Goal: Transaction & Acquisition: Purchase product/service

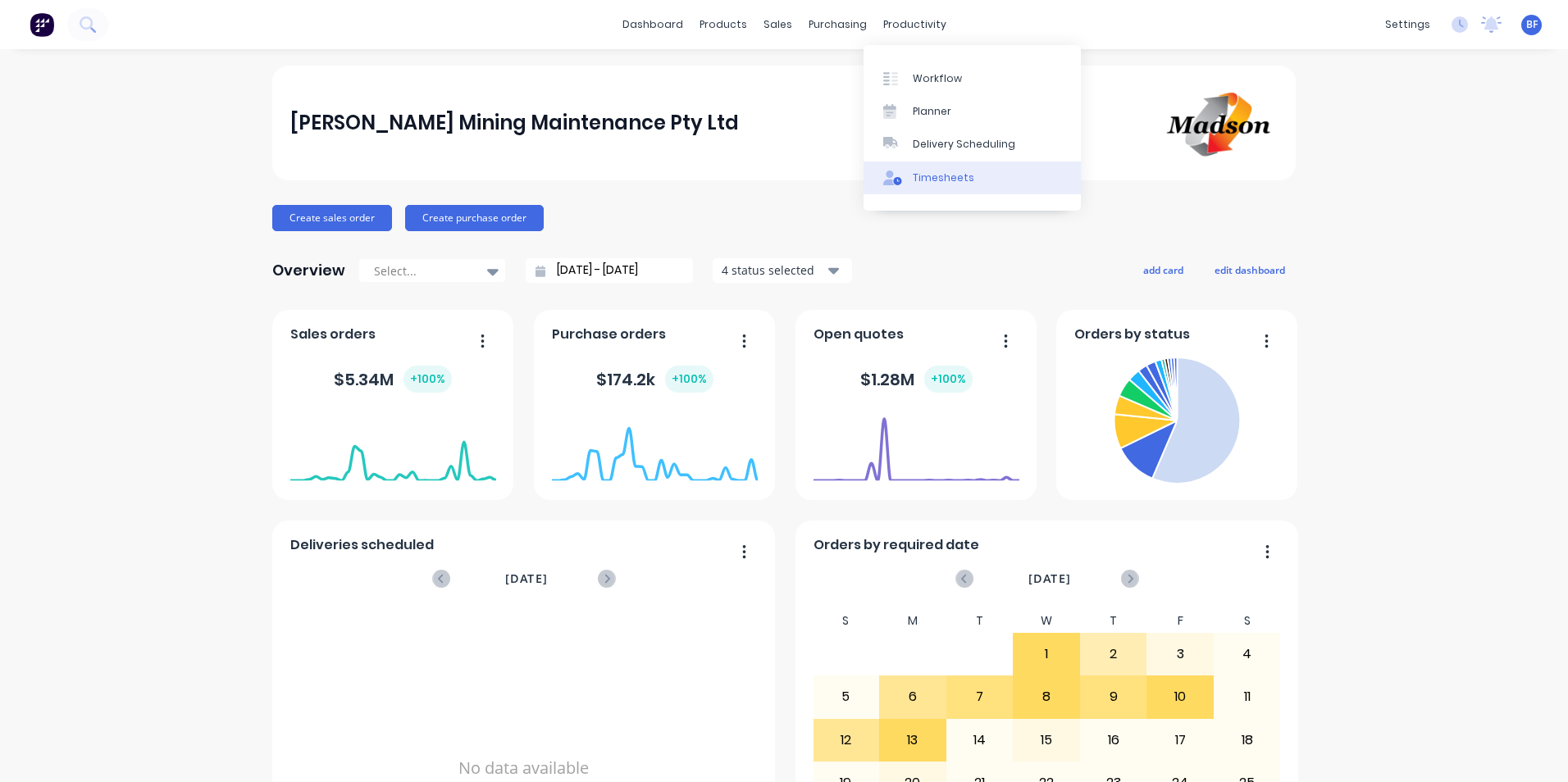
click at [950, 185] on div "Timesheets" at bounding box center [944, 178] width 62 height 14
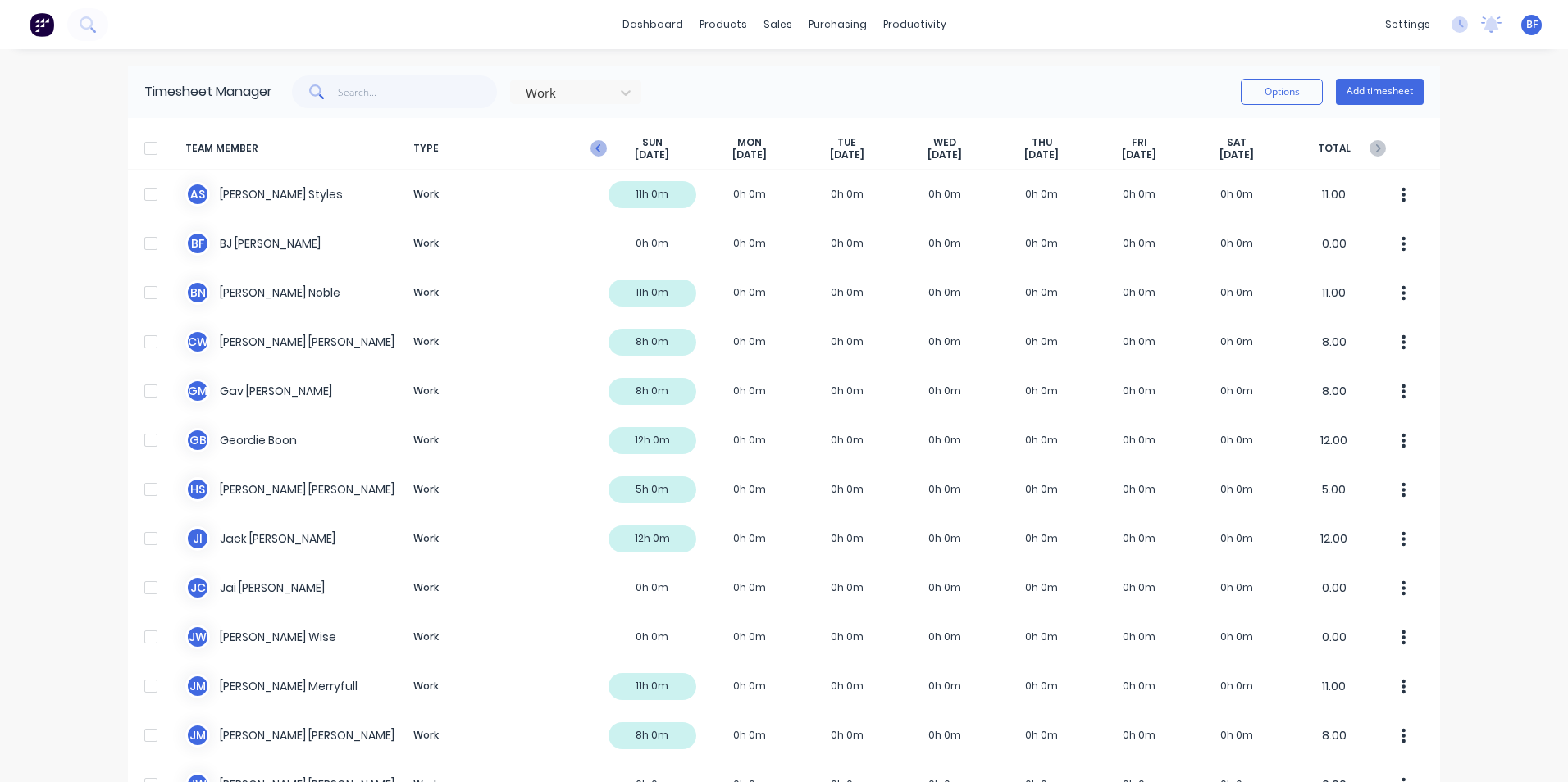
click at [590, 147] on icon "button" at bounding box center [598, 148] width 16 height 16
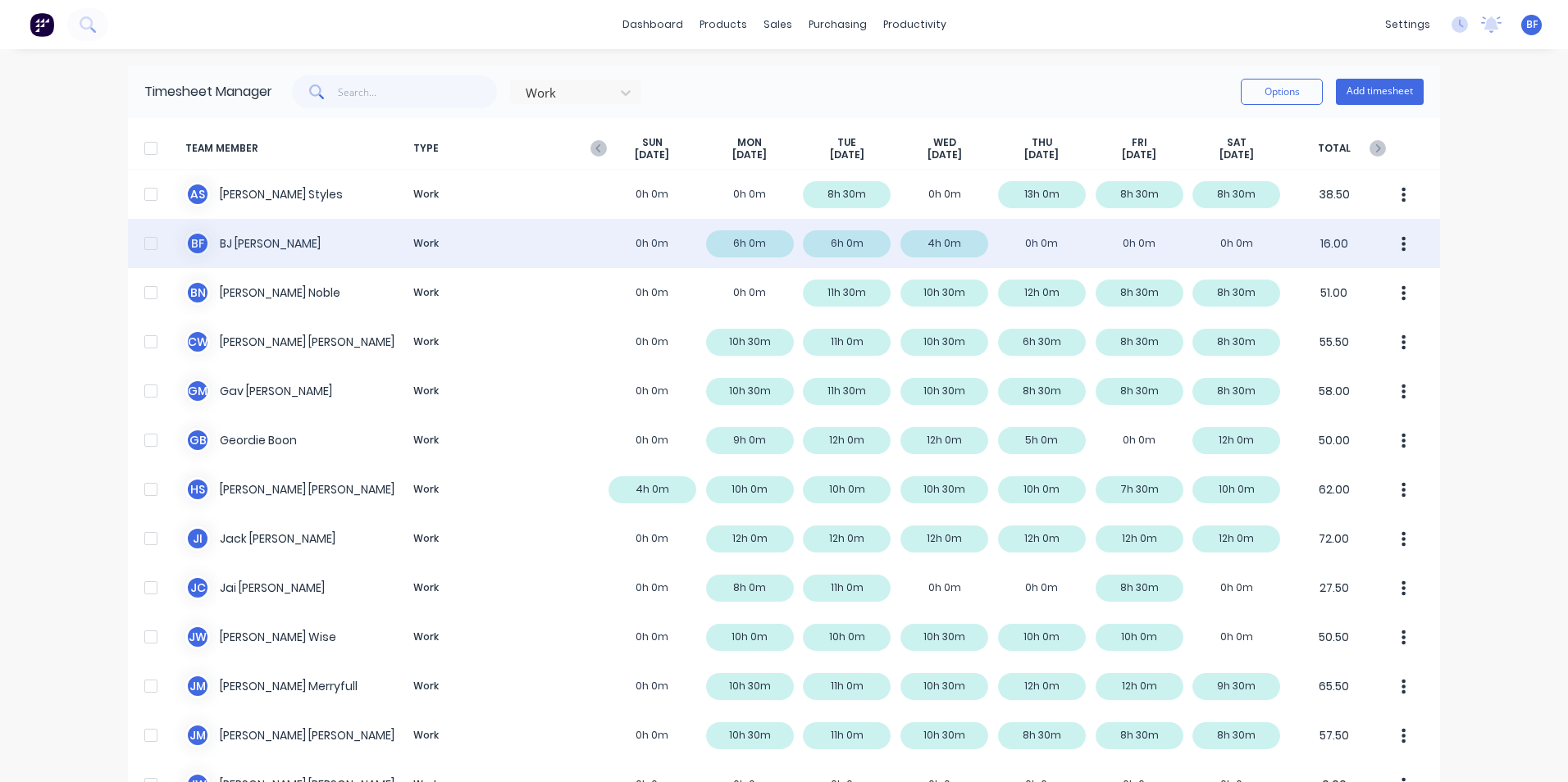
click at [1392, 240] on button "button" at bounding box center [1404, 243] width 34 height 33
click at [1034, 239] on div "B F BJ Fleck Work 0h 0m 6h 0m 6h 0m 4h 0m 0h 0m 0h 0m 0h 0m 16.00" at bounding box center [784, 243] width 1312 height 49
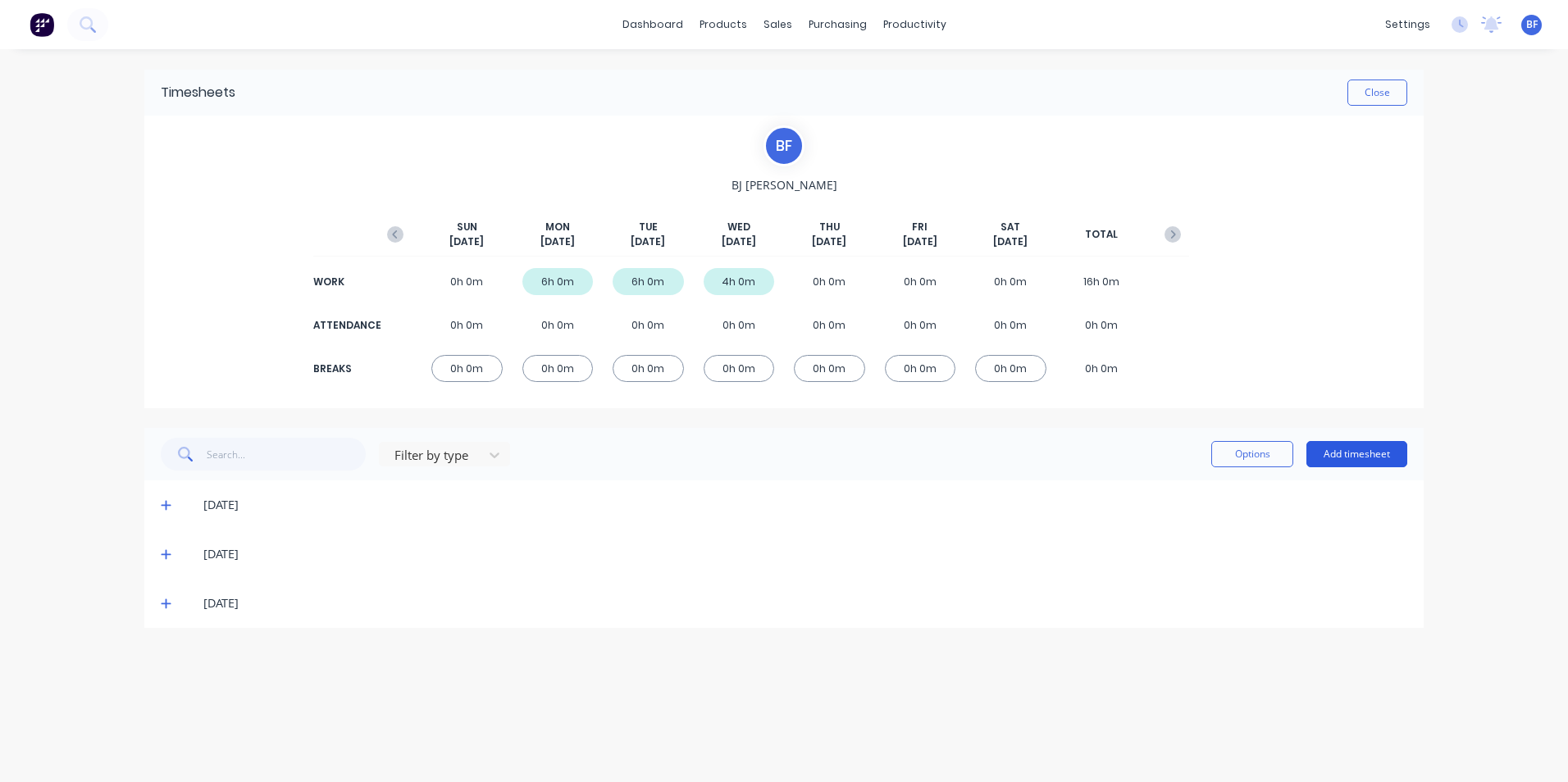
click at [1343, 455] on button "Add timesheet" at bounding box center [1356, 454] width 100 height 26
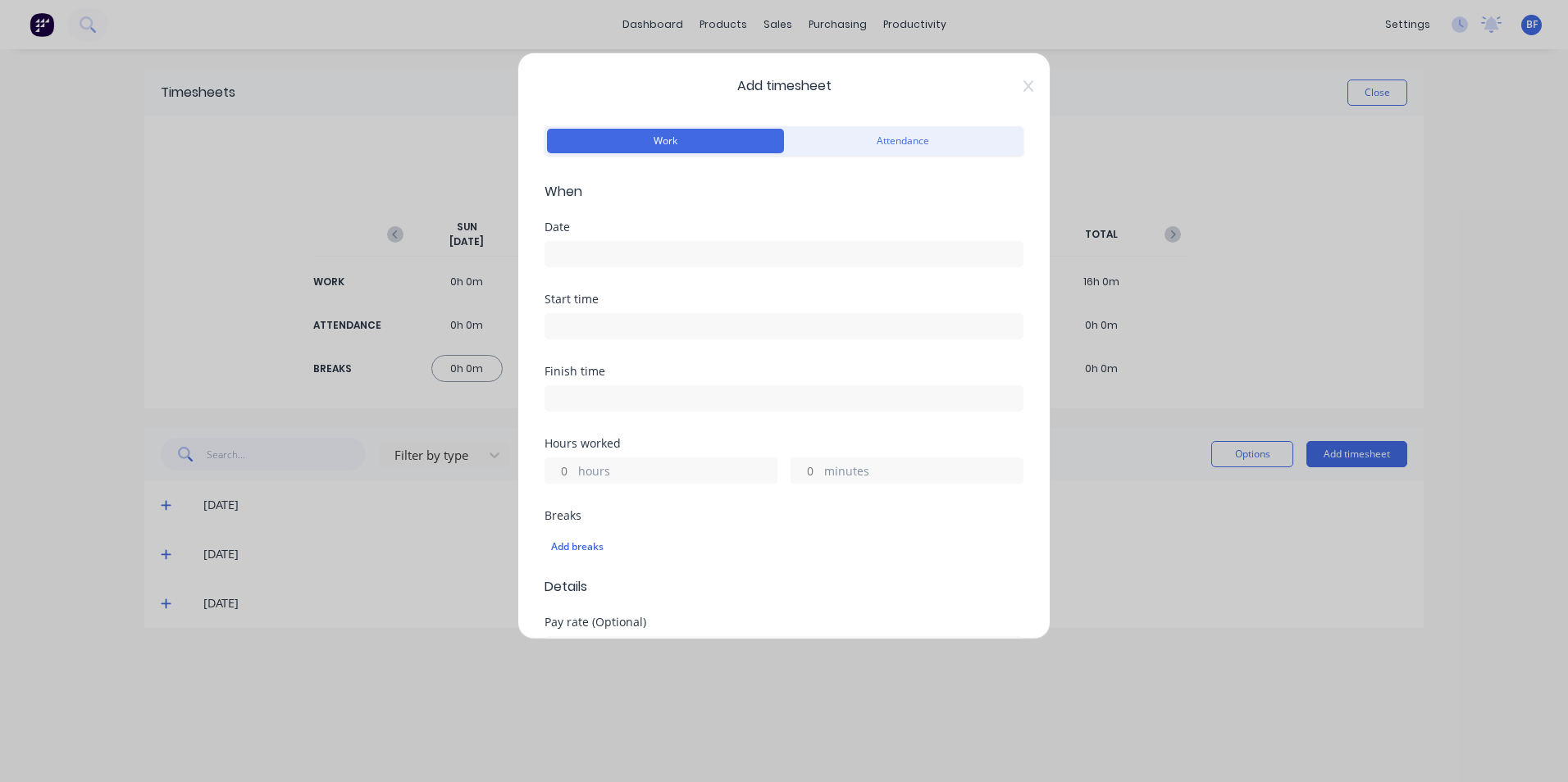
click at [601, 250] on input at bounding box center [784, 254] width 477 height 24
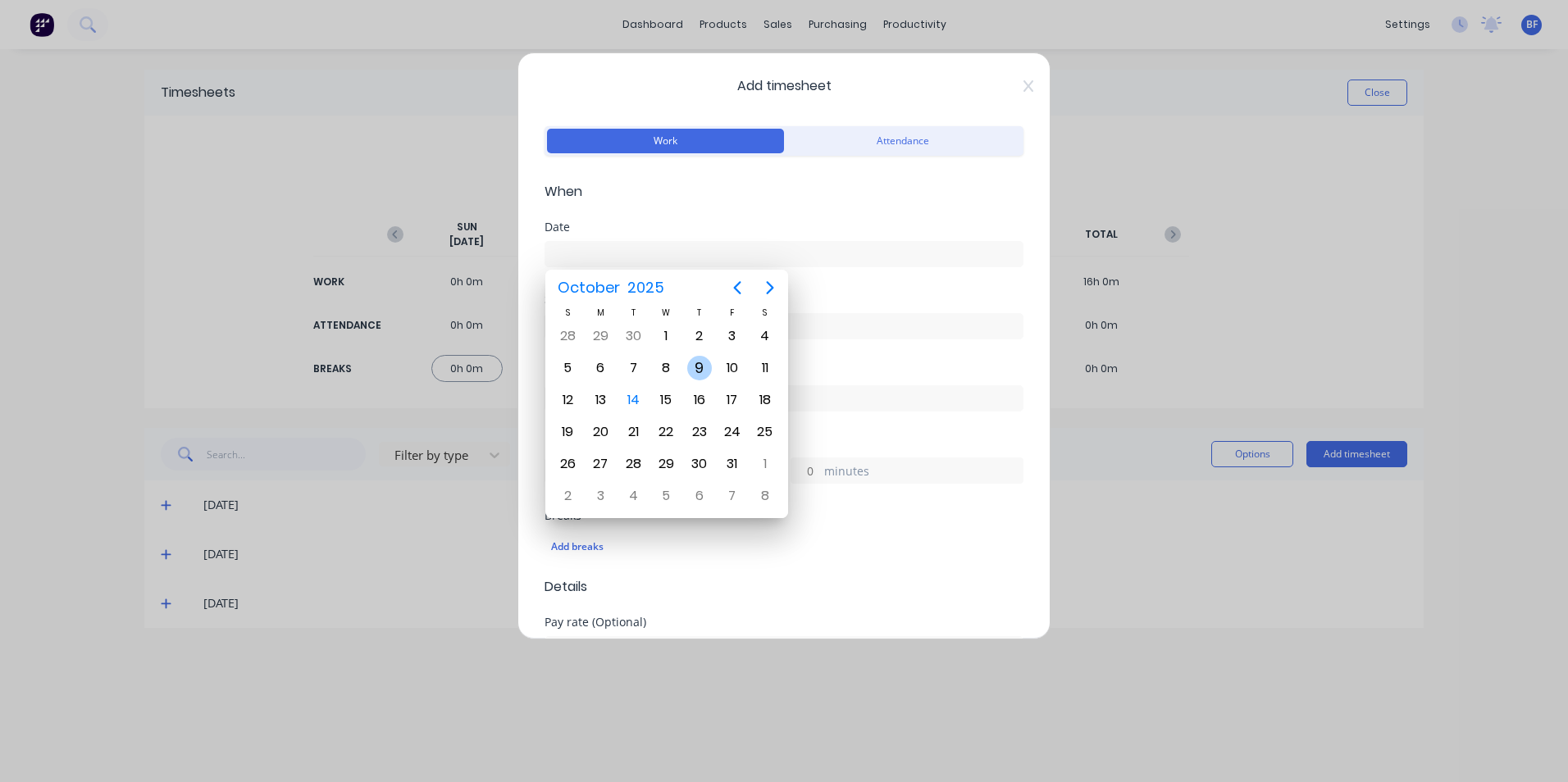
click at [699, 363] on div "9" at bounding box center [699, 368] width 24 height 24
type input "09/10/2025"
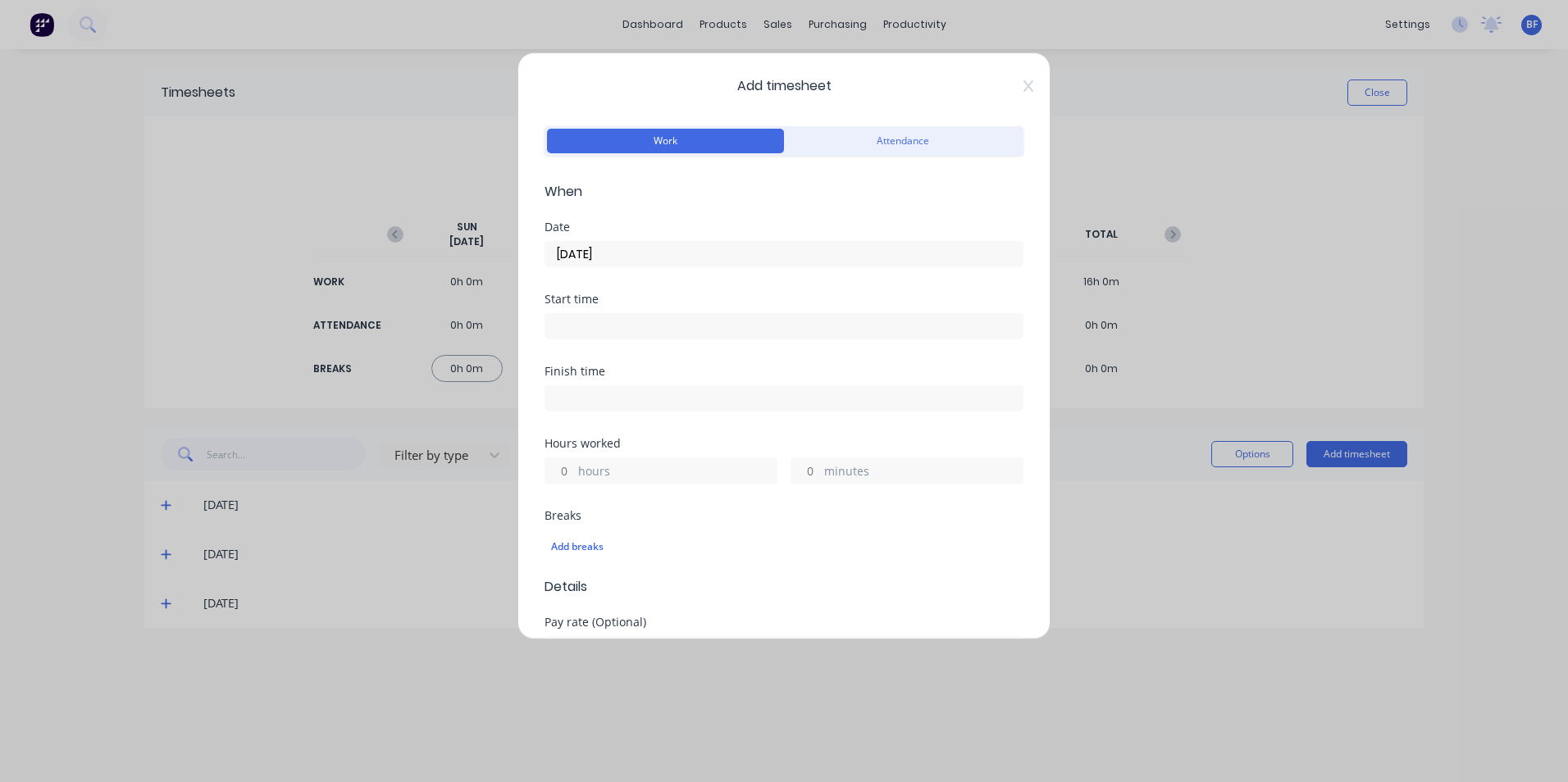
click at [584, 471] on label "hours" at bounding box center [677, 473] width 198 height 21
click at [574, 471] on input "hours" at bounding box center [560, 470] width 29 height 24
type input "3"
type input "30"
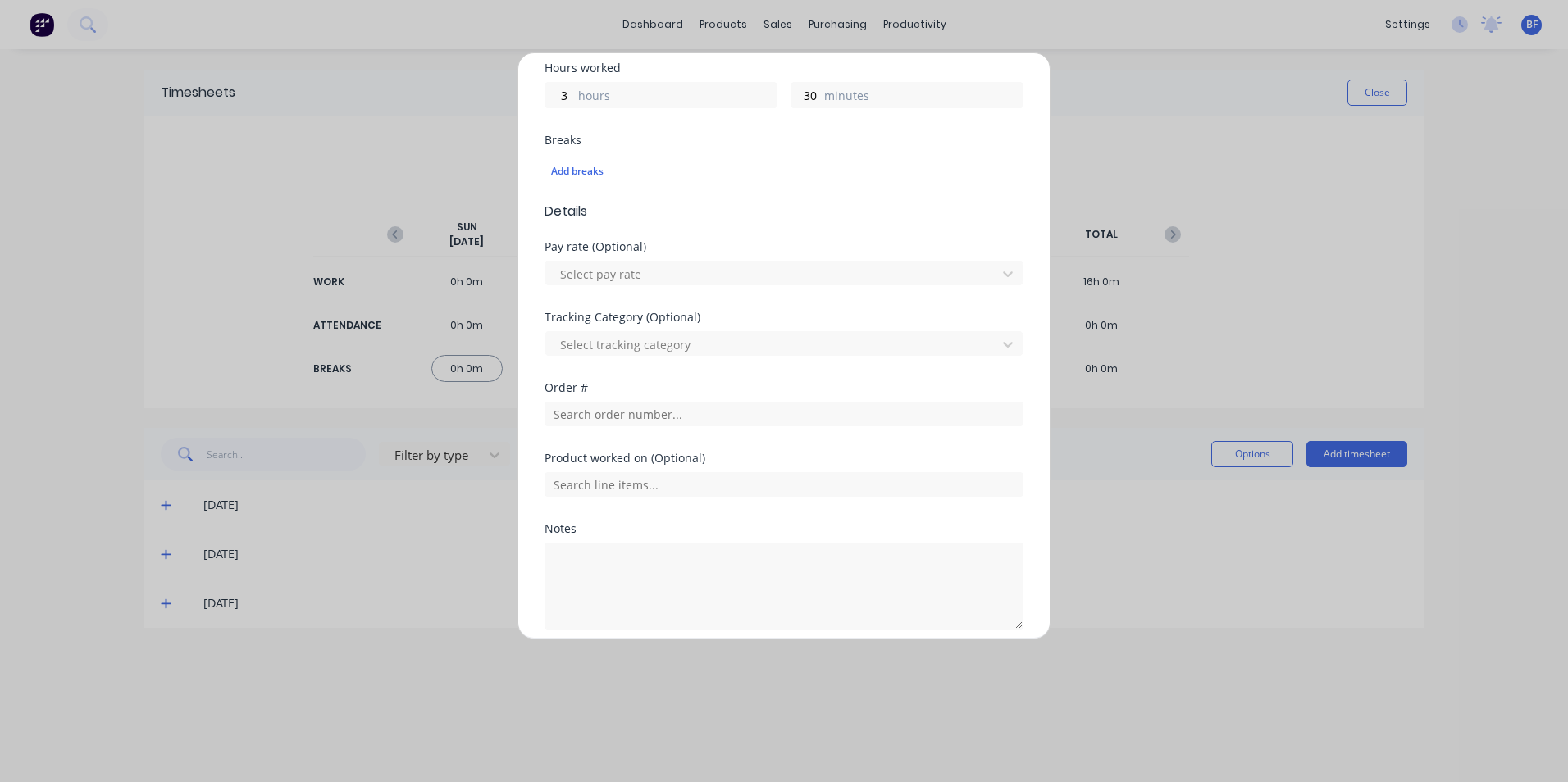
scroll to position [442, 0]
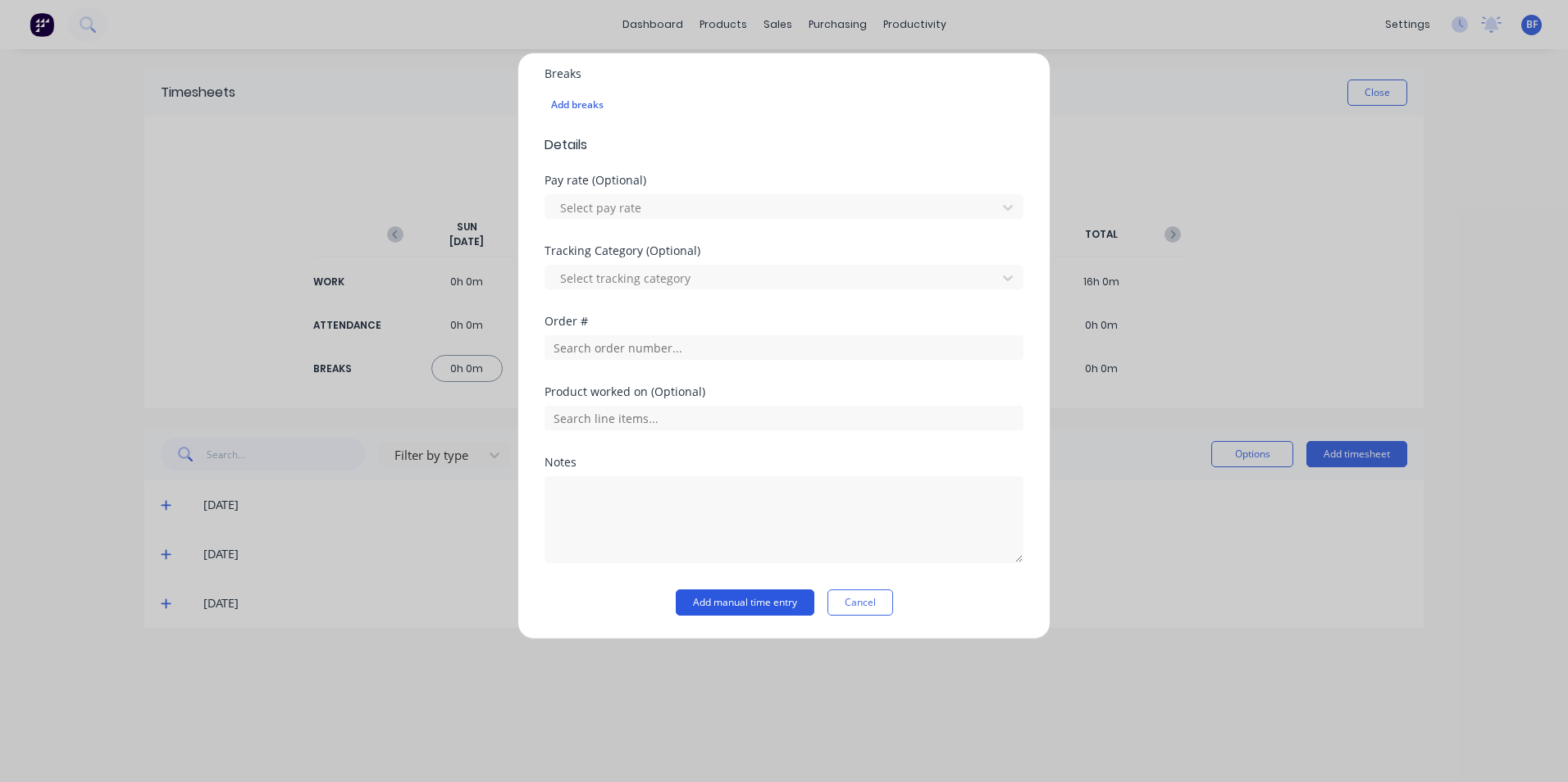
click at [731, 601] on button "Add manual time entry" at bounding box center [745, 602] width 139 height 26
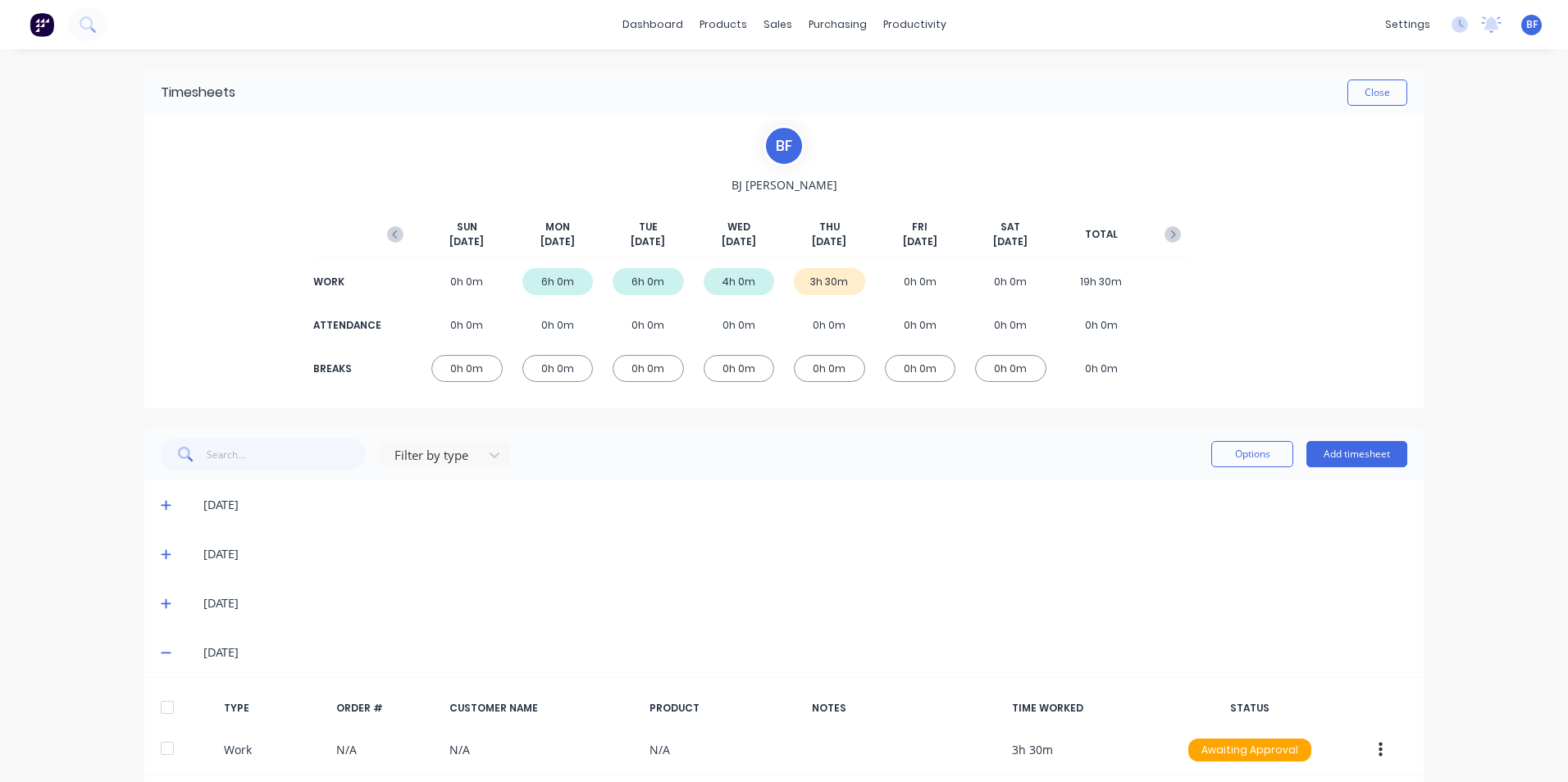
scroll to position [78, 0]
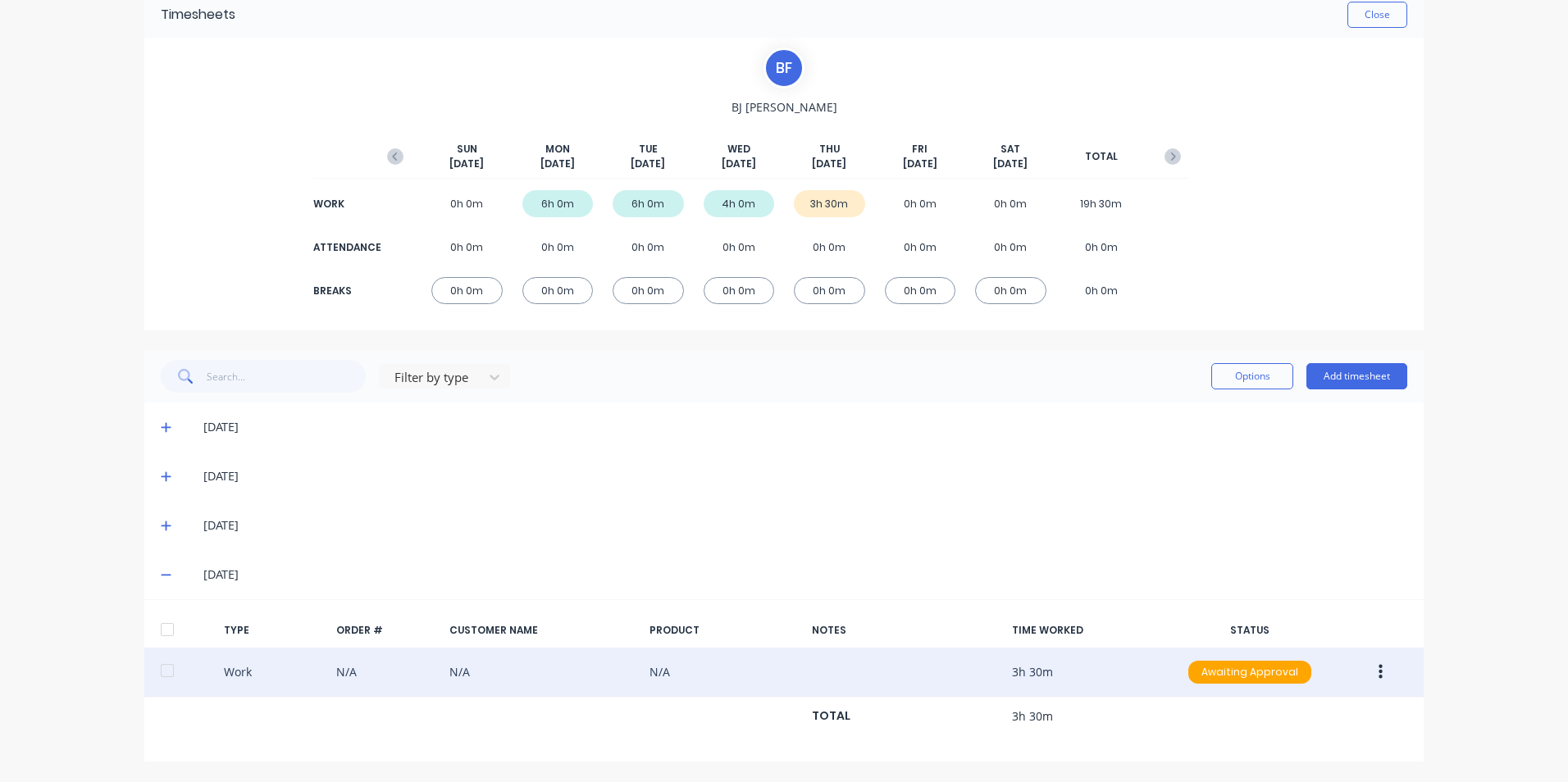
click at [1379, 666] on icon "button" at bounding box center [1381, 672] width 4 height 14
click at [1296, 674] on div "Approve" at bounding box center [1321, 676] width 126 height 24
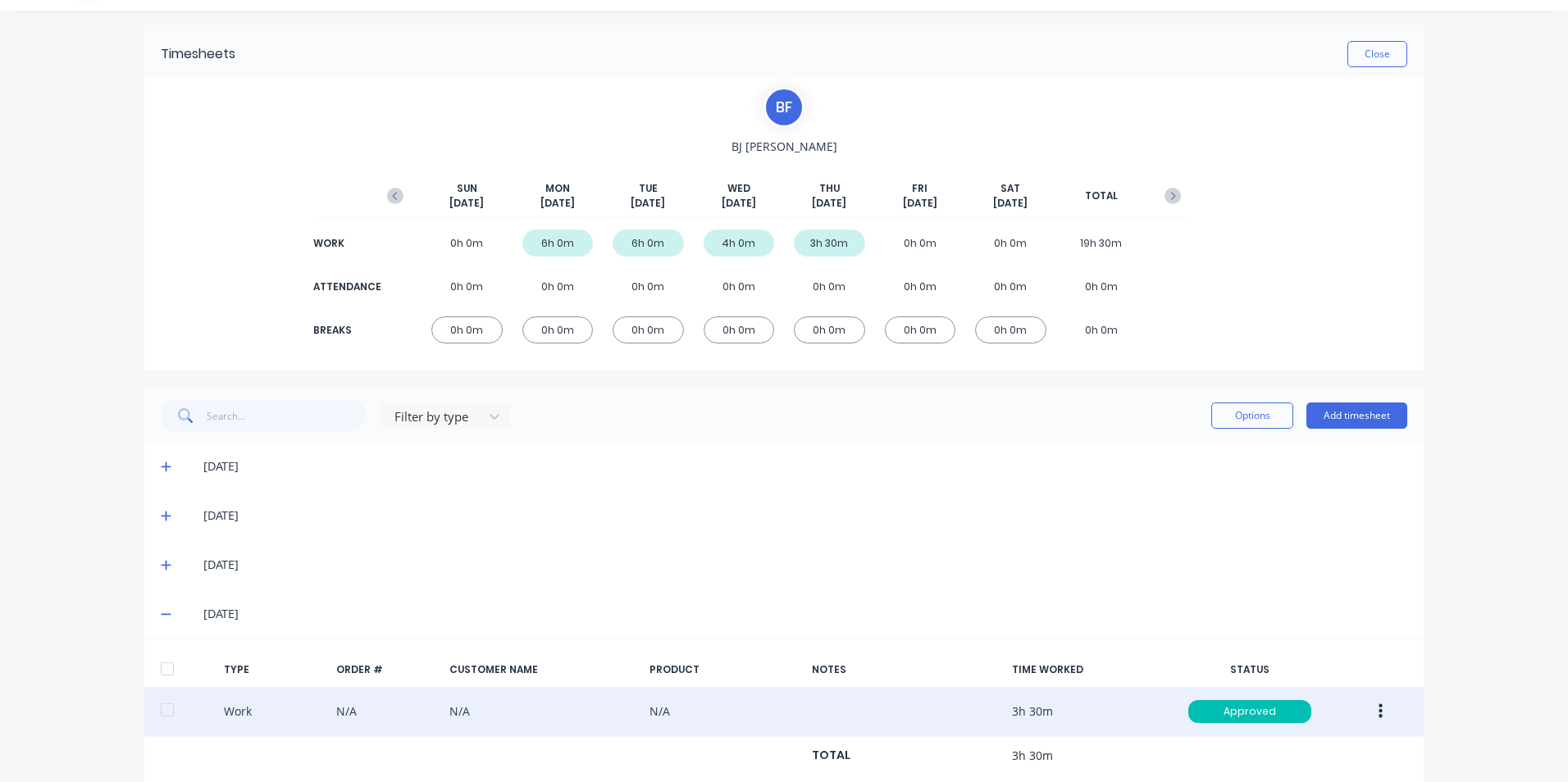
scroll to position [0, 0]
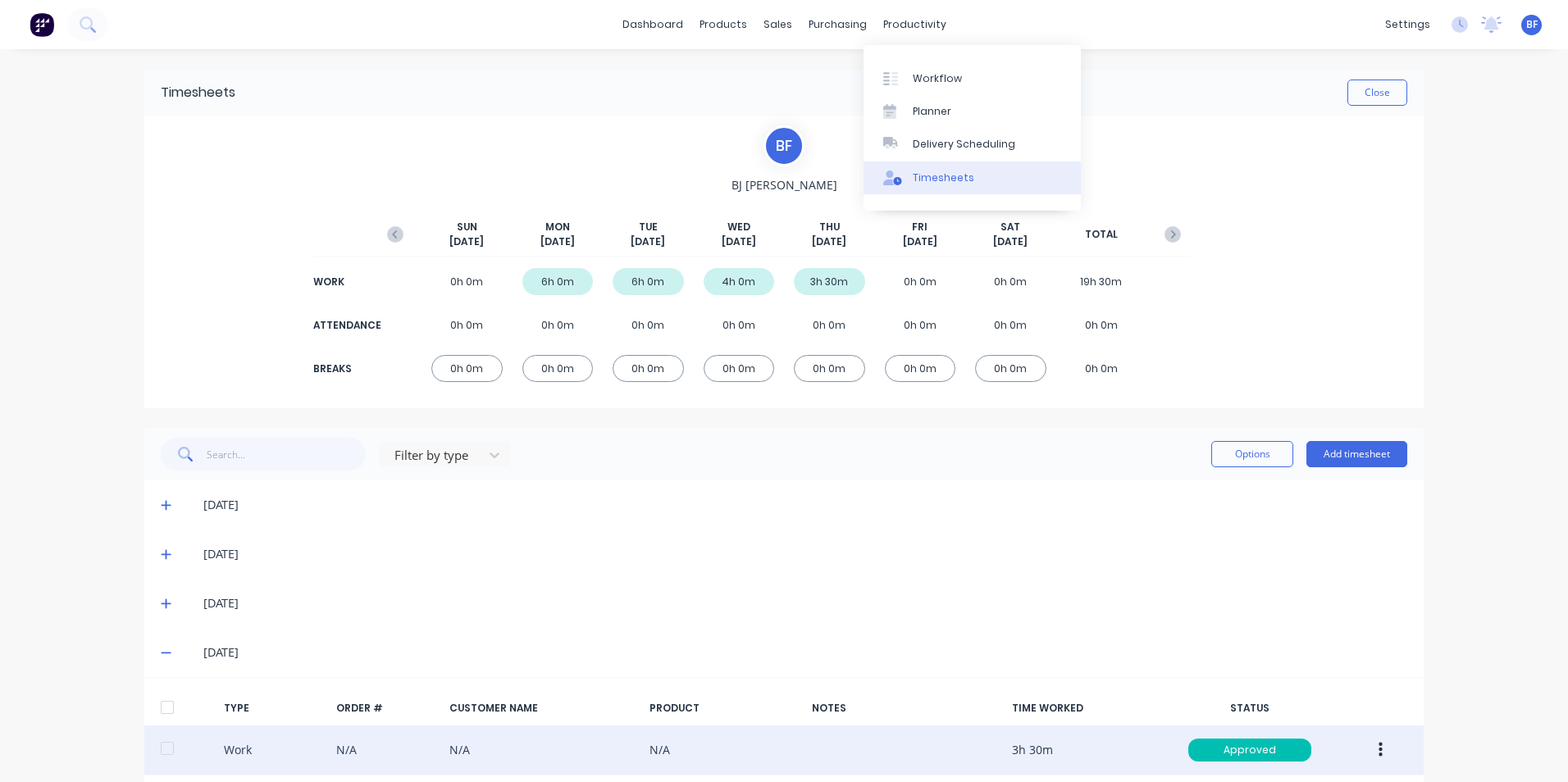
click at [950, 175] on div "Timesheets" at bounding box center [944, 178] width 62 height 14
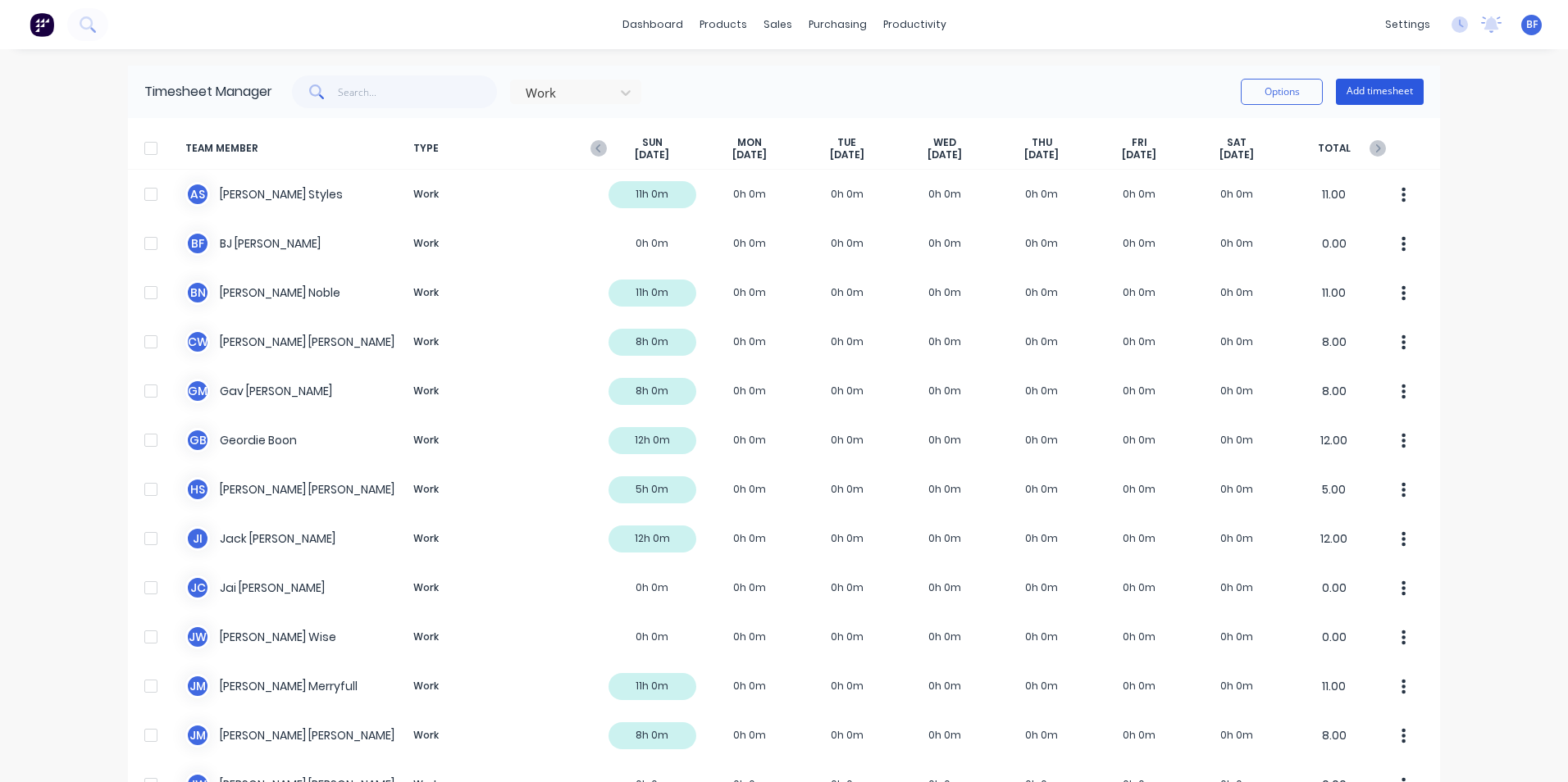
click at [1373, 93] on button "Add timesheet" at bounding box center [1380, 91] width 88 height 26
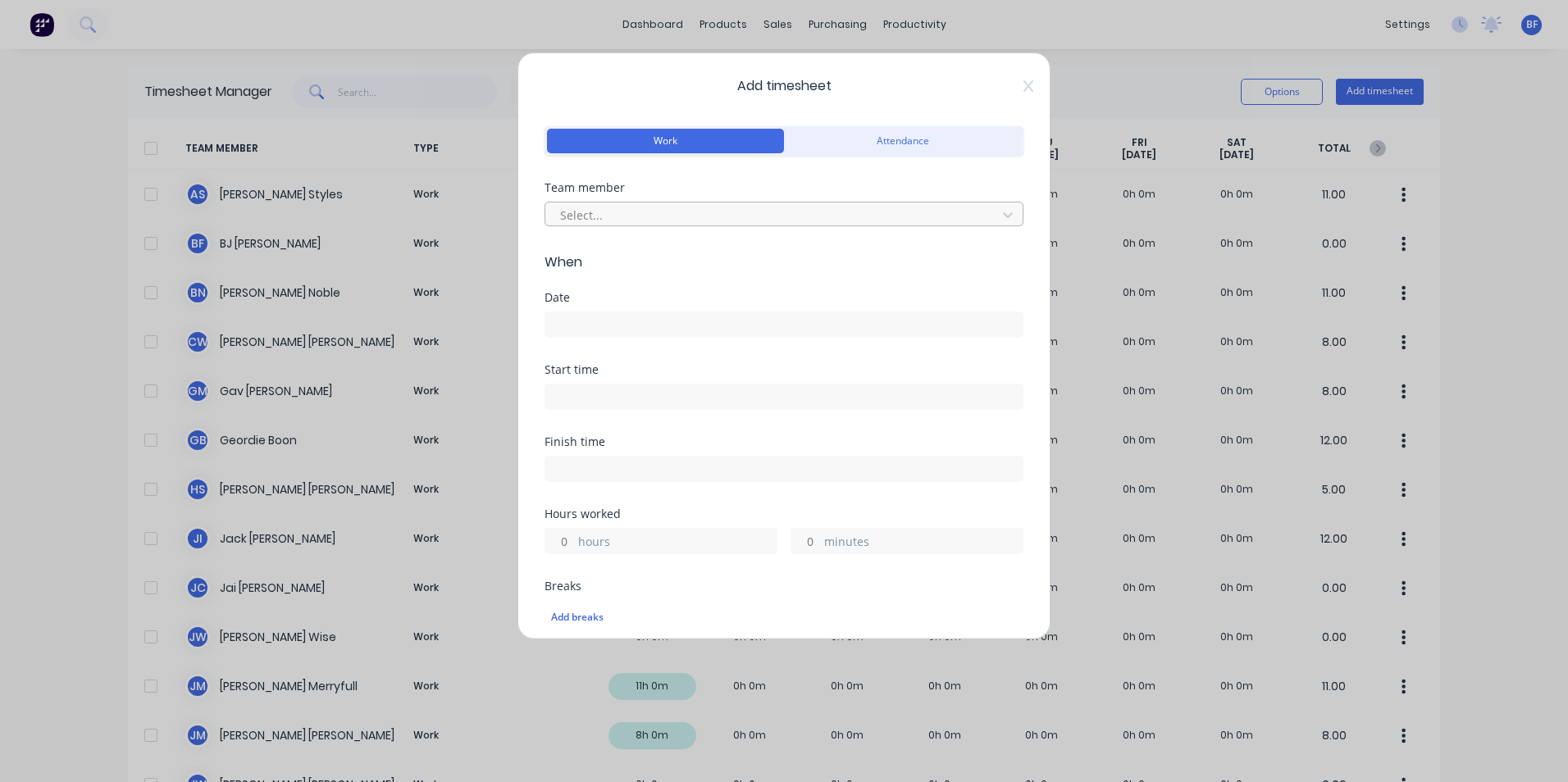
click at [609, 211] on div at bounding box center [773, 215] width 430 height 21
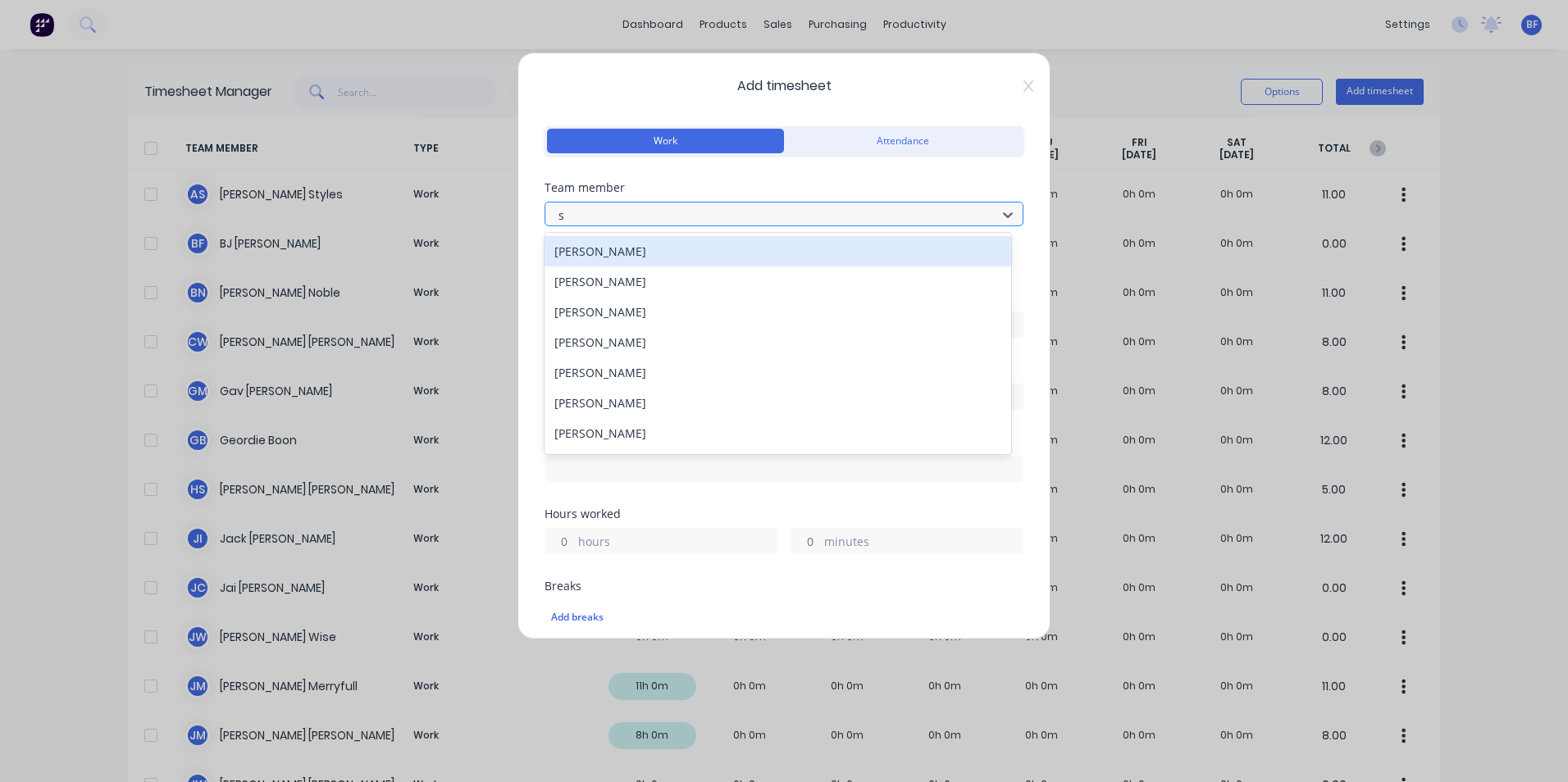
type input "sa"
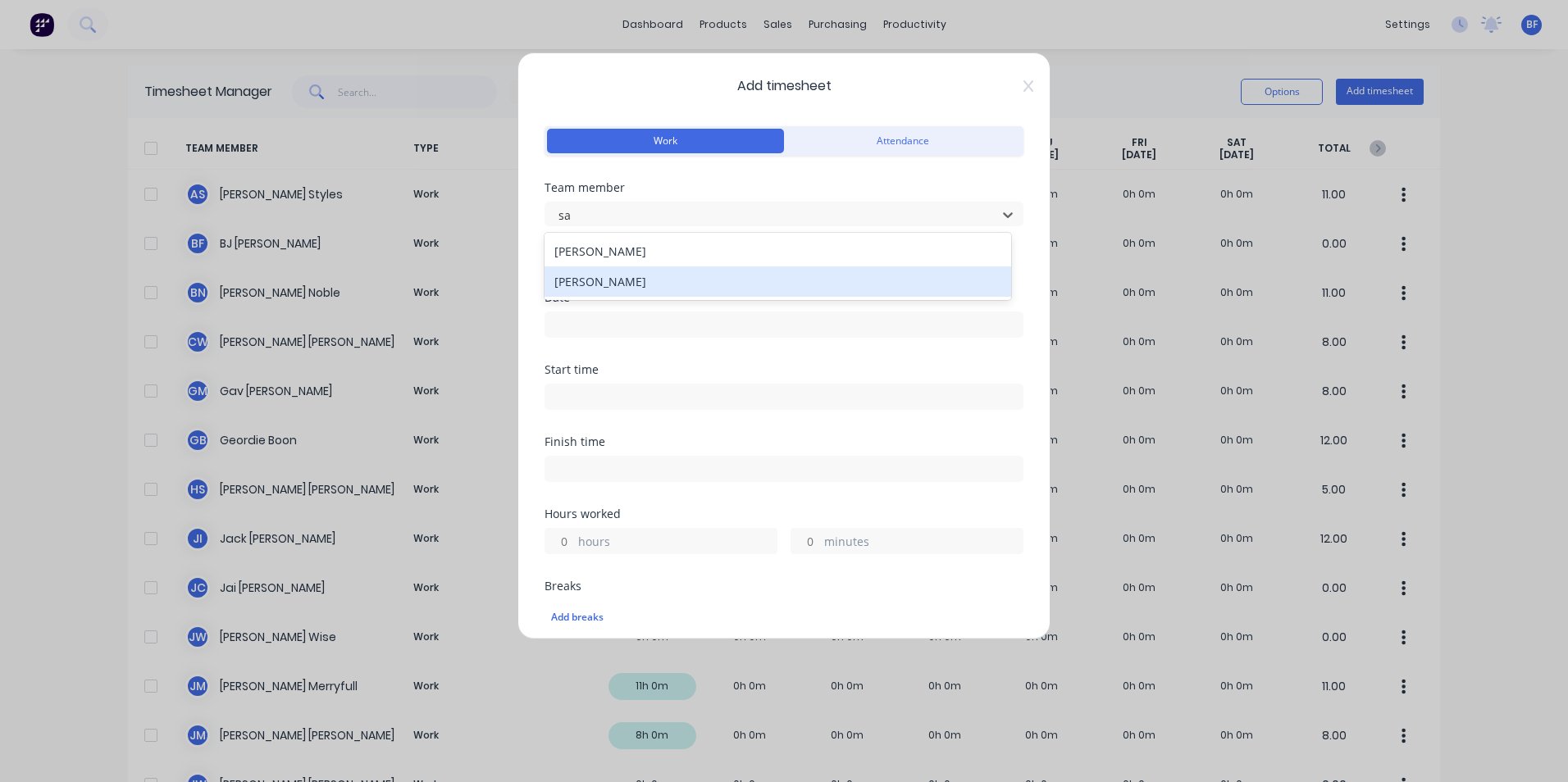
click at [641, 275] on div "Somsak Bureethong" at bounding box center [778, 282] width 466 height 30
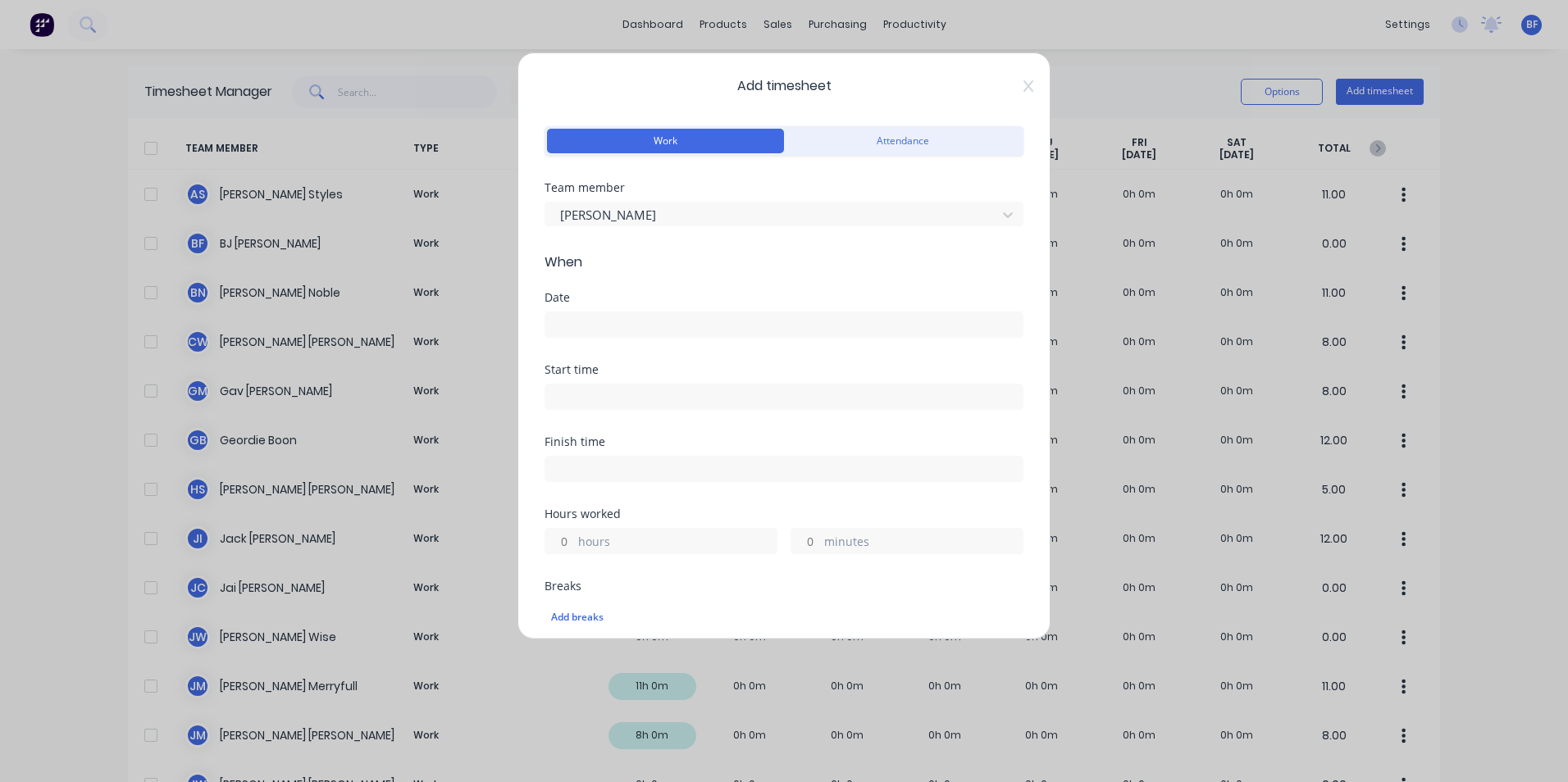
click at [563, 326] on input at bounding box center [784, 324] width 477 height 24
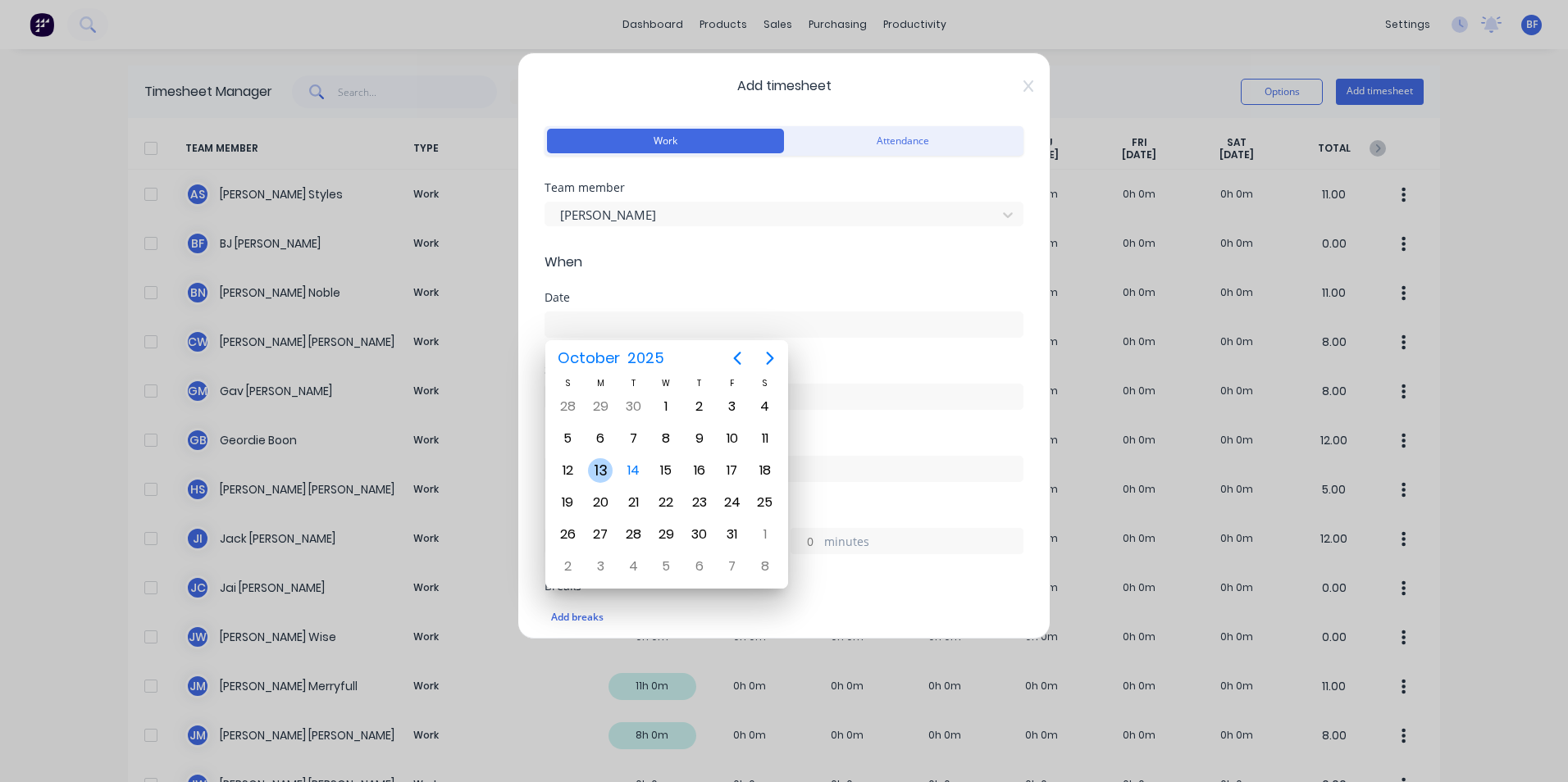
click at [599, 470] on div "13" at bounding box center [600, 470] width 24 height 24
type input "13/10/2025"
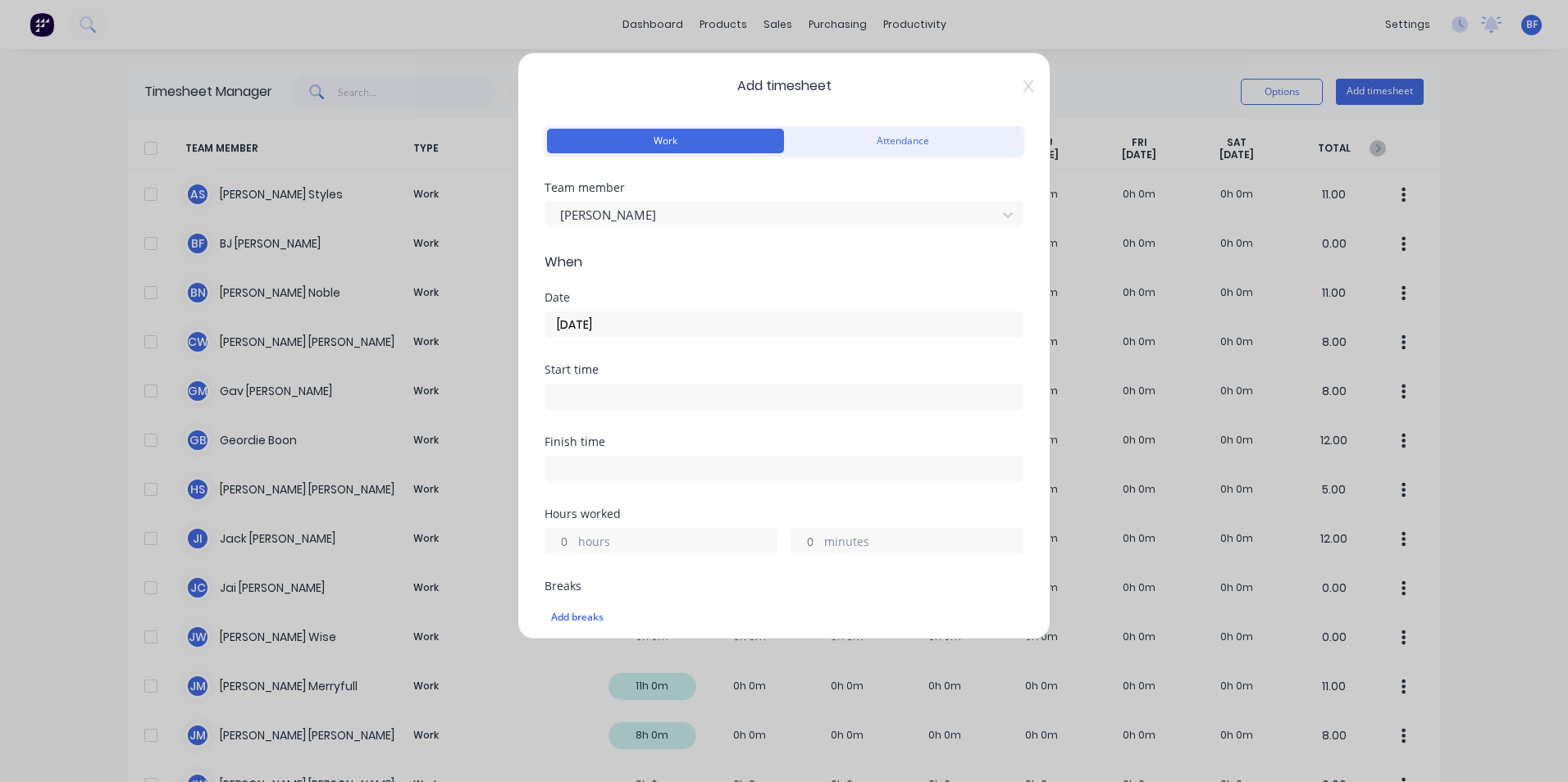
click at [611, 539] on label "hours" at bounding box center [677, 543] width 198 height 21
click at [574, 539] on input "hours" at bounding box center [560, 541] width 29 height 24
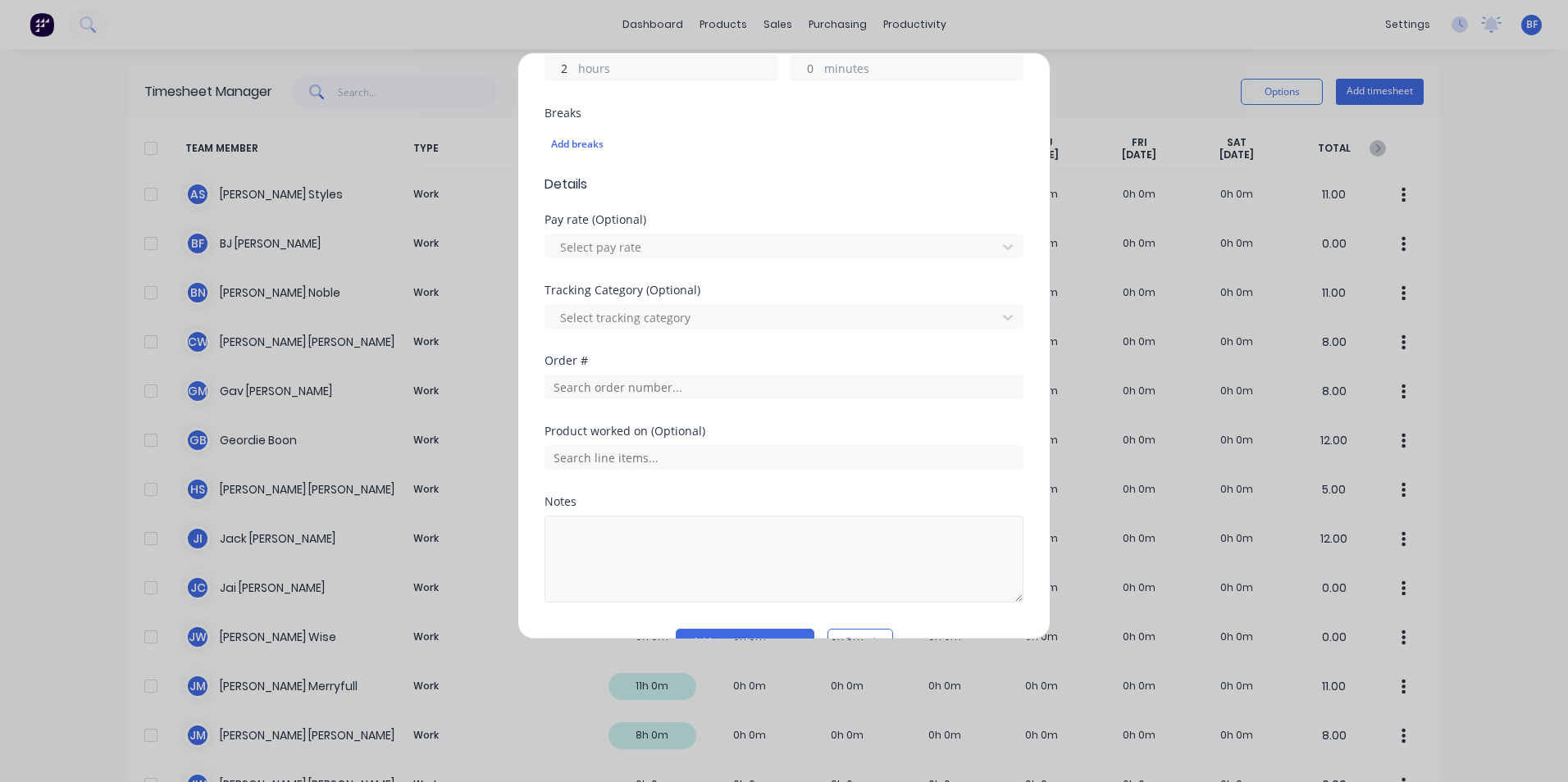
scroll to position [492, 0]
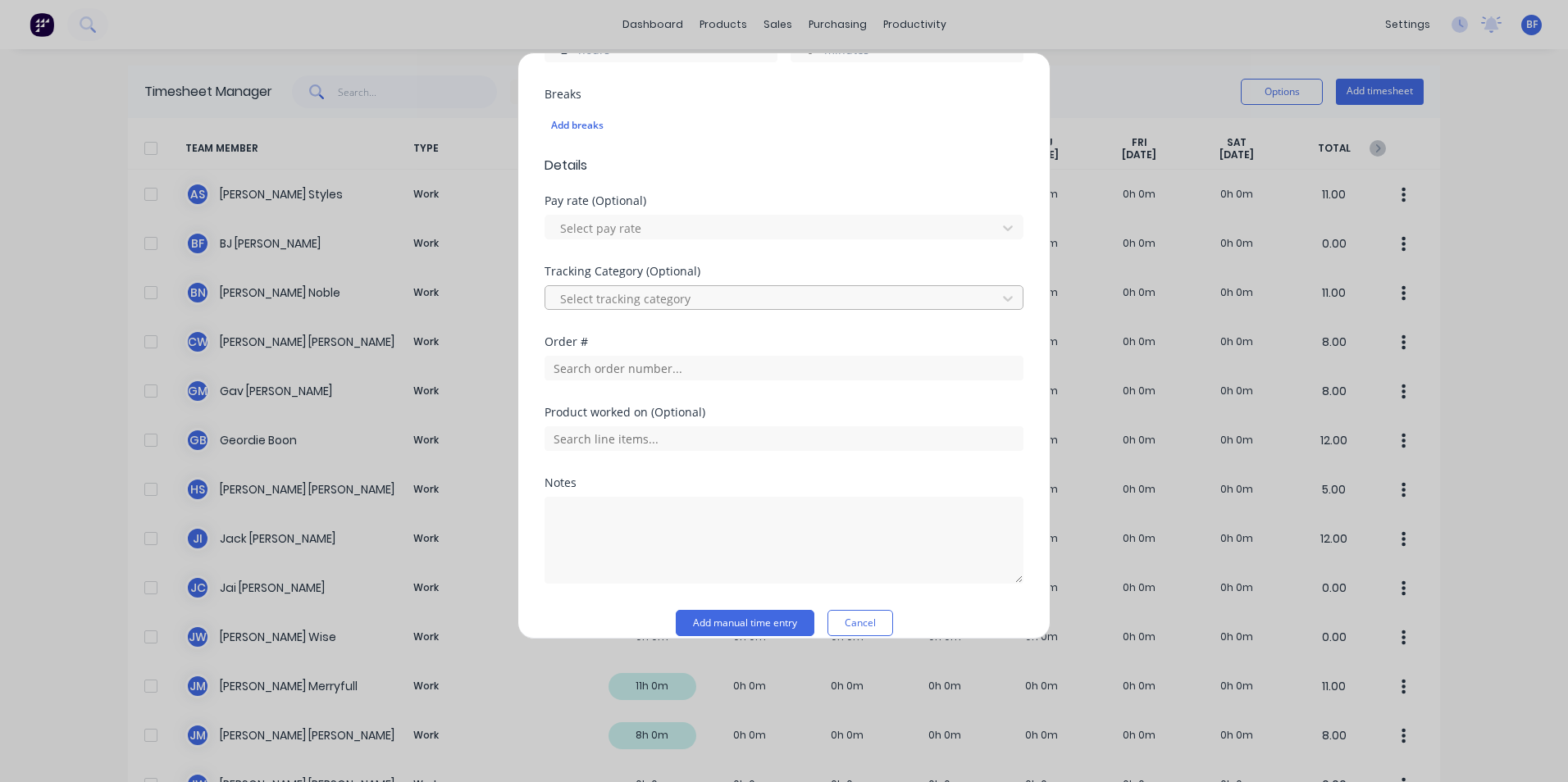
type input "2"
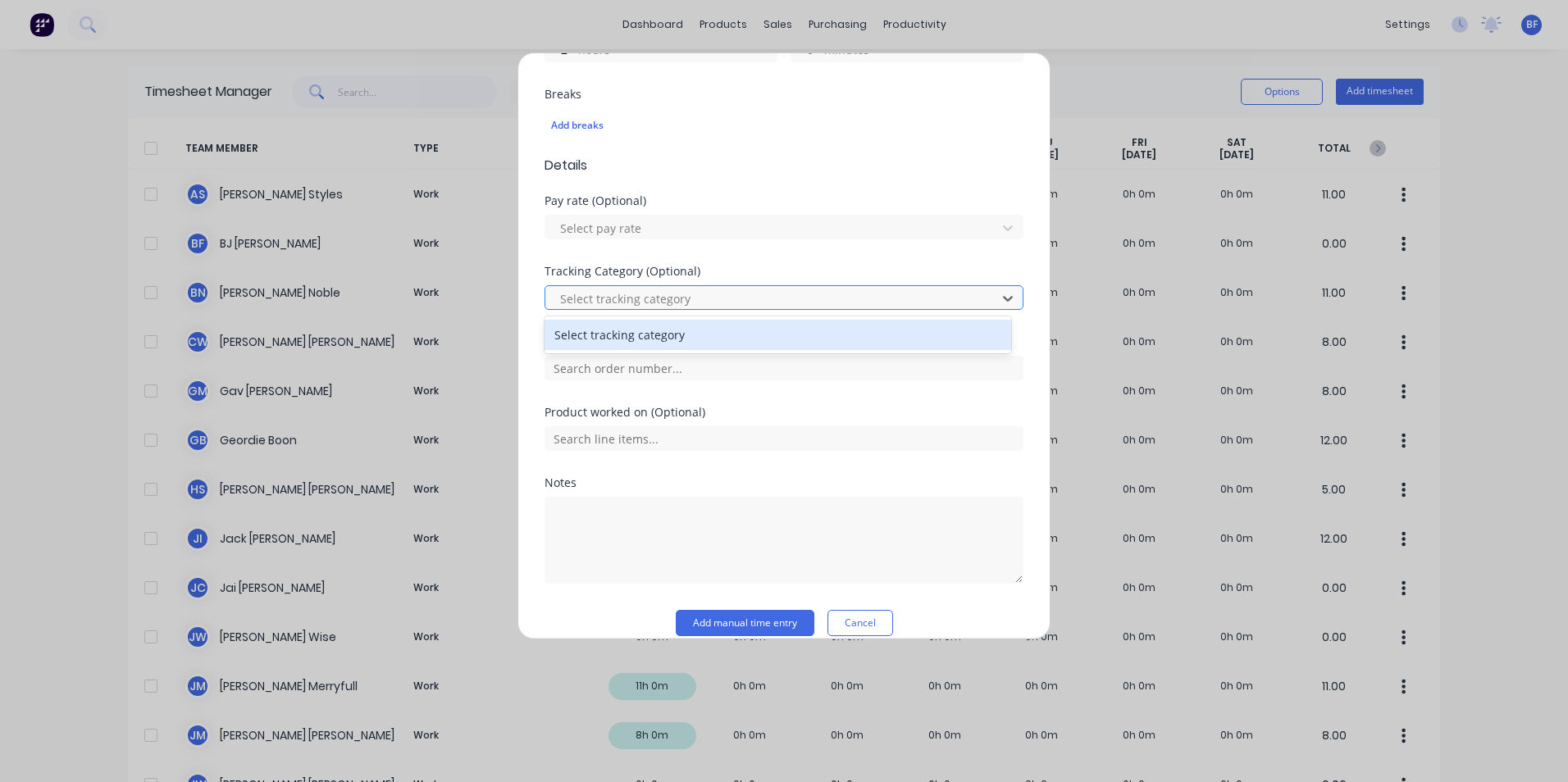
click at [703, 293] on div at bounding box center [773, 299] width 430 height 21
click at [699, 337] on div "Select tracking category" at bounding box center [778, 335] width 466 height 30
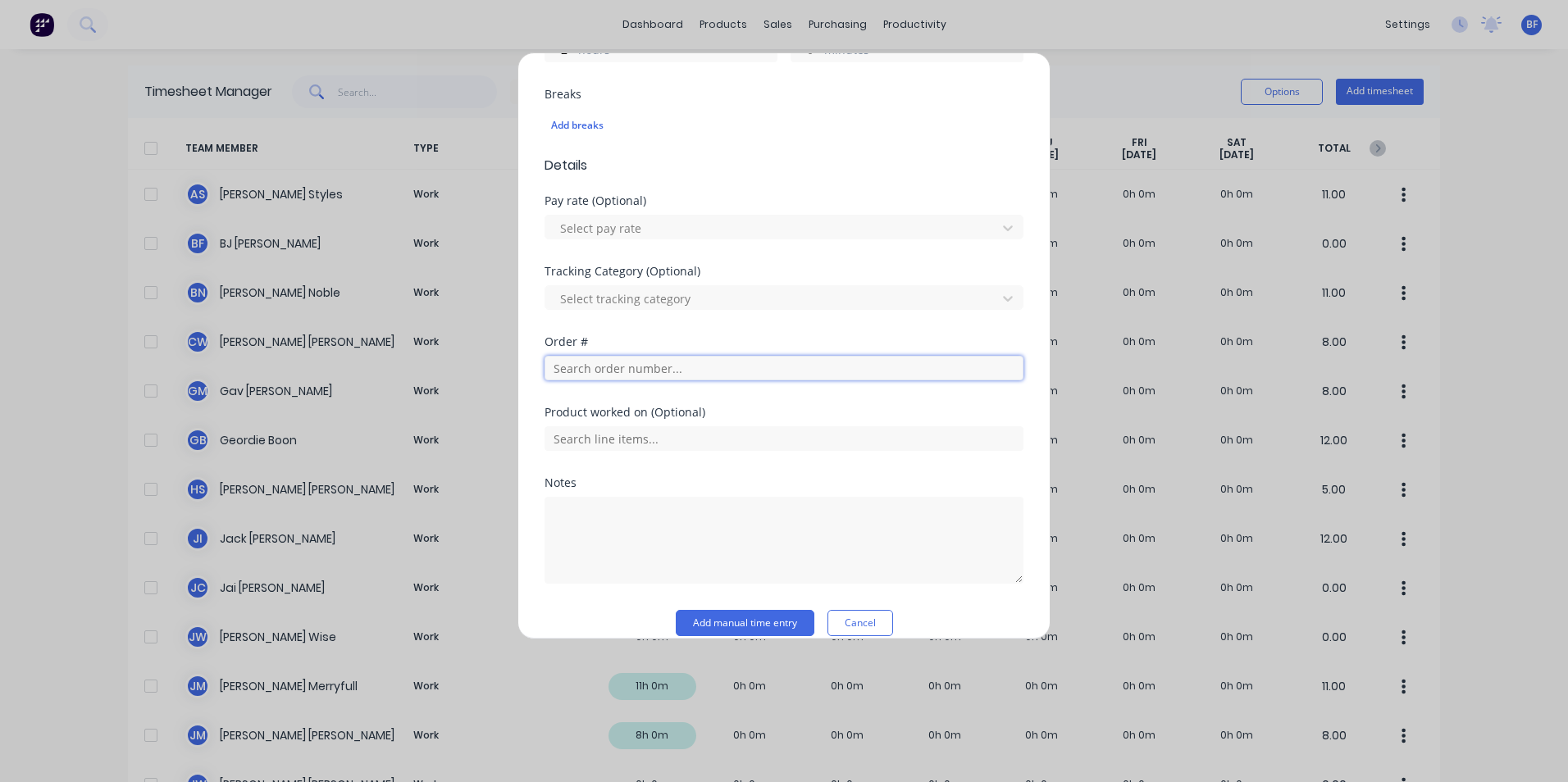
click at [676, 370] on input "text" at bounding box center [784, 368] width 479 height 24
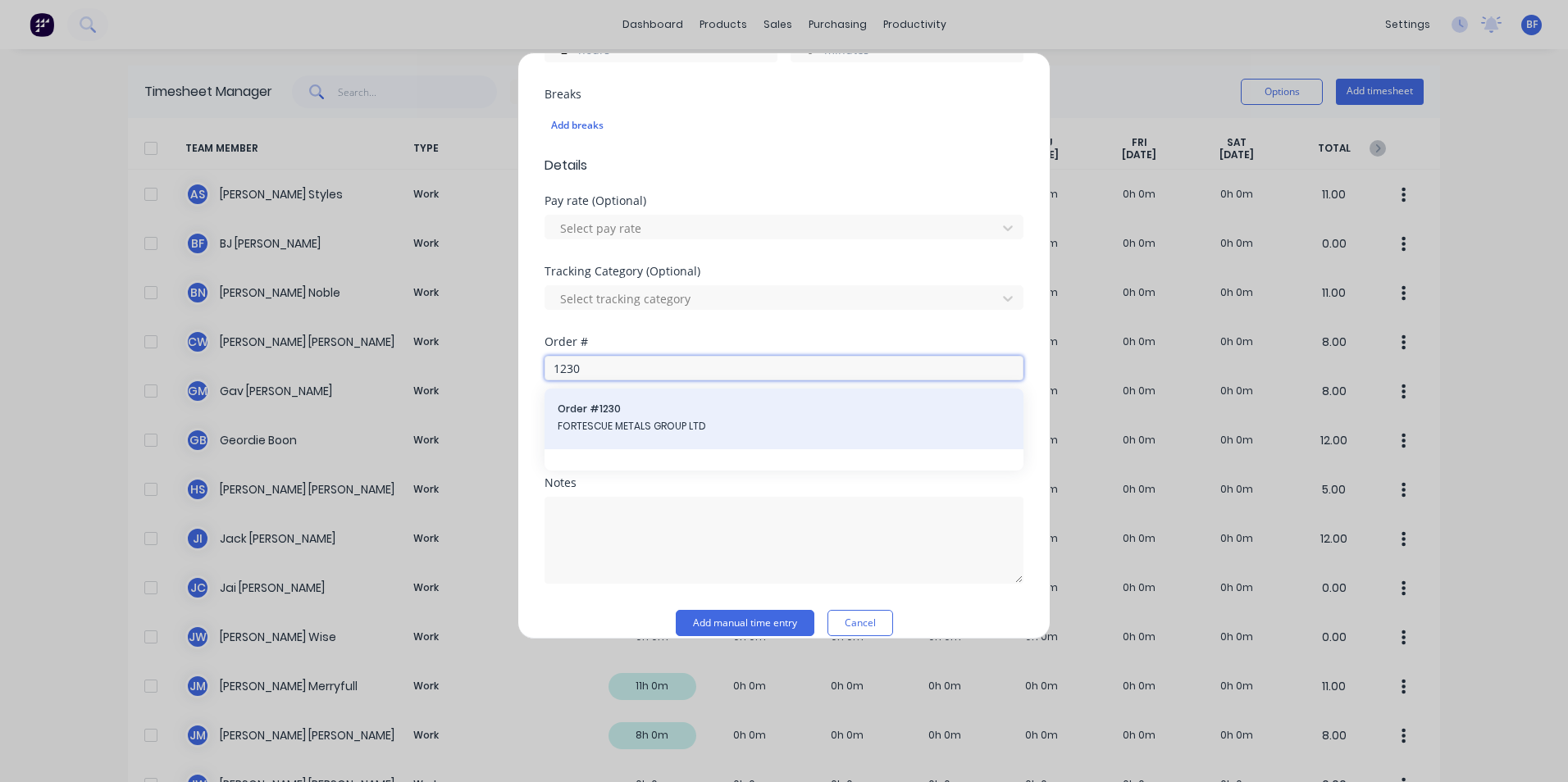
type input "1230"
click at [666, 415] on span "Order # 1230" at bounding box center [784, 409] width 453 height 14
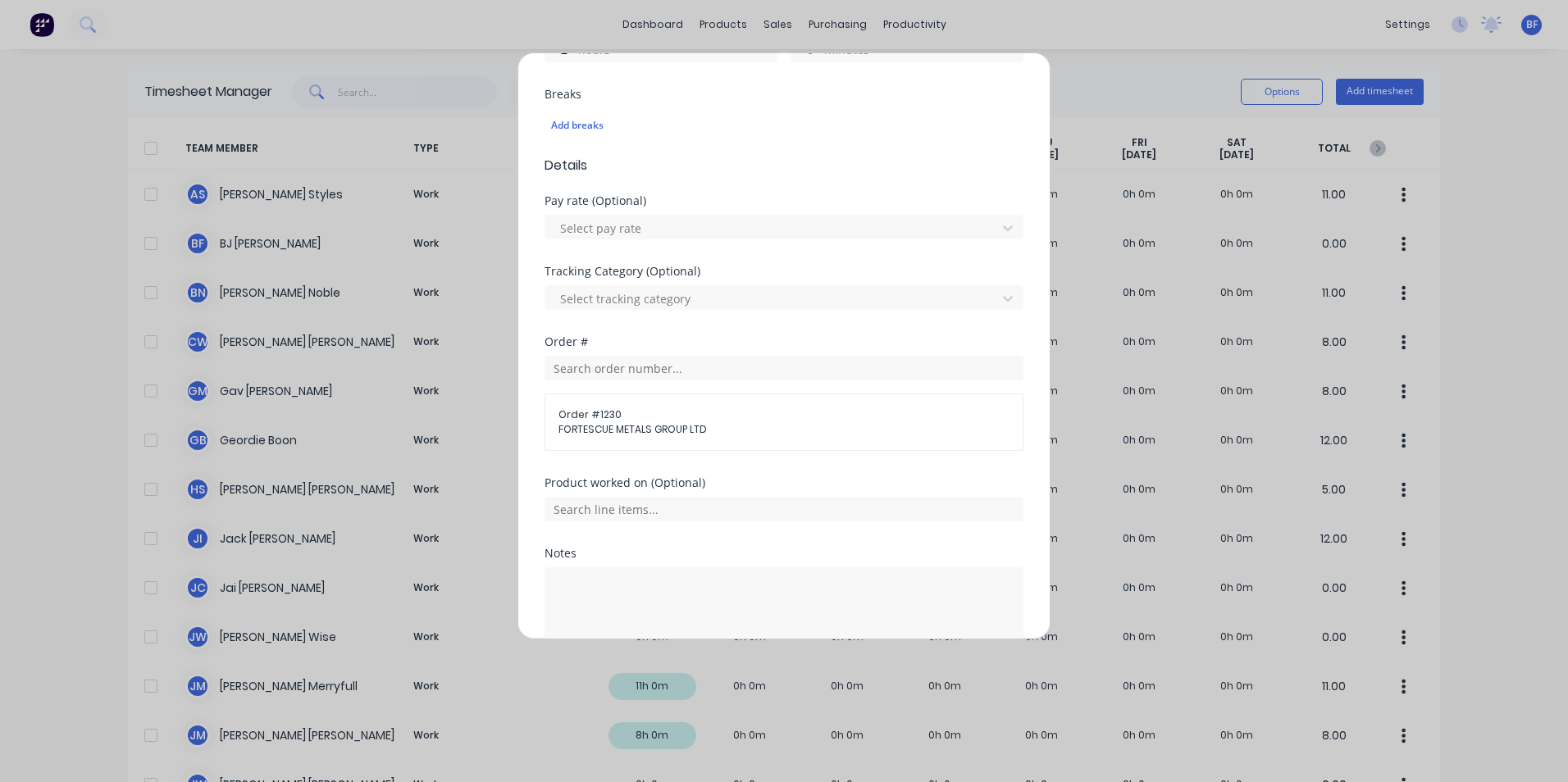
scroll to position [583, 0]
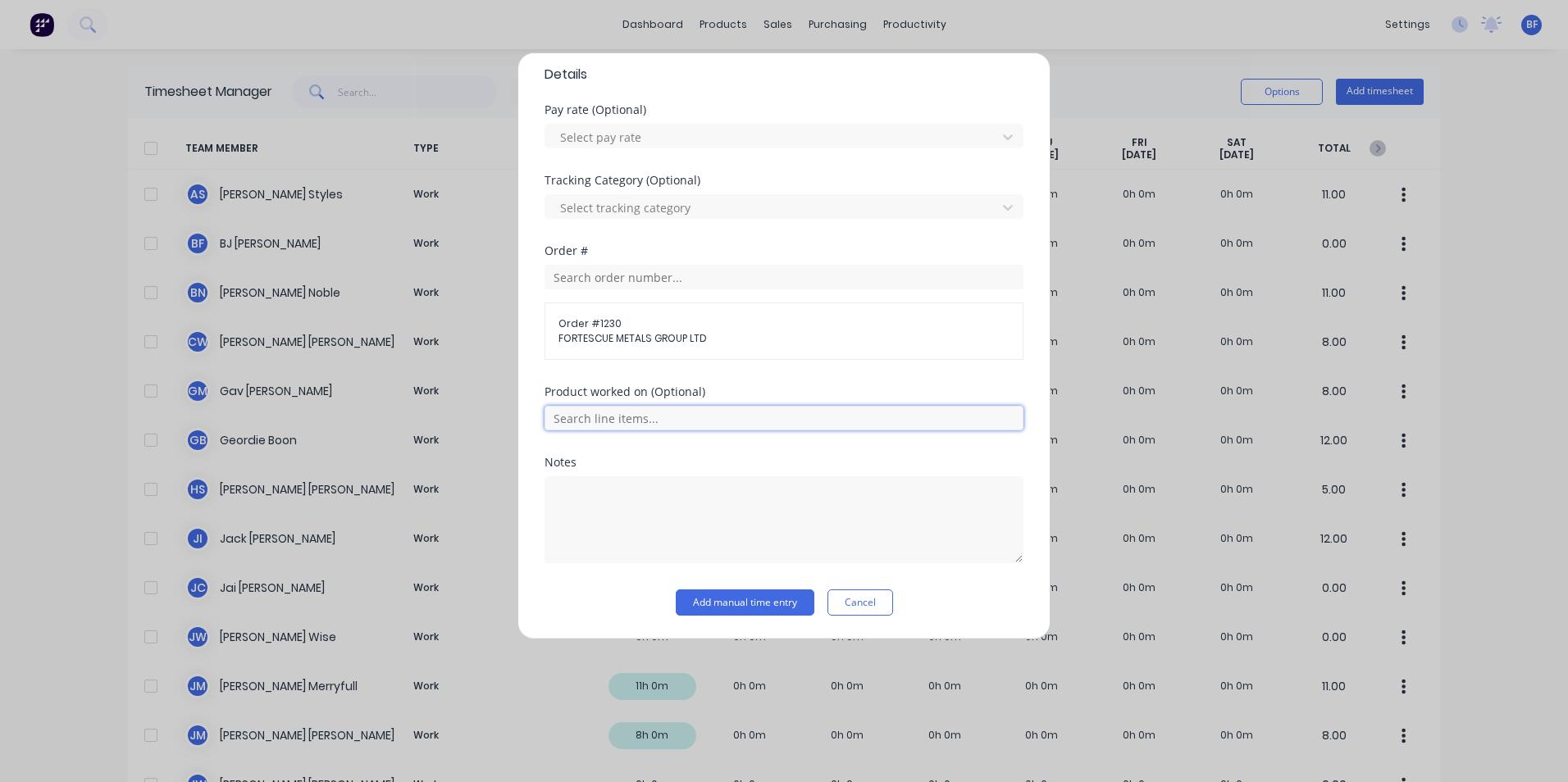
click at [680, 419] on input "text" at bounding box center [784, 418] width 479 height 24
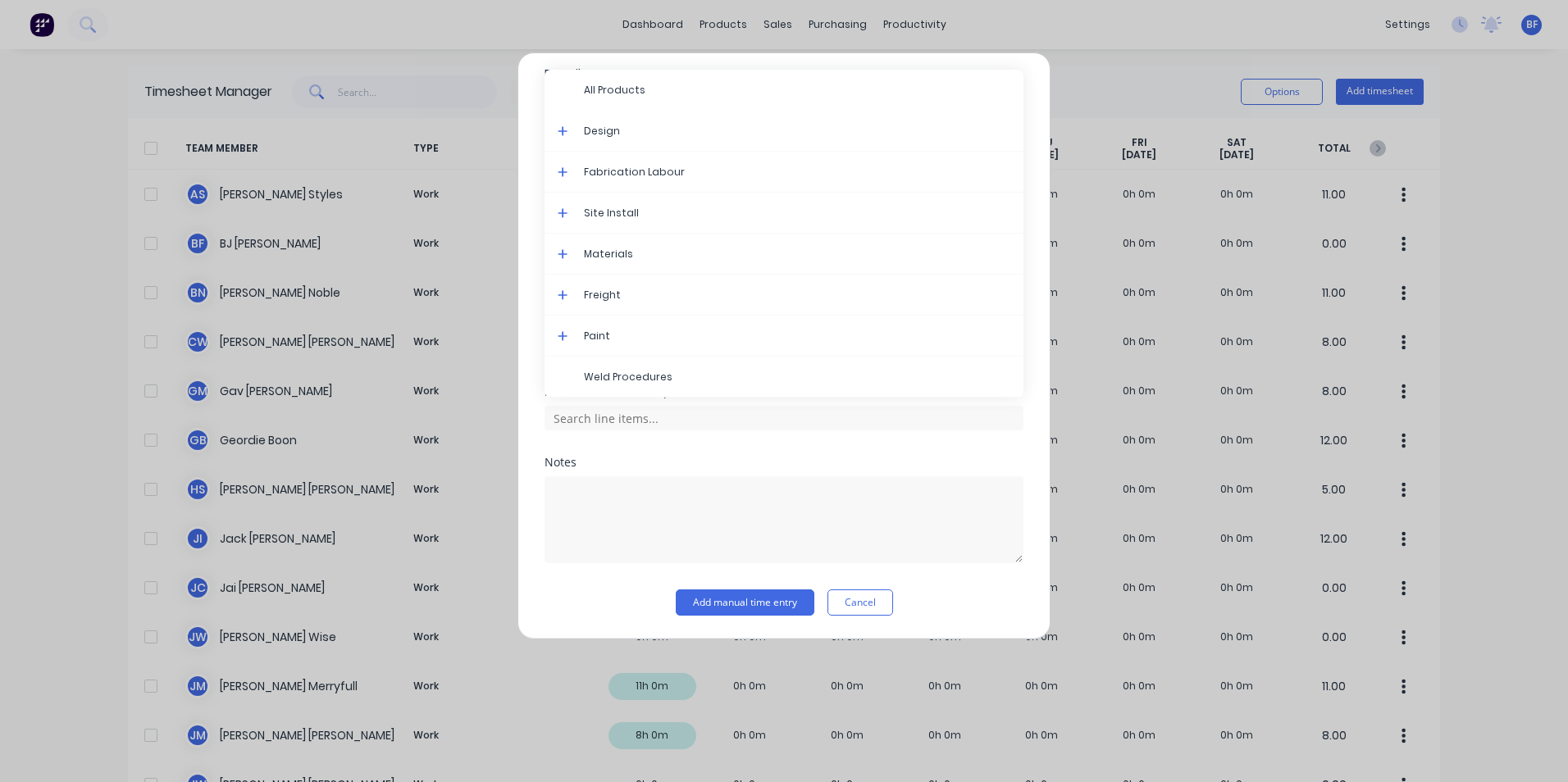
click at [623, 136] on span "Design" at bounding box center [797, 131] width 426 height 14
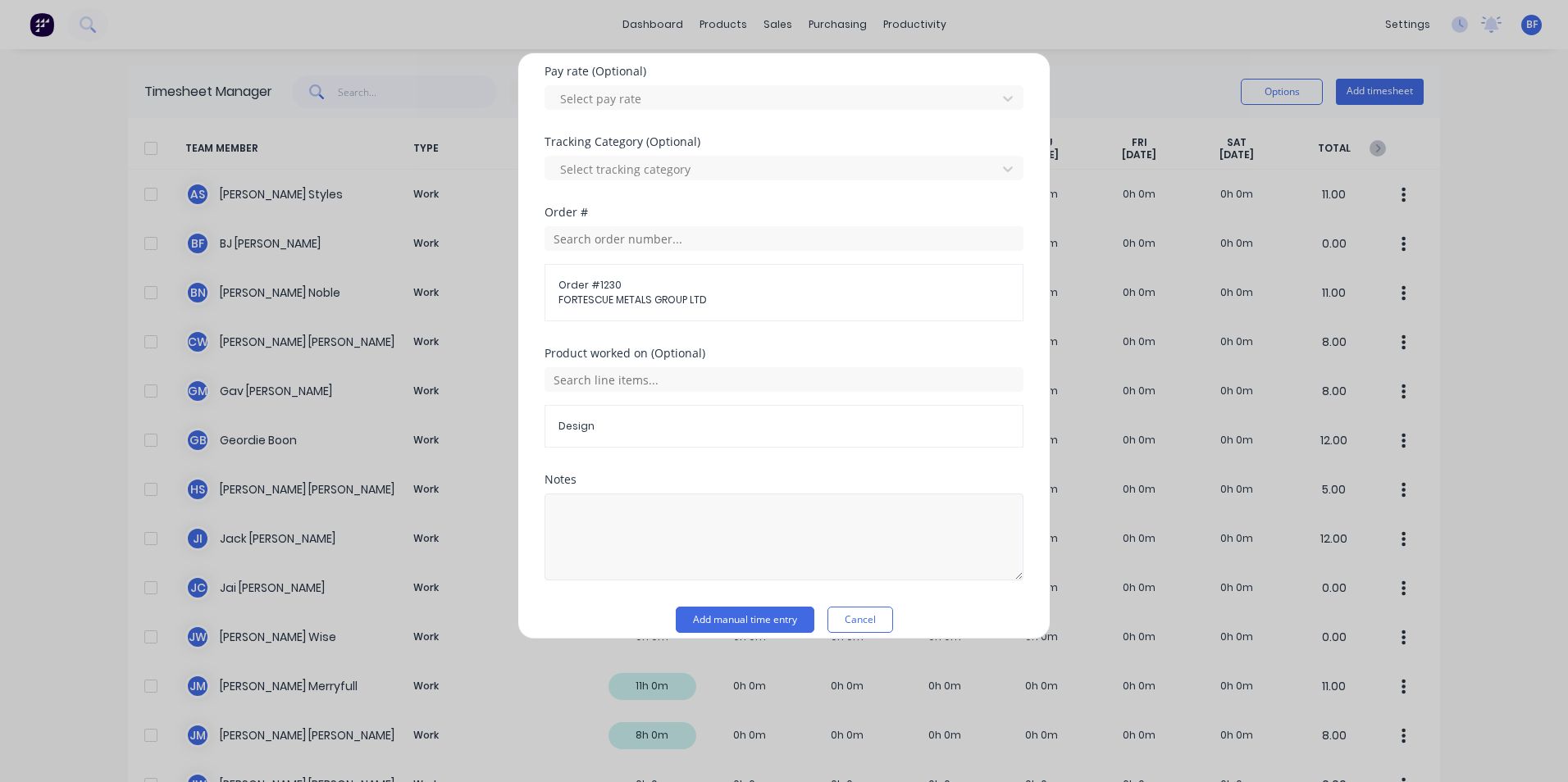
scroll to position [639, 0]
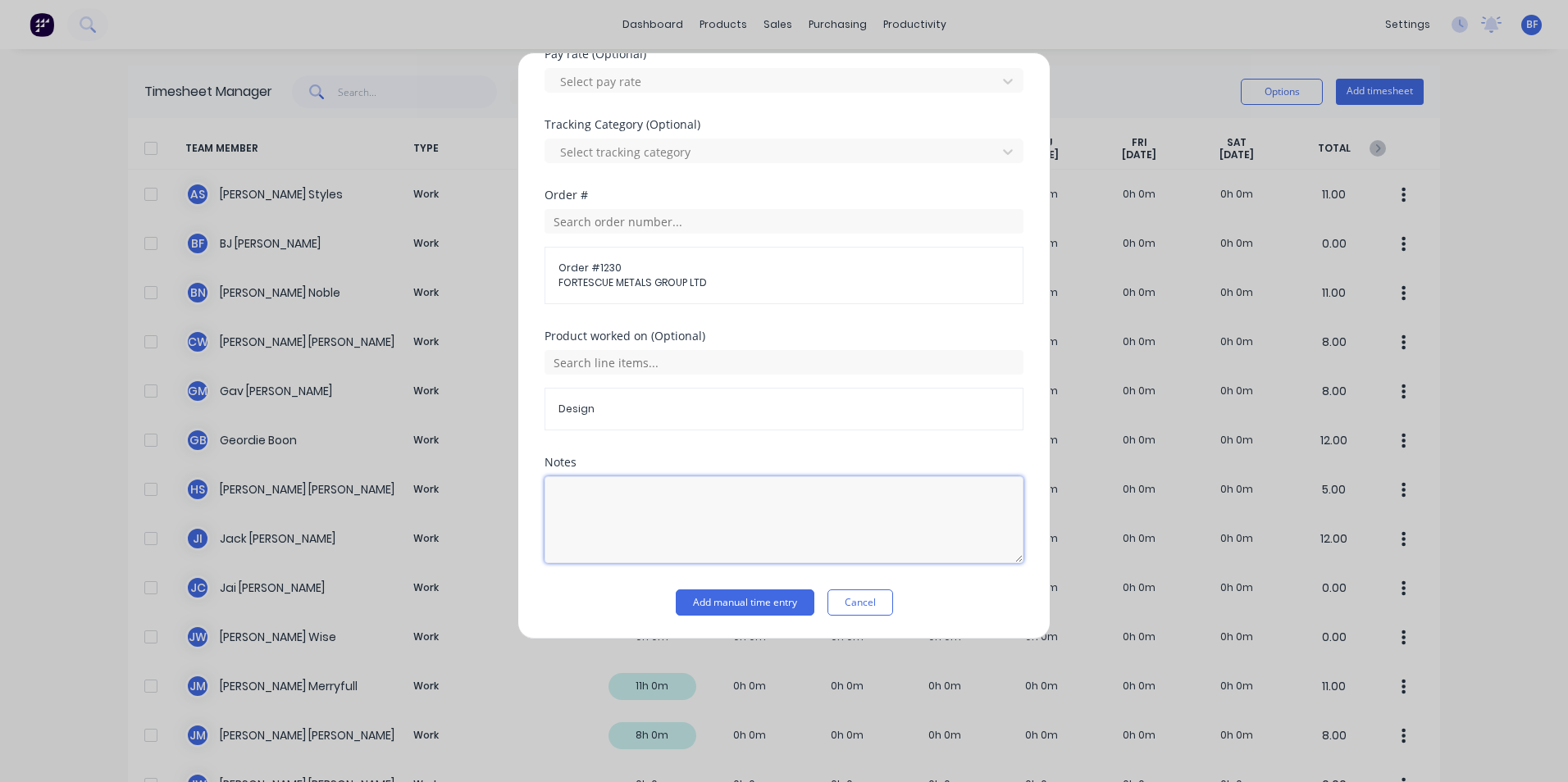
click at [564, 486] on textarea at bounding box center [784, 519] width 479 height 87
type textarea "Design / Quote"
click at [726, 598] on button "Add manual time entry" at bounding box center [745, 602] width 139 height 26
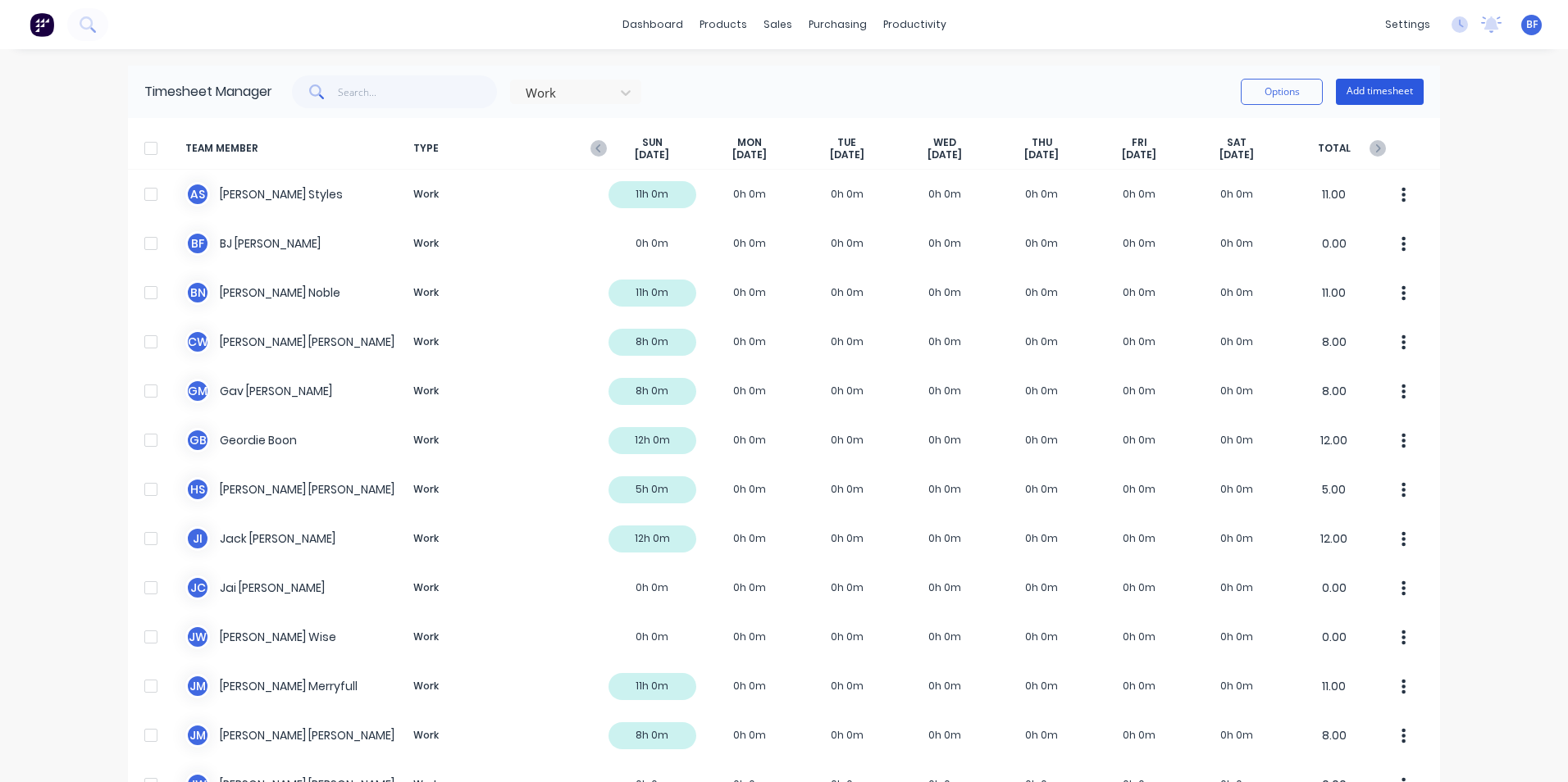
click at [1375, 96] on button "Add timesheet" at bounding box center [1380, 91] width 88 height 26
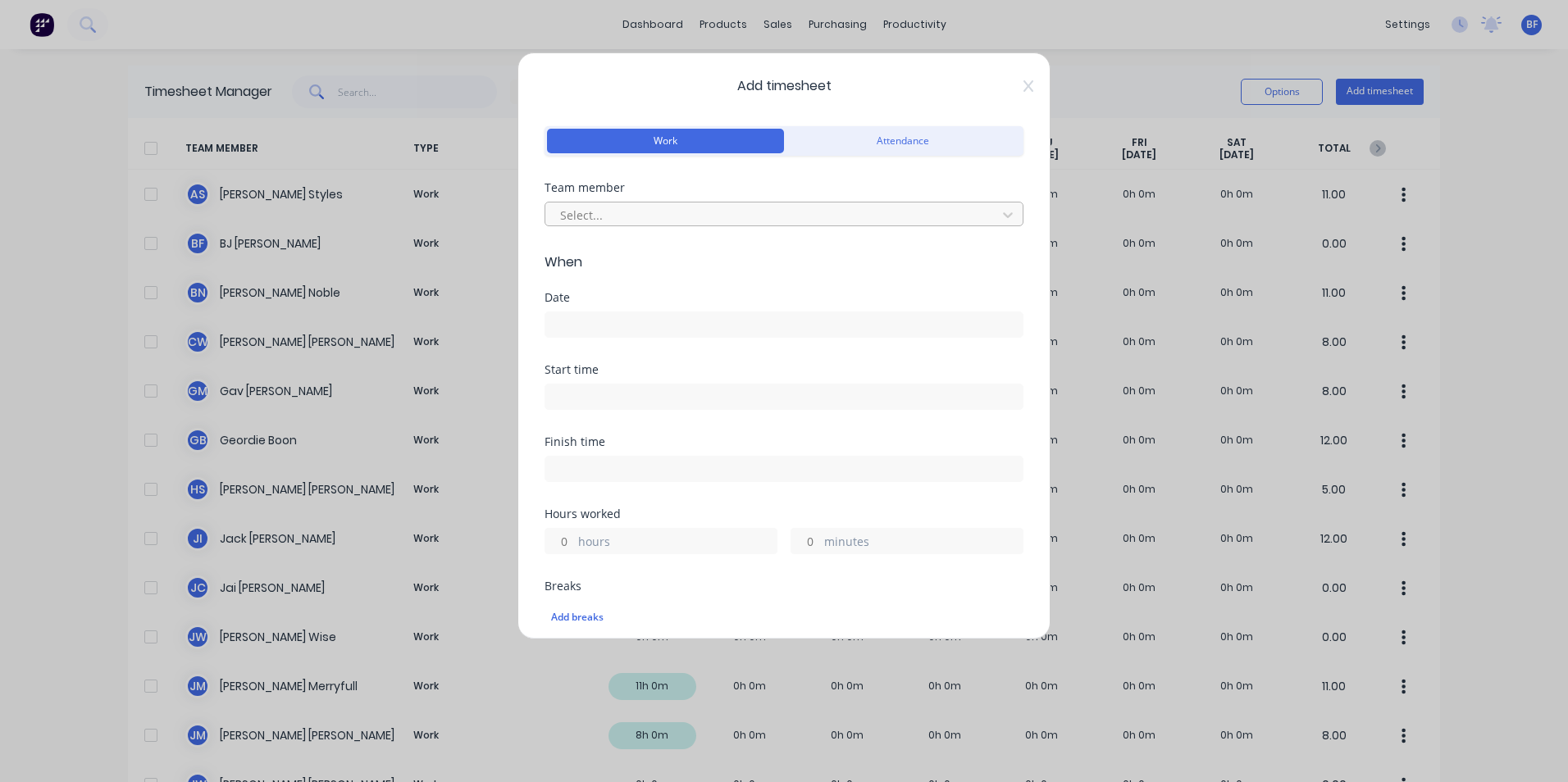
click at [593, 206] on div at bounding box center [773, 215] width 430 height 21
type input "sa"
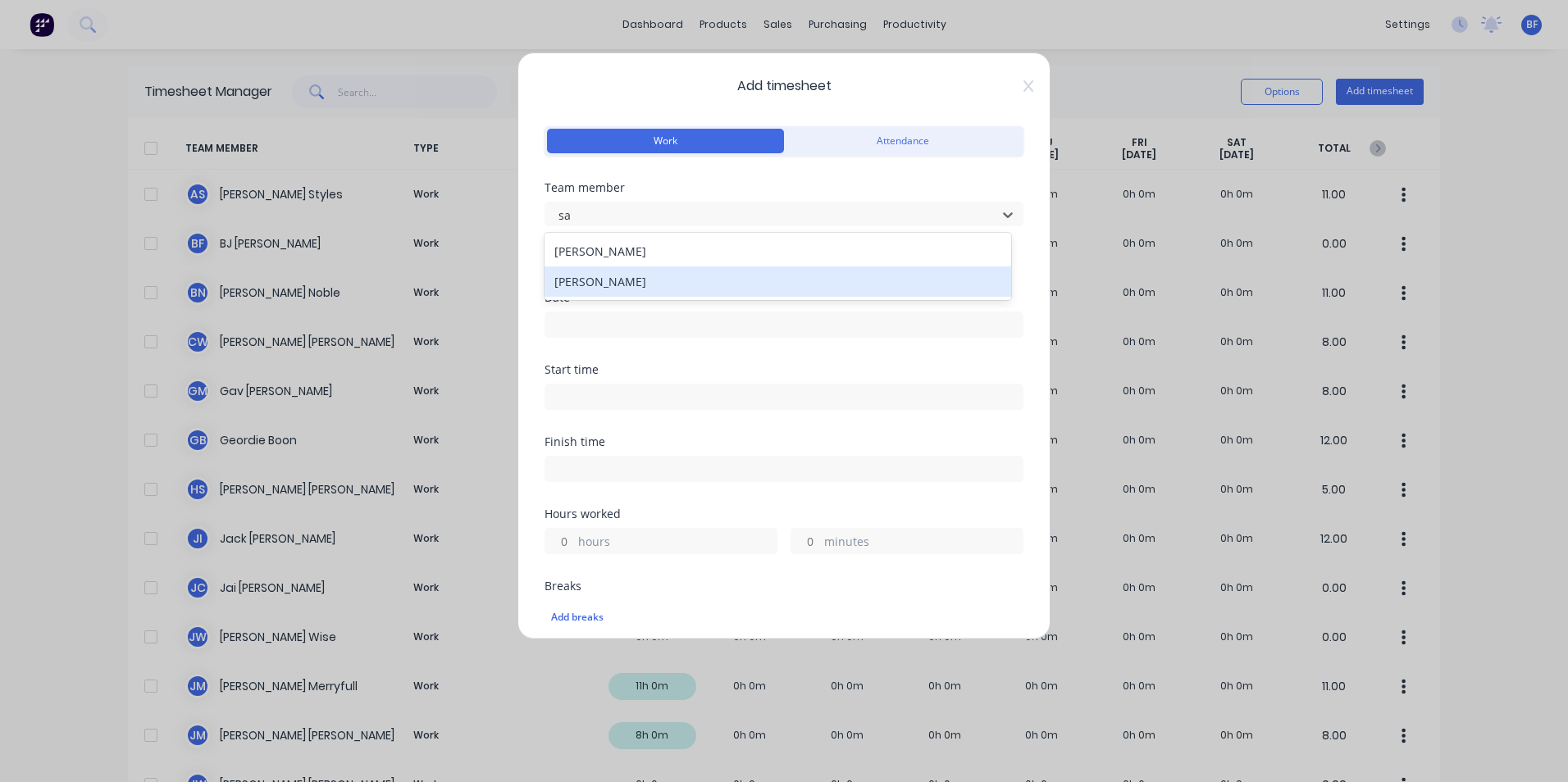
click at [646, 279] on div "Somsak Bureethong" at bounding box center [778, 282] width 466 height 30
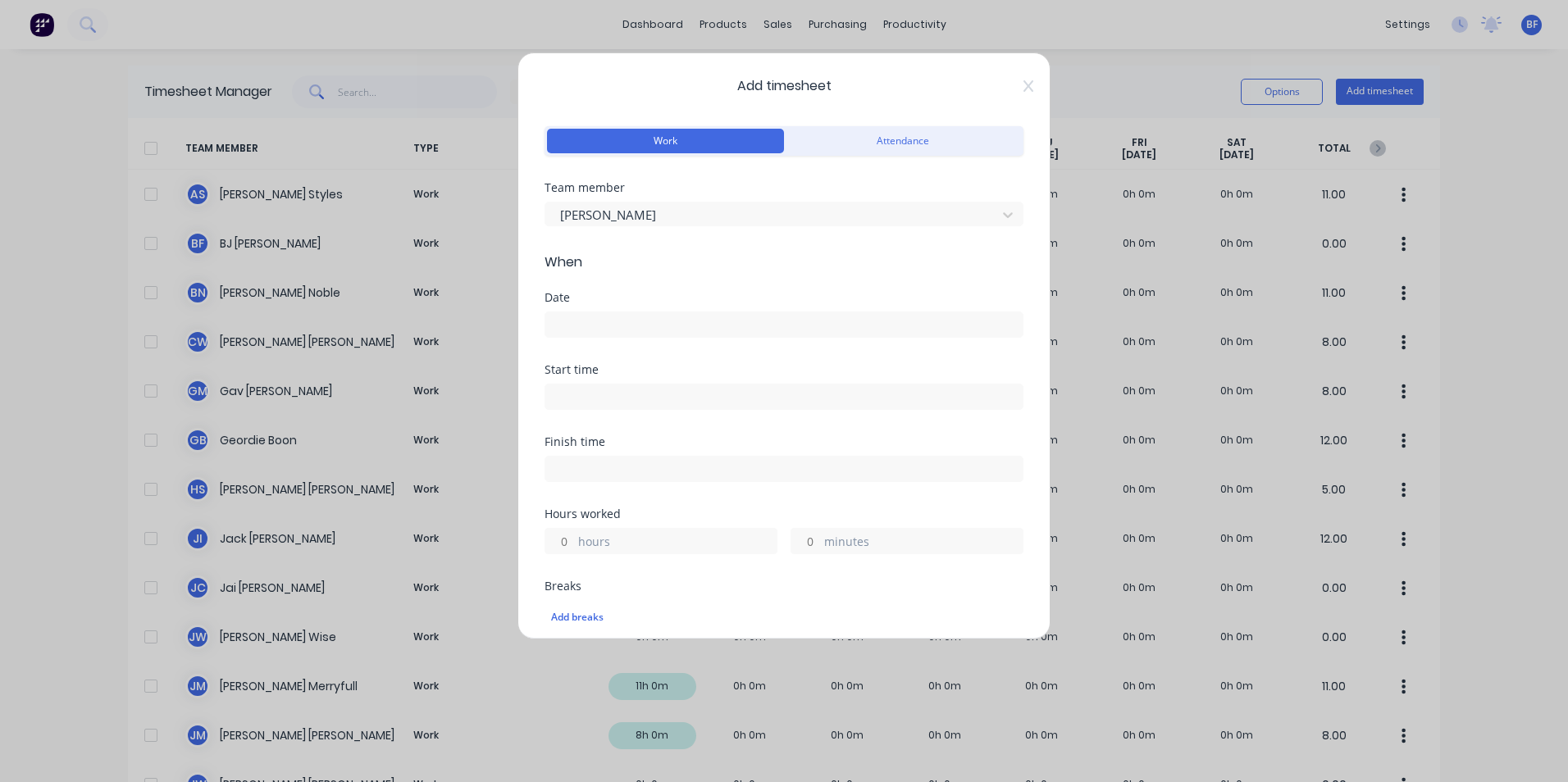
click at [593, 326] on input at bounding box center [784, 324] width 477 height 24
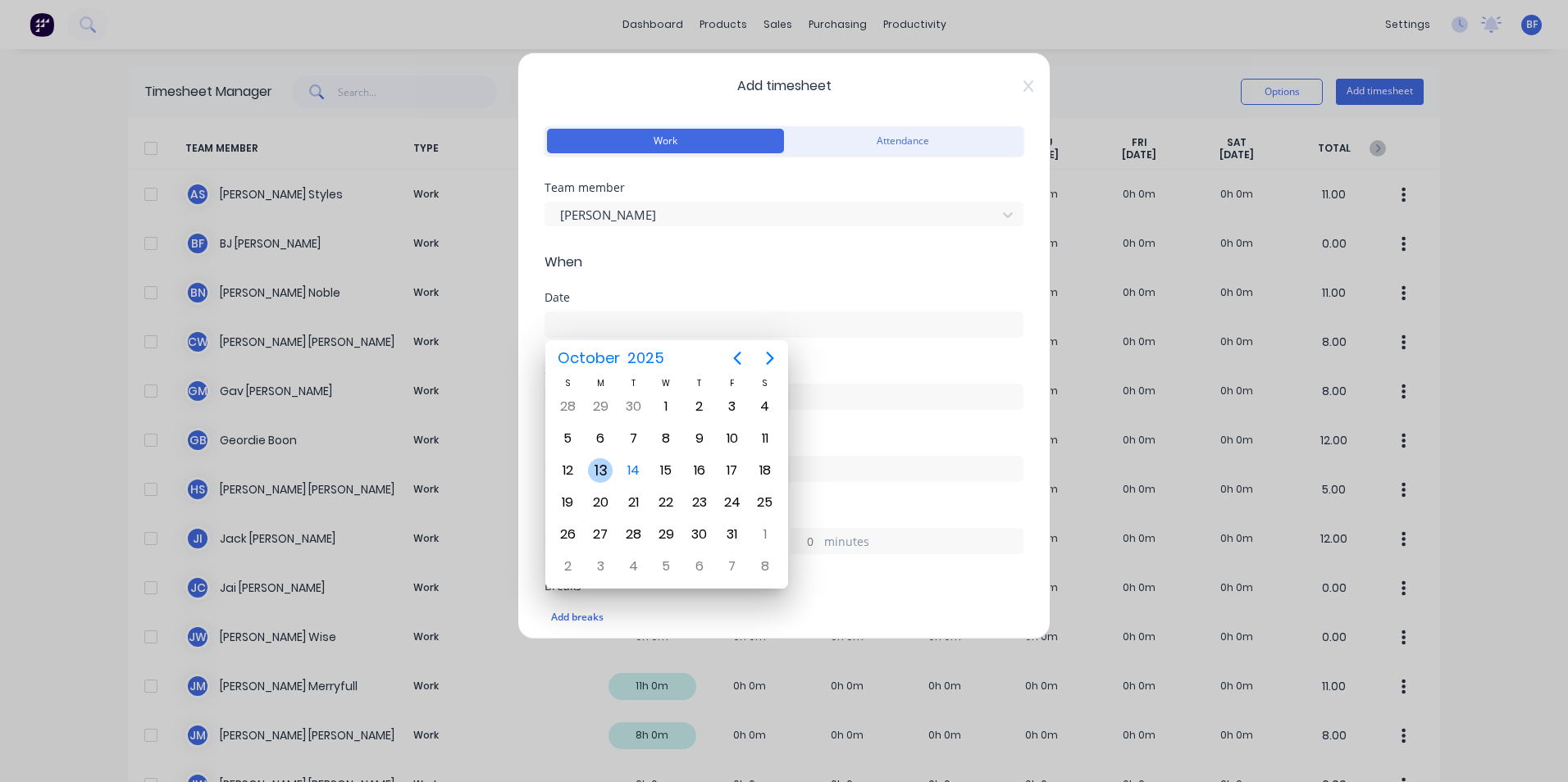
click at [606, 465] on div "13" at bounding box center [600, 470] width 24 height 24
type input "13/10/2025"
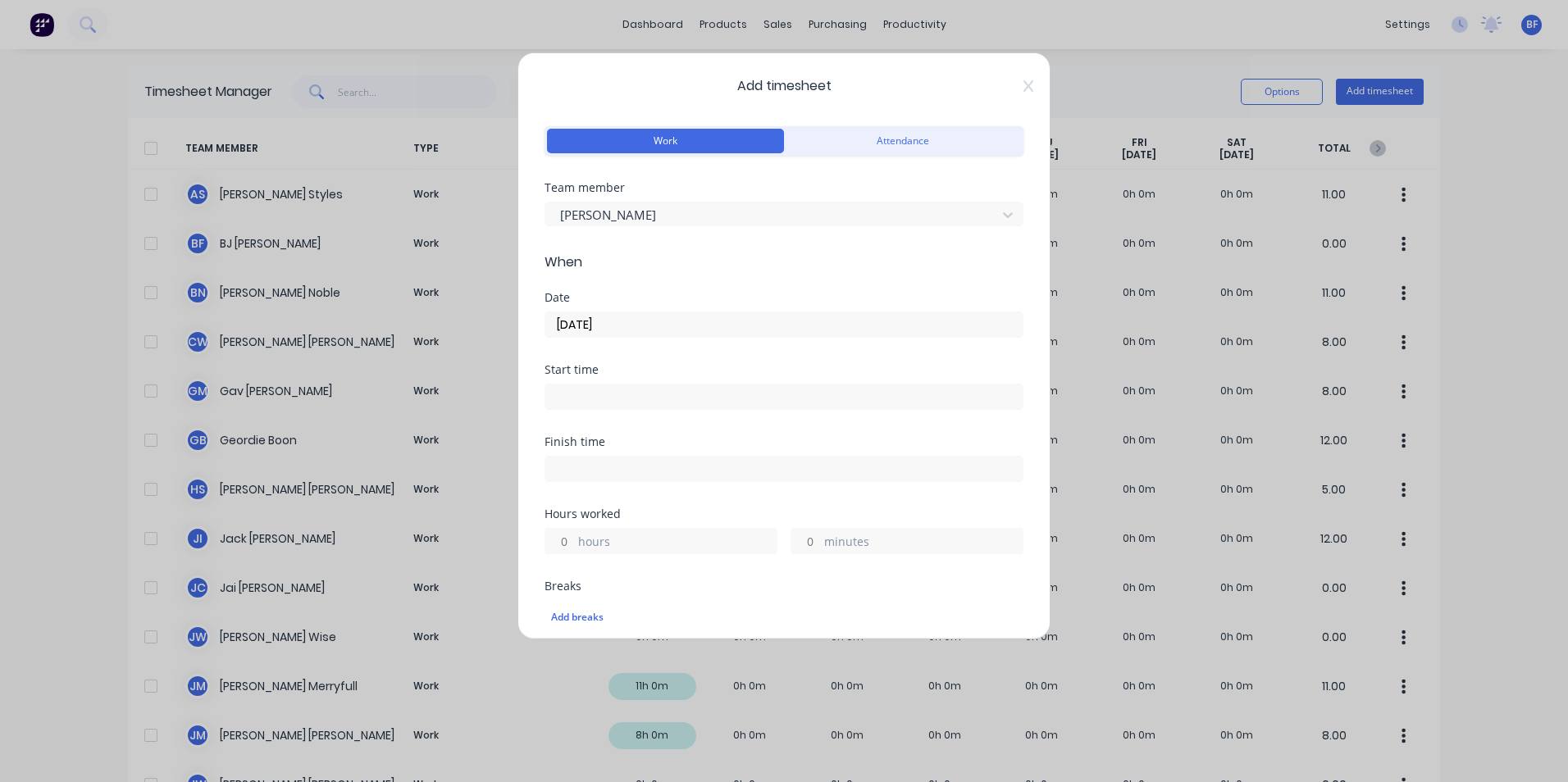
click at [570, 547] on input "hours" at bounding box center [560, 541] width 29 height 24
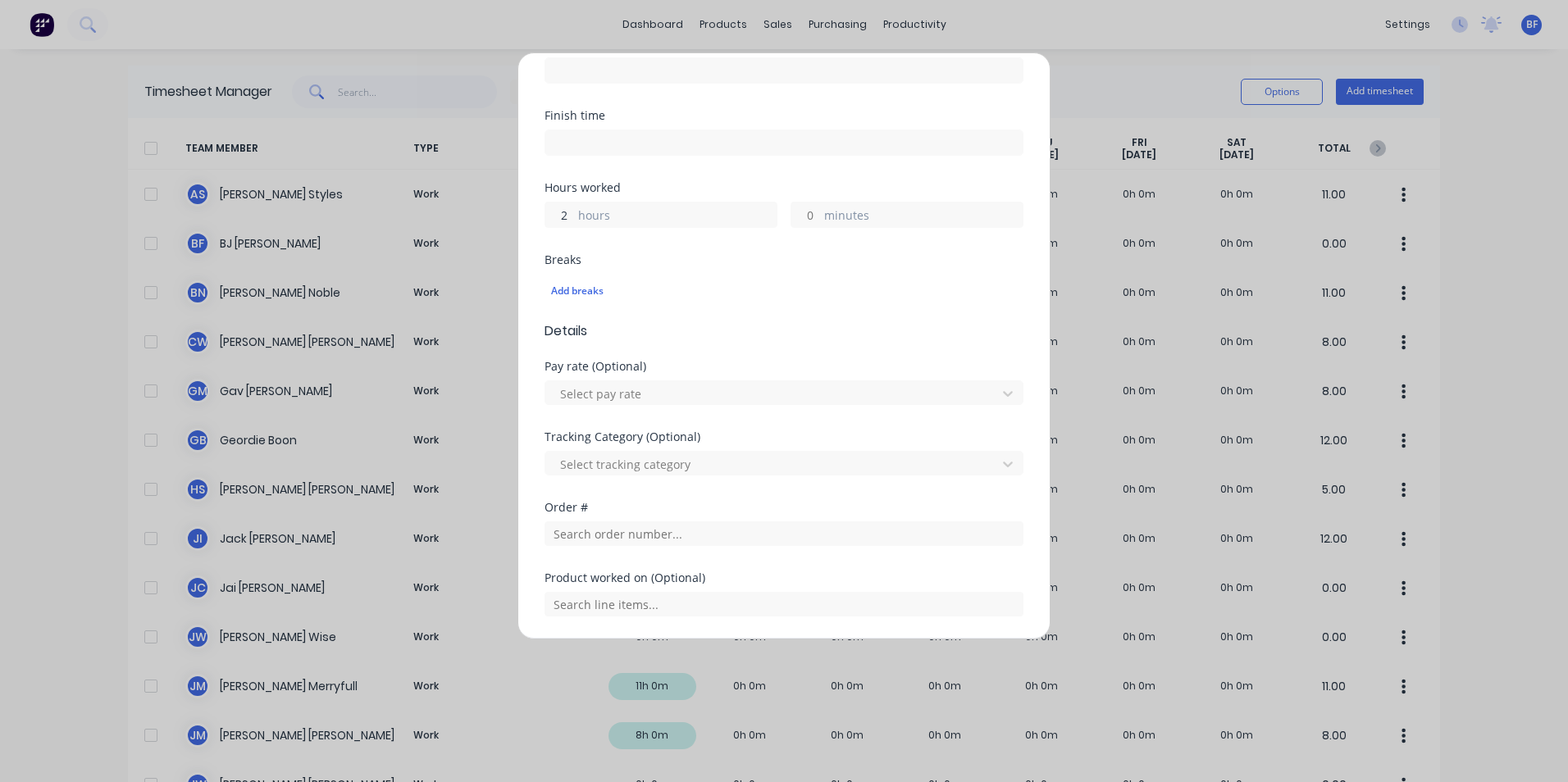
scroll to position [328, 0]
type input "2"
click at [630, 538] on input "text" at bounding box center [784, 532] width 479 height 24
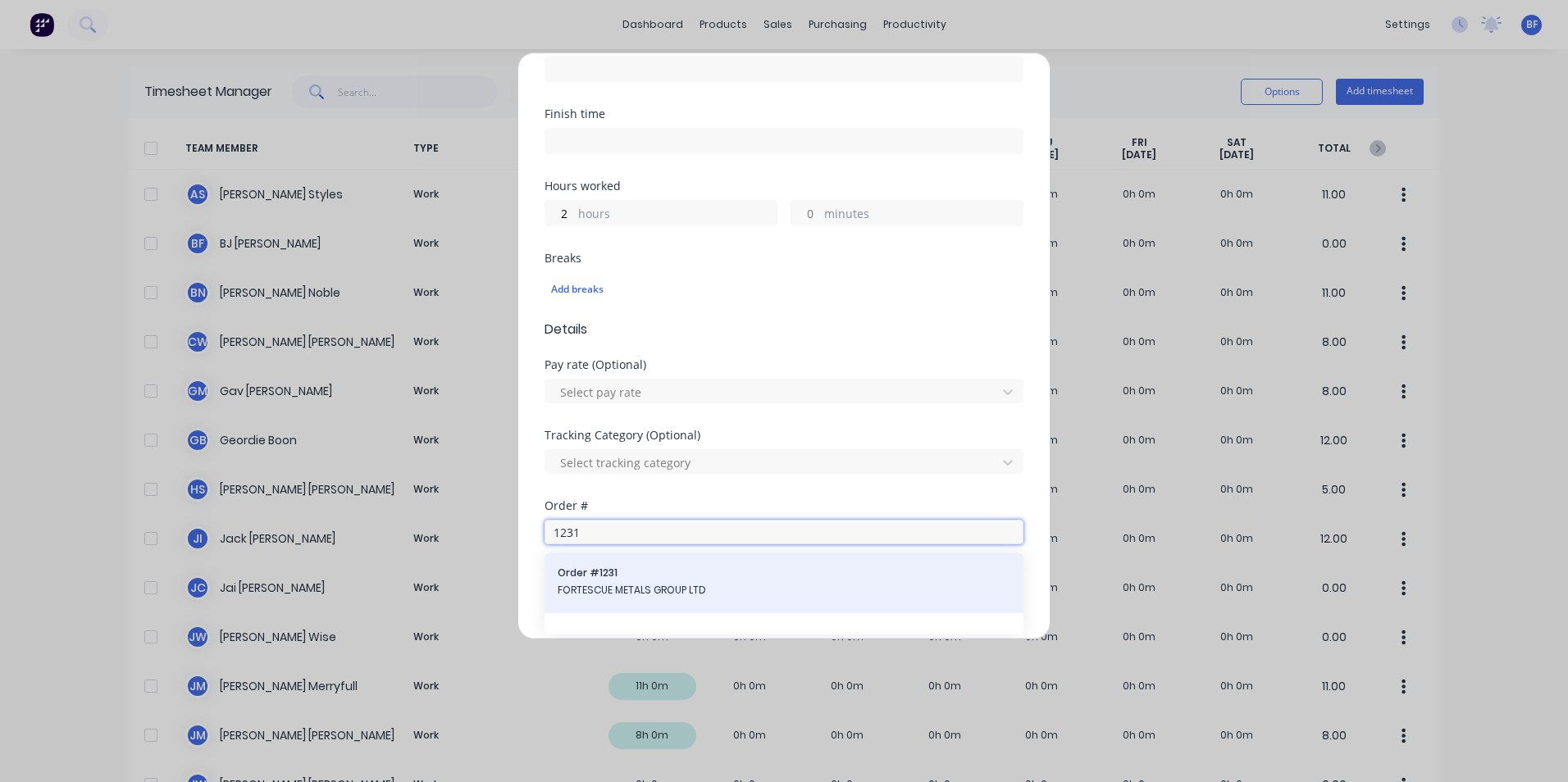
type input "1231"
click at [617, 583] on span "FORTESCUE METALS GROUP LTD" at bounding box center [784, 590] width 453 height 14
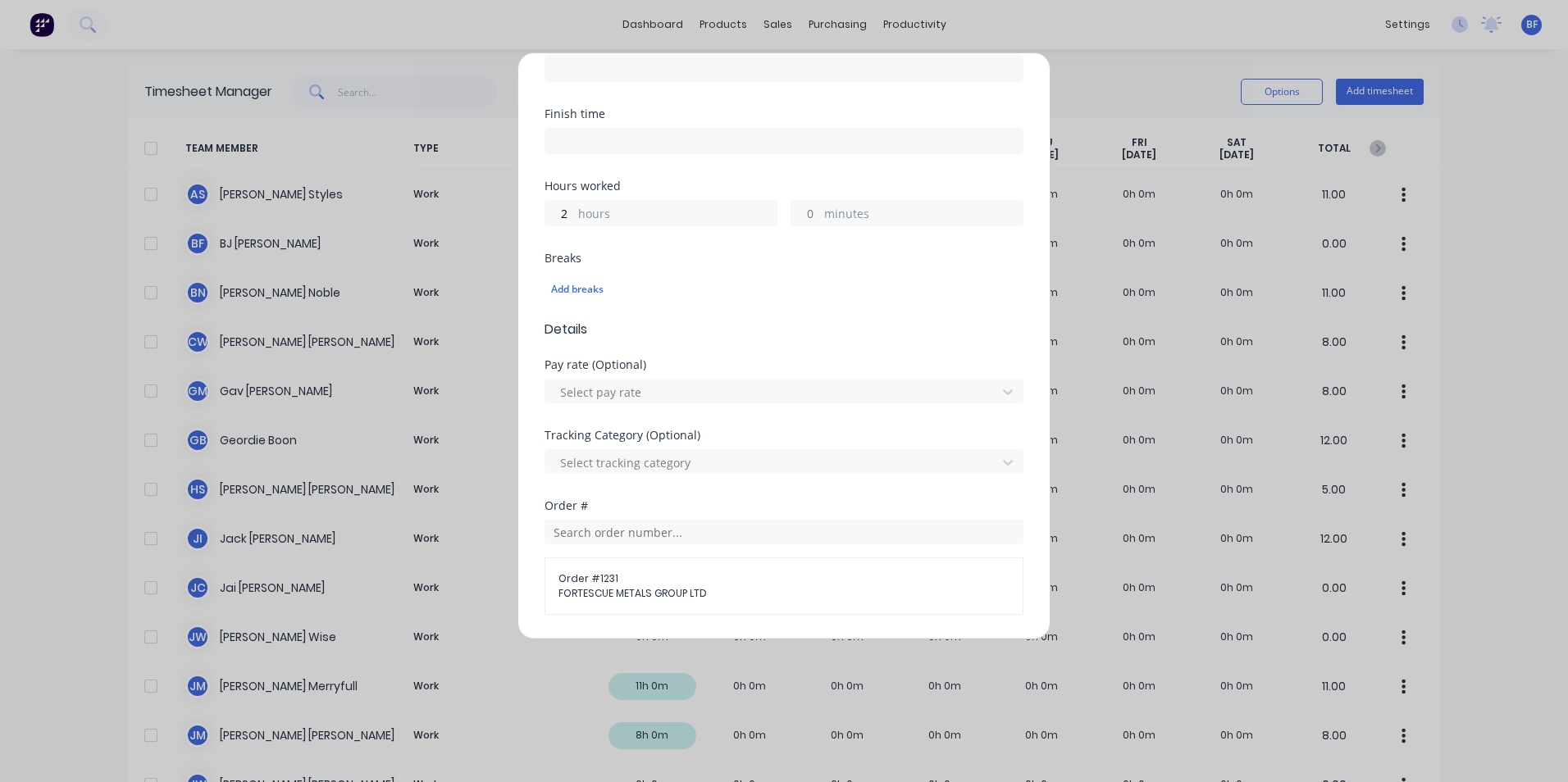
scroll to position [583, 0]
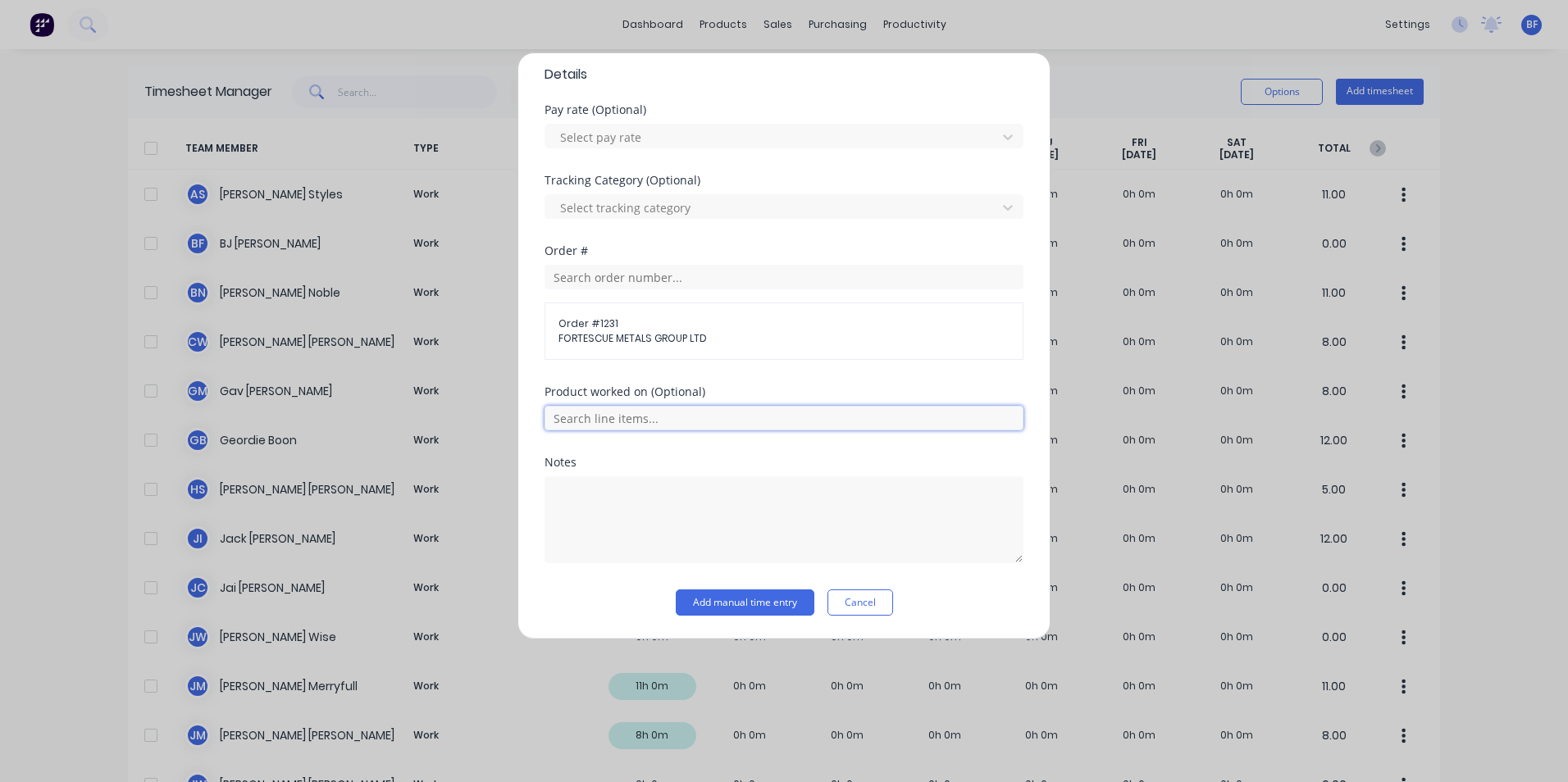
click at [620, 416] on input "text" at bounding box center [784, 418] width 479 height 24
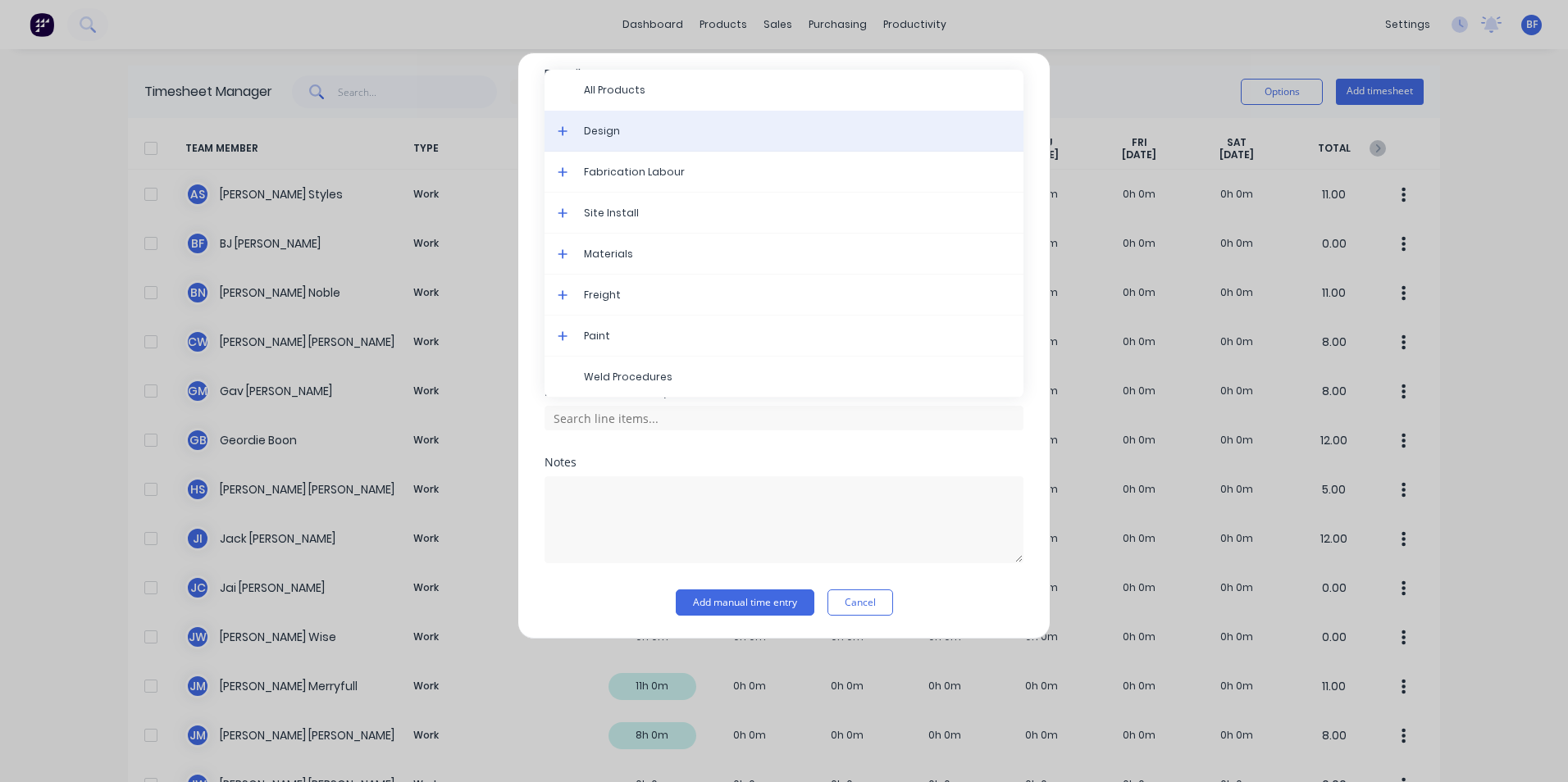
click at [628, 136] on span "Design" at bounding box center [797, 131] width 426 height 14
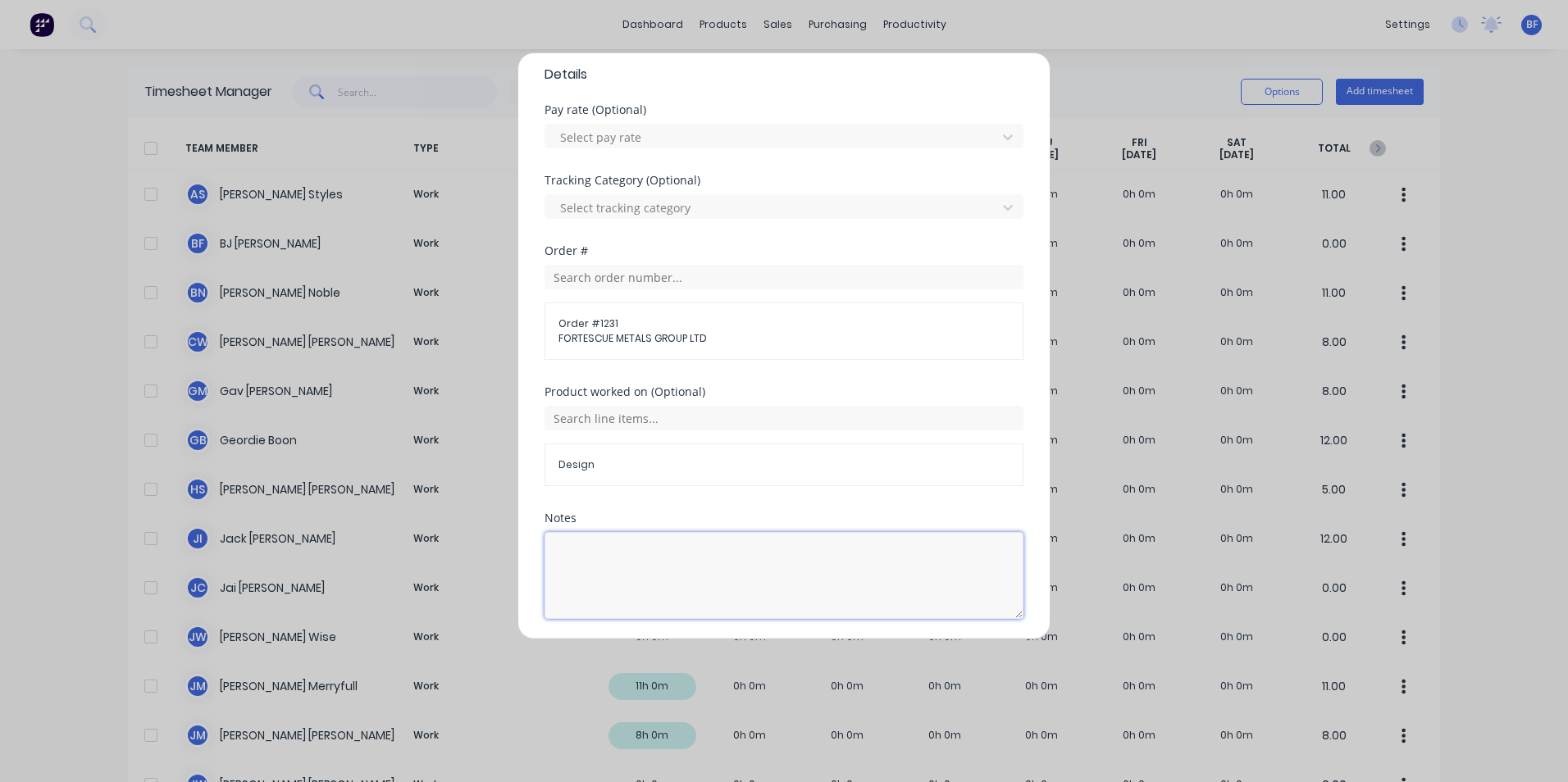
click at [570, 541] on textarea at bounding box center [784, 575] width 479 height 87
drag, startPoint x: 610, startPoint y: 553, endPoint x: 550, endPoint y: 559, distance: 60.3
click at [550, 559] on textarea "Design" at bounding box center [784, 575] width 479 height 87
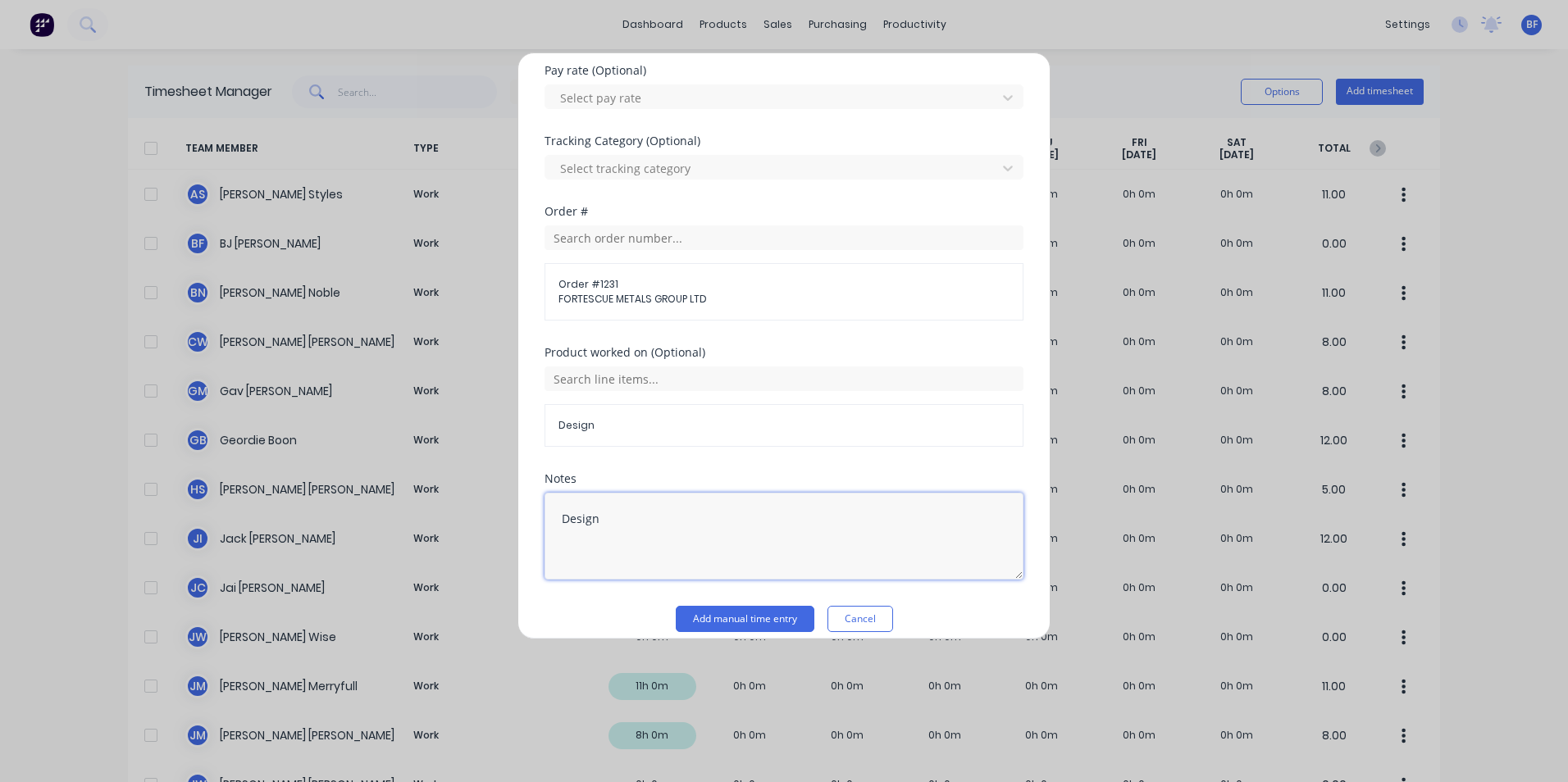
scroll to position [639, 0]
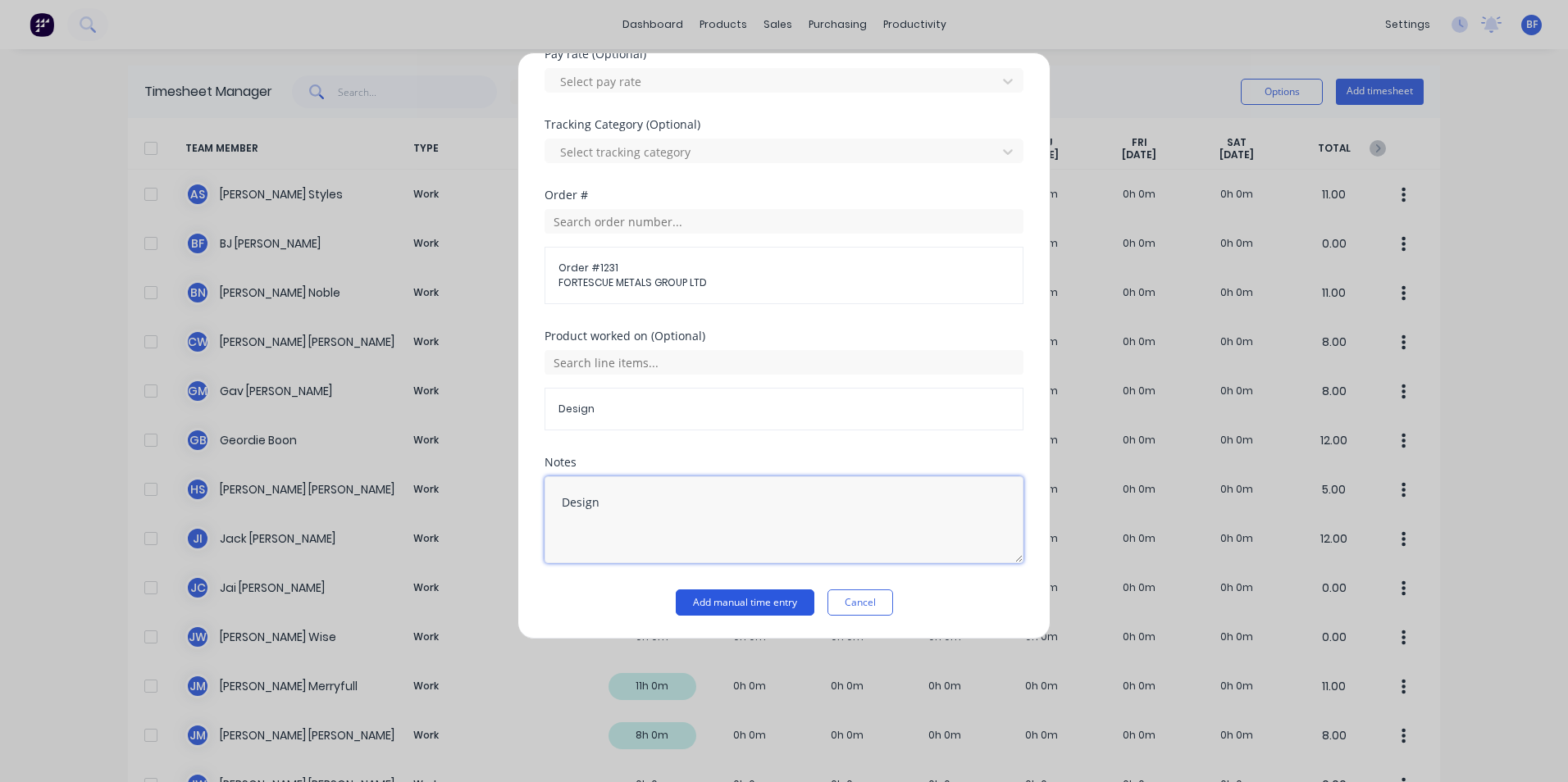
type textarea "Design"
click at [754, 595] on button "Add manual time entry" at bounding box center [745, 602] width 139 height 26
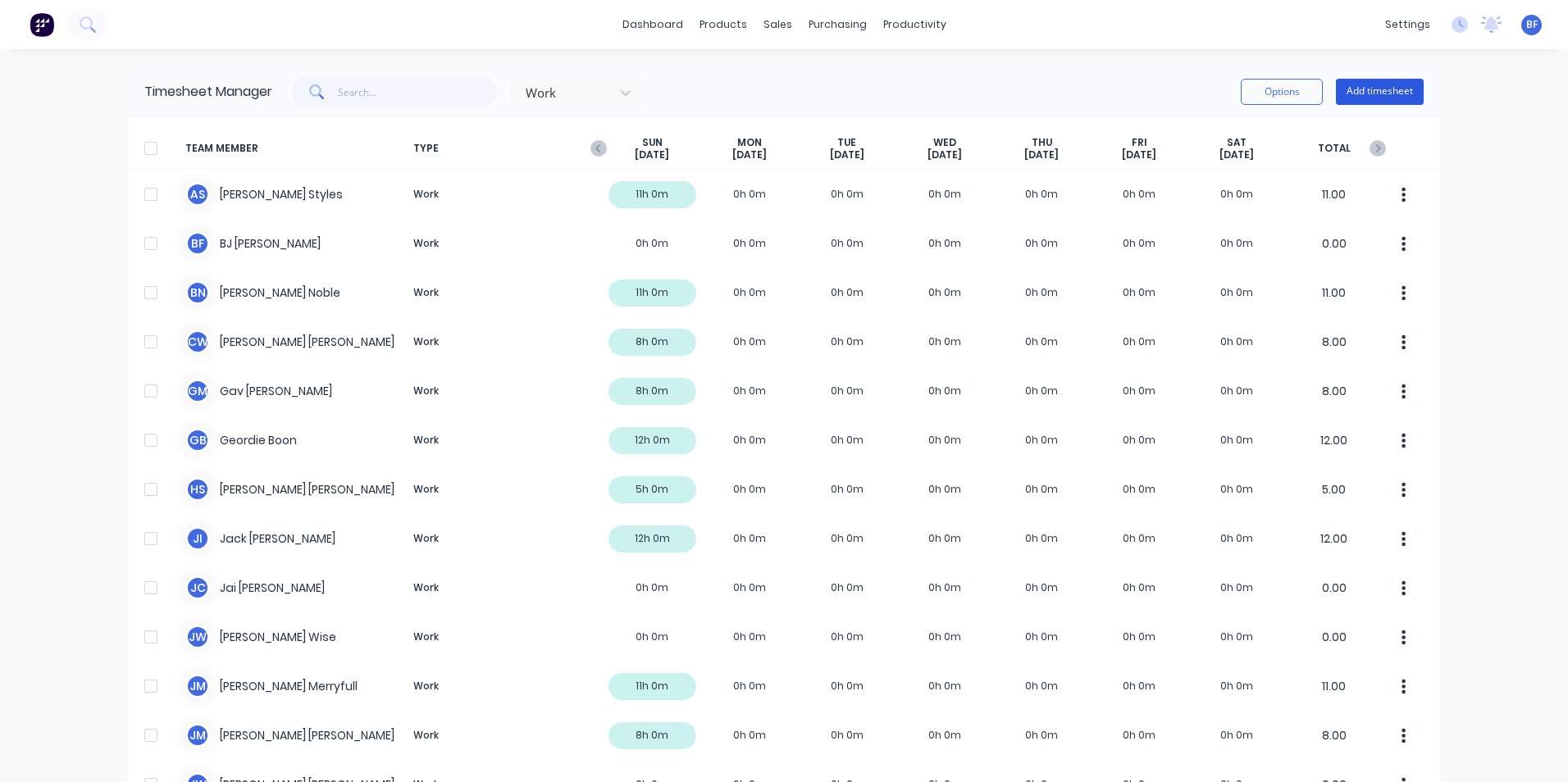
click at [1371, 88] on button "Add timesheet" at bounding box center [1380, 91] width 88 height 26
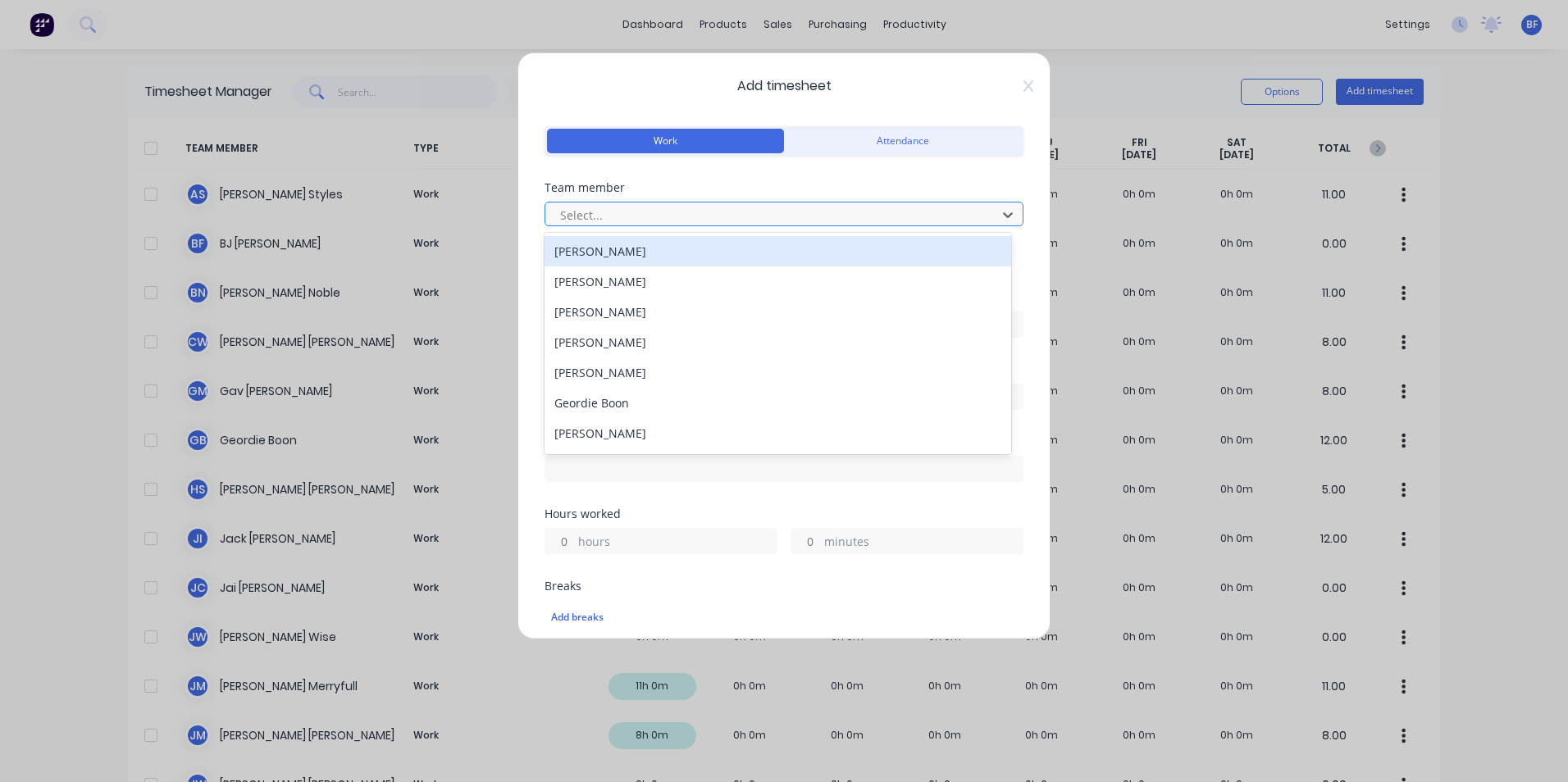
click at [645, 215] on div at bounding box center [773, 215] width 430 height 21
type input "sa"
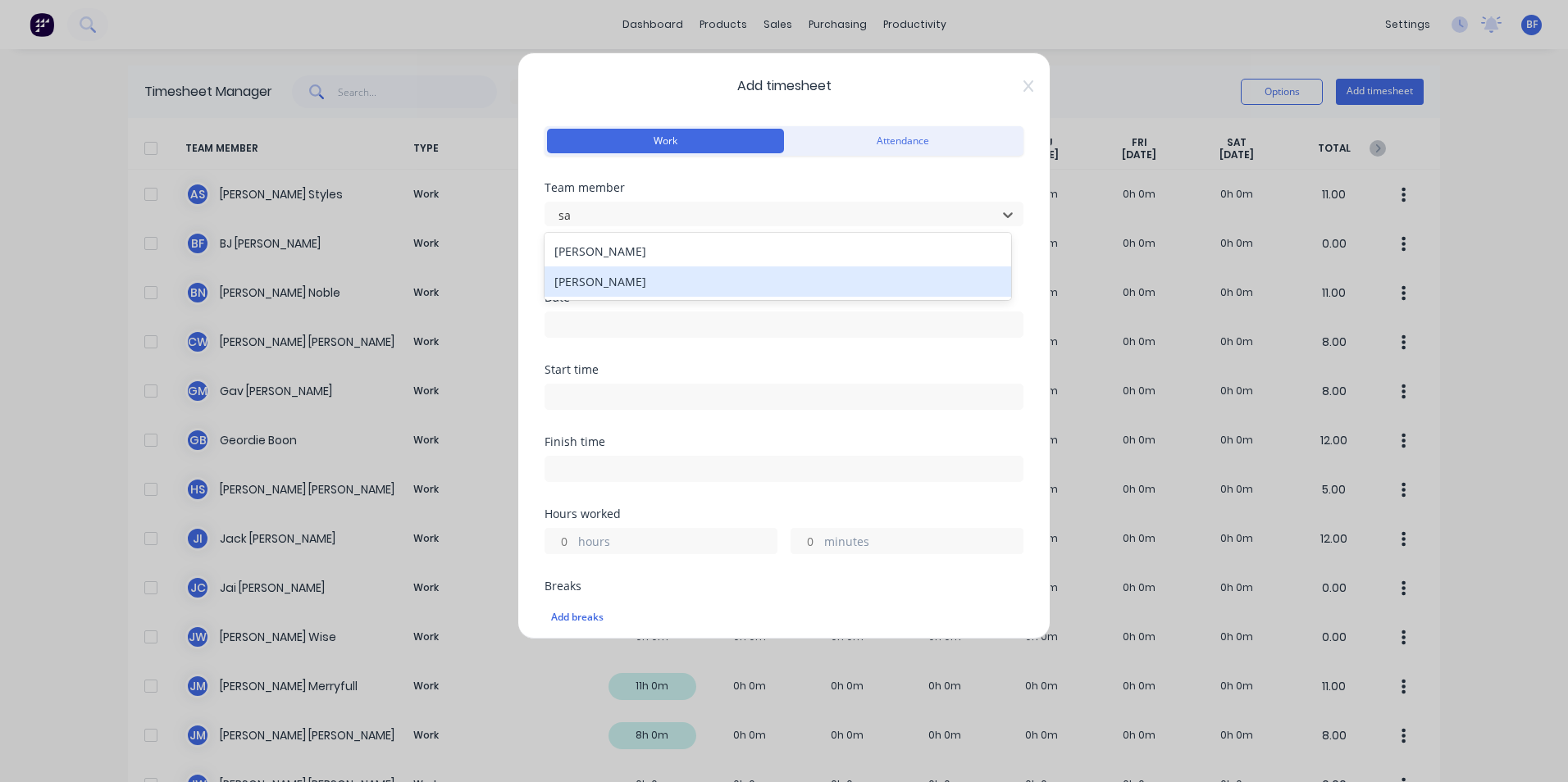
click at [656, 282] on div "Somsak Bureethong" at bounding box center [778, 282] width 466 height 30
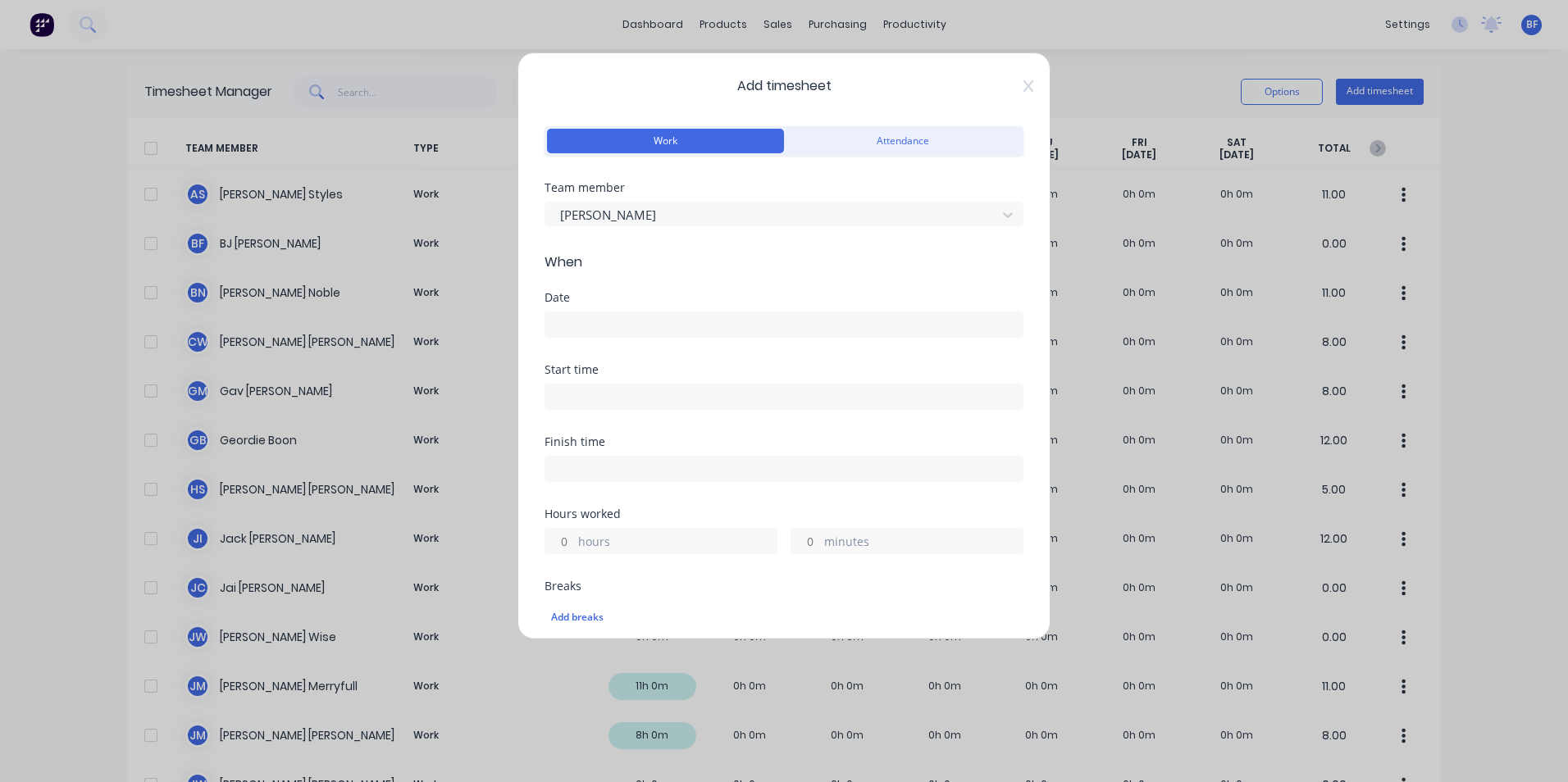
click at [607, 317] on input at bounding box center [784, 324] width 477 height 24
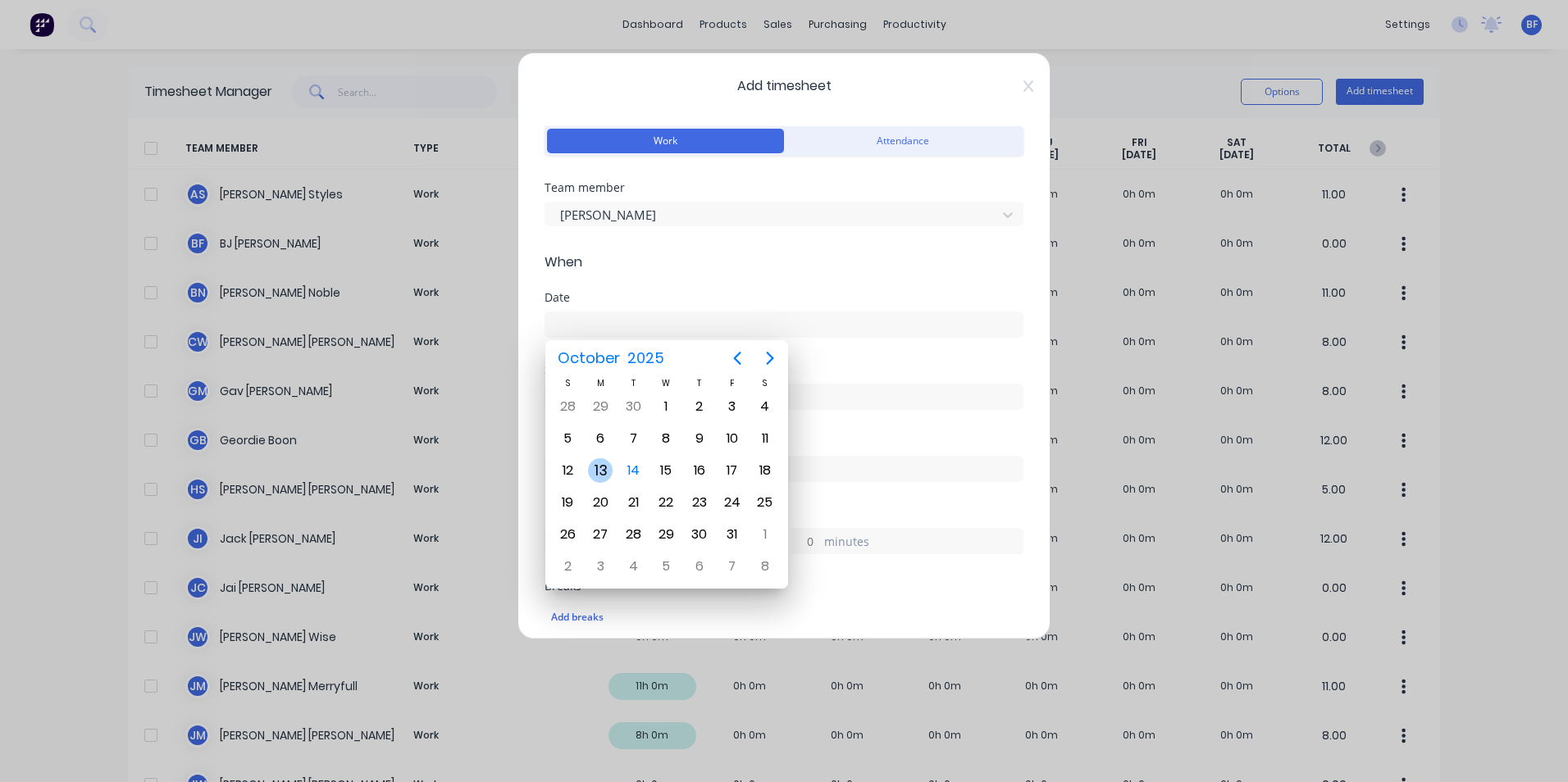
click at [600, 464] on div "13" at bounding box center [600, 470] width 24 height 24
type input "13/10/2025"
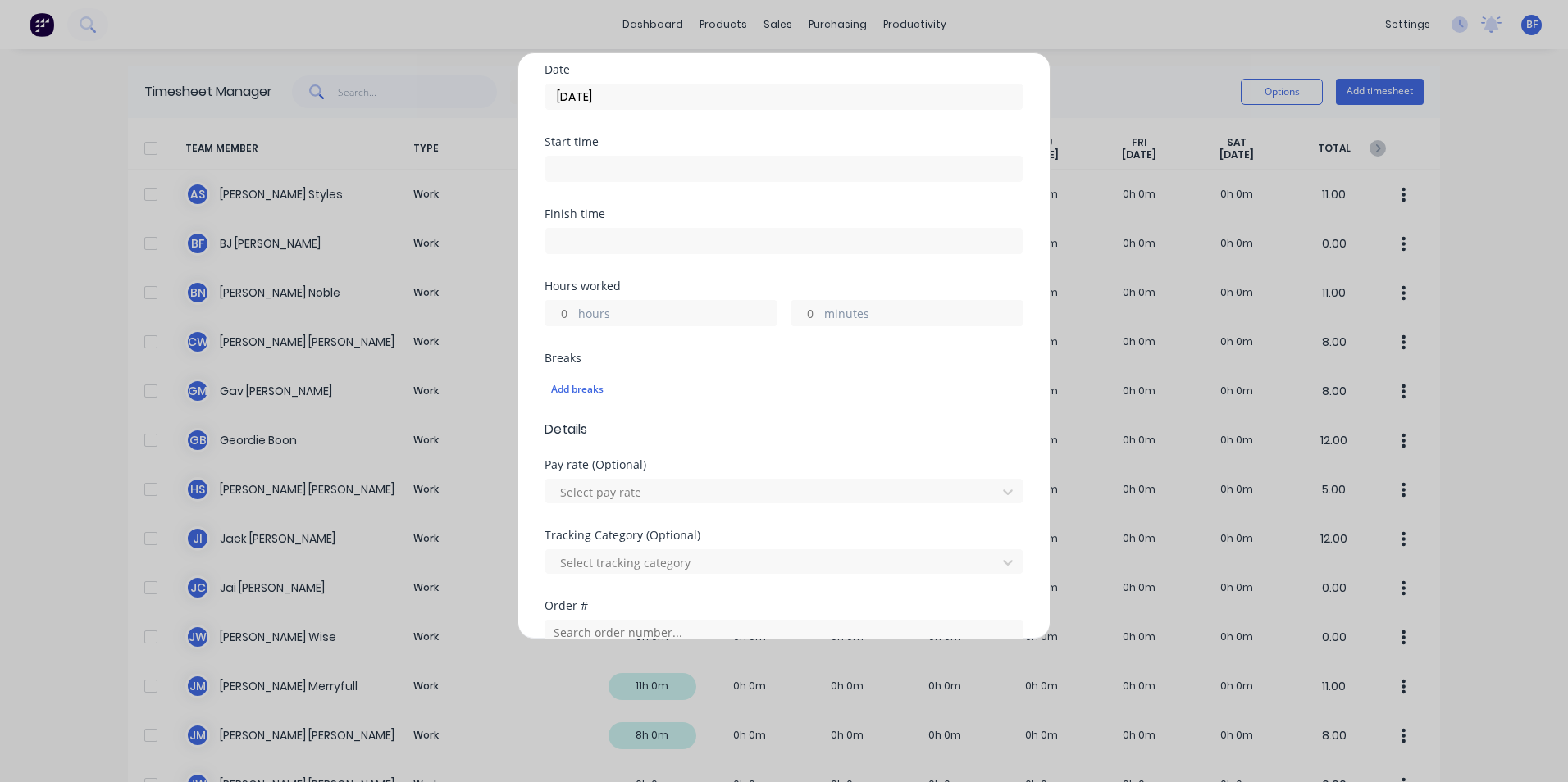
scroll to position [246, 0]
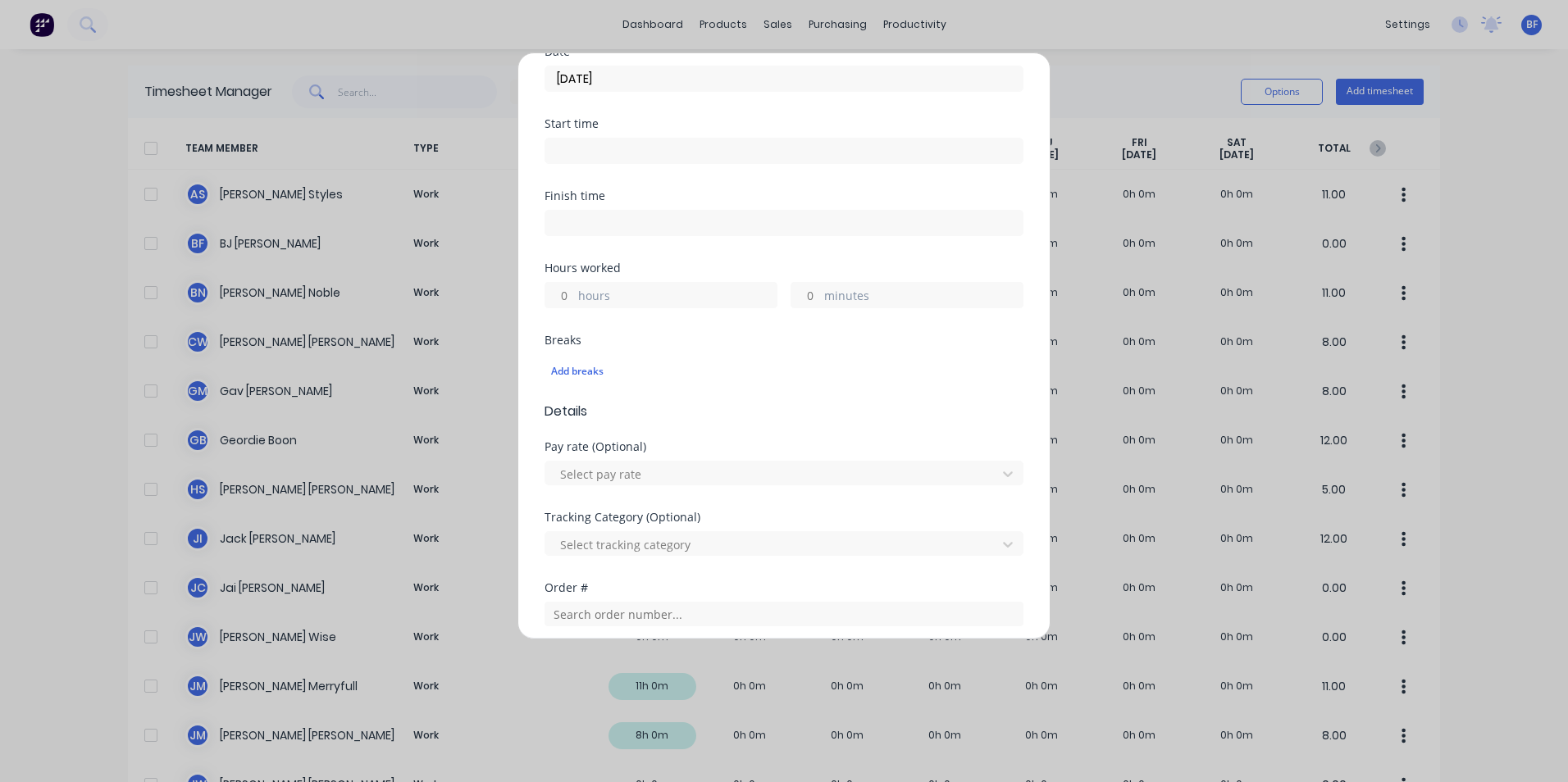
click at [570, 297] on input "hours" at bounding box center [560, 294] width 29 height 24
type input "2"
click at [610, 542] on div at bounding box center [773, 544] width 430 height 21
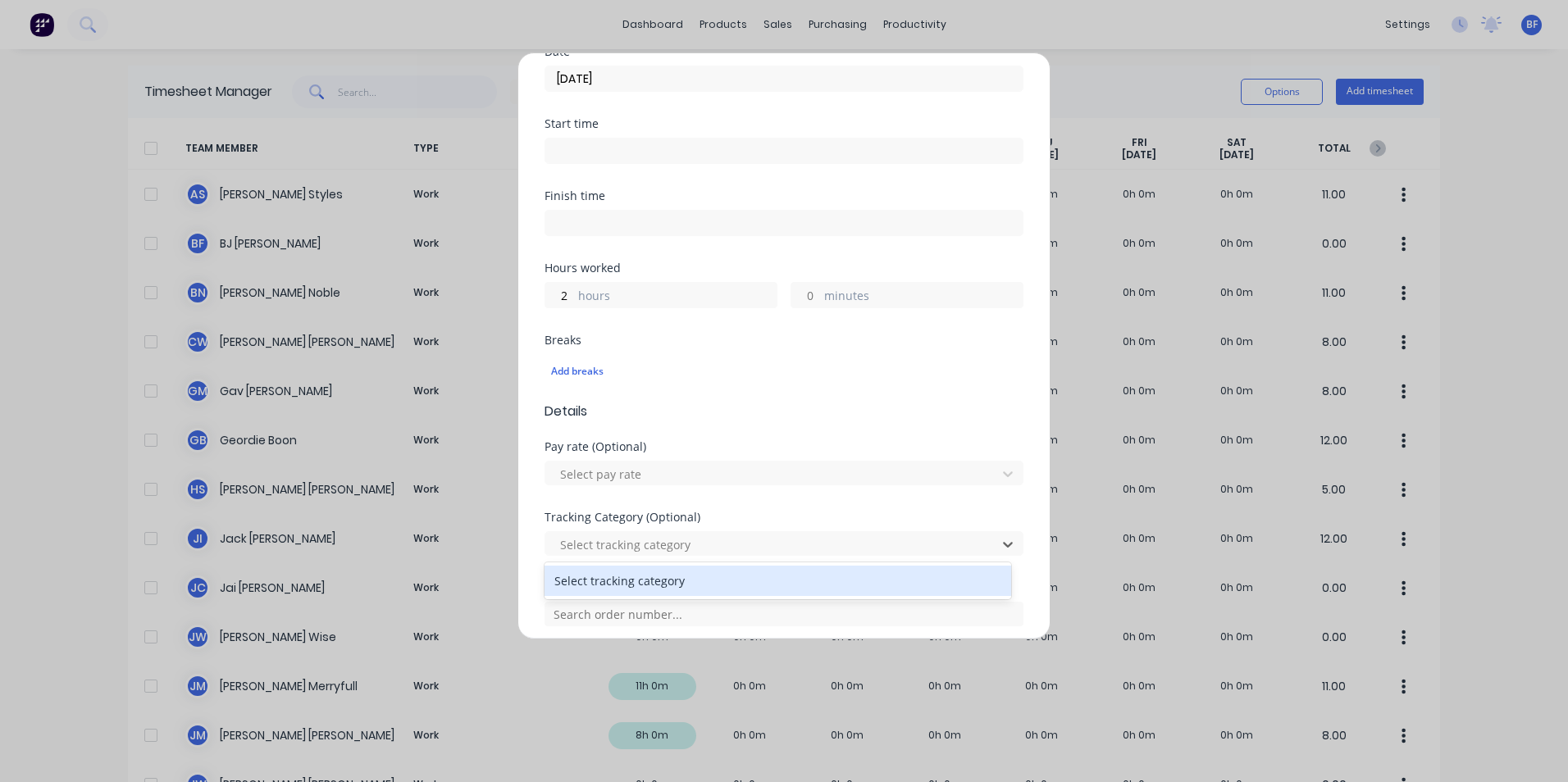
click at [633, 581] on div "Select tracking category" at bounding box center [778, 581] width 466 height 30
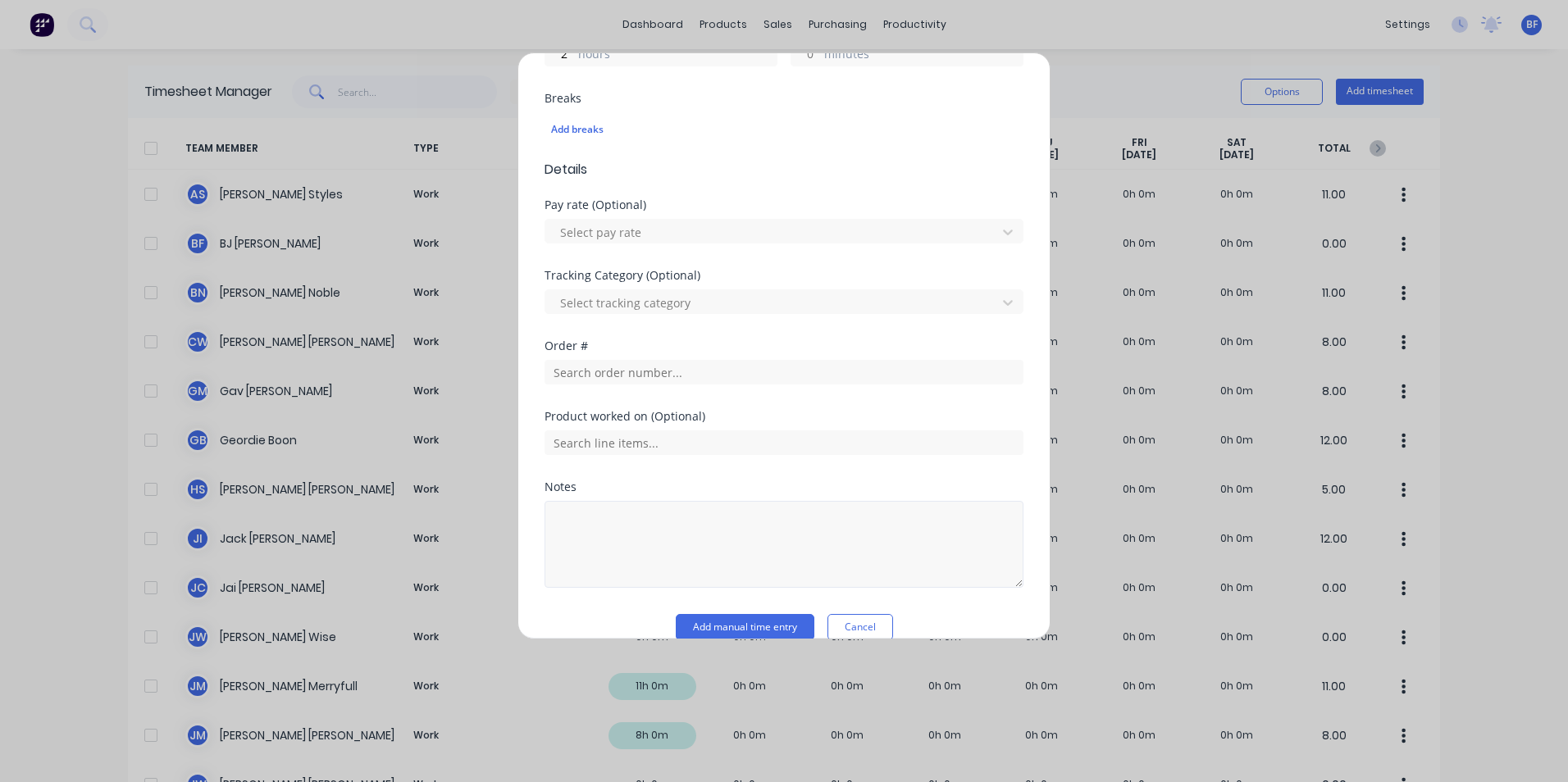
scroll to position [492, 0]
click at [614, 364] on input "text" at bounding box center [784, 368] width 479 height 24
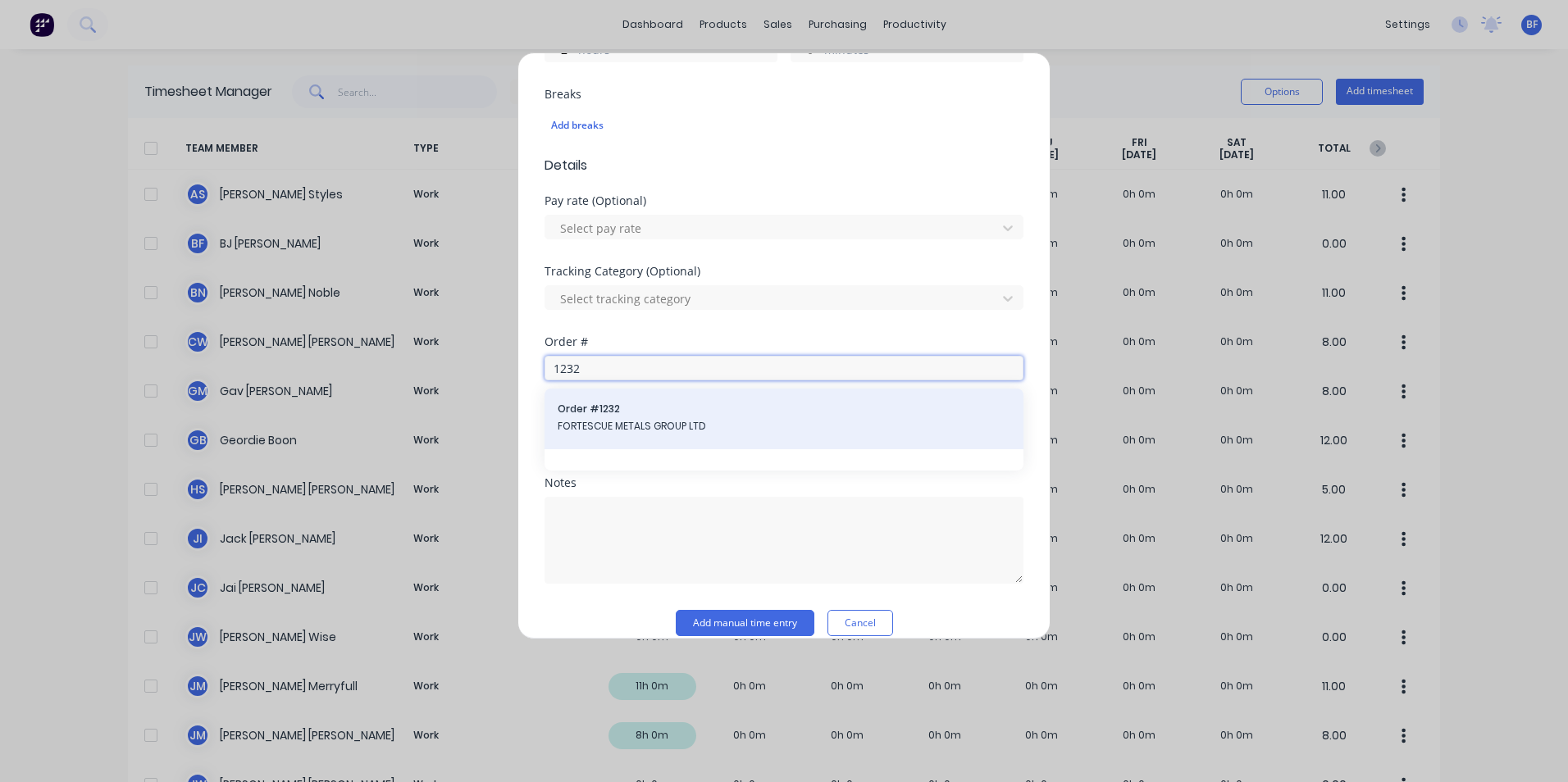
type input "1232"
click at [627, 427] on span "FORTESCUE METALS GROUP LTD" at bounding box center [784, 426] width 453 height 14
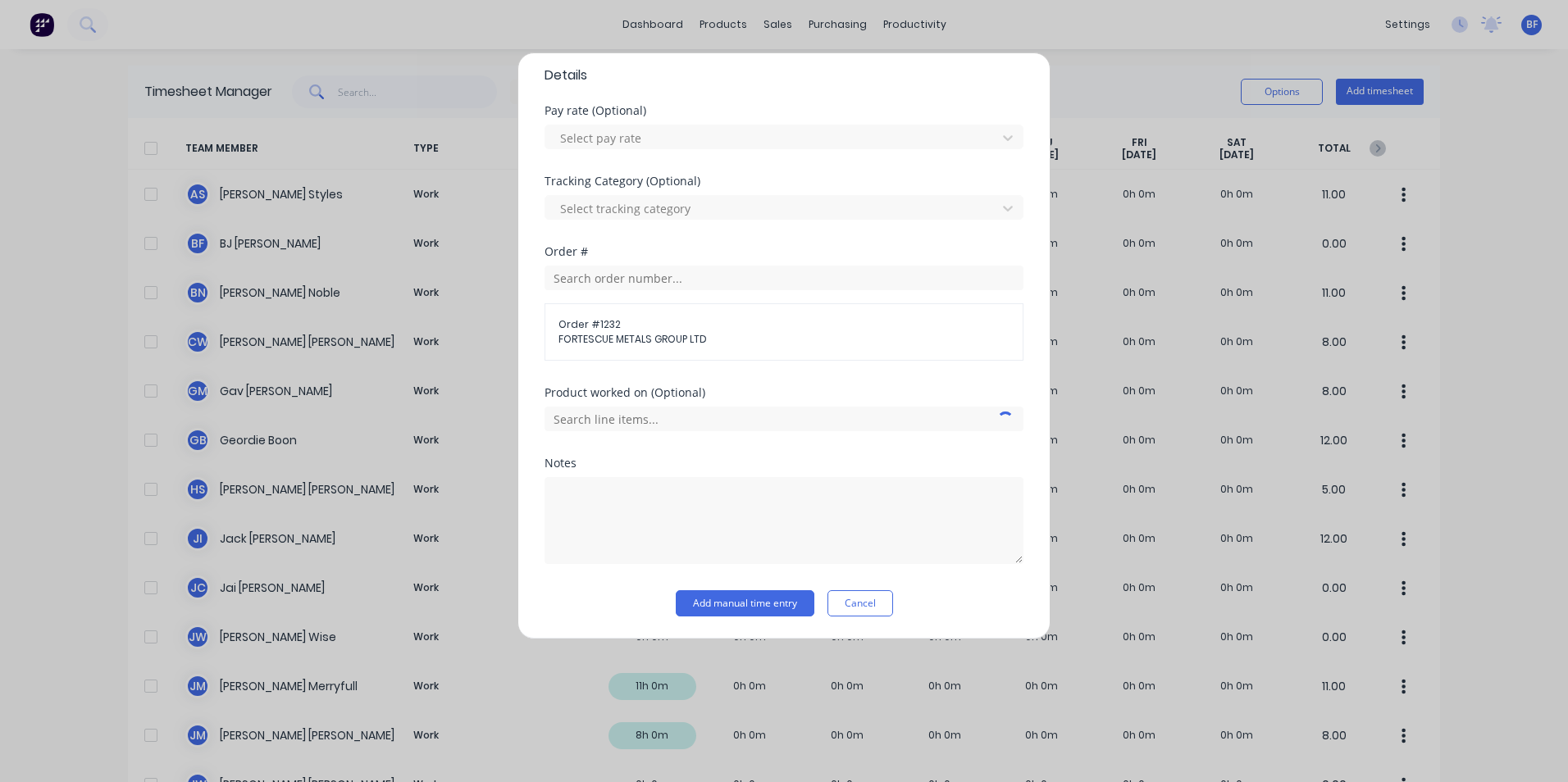
scroll to position [583, 0]
click at [654, 419] on input "text" at bounding box center [784, 418] width 479 height 24
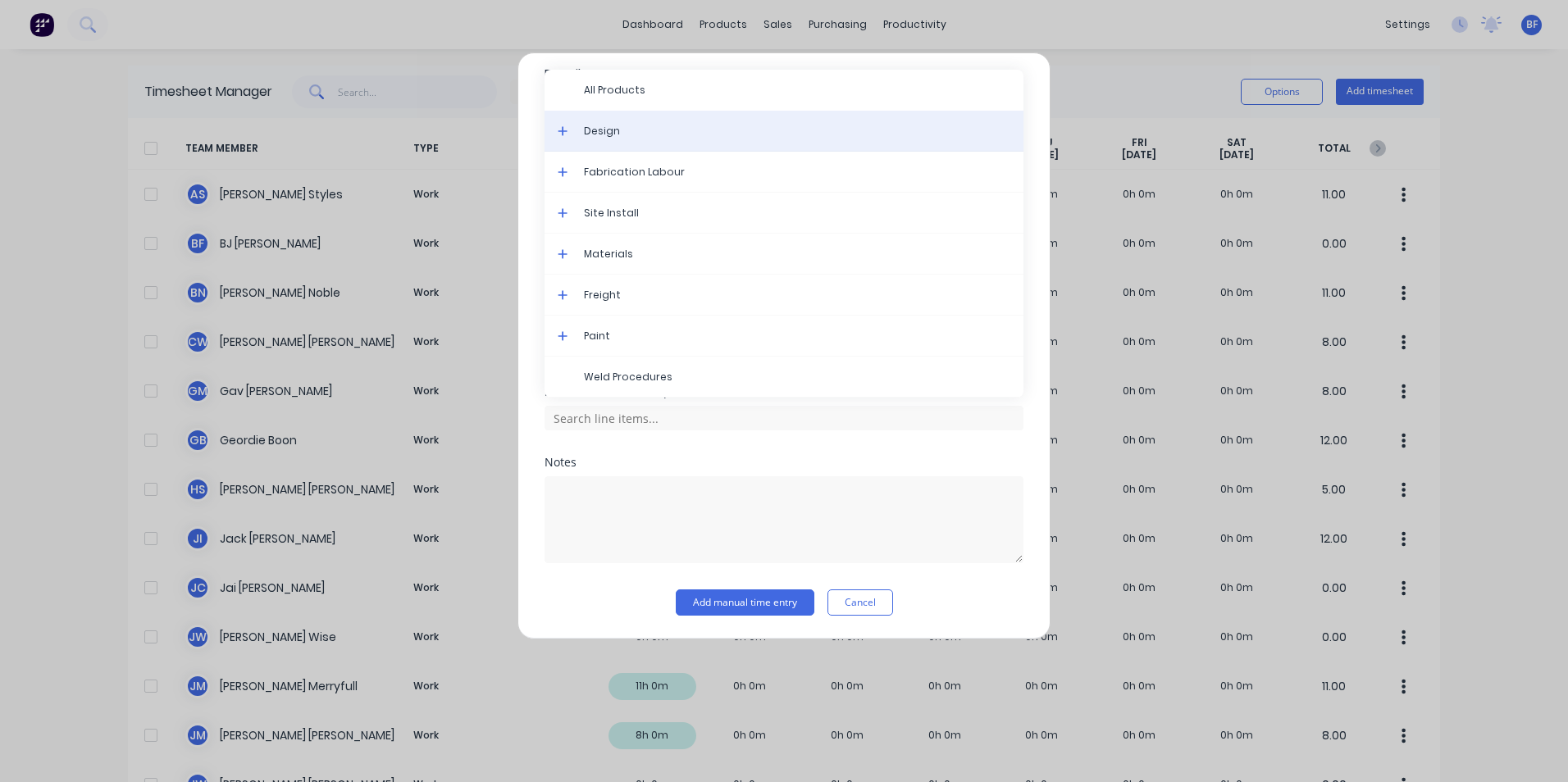
click at [607, 128] on span "Design" at bounding box center [797, 131] width 426 height 14
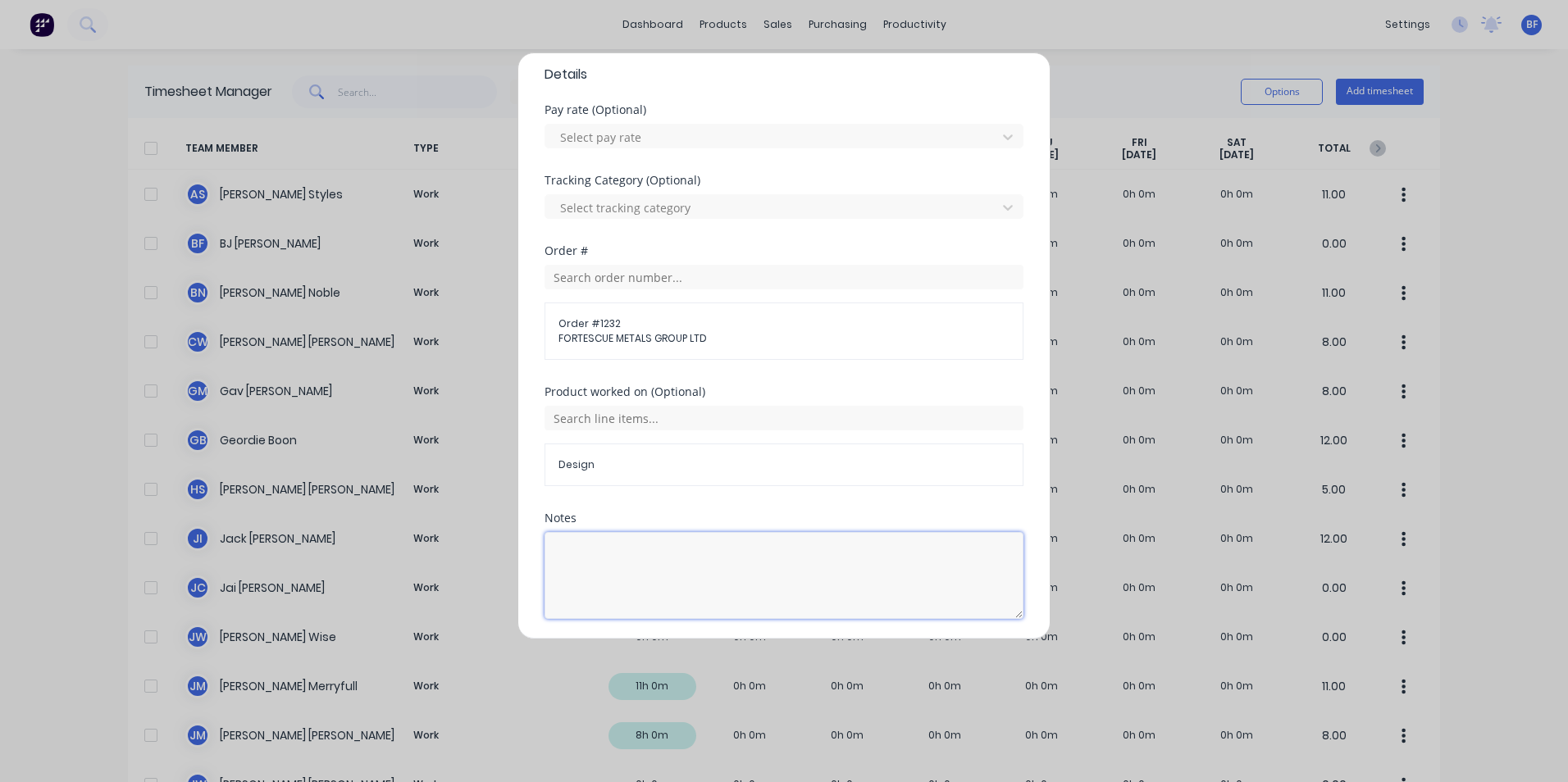
click at [566, 541] on textarea at bounding box center [784, 575] width 479 height 87
paste textarea "Design"
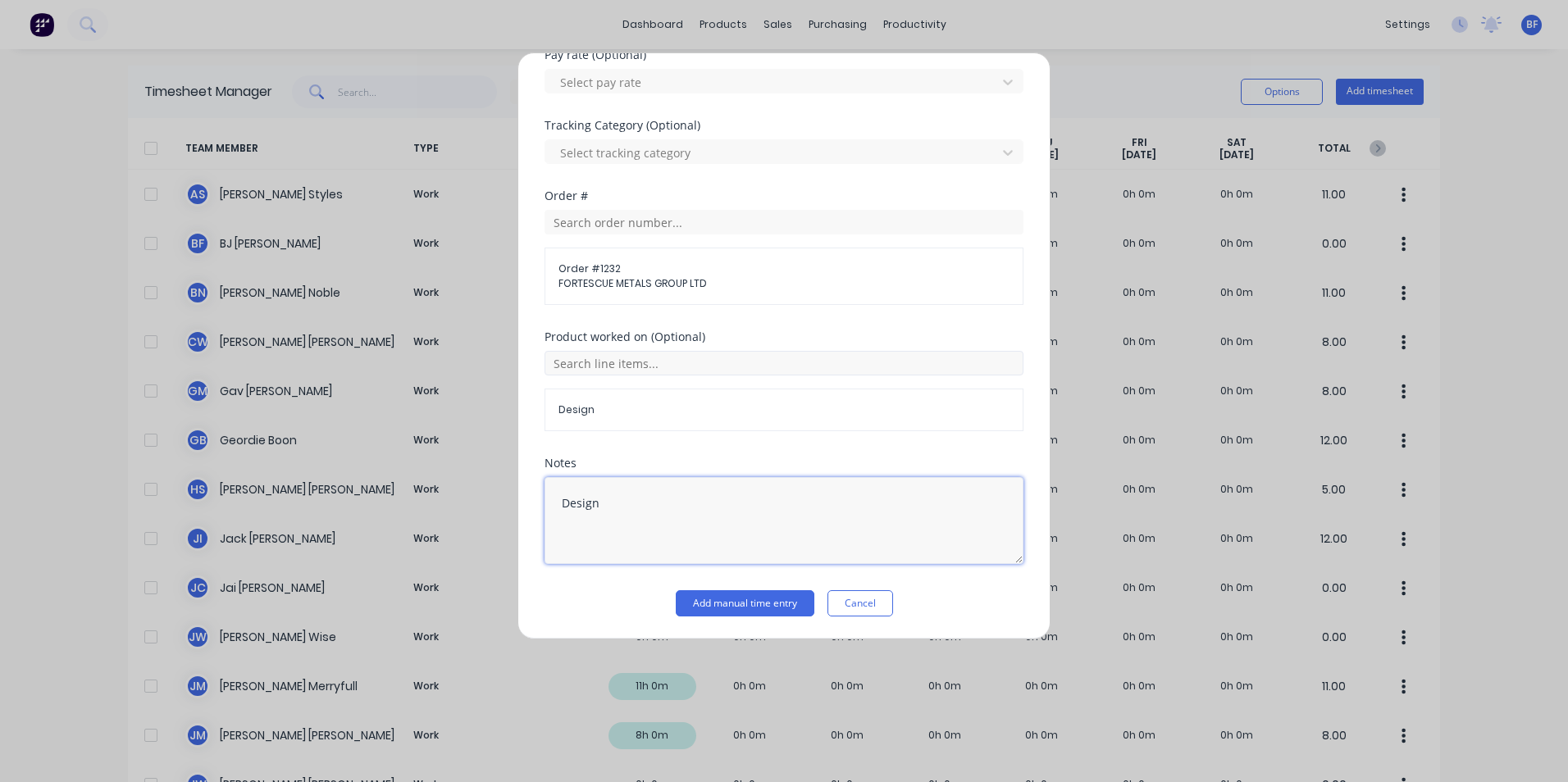
scroll to position [639, 0]
type textarea "Design"
click at [753, 604] on button "Add manual time entry" at bounding box center [745, 602] width 139 height 26
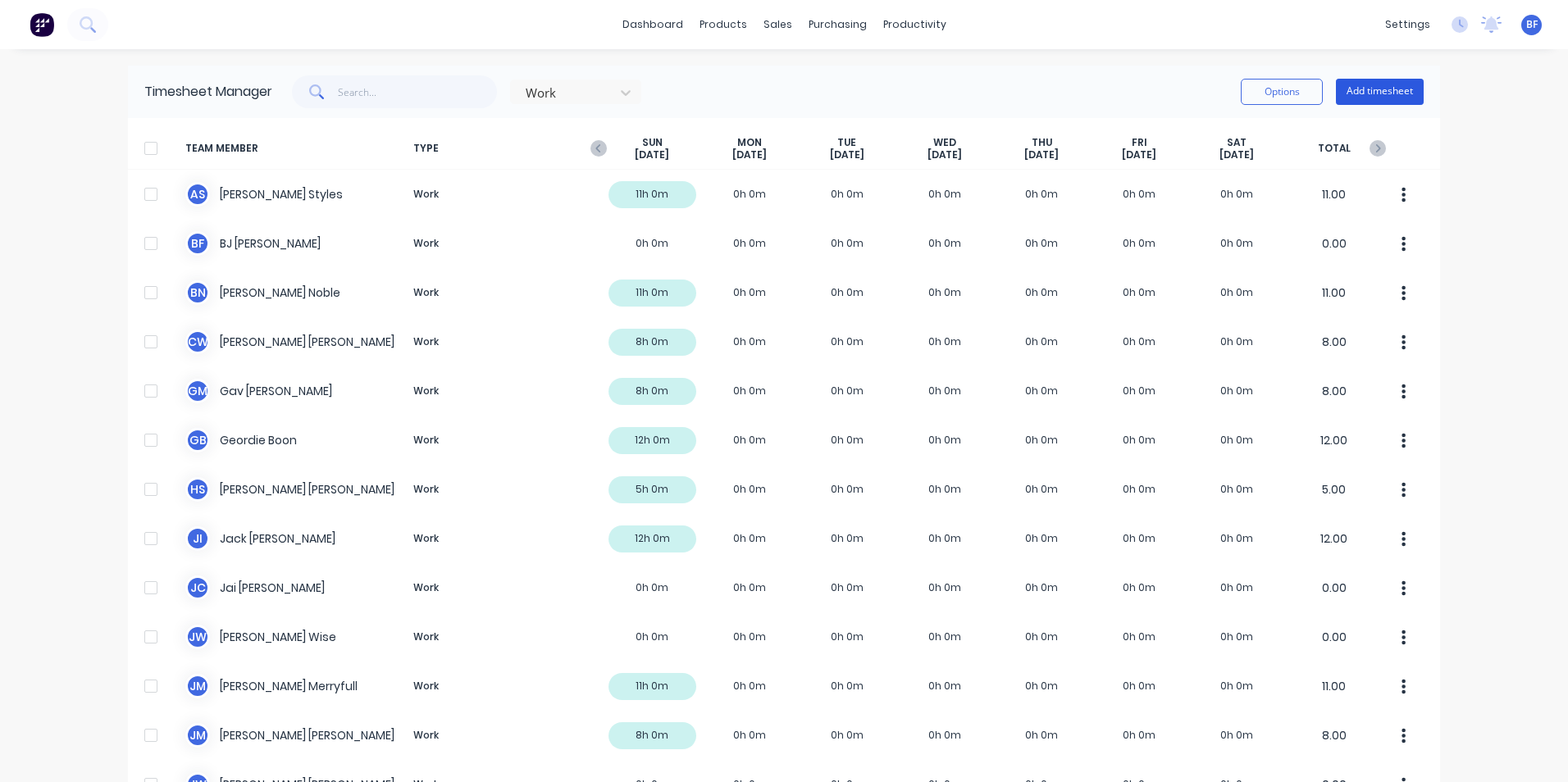
click at [1364, 90] on button "Add timesheet" at bounding box center [1380, 91] width 88 height 26
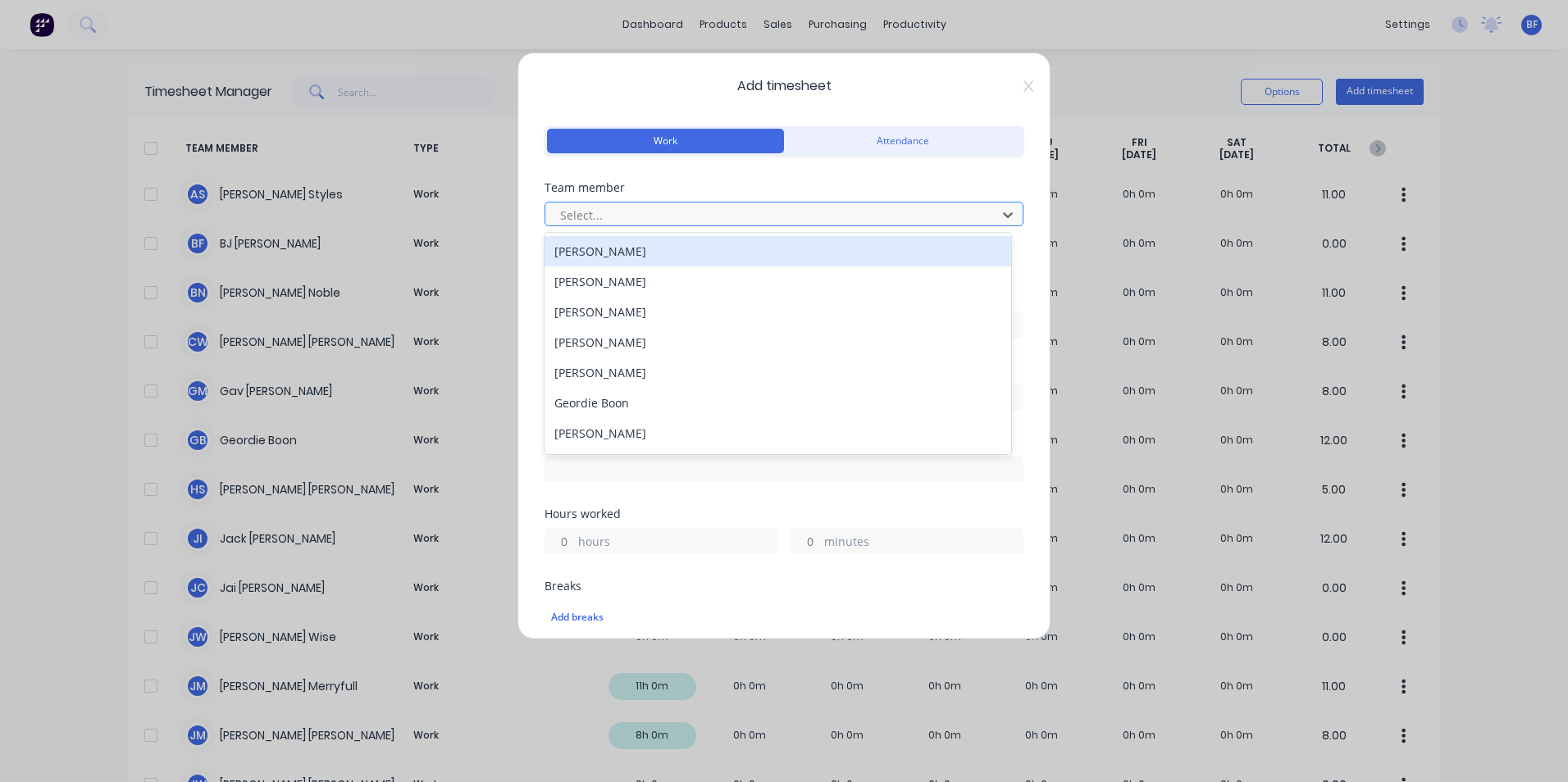
click at [618, 215] on div at bounding box center [773, 215] width 430 height 21
type input "sa"
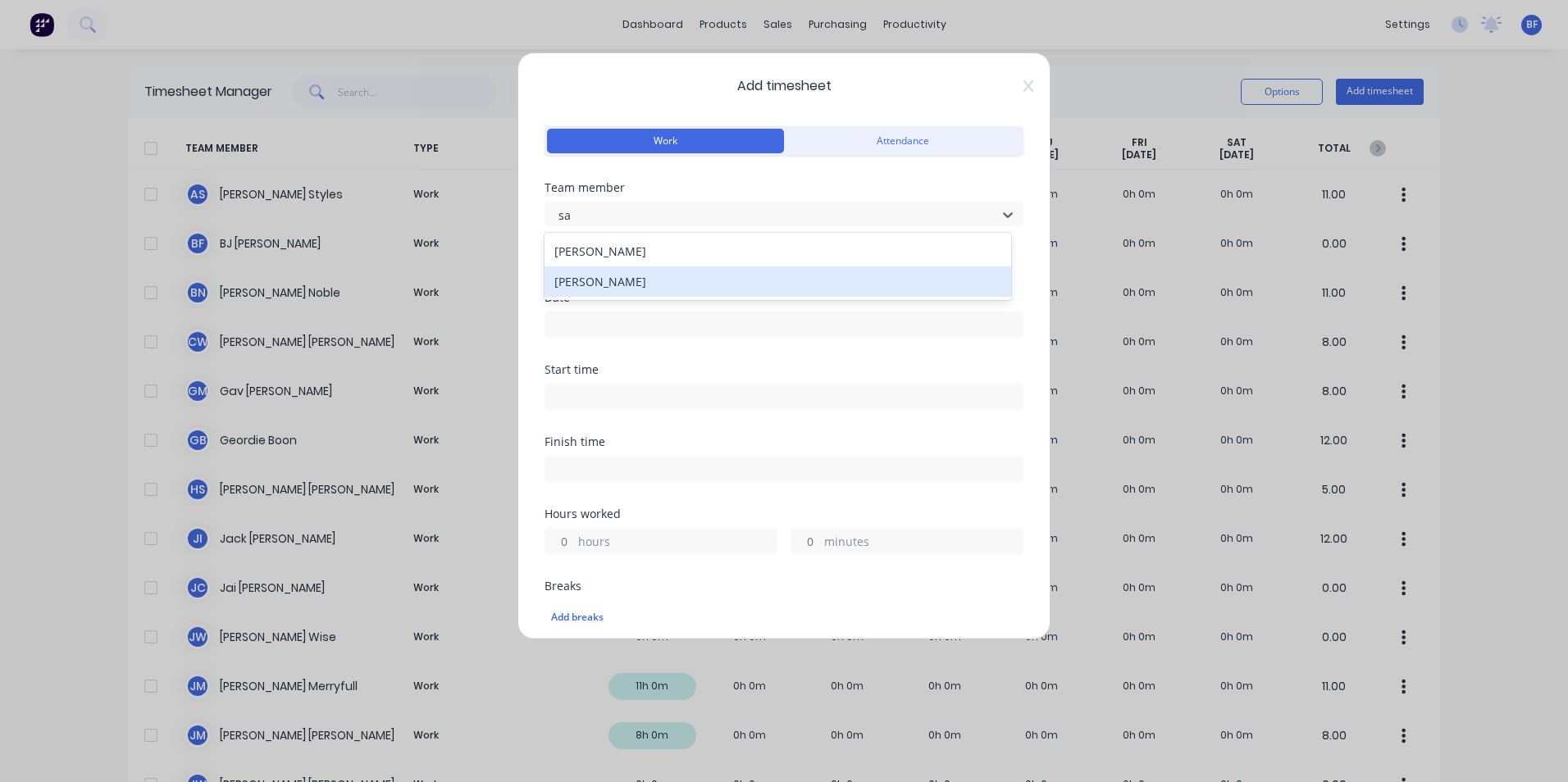
click at [646, 279] on div "Somsak Bureethong" at bounding box center [778, 282] width 466 height 30
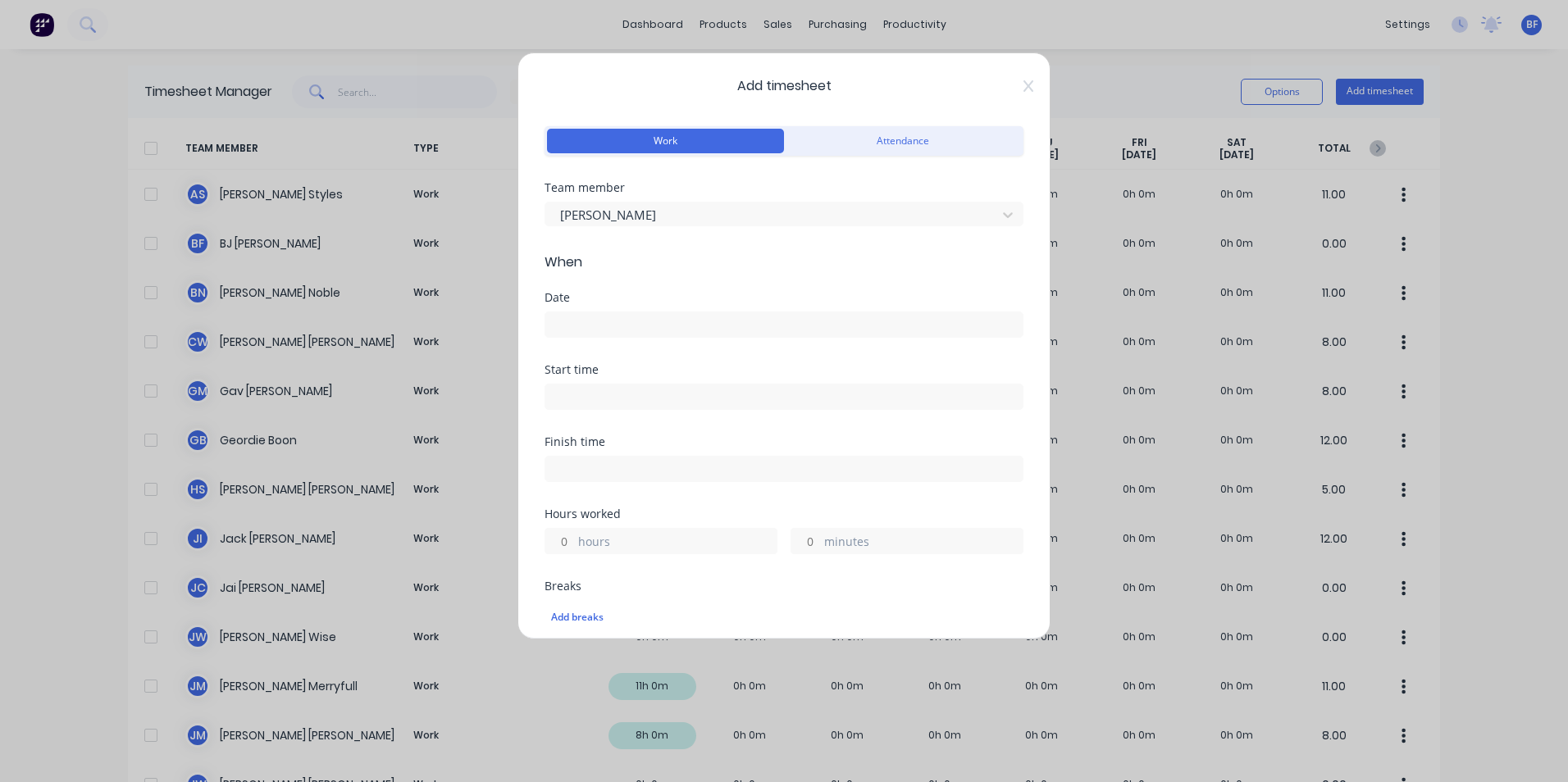
click at [577, 322] on input at bounding box center [784, 324] width 477 height 24
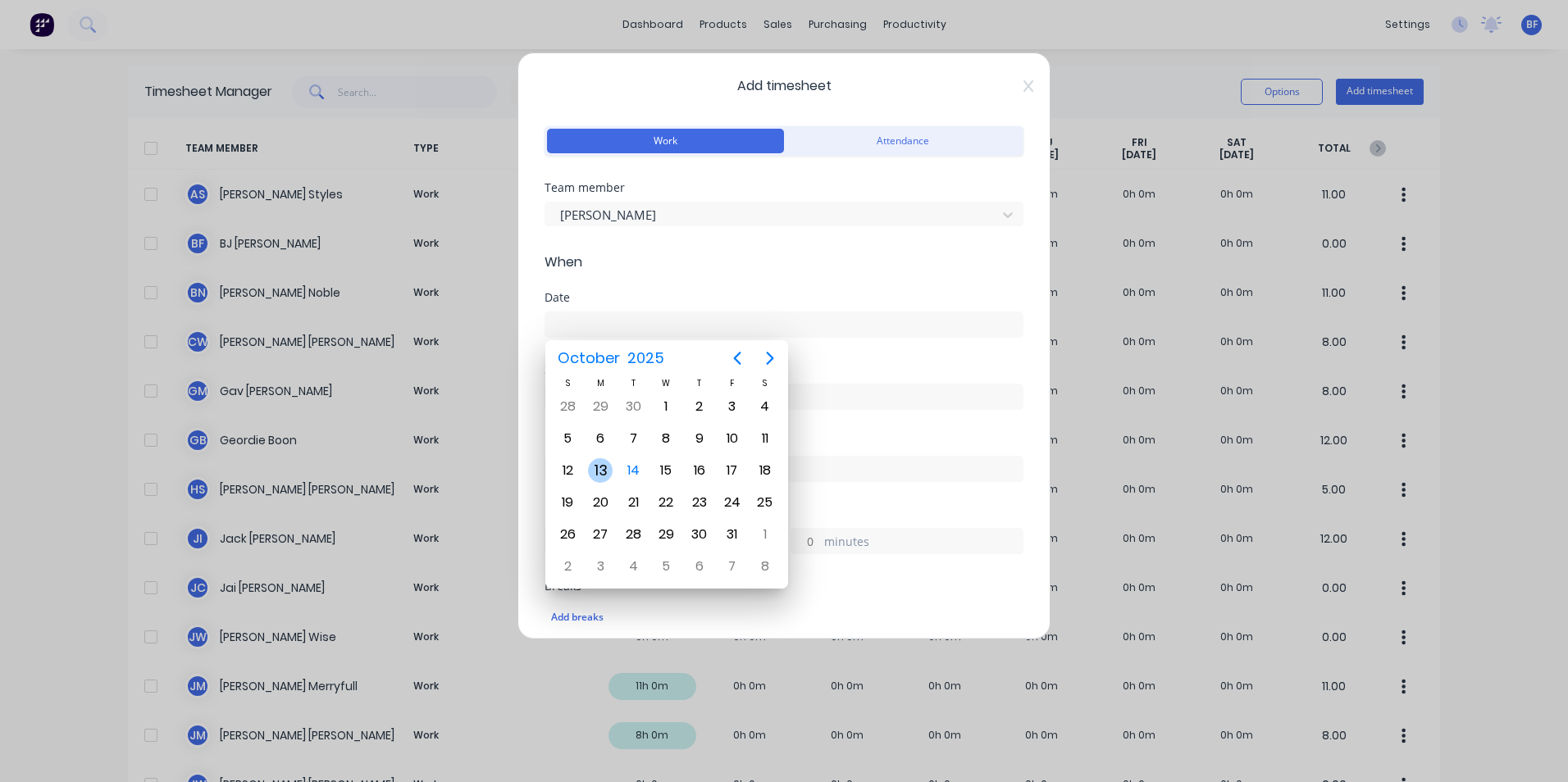
click at [600, 465] on div "13" at bounding box center [600, 470] width 24 height 24
type input "13/10/2025"
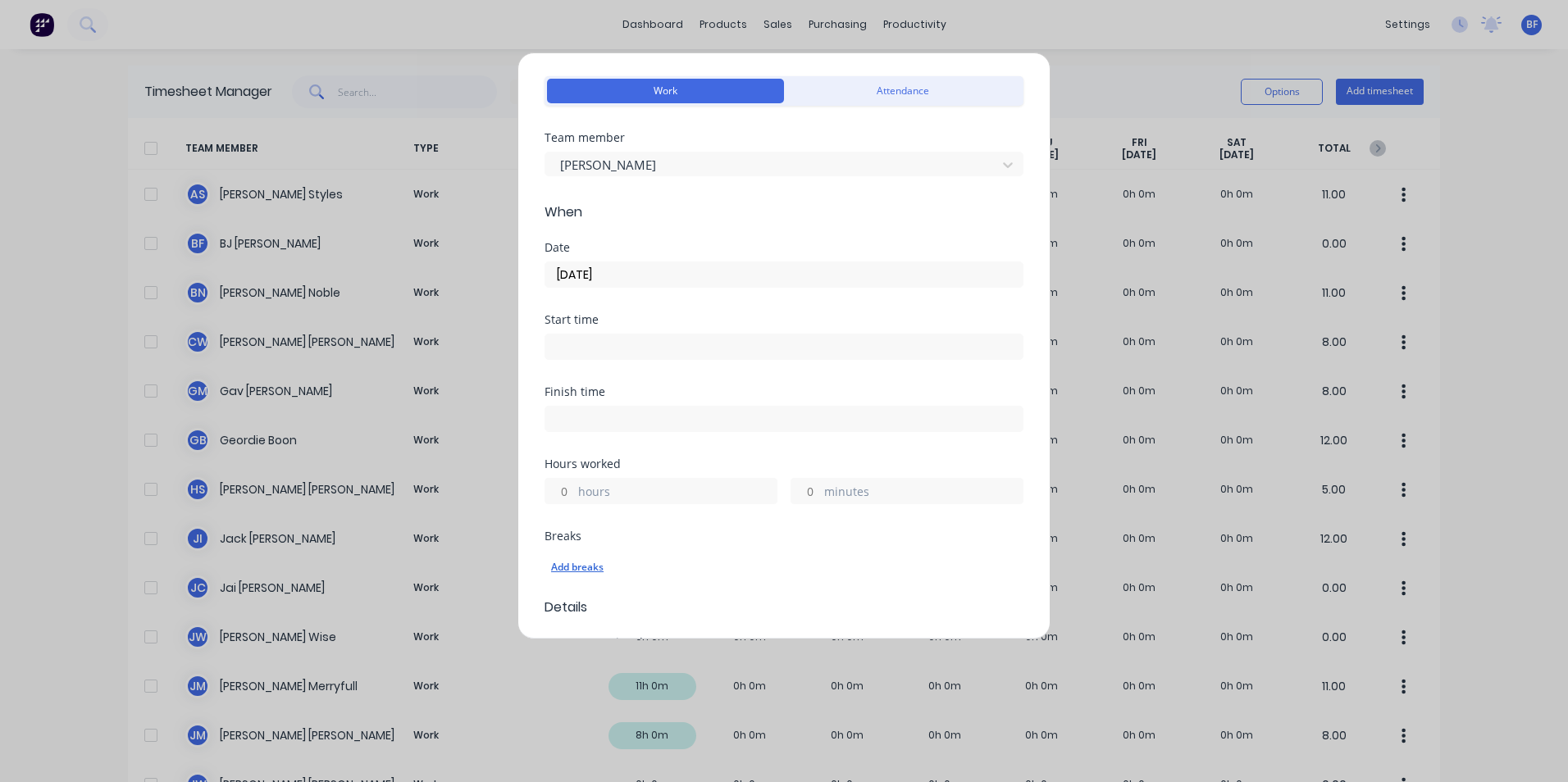
scroll to position [246, 0]
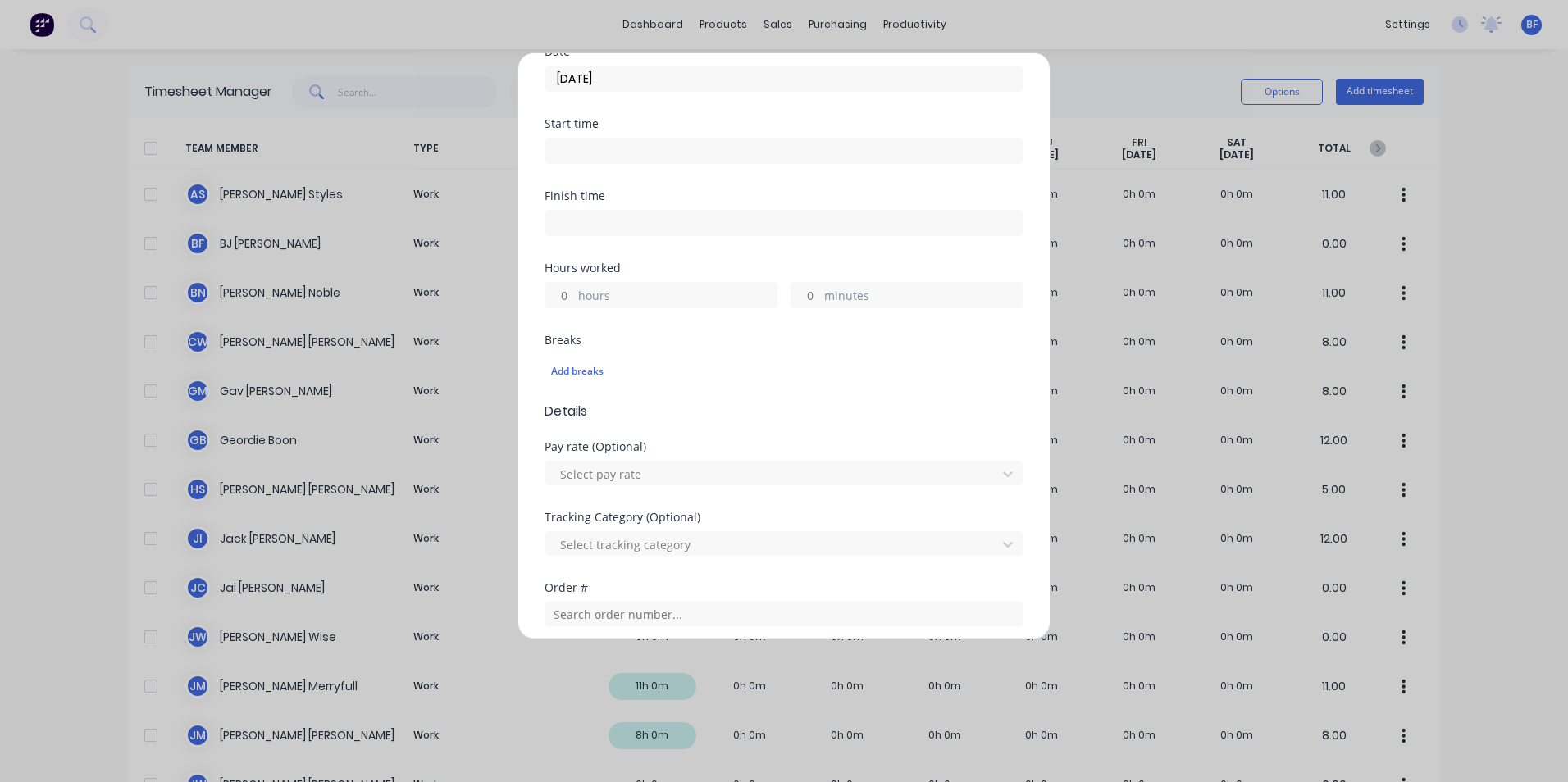
click at [571, 296] on input "hours" at bounding box center [560, 294] width 29 height 24
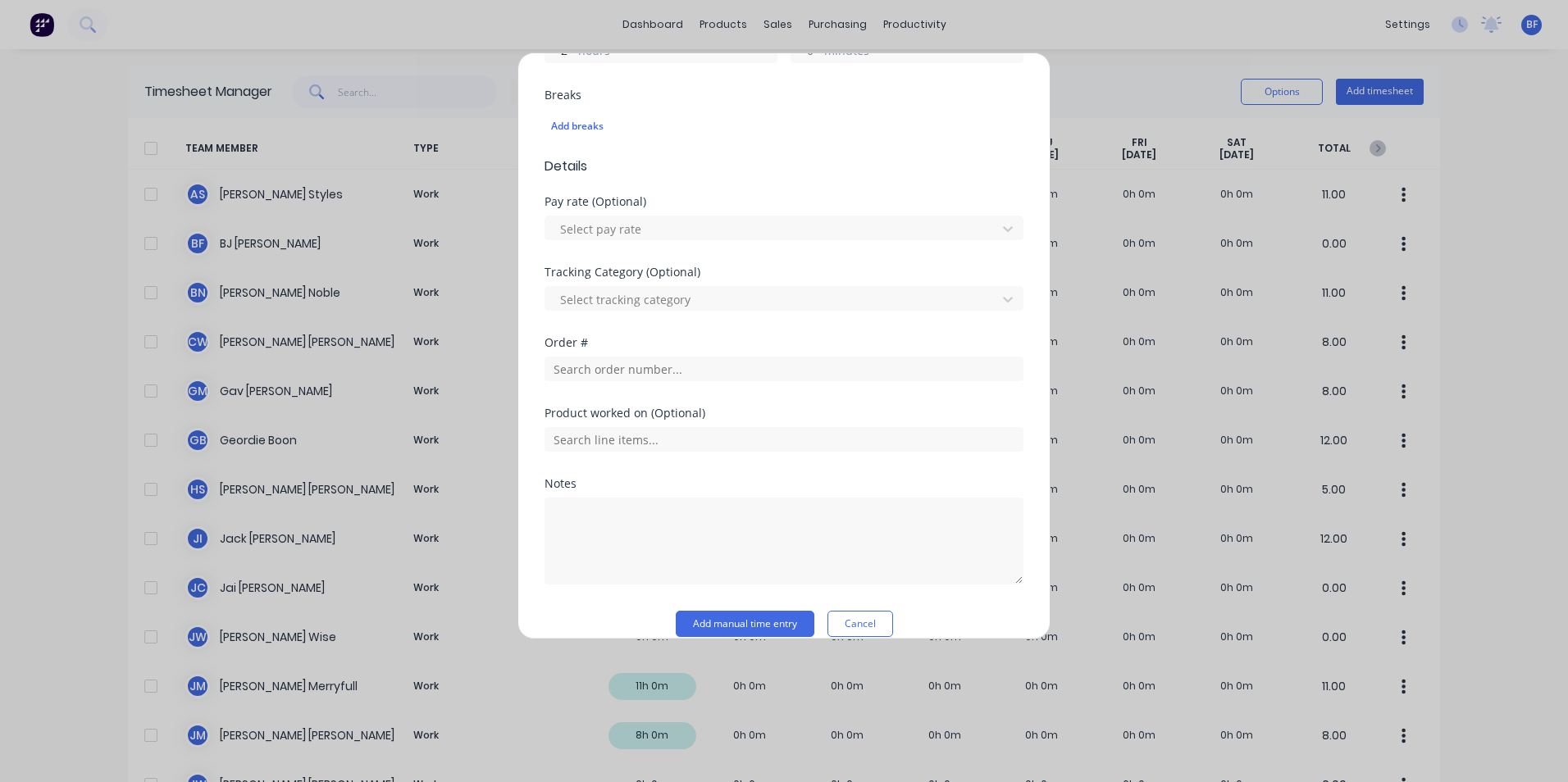
scroll to position [492, 0]
type input "2"
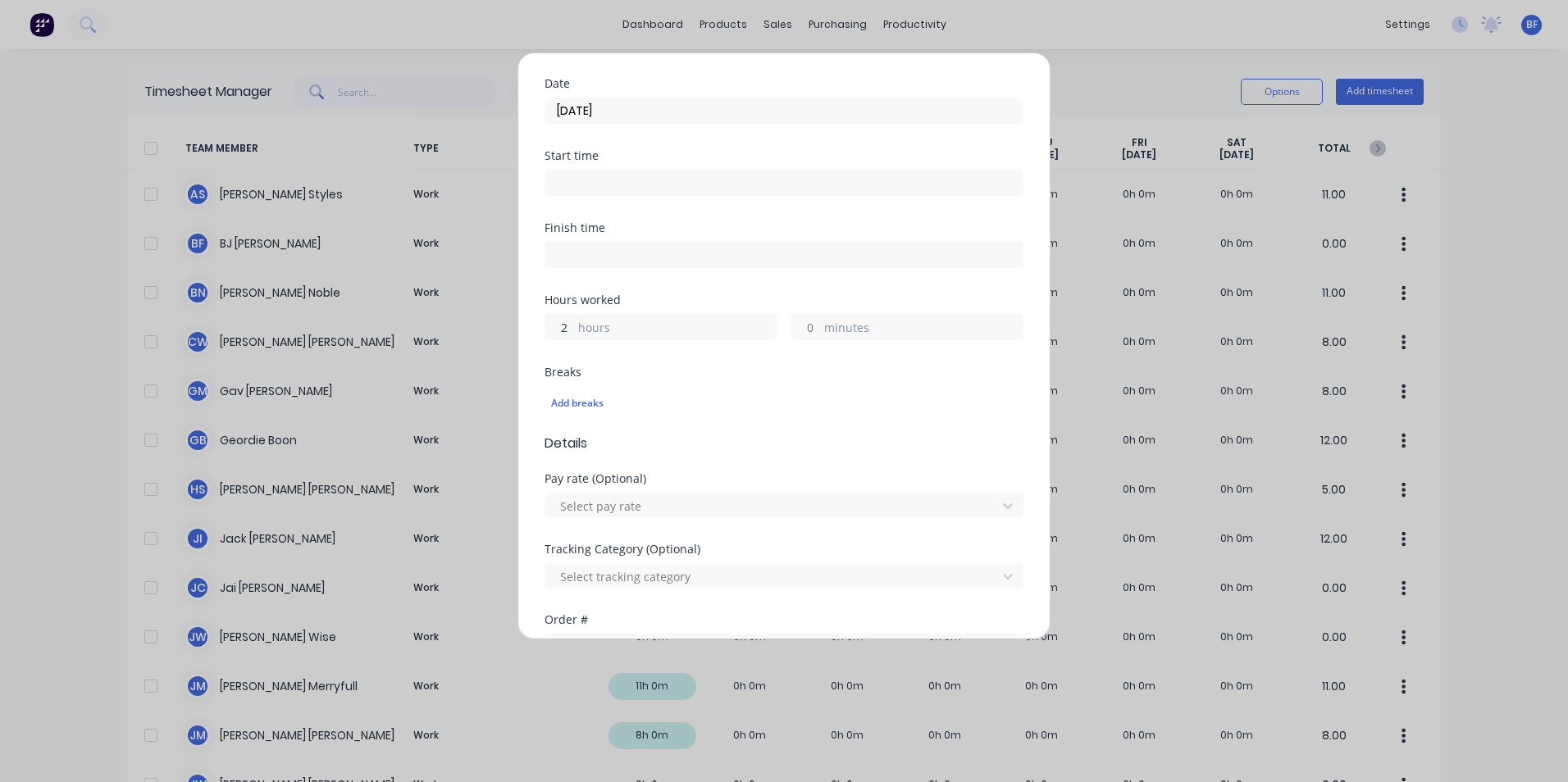
scroll to position [328, 0]
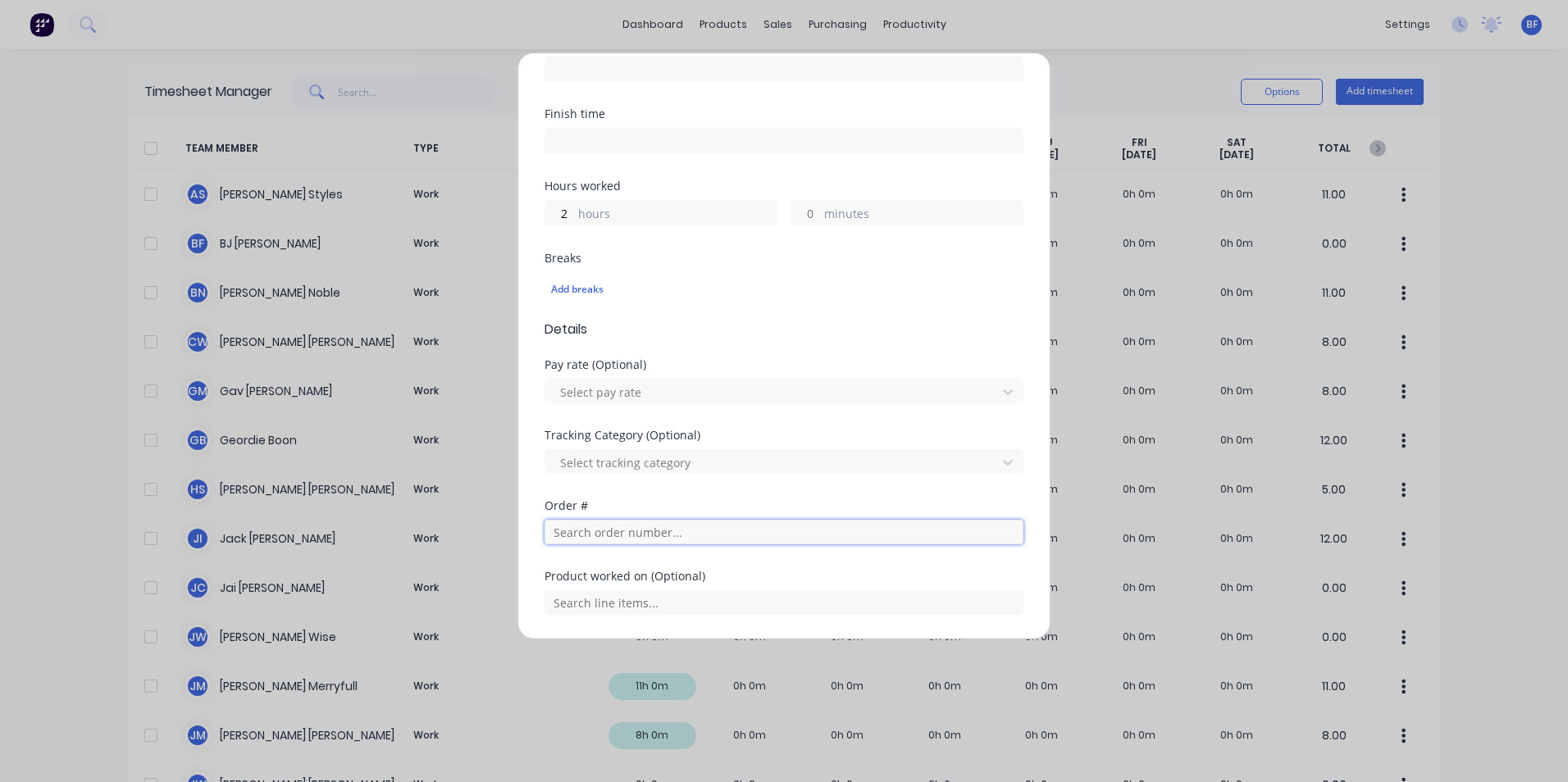
click at [682, 531] on input "text" at bounding box center [784, 532] width 479 height 24
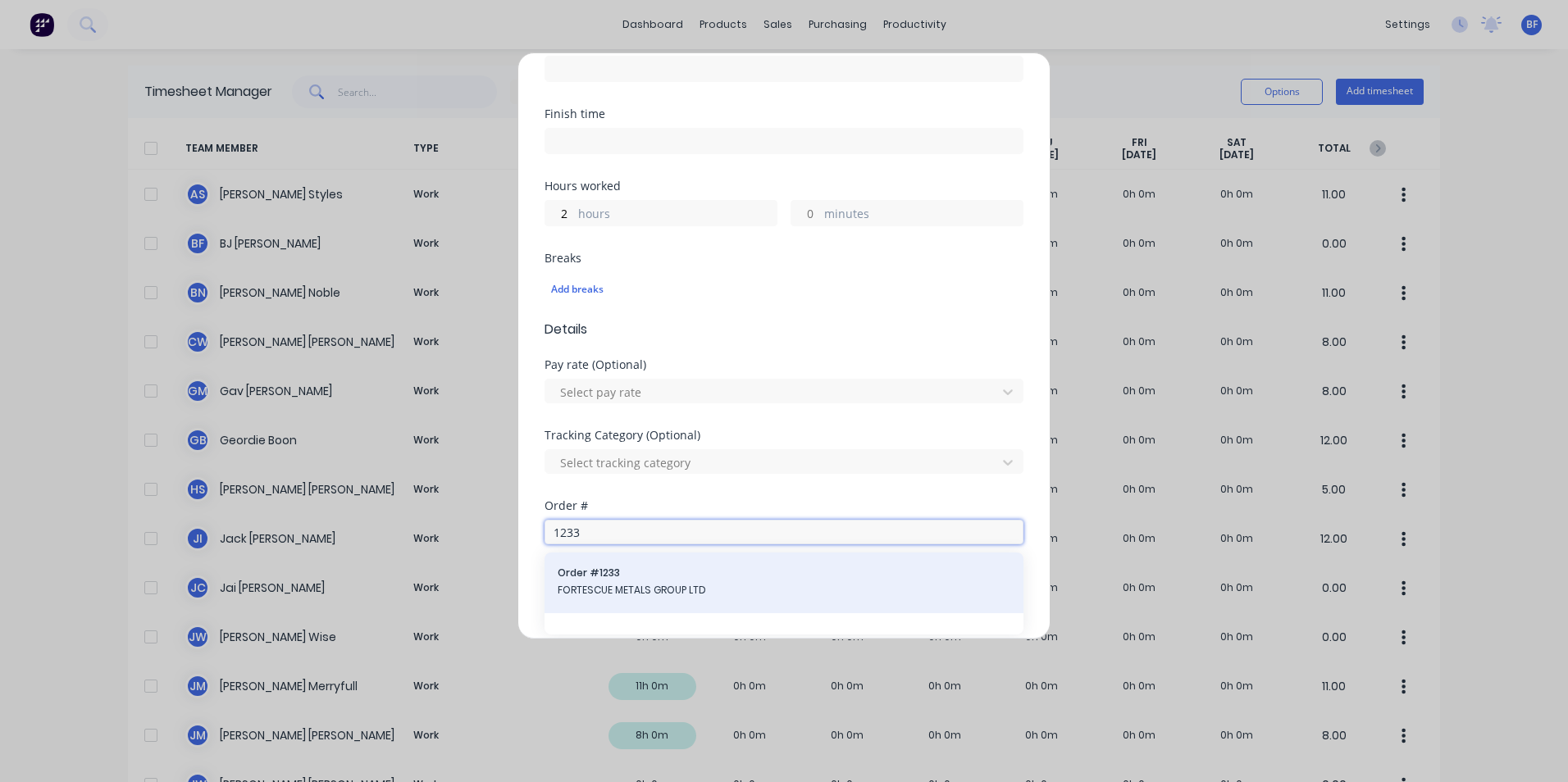
type input "1233"
click at [656, 583] on span "FORTESCUE METALS GROUP LTD" at bounding box center [784, 590] width 453 height 14
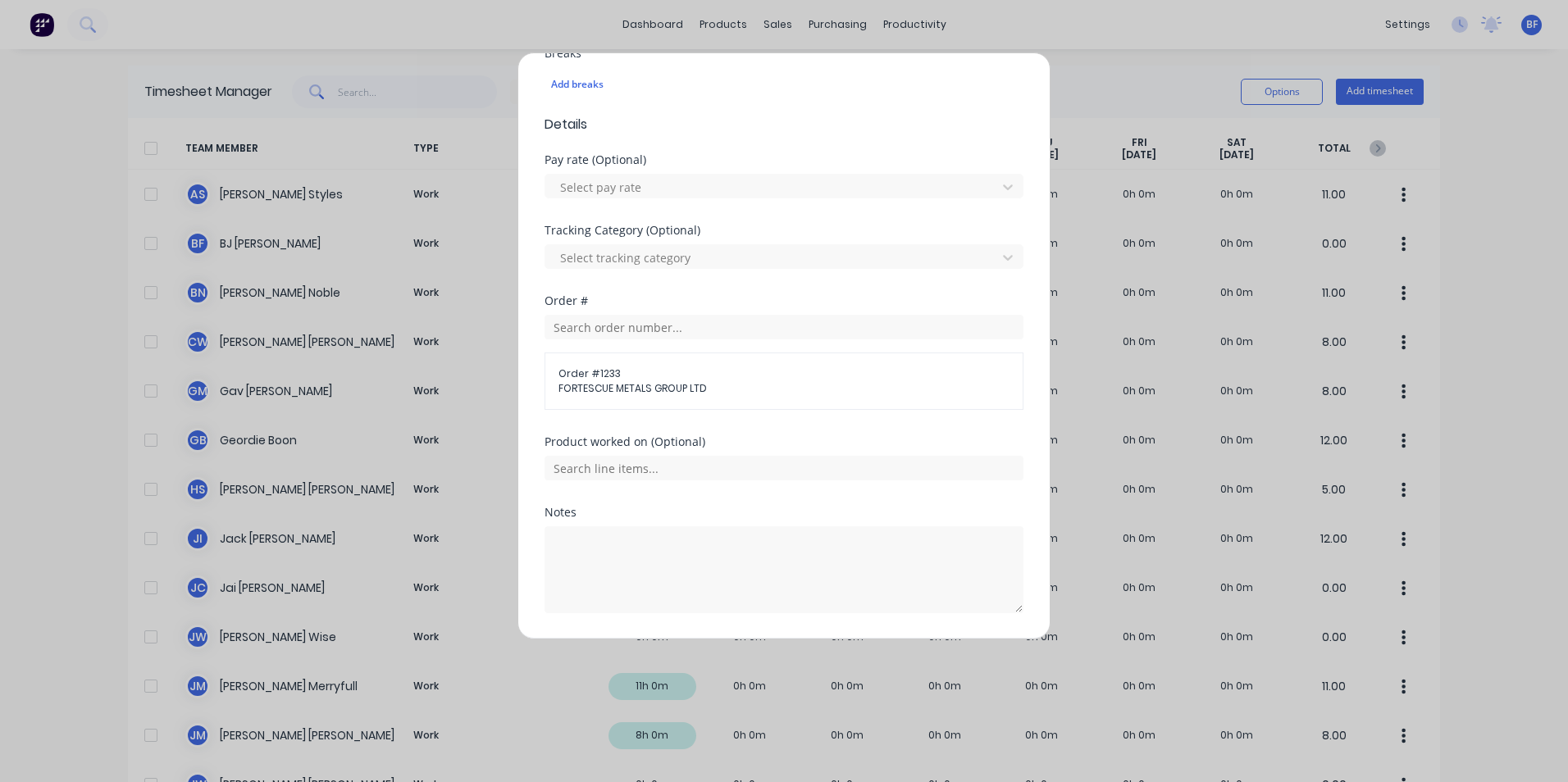
scroll to position [583, 0]
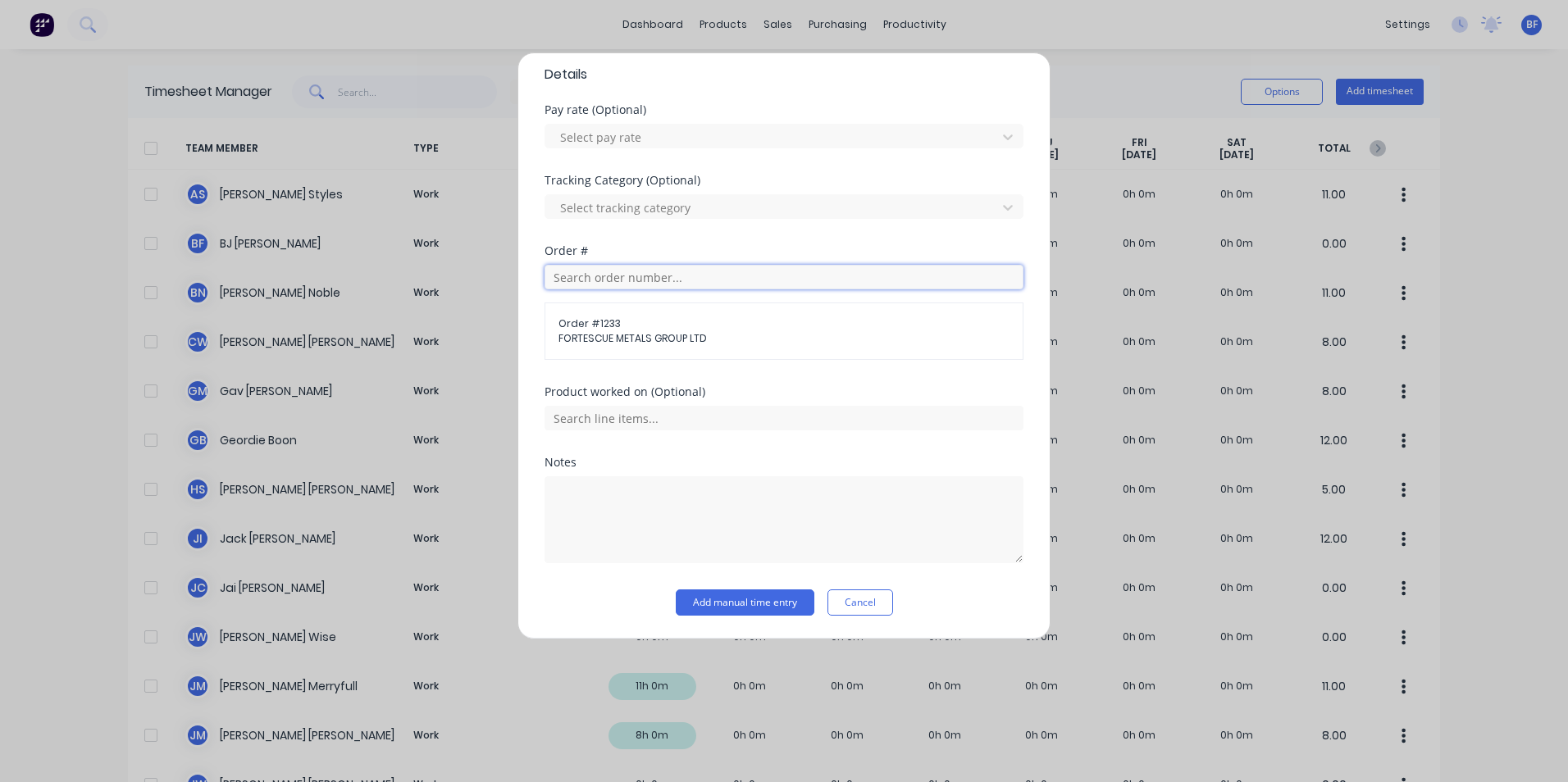
click at [673, 268] on input "text" at bounding box center [784, 276] width 479 height 24
click at [674, 280] on input "text" at bounding box center [784, 276] width 479 height 24
click at [666, 335] on span "FORTESCUE METALS GROUP LTD" at bounding box center [784, 338] width 451 height 14
click at [666, 420] on input "text" at bounding box center [784, 418] width 479 height 24
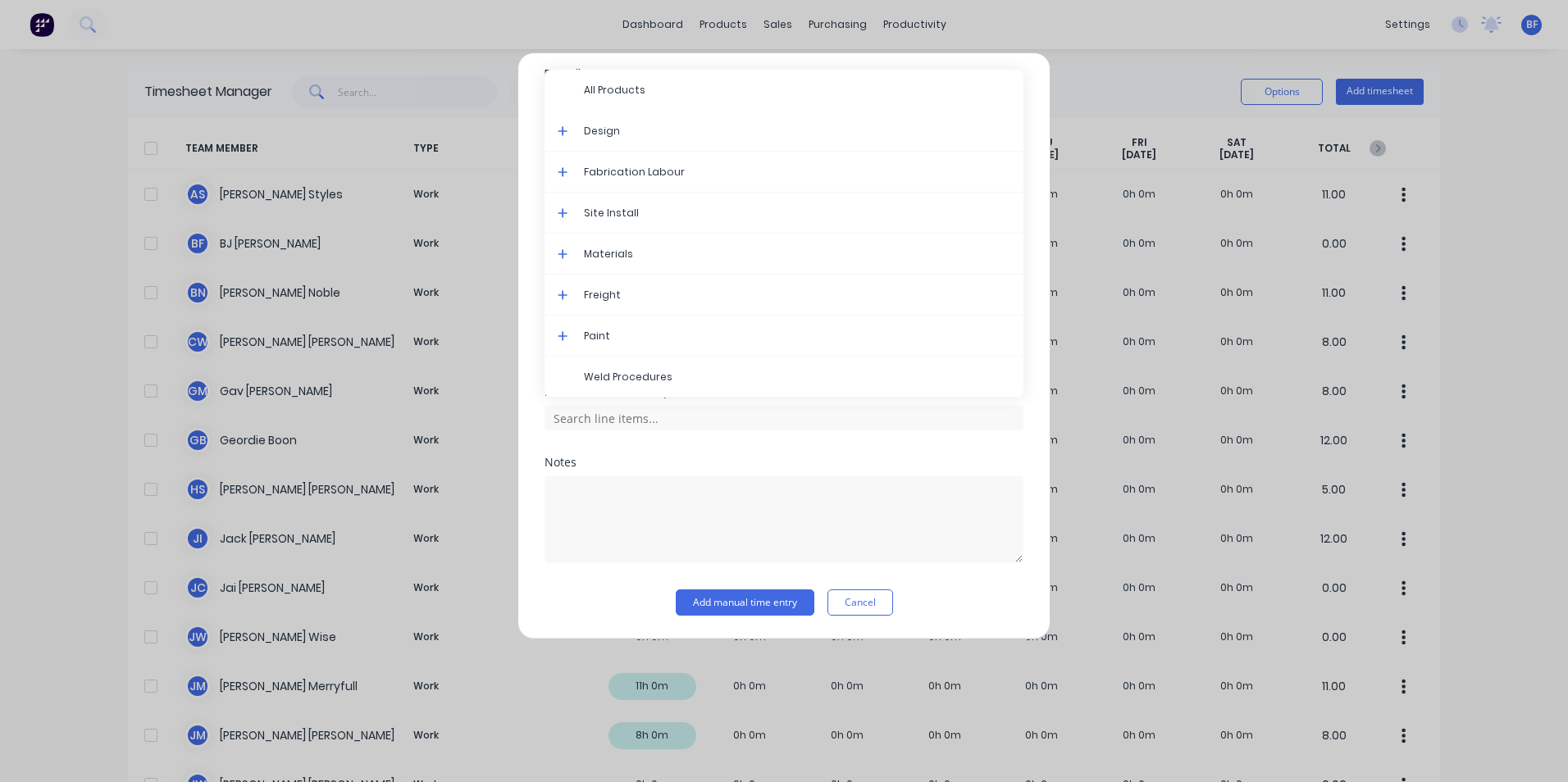
click at [619, 134] on span "Design" at bounding box center [797, 131] width 426 height 14
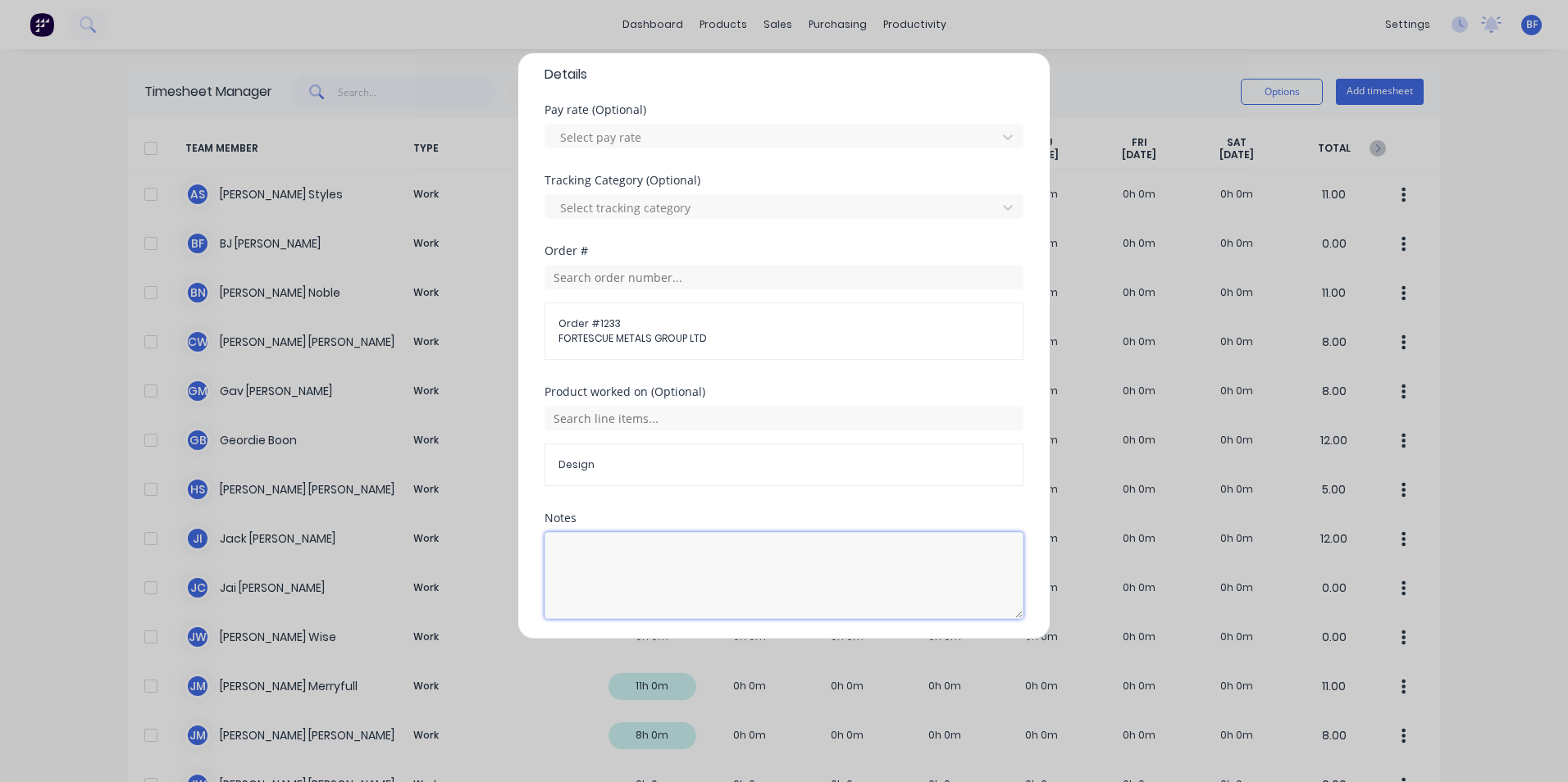
click at [573, 547] on textarea at bounding box center [784, 575] width 479 height 87
paste textarea "Design"
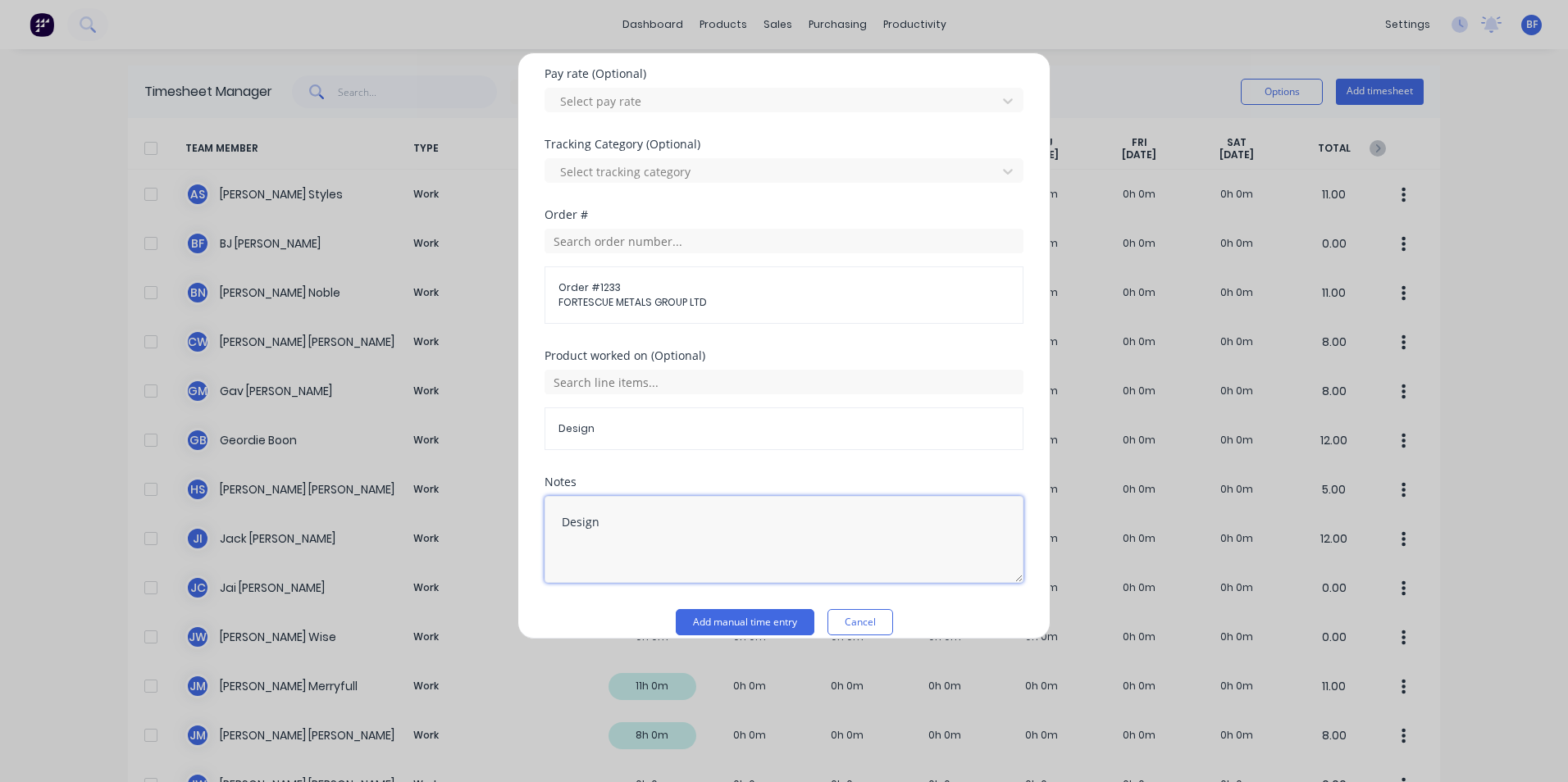
scroll to position [639, 0]
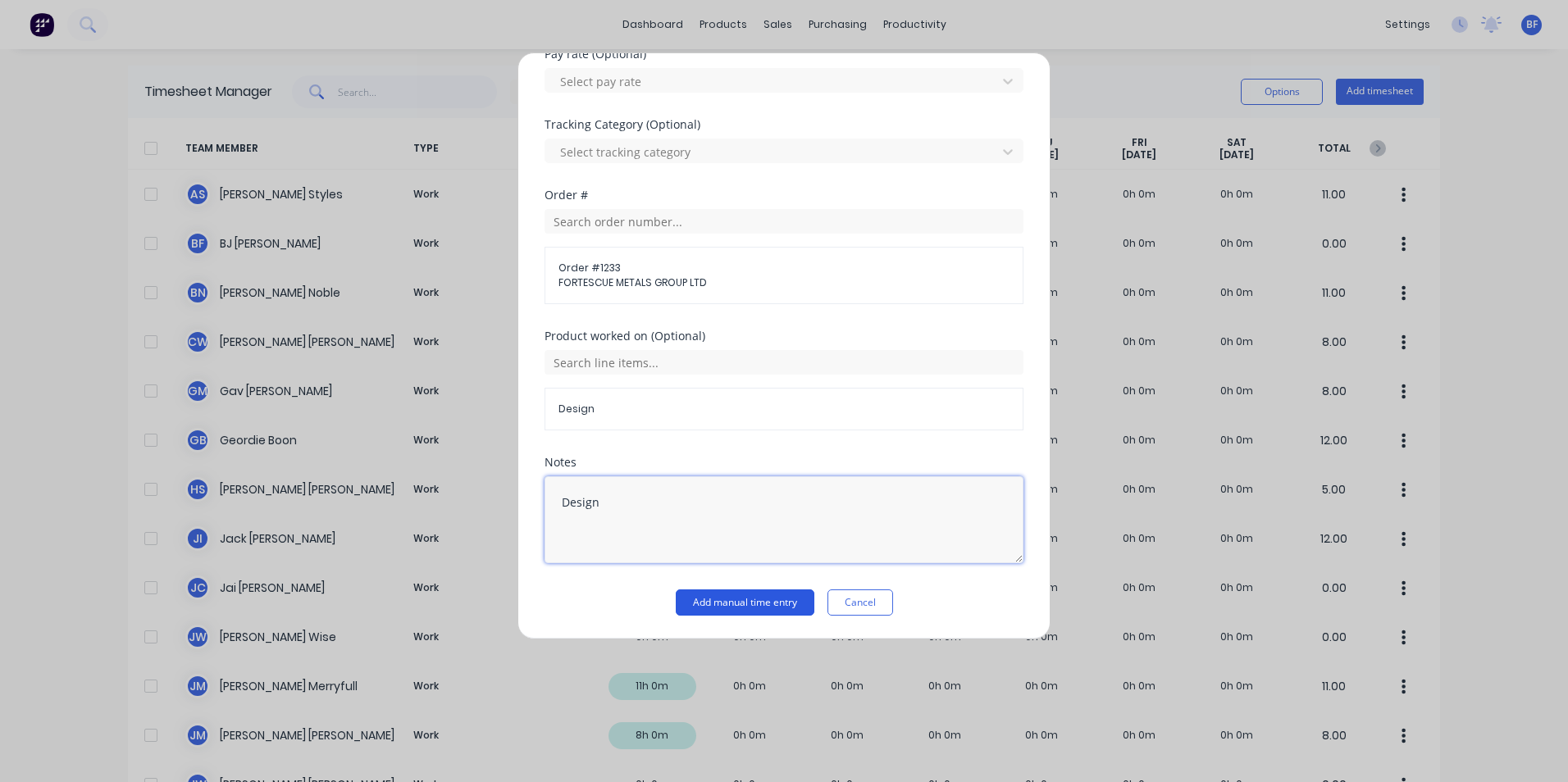
type textarea "Design"
click at [772, 607] on button "Add manual time entry" at bounding box center [745, 602] width 139 height 26
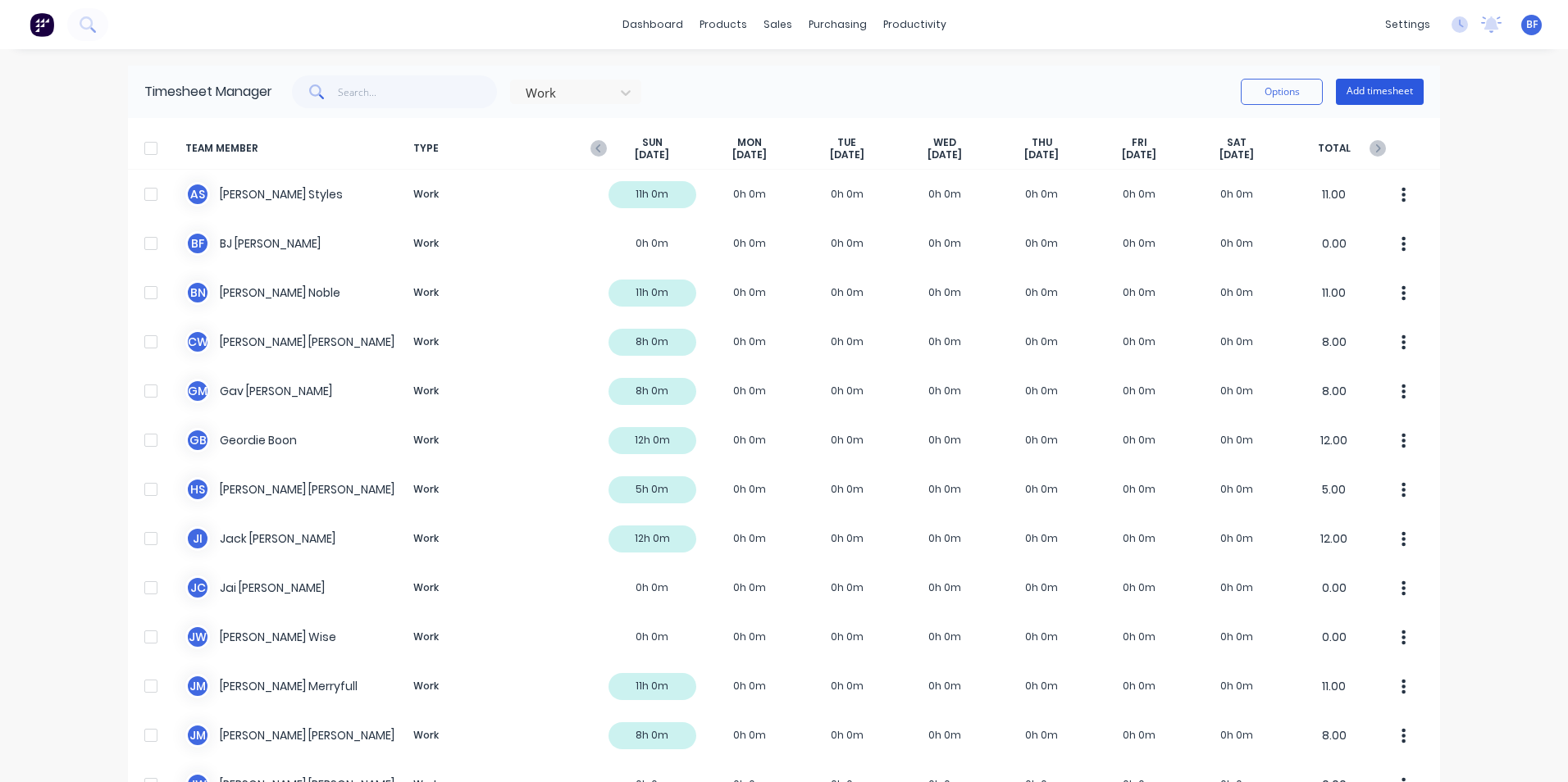
click at [1380, 93] on button "Add timesheet" at bounding box center [1380, 91] width 88 height 26
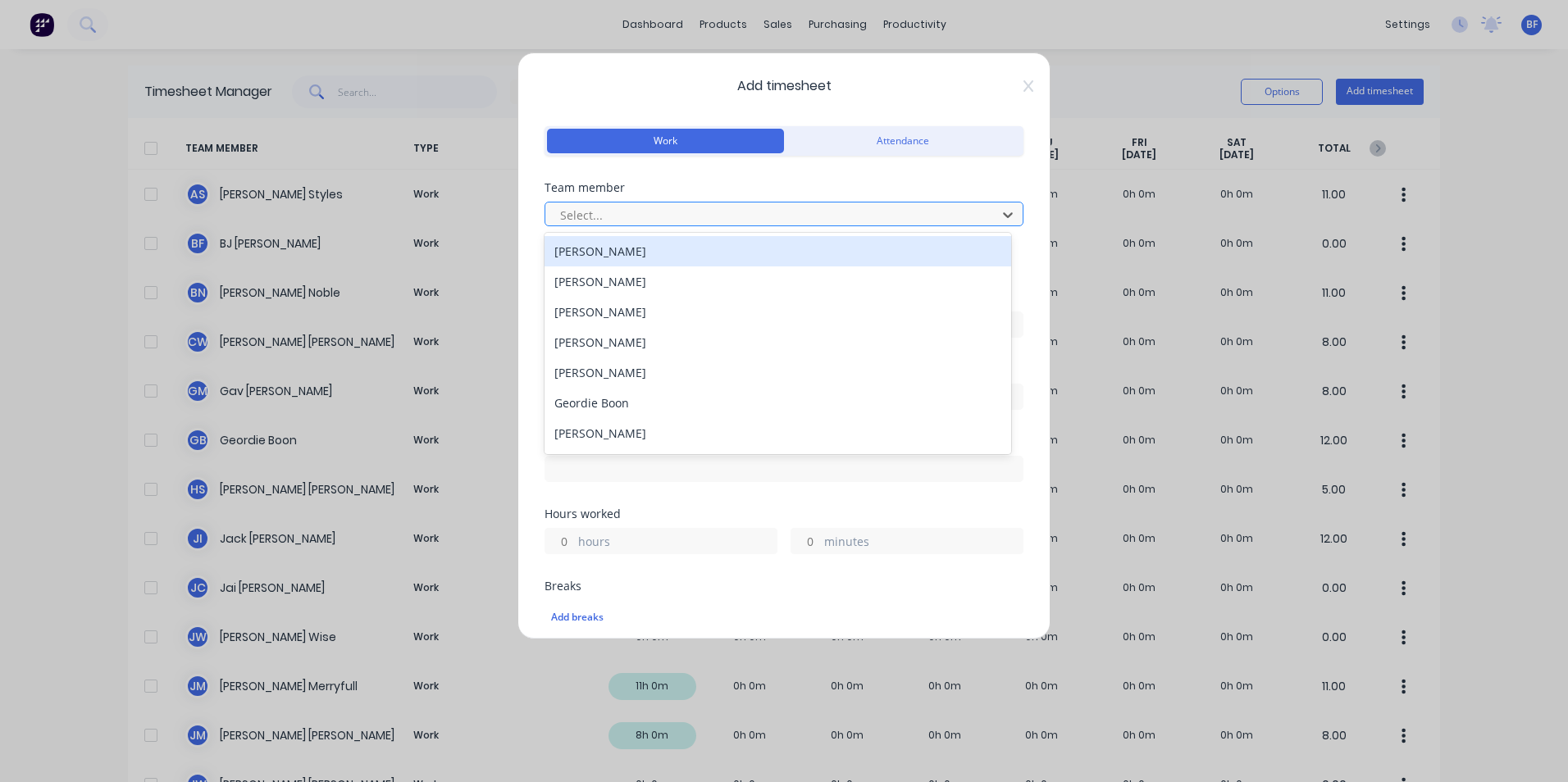
click at [607, 213] on div at bounding box center [773, 215] width 430 height 21
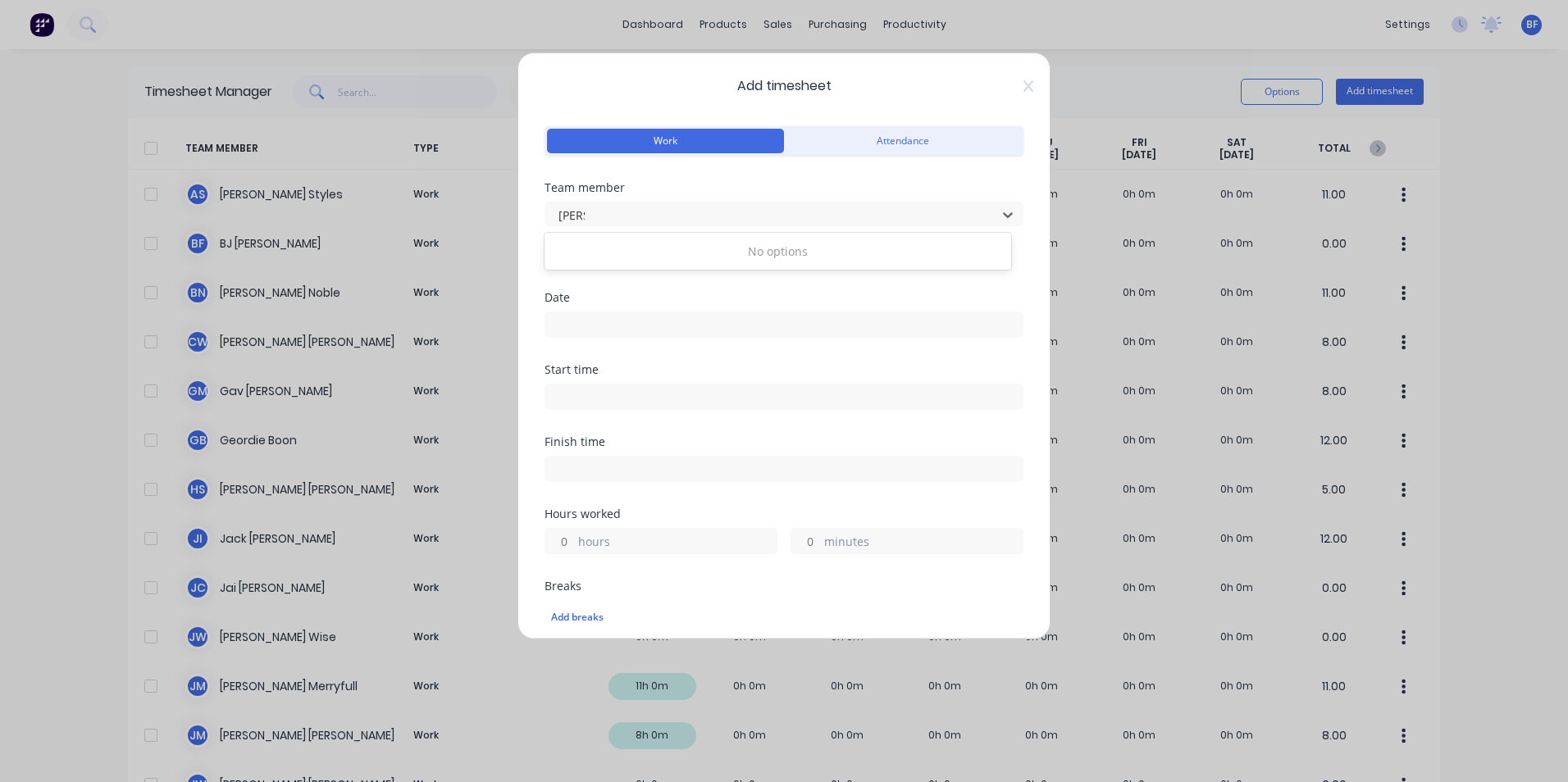
type input "sa"
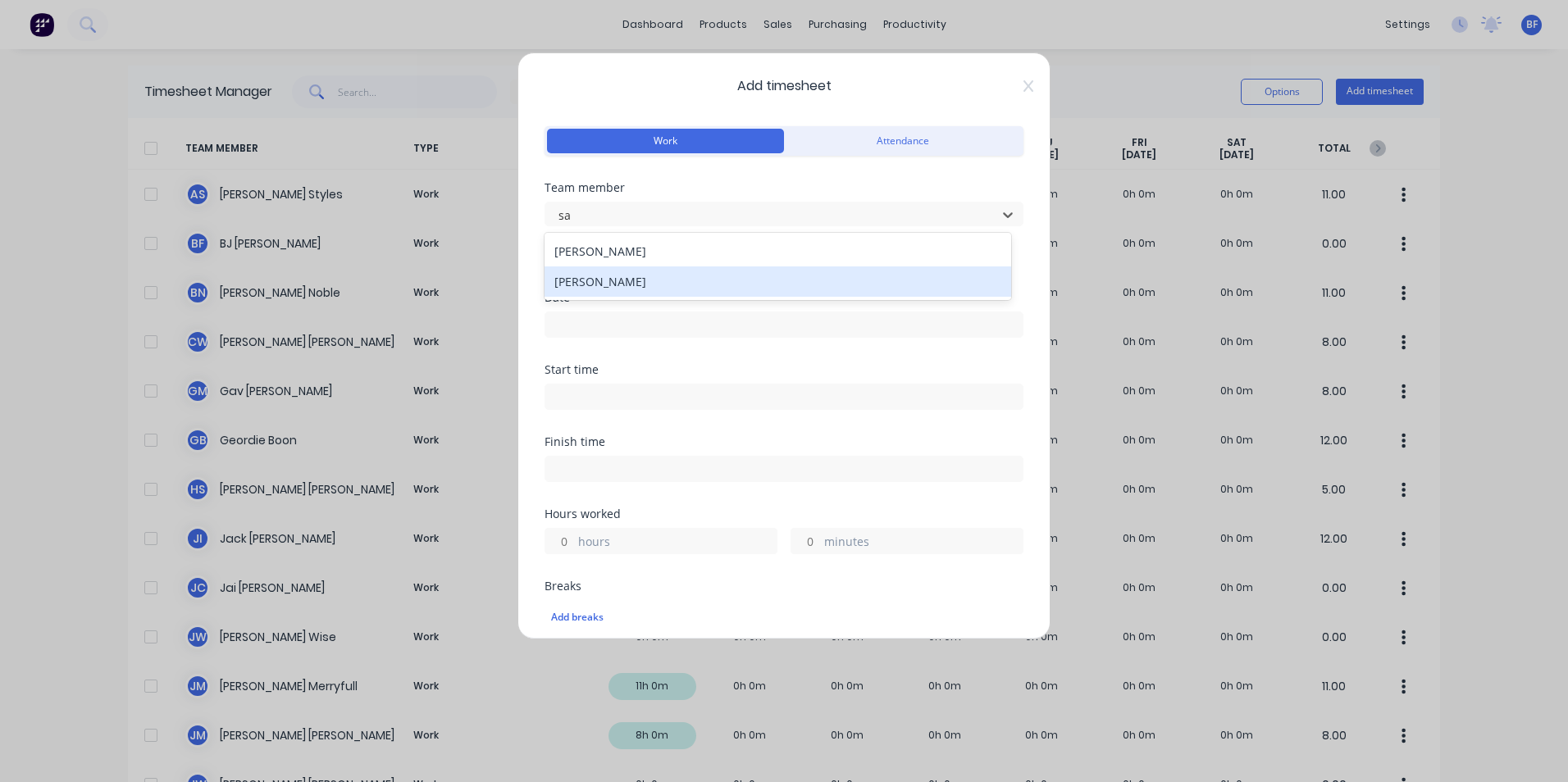
click at [621, 281] on div "Somsak Bureethong" at bounding box center [778, 282] width 466 height 30
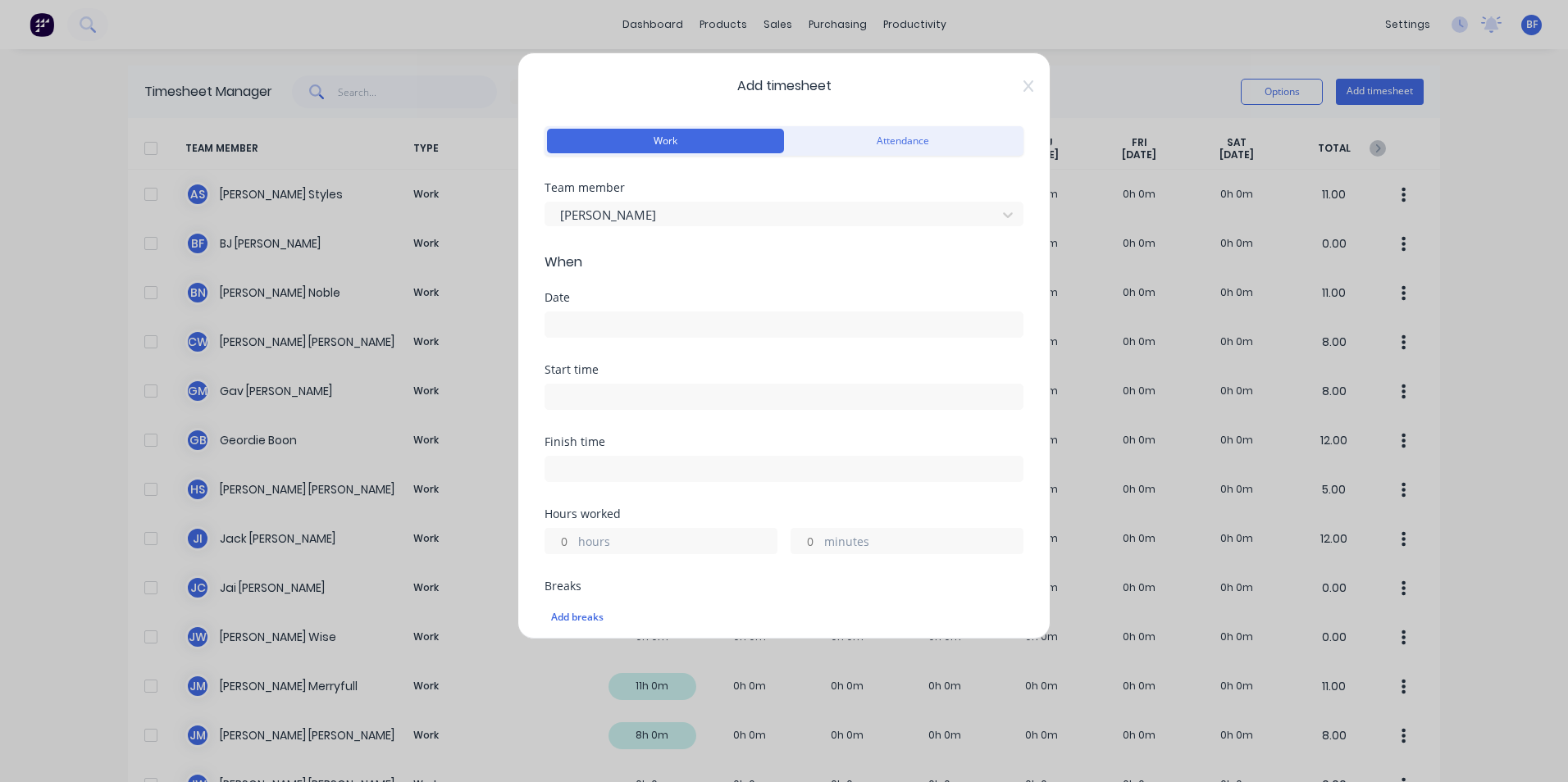
click at [579, 317] on input at bounding box center [784, 324] width 477 height 24
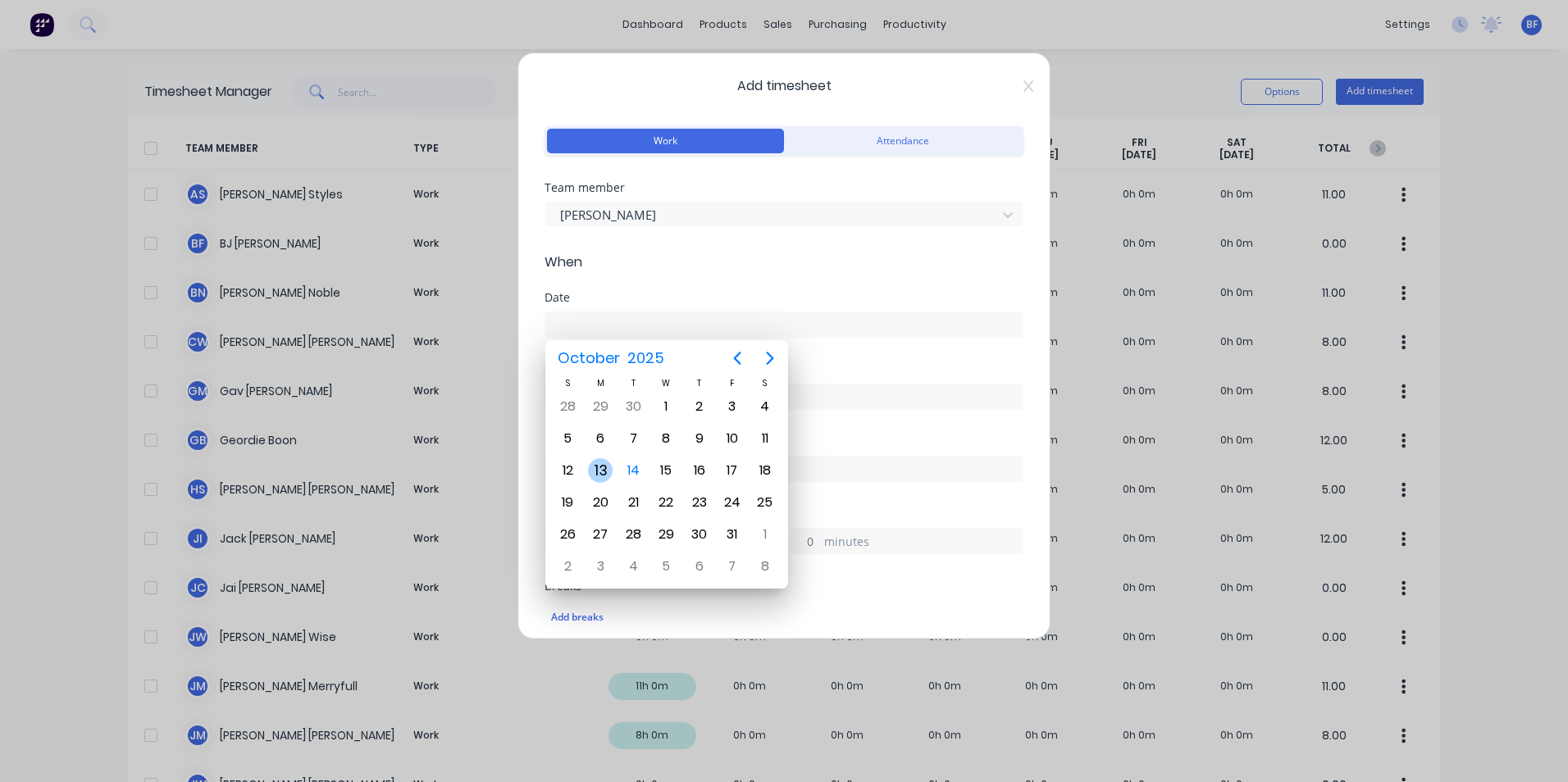
click at [606, 464] on div "13" at bounding box center [600, 470] width 24 height 24
type input "13/10/2025"
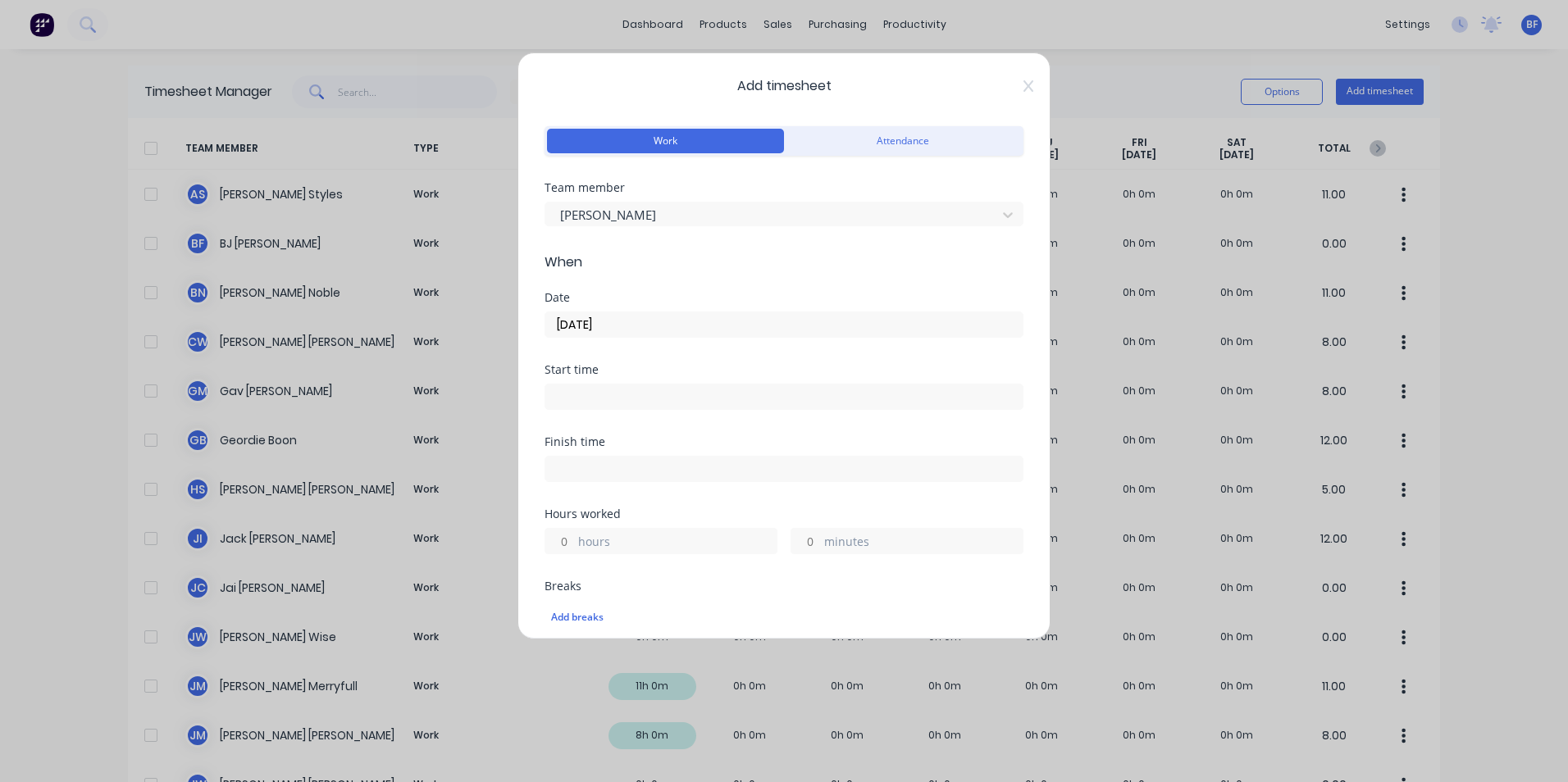
click at [574, 543] on div "hours" at bounding box center [661, 541] width 233 height 26
click at [565, 543] on input "hours" at bounding box center [560, 541] width 29 height 24
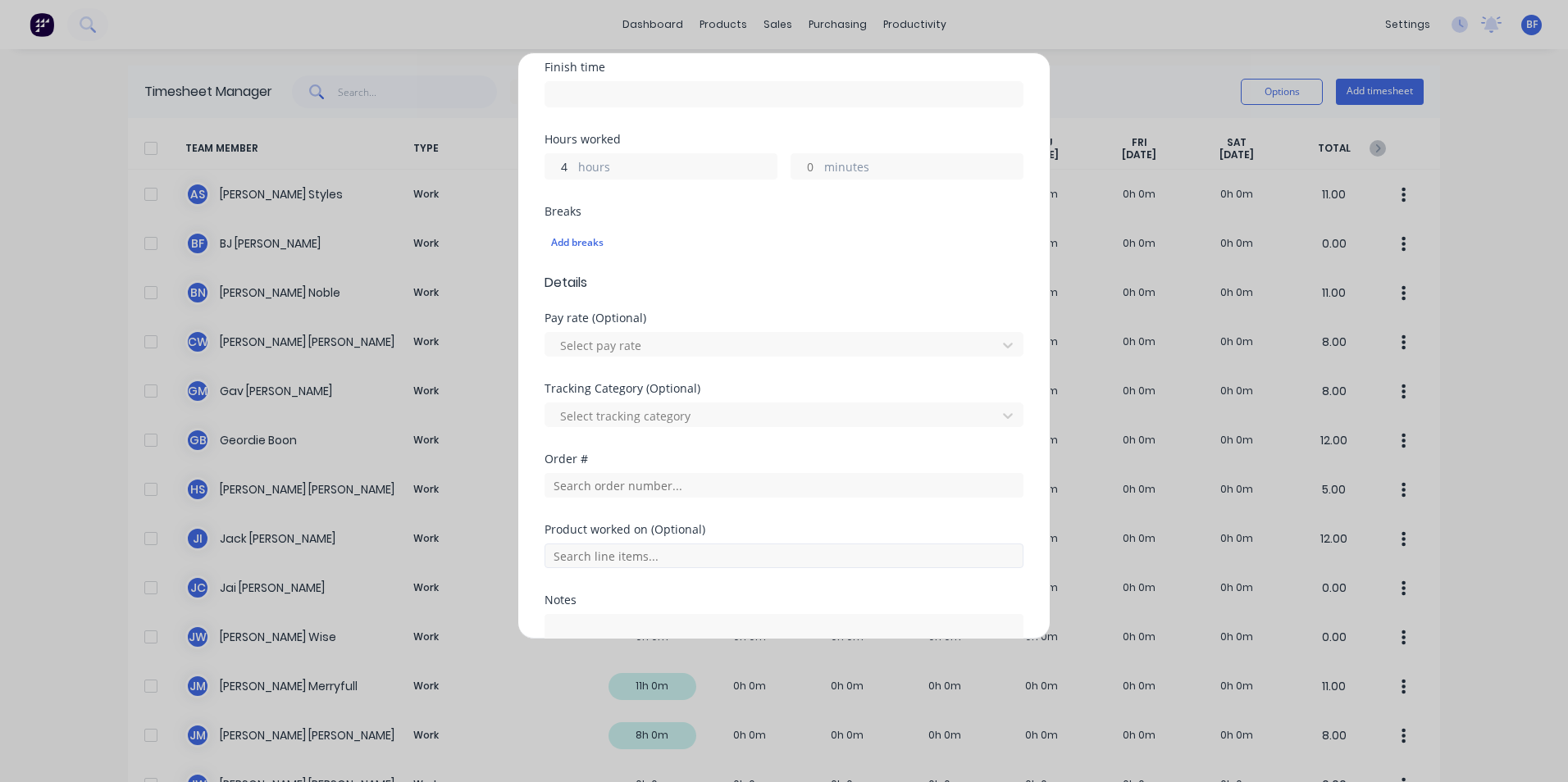
scroll to position [410, 0]
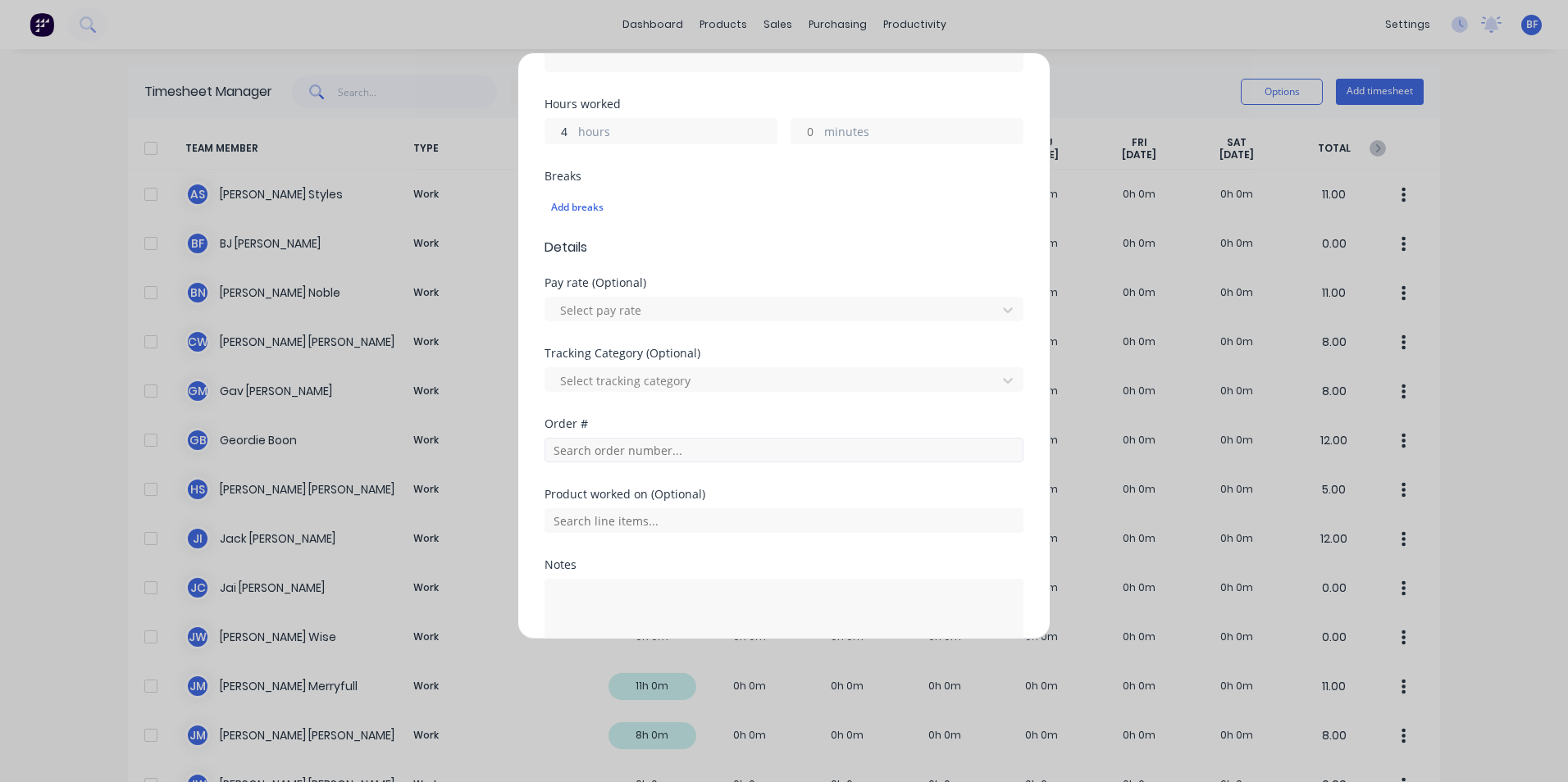
type input "4"
click at [614, 448] on input "text" at bounding box center [784, 449] width 479 height 24
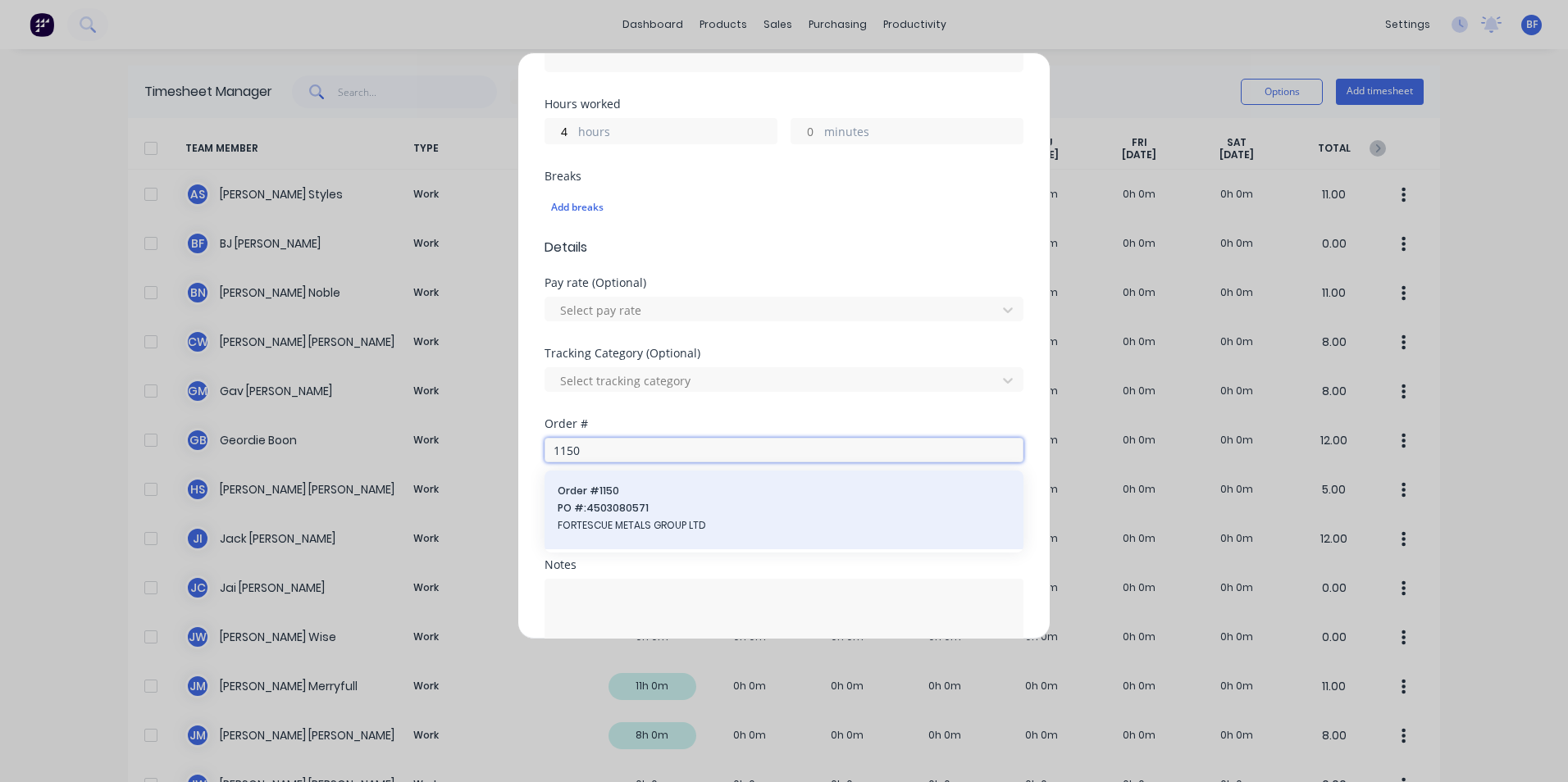
type input "1150"
click at [623, 518] on span "FORTESCUE METALS GROUP LTD" at bounding box center [784, 526] width 453 height 14
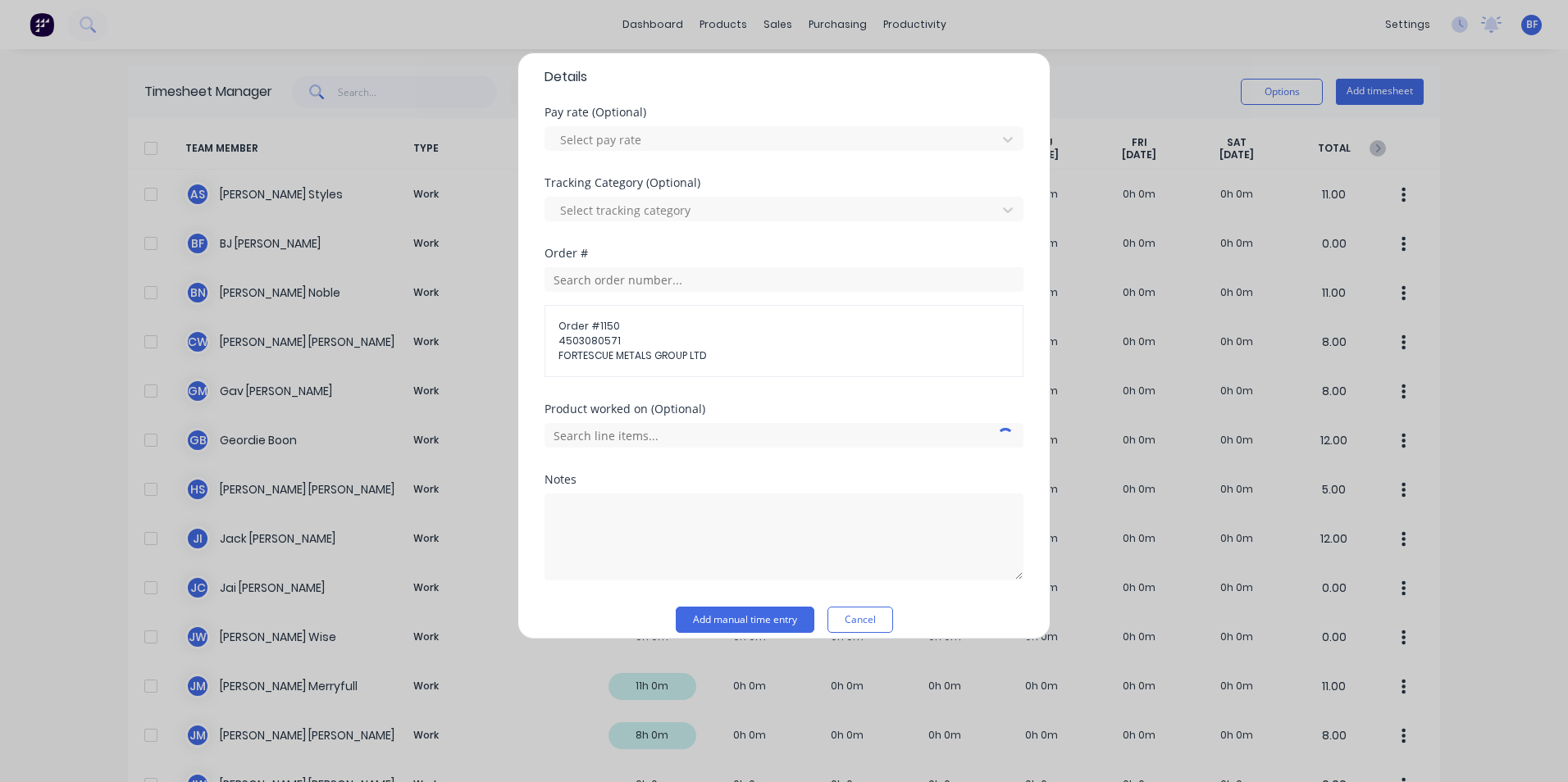
scroll to position [598, 0]
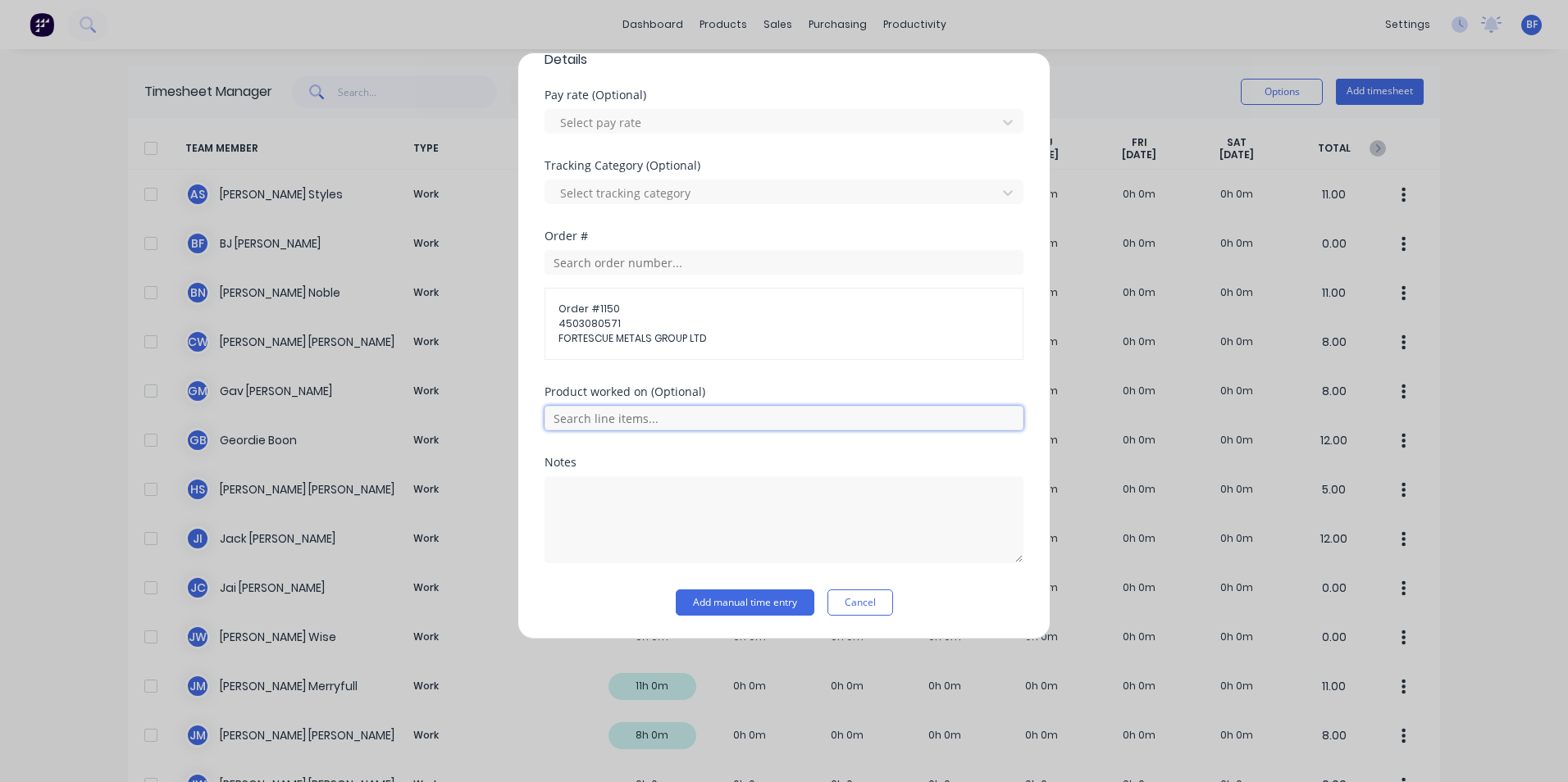
click at [668, 416] on input "text" at bounding box center [784, 418] width 479 height 24
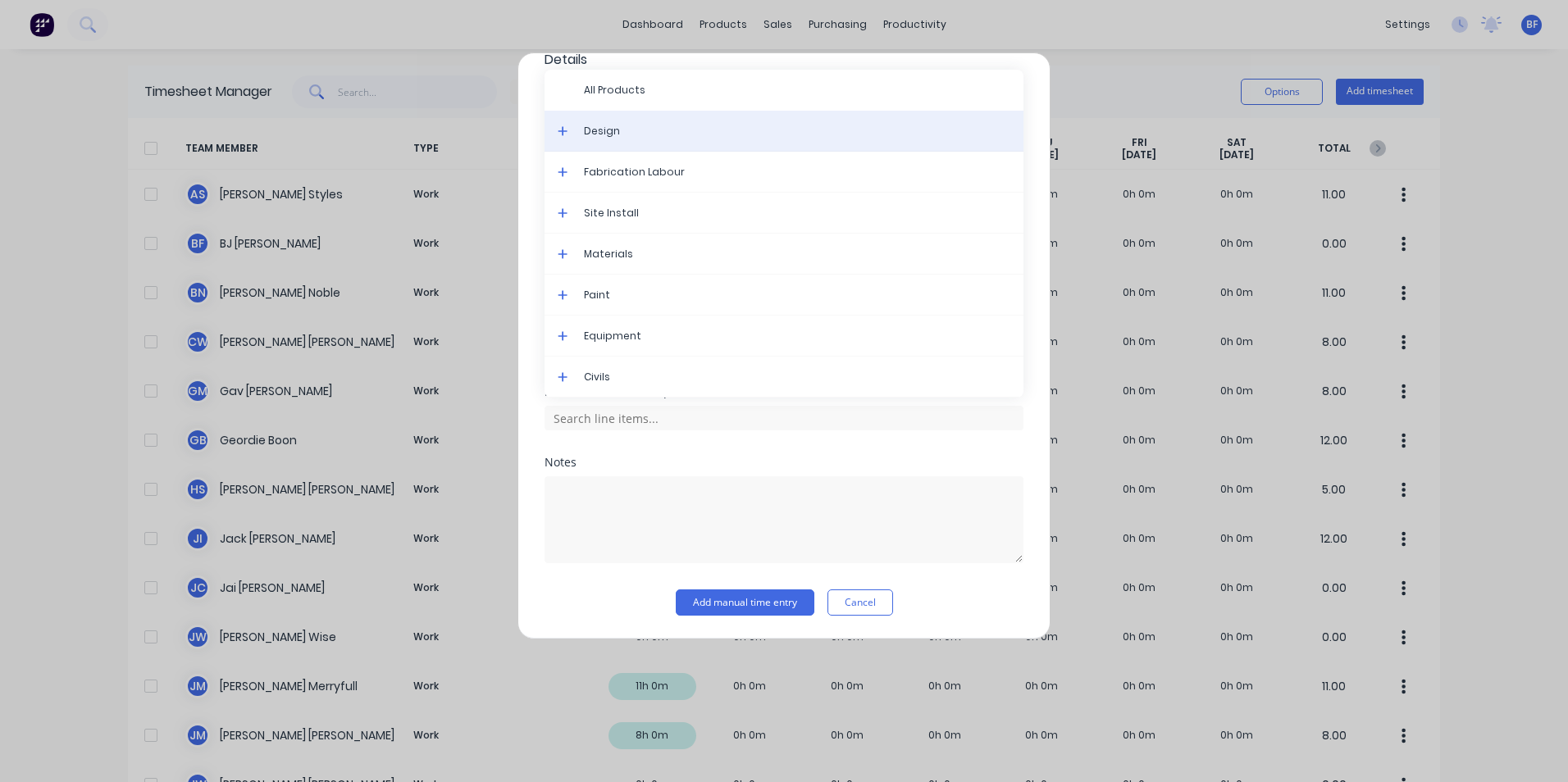
click at [613, 130] on span "Design" at bounding box center [797, 131] width 426 height 14
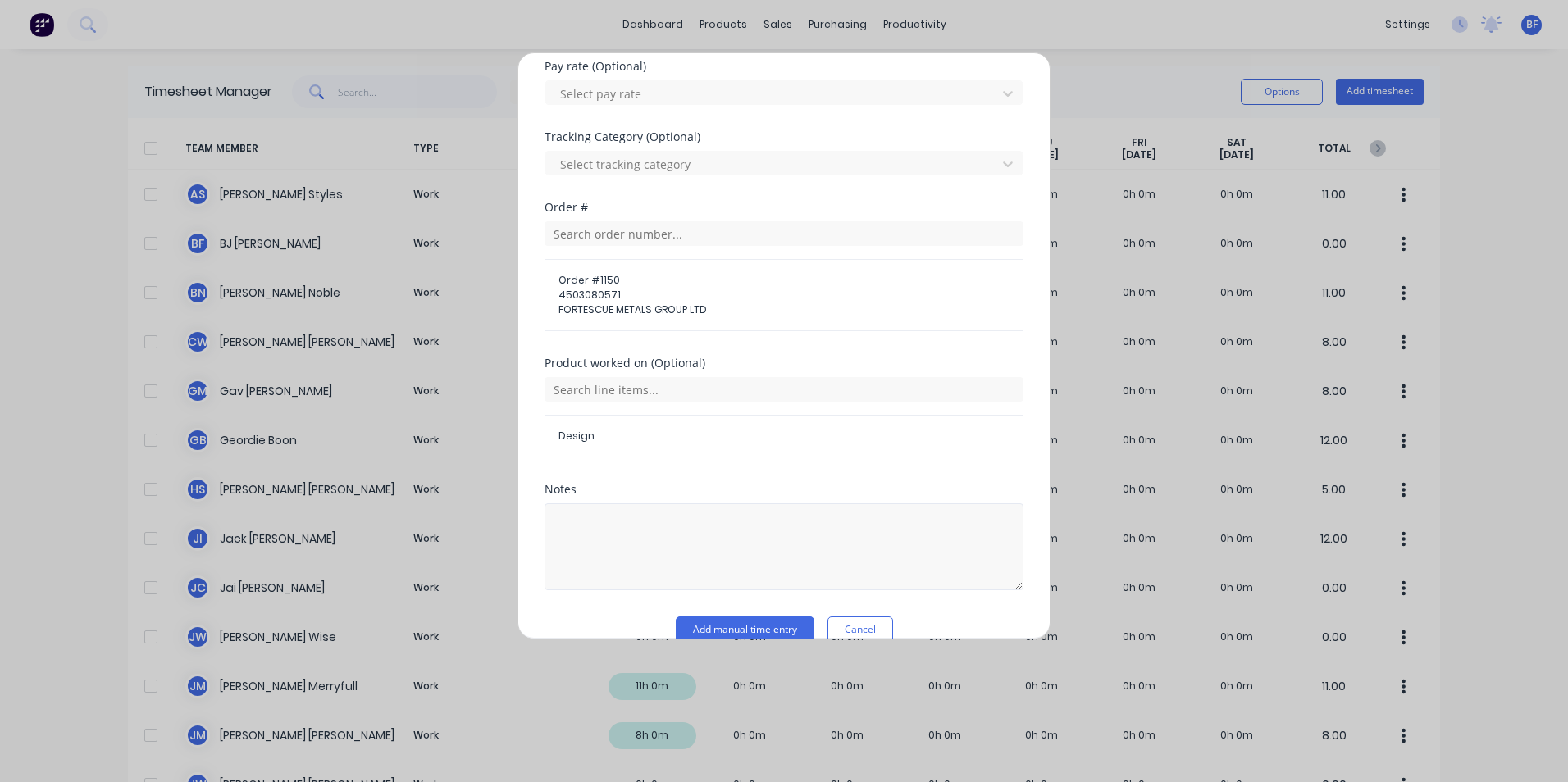
scroll to position [654, 0]
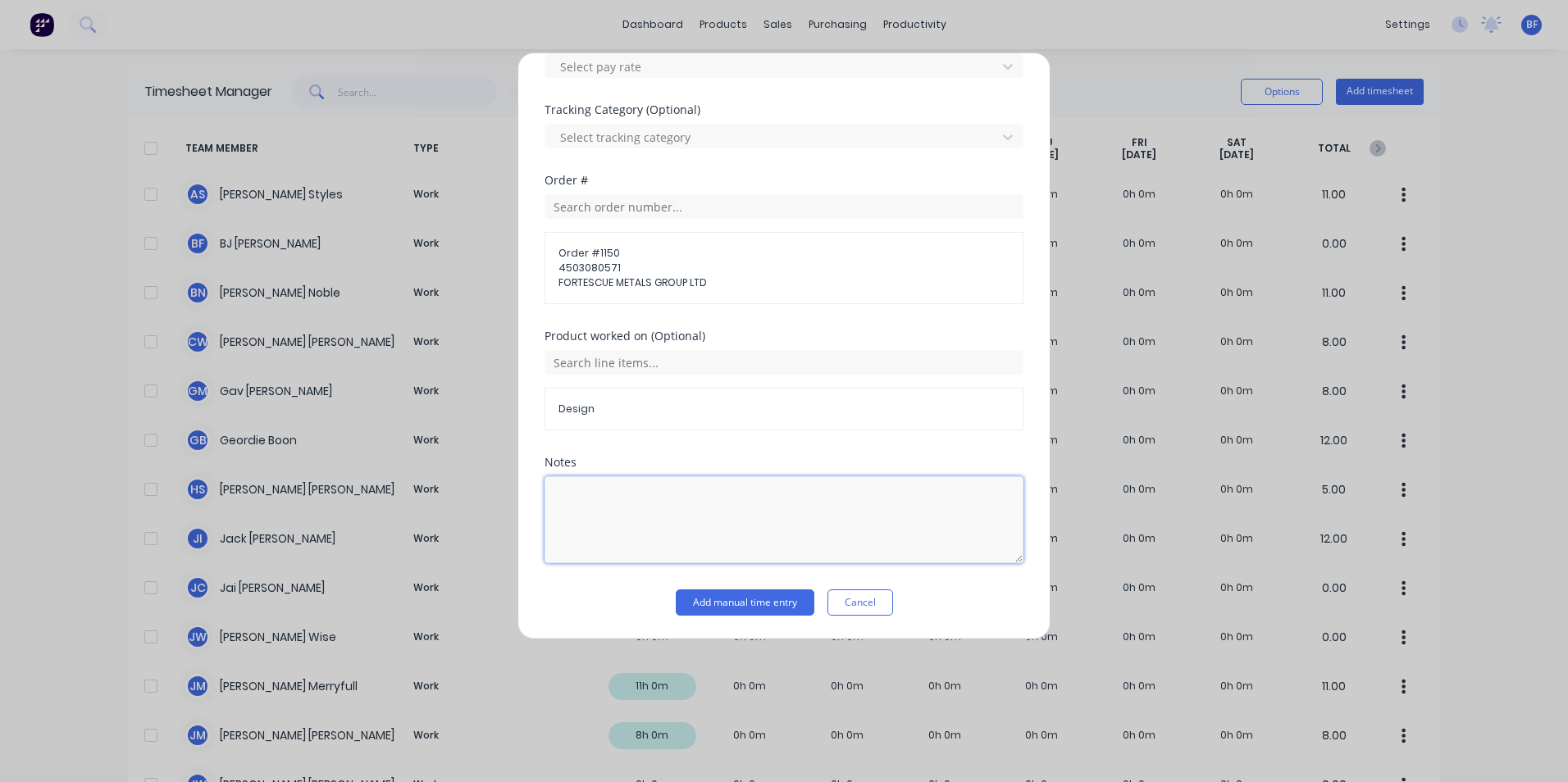
click at [564, 488] on textarea at bounding box center [784, 519] width 479 height 87
type textarea "Design, fab , quote"
click at [746, 604] on button "Add manual time entry" at bounding box center [745, 602] width 139 height 26
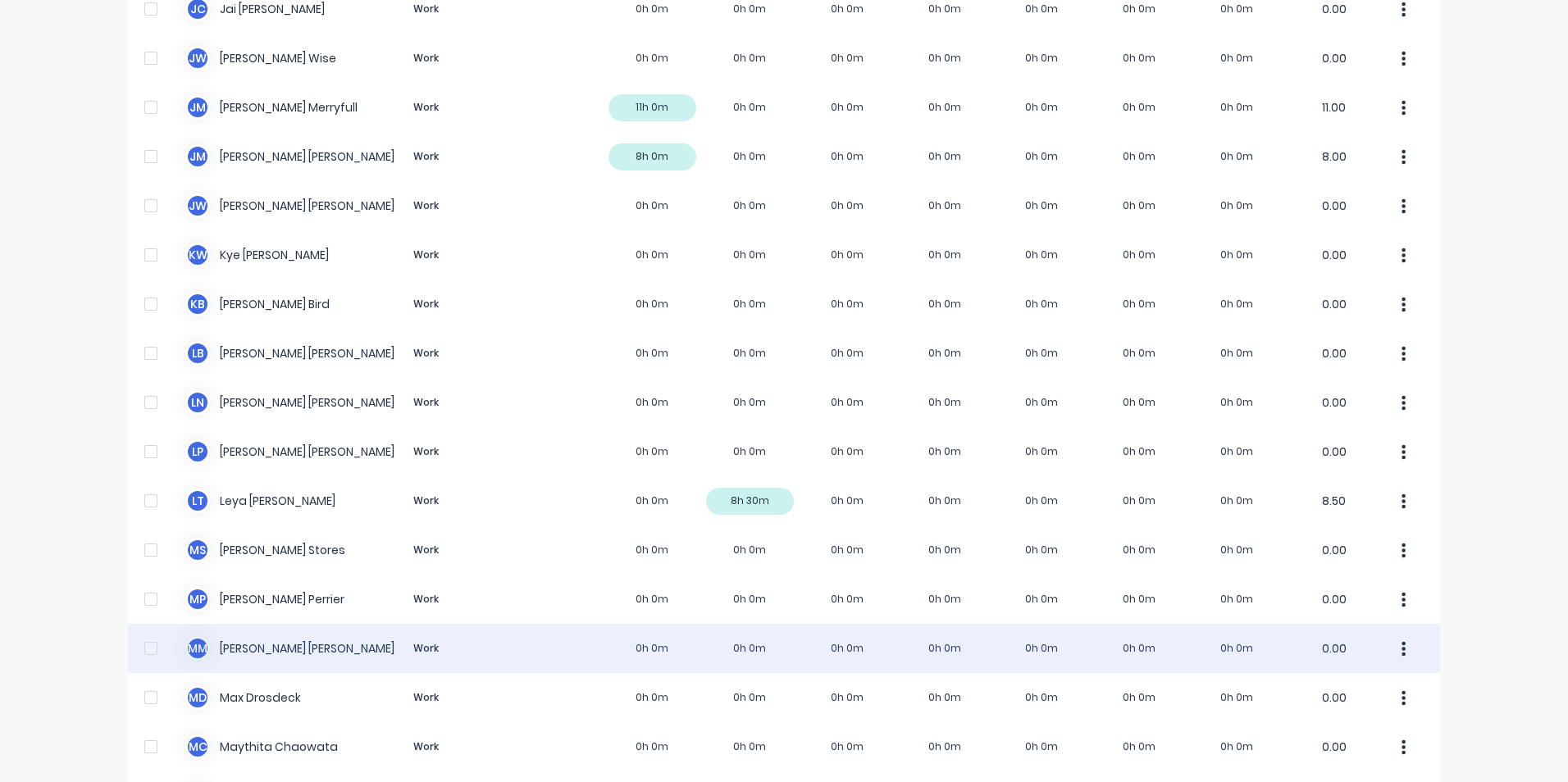
scroll to position [984, 0]
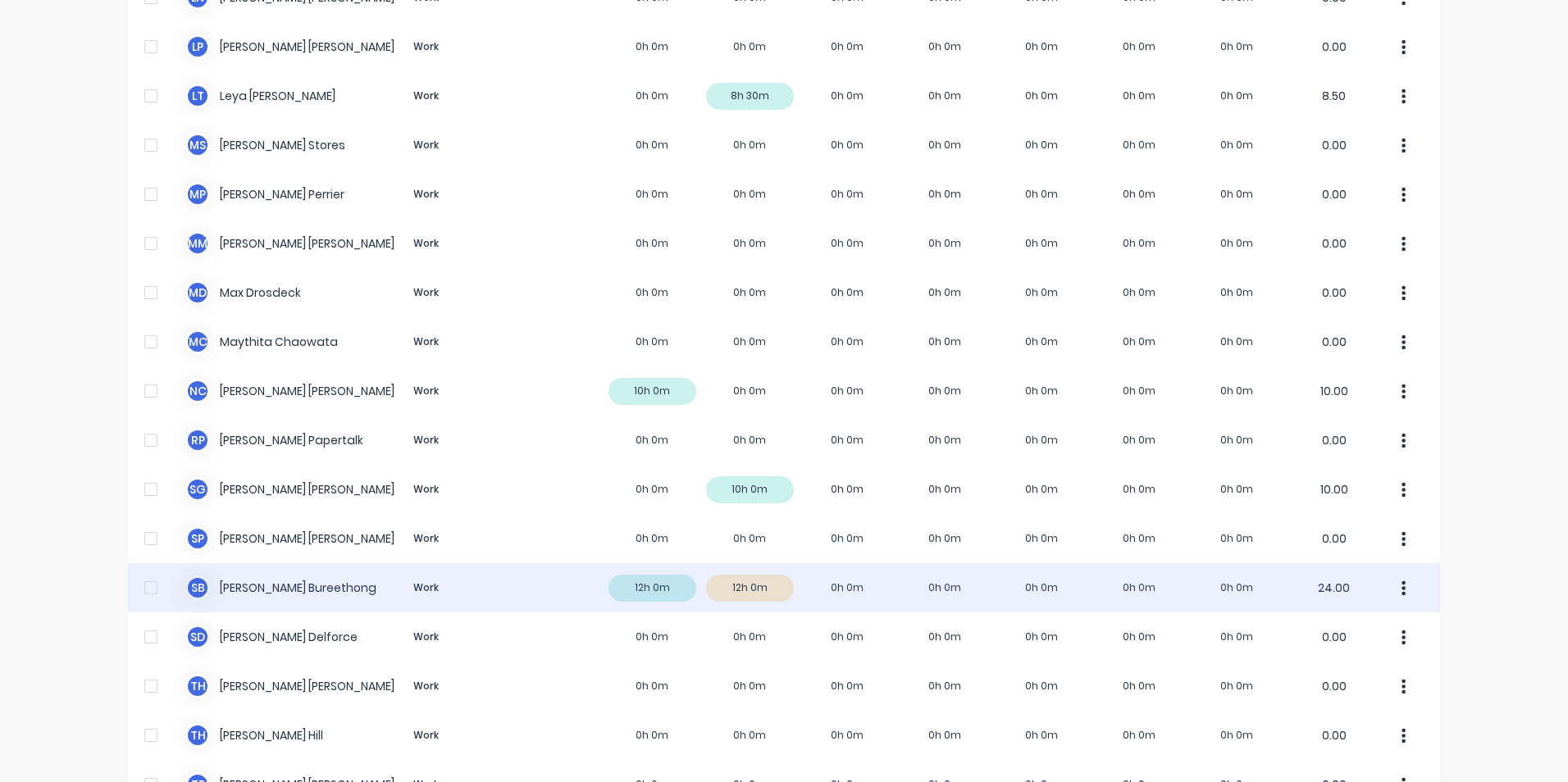
click at [1393, 586] on button "button" at bounding box center [1404, 587] width 34 height 33
click at [1346, 635] on div "Approve" at bounding box center [1341, 633] width 126 height 24
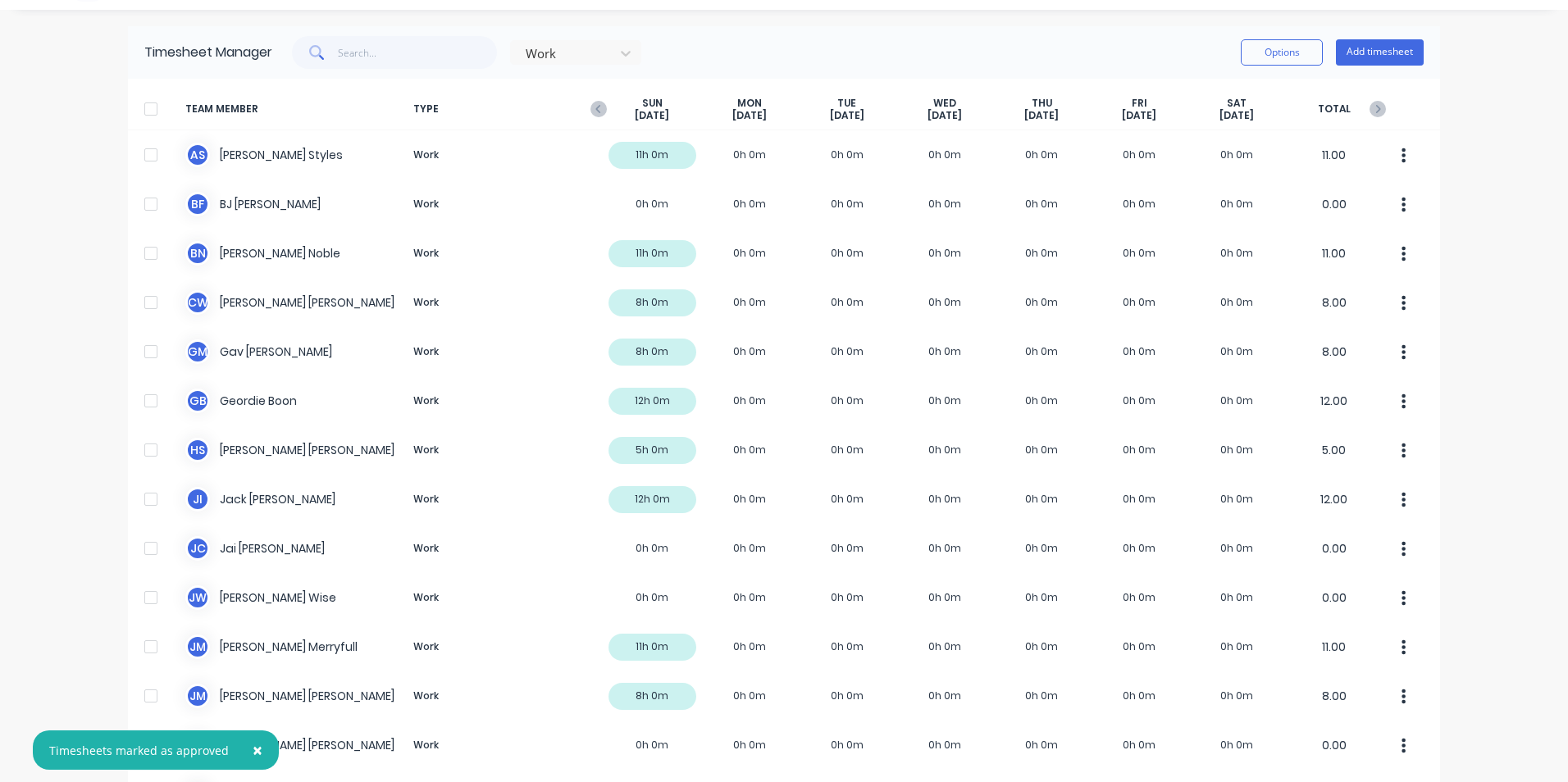
scroll to position [0, 0]
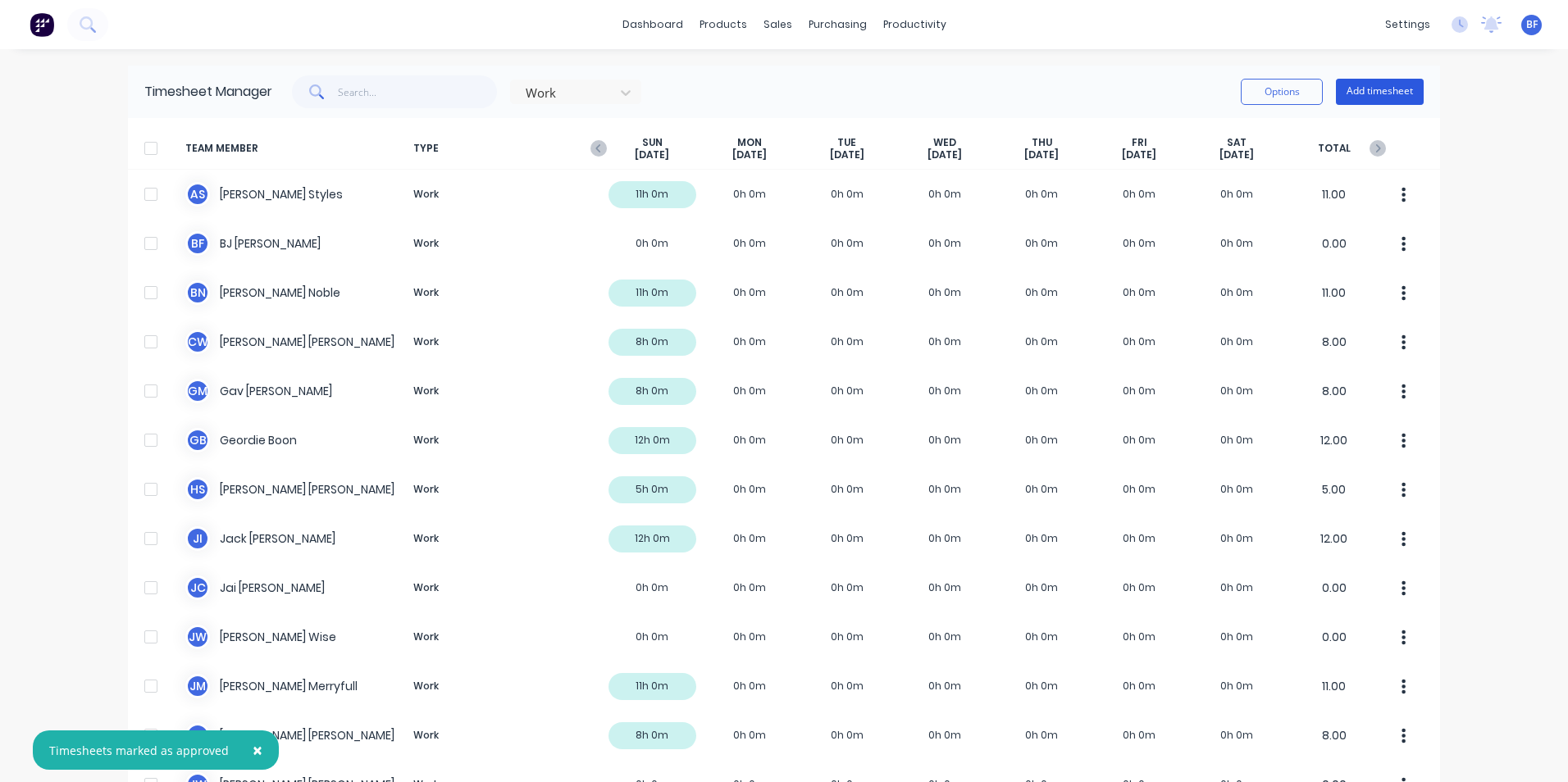
click at [1370, 83] on button "Add timesheet" at bounding box center [1380, 91] width 88 height 26
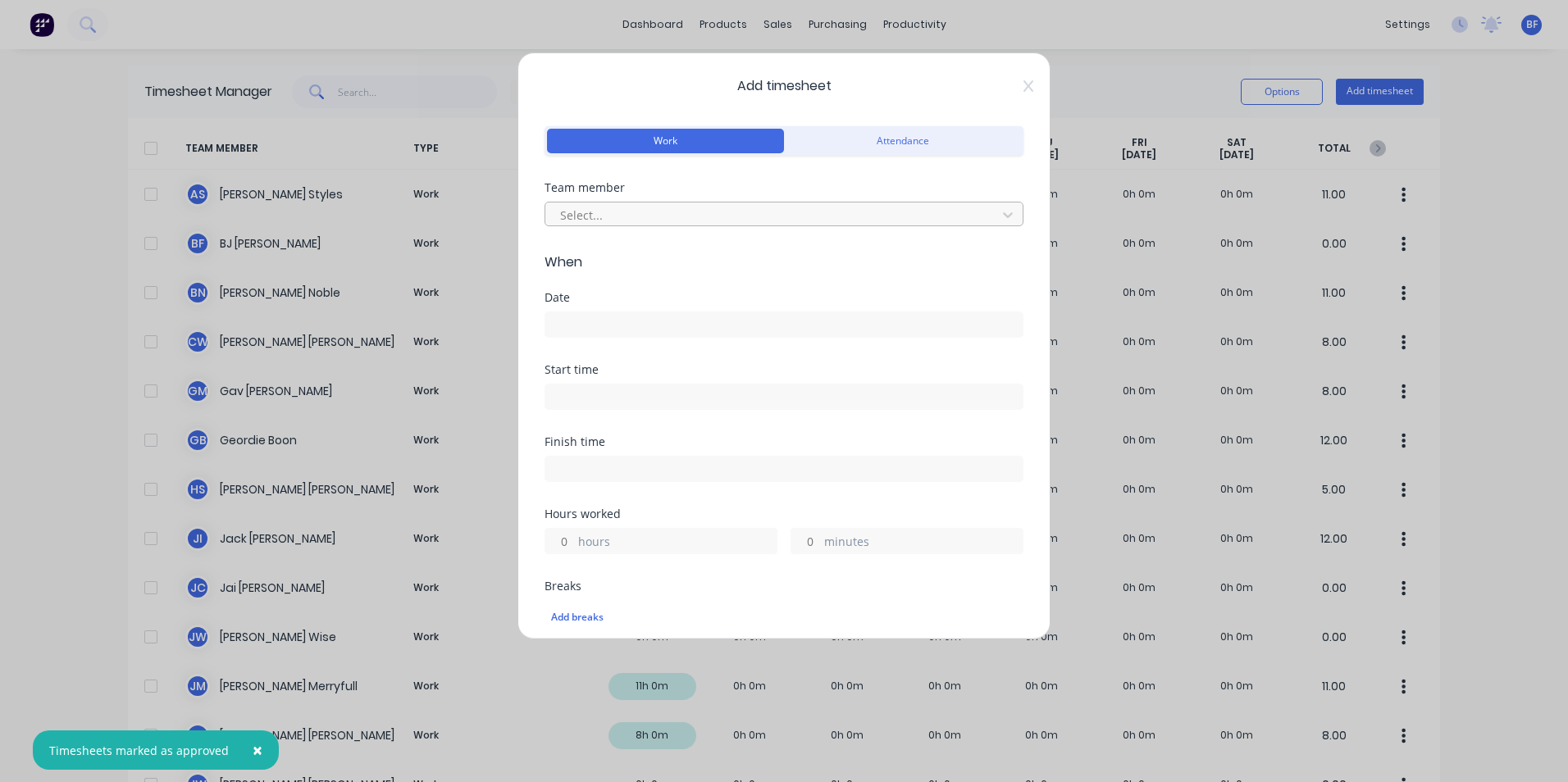
click at [594, 210] on div at bounding box center [773, 215] width 430 height 21
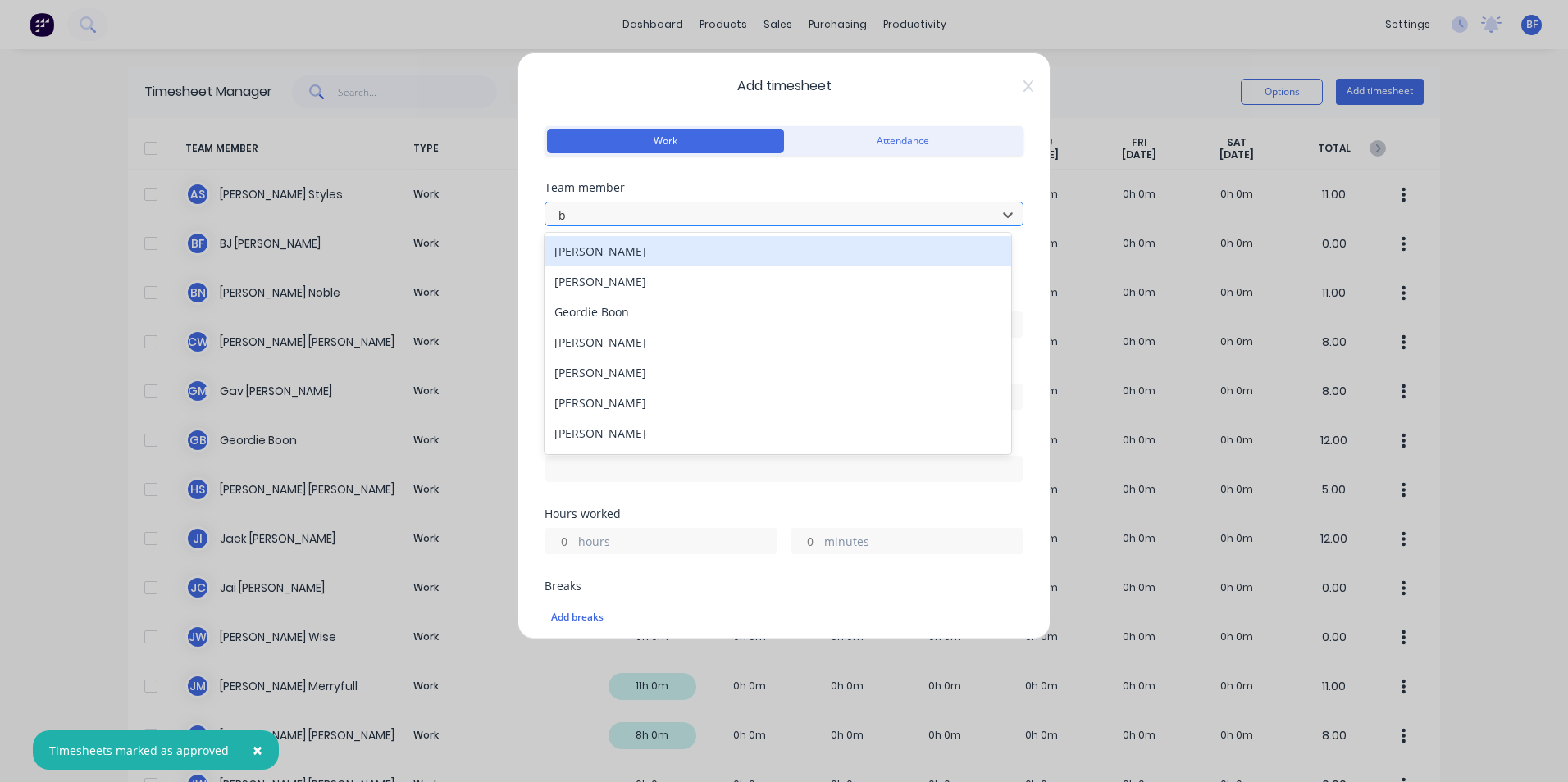
type input "br"
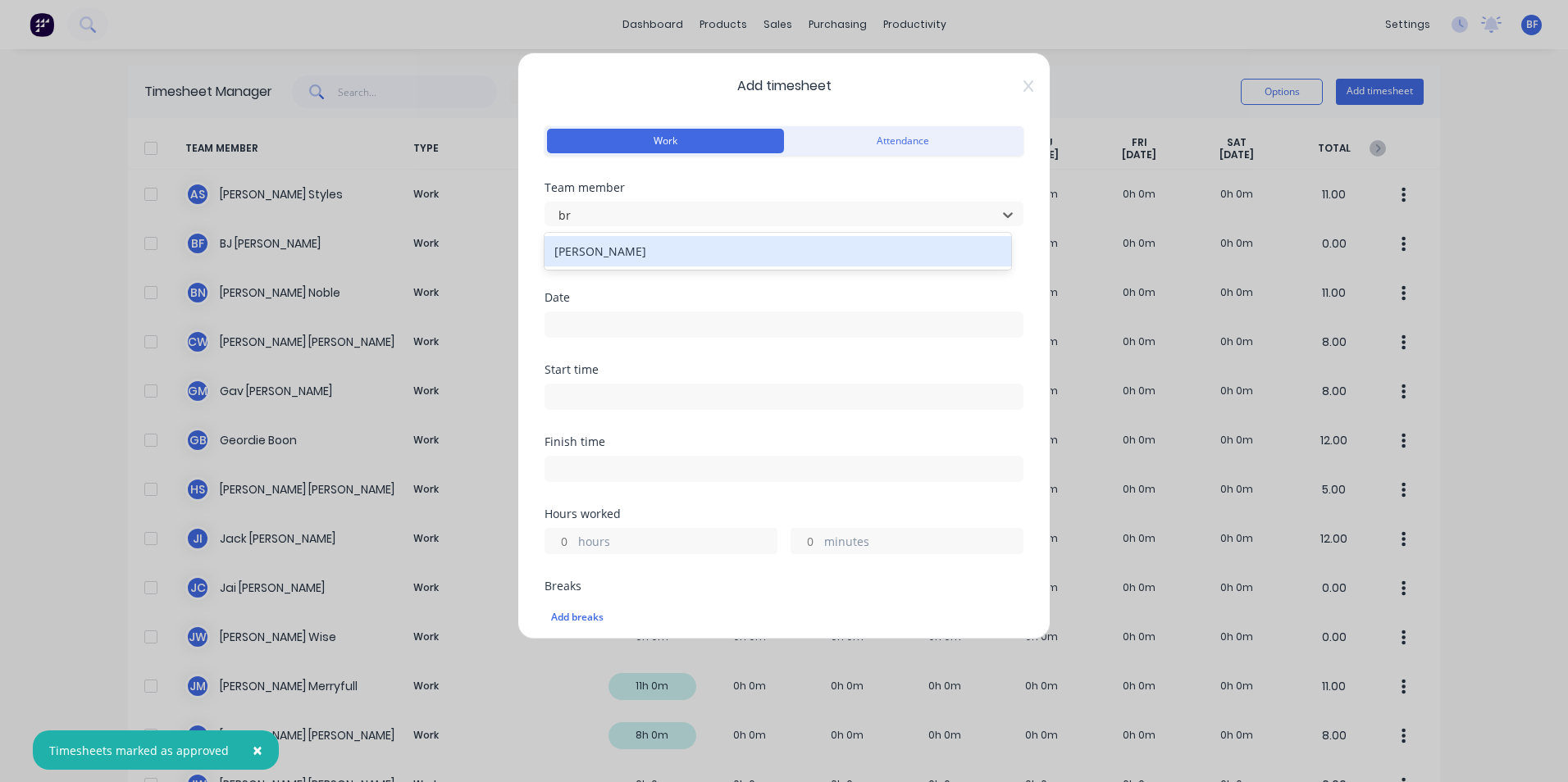
click at [606, 248] on div "Bryson Noble" at bounding box center [778, 251] width 466 height 30
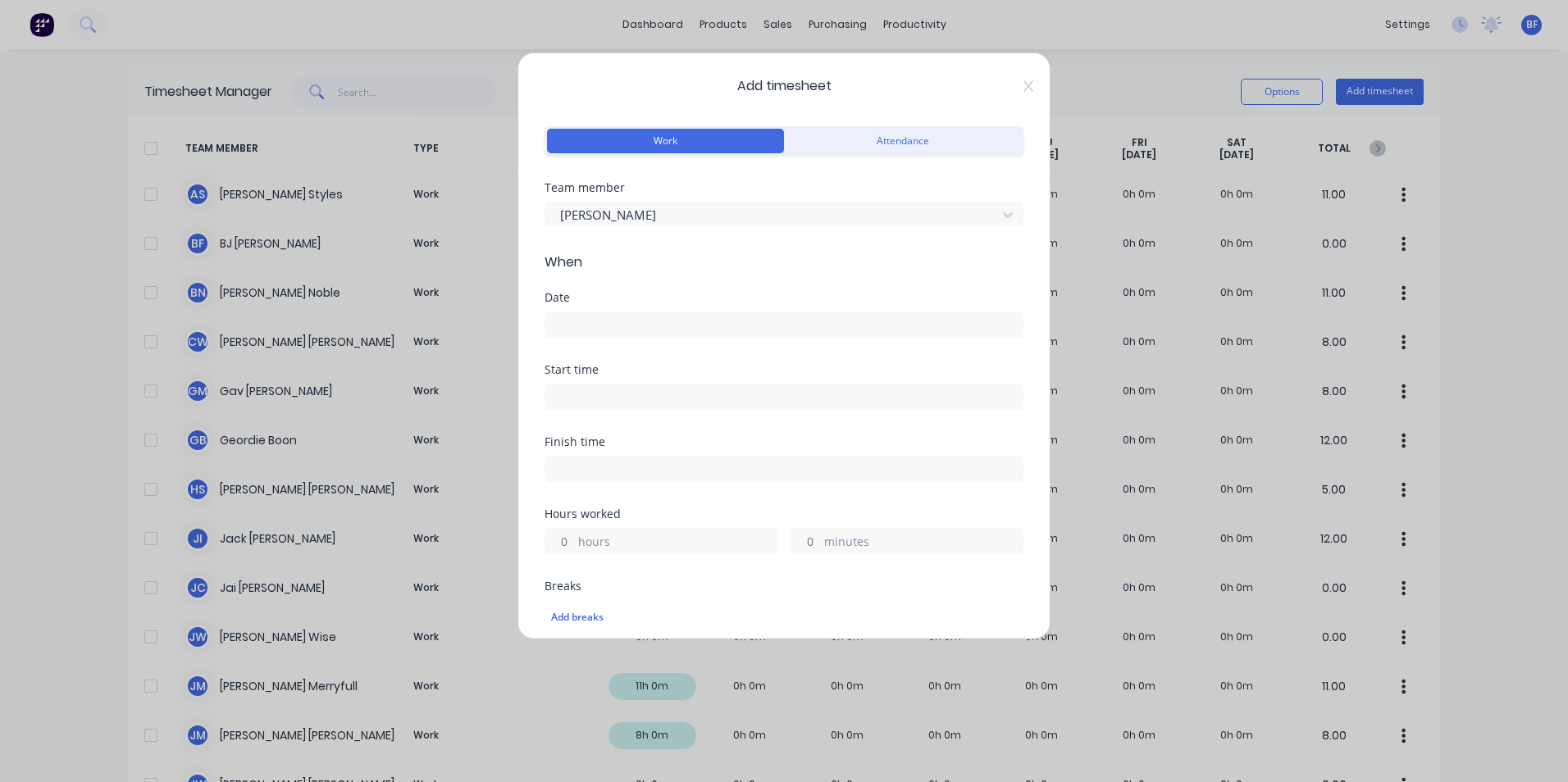
click at [589, 315] on input at bounding box center [784, 324] width 477 height 24
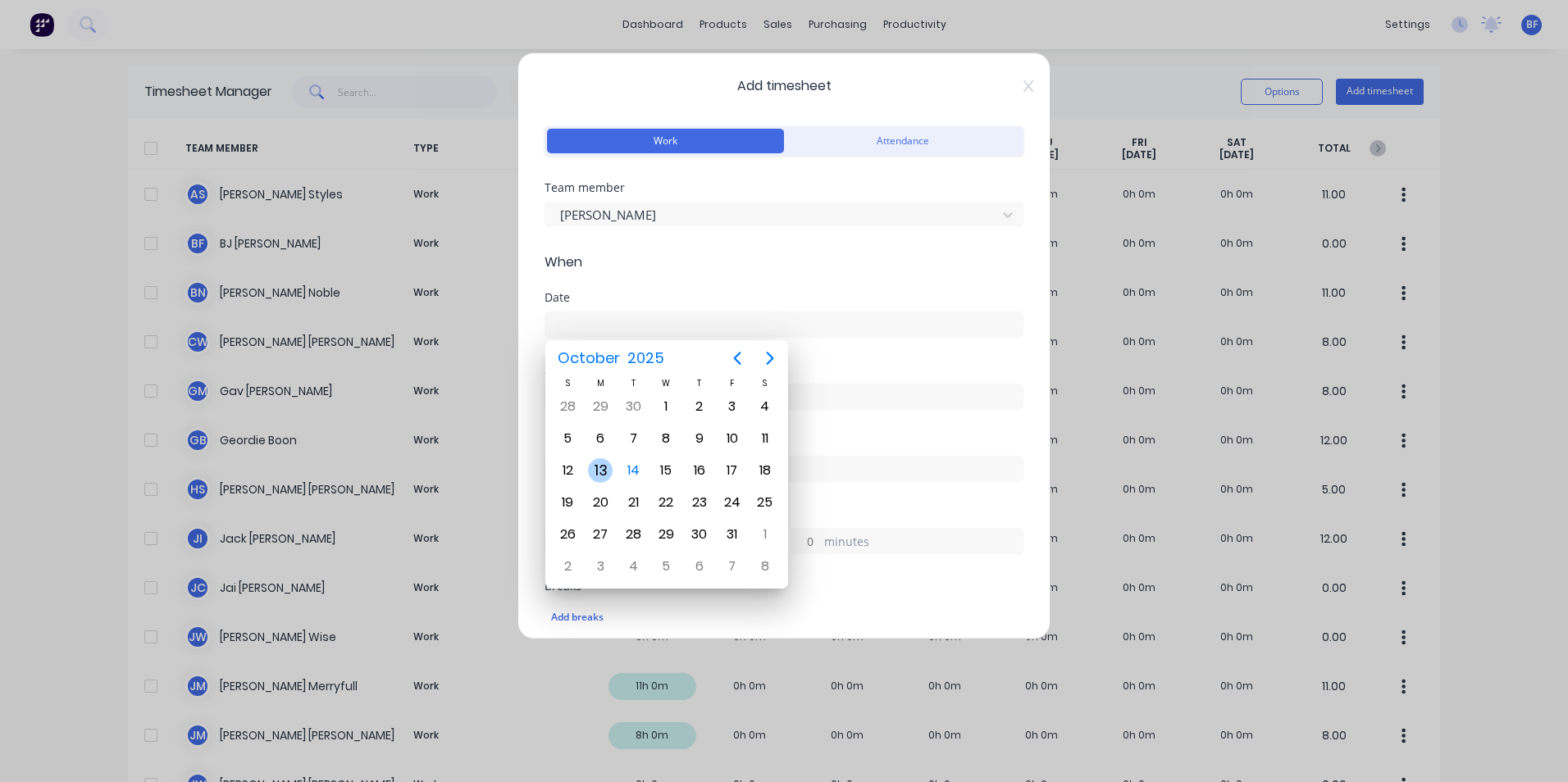
click at [599, 466] on div "13" at bounding box center [600, 470] width 24 height 24
type input "13/10/2025"
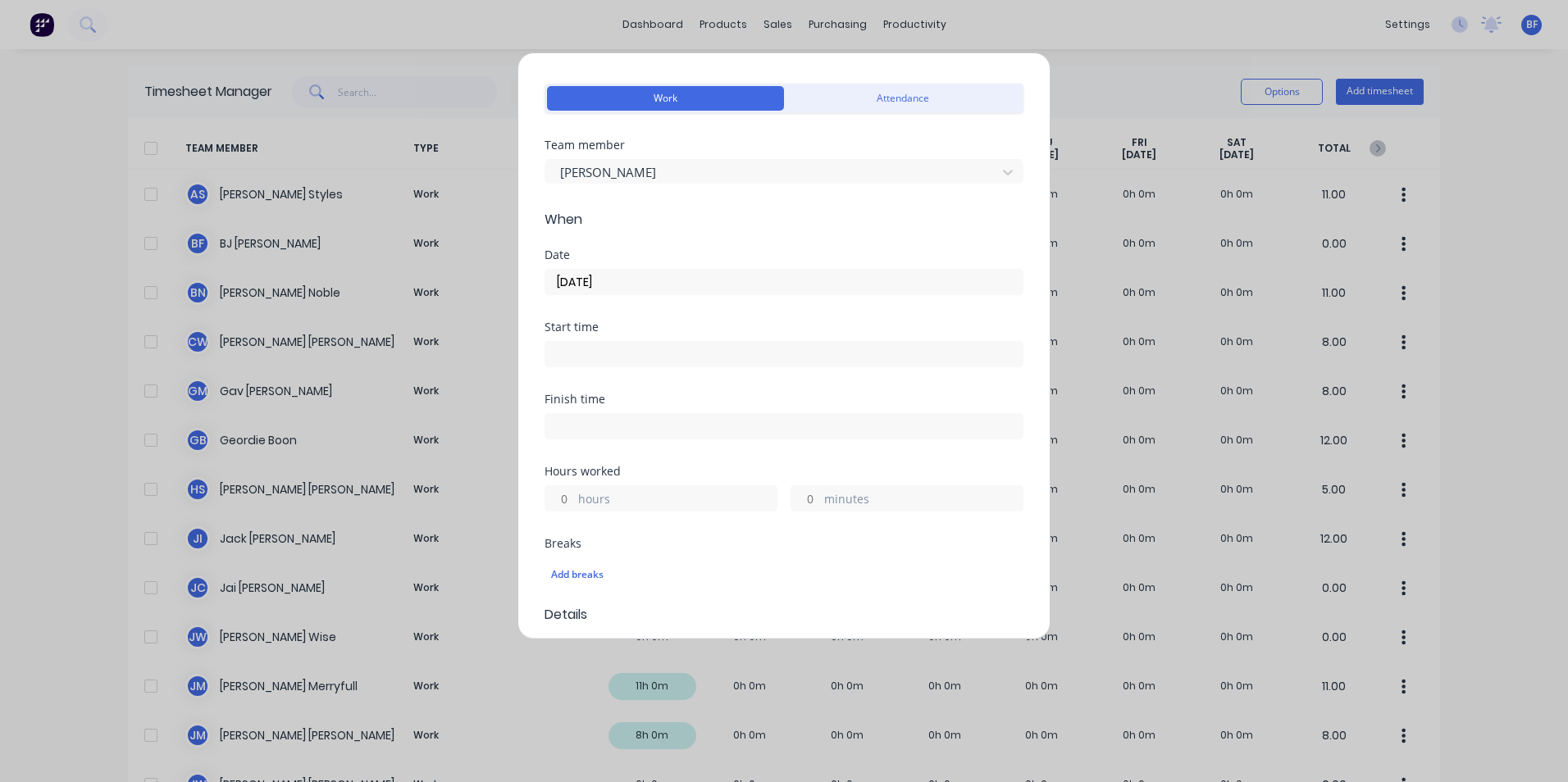
scroll to position [82, 0]
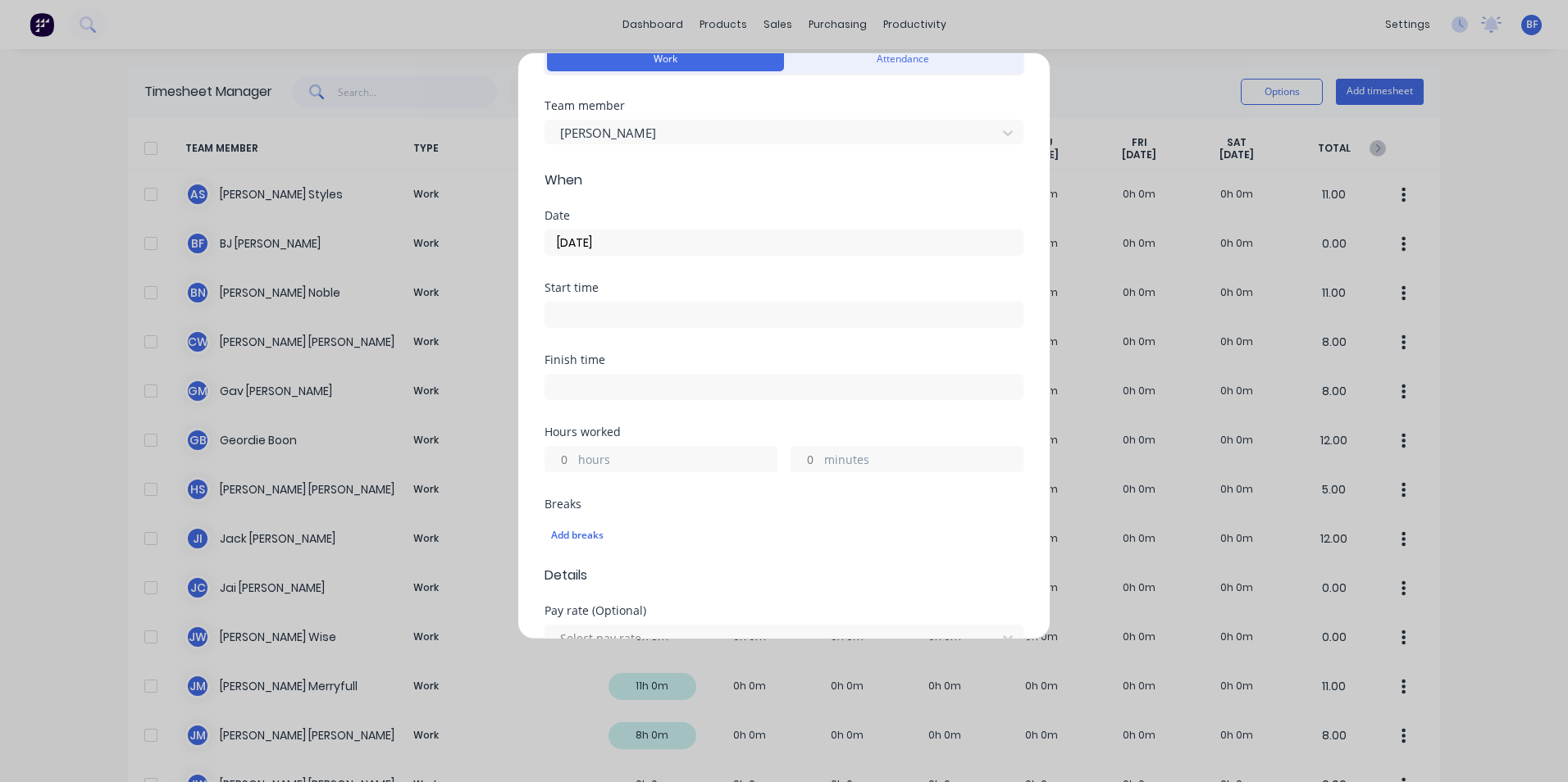
click at [568, 458] on input "hours" at bounding box center [560, 458] width 29 height 24
type input "3"
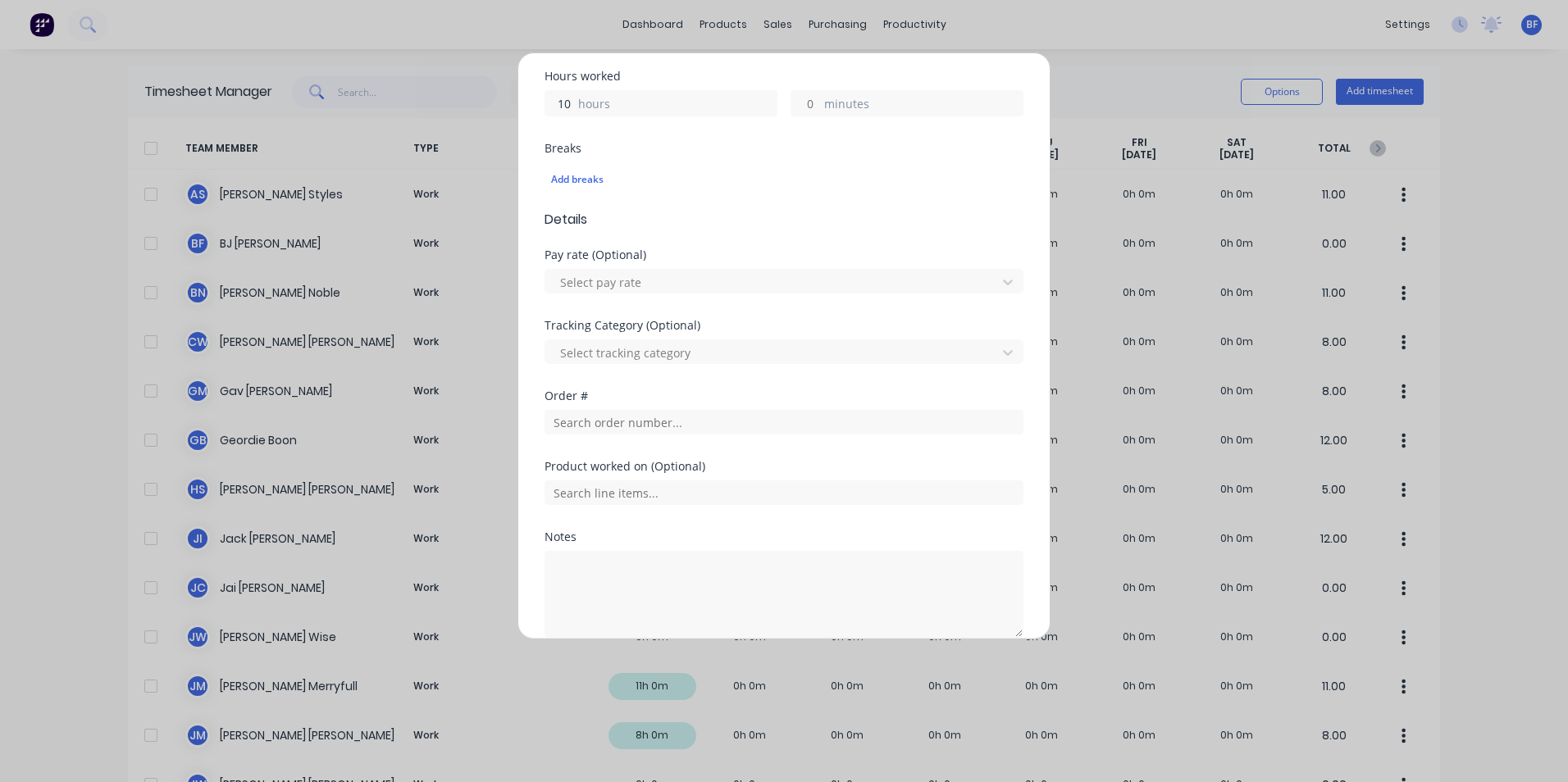
scroll to position [492, 0]
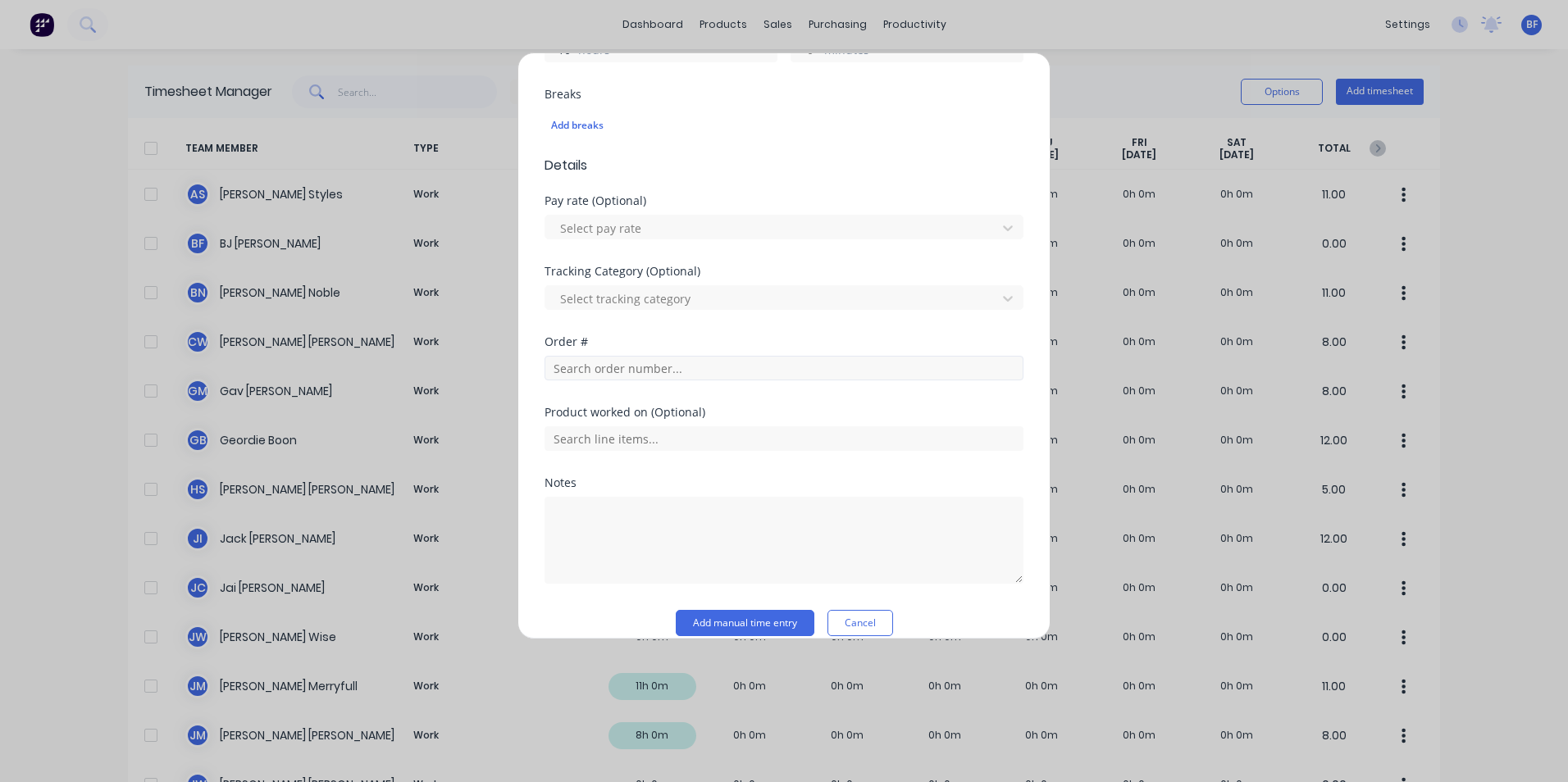
type input "10"
click at [639, 369] on input "text" at bounding box center [784, 368] width 479 height 24
click at [570, 515] on textarea at bounding box center [784, 540] width 479 height 87
type textarea "Barel saw gate"
click at [745, 621] on button "Add manual time entry" at bounding box center [745, 622] width 139 height 26
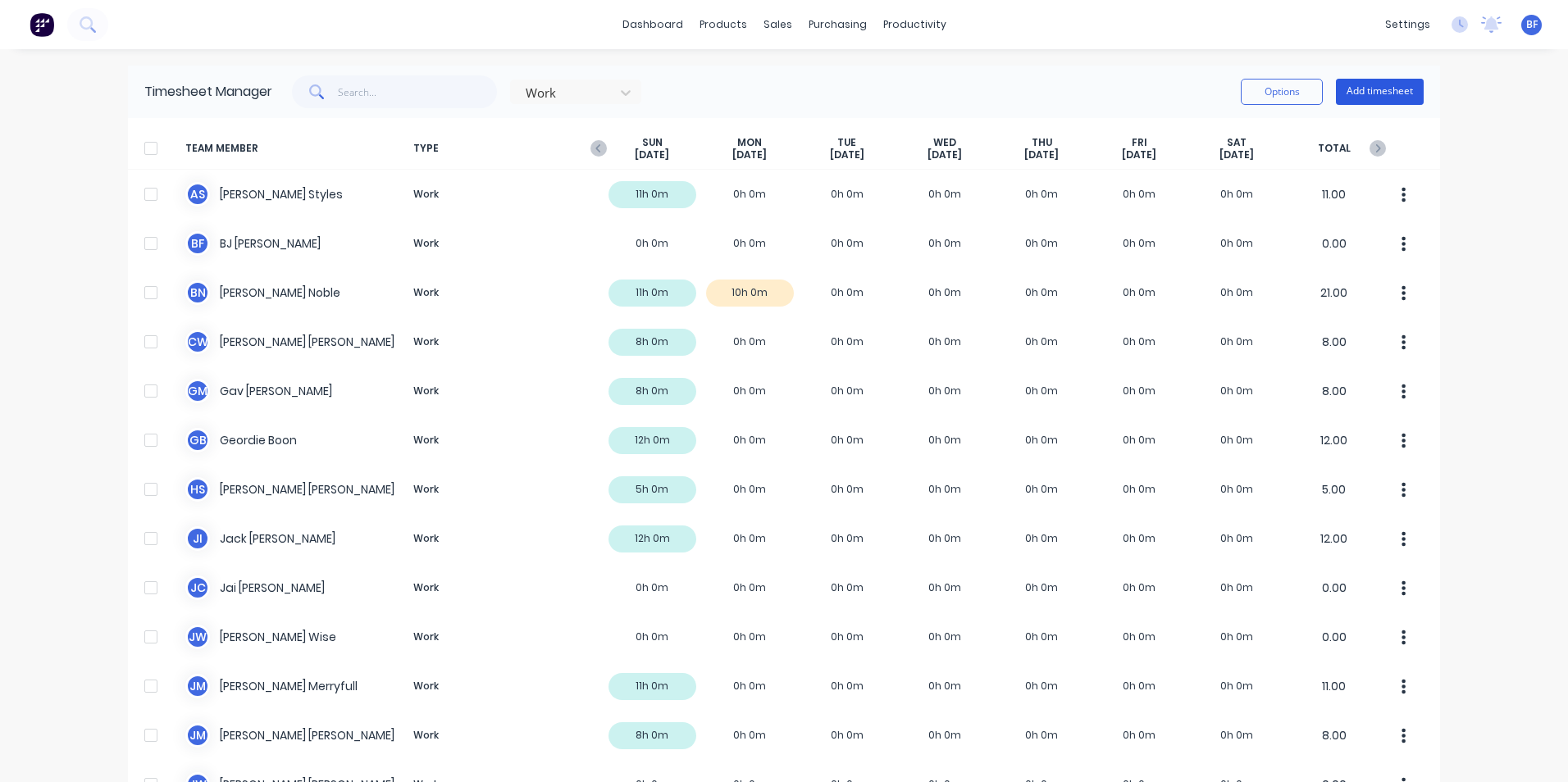
click at [1352, 92] on button "Add timesheet" at bounding box center [1380, 91] width 88 height 26
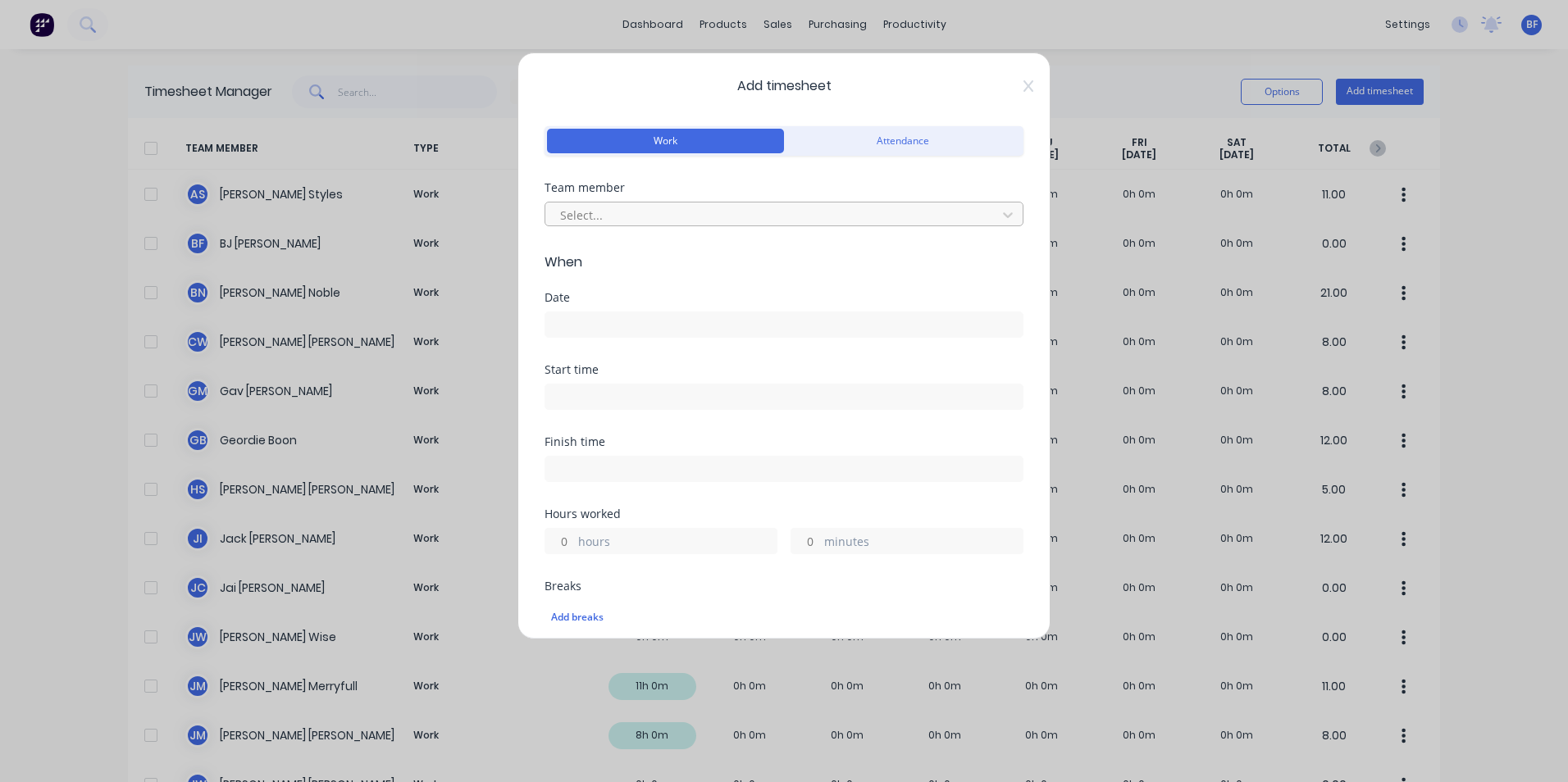
click at [607, 210] on div at bounding box center [773, 215] width 430 height 21
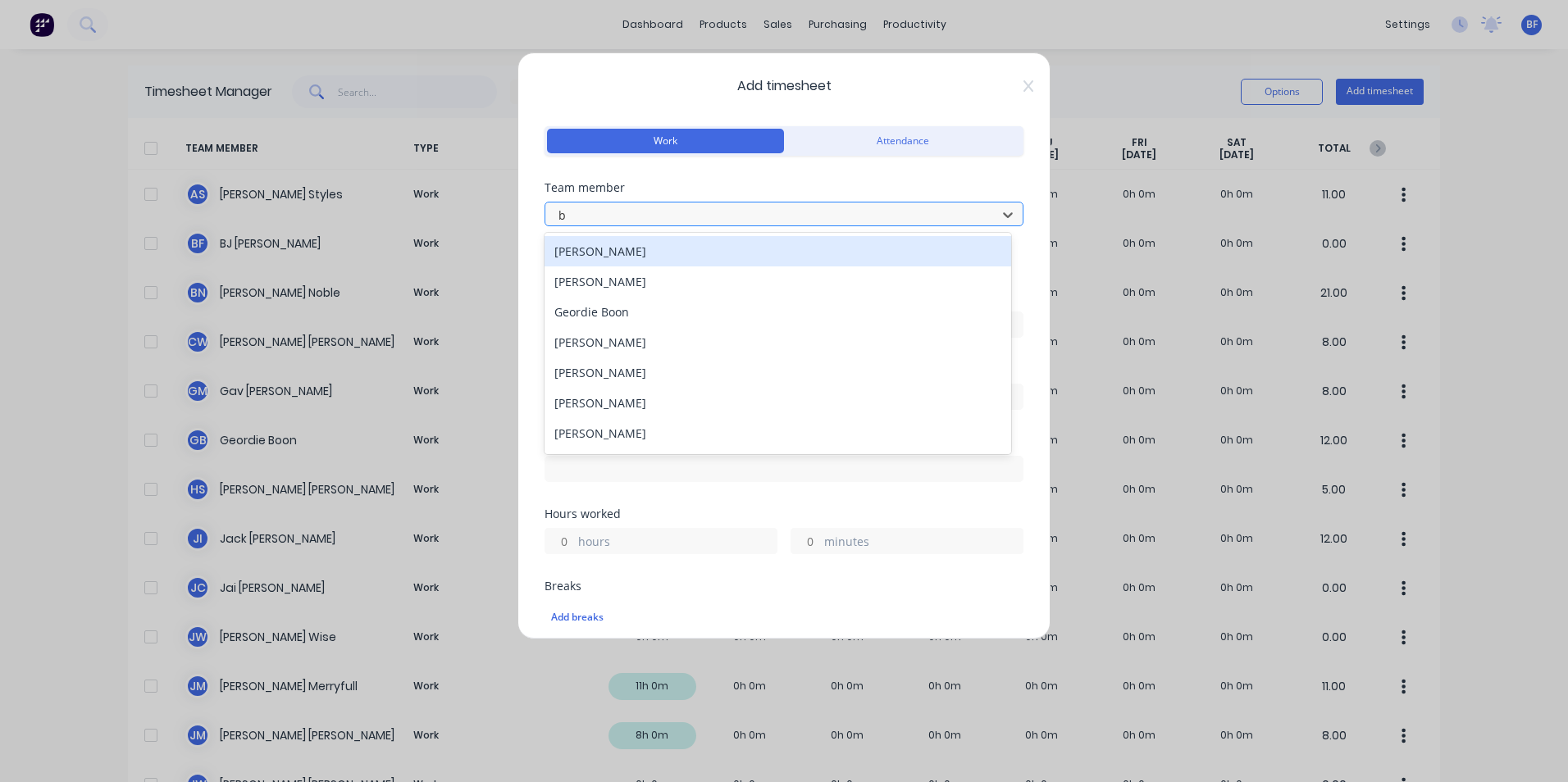
type input "br"
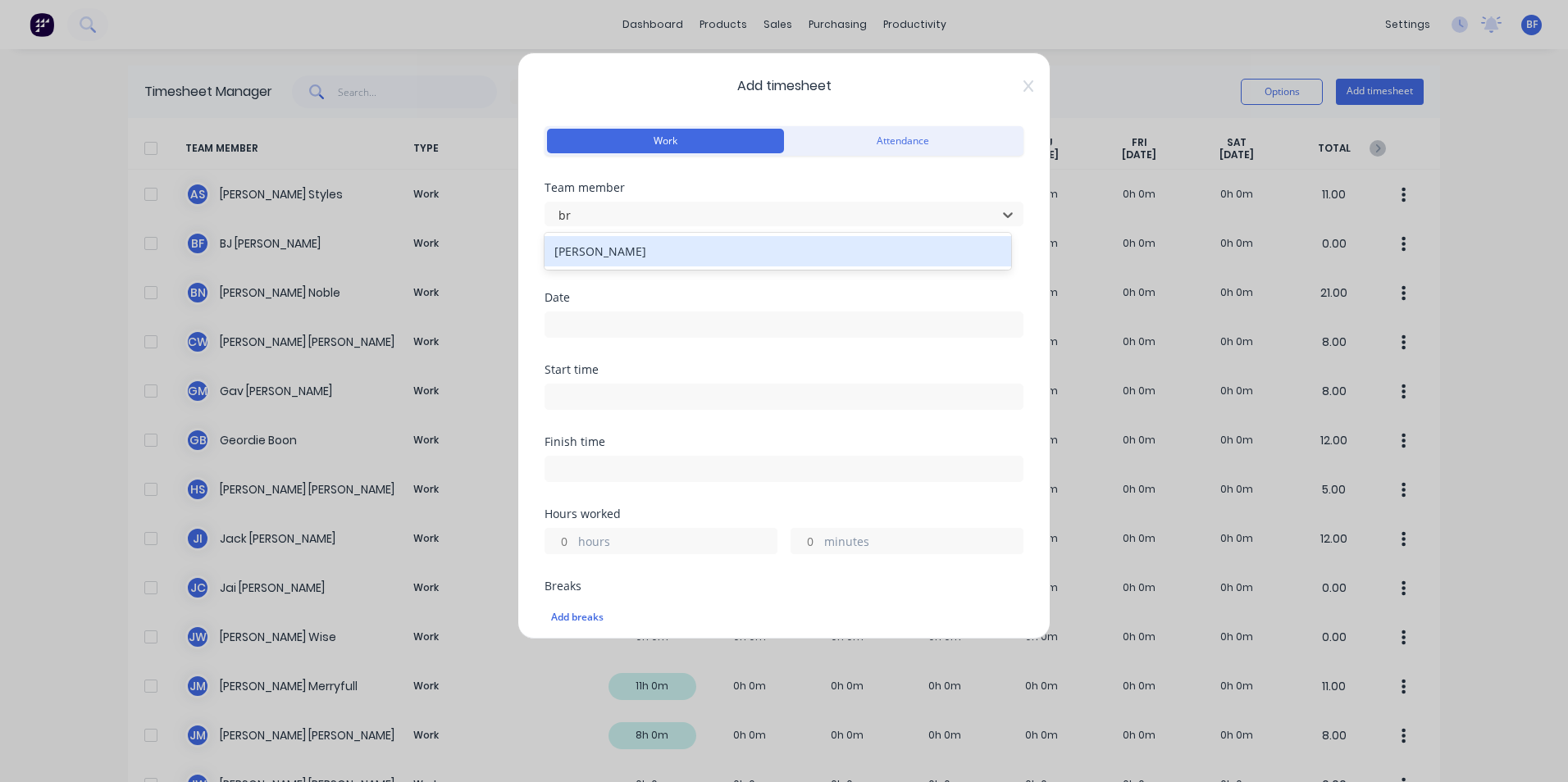
click at [617, 250] on div "Bryson Noble" at bounding box center [778, 251] width 466 height 30
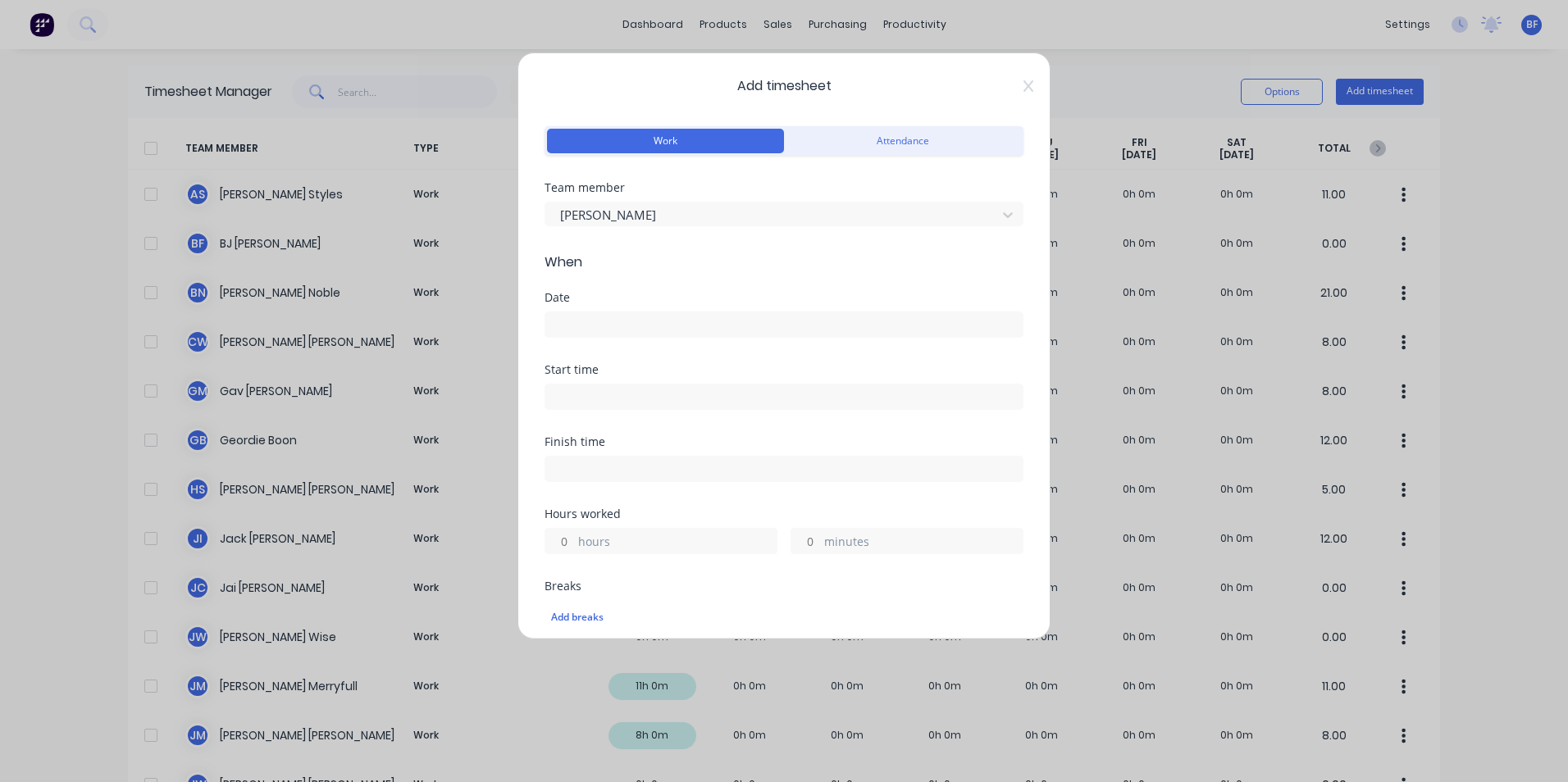
click at [599, 311] on label at bounding box center [784, 324] width 479 height 26
click at [599, 312] on input at bounding box center [784, 324] width 477 height 24
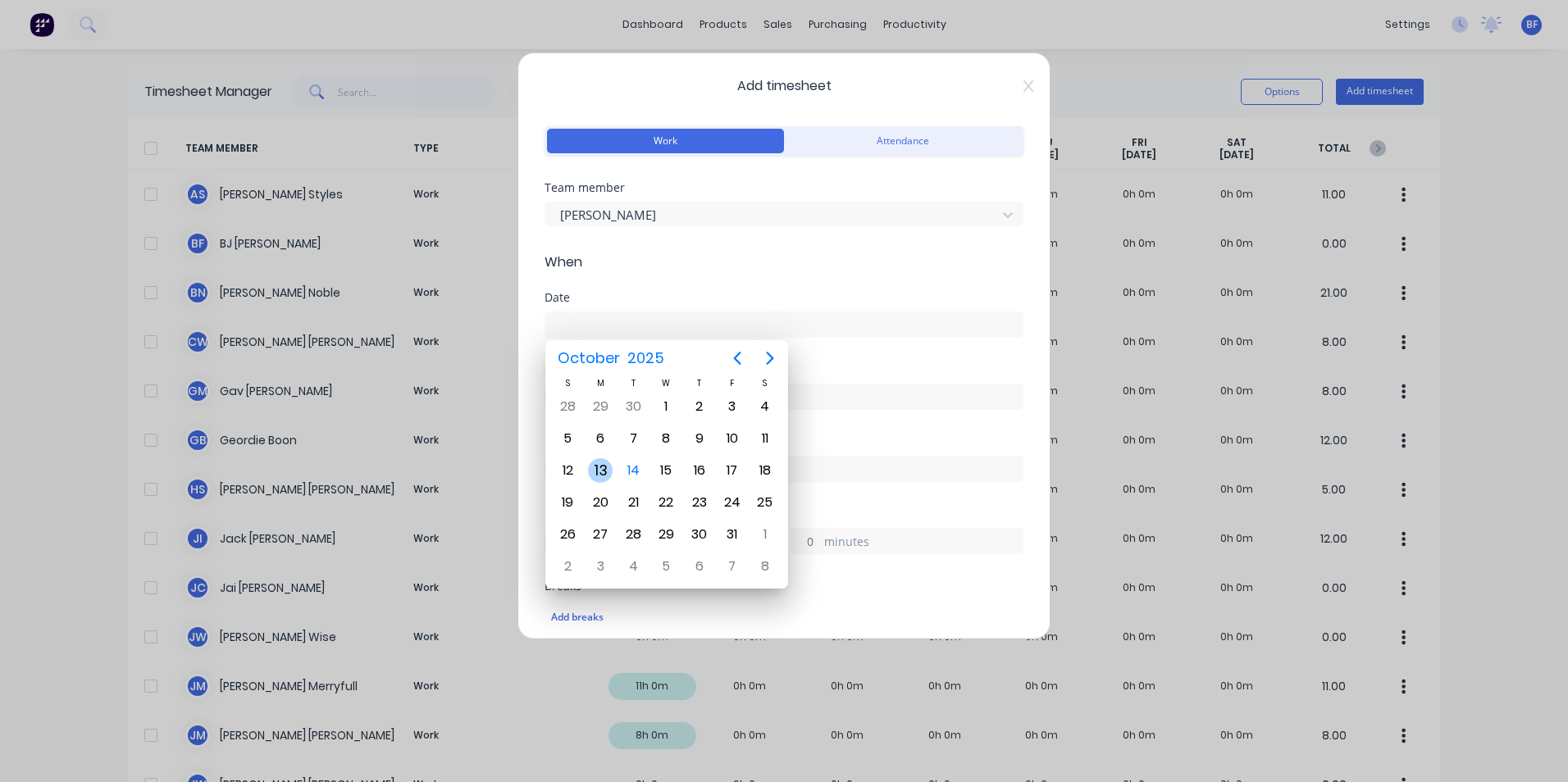
click at [605, 467] on div "13" at bounding box center [600, 470] width 24 height 24
type input "13/10/2025"
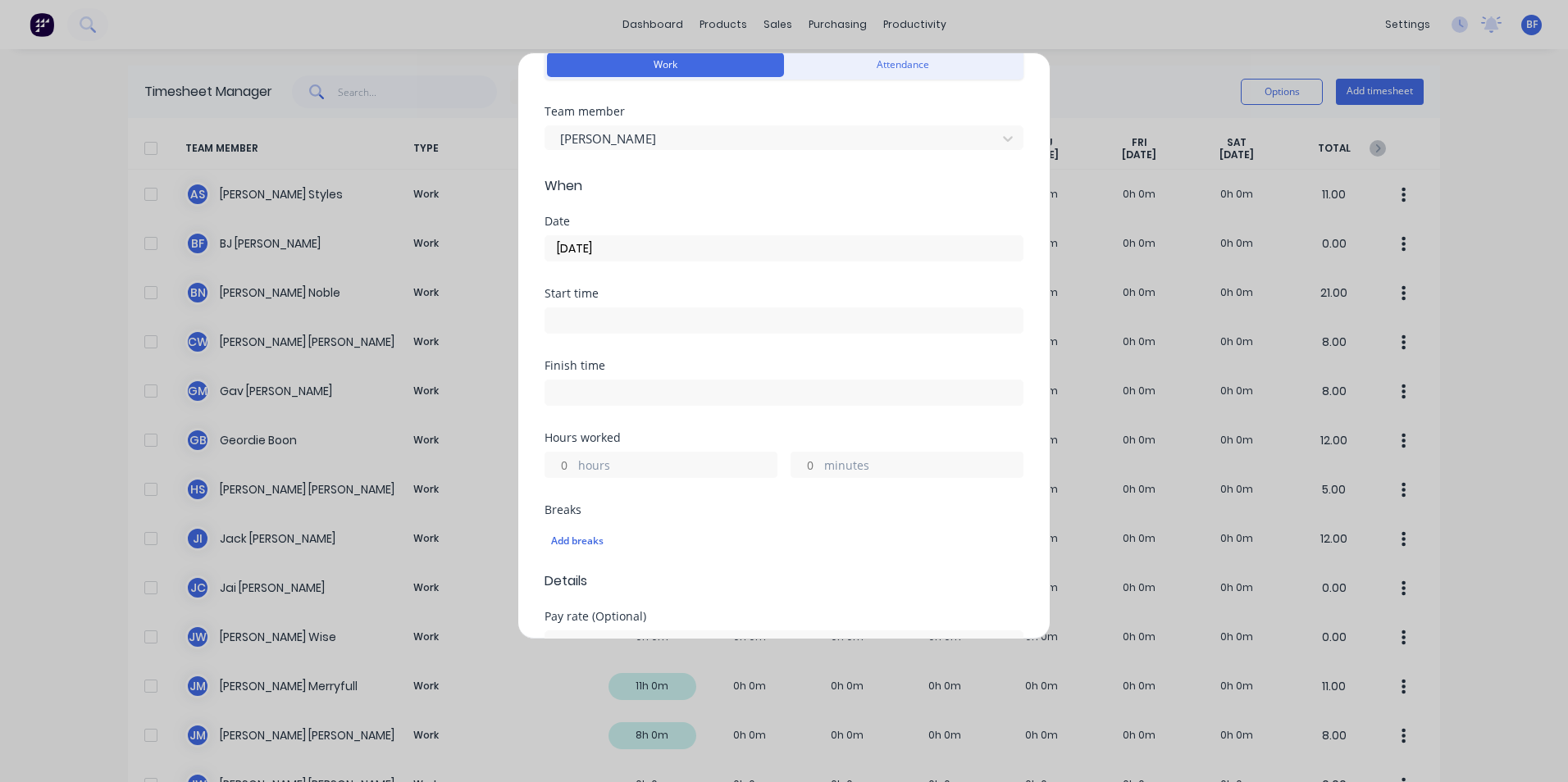
scroll to position [164, 0]
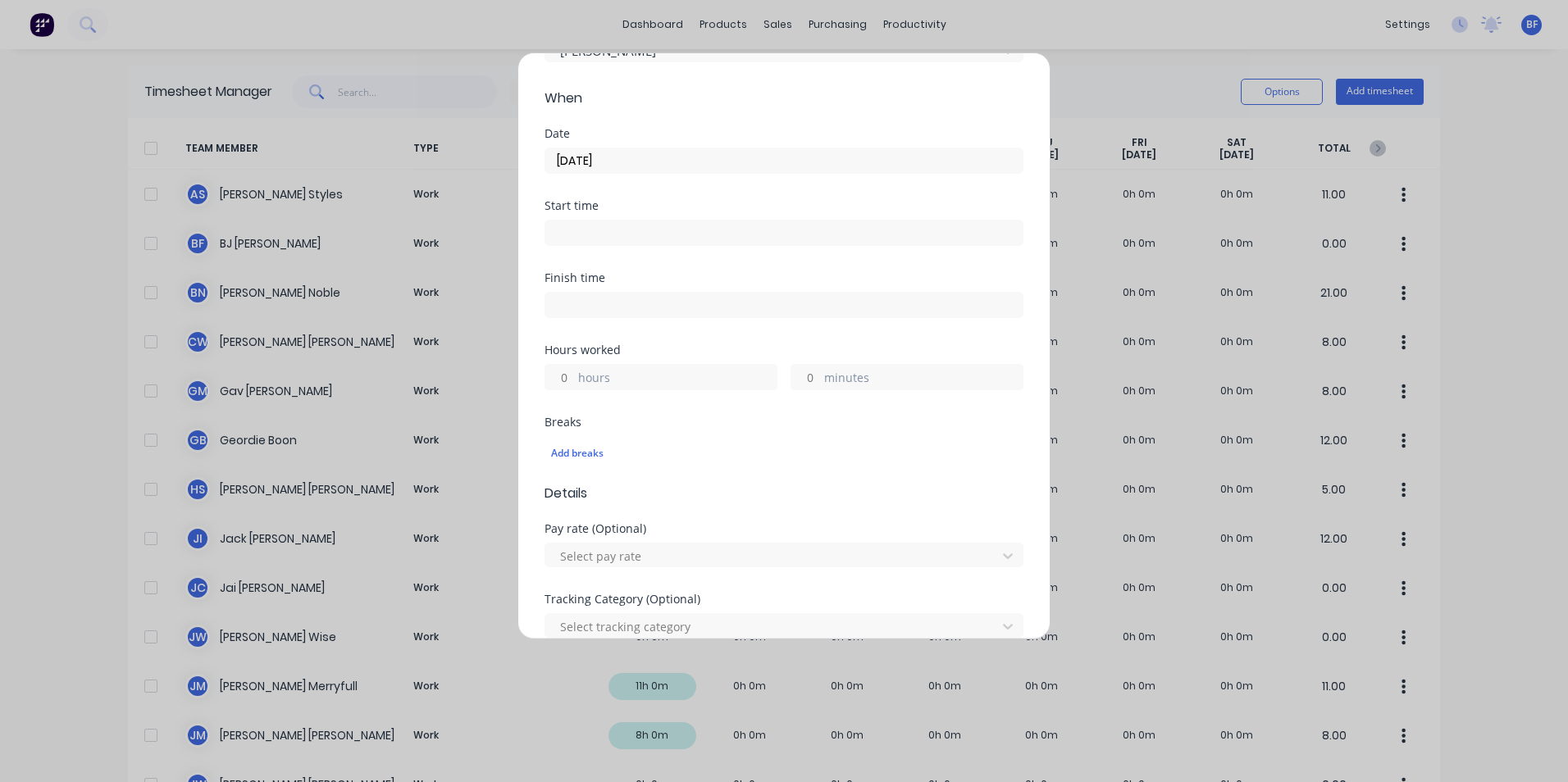
click at [824, 372] on label "minutes" at bounding box center [923, 378] width 198 height 21
click at [820, 372] on input "minutes" at bounding box center [806, 377] width 29 height 24
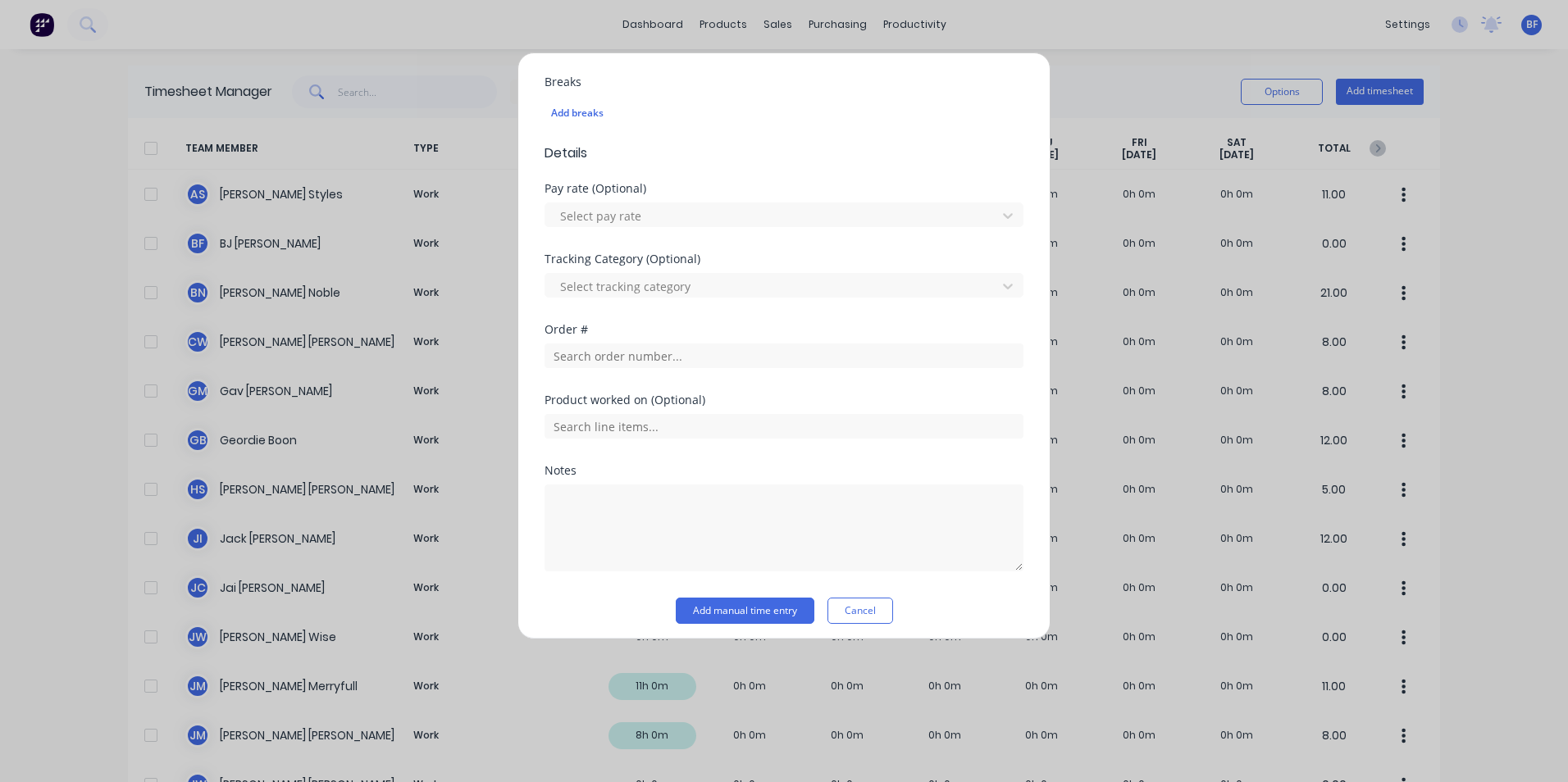
scroll to position [512, 0]
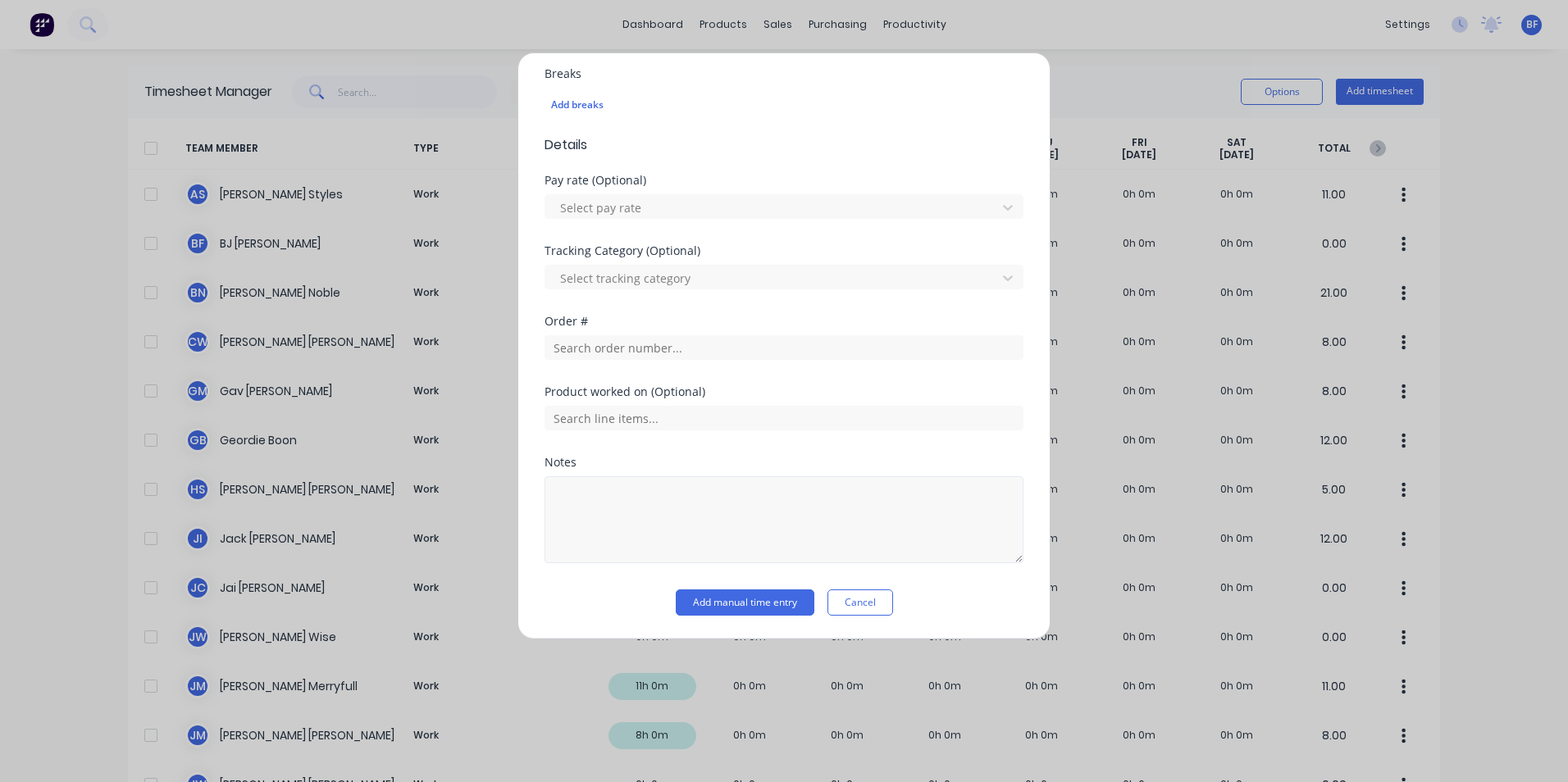
type input "30"
click at [566, 491] on textarea at bounding box center [784, 519] width 479 height 87
type textarea "Clean up"
click at [751, 602] on button "Add manual time entry" at bounding box center [745, 602] width 139 height 26
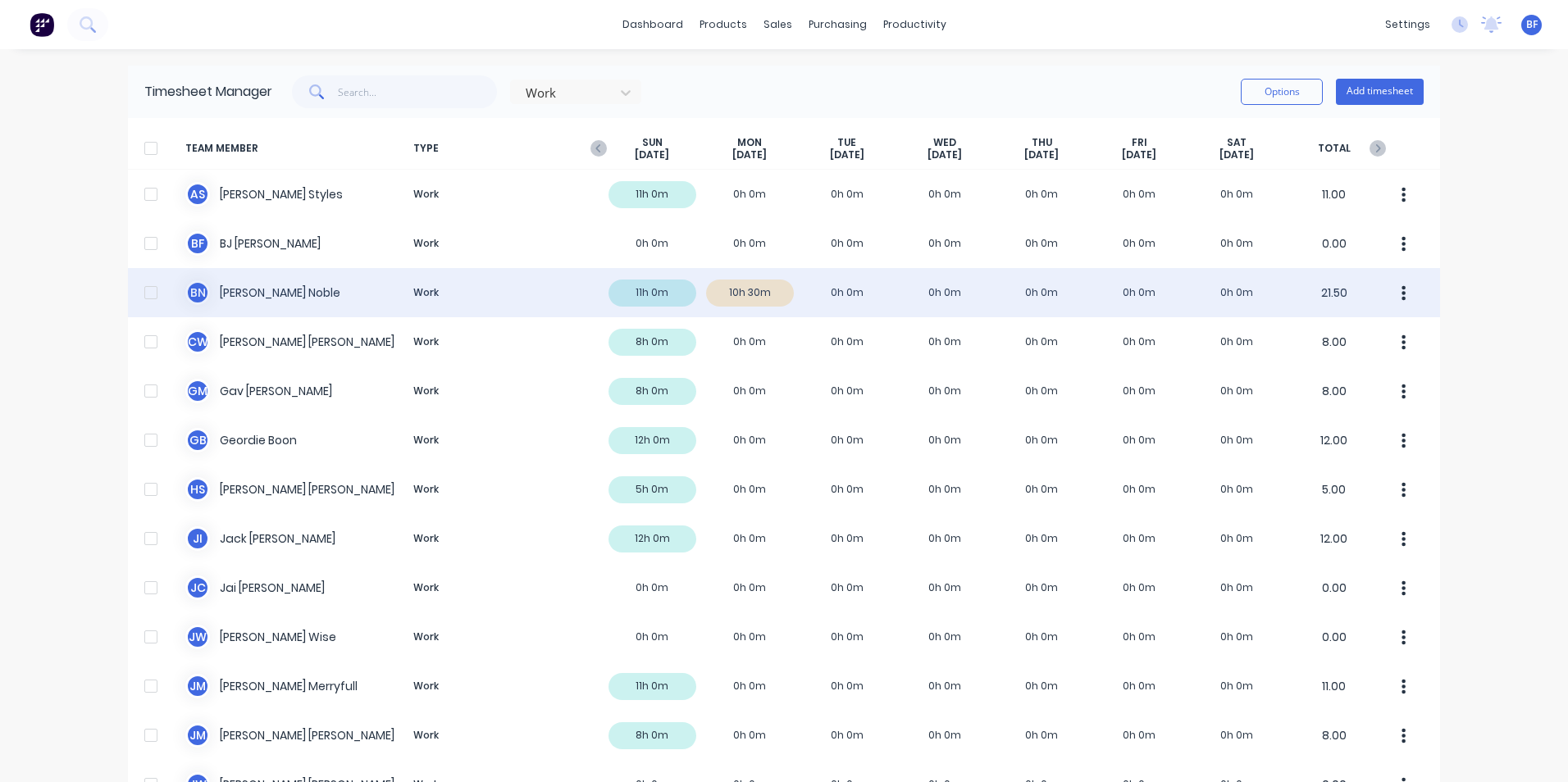
click at [1392, 291] on button "button" at bounding box center [1404, 292] width 34 height 33
click at [1332, 331] on div "Approve" at bounding box center [1341, 338] width 126 height 24
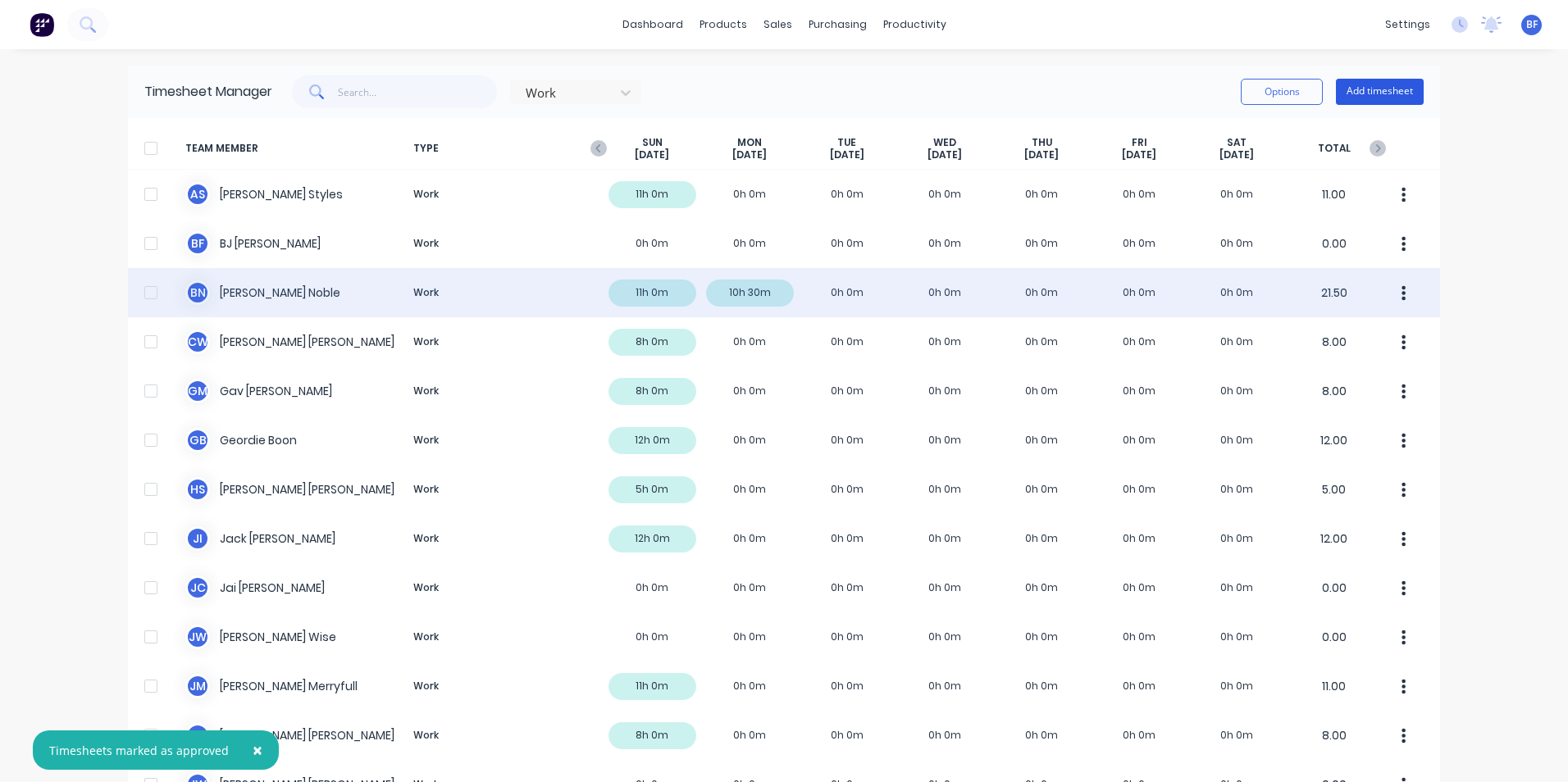
click at [1378, 97] on button "Add timesheet" at bounding box center [1380, 91] width 88 height 26
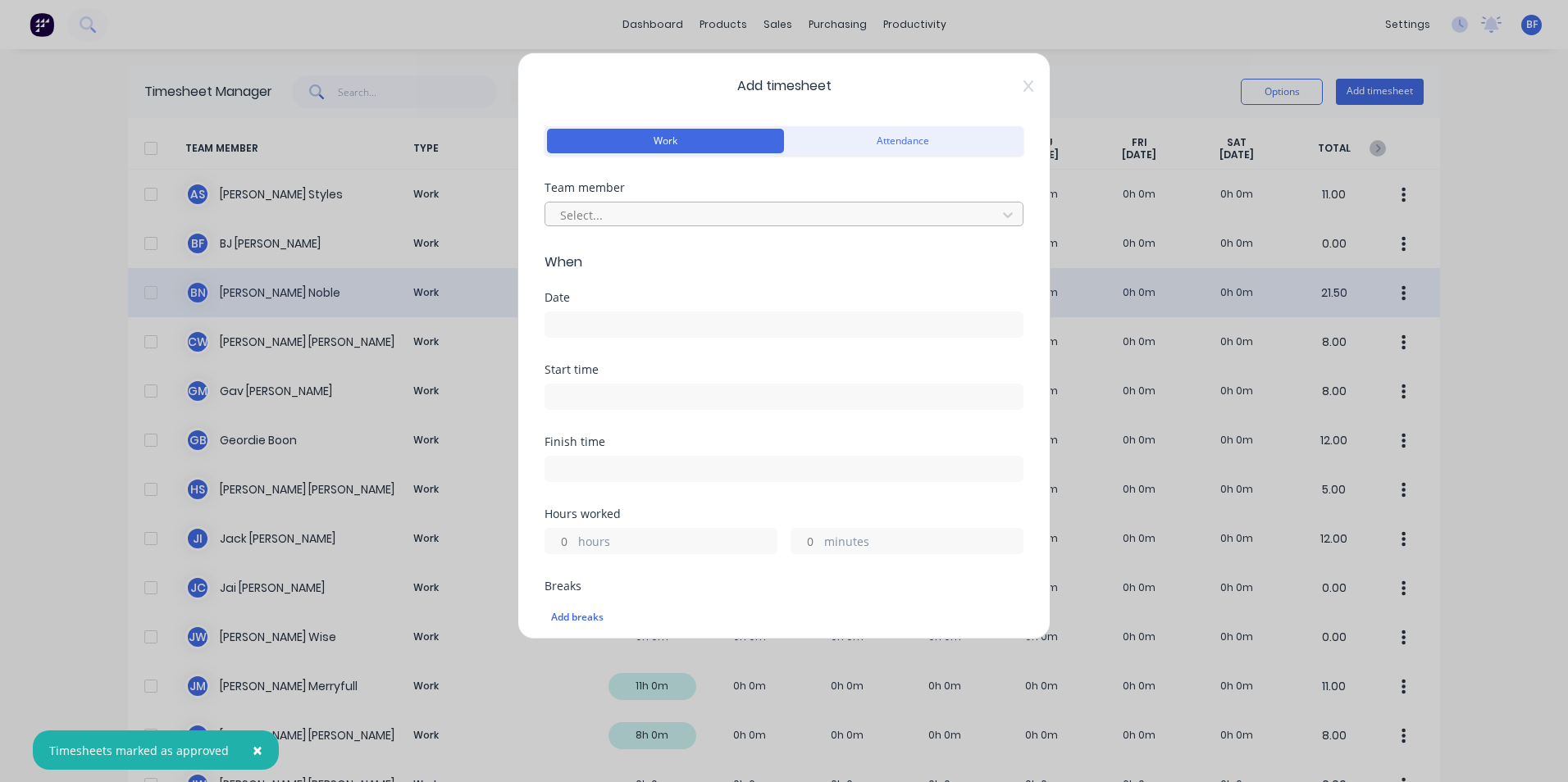
click at [582, 219] on div at bounding box center [773, 215] width 430 height 21
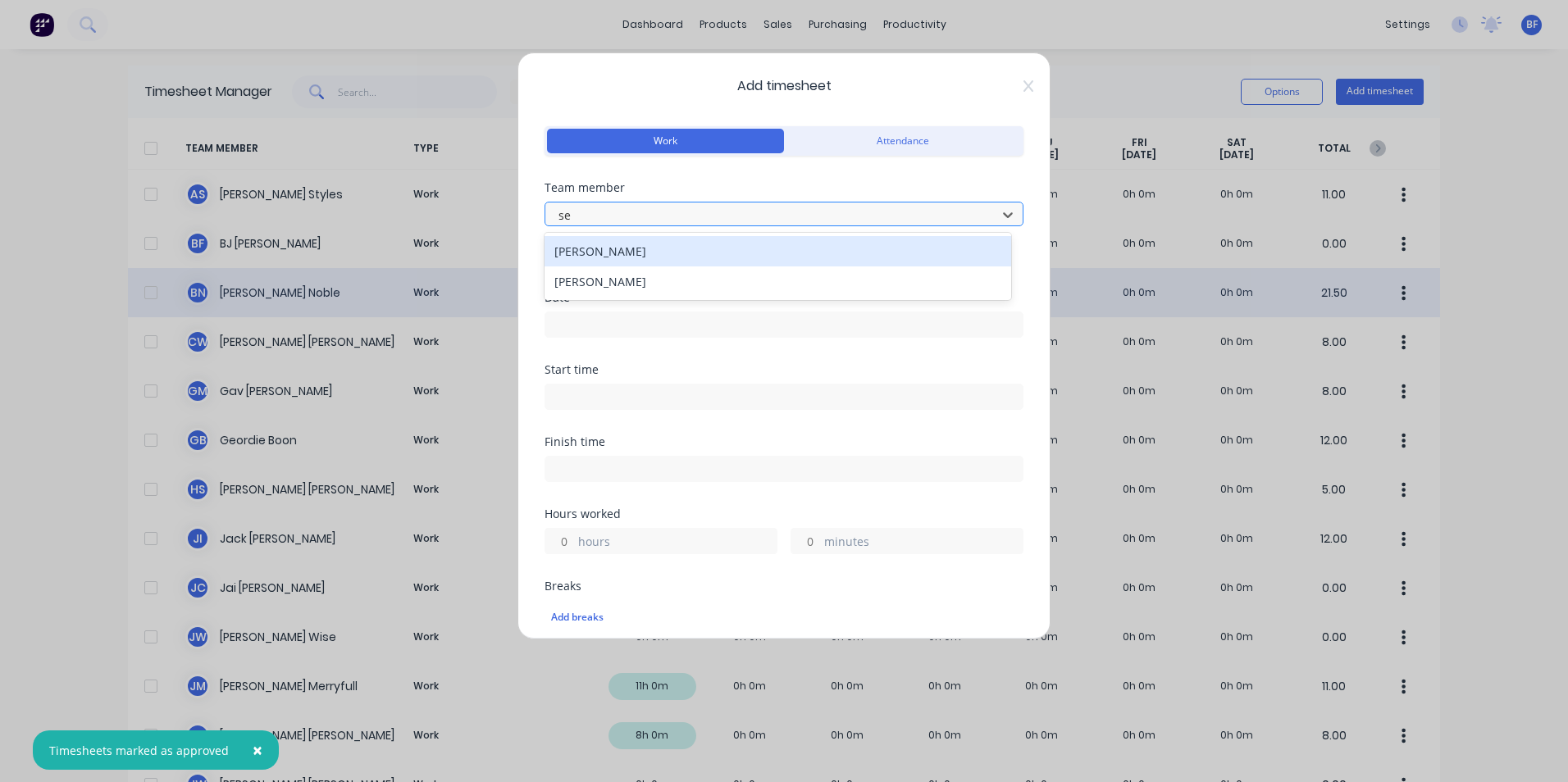
type input "seb"
click at [643, 260] on div "Sebastian Prendergast" at bounding box center [778, 251] width 466 height 30
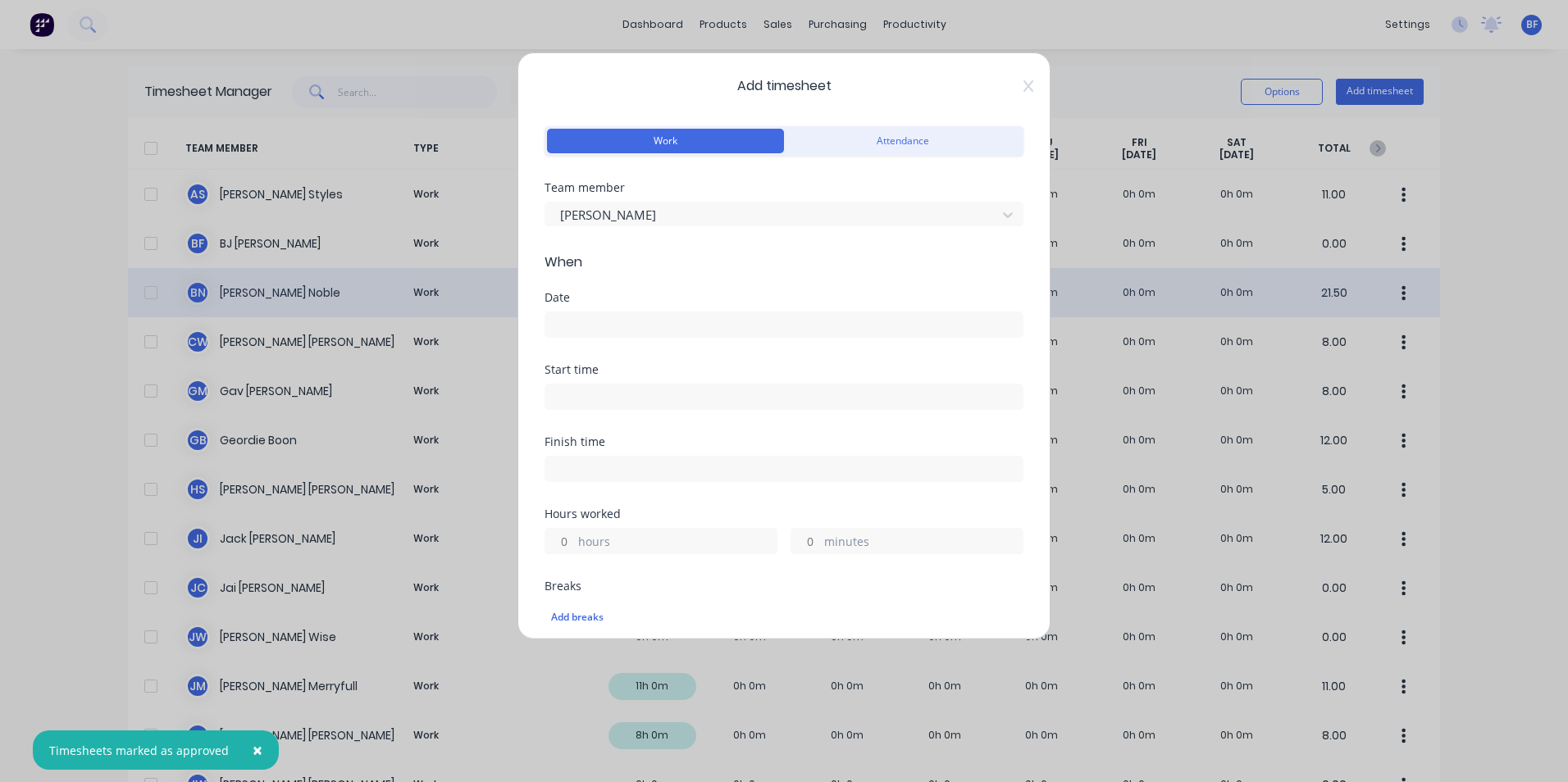
click at [563, 330] on input at bounding box center [784, 324] width 477 height 24
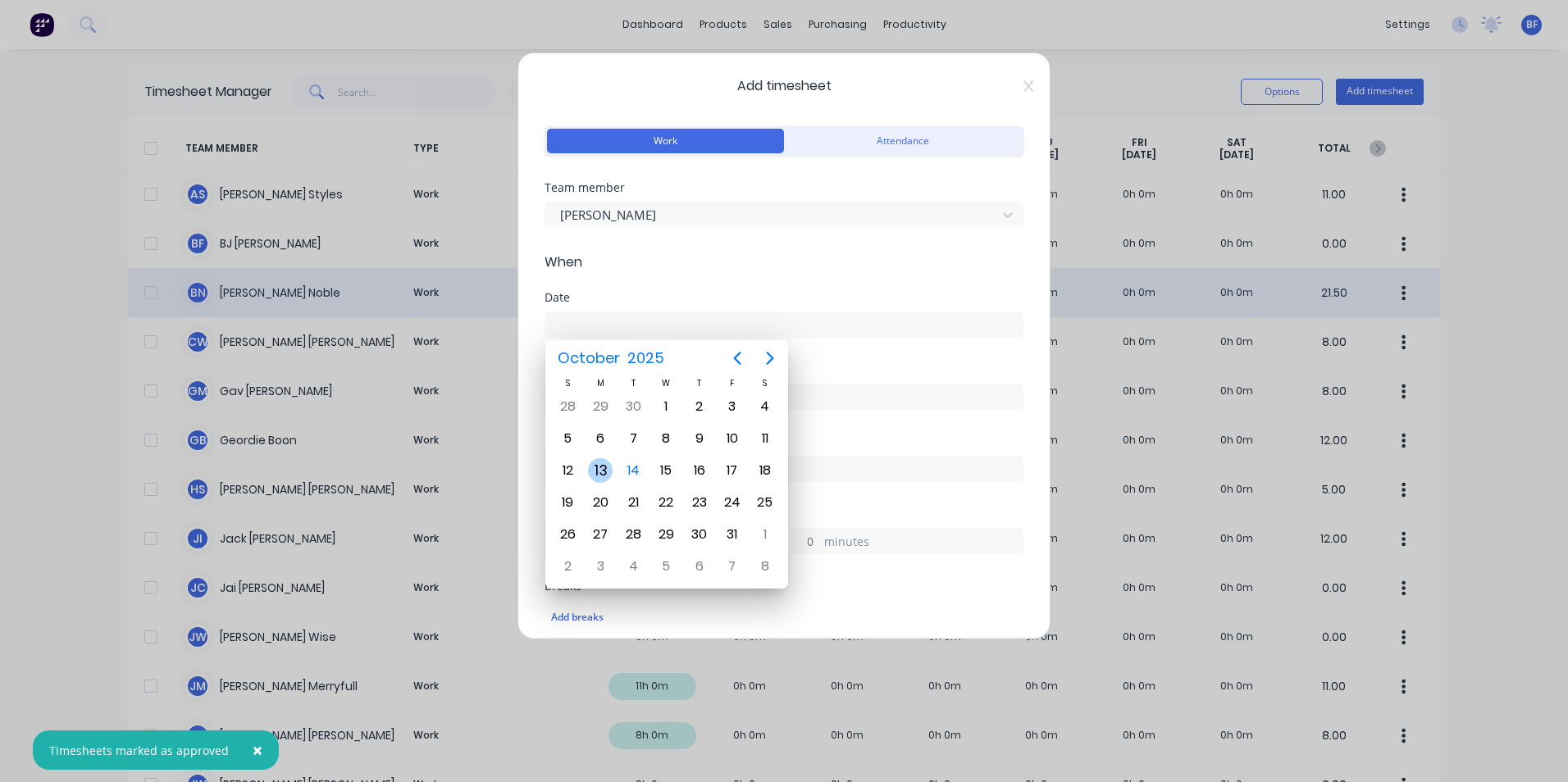
click at [598, 467] on div "13" at bounding box center [600, 470] width 24 height 24
type input "13/10/2025"
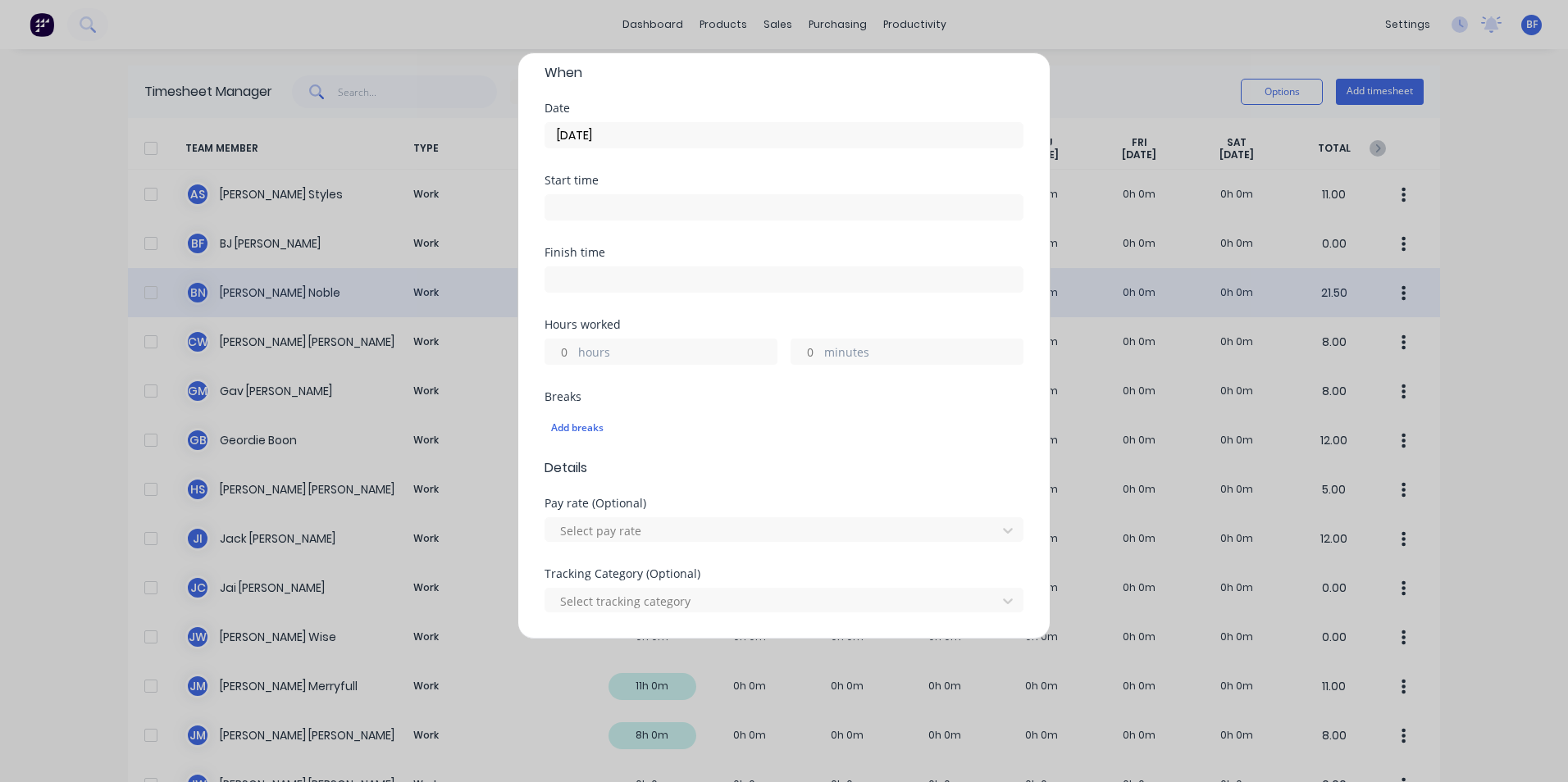
scroll to position [246, 0]
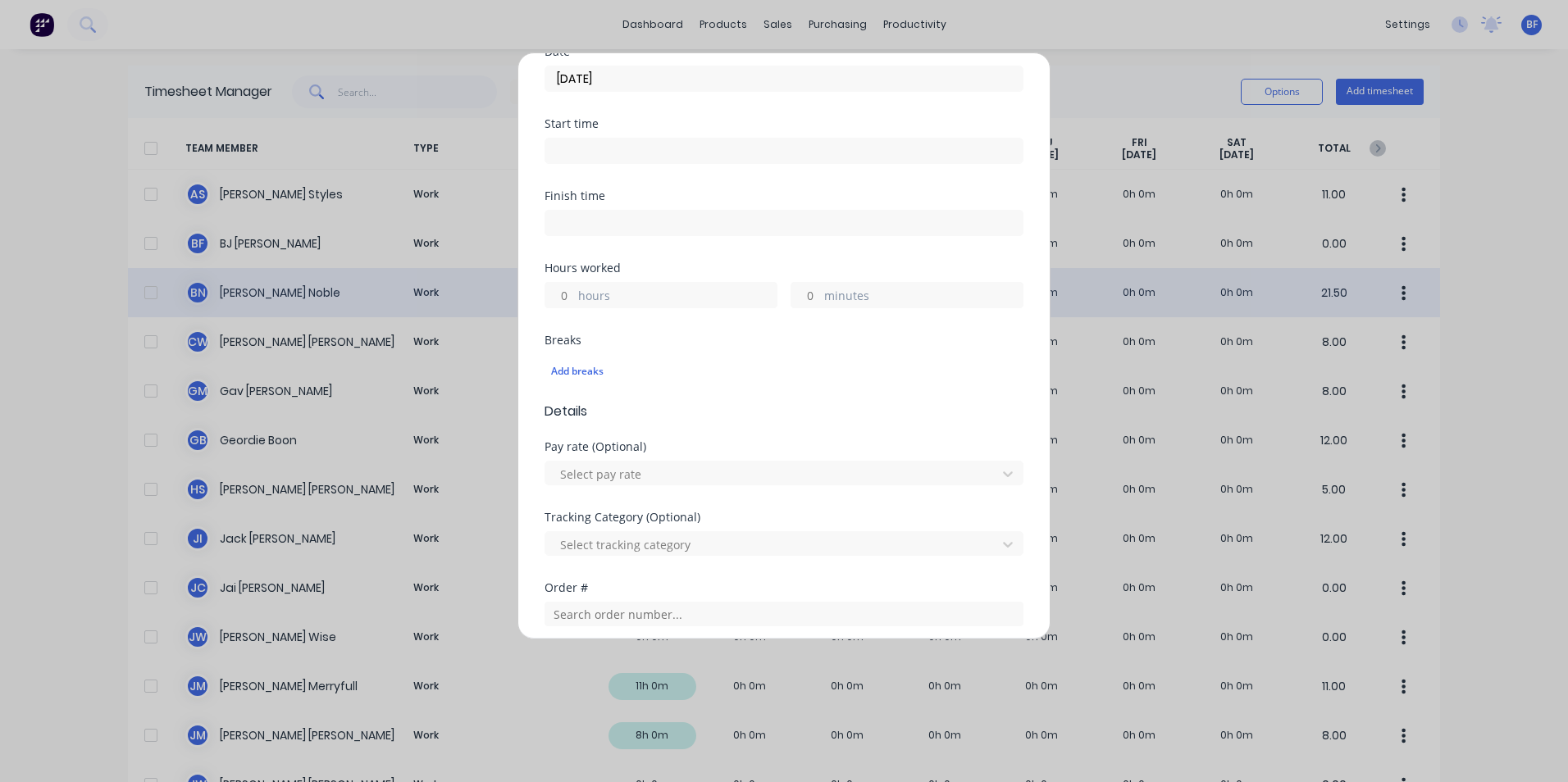
click at [570, 304] on input "hours" at bounding box center [560, 294] width 29 height 24
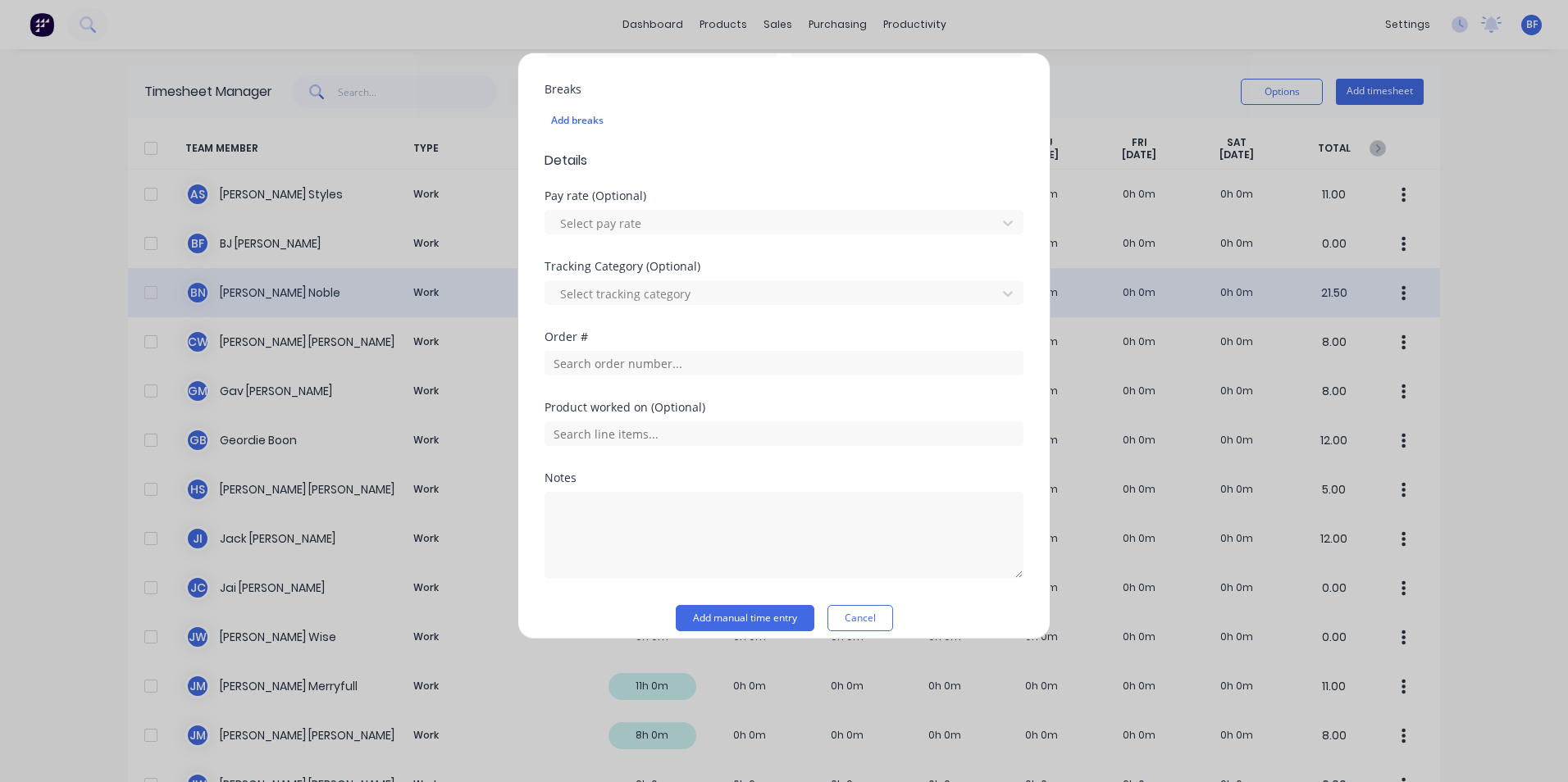
scroll to position [512, 0]
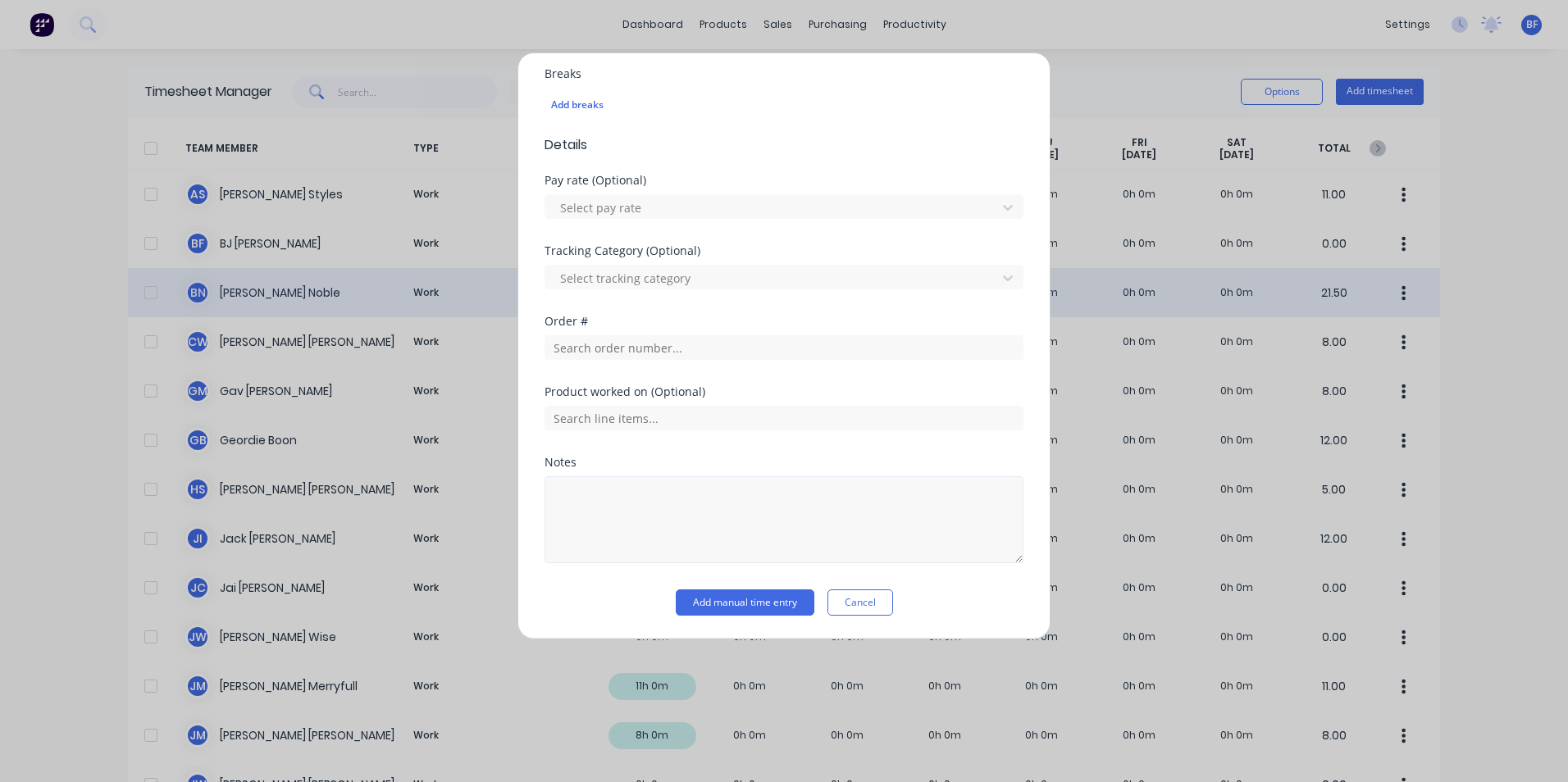
type input "11"
click at [572, 483] on textarea at bounding box center [784, 519] width 479 height 87
type textarea "Stores"
click at [730, 600] on button "Add manual time entry" at bounding box center [745, 602] width 139 height 26
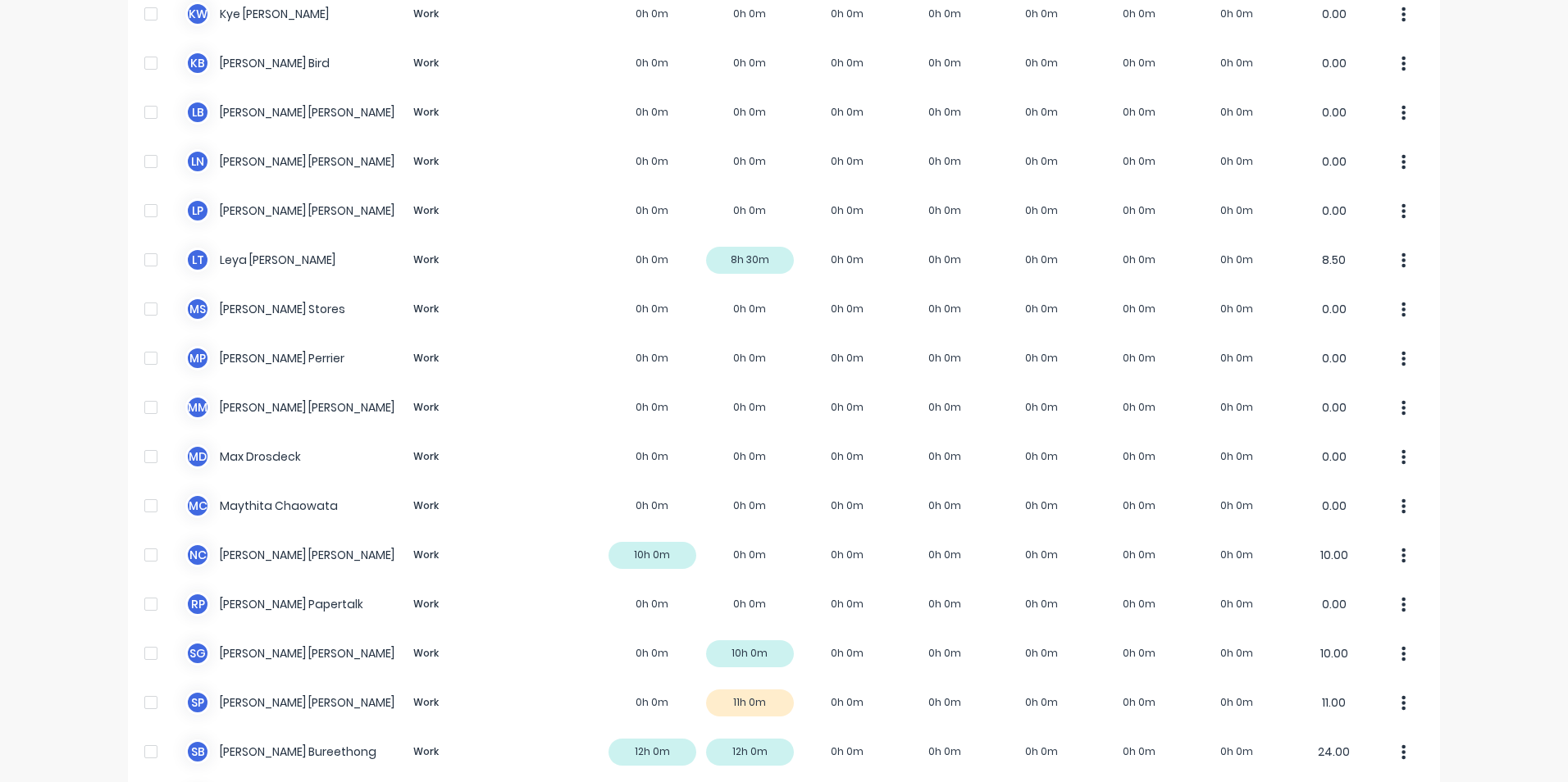
scroll to position [902, 0]
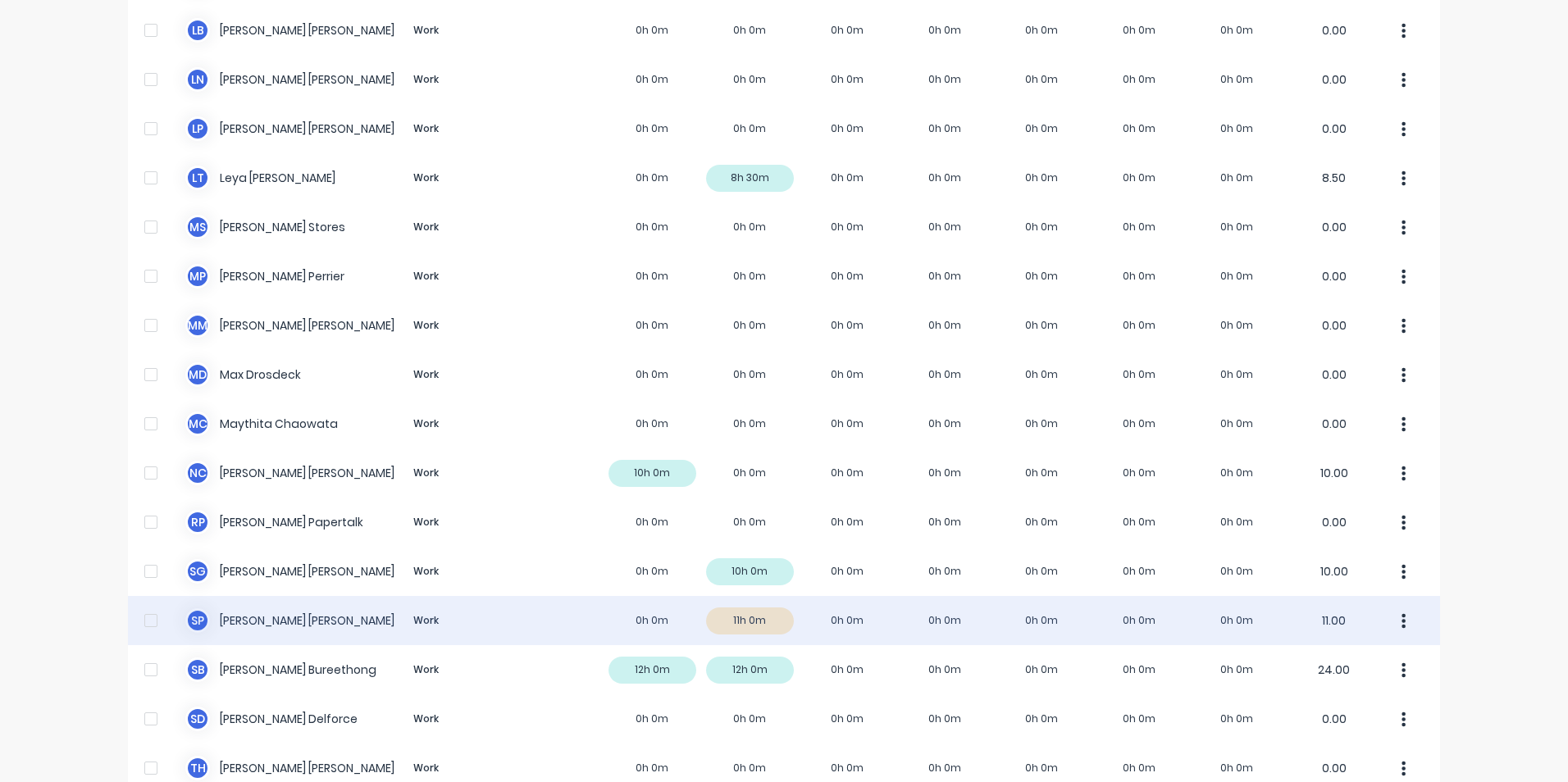
click at [1402, 618] on icon "button" at bounding box center [1404, 621] width 4 height 18
click at [1340, 665] on div "Approve" at bounding box center [1341, 666] width 126 height 24
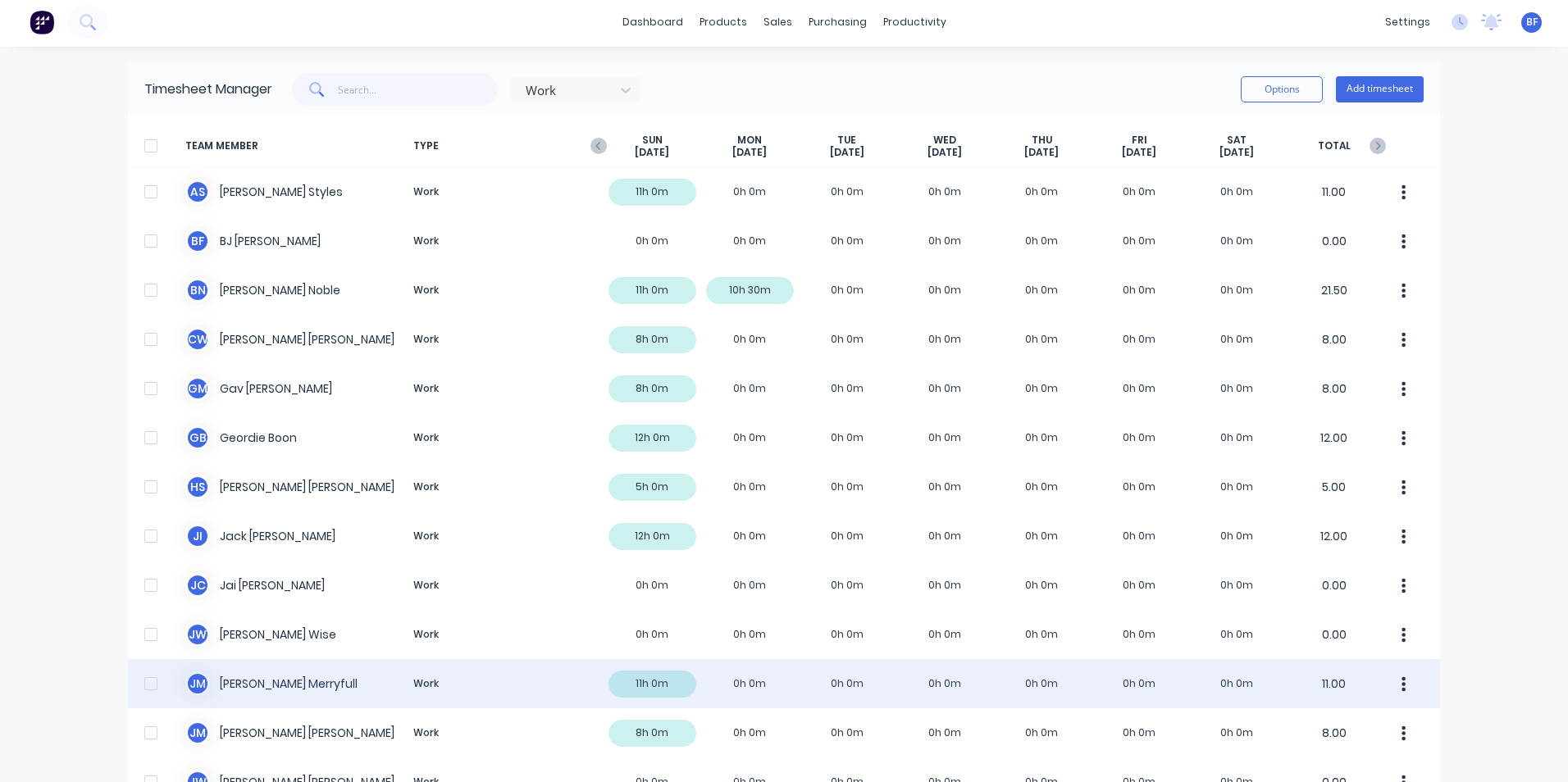
scroll to position [0, 0]
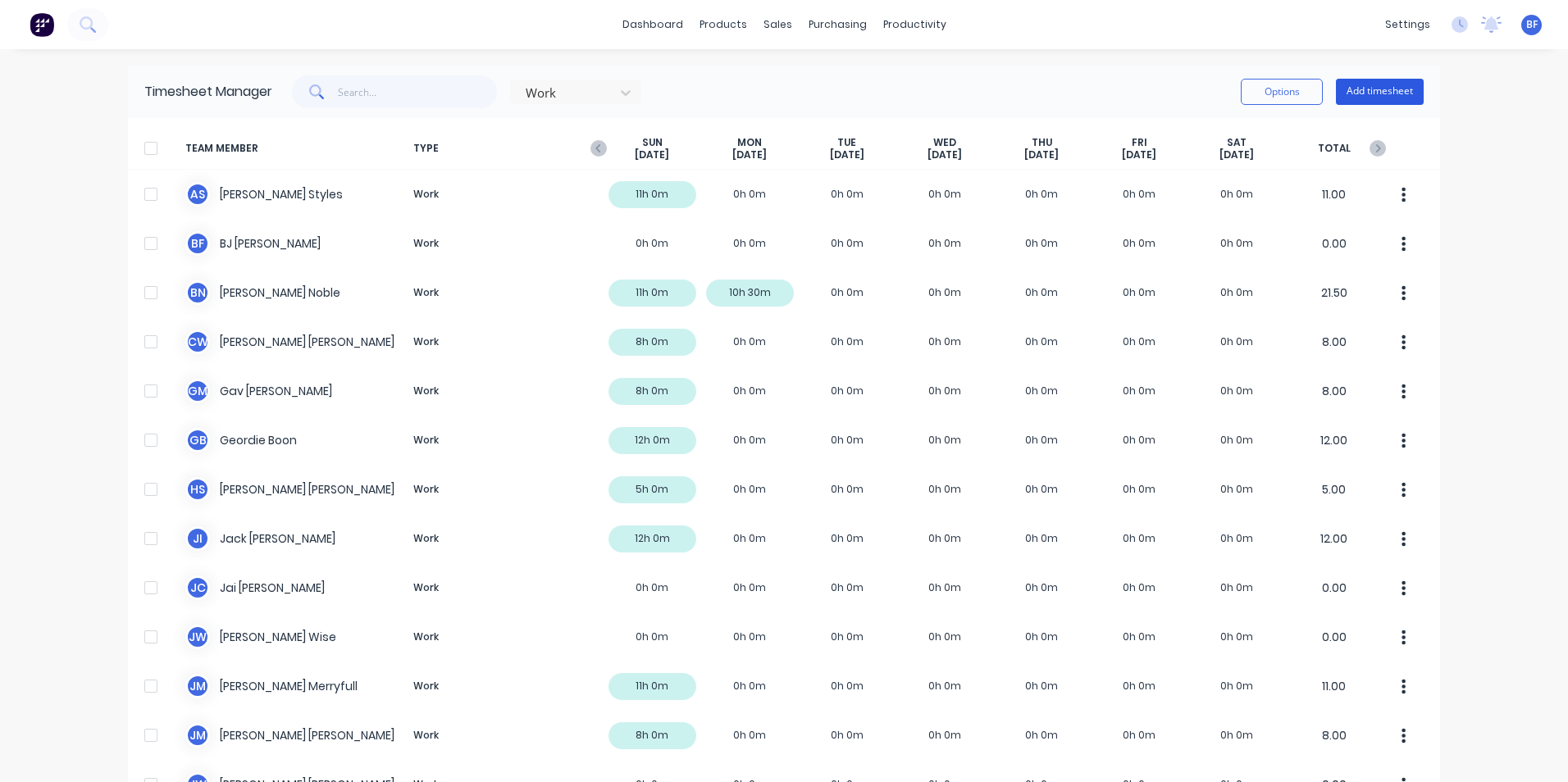
click at [1355, 91] on button "Add timesheet" at bounding box center [1380, 91] width 88 height 26
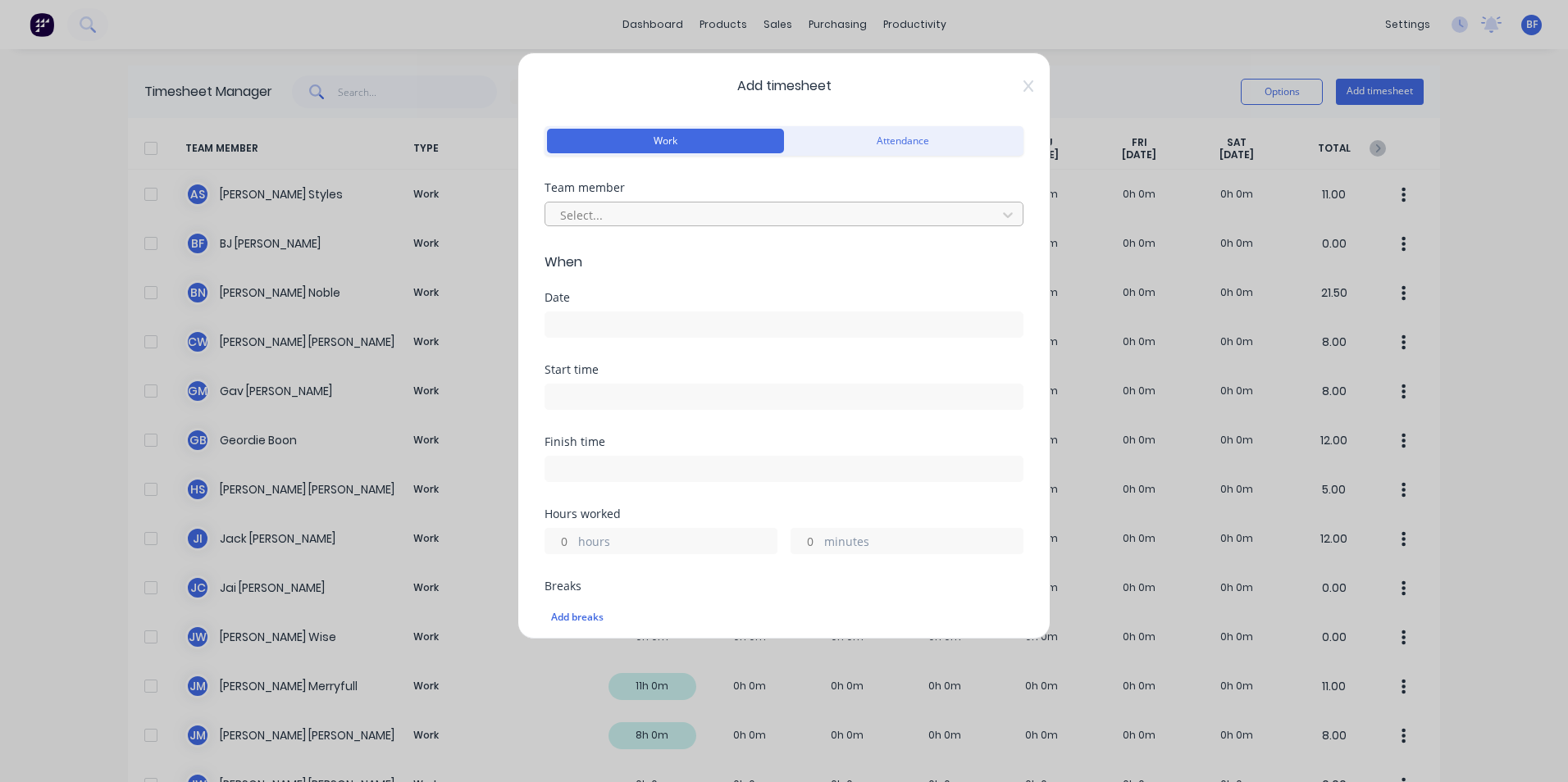
click at [606, 208] on div at bounding box center [773, 215] width 430 height 21
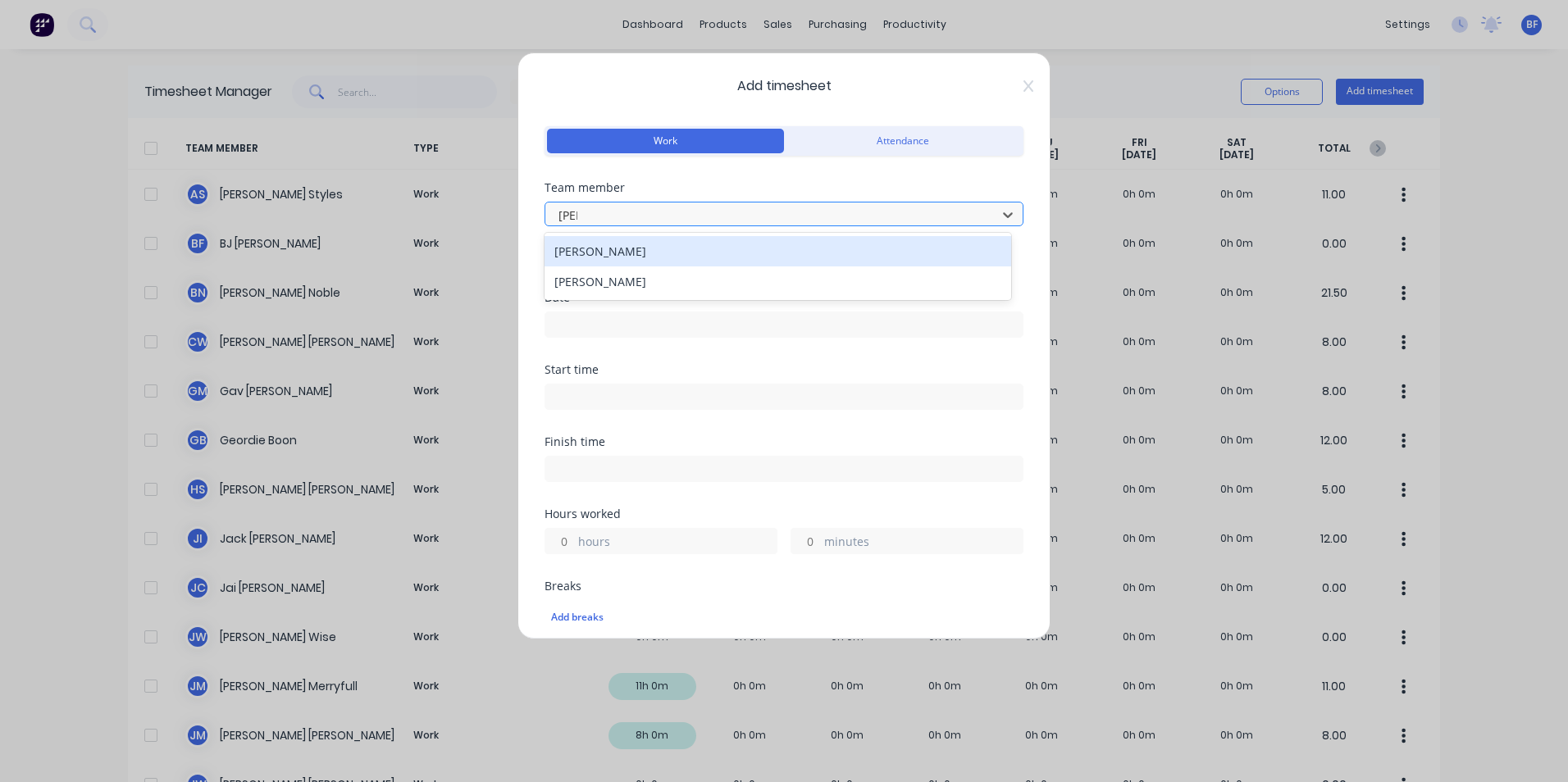
type input "josh"
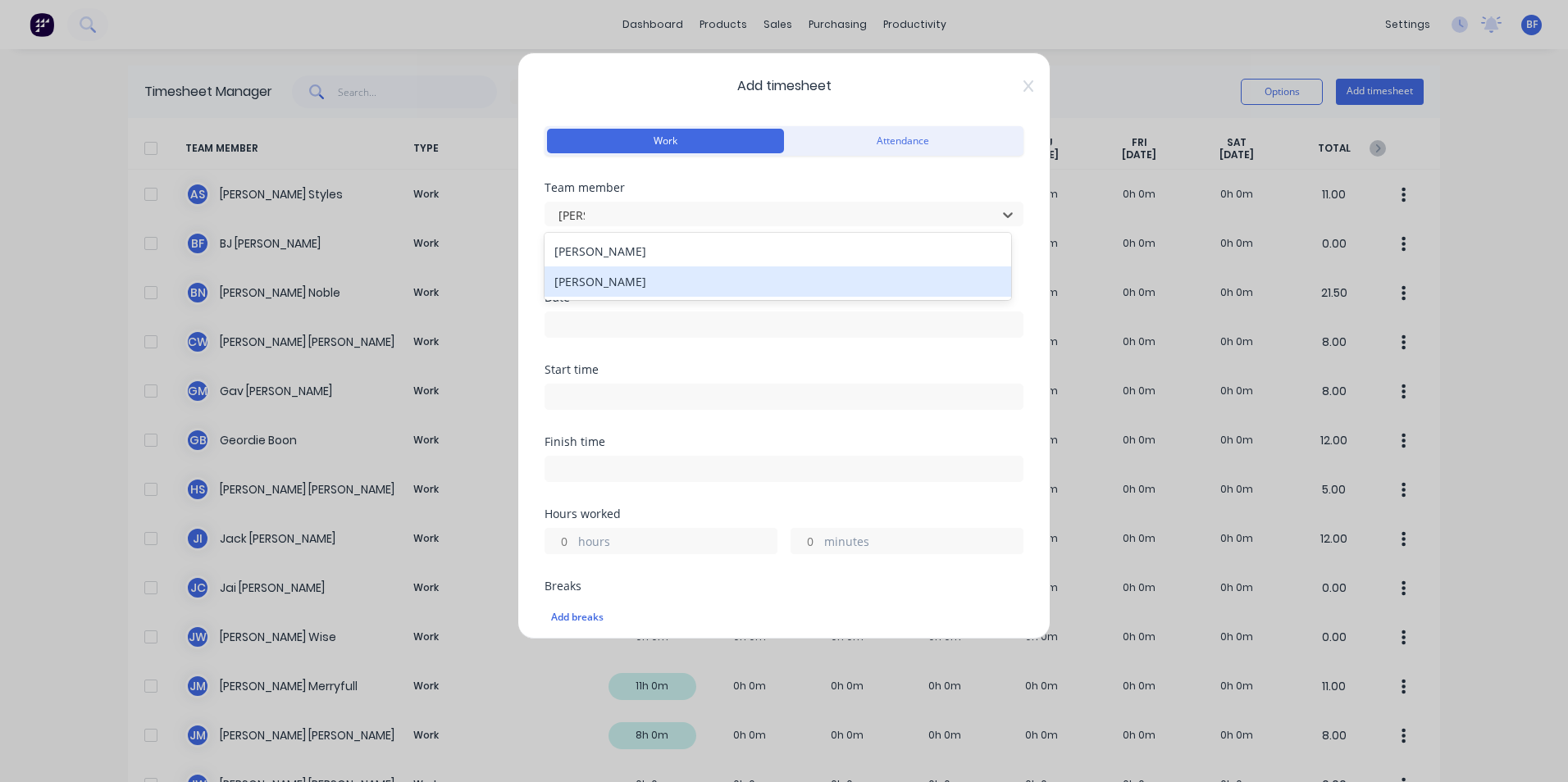
click at [631, 285] on div "Joshua Merryfull" at bounding box center [778, 282] width 466 height 30
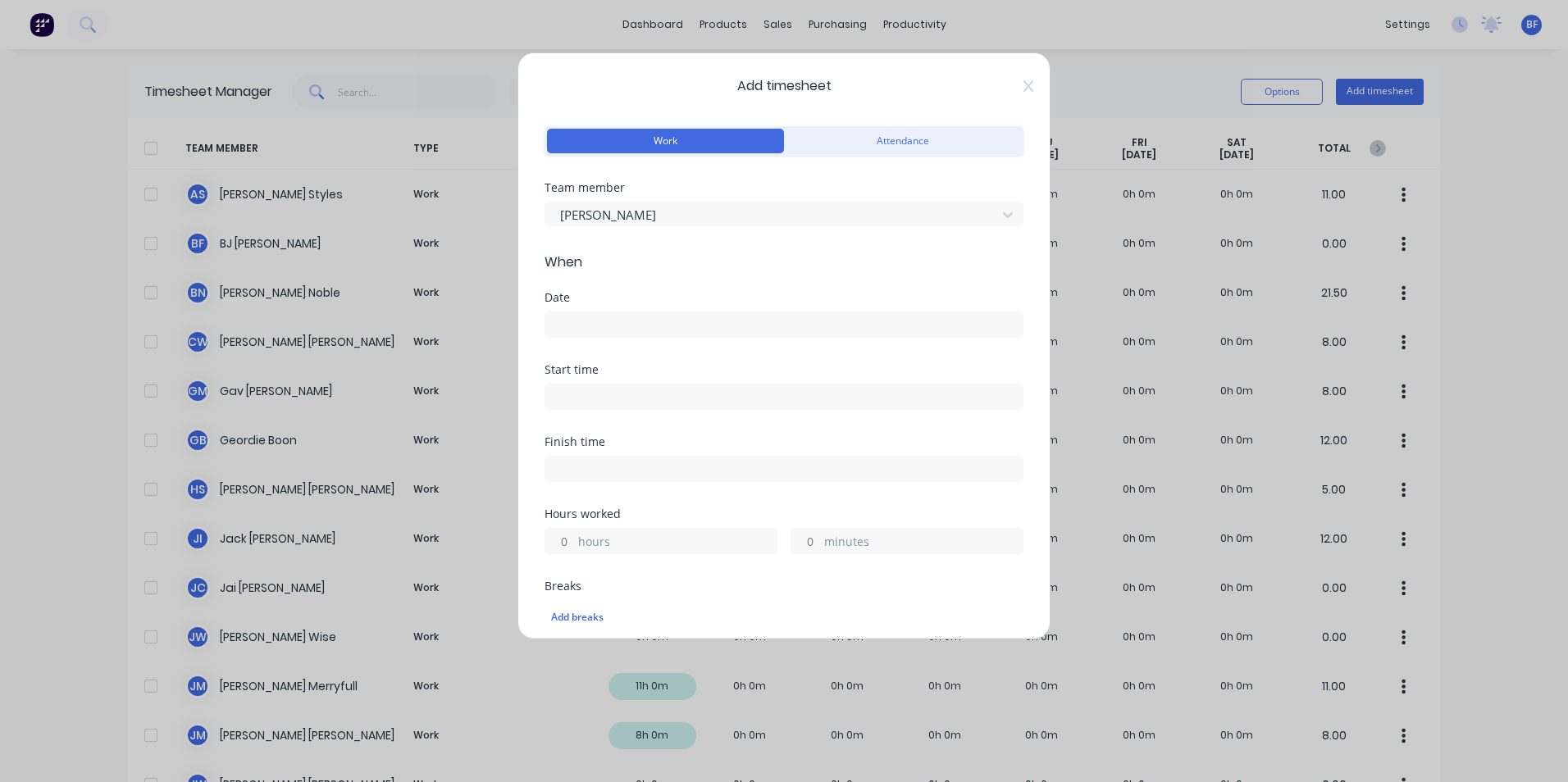
click at [578, 320] on input at bounding box center [784, 324] width 477 height 24
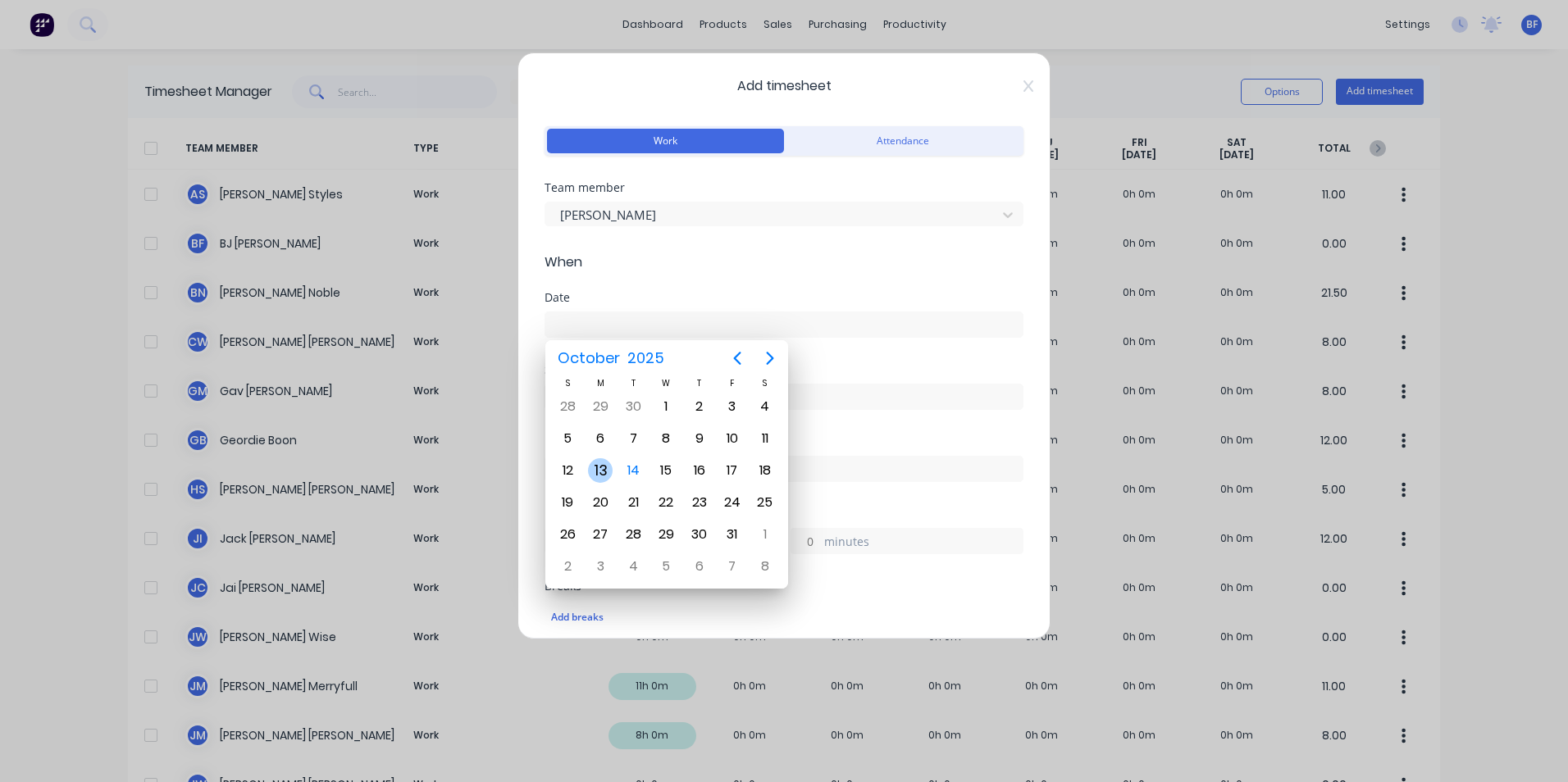
click at [598, 465] on div "13" at bounding box center [600, 470] width 24 height 24
type input "13/10/2025"
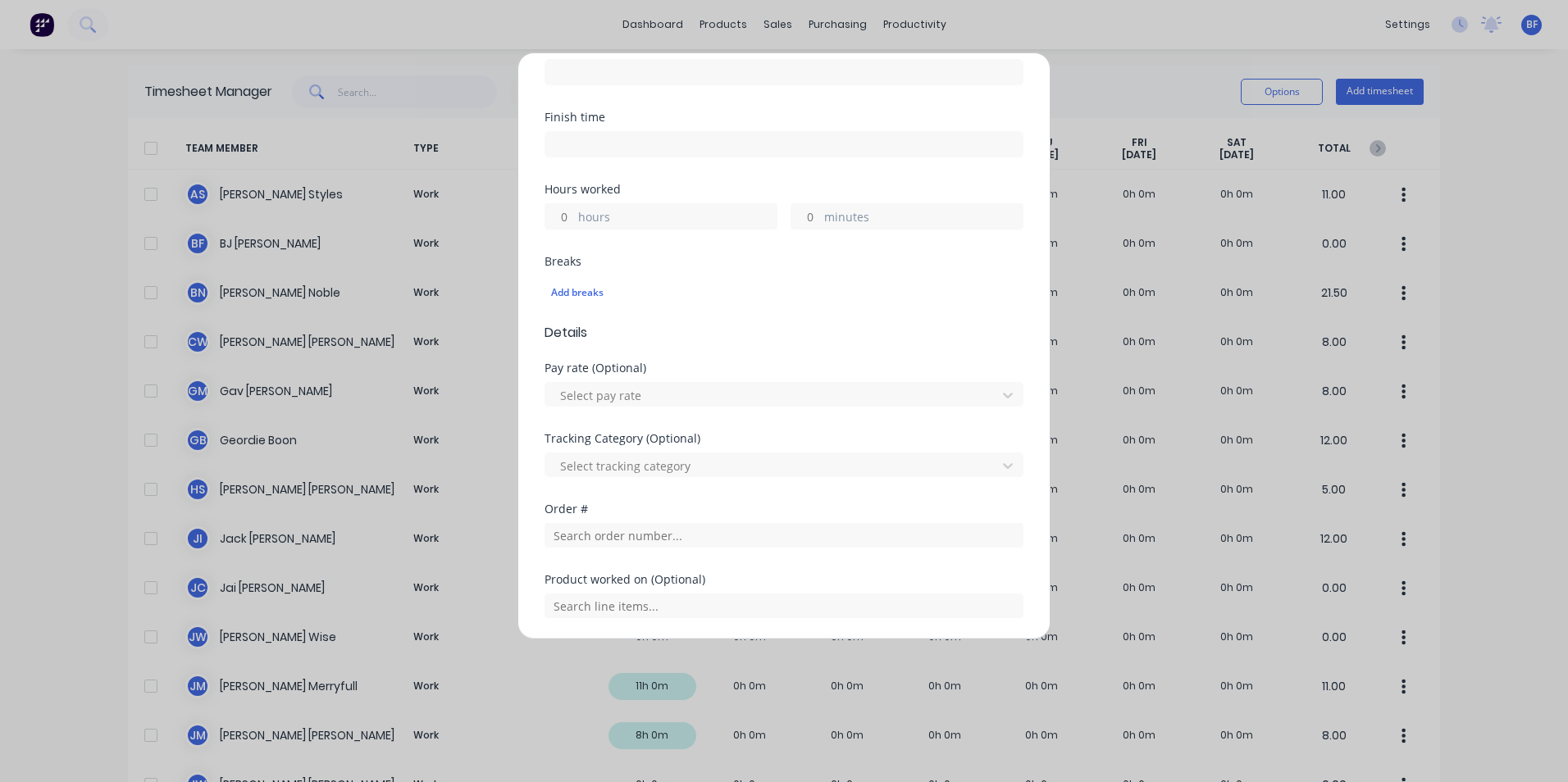
scroll to position [328, 0]
click at [575, 214] on div "hours" at bounding box center [661, 213] width 233 height 26
click at [568, 215] on input "hours" at bounding box center [560, 213] width 29 height 24
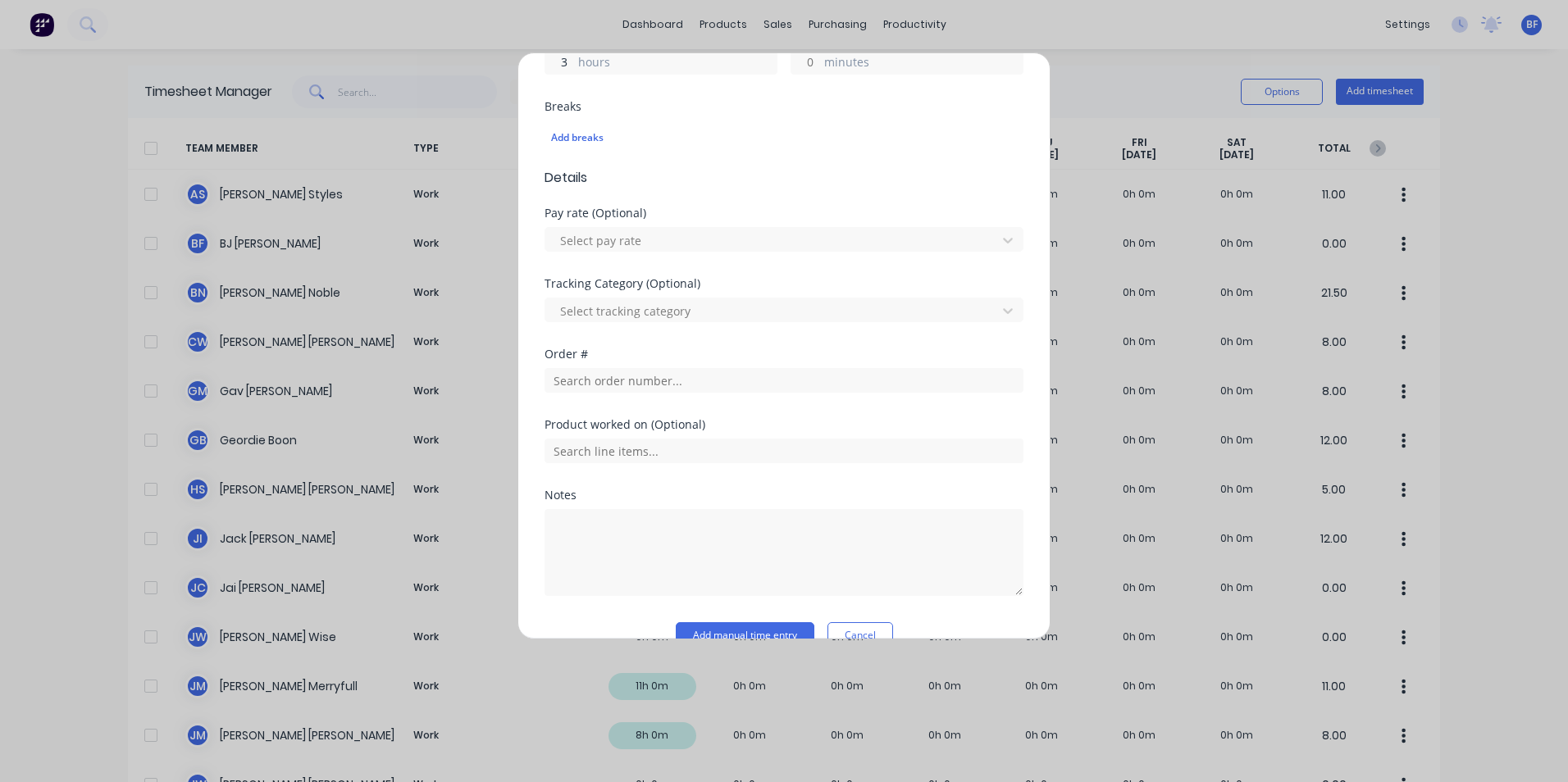
scroll to position [512, 0]
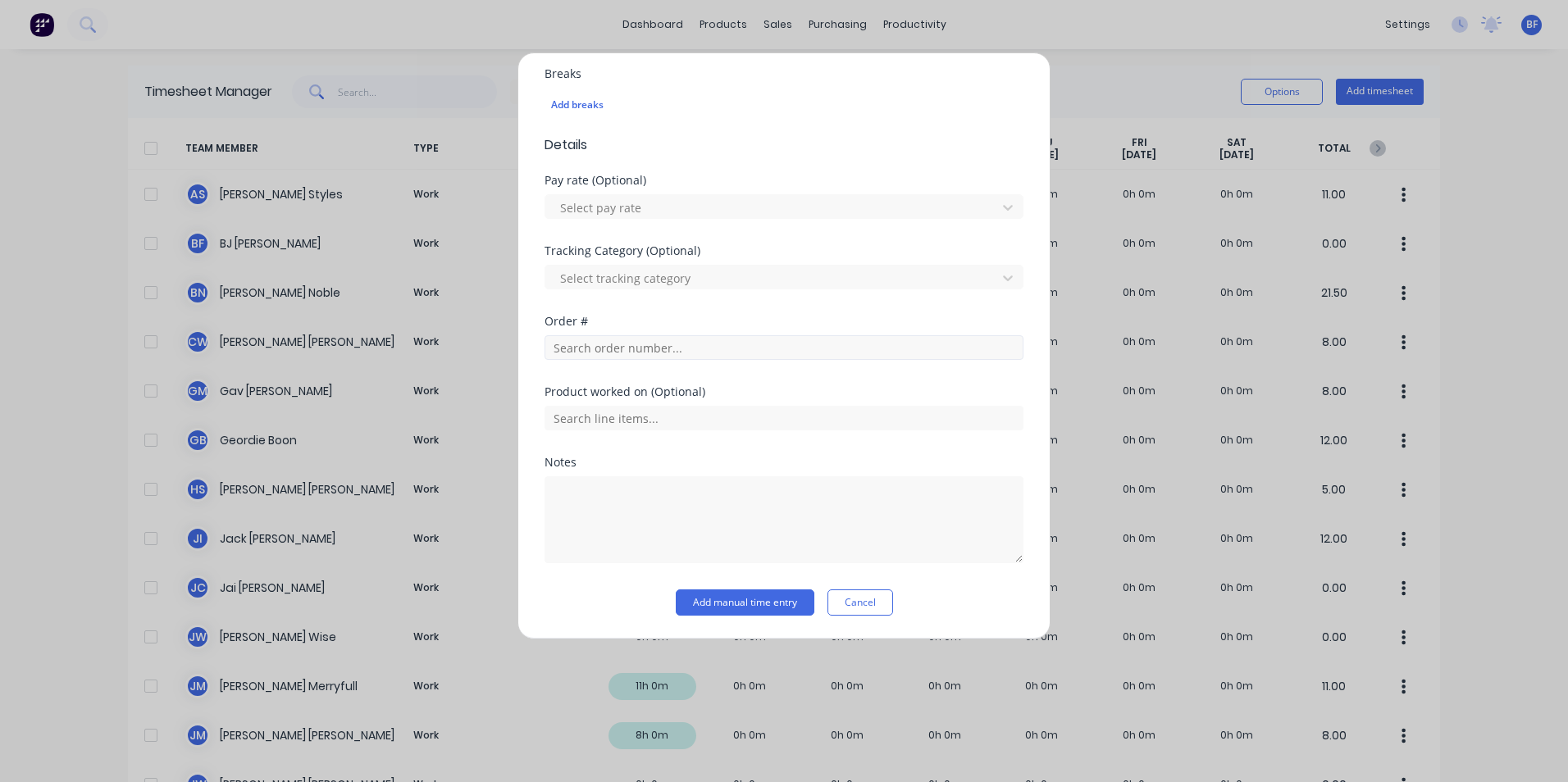
type input "3"
click at [719, 348] on input "text" at bounding box center [784, 347] width 479 height 24
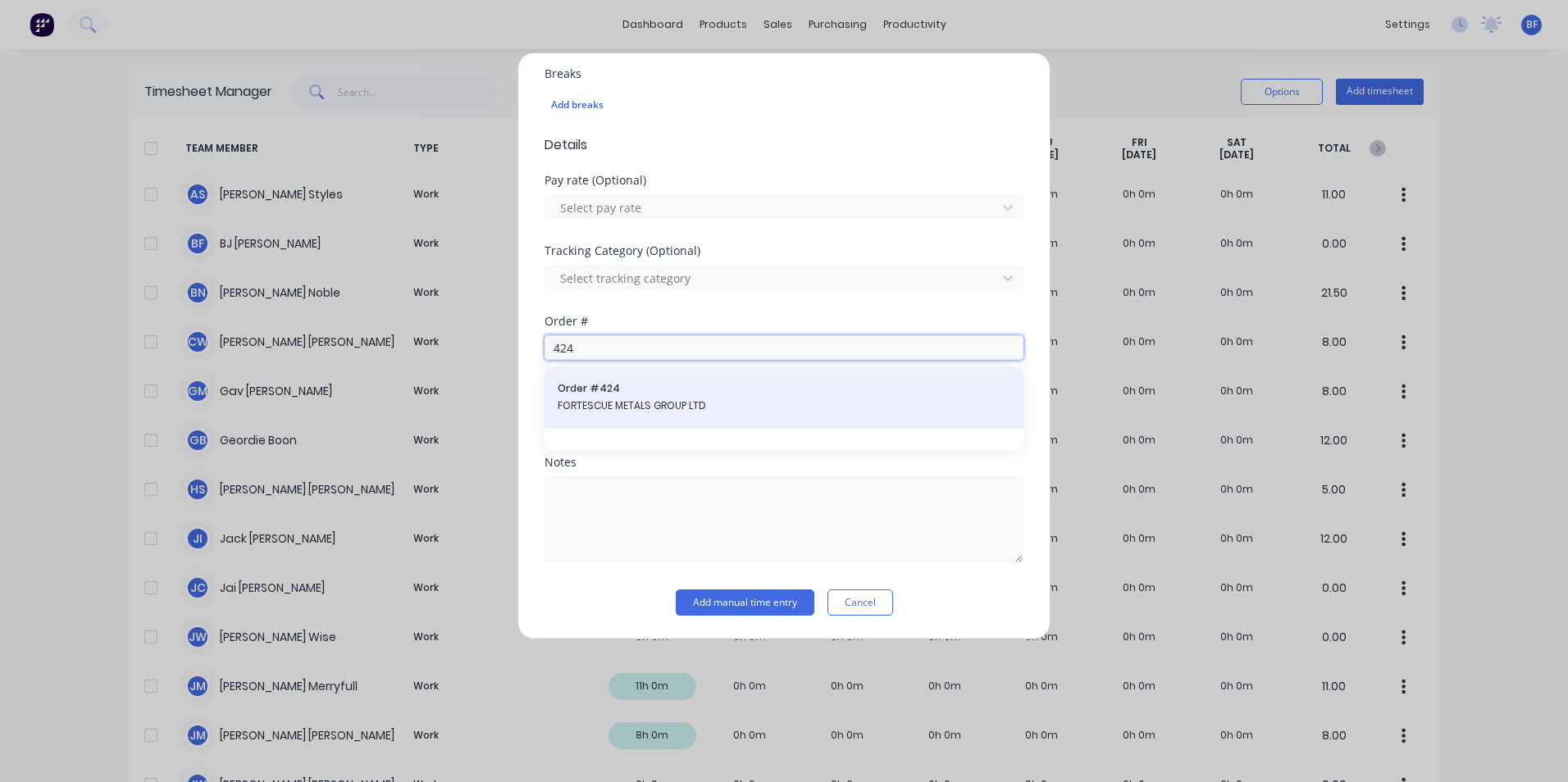
type input "424"
click at [668, 395] on span "Order # 424" at bounding box center [784, 388] width 453 height 14
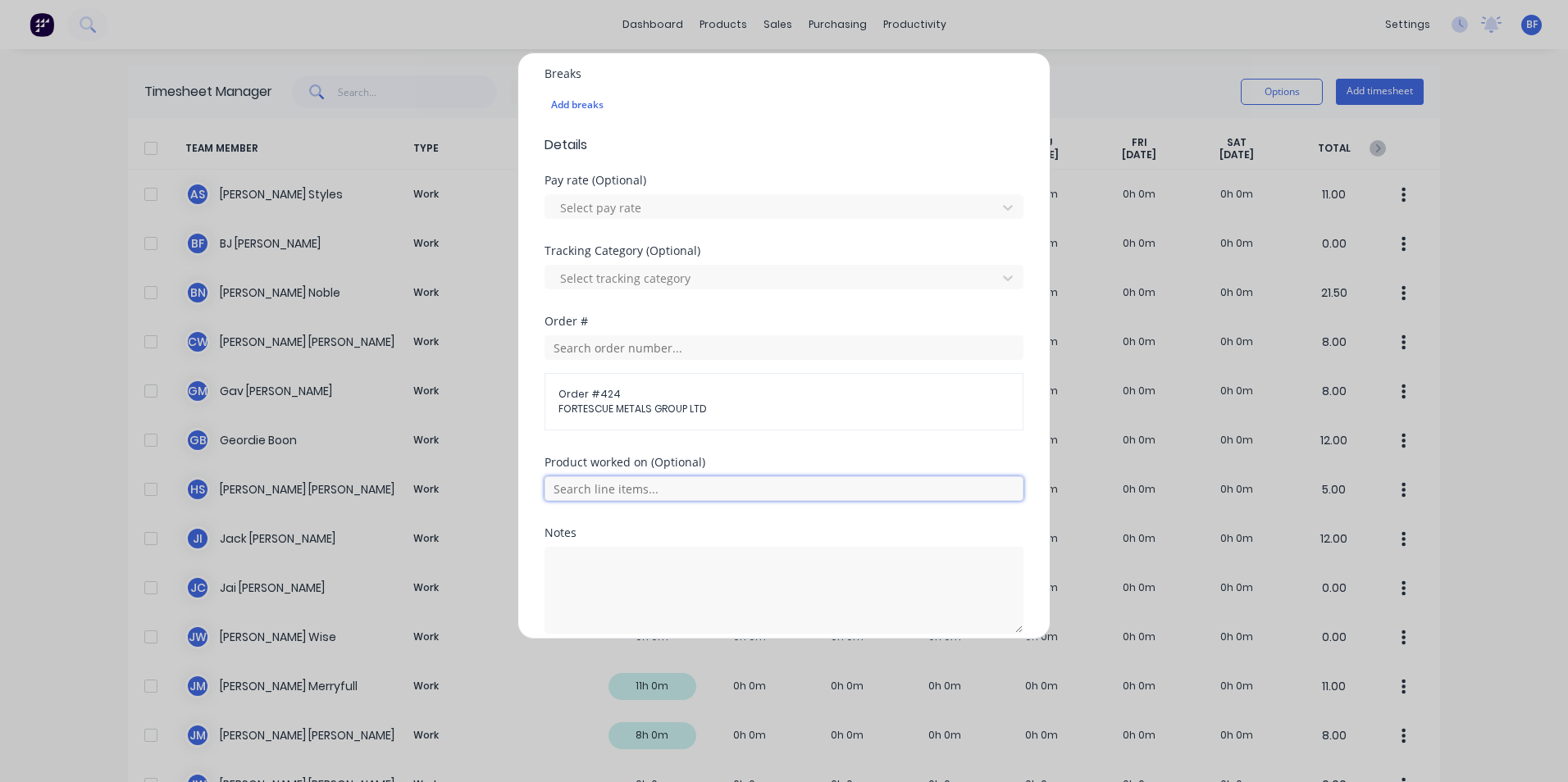
click at [661, 490] on input "text" at bounding box center [784, 488] width 479 height 24
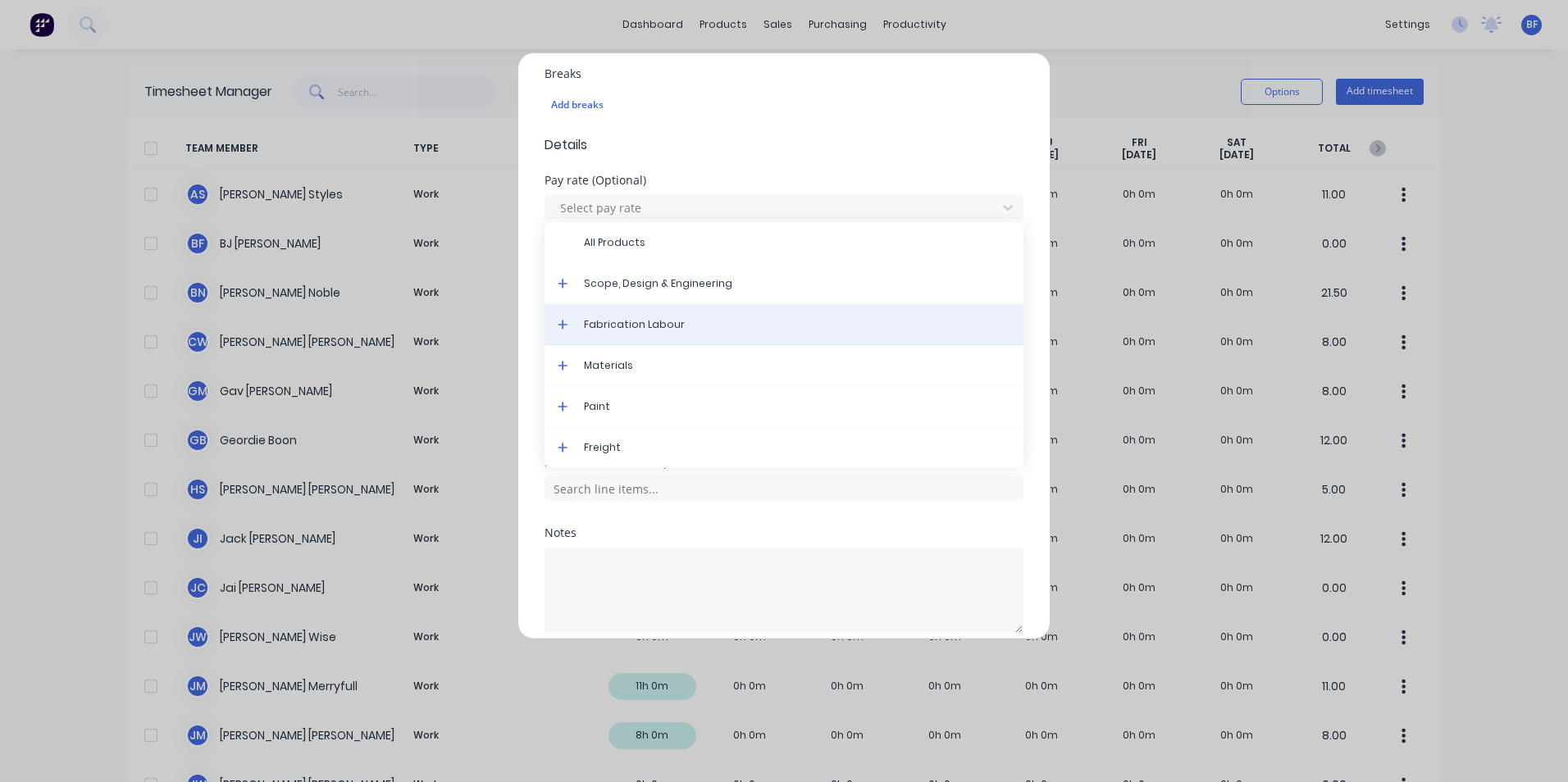
click at [638, 323] on span "Fabrication Labour" at bounding box center [797, 325] width 426 height 14
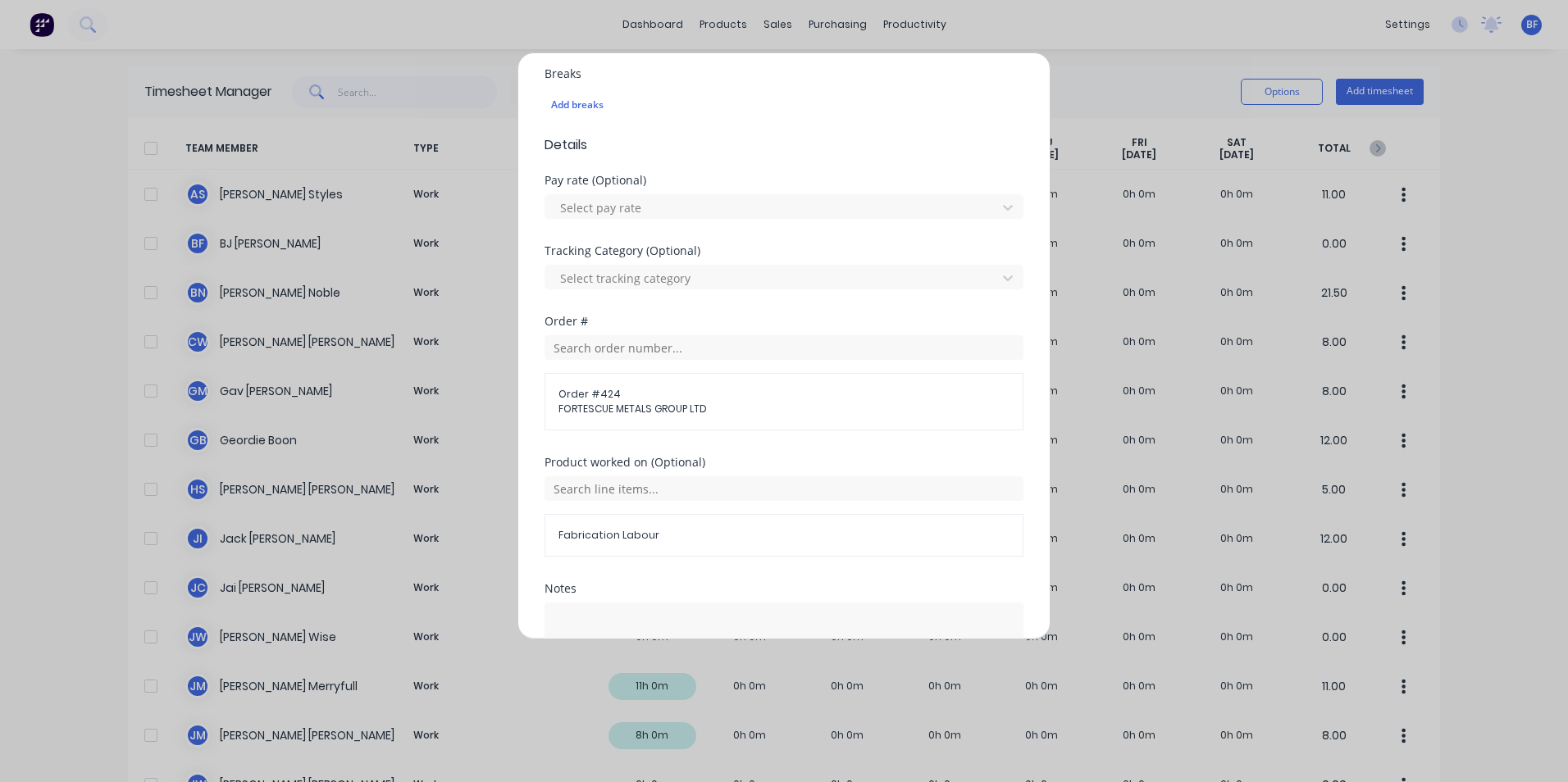
scroll to position [639, 0]
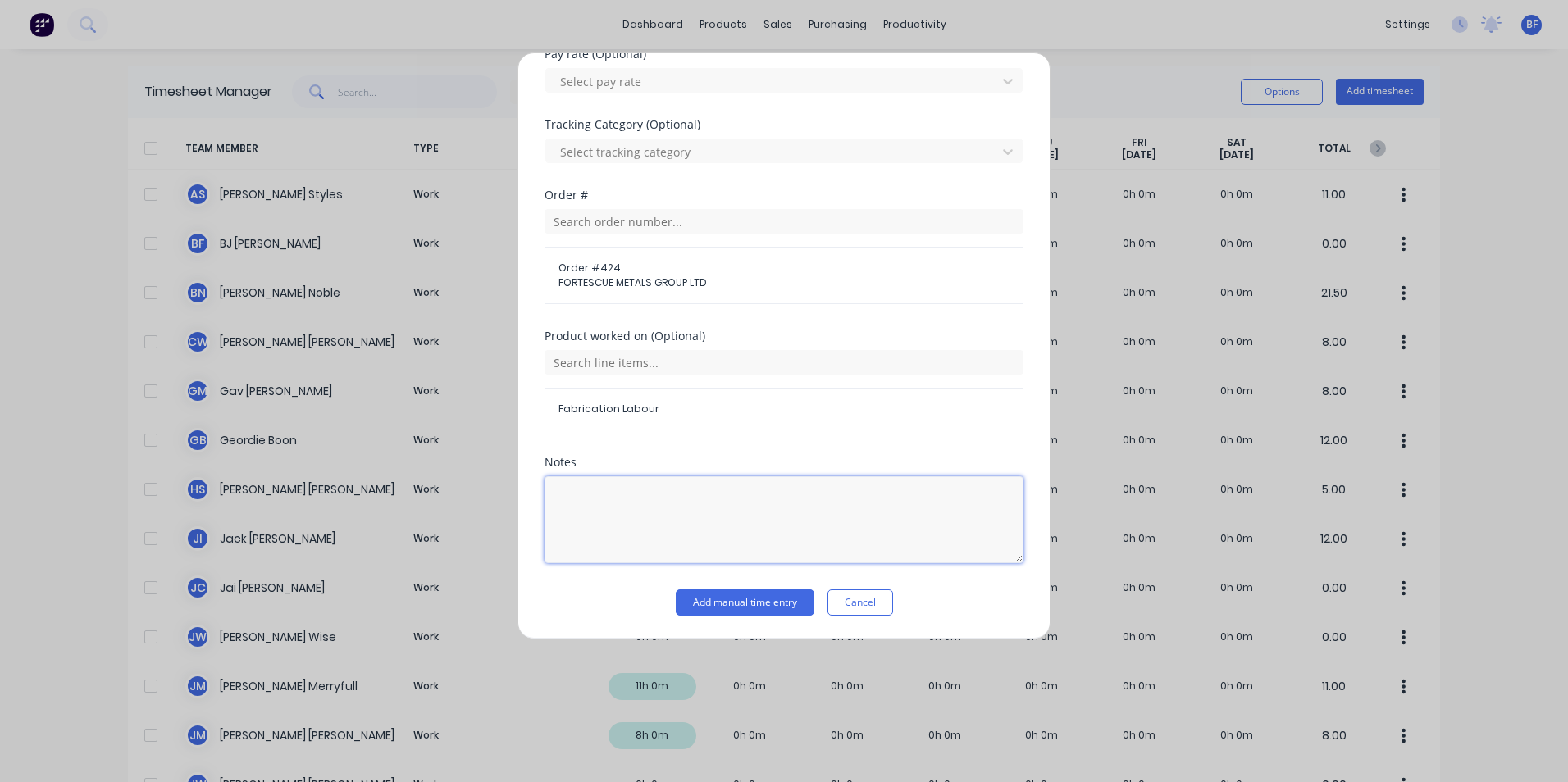
click at [573, 493] on textarea at bounding box center [784, 519] width 479 height 87
click at [579, 508] on textarea "Fab covers" at bounding box center [784, 519] width 479 height 87
type textarea "Fab covers"
click at [732, 609] on button "Add manual time entry" at bounding box center [745, 602] width 139 height 26
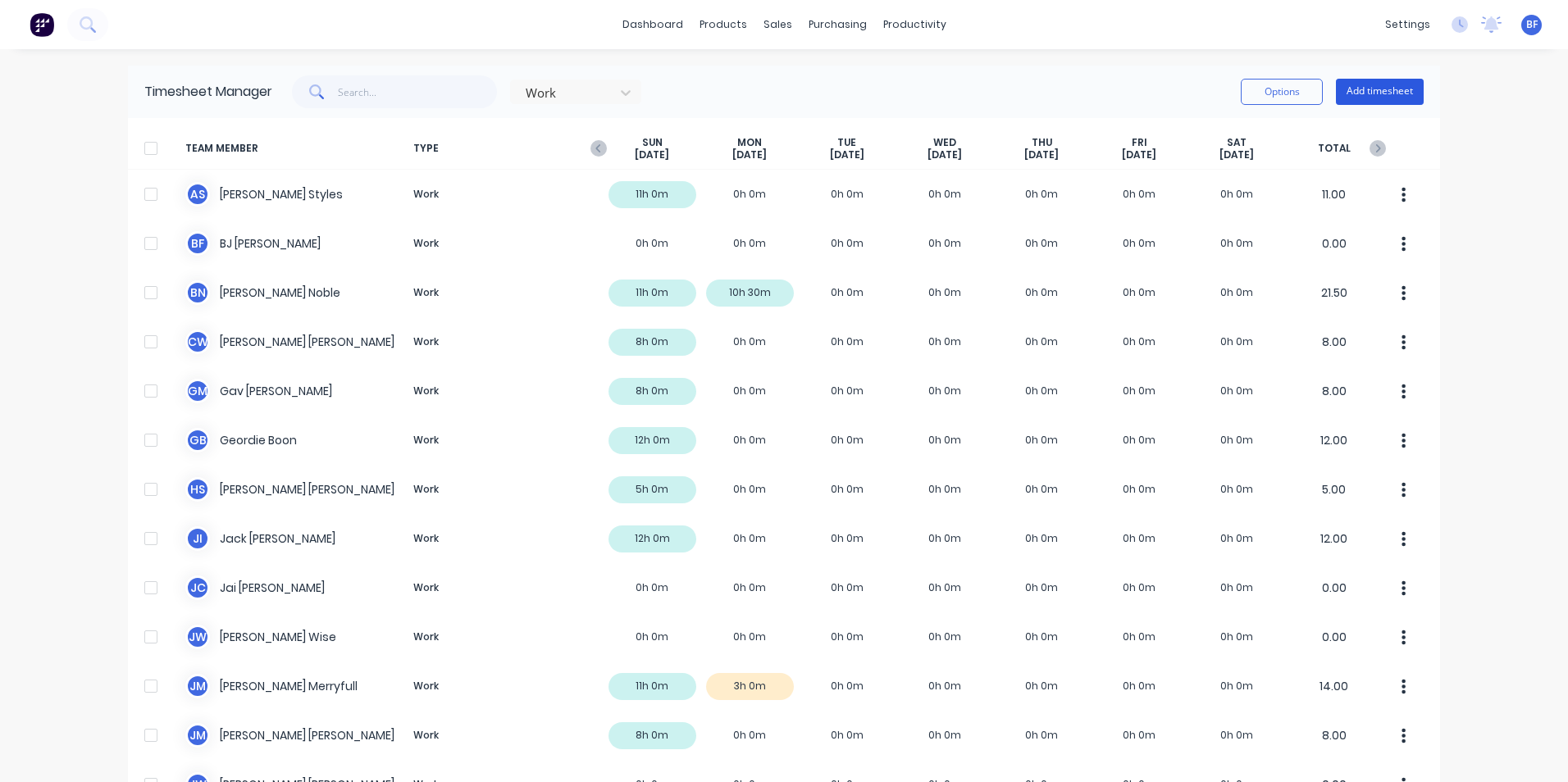
click at [1378, 91] on button "Add timesheet" at bounding box center [1380, 91] width 88 height 26
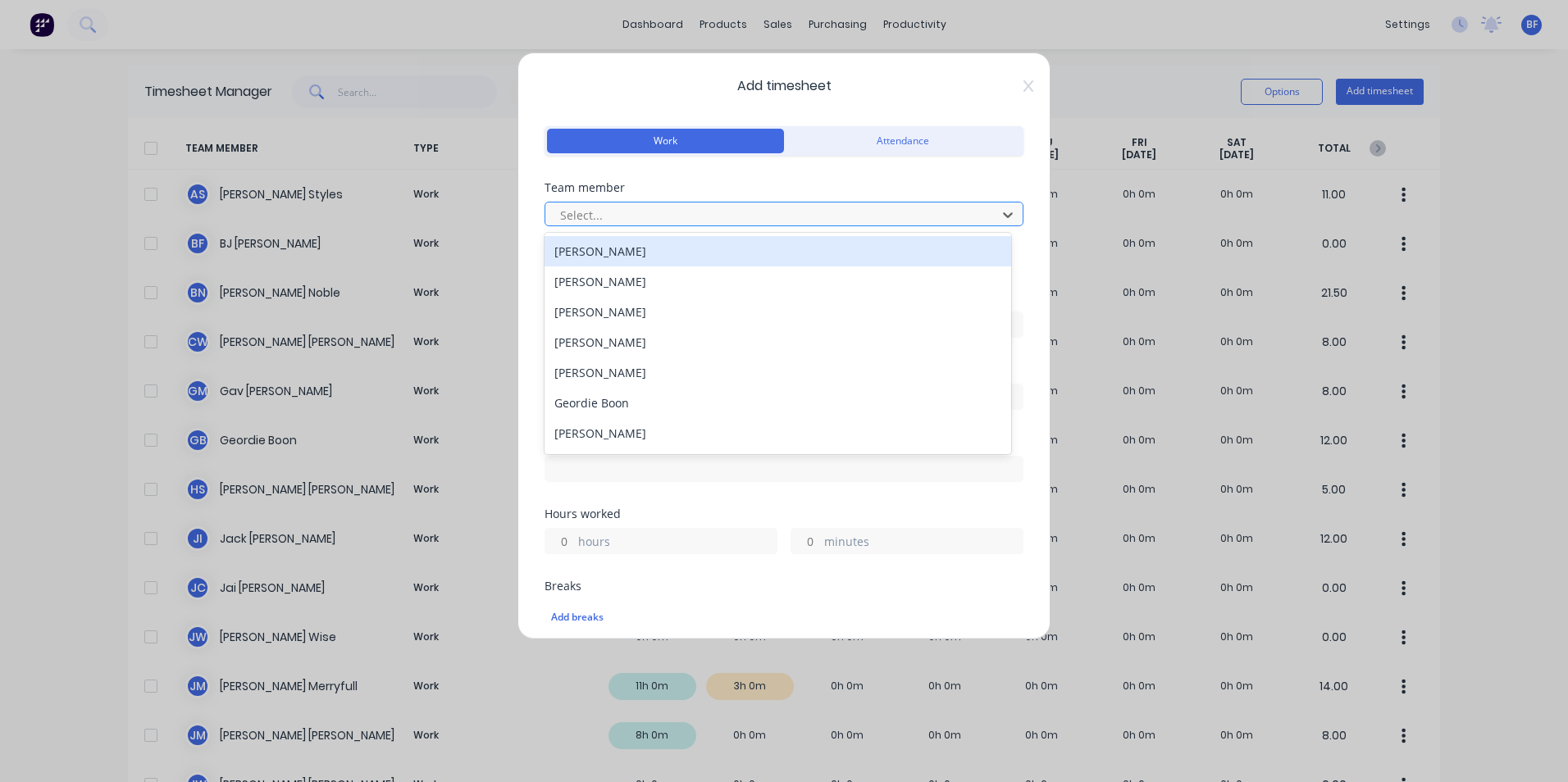
click at [599, 205] on div at bounding box center [773, 215] width 430 height 21
type input "jo"
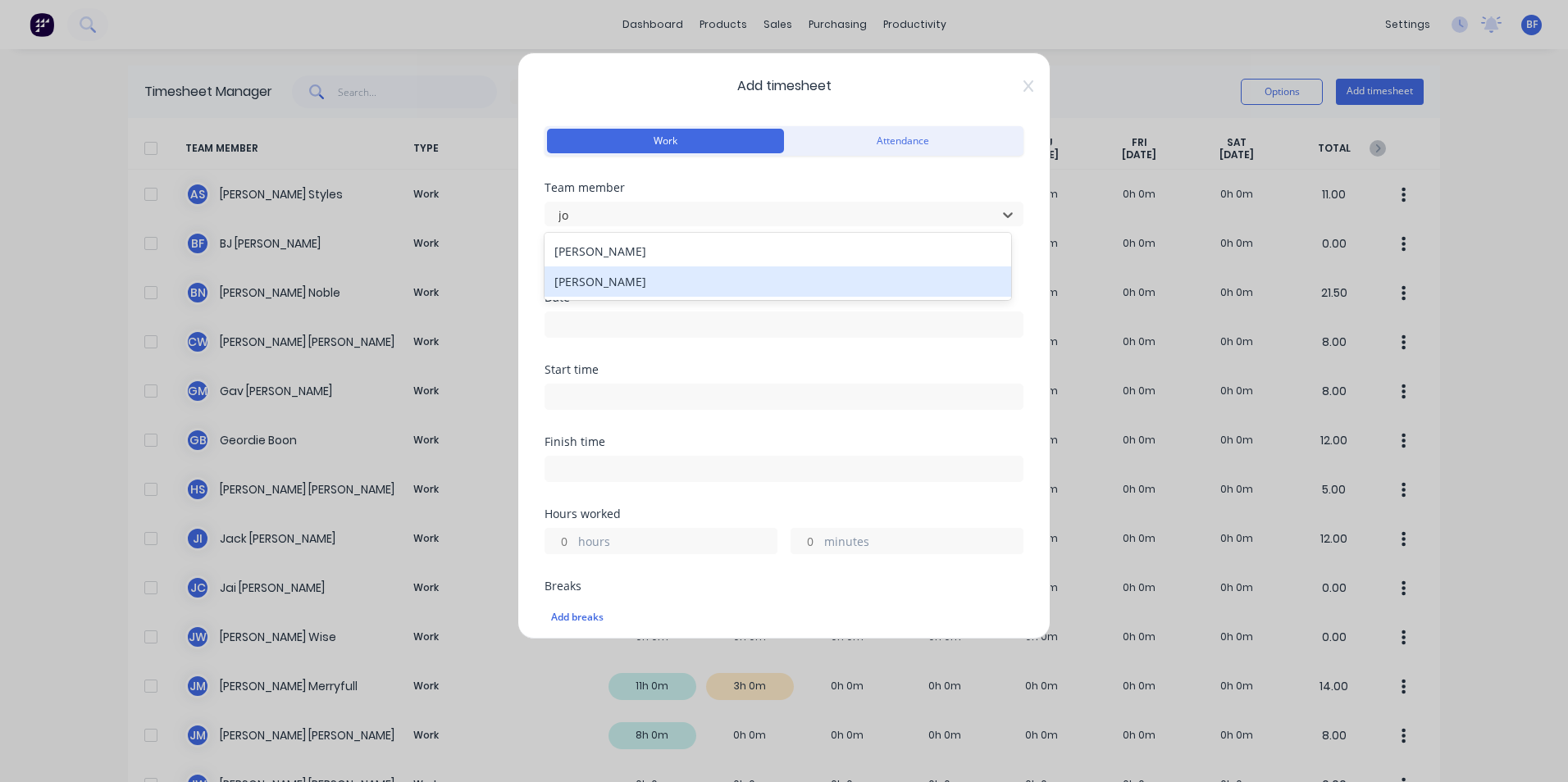
click at [627, 288] on div "Joshua Merryfull" at bounding box center [778, 282] width 466 height 30
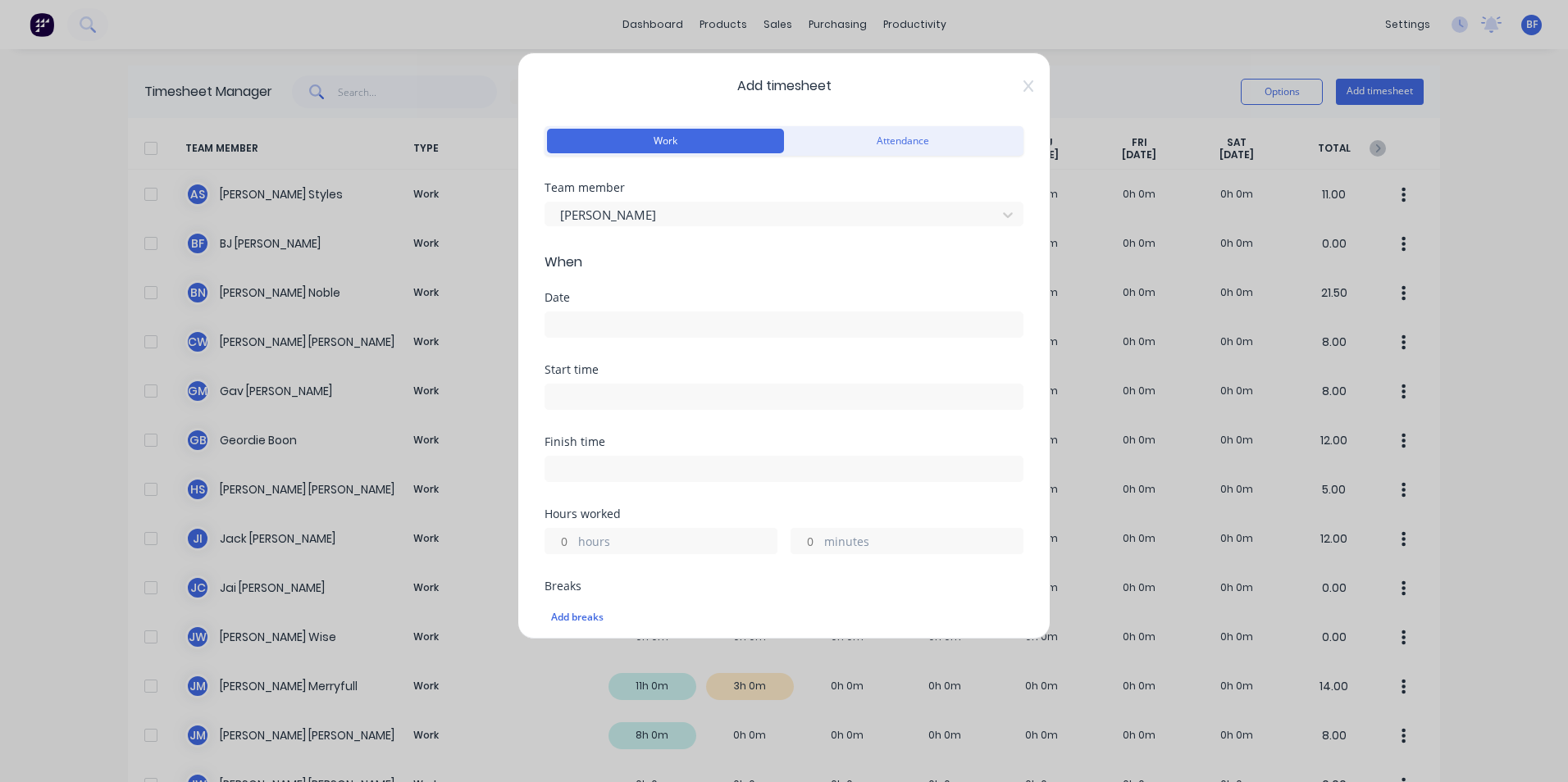
click at [598, 323] on input at bounding box center [784, 324] width 477 height 24
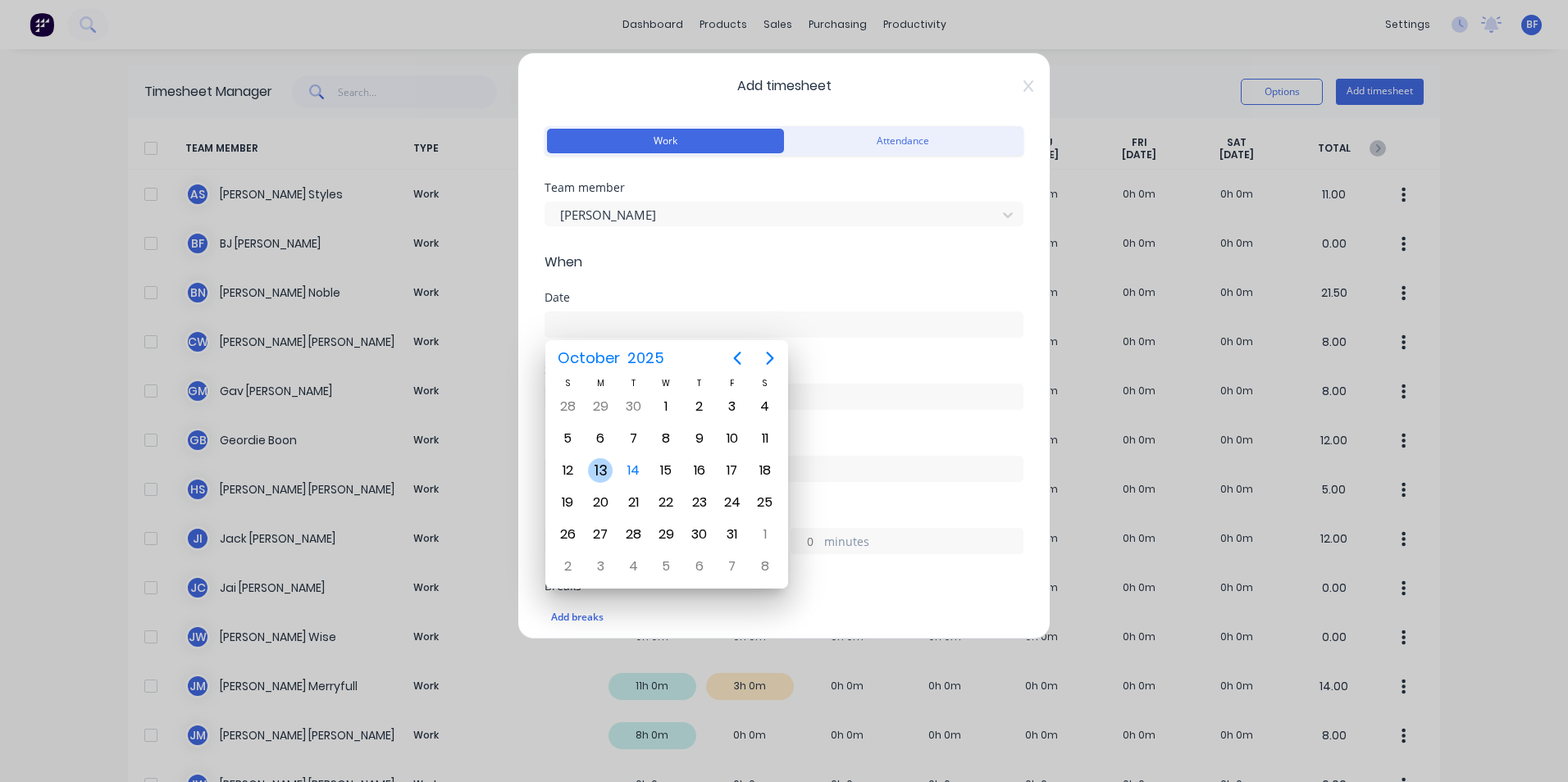
click at [609, 466] on div "13" at bounding box center [600, 470] width 24 height 24
type input "13/10/2025"
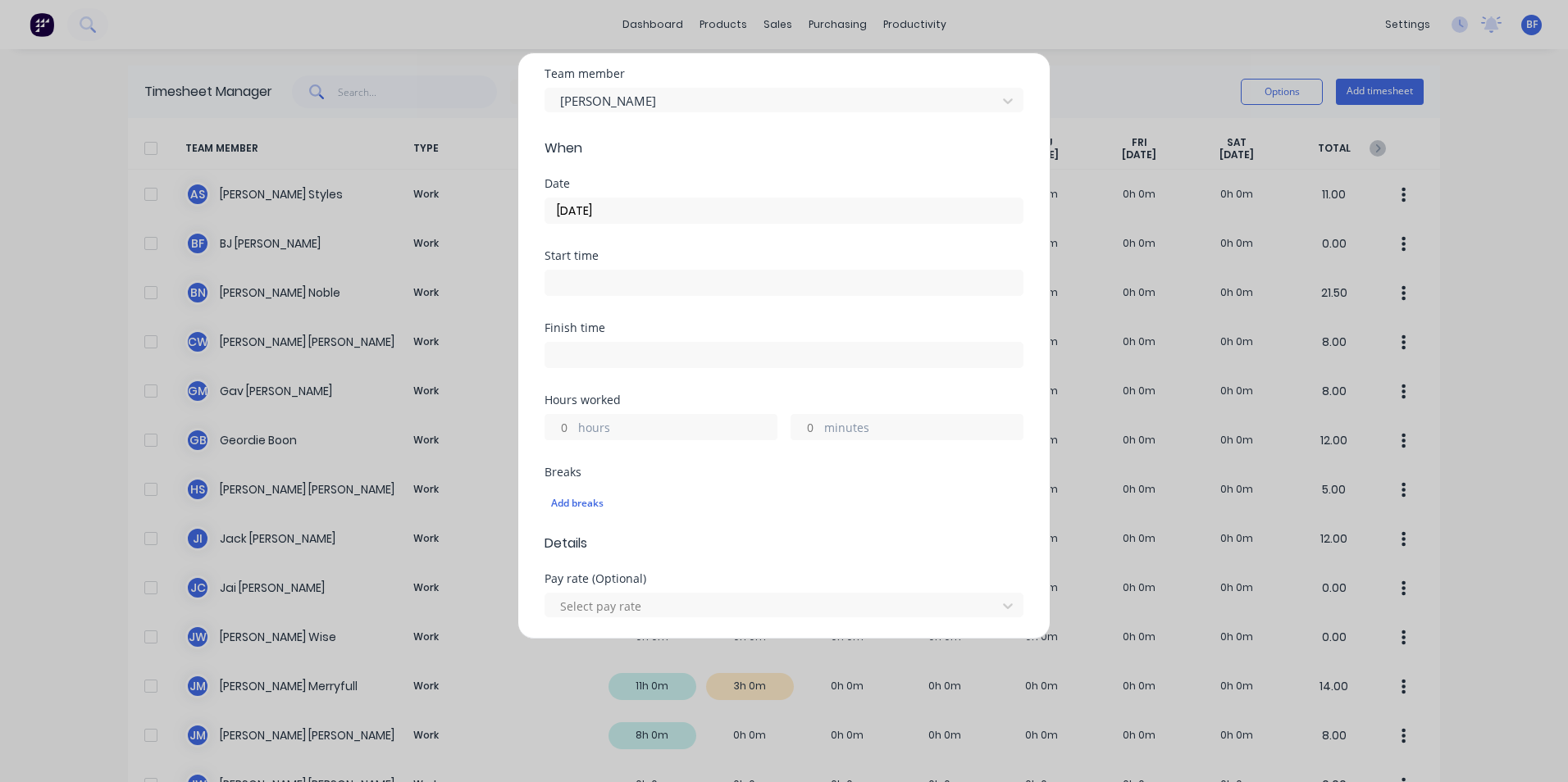
scroll to position [164, 0]
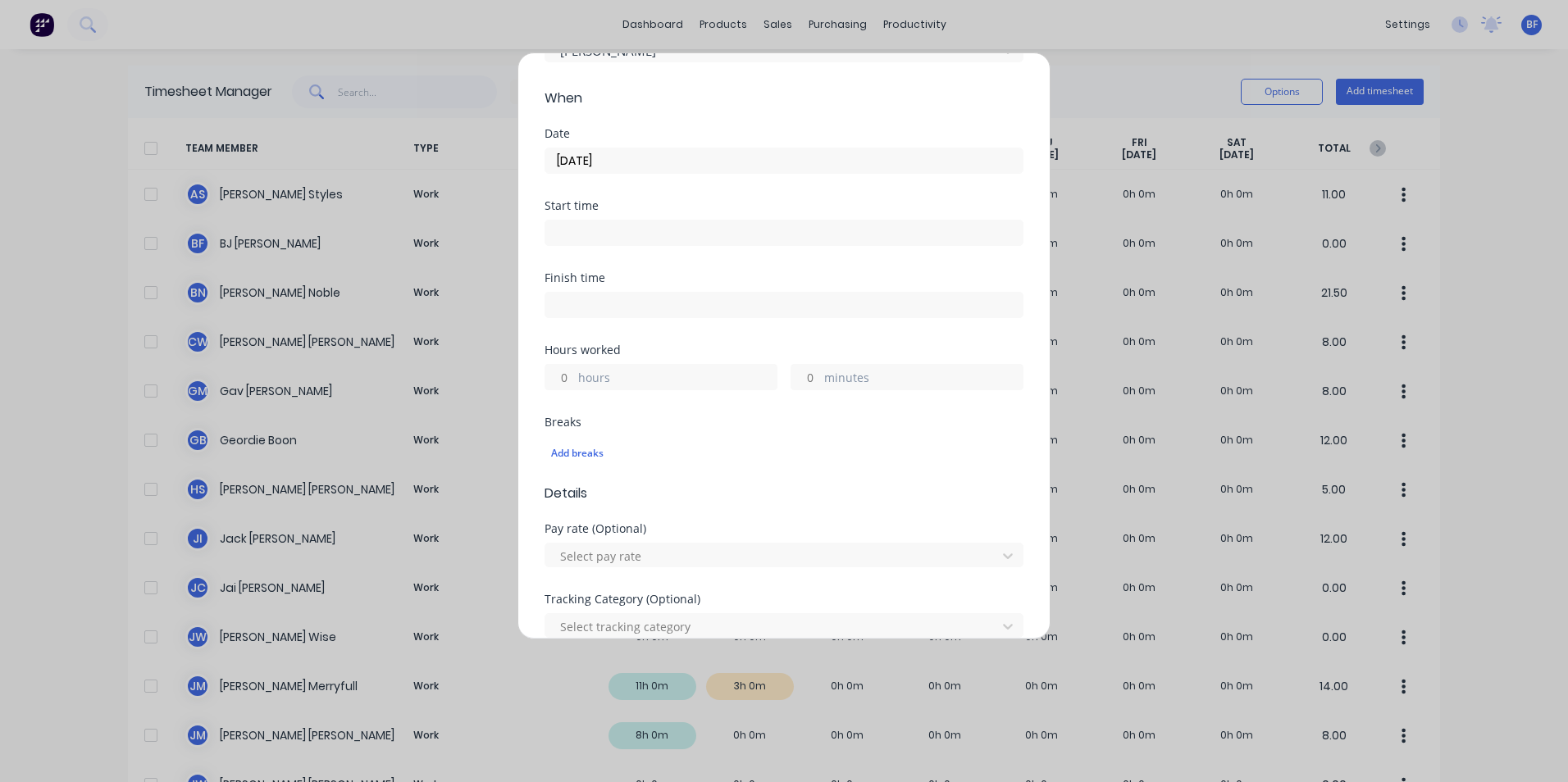
click at [572, 380] on input "hours" at bounding box center [560, 377] width 29 height 24
type input "1"
drag, startPoint x: 960, startPoint y: 513, endPoint x: 936, endPoint y: 512, distance: 24.0
click at [959, 513] on form "Work Attendance Team member Joshua Merryfull When Date 13/10/2025 Start time Fi…" at bounding box center [784, 461] width 479 height 1006
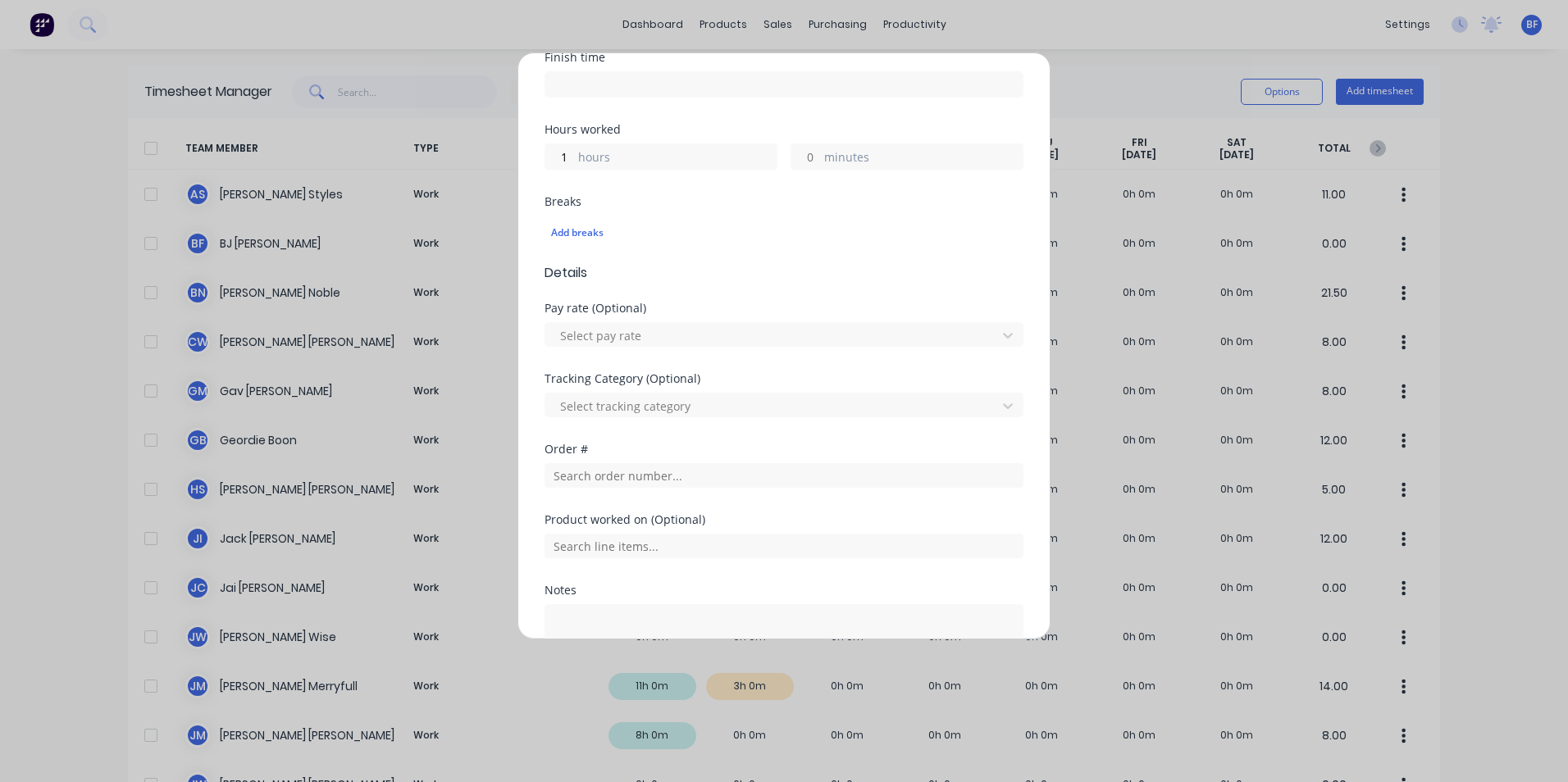
scroll to position [410, 0]
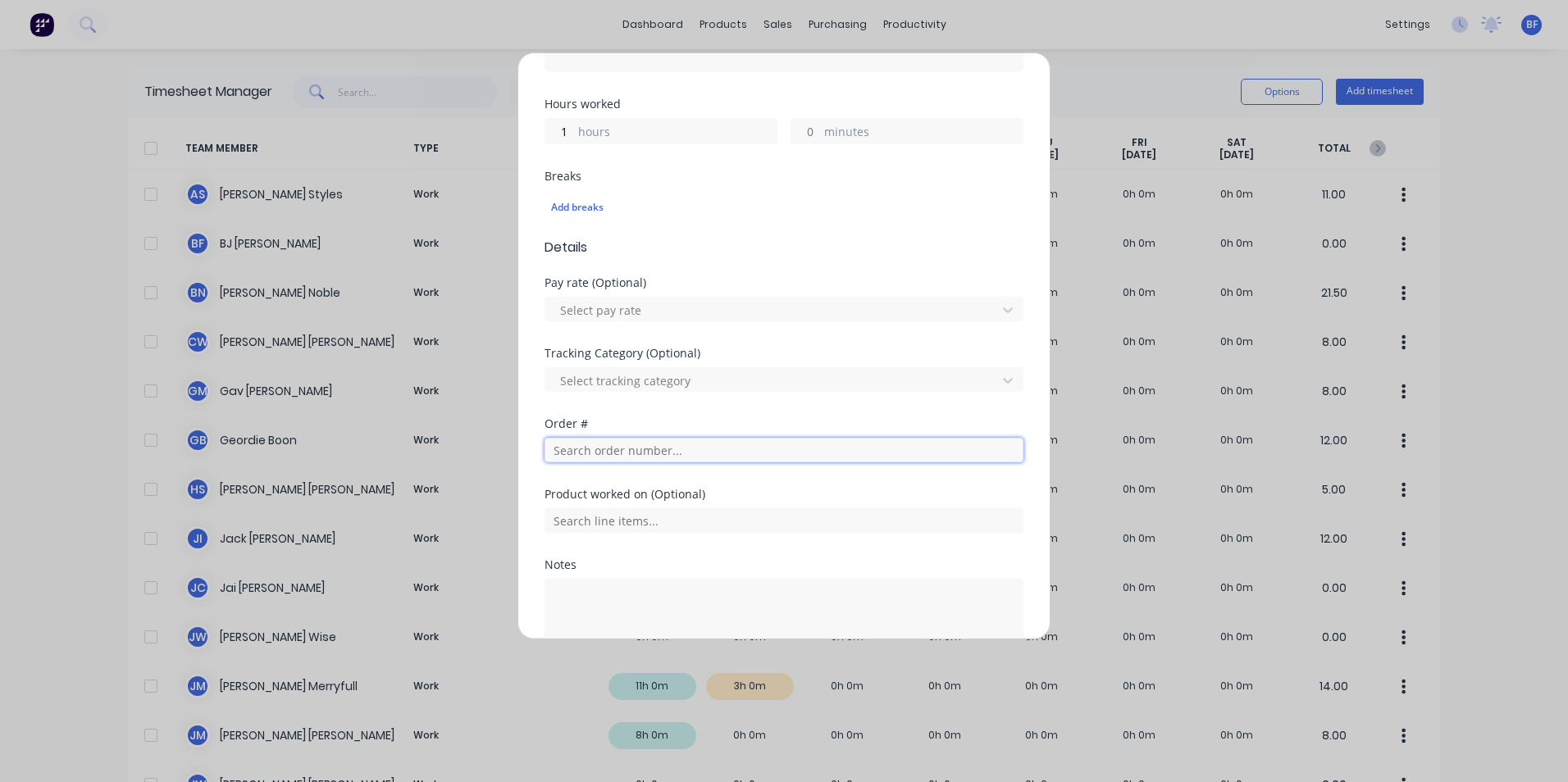
click at [690, 451] on input "text" at bounding box center [784, 449] width 479 height 24
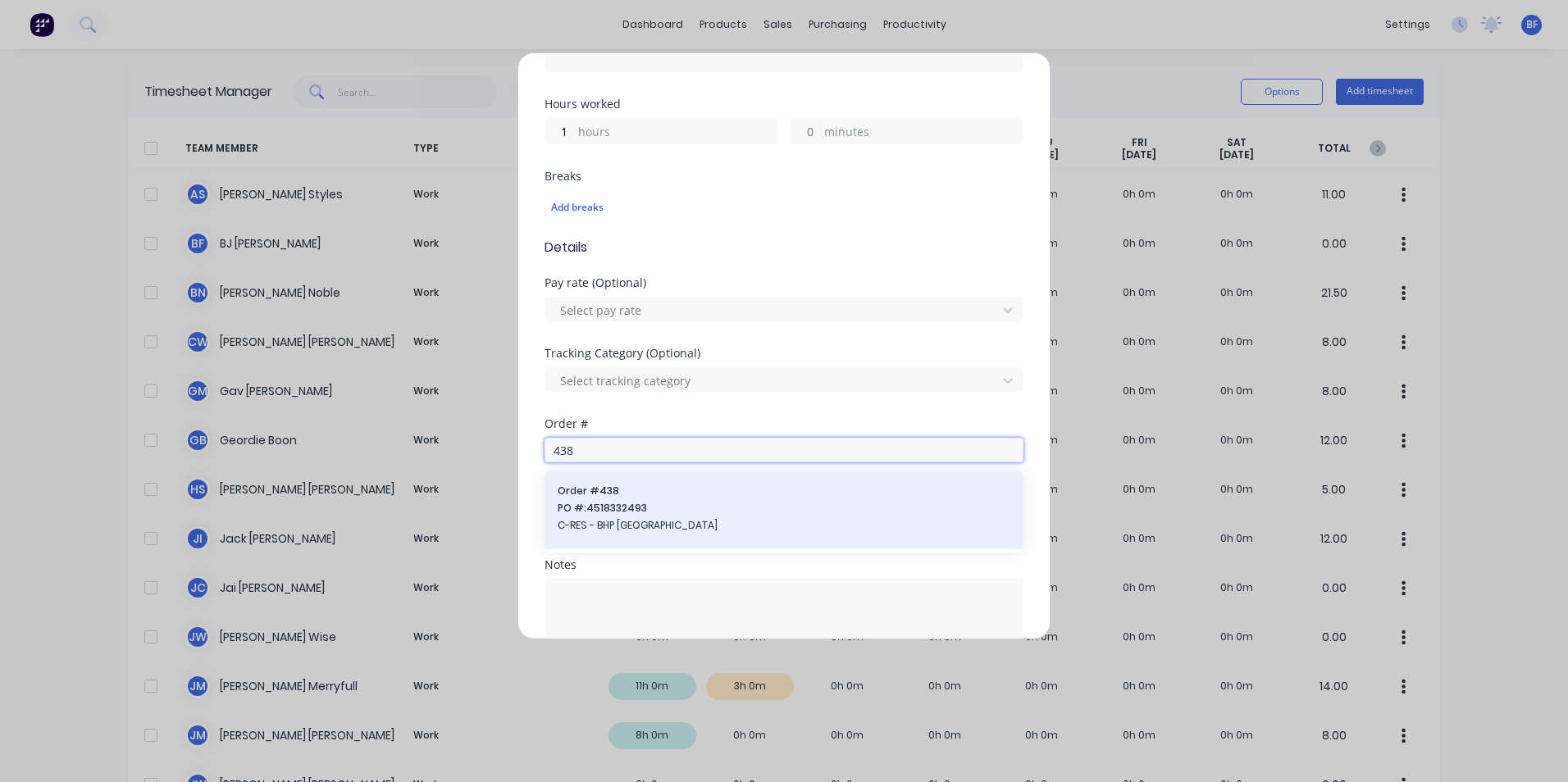
type input "438"
click at [662, 502] on span "PO #: 4518332493" at bounding box center [784, 508] width 453 height 14
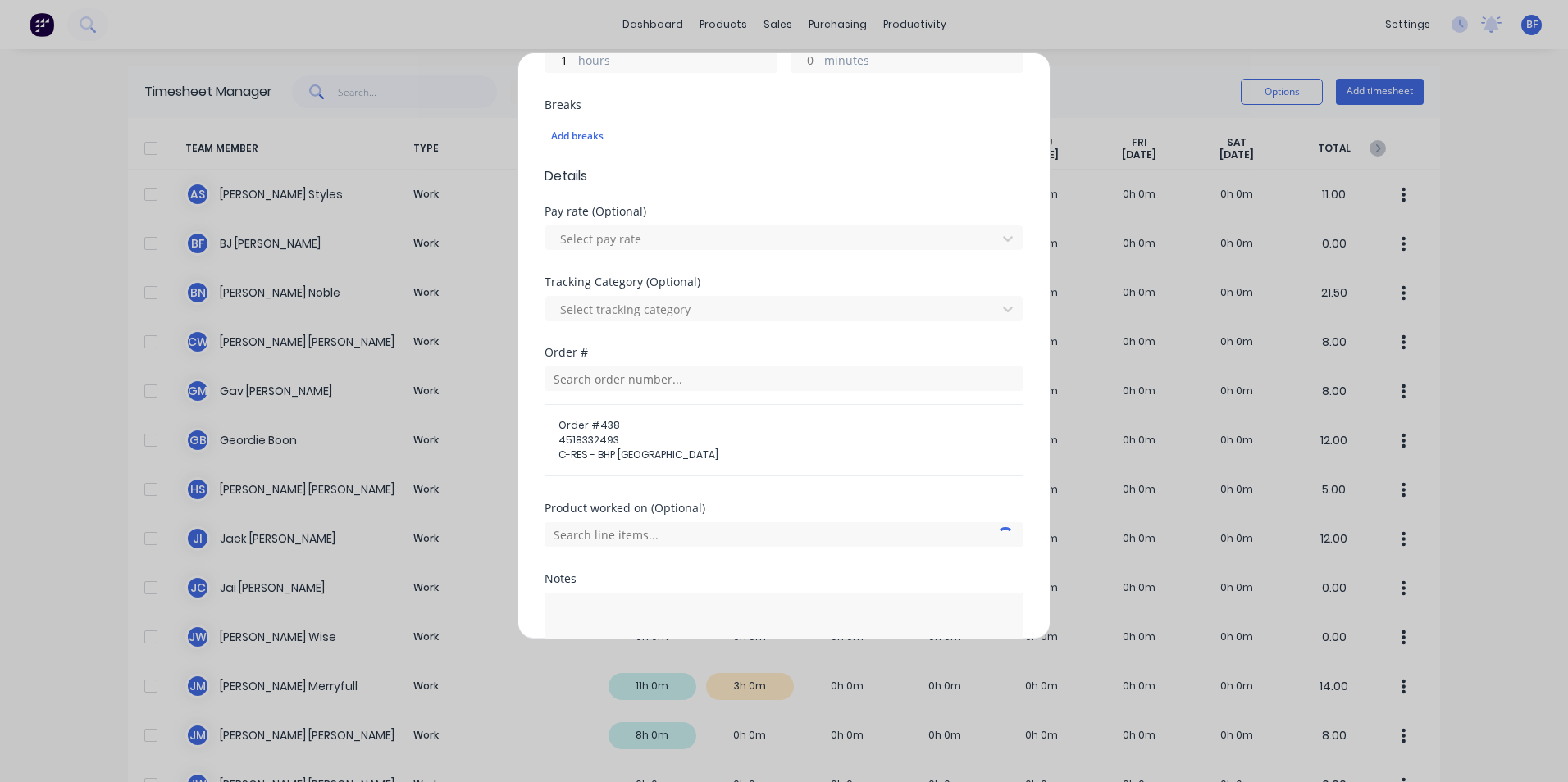
scroll to position [598, 0]
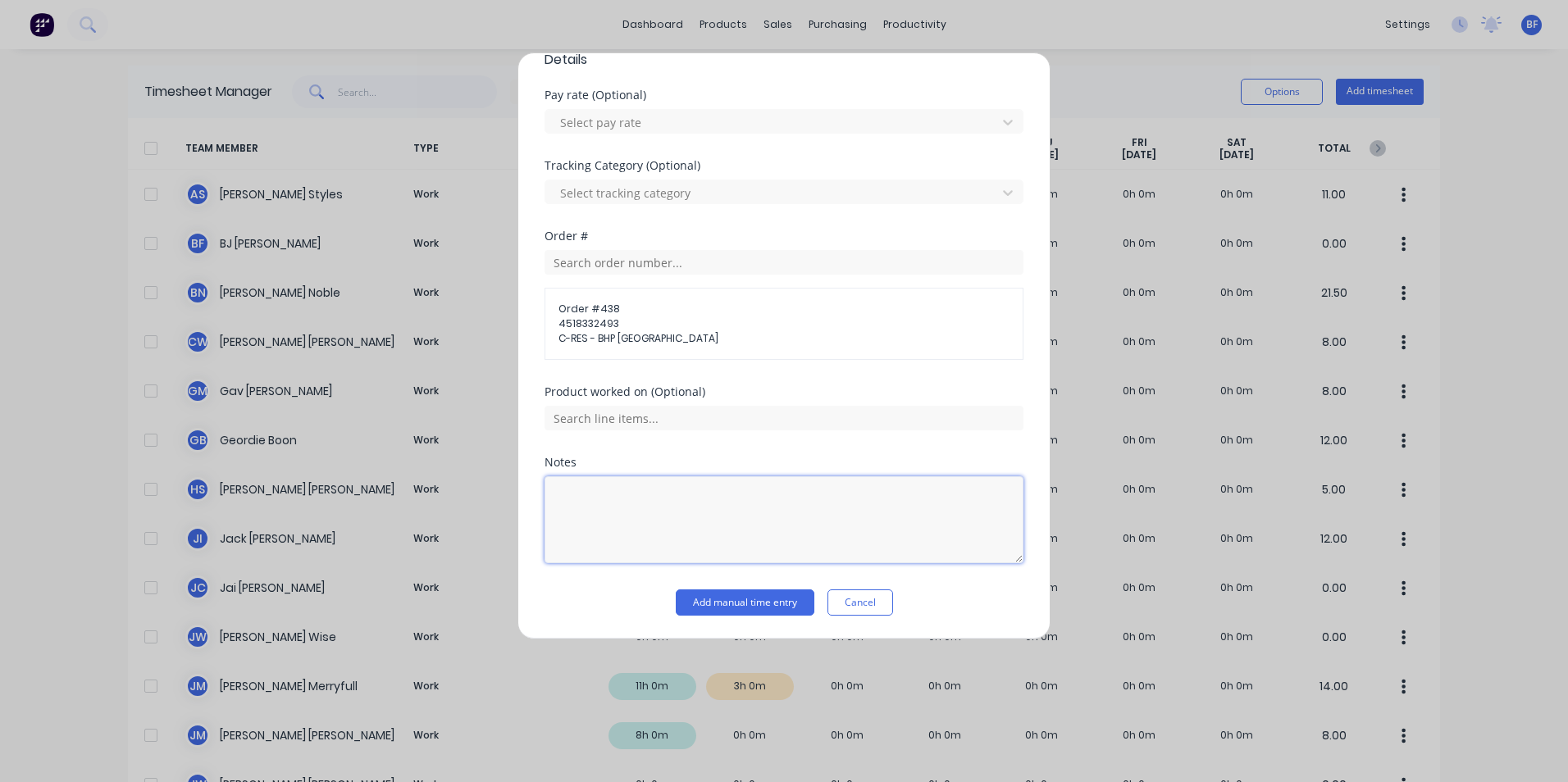
click at [554, 486] on textarea at bounding box center [784, 519] width 479 height 87
click at [627, 500] on textarea "Assist with" at bounding box center [784, 519] width 479 height 87
type textarea "Assist with diverter box"
click at [749, 600] on button "Add manual time entry" at bounding box center [745, 602] width 139 height 26
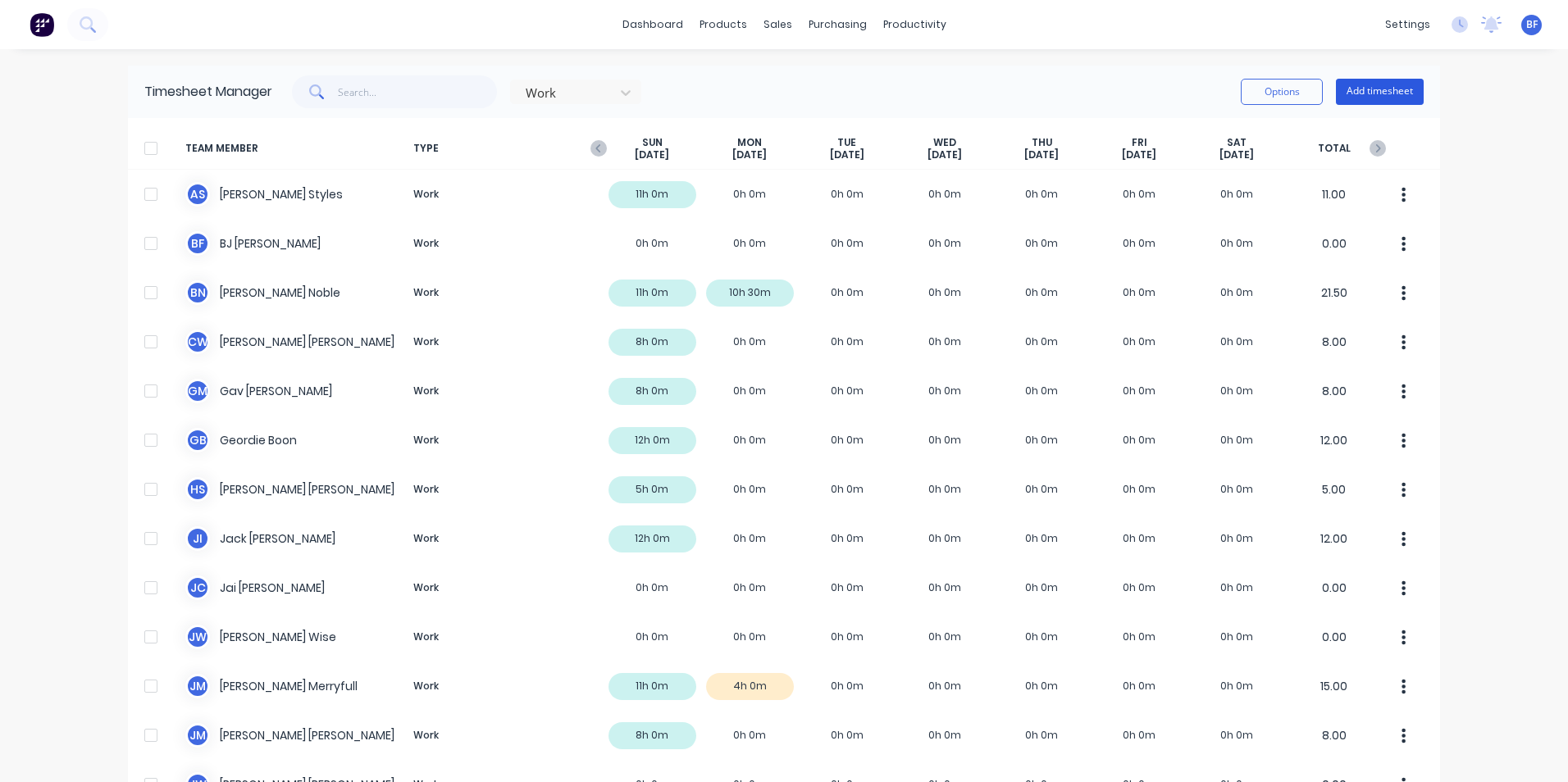
click at [1363, 92] on button "Add timesheet" at bounding box center [1380, 91] width 88 height 26
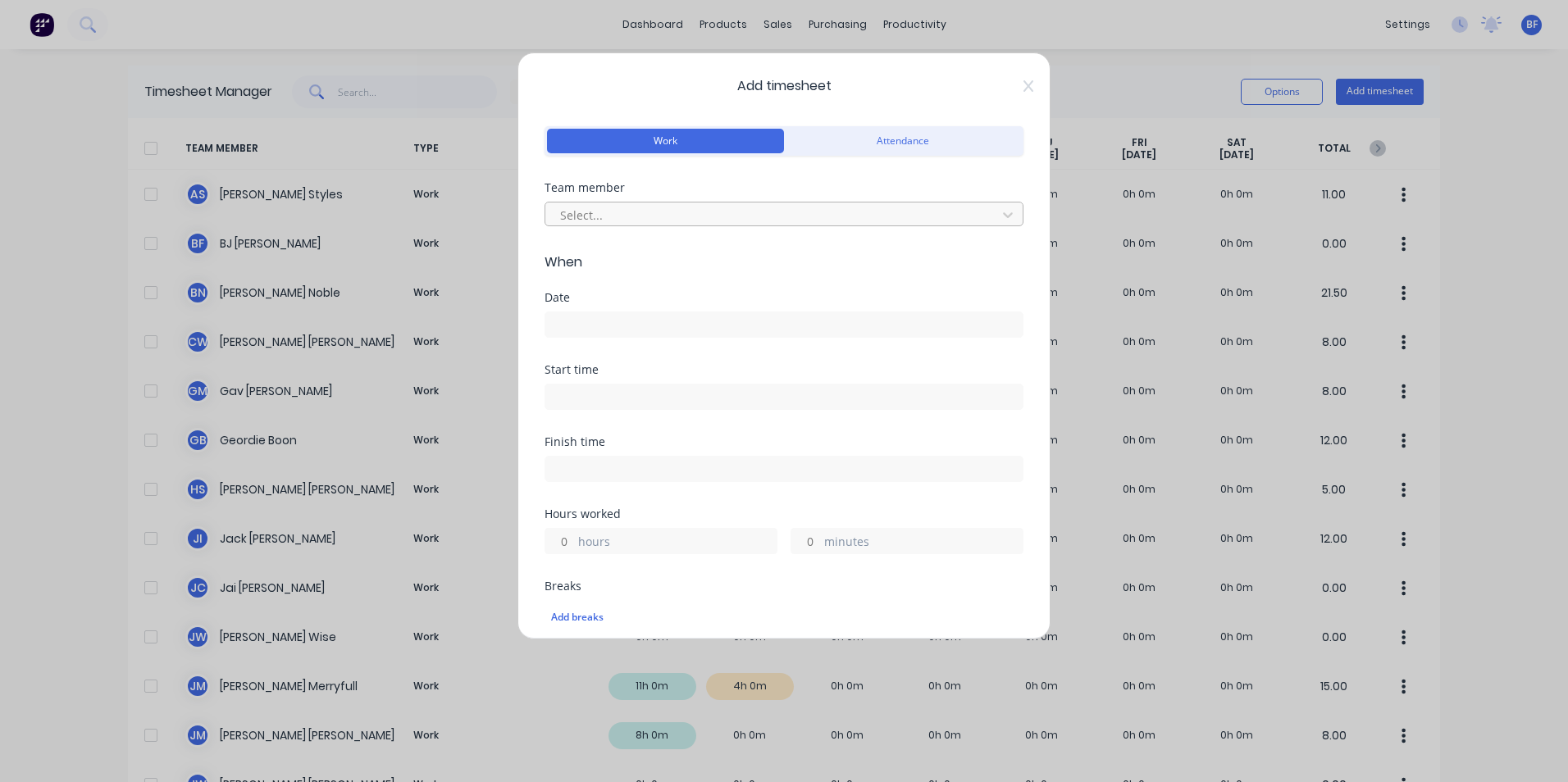
click at [607, 212] on div at bounding box center [773, 215] width 430 height 21
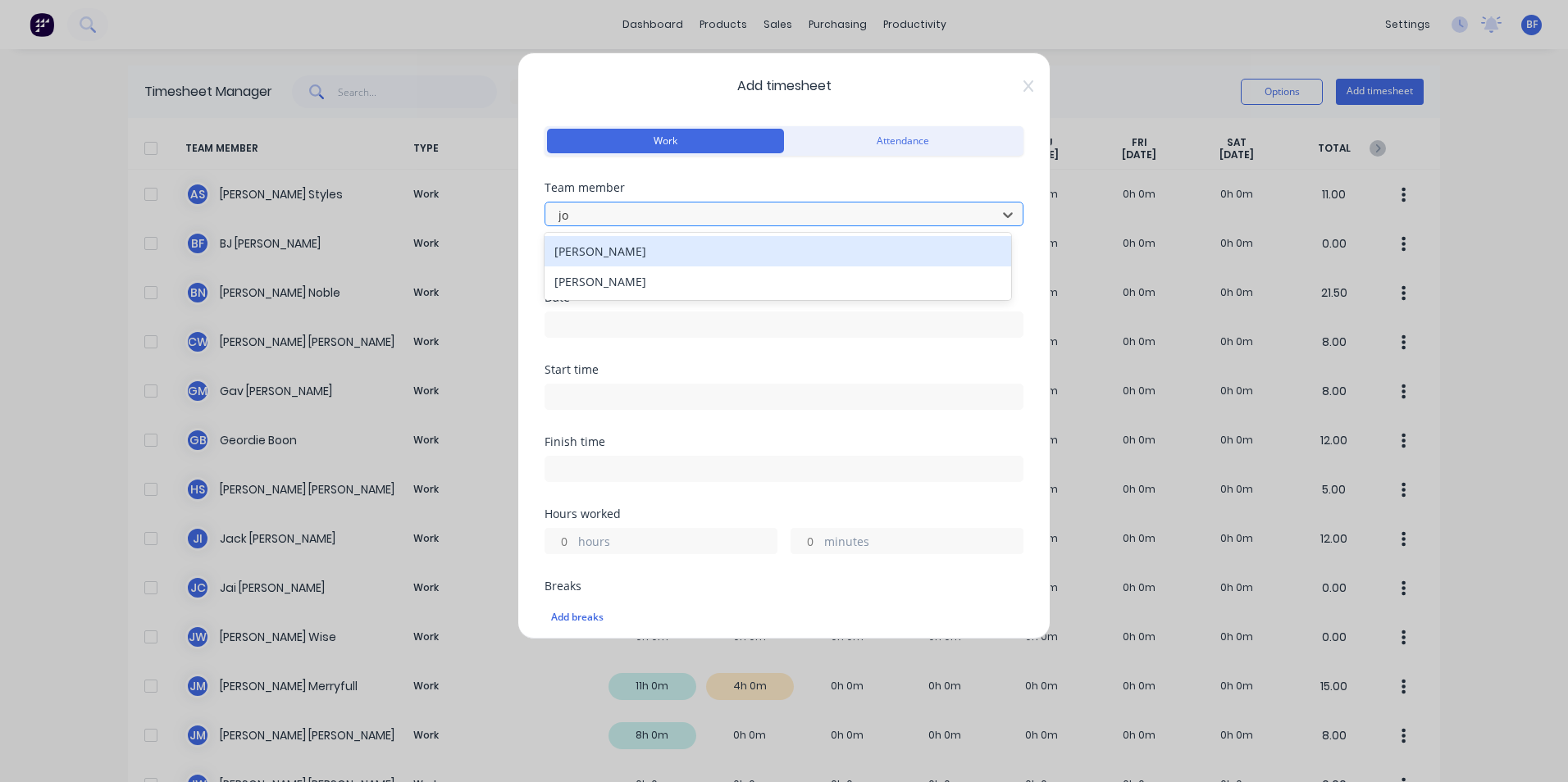
type input "jos"
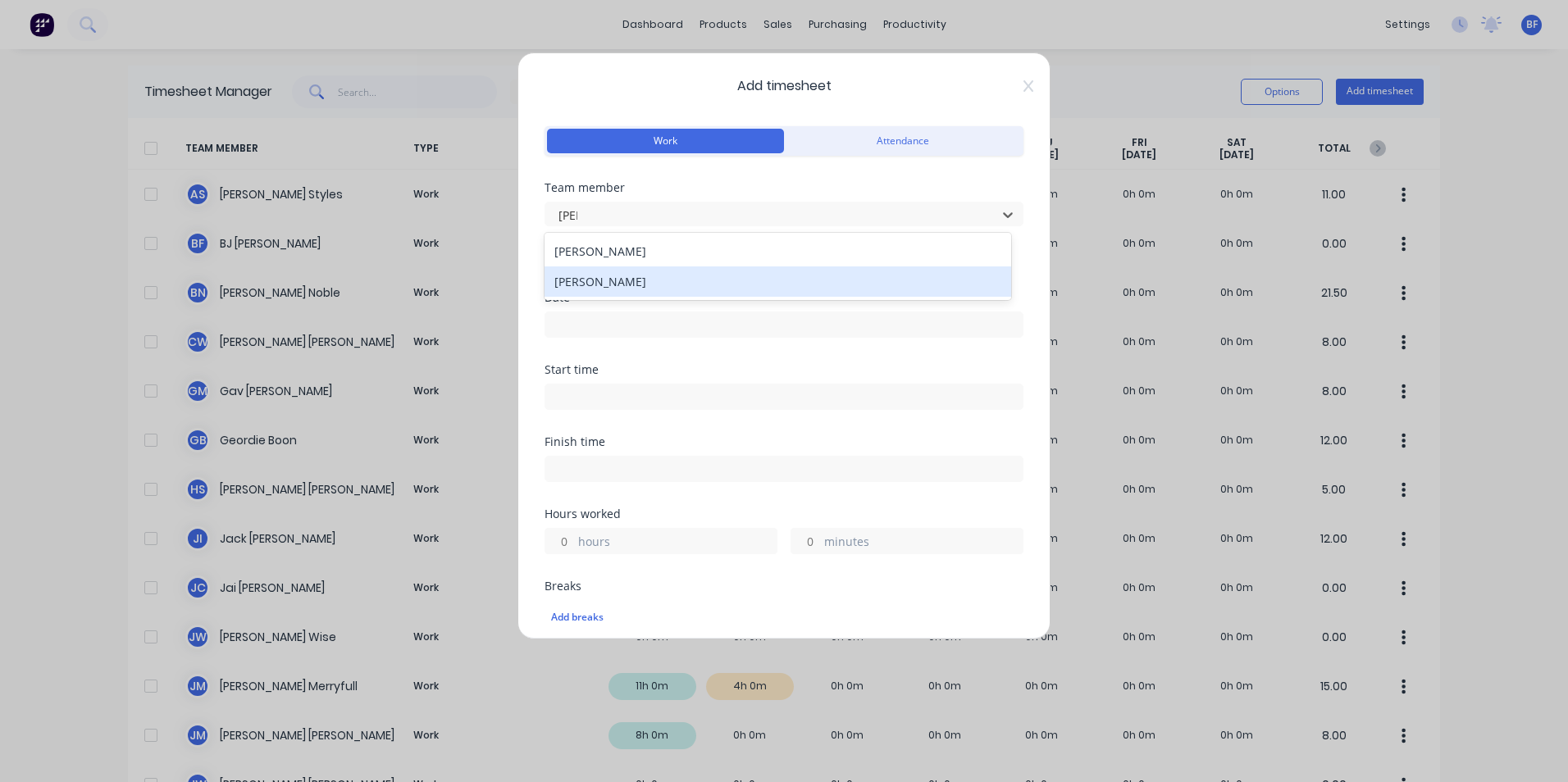
click at [627, 276] on div "Joshua Merryfull" at bounding box center [778, 282] width 466 height 30
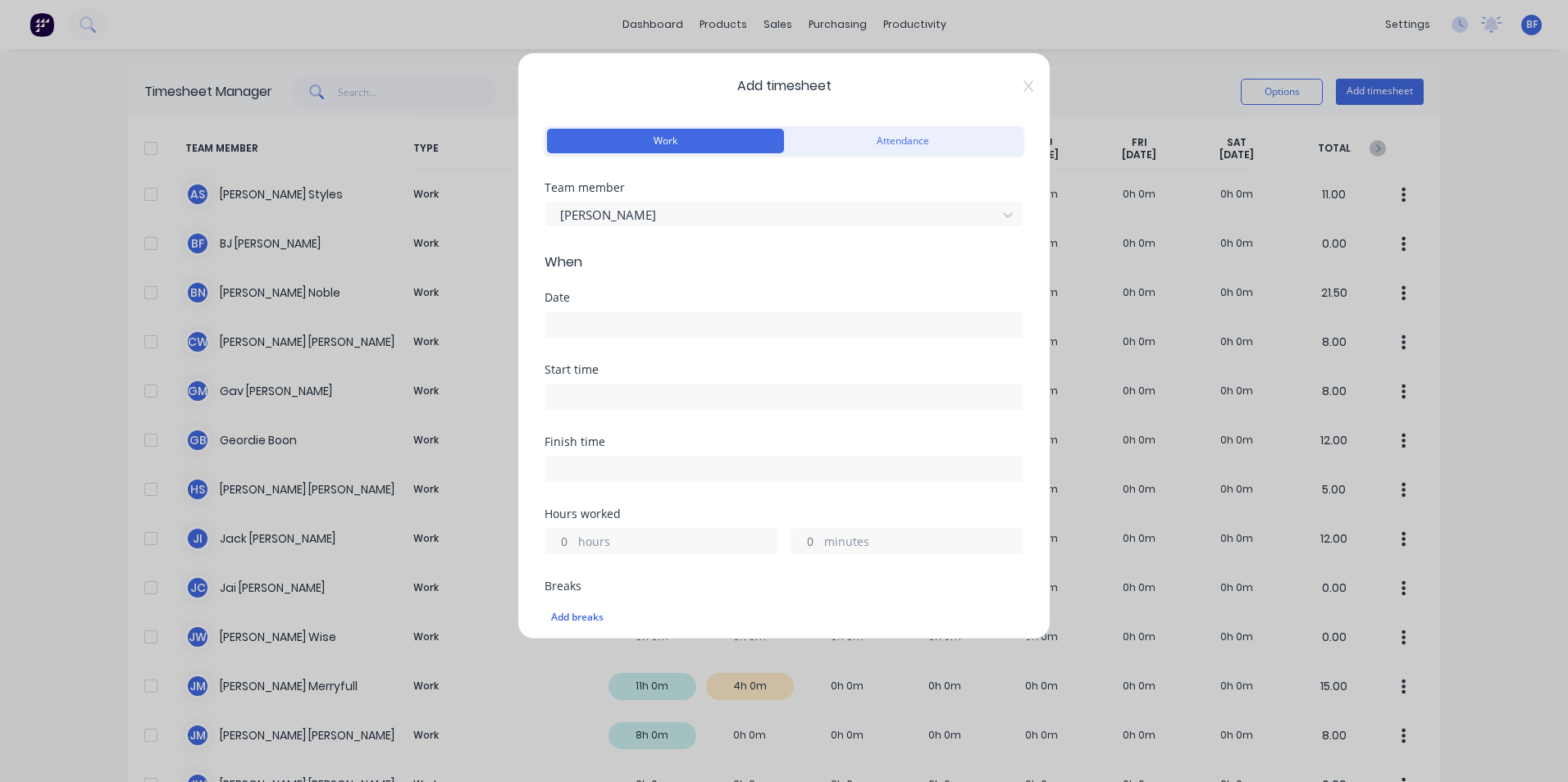
click at [578, 320] on input at bounding box center [784, 324] width 477 height 24
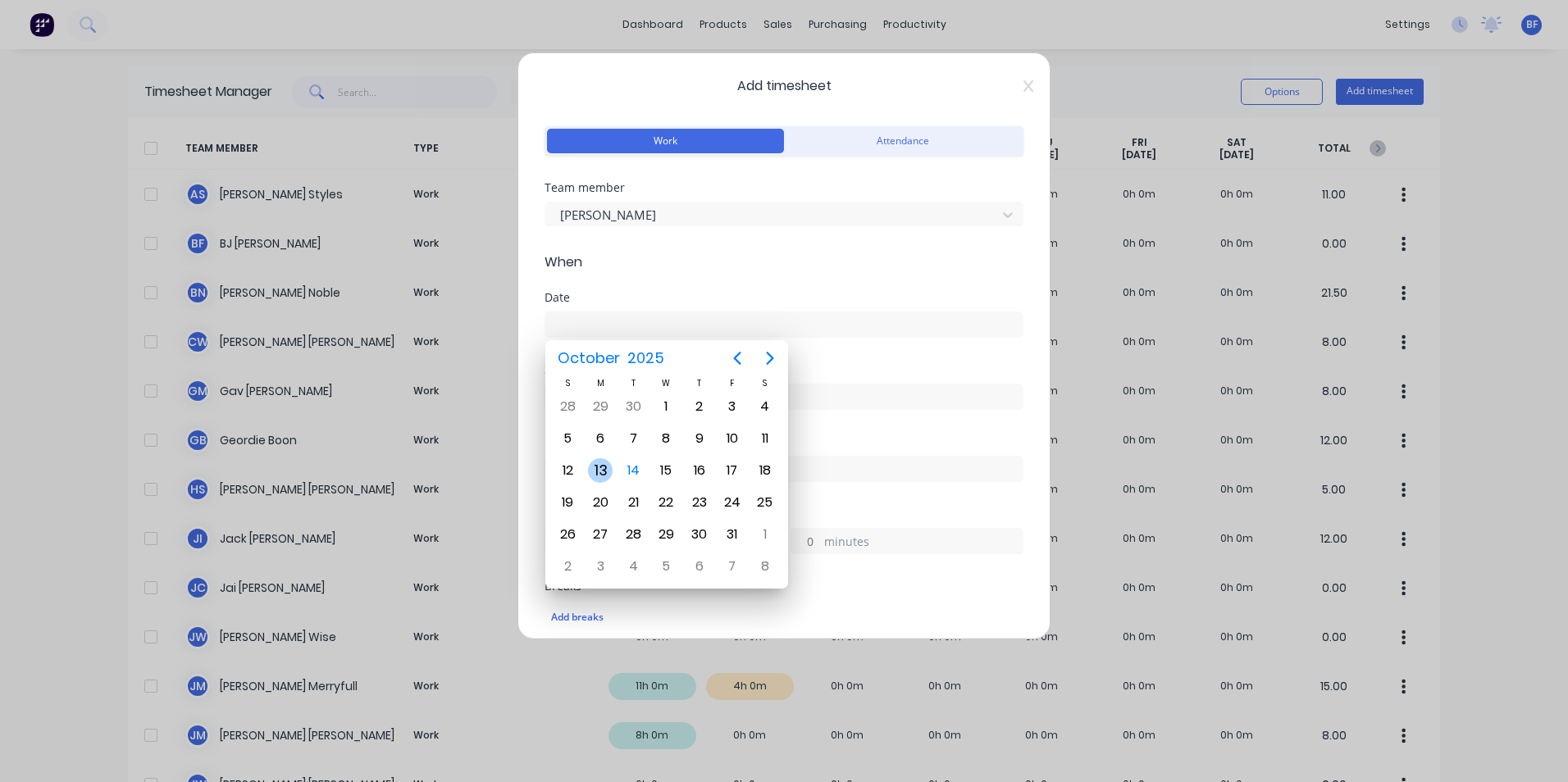
click at [597, 465] on div "13" at bounding box center [600, 470] width 24 height 24
type input "13/10/2025"
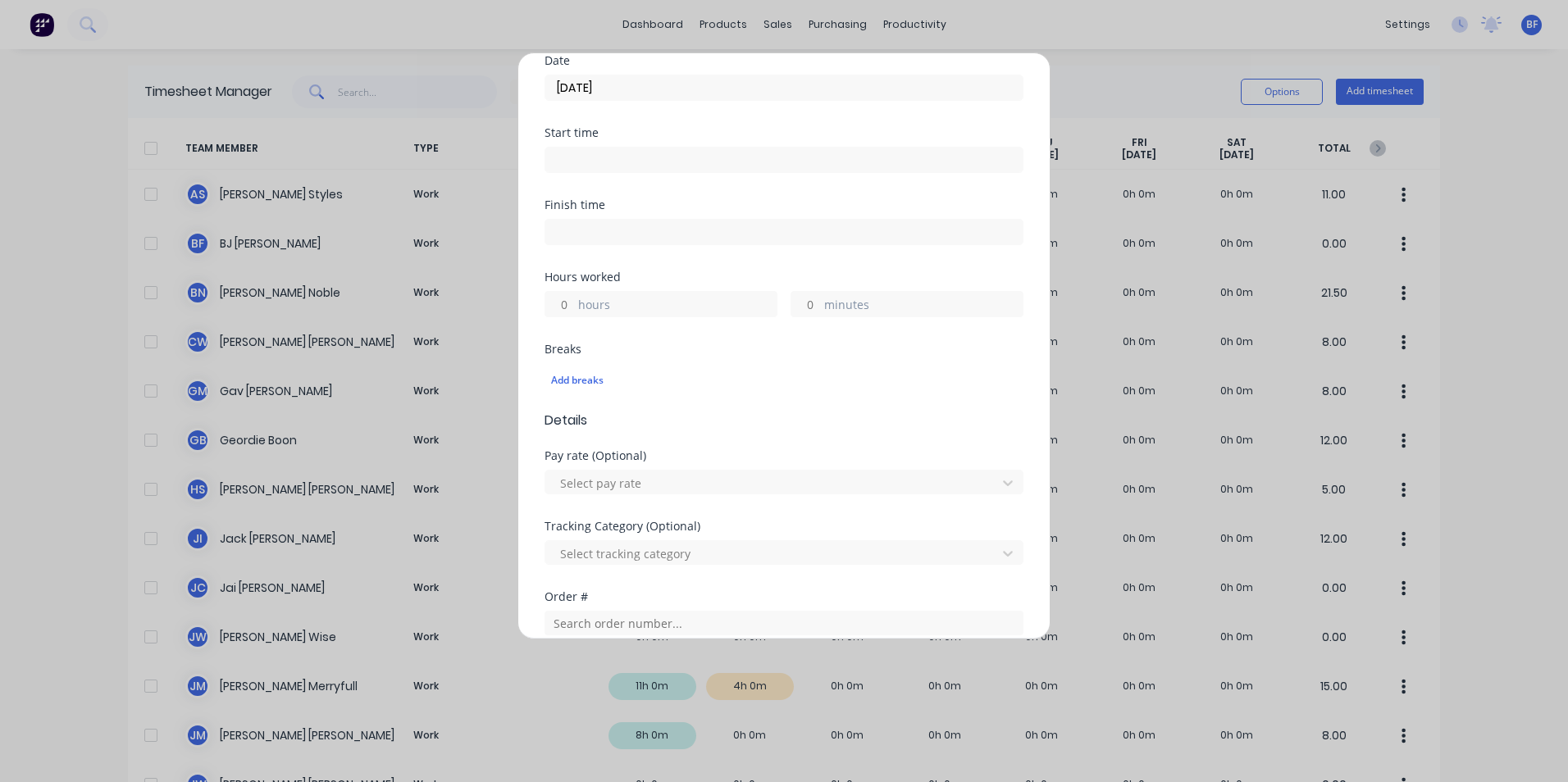
scroll to position [246, 0]
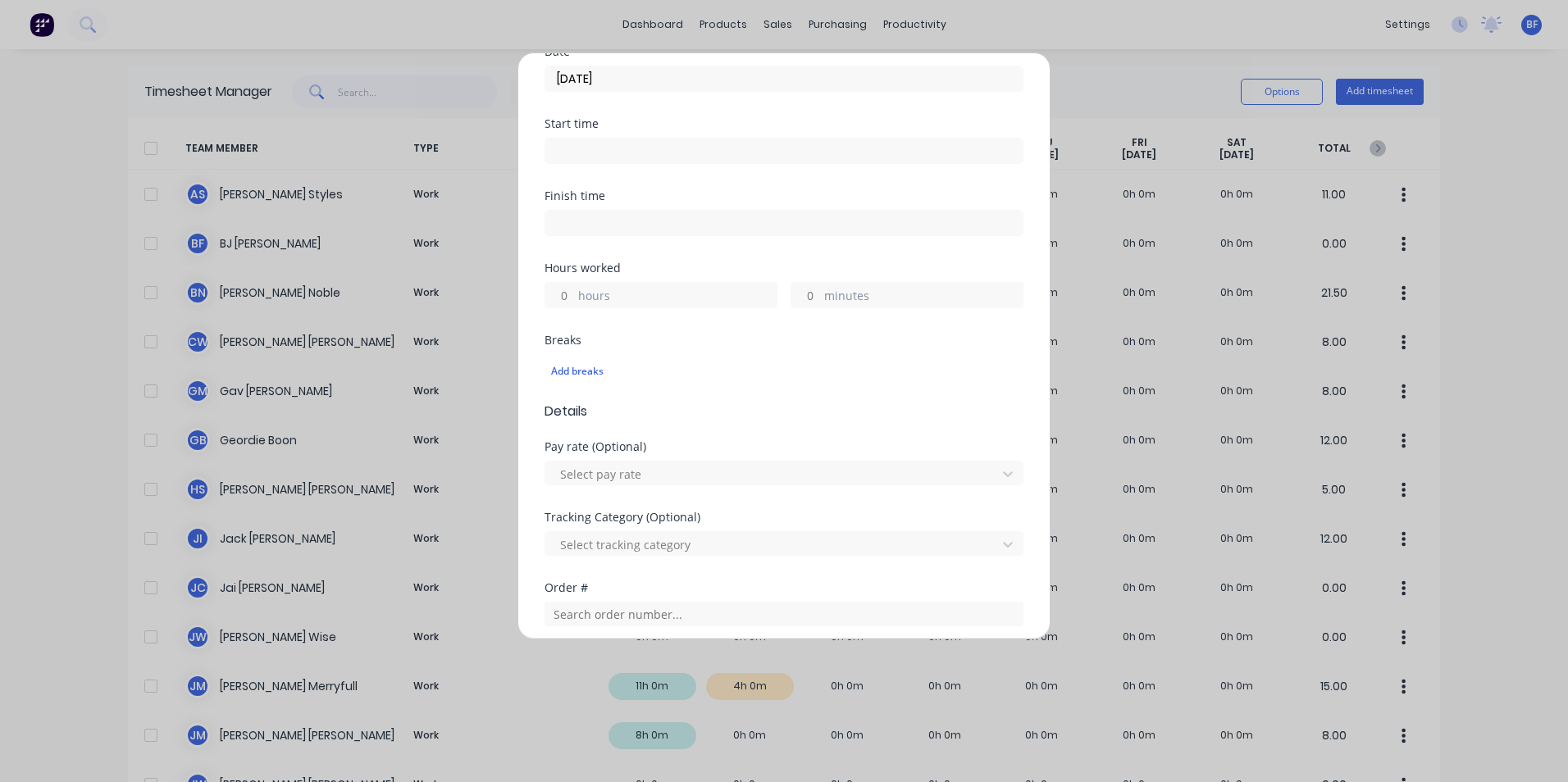
click at [570, 297] on input "hours" at bounding box center [560, 294] width 29 height 24
type input "2"
type input "30"
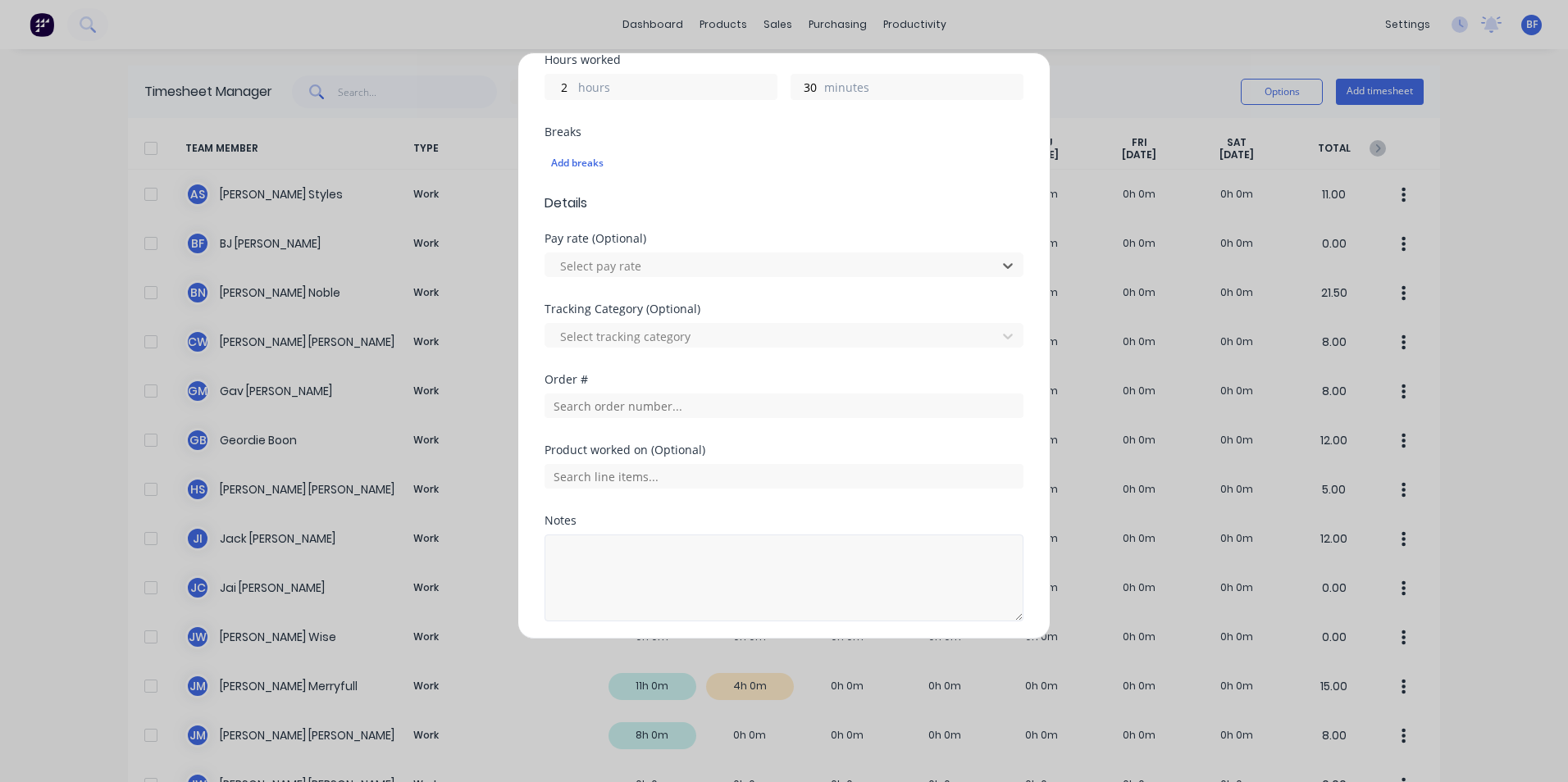
scroll to position [492, 0]
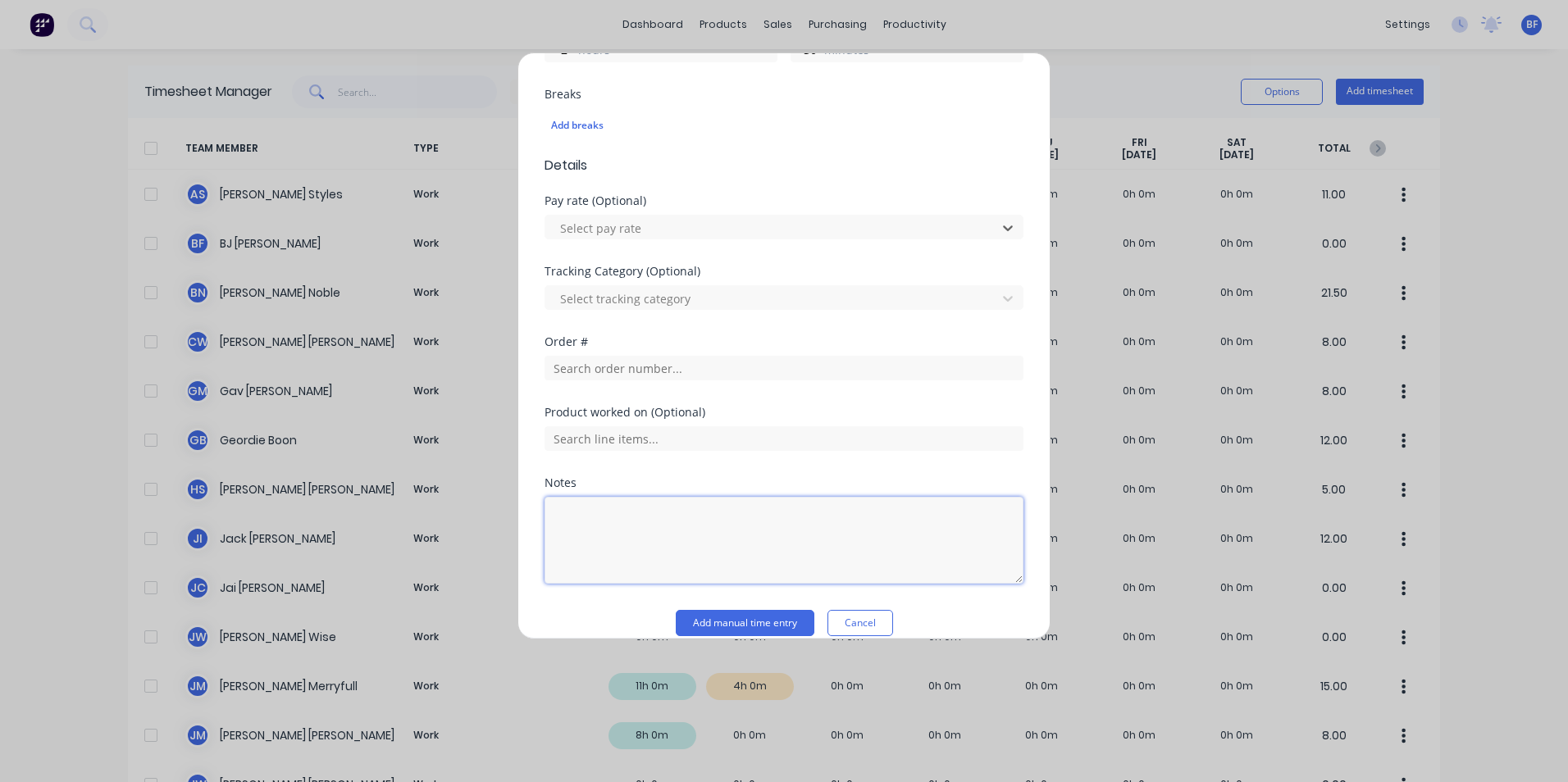
click at [573, 508] on textarea at bounding box center [784, 540] width 479 height 87
type textarea "A"
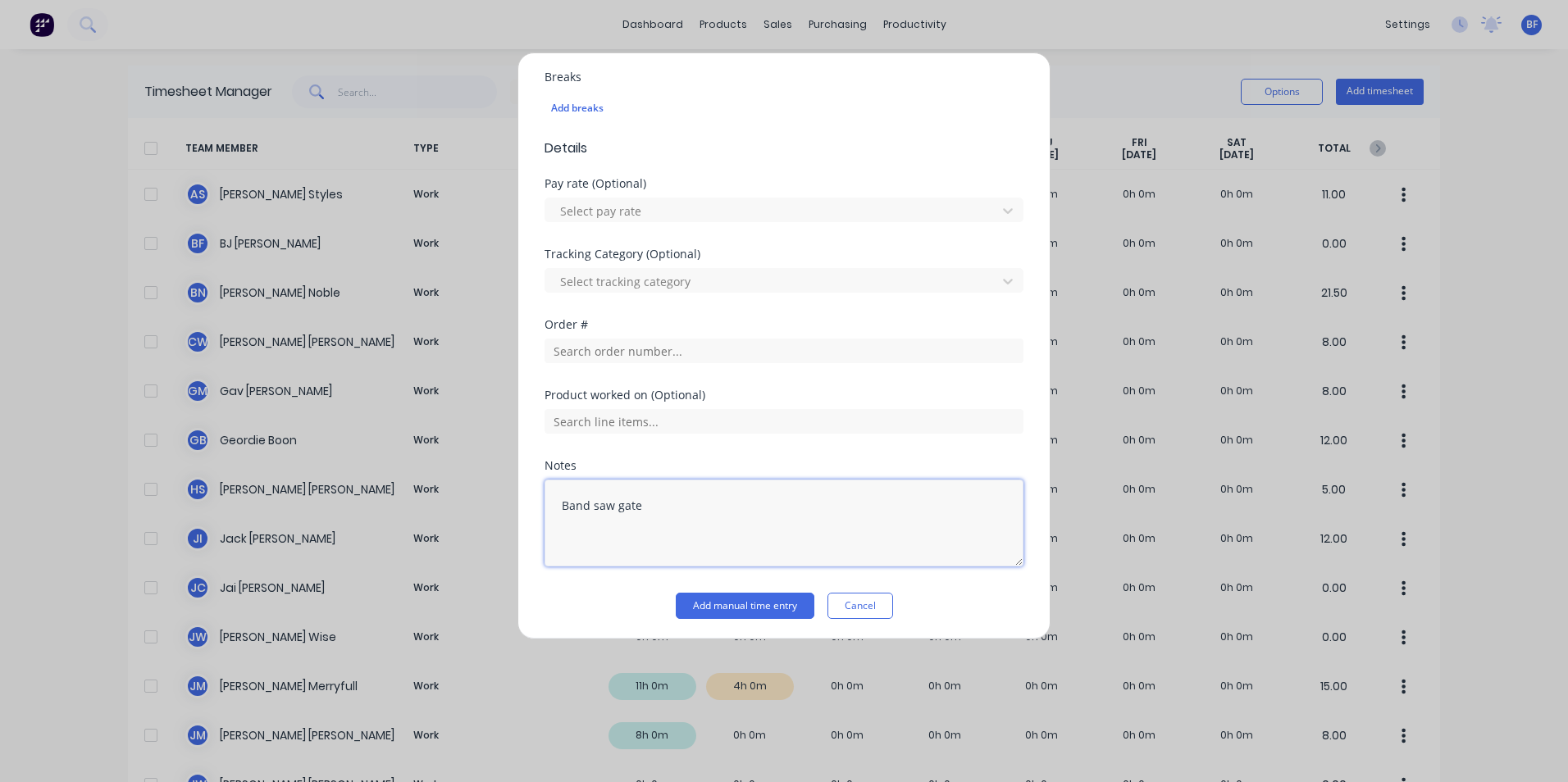
scroll to position [512, 0]
type textarea "Band saw gate"
click at [739, 601] on button "Add manual time entry" at bounding box center [745, 602] width 139 height 26
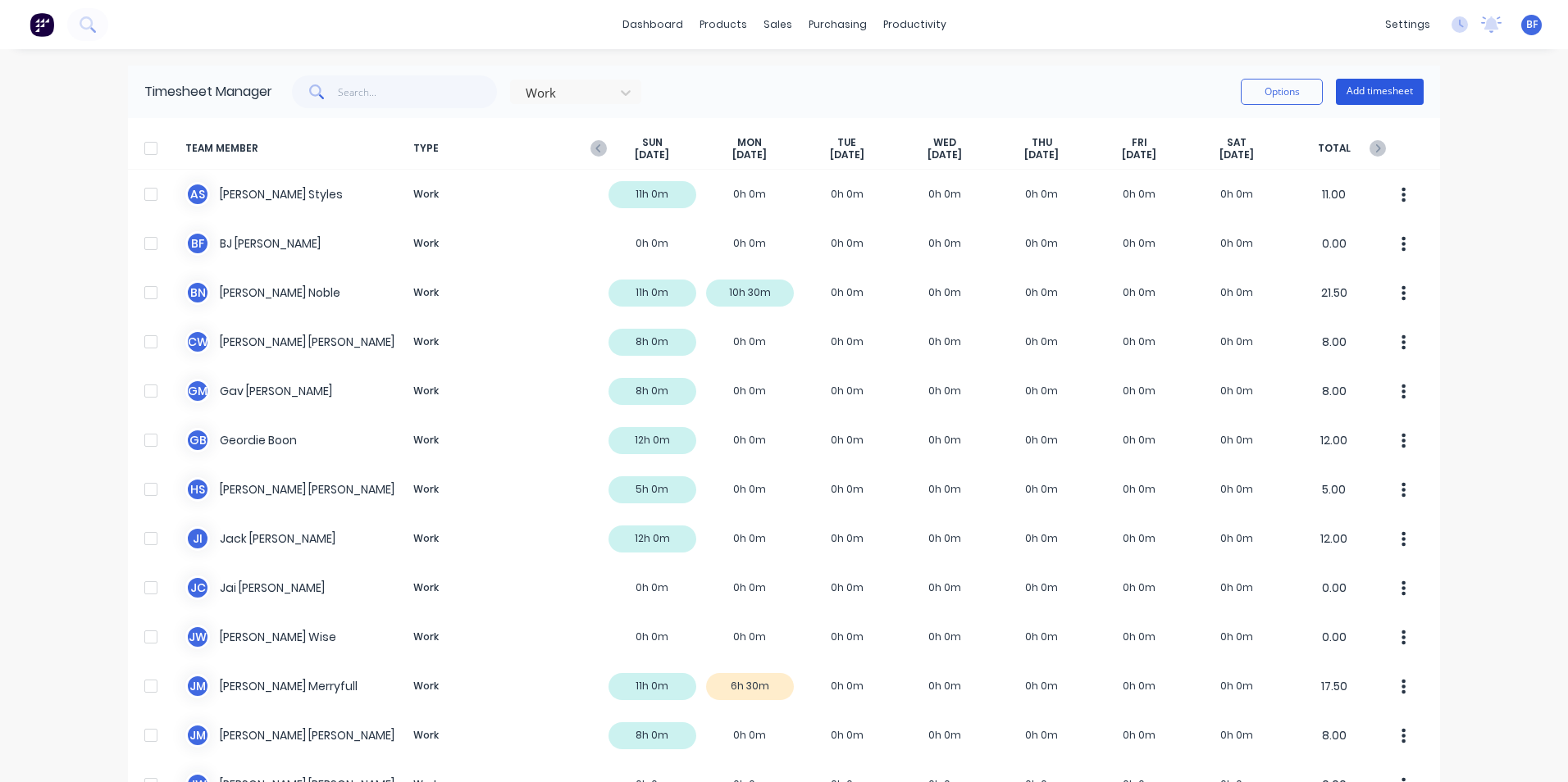
click at [1373, 96] on button "Add timesheet" at bounding box center [1380, 91] width 88 height 26
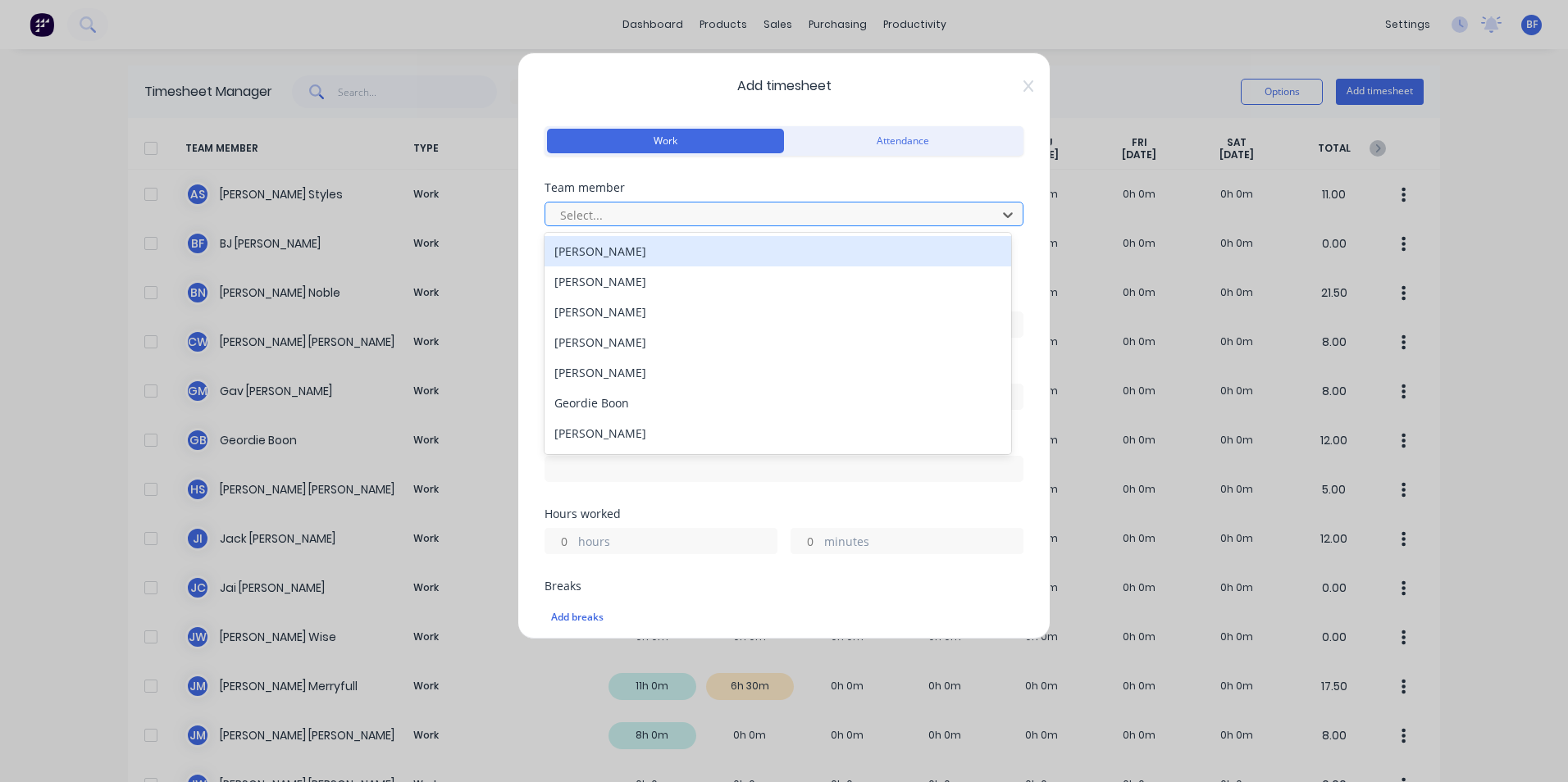
click at [606, 217] on div at bounding box center [773, 215] width 430 height 21
type input "jos"
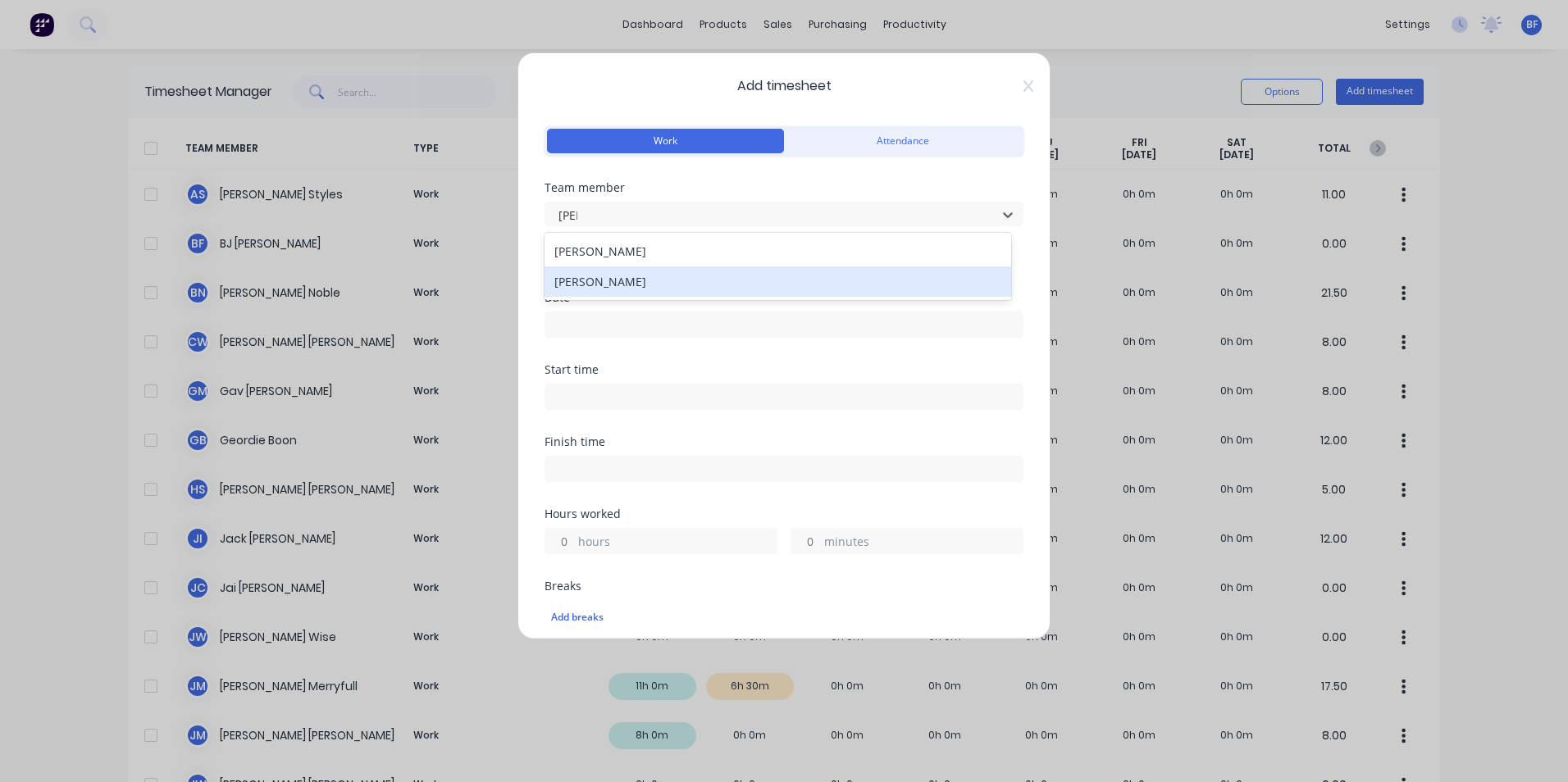
click at [630, 280] on div "Joshua Merryfull" at bounding box center [778, 282] width 466 height 30
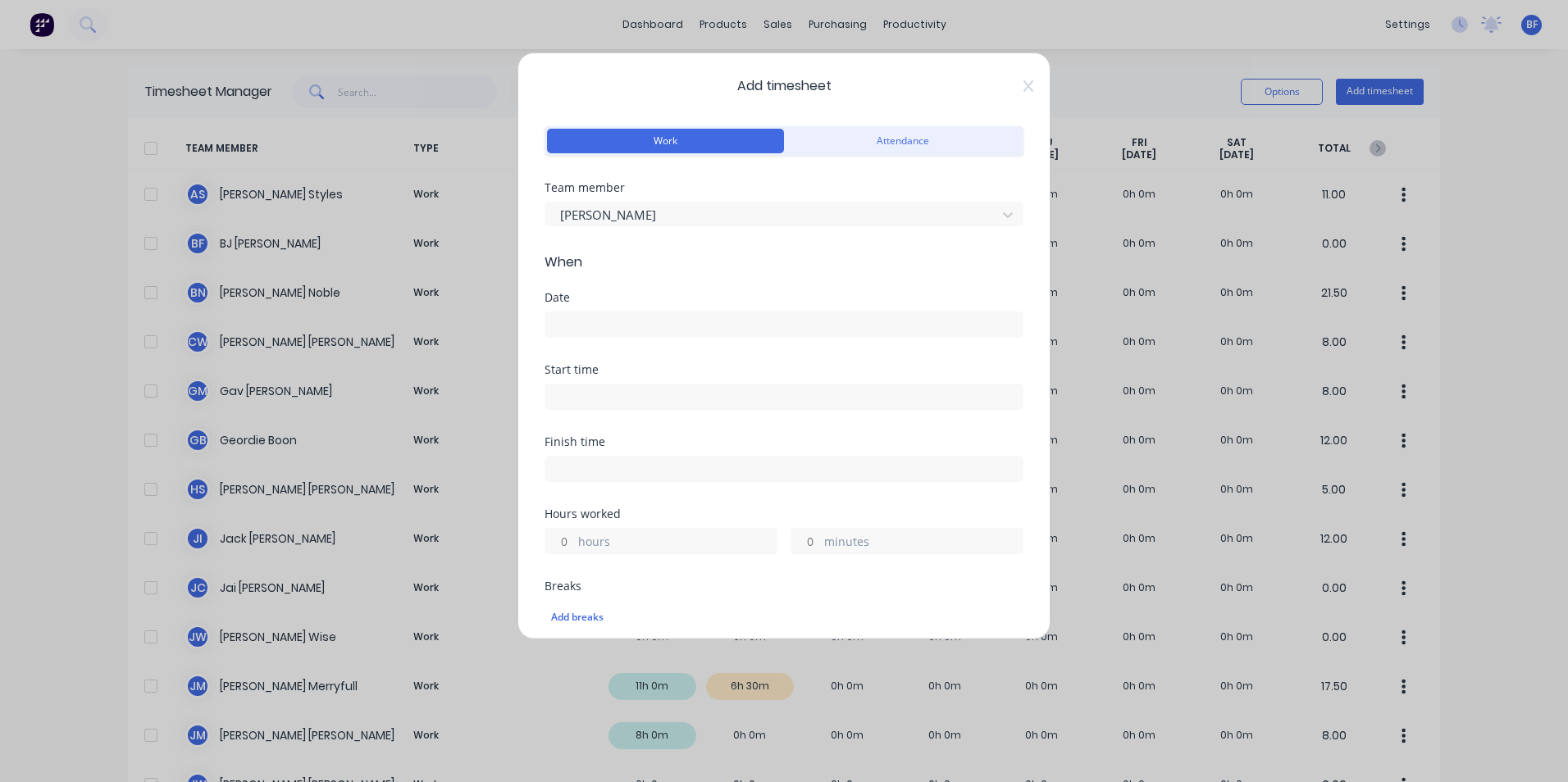
click at [590, 327] on input at bounding box center [784, 324] width 477 height 24
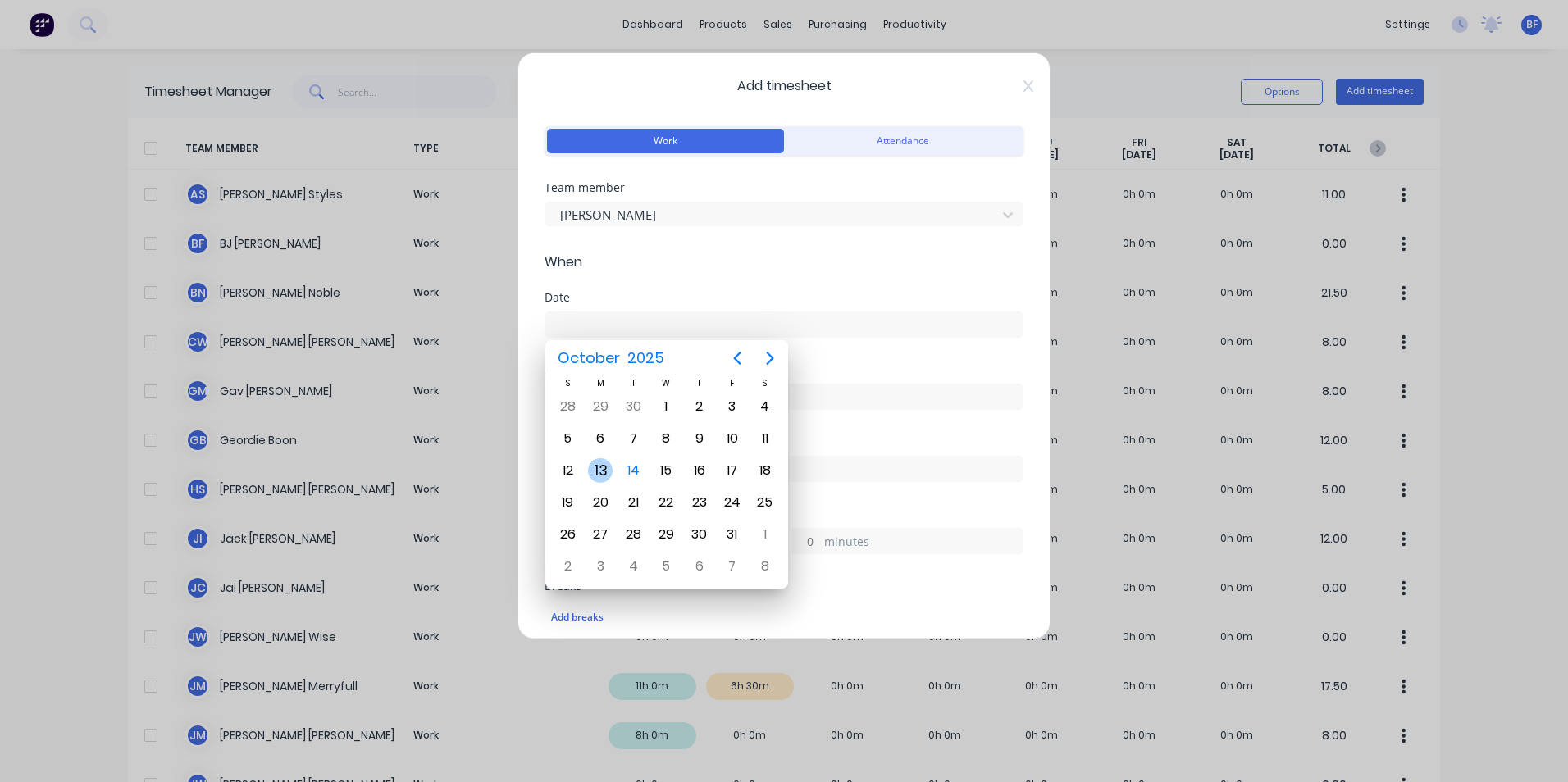
click at [595, 464] on div "13" at bounding box center [600, 470] width 24 height 24
type input "13/10/2025"
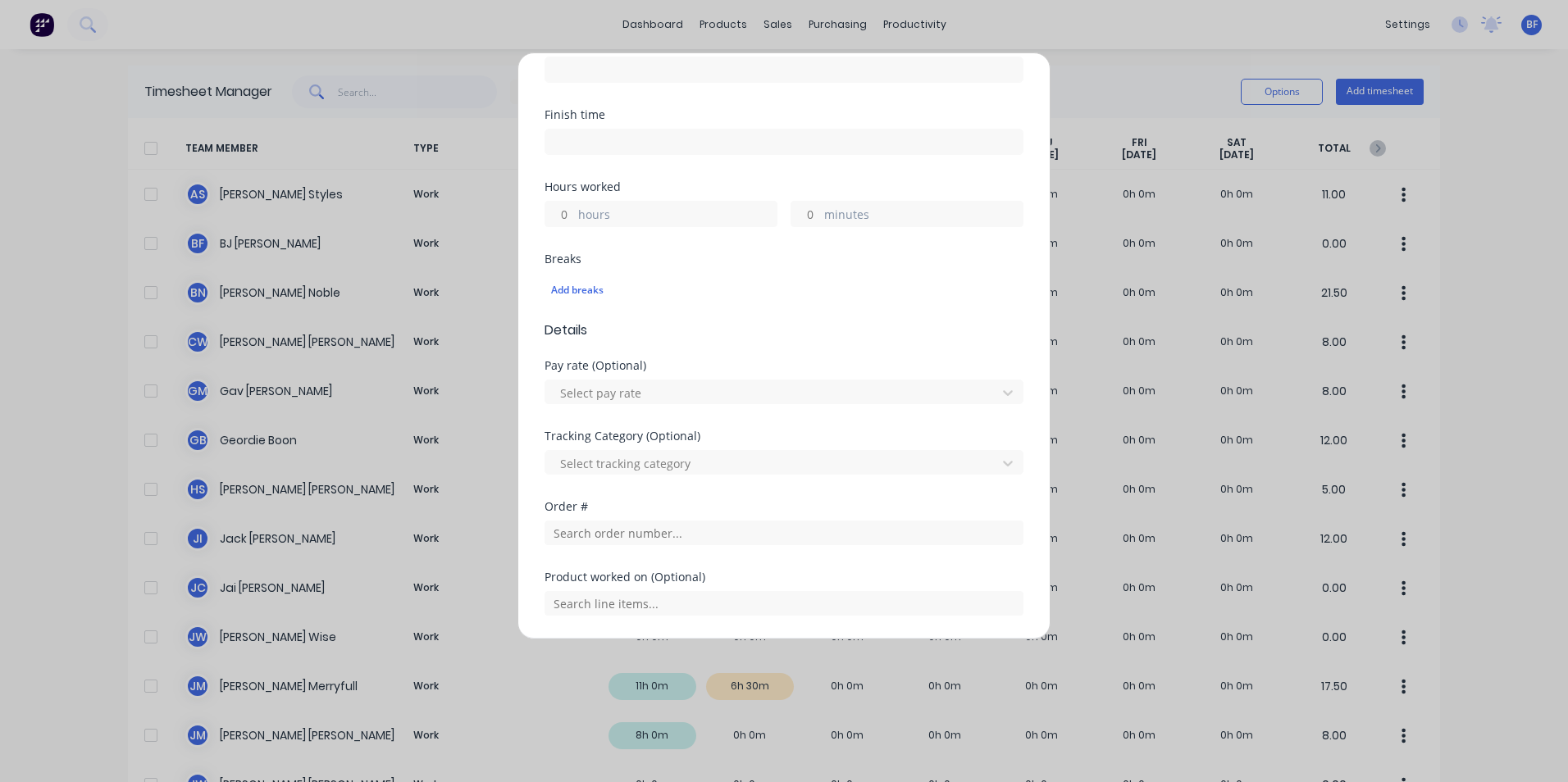
scroll to position [328, 0]
click at [567, 215] on input "hours" at bounding box center [560, 213] width 29 height 24
type input "3"
type input "30"
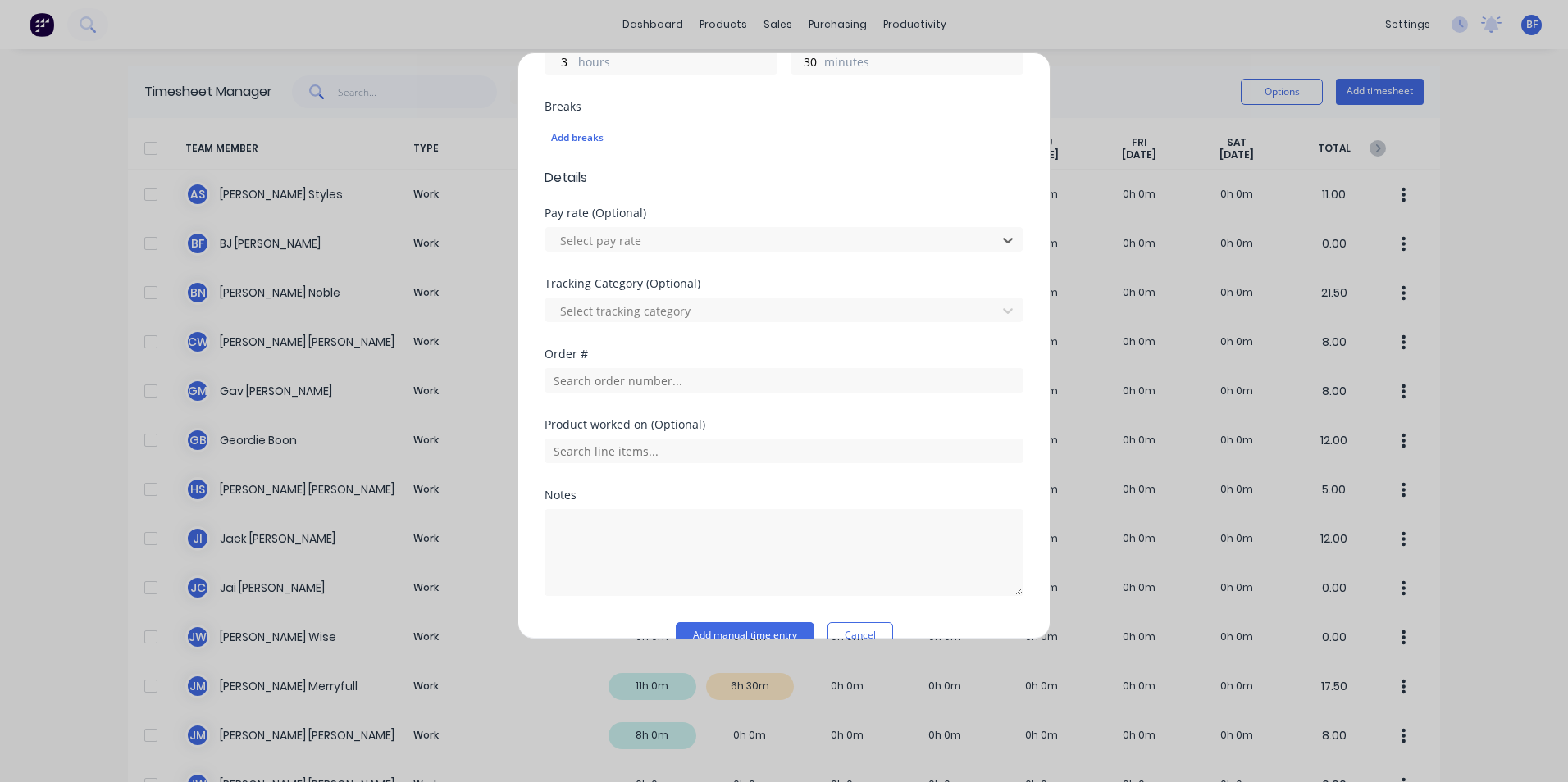
scroll to position [512, 0]
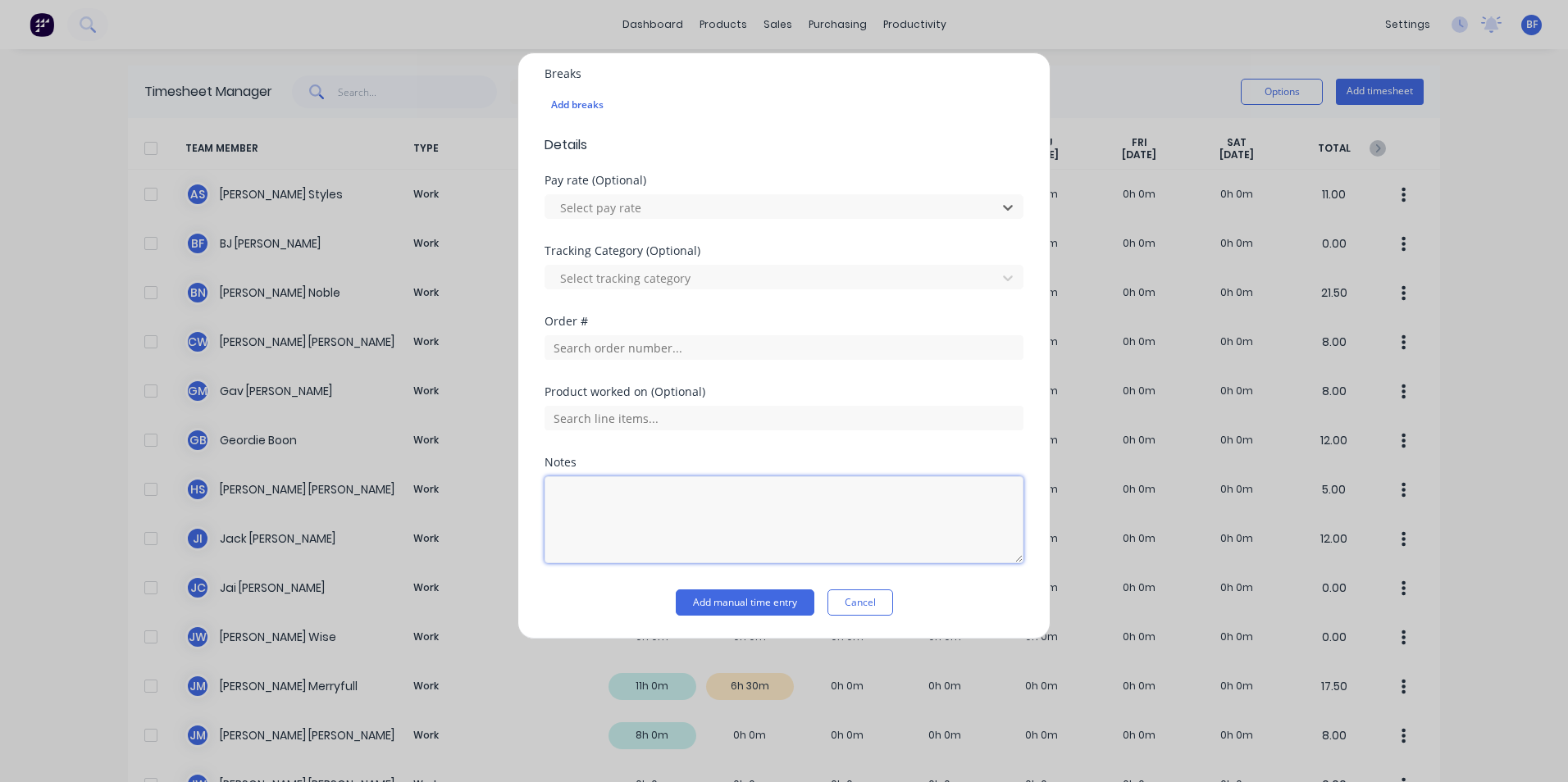
click at [571, 479] on textarea at bounding box center [784, 519] width 479 height 87
type textarea "Make new cover for bandsaw hydraliv tank to suit new motor"
type textarea "Make new cover for bandsaw hydraulic tank to suit new motor"
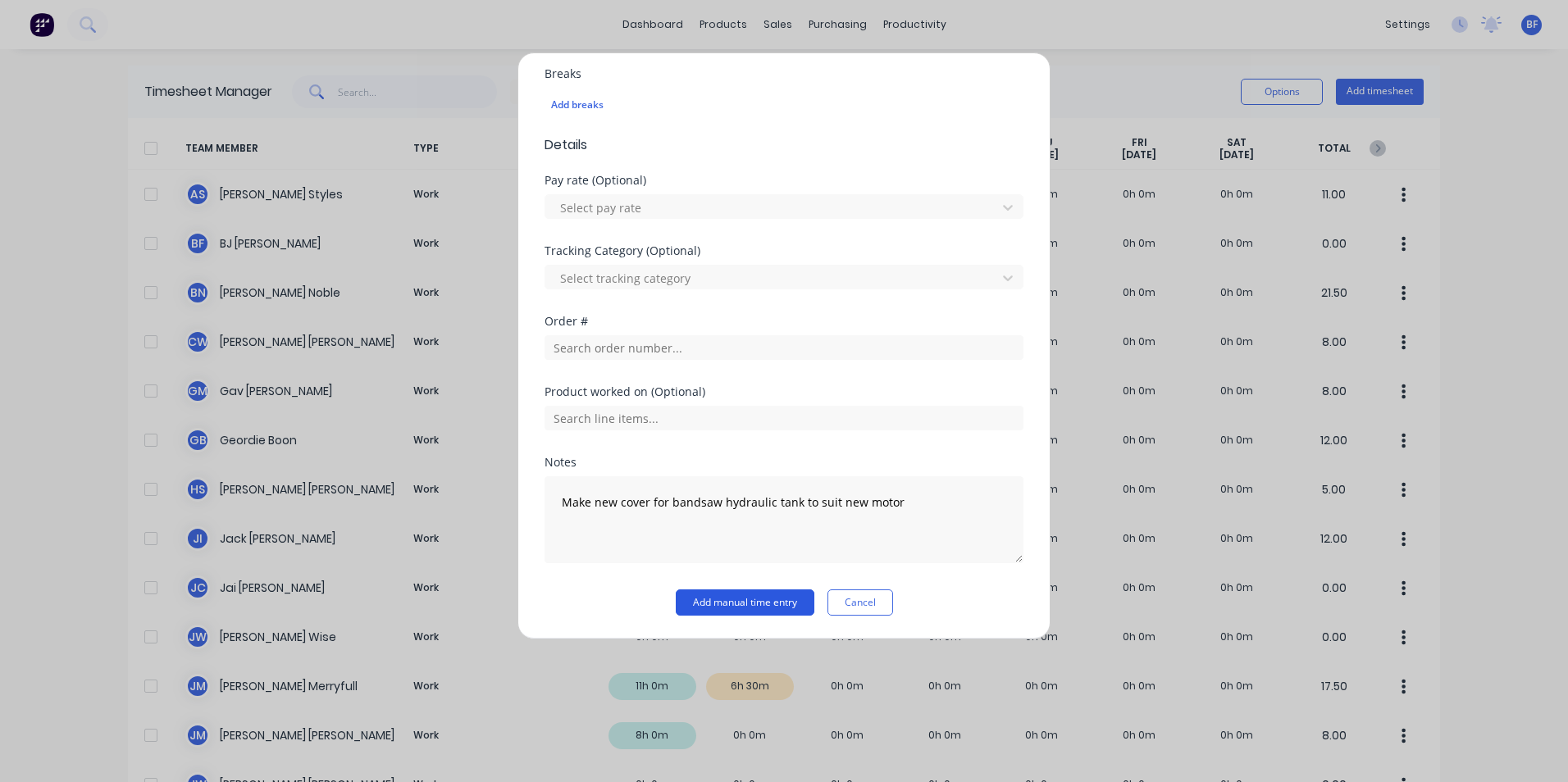
click at [728, 598] on button "Add manual time entry" at bounding box center [745, 602] width 139 height 26
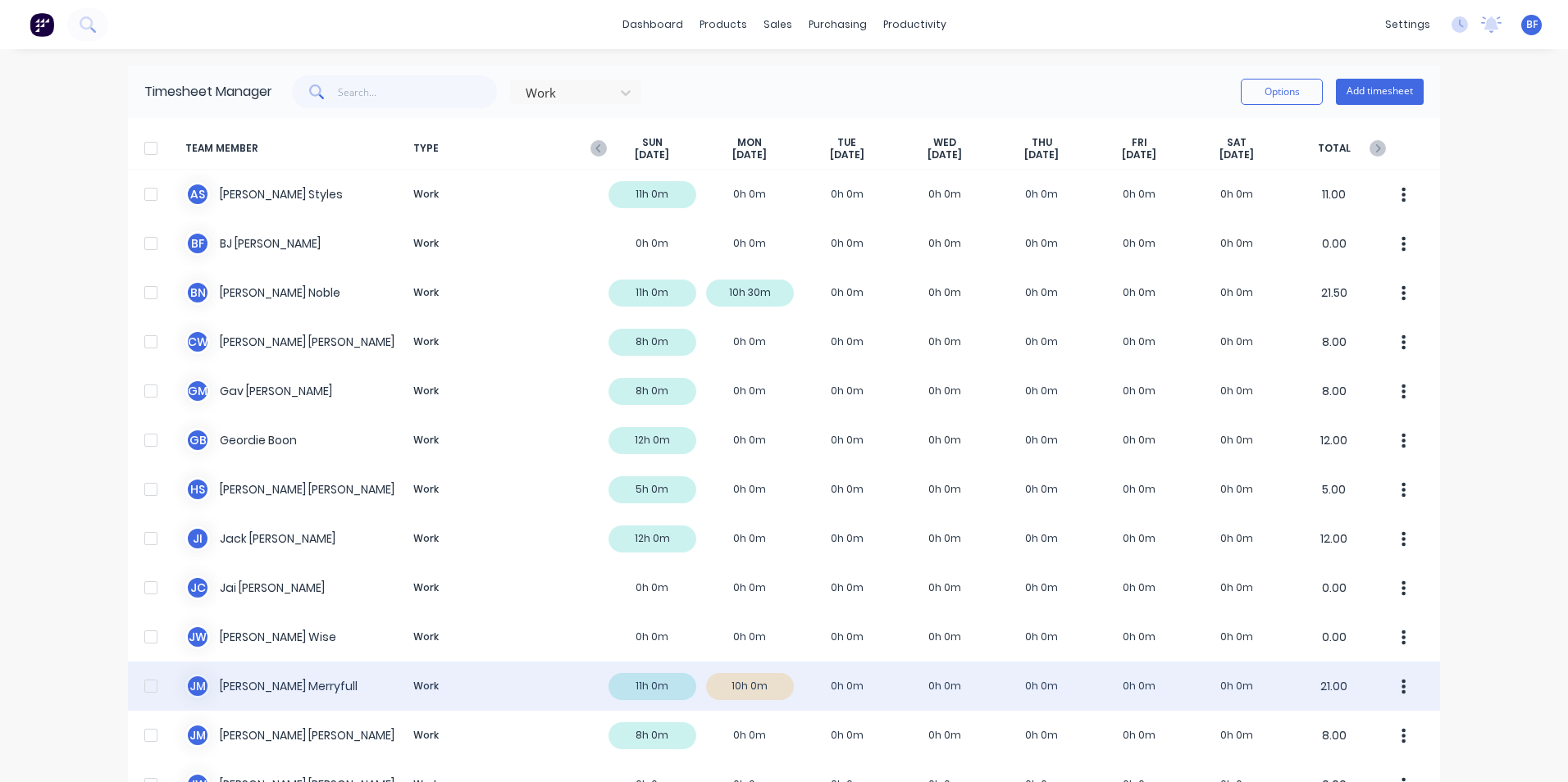
click at [1391, 684] on button "button" at bounding box center [1404, 686] width 34 height 33
click at [1325, 733] on div "Approve" at bounding box center [1341, 732] width 126 height 24
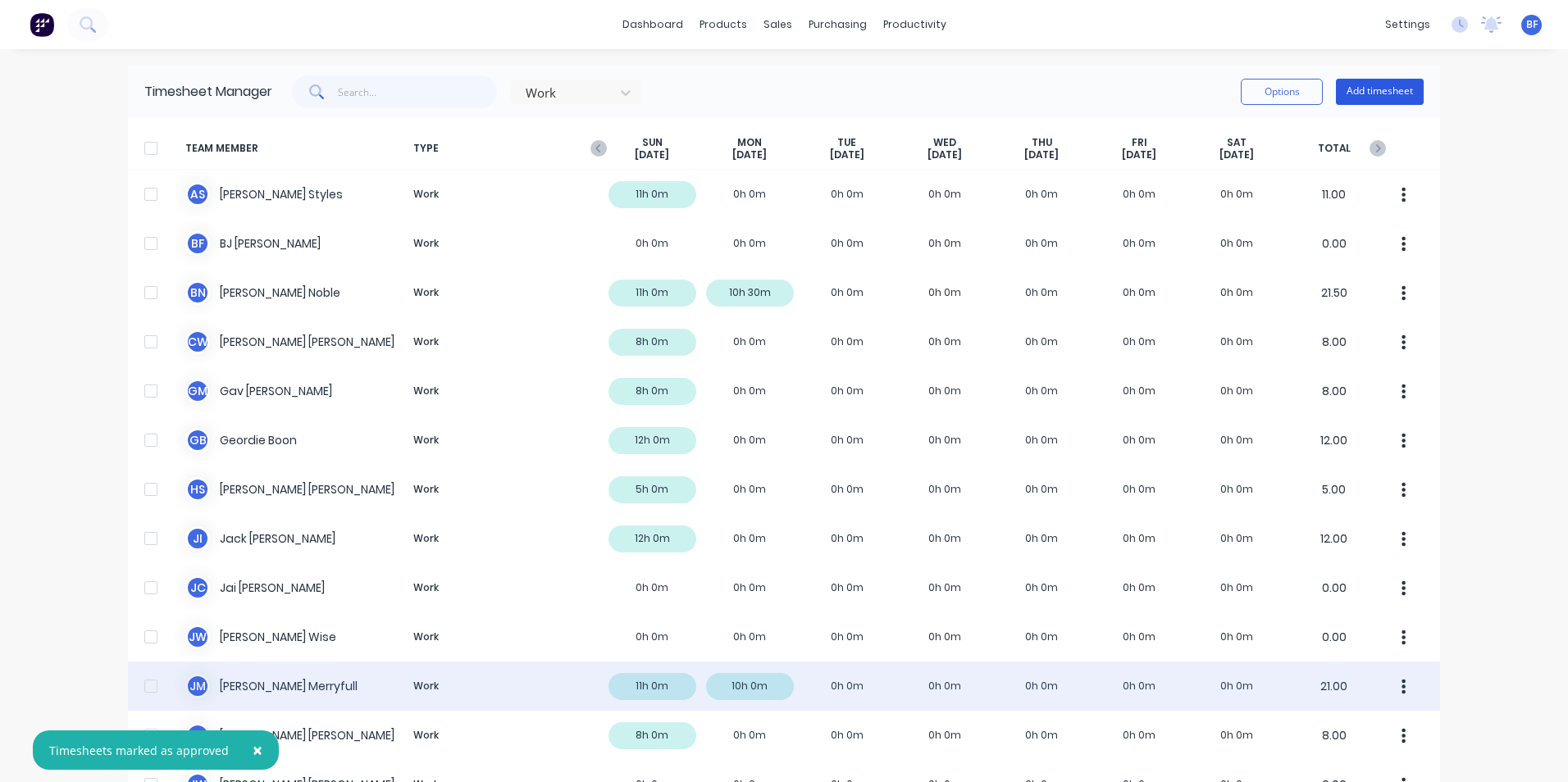
click at [1368, 91] on button "Add timesheet" at bounding box center [1380, 91] width 88 height 26
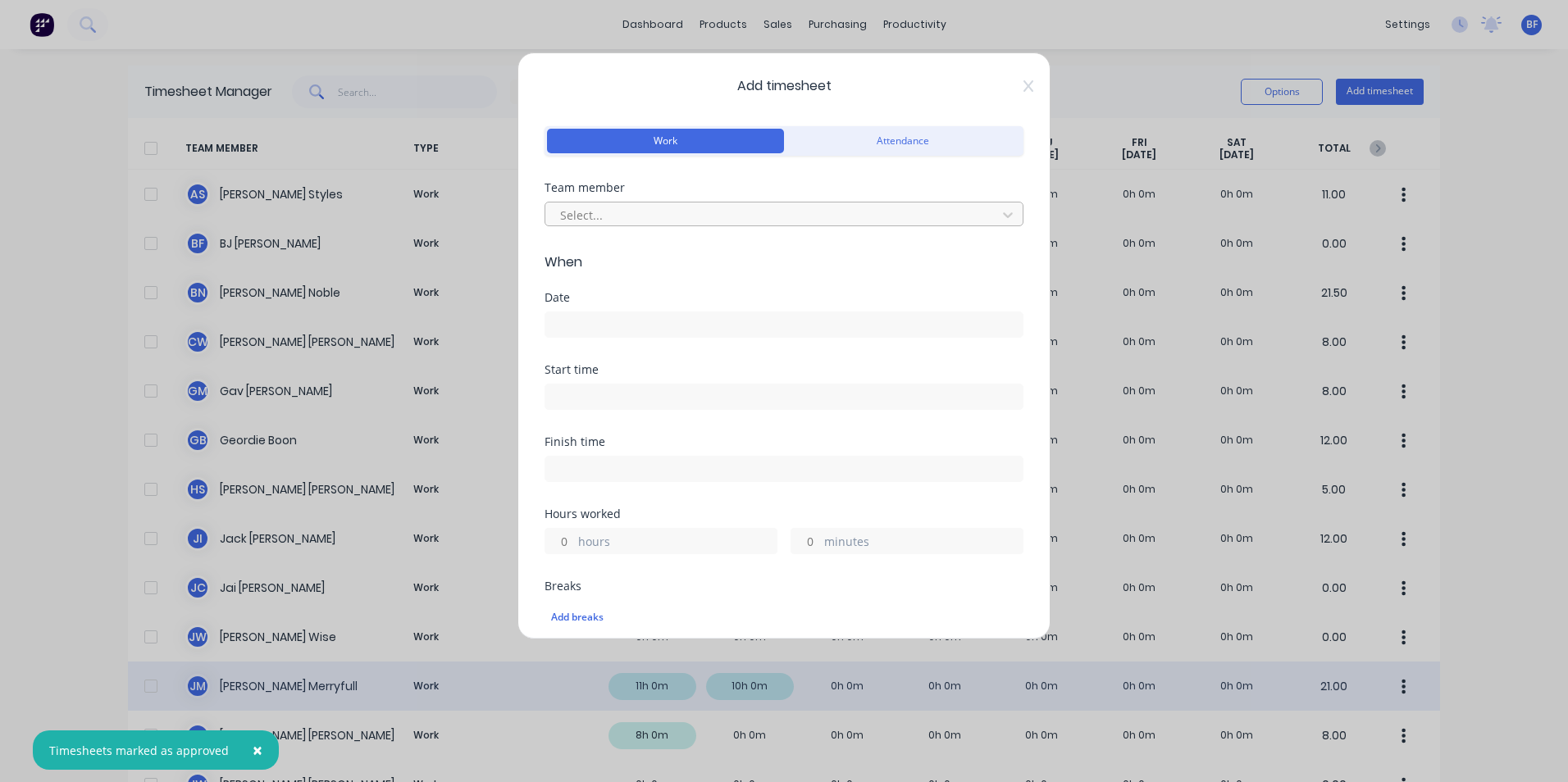
click at [604, 213] on div at bounding box center [773, 215] width 430 height 21
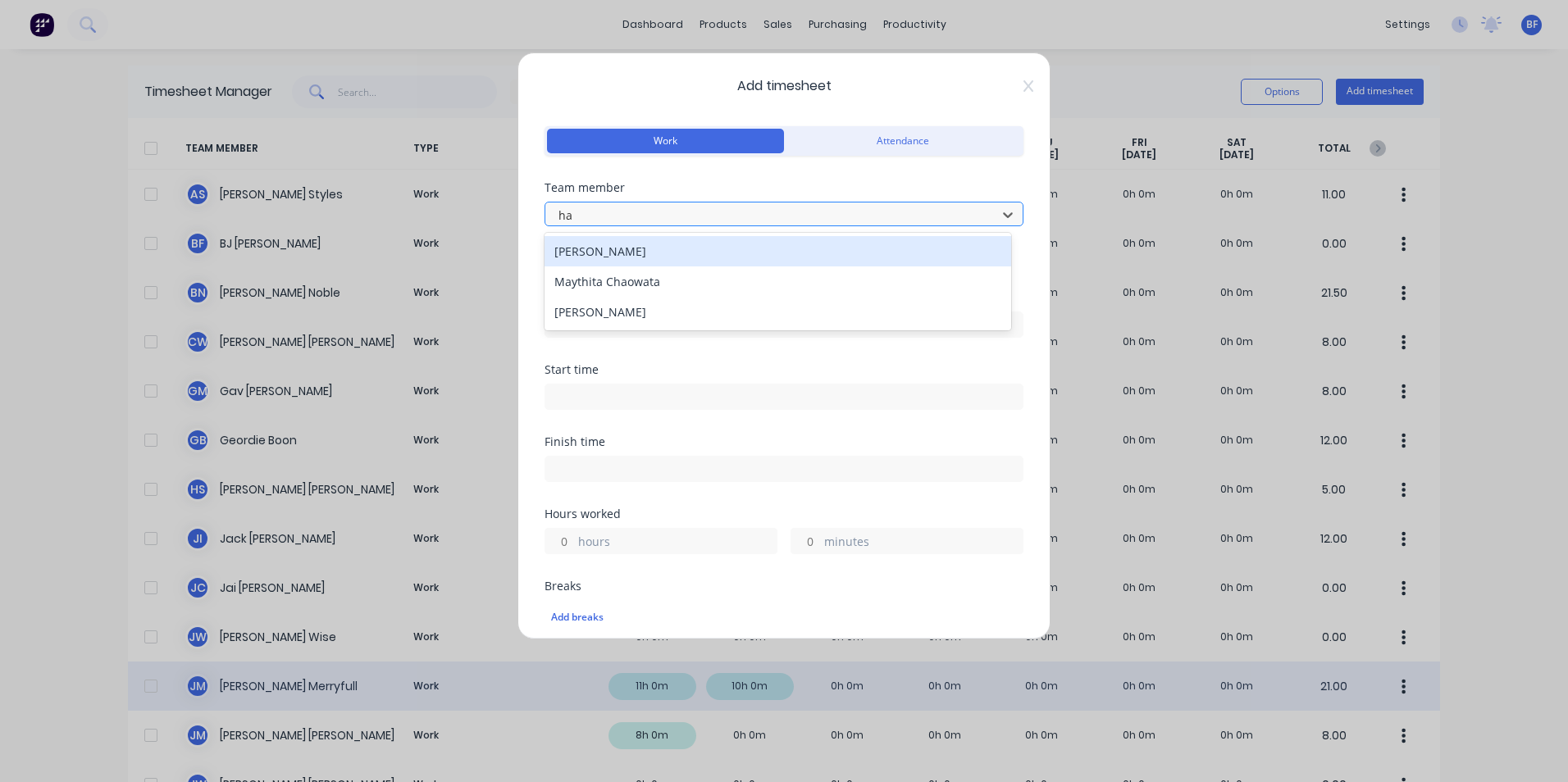
type input "hay"
click at [617, 254] on div "Hayden Stephens" at bounding box center [778, 251] width 466 height 30
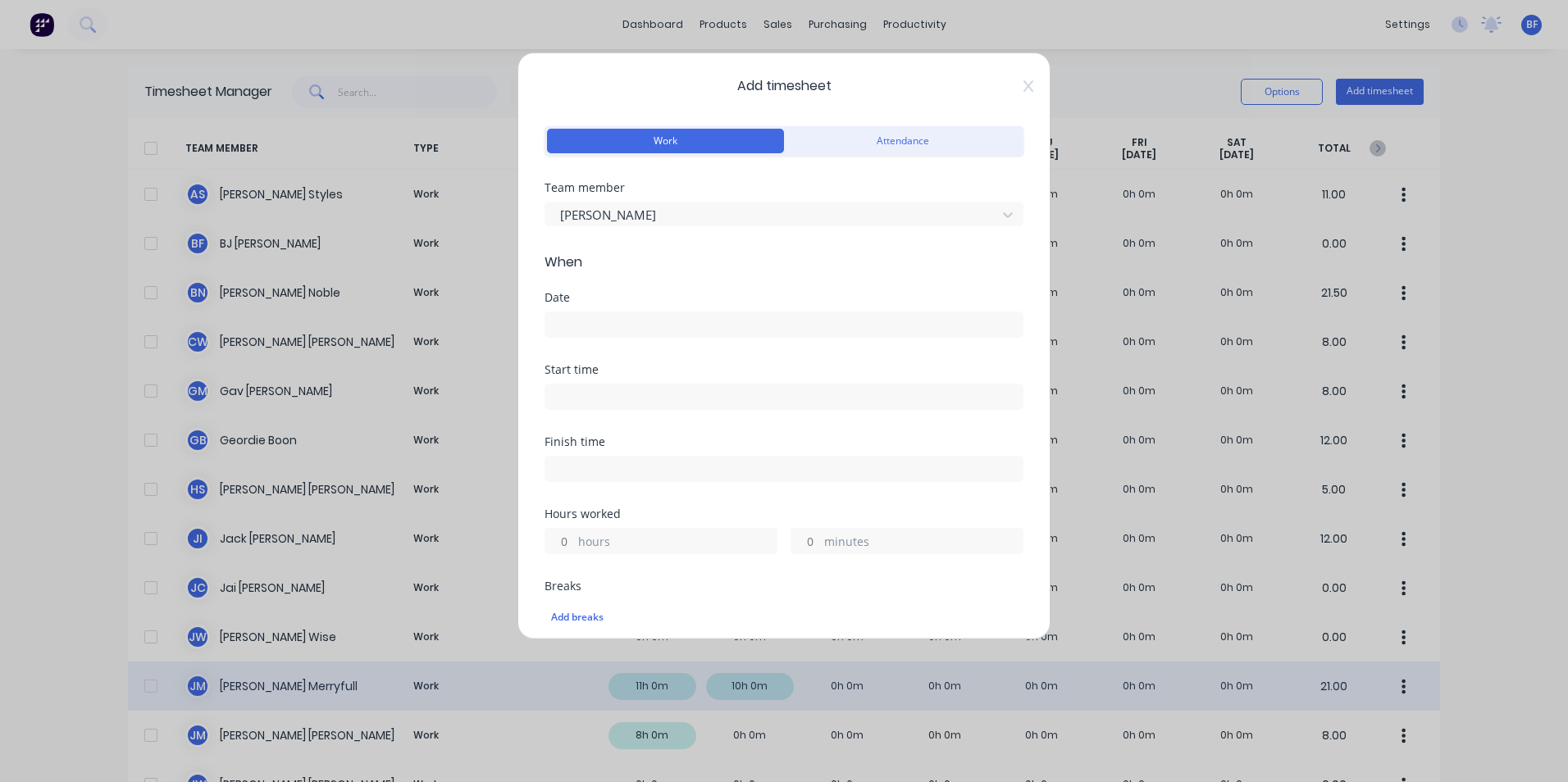
click at [579, 320] on input at bounding box center [784, 324] width 477 height 24
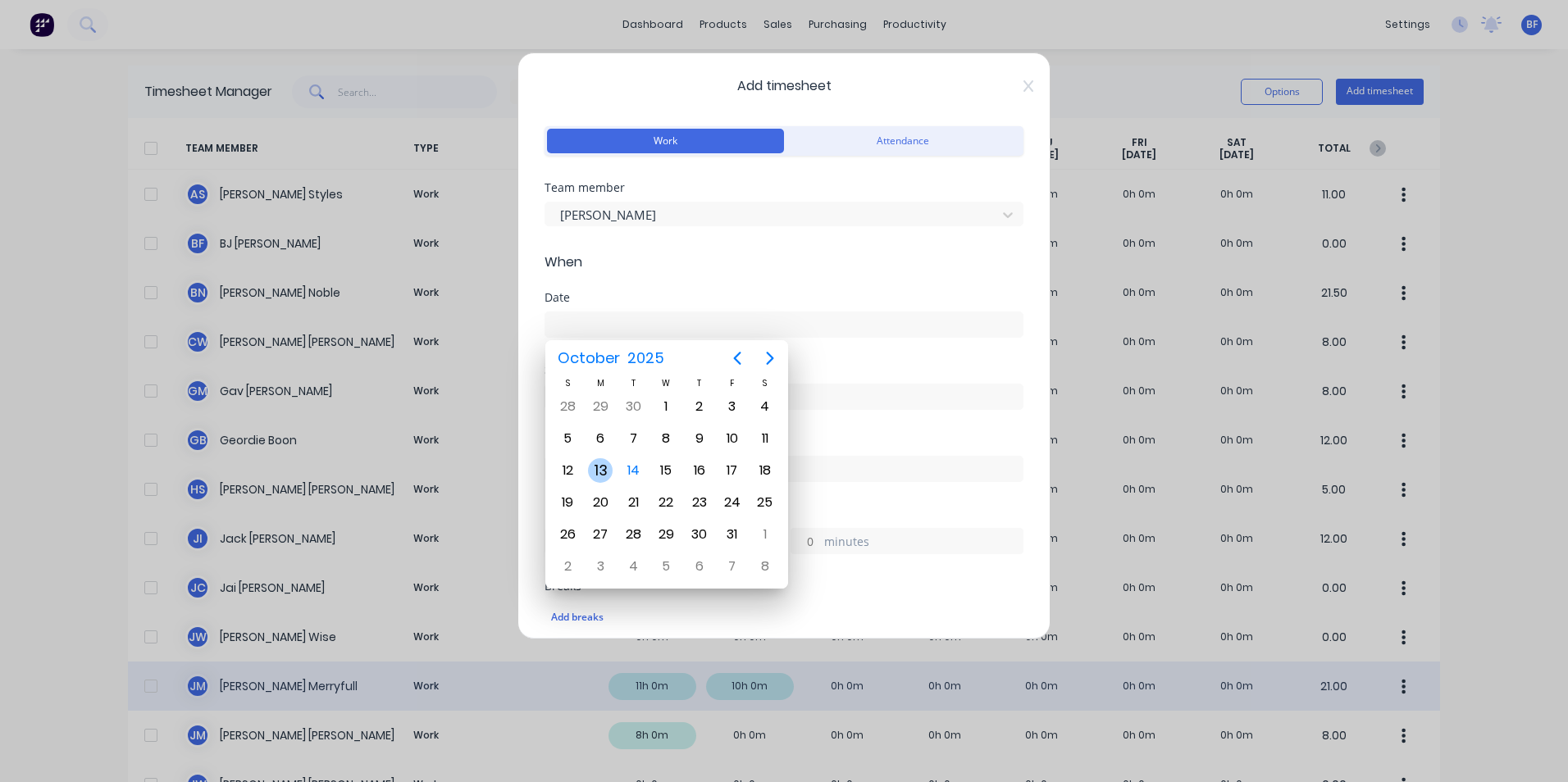
click at [606, 470] on div "13" at bounding box center [600, 470] width 24 height 24
type input "13/10/2025"
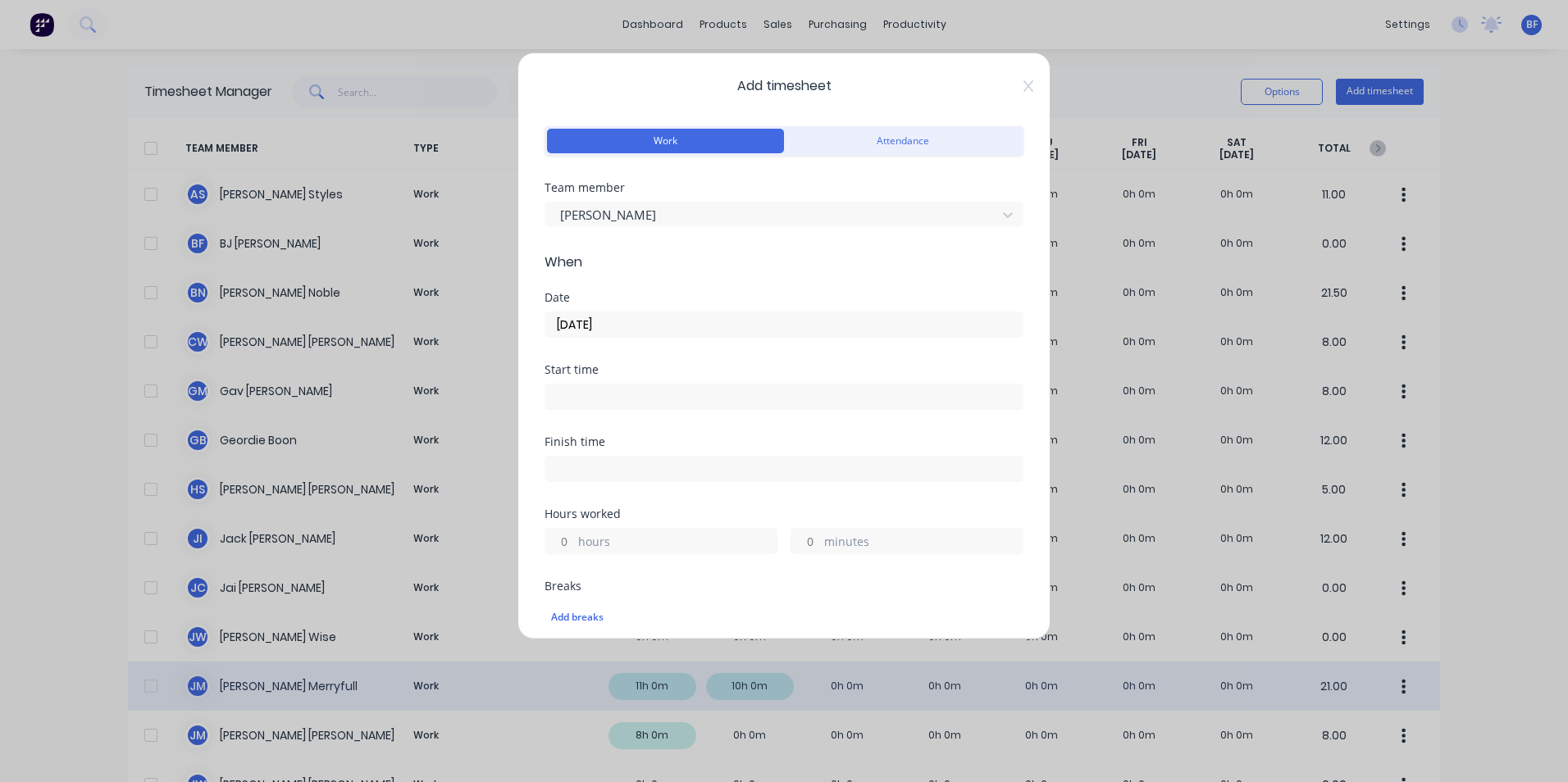
click at [572, 541] on input "hours" at bounding box center [560, 541] width 29 height 24
type input "8"
type input "30"
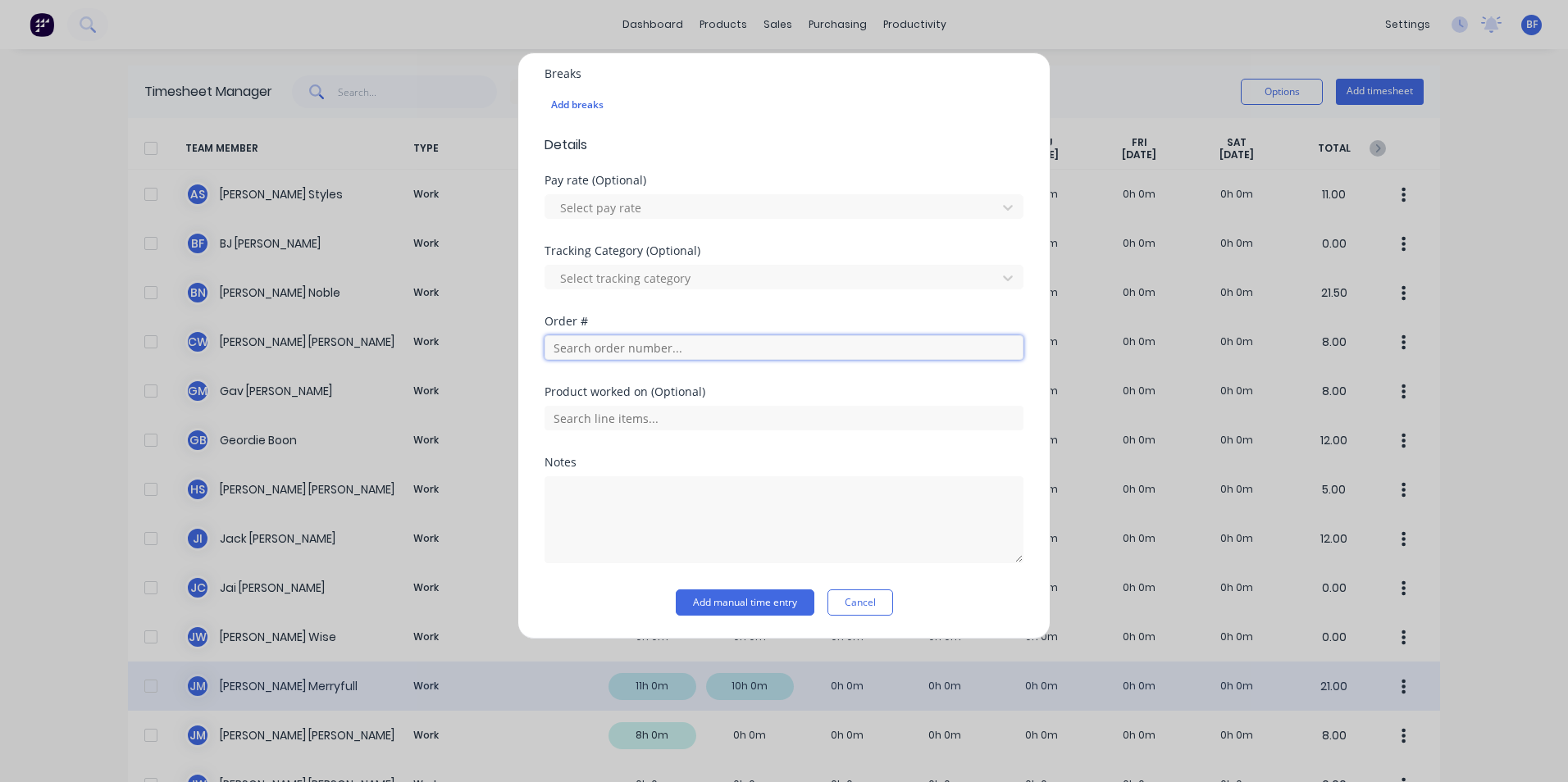
click at [672, 340] on input "text" at bounding box center [784, 347] width 479 height 24
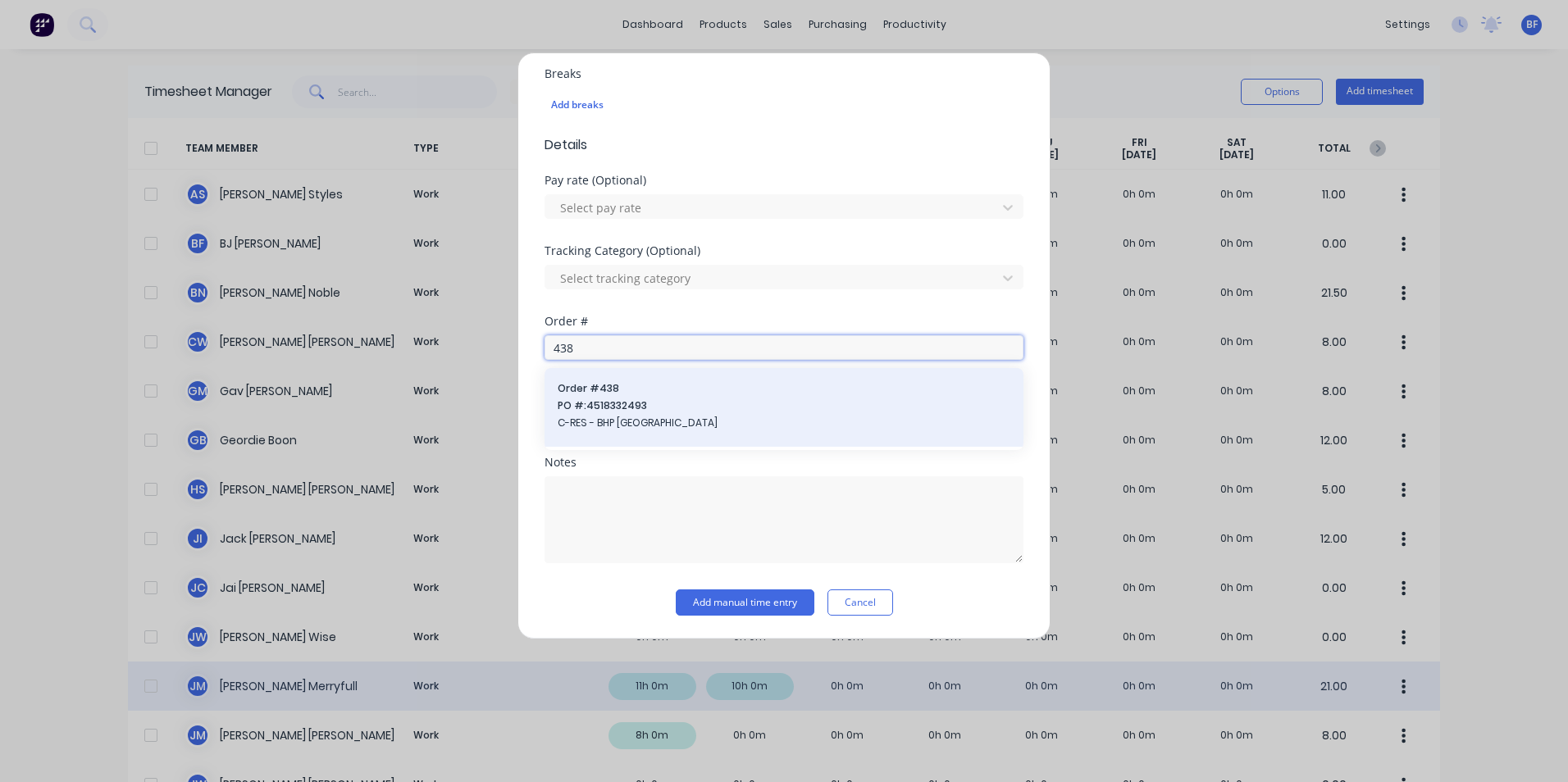
type input "438"
click at [665, 423] on span "C-RES - BHP [GEOGRAPHIC_DATA]" at bounding box center [784, 423] width 453 height 14
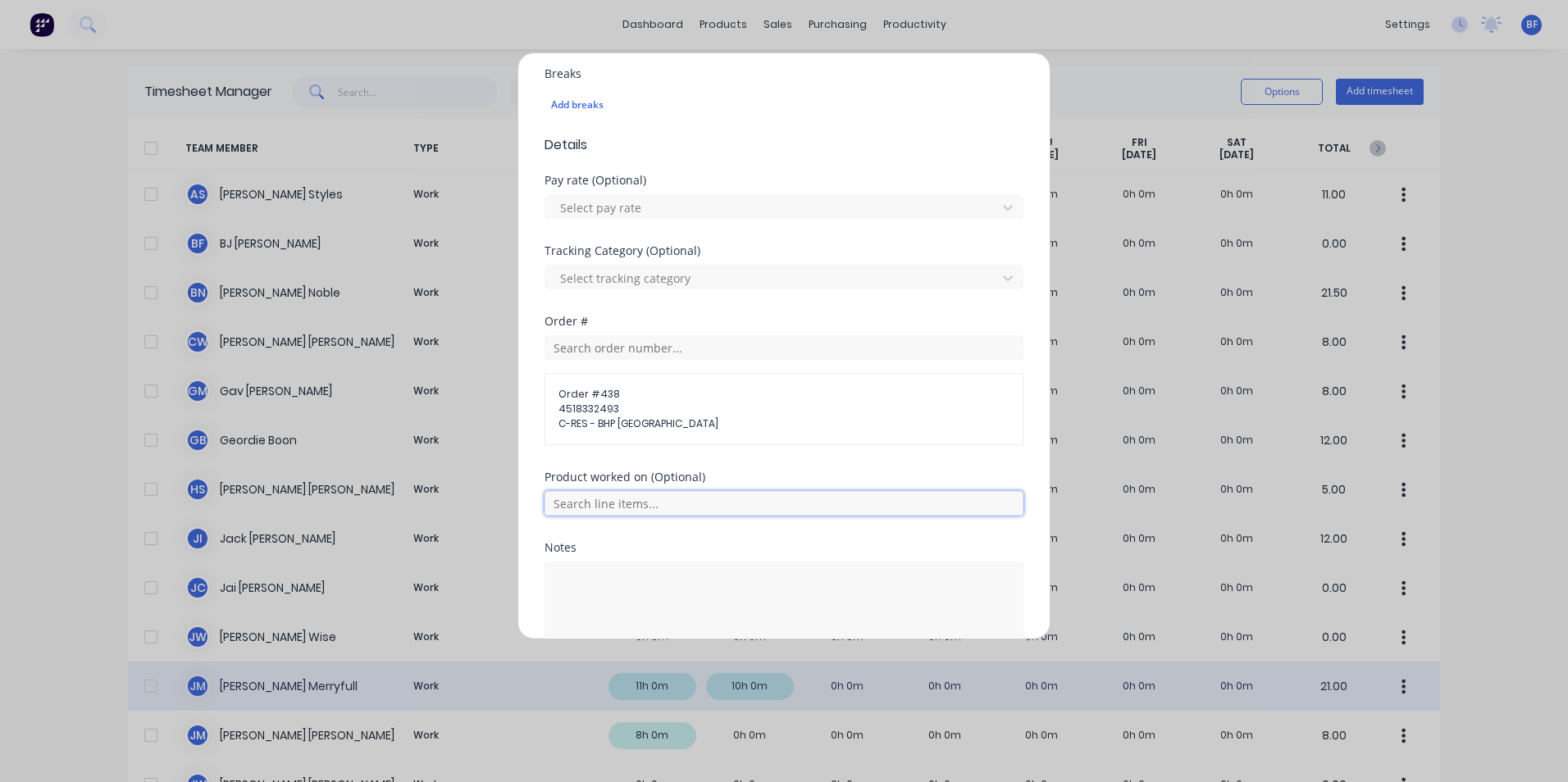
click at [632, 501] on input "text" at bounding box center [784, 503] width 479 height 24
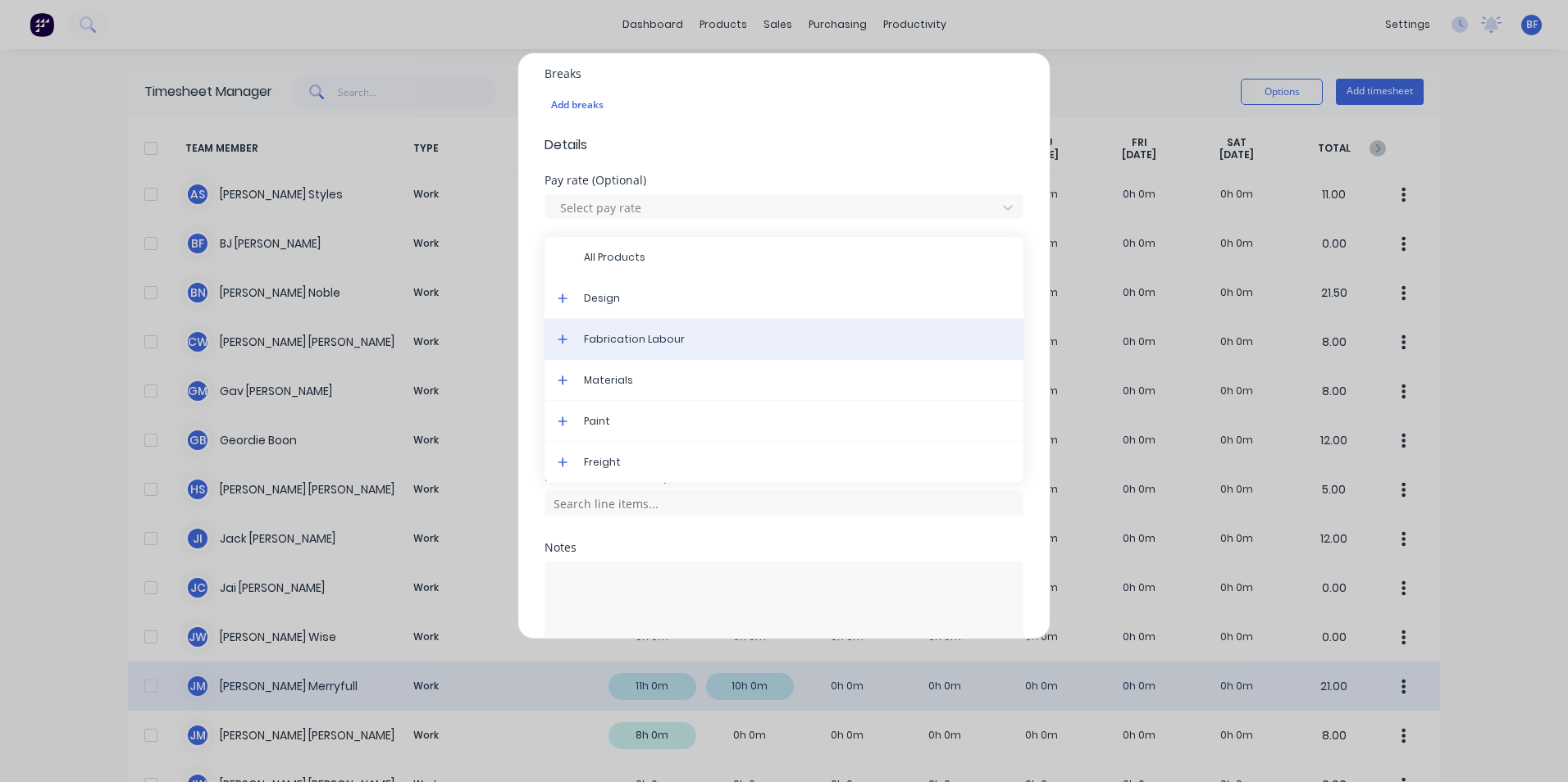
click at [654, 335] on span "Fabrication Labour" at bounding box center [797, 339] width 426 height 14
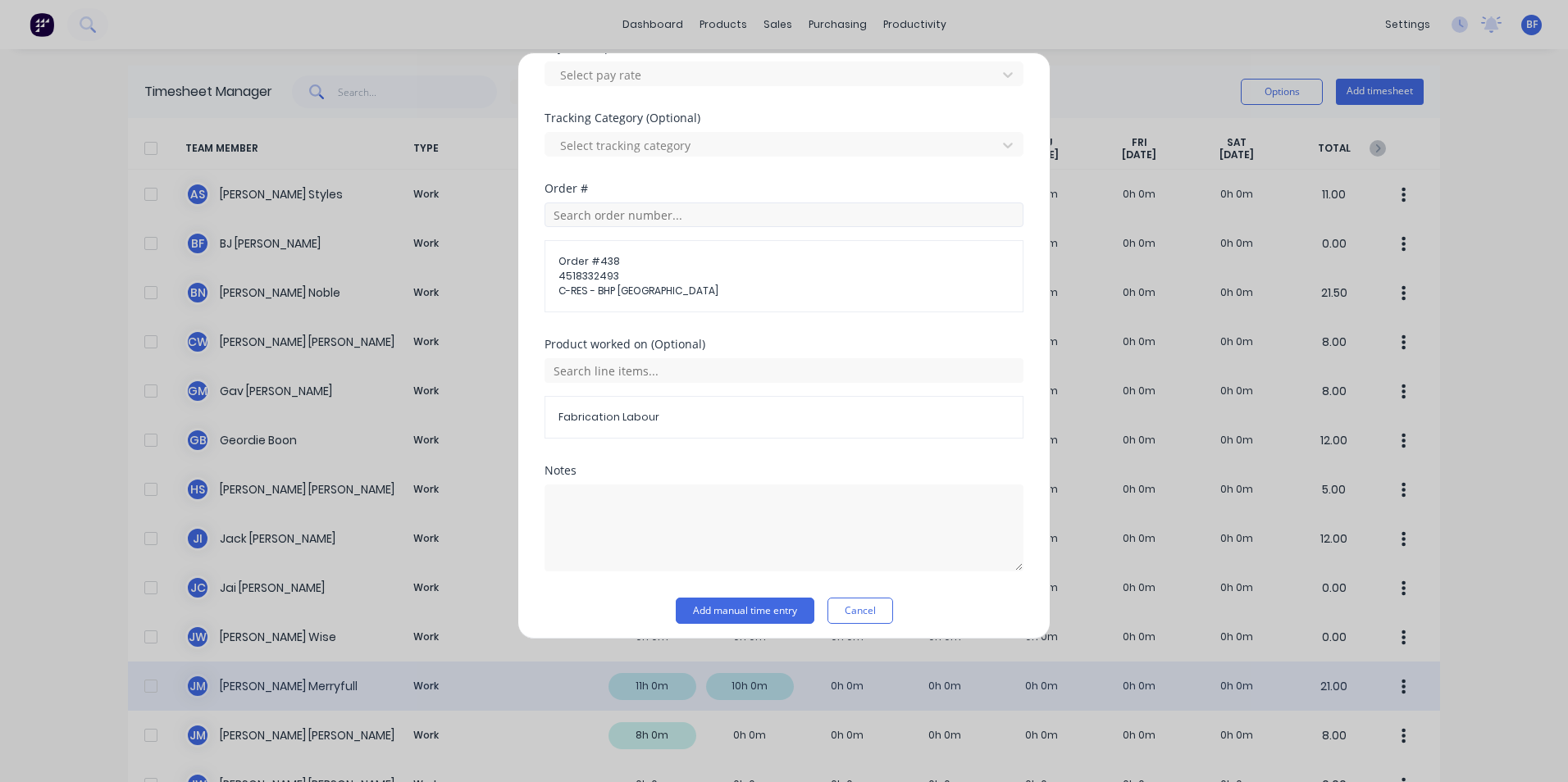
scroll to position [654, 0]
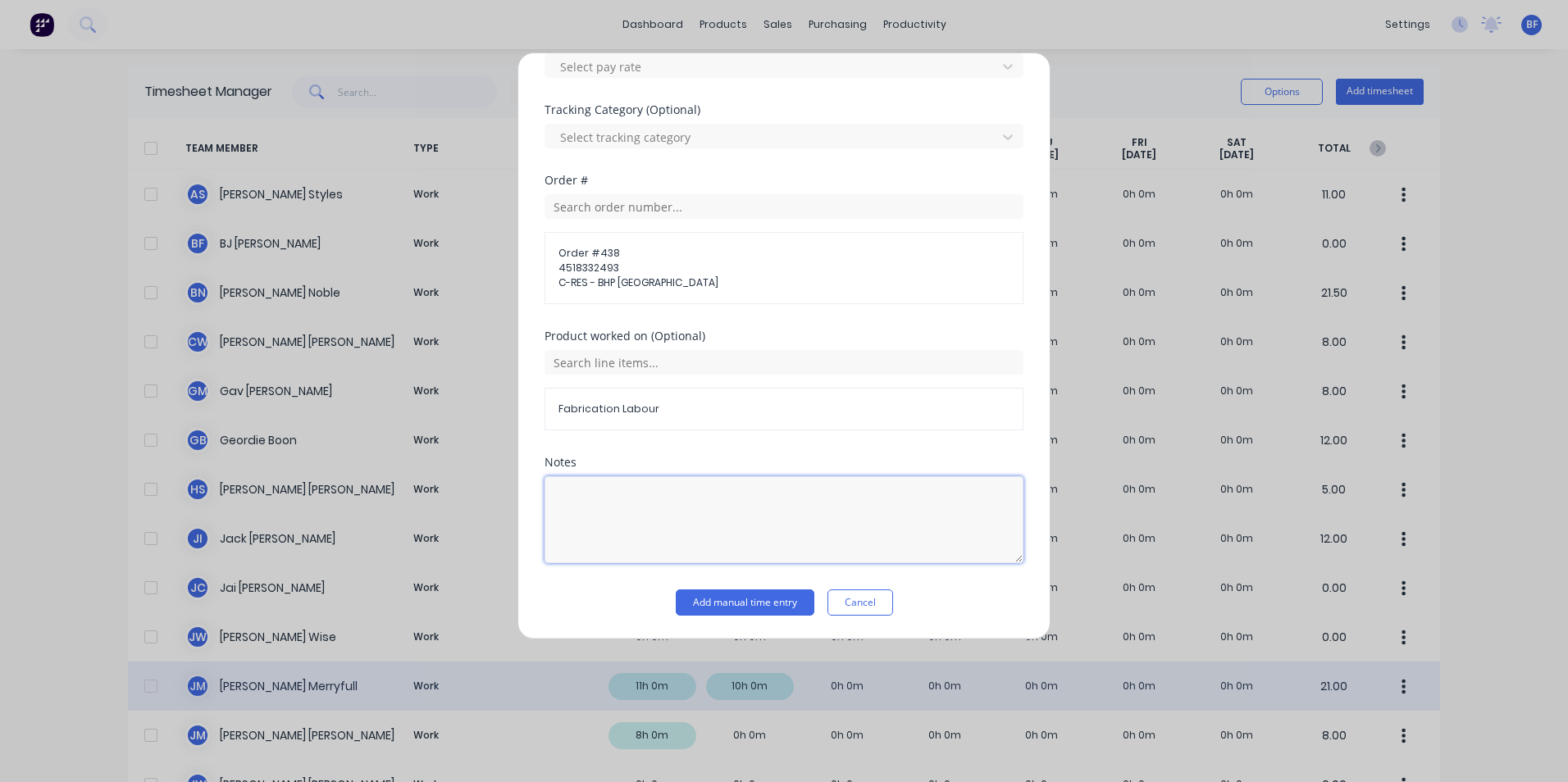
click at [576, 489] on textarea at bounding box center [784, 519] width 479 height 87
type textarea "Fab"
click at [758, 607] on button "Add manual time entry" at bounding box center [745, 602] width 139 height 26
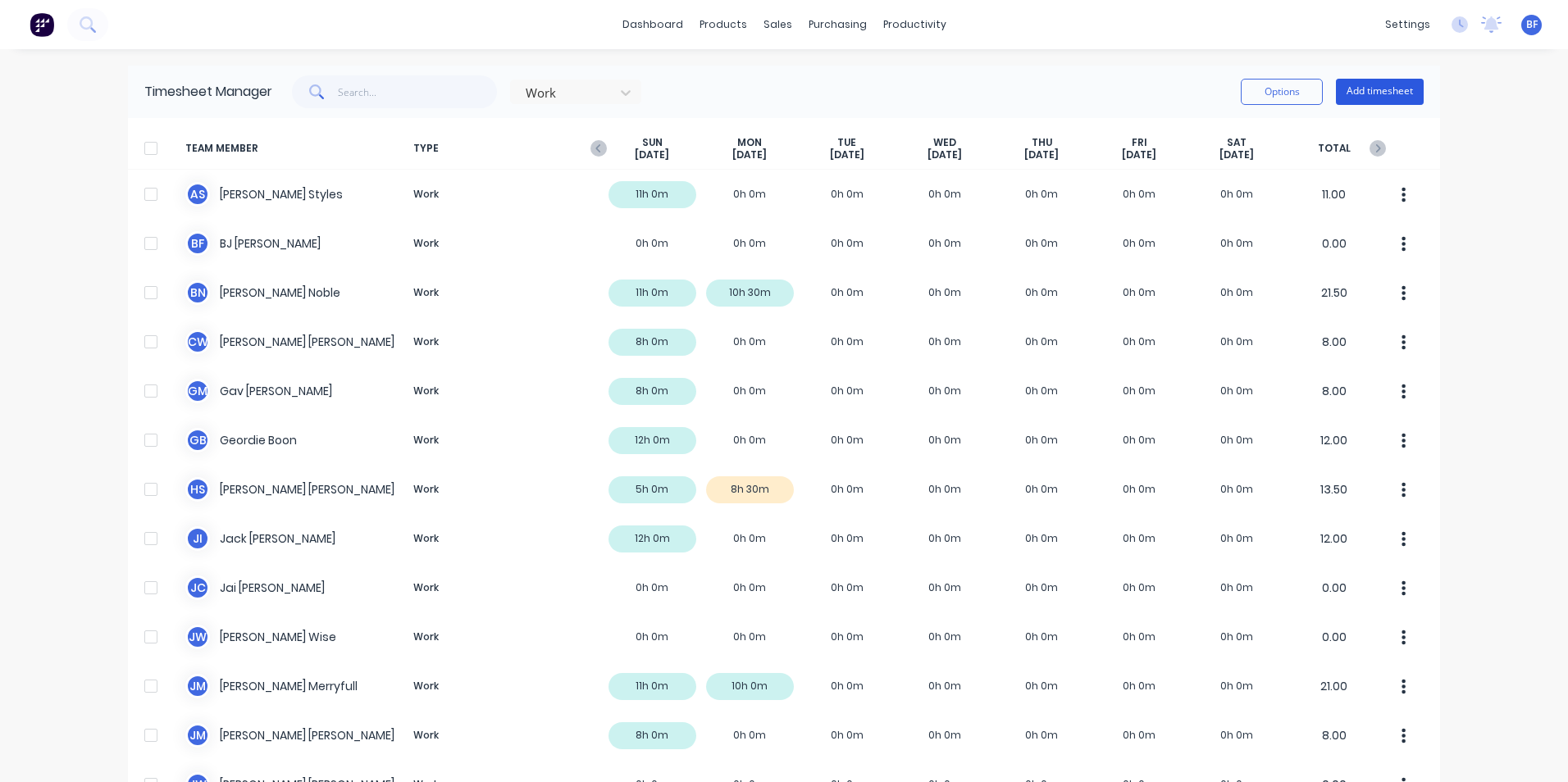
click at [1338, 100] on button "Add timesheet" at bounding box center [1380, 91] width 88 height 26
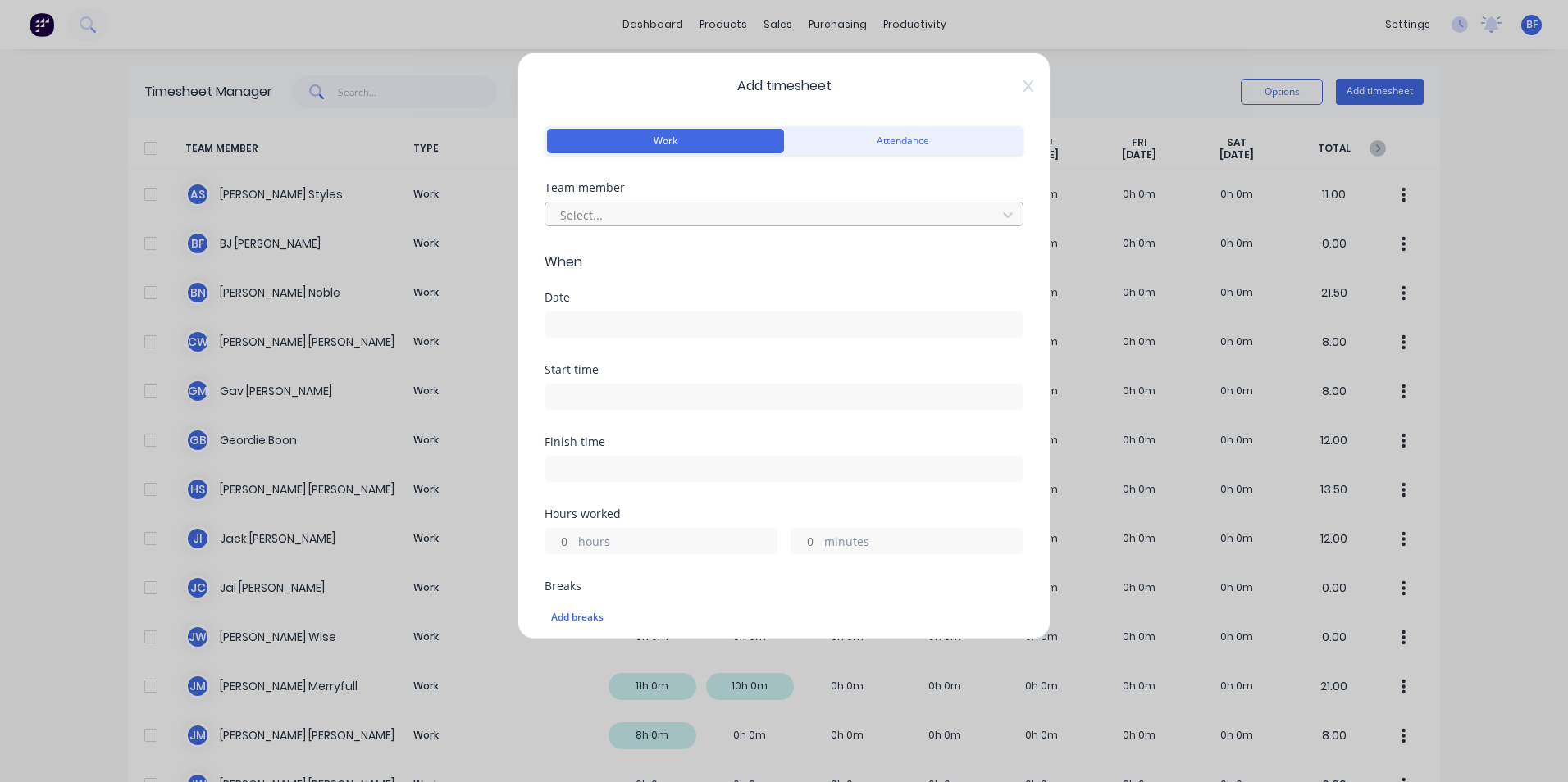
click at [602, 208] on div at bounding box center [773, 215] width 430 height 21
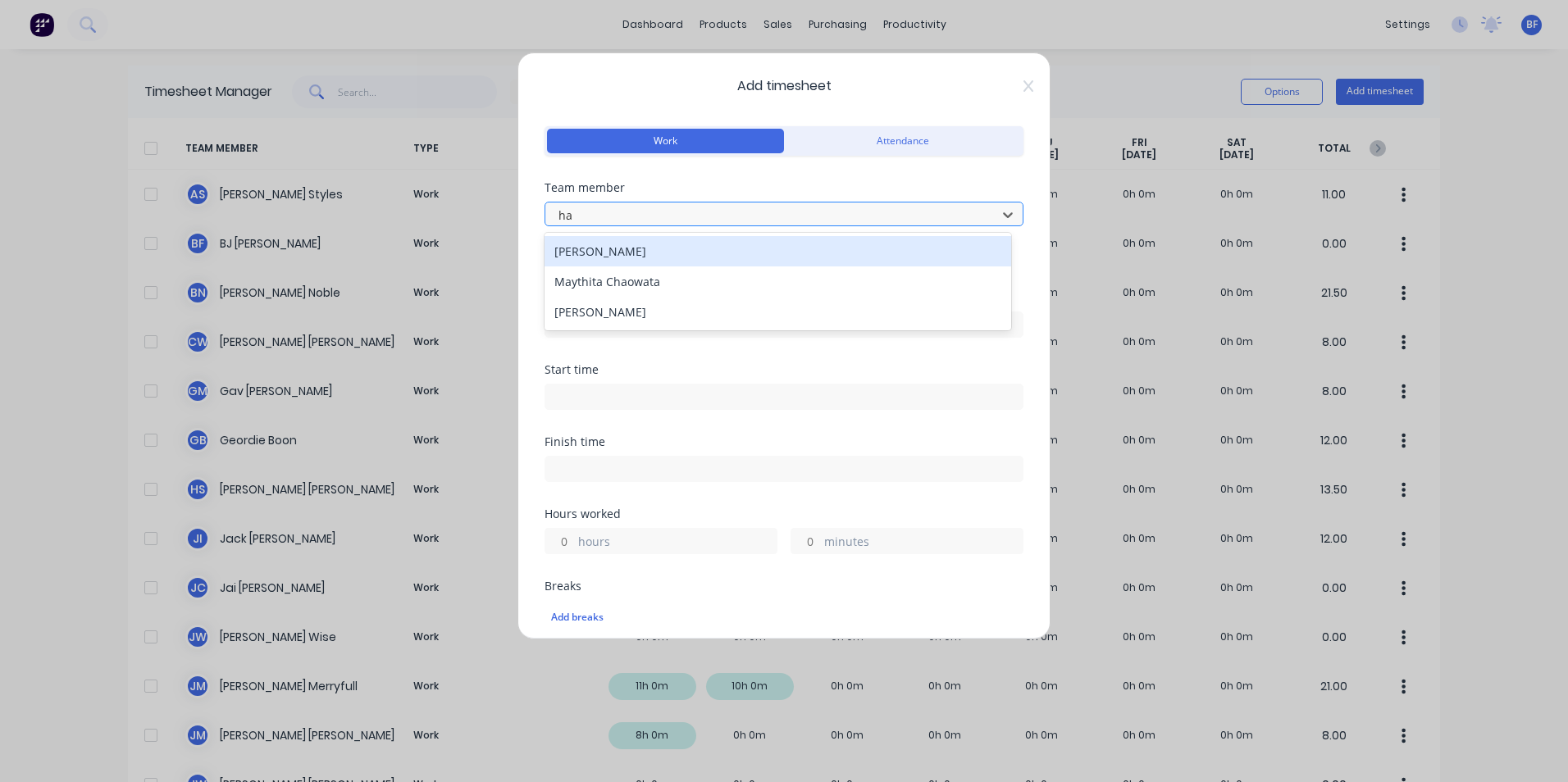
type input "hay"
click at [613, 258] on div "Hayden Stephens" at bounding box center [778, 251] width 466 height 30
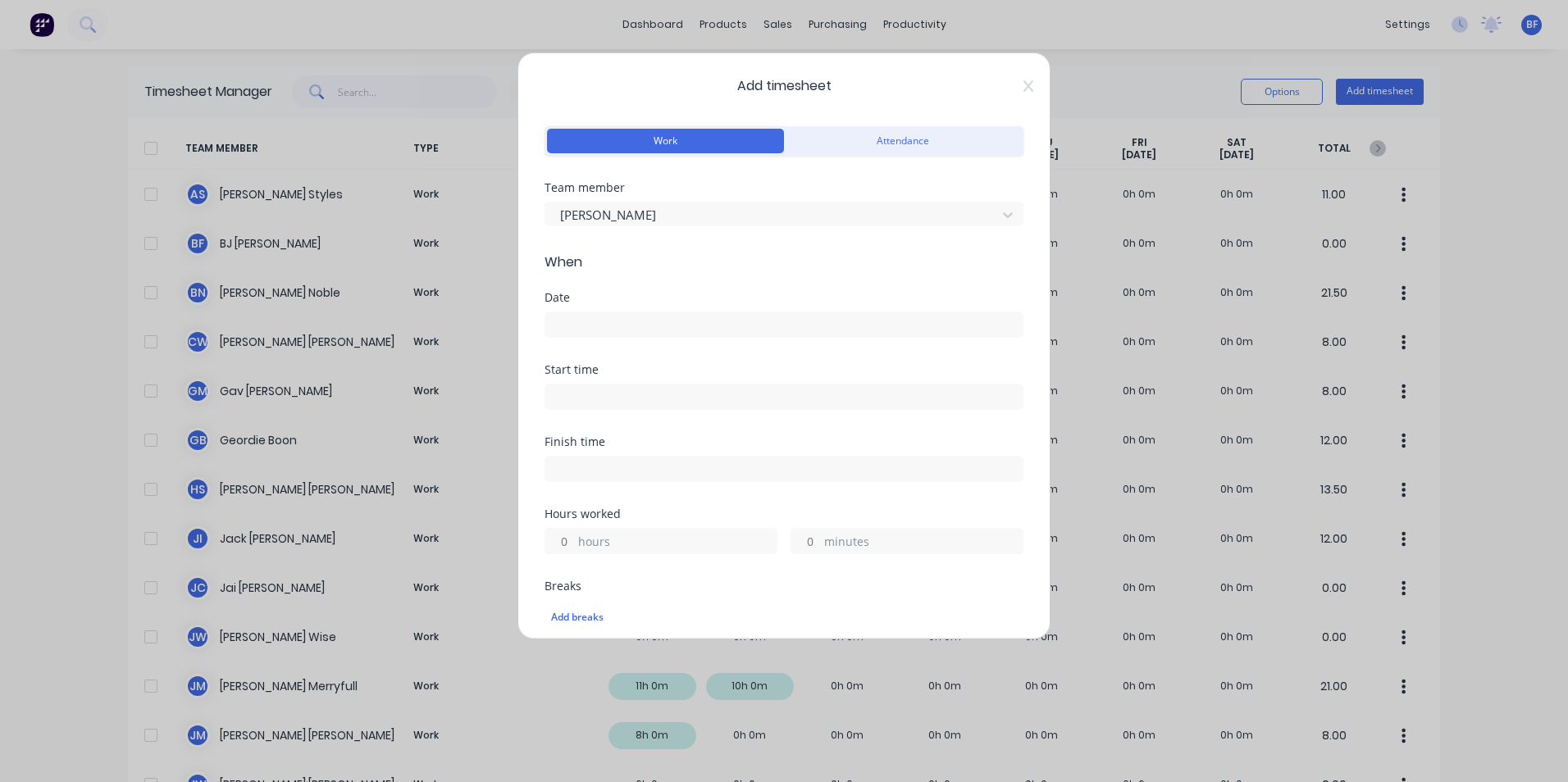
click at [574, 320] on input at bounding box center [784, 324] width 477 height 24
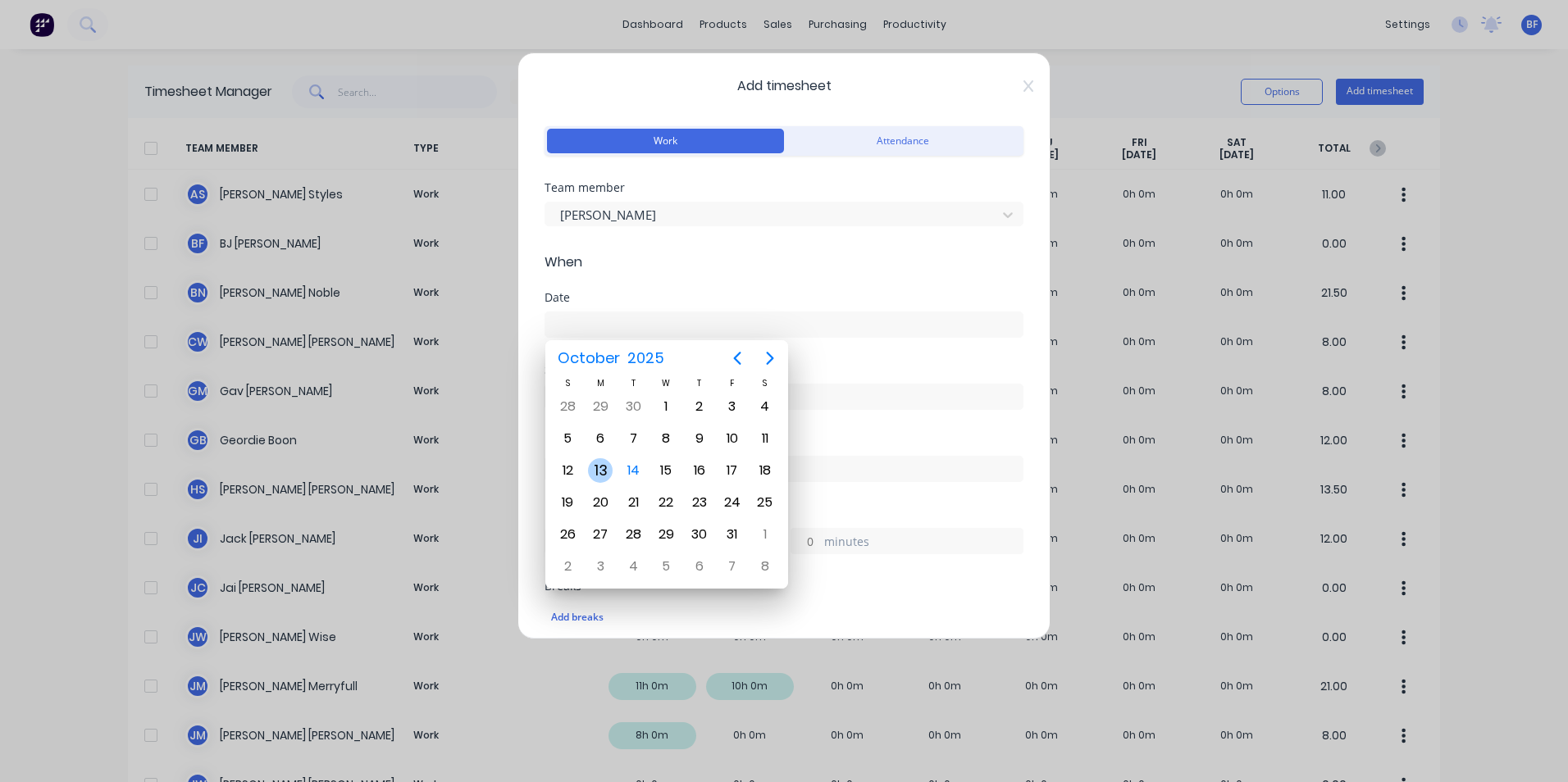
click at [591, 474] on div "13" at bounding box center [600, 470] width 24 height 24
type input "13/10/2025"
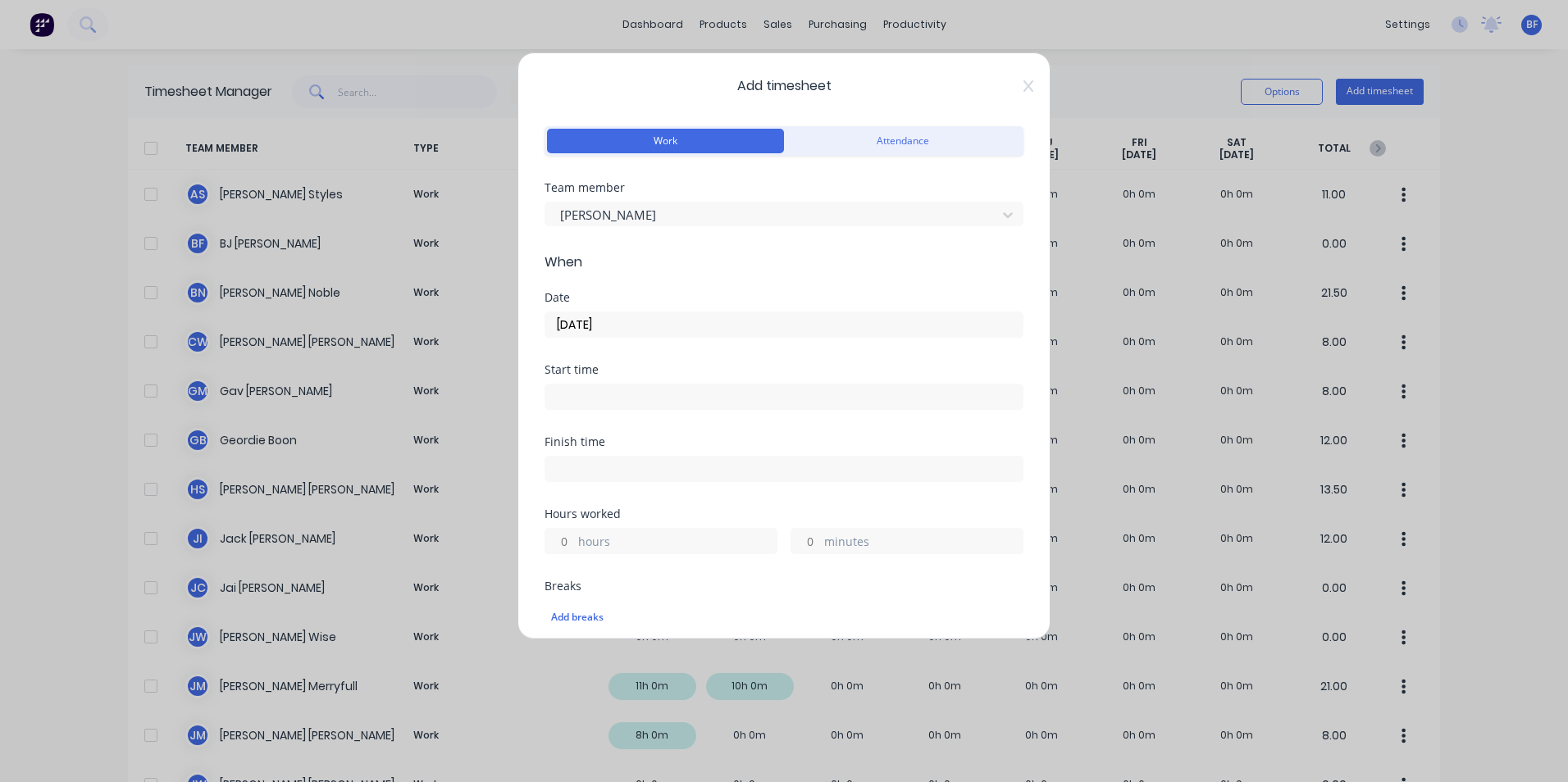
click at [571, 546] on input "hours" at bounding box center [560, 541] width 29 height 24
type input "1"
type input "30"
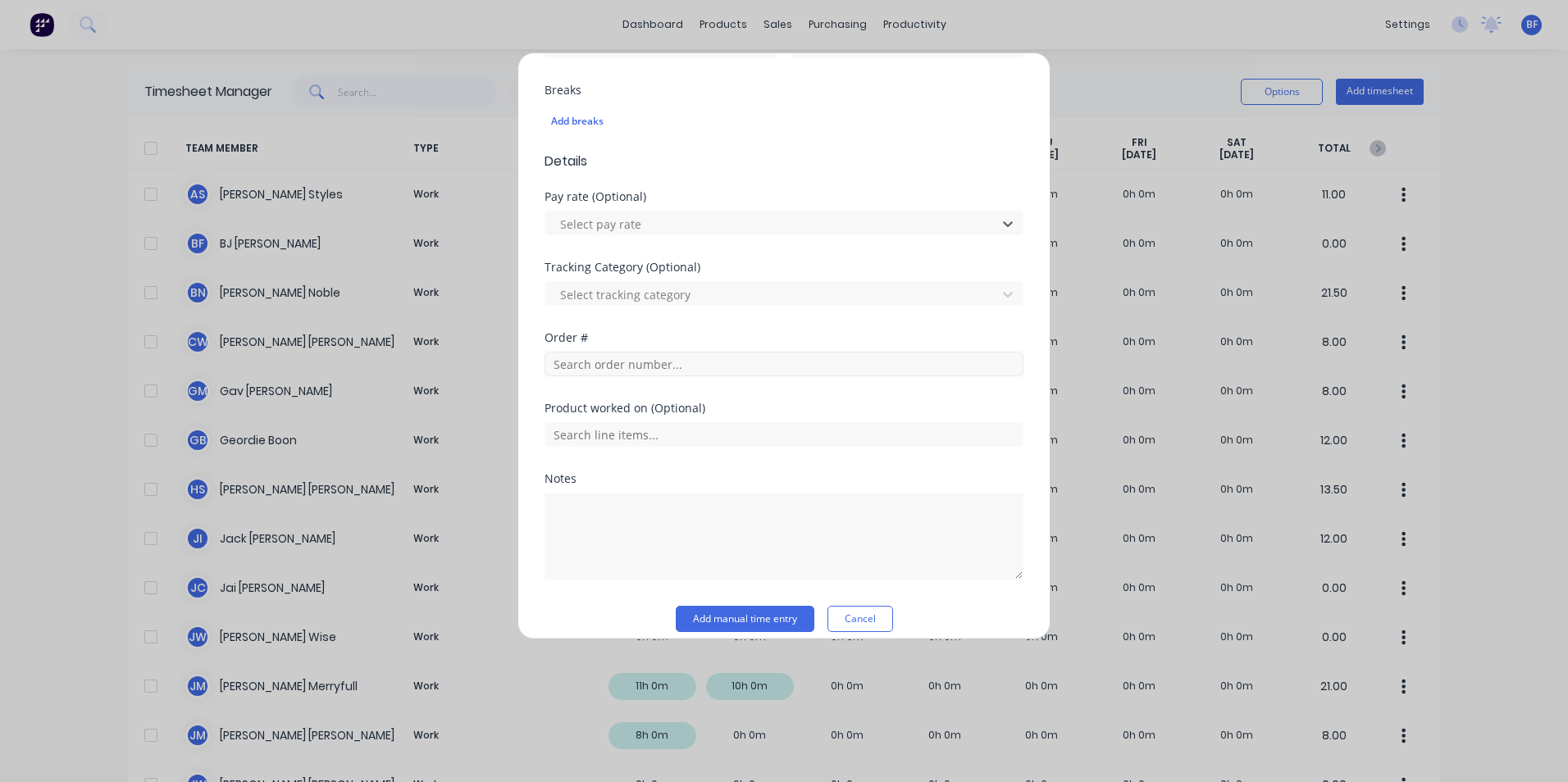
scroll to position [512, 0]
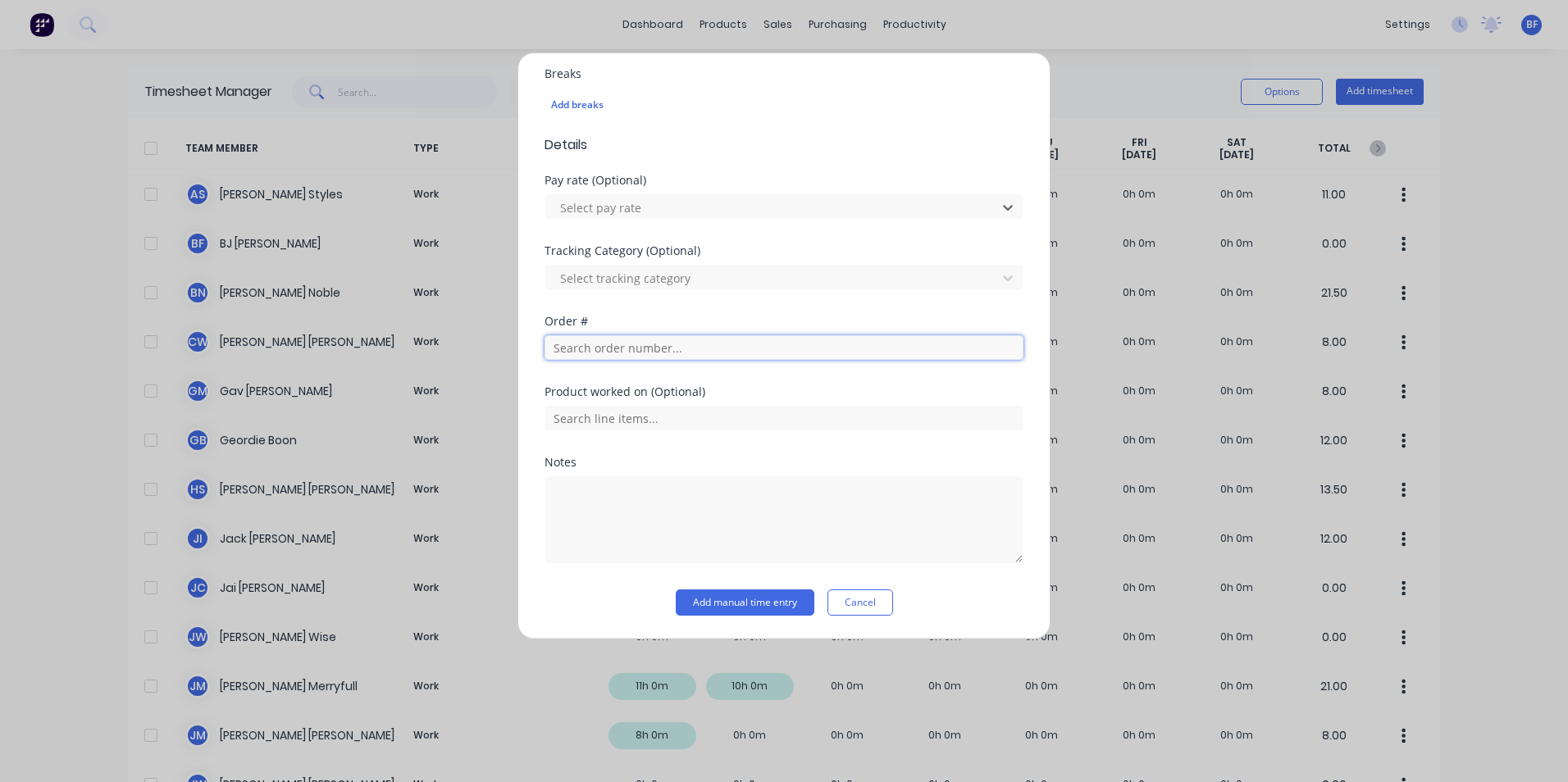
click at [622, 352] on input "text" at bounding box center [784, 347] width 479 height 24
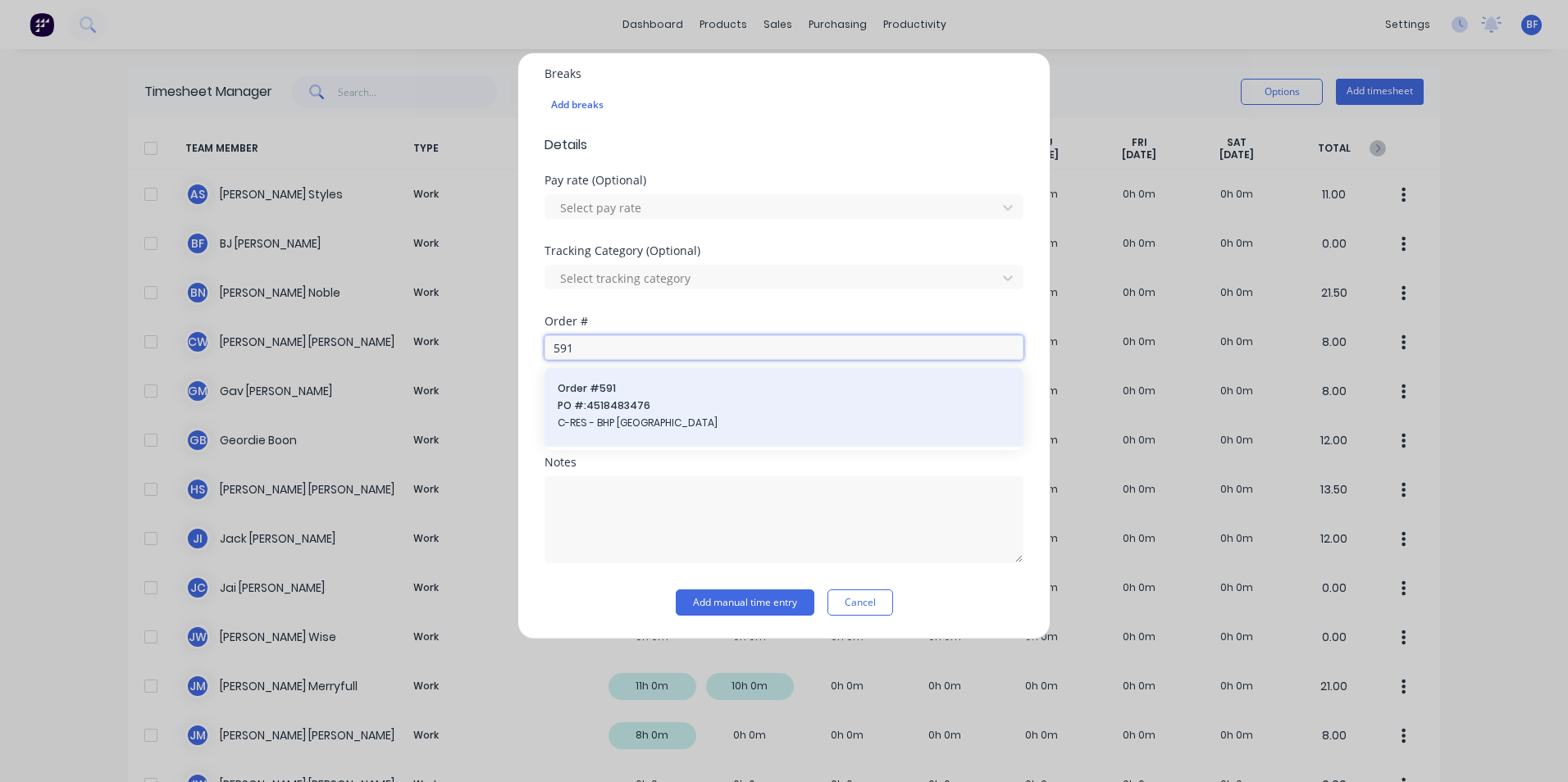
type input "591"
click at [614, 410] on span "PO #: 4518483476" at bounding box center [784, 405] width 453 height 14
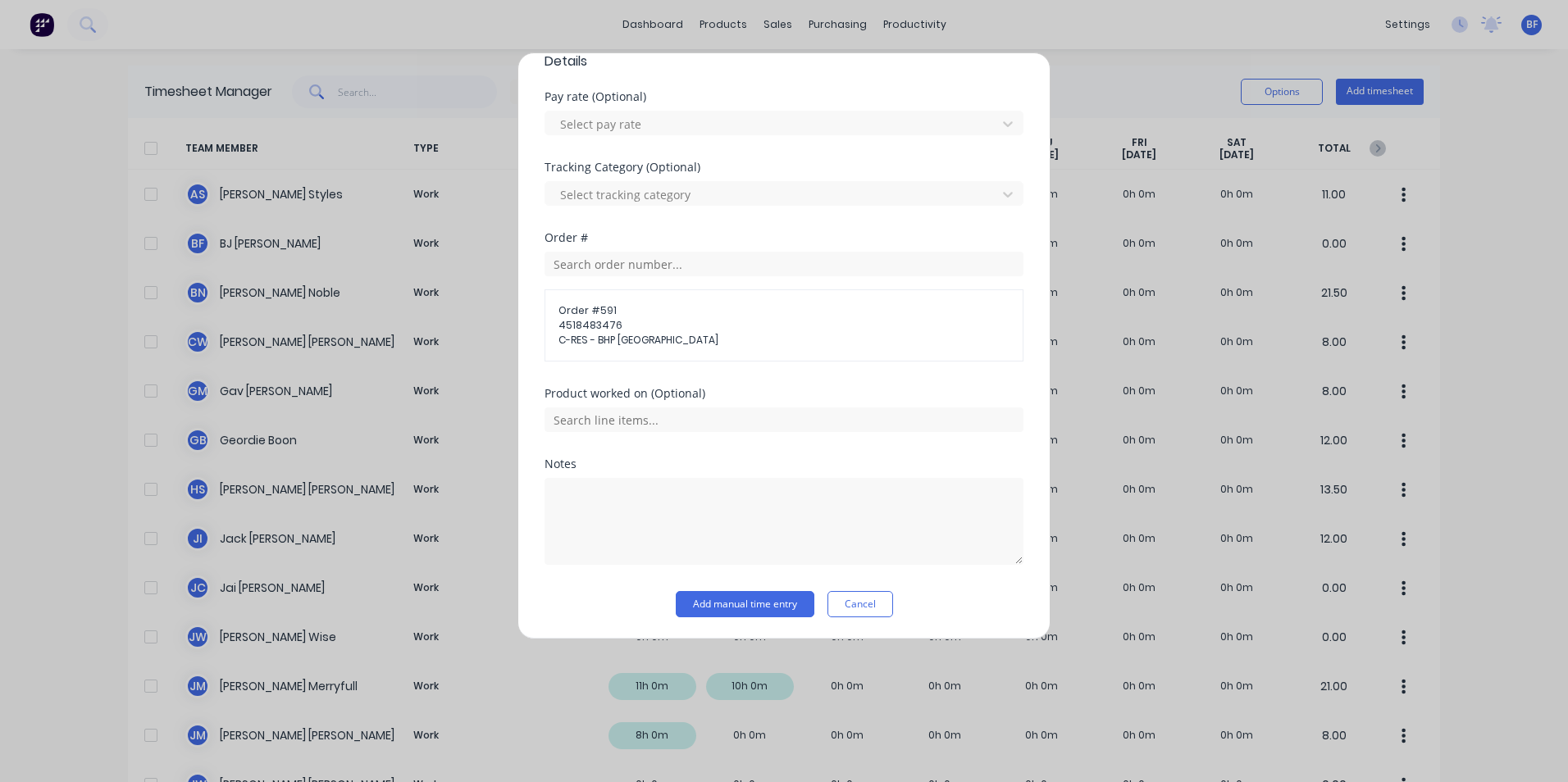
scroll to position [598, 0]
click at [681, 416] on input "text" at bounding box center [784, 418] width 479 height 24
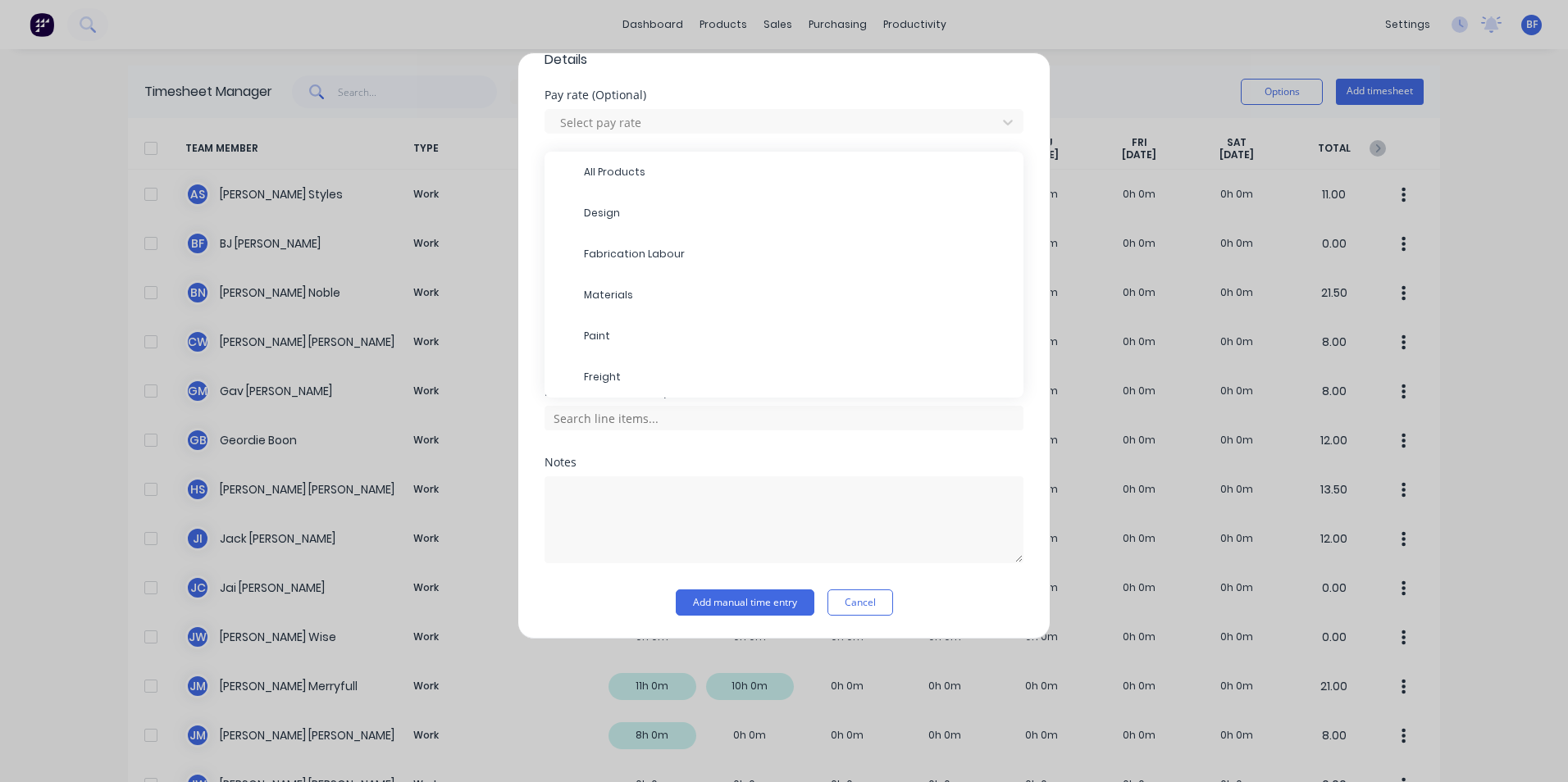
click at [649, 255] on span "Fabrication Labour" at bounding box center [797, 254] width 426 height 14
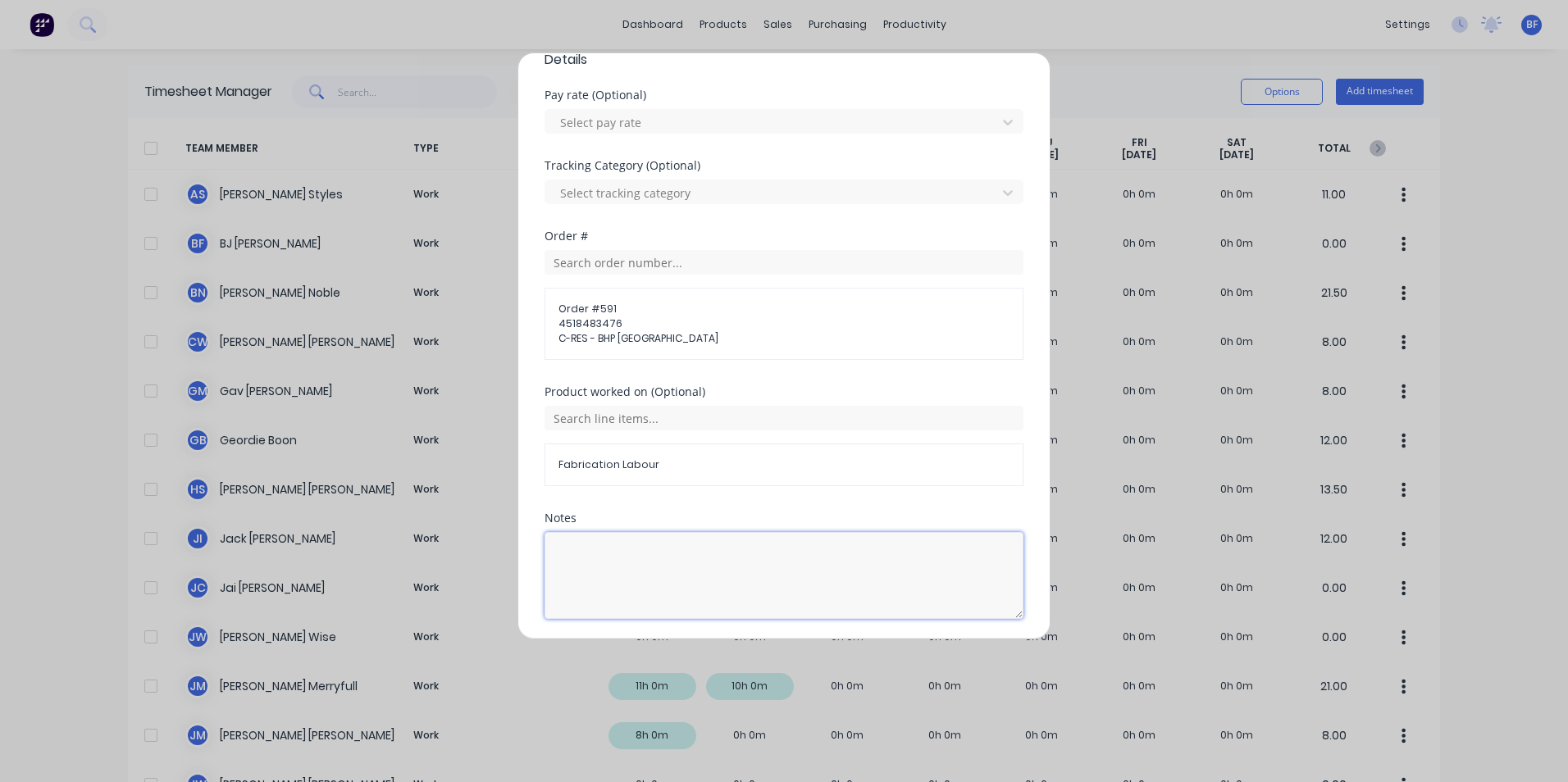
click at [558, 541] on textarea at bounding box center [784, 575] width 479 height 87
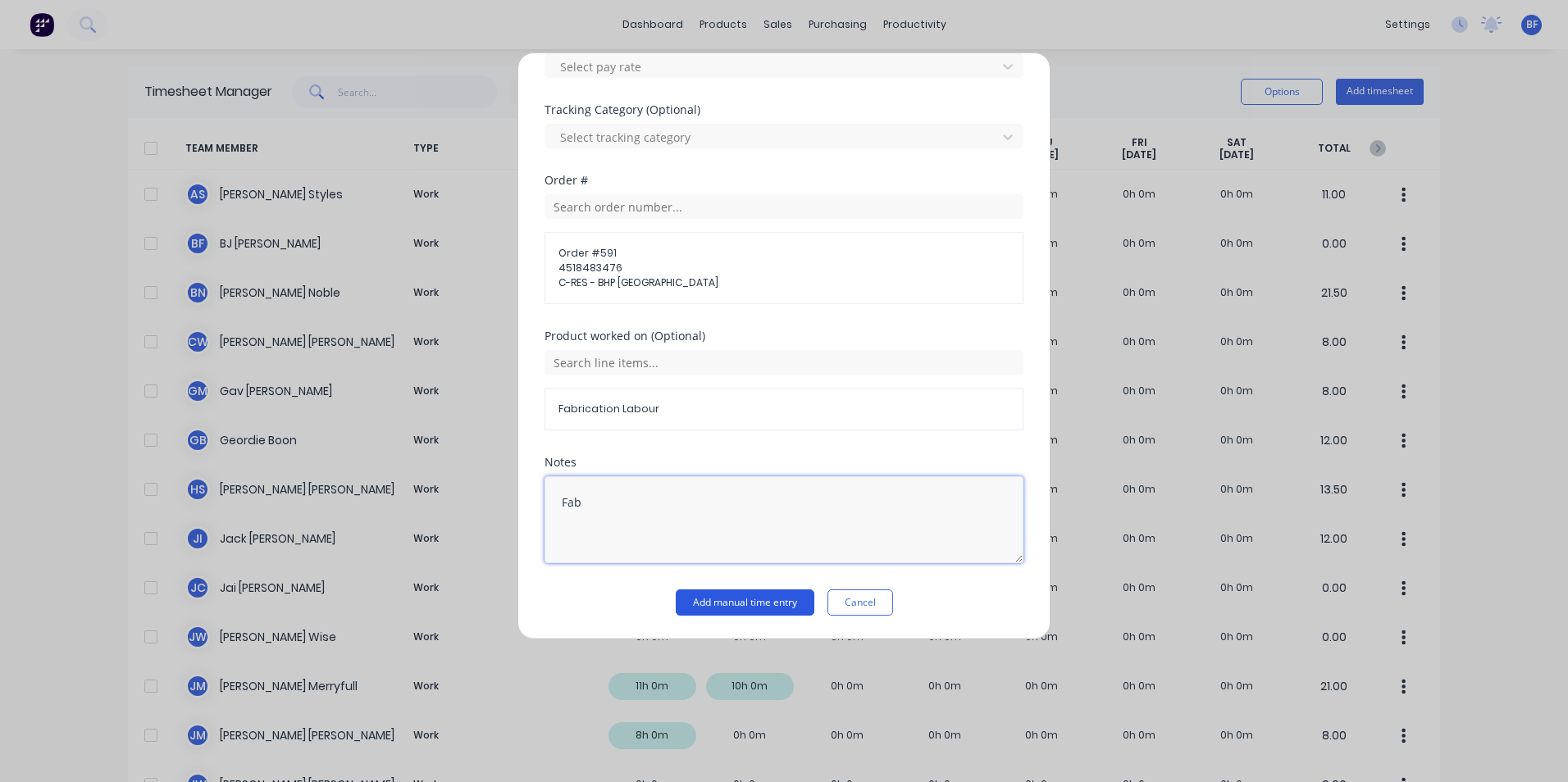
type textarea "Fab"
click at [741, 611] on button "Add manual time entry" at bounding box center [745, 602] width 139 height 26
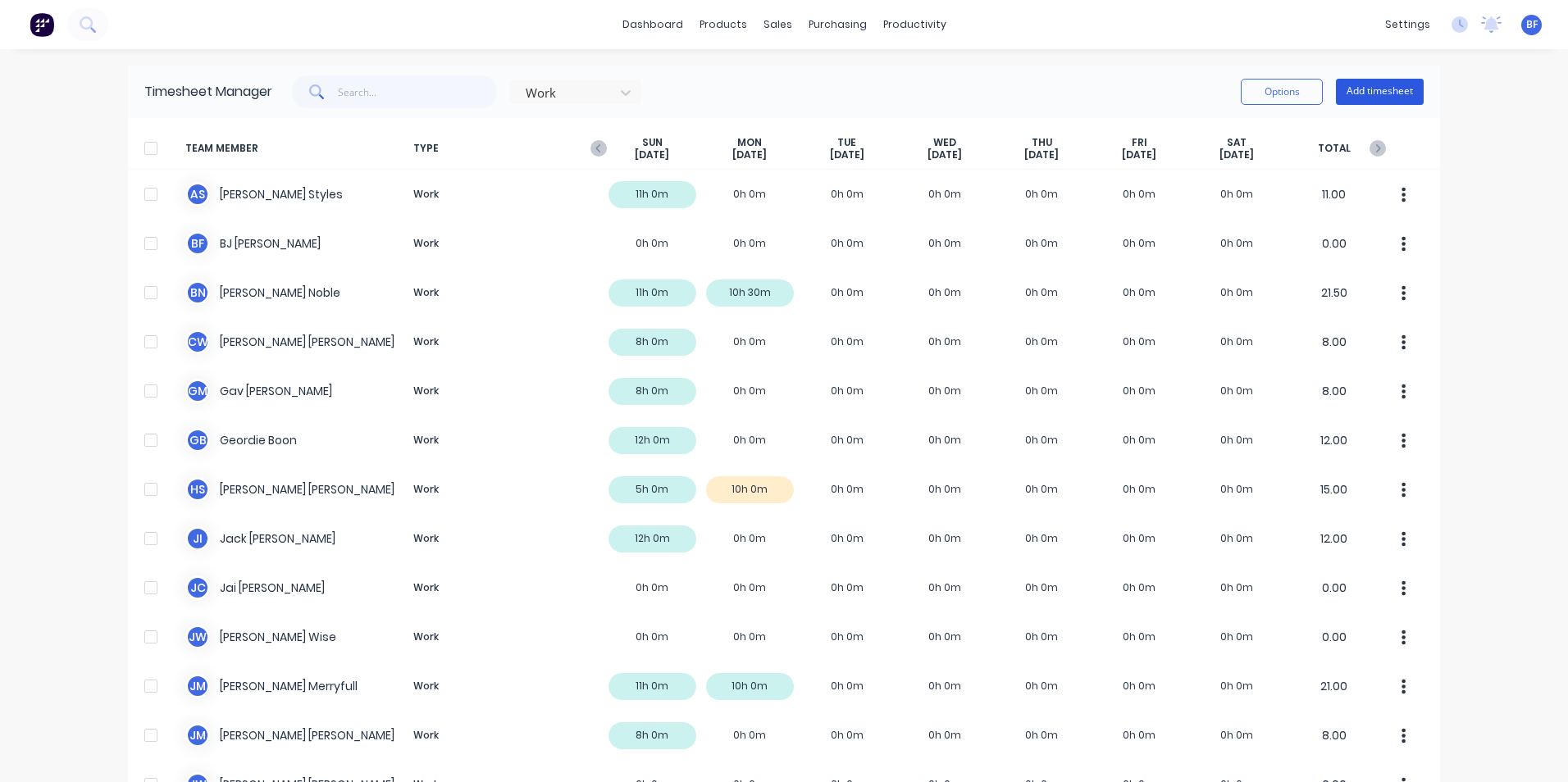
click at [1364, 95] on button "Add timesheet" at bounding box center [1380, 91] width 88 height 26
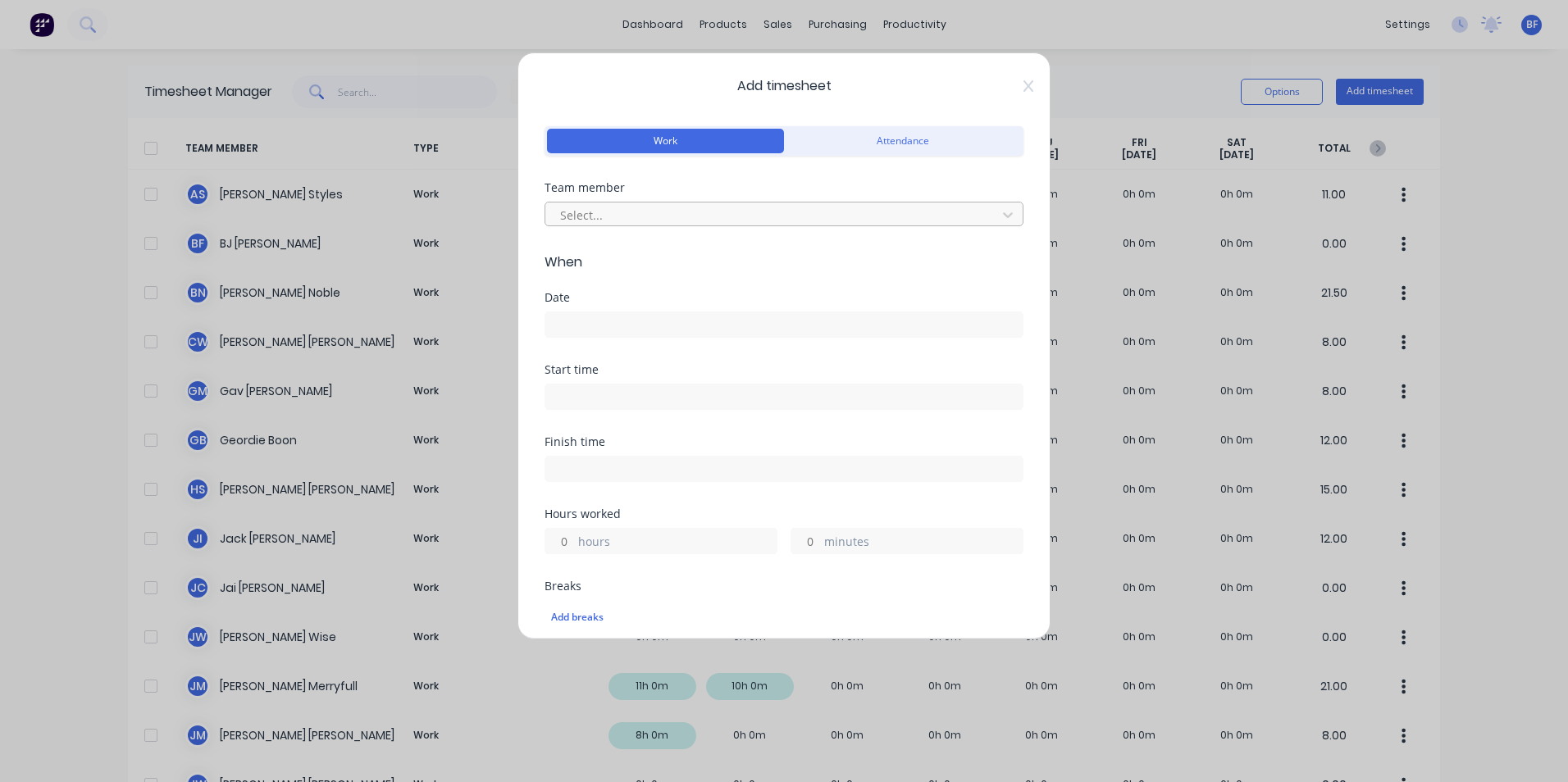
click at [690, 215] on div at bounding box center [773, 215] width 430 height 21
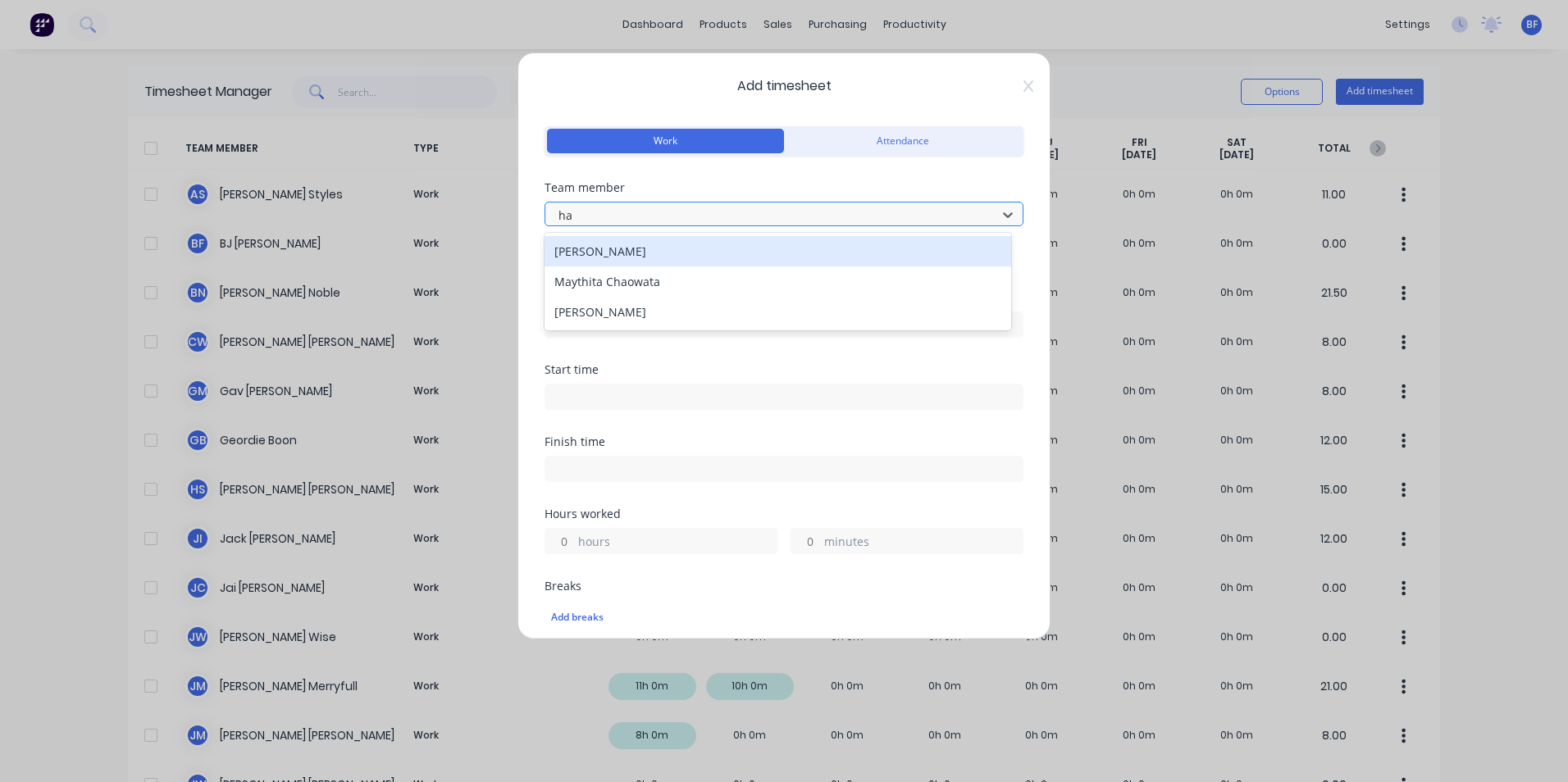
type input "hay"
click at [661, 247] on div "Hayden Stephens" at bounding box center [778, 251] width 466 height 30
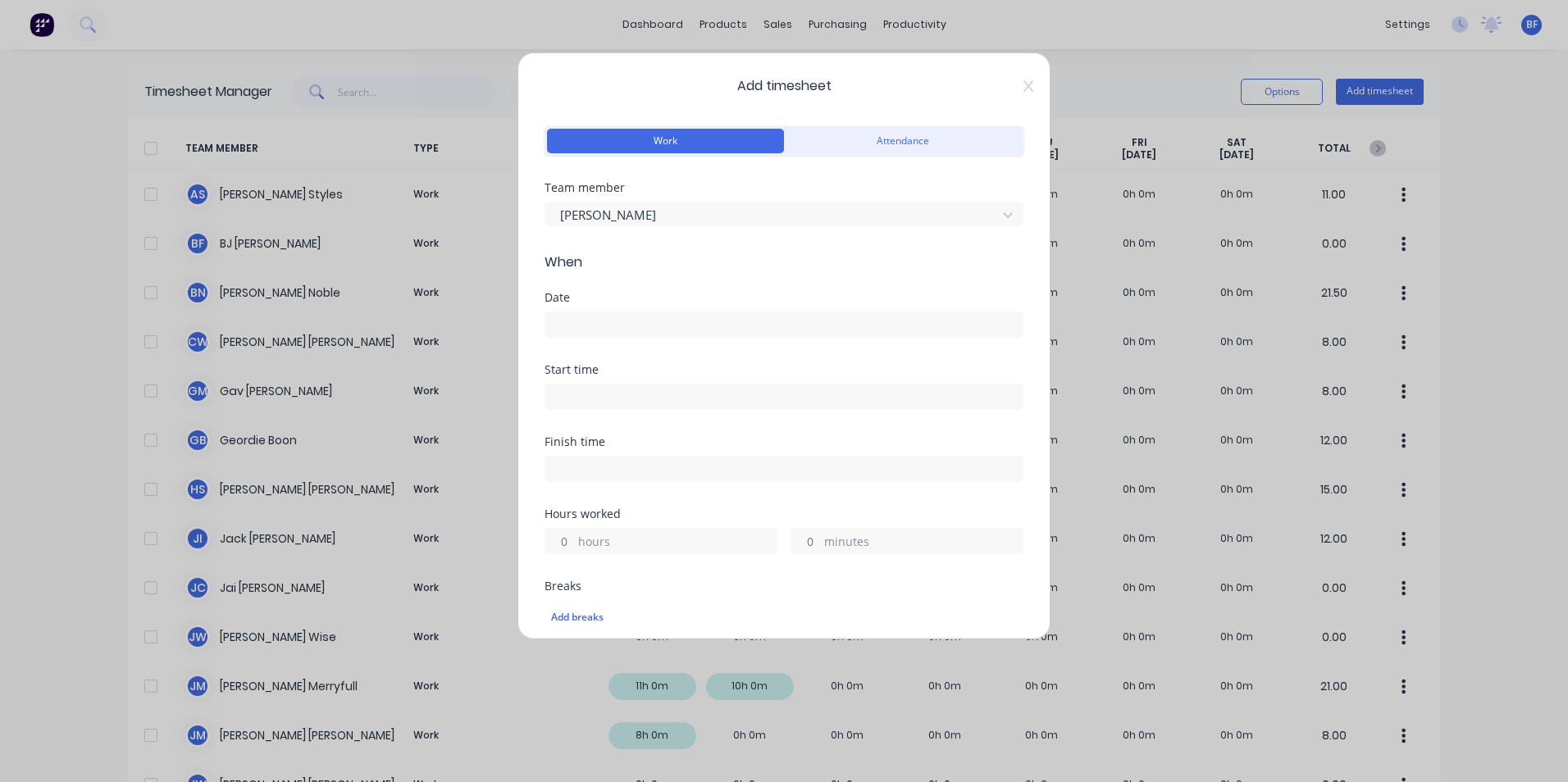
click at [580, 320] on input at bounding box center [784, 324] width 477 height 24
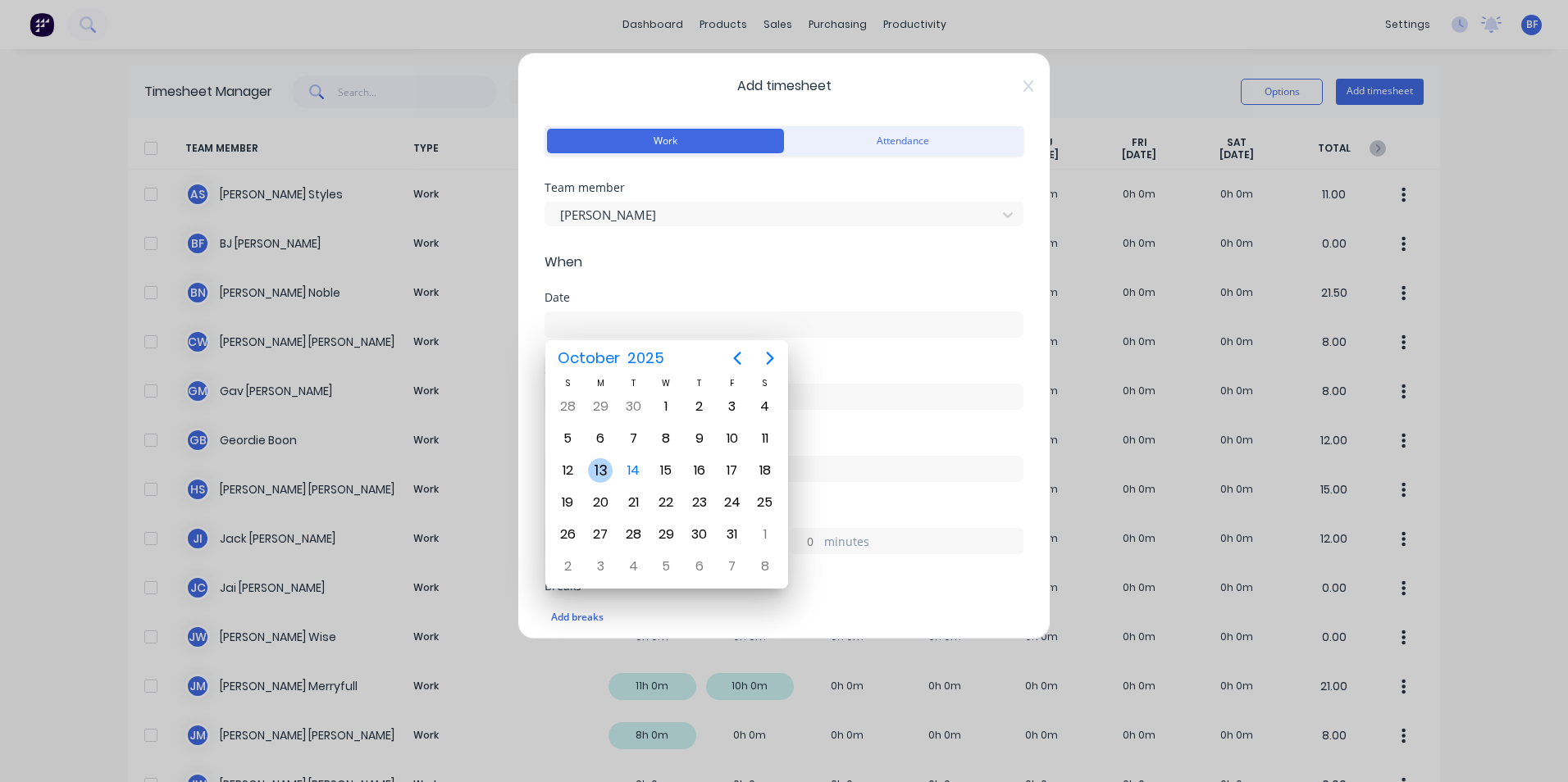
click at [607, 467] on div "13" at bounding box center [600, 470] width 24 height 24
type input "13/10/2025"
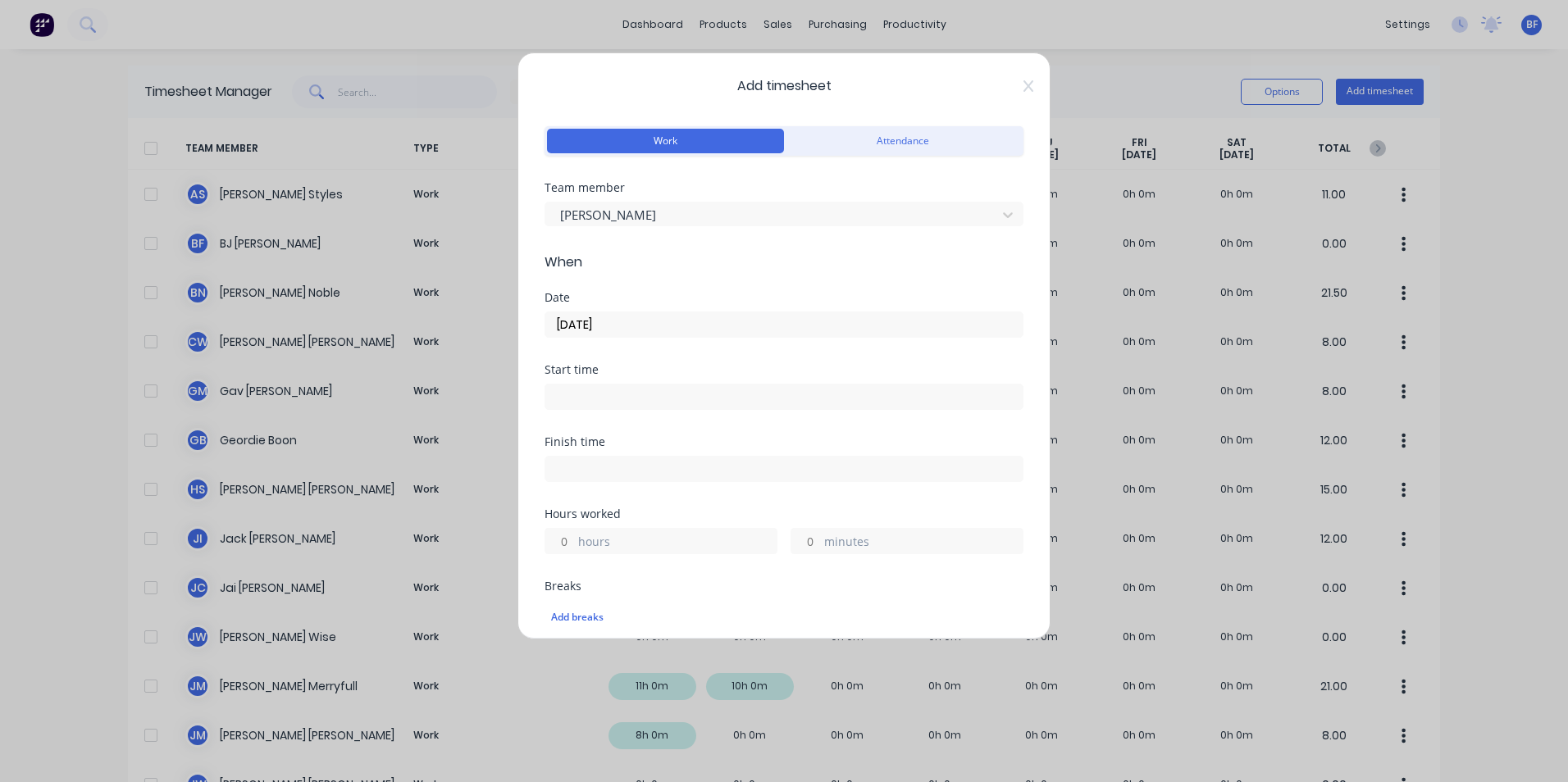
click at [576, 541] on div "hours" at bounding box center [661, 541] width 233 height 26
click at [569, 541] on input "hours" at bounding box center [560, 541] width 29 height 24
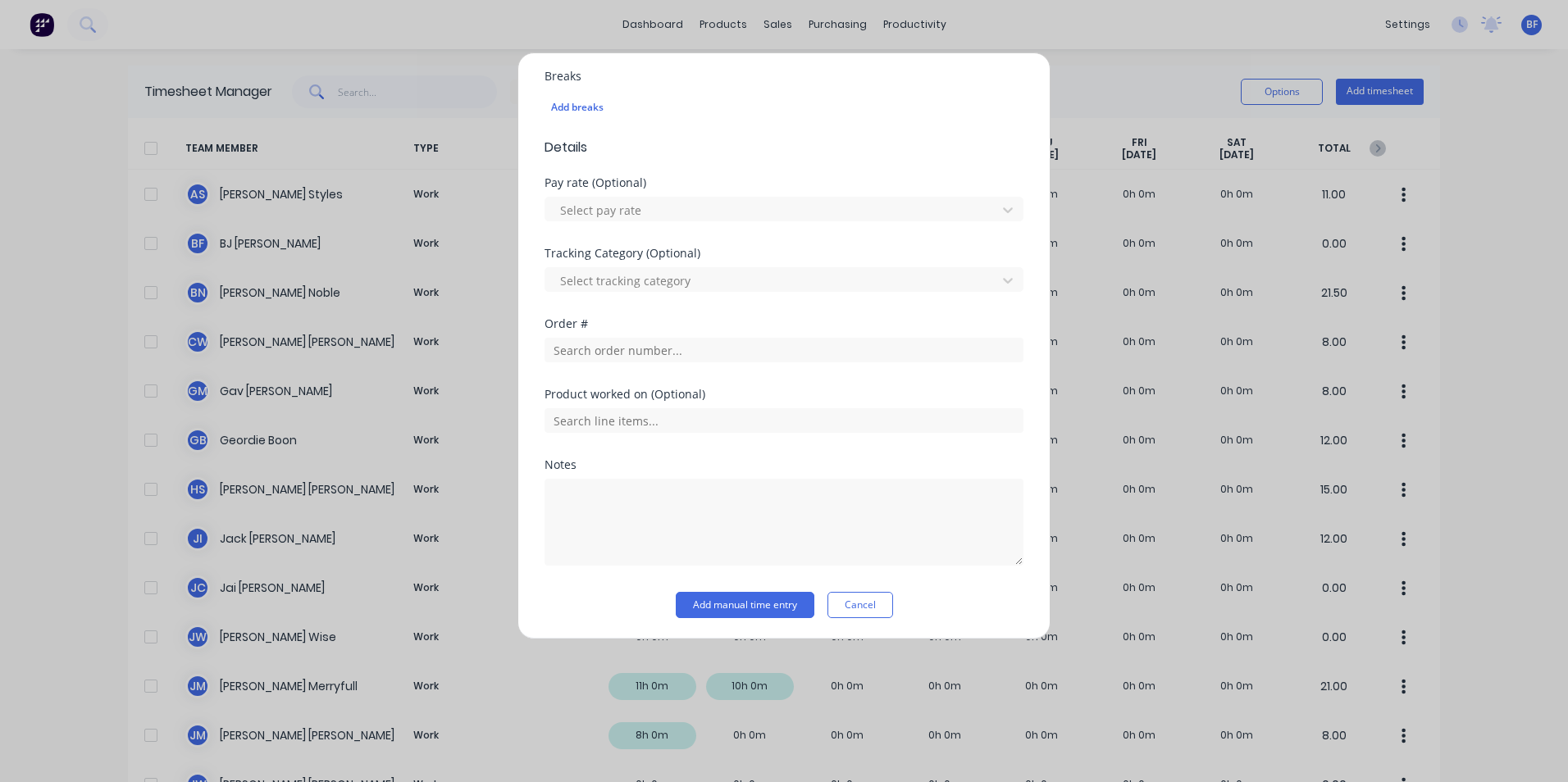
scroll to position [512, 0]
type input "1"
click at [673, 349] on input "text" at bounding box center [784, 347] width 479 height 24
click at [571, 486] on textarea at bounding box center [784, 519] width 479 height 87
type textarea "Help with bandsaw gate"
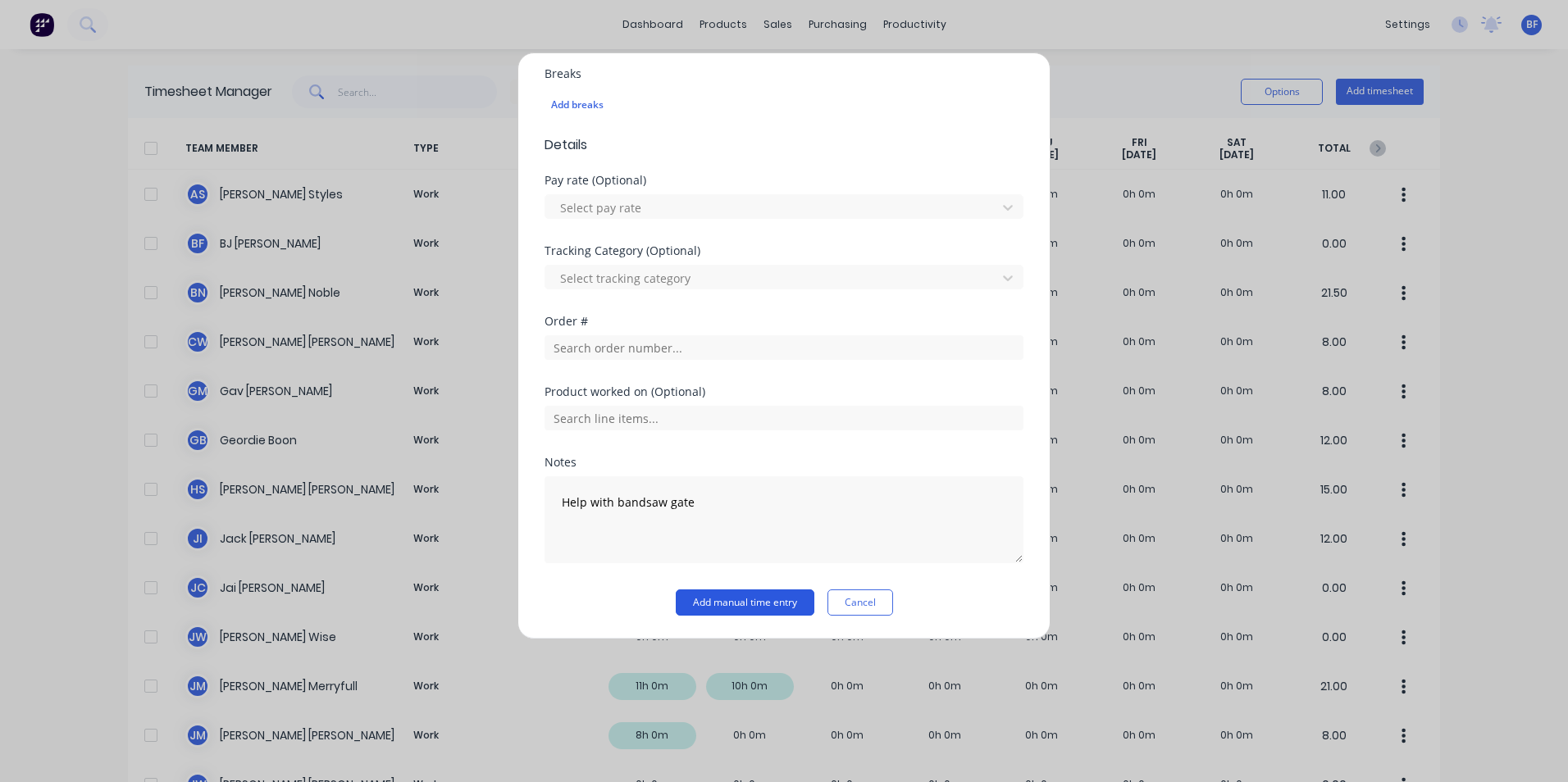
click at [737, 598] on button "Add manual time entry" at bounding box center [745, 602] width 139 height 26
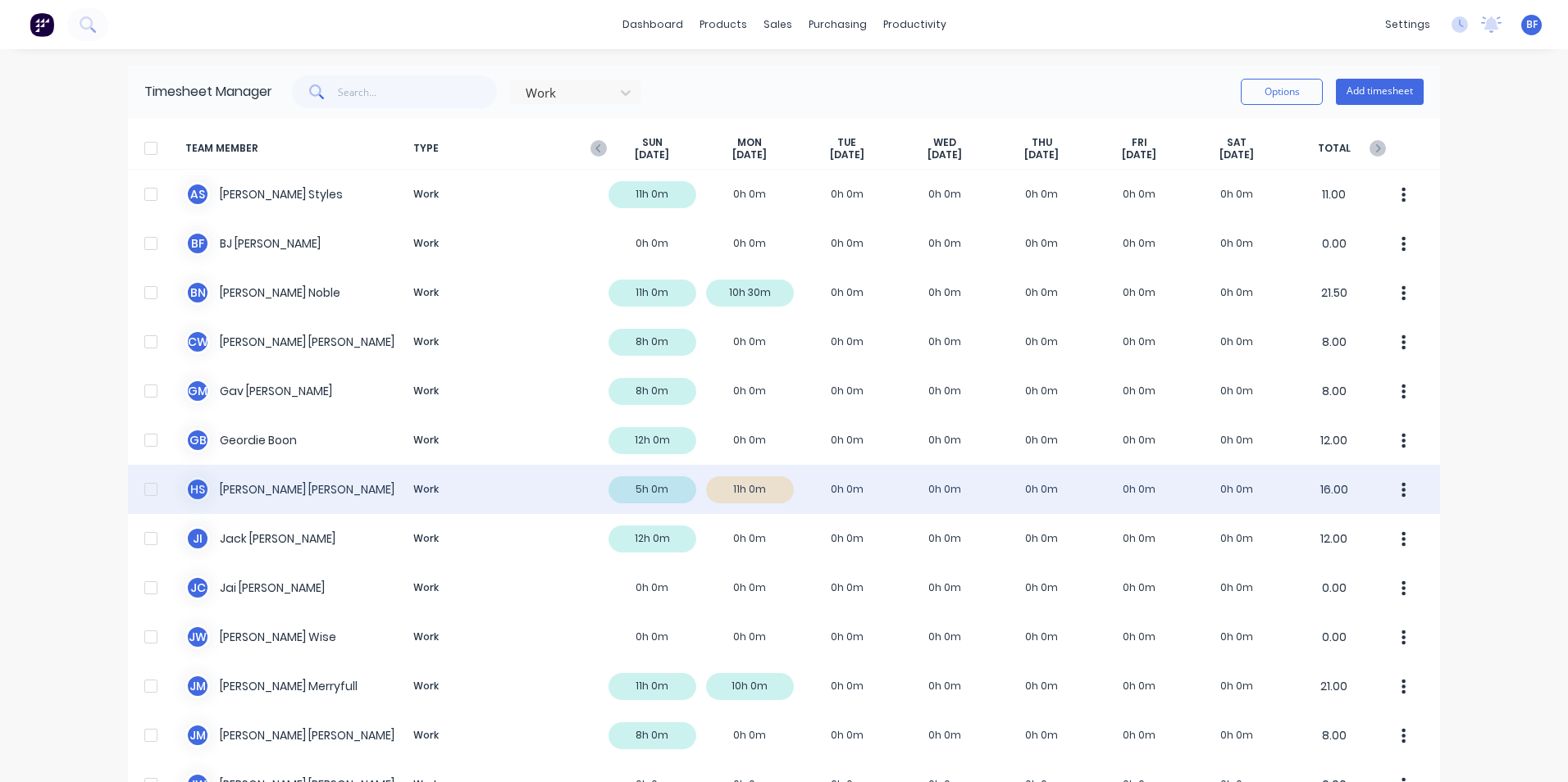
click at [1402, 488] on icon "button" at bounding box center [1404, 491] width 4 height 18
click at [1335, 536] on div "Approve" at bounding box center [1341, 534] width 126 height 24
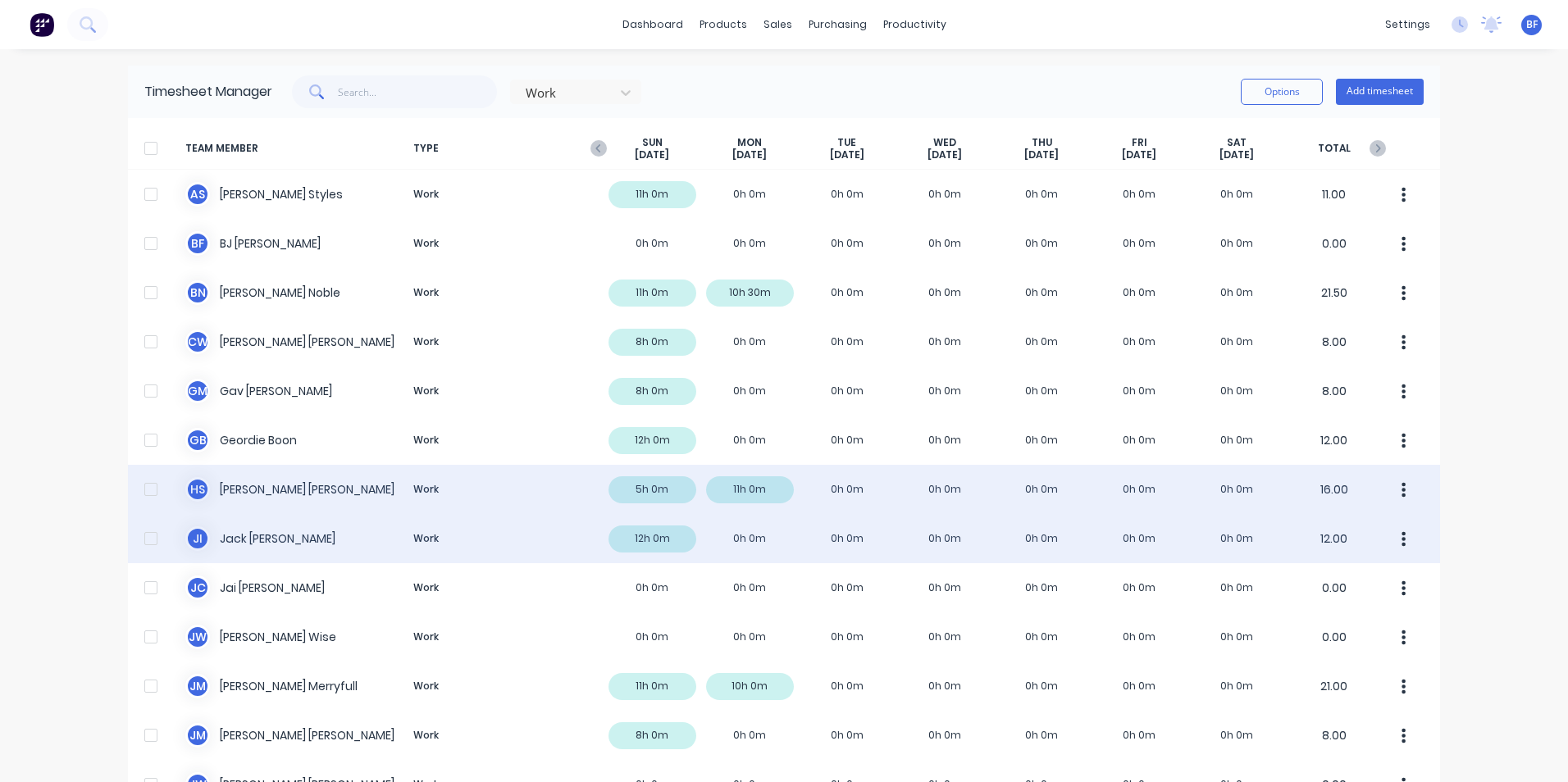
click at [632, 534] on div "J I Jack Isherwood Work 12h 0m 0h 0m 0h 0m 0h 0m 0h 0m 0h 0m 0h 0m 12.00" at bounding box center [784, 538] width 1312 height 49
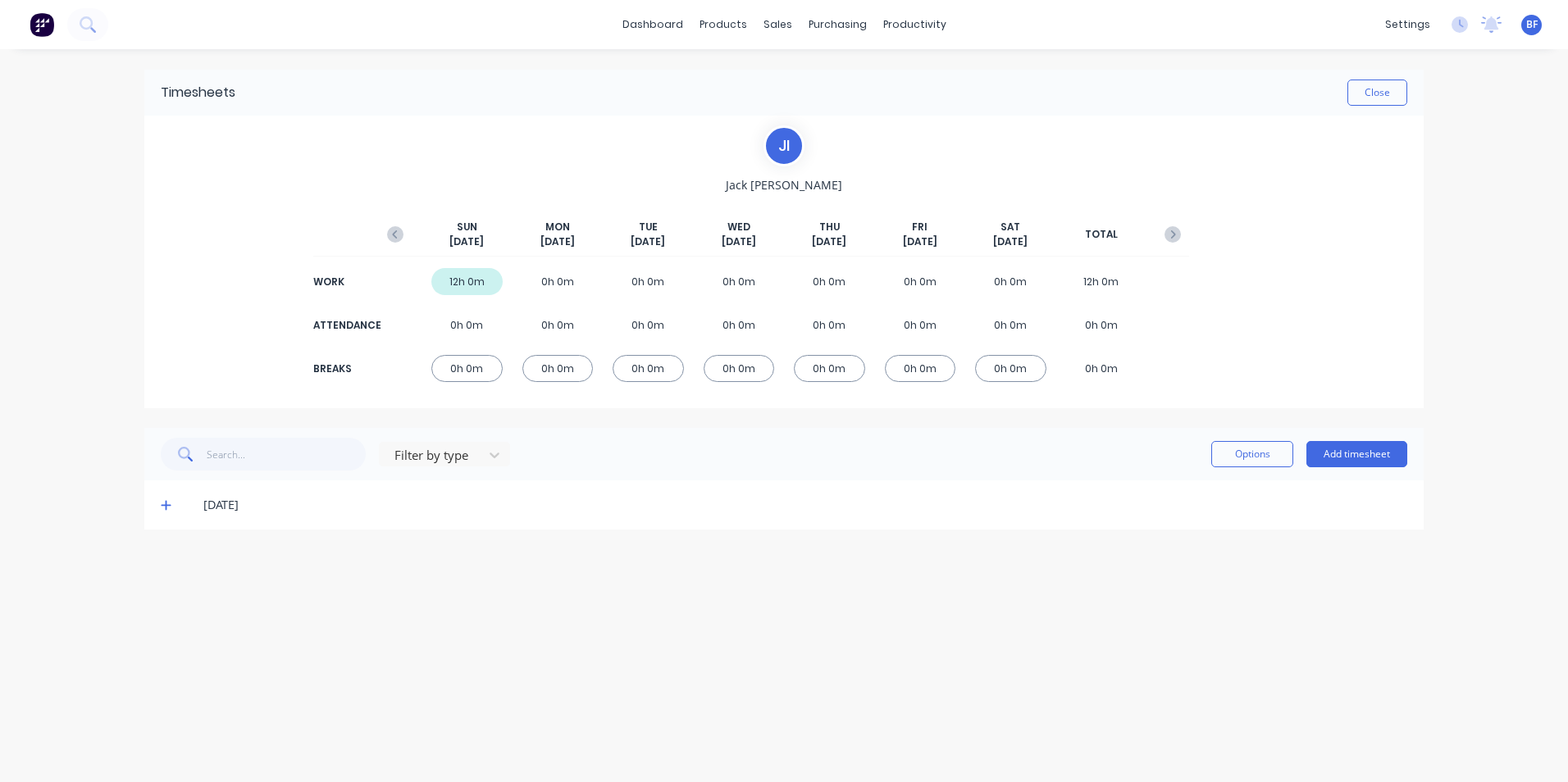
click at [165, 505] on icon at bounding box center [165, 506] width 10 height 10
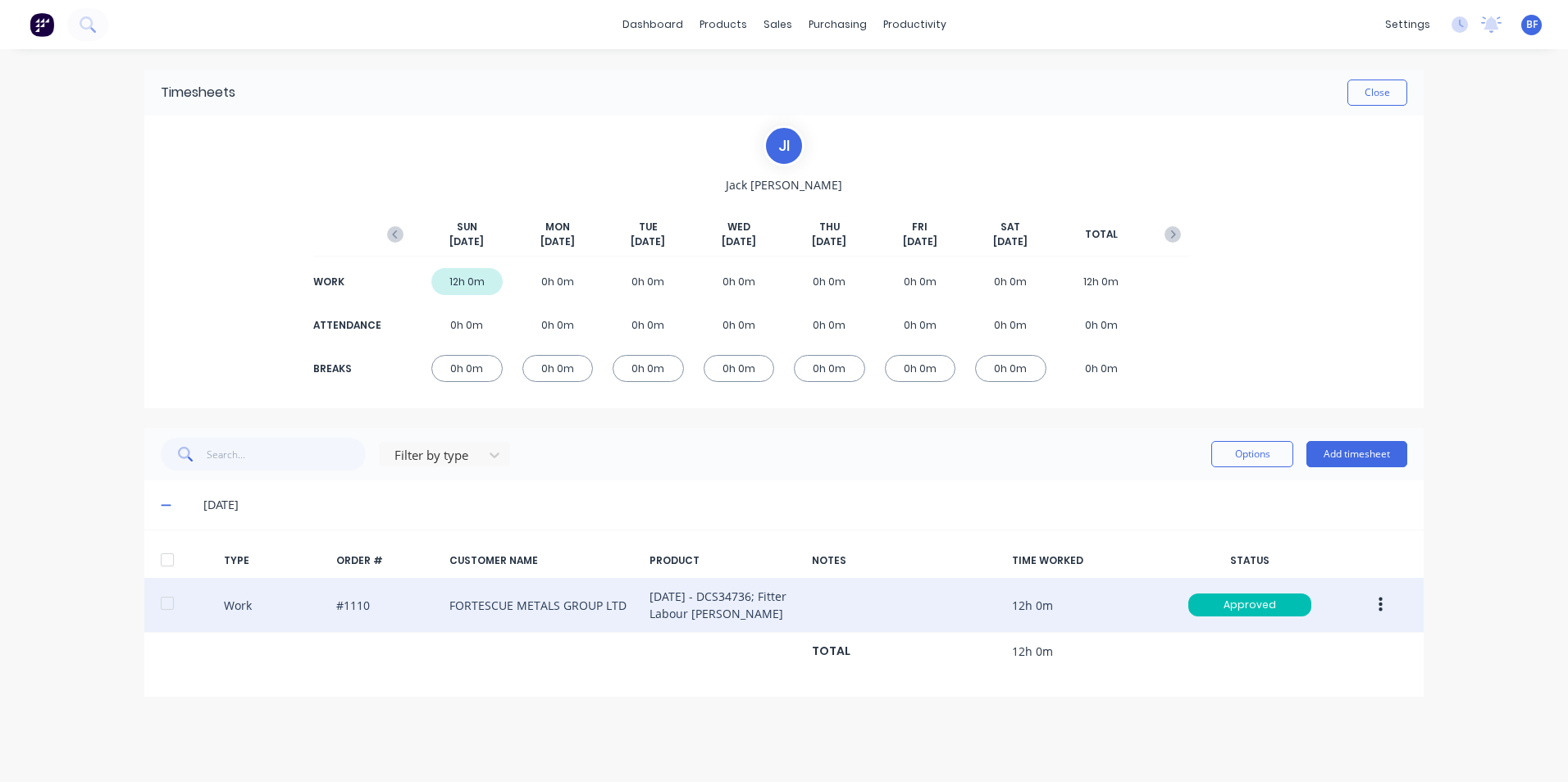
click at [693, 602] on div "Work #1110 FORTESCUE METALS GROUP LTD 12/10/25 - DCS34736; Fitter Labour DS-Jac…" at bounding box center [784, 605] width 1279 height 55
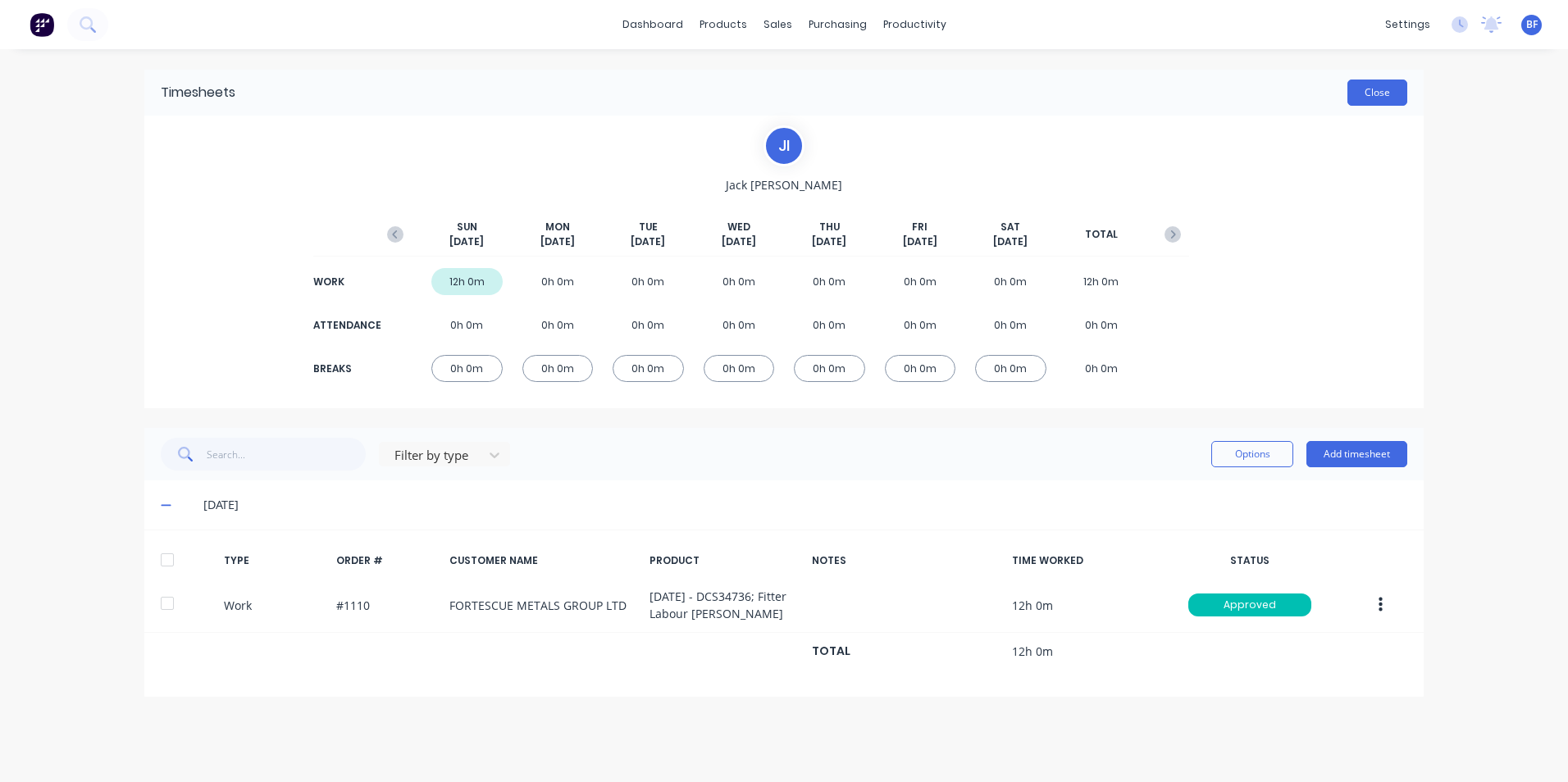
click at [1374, 97] on button "Close" at bounding box center [1377, 92] width 60 height 26
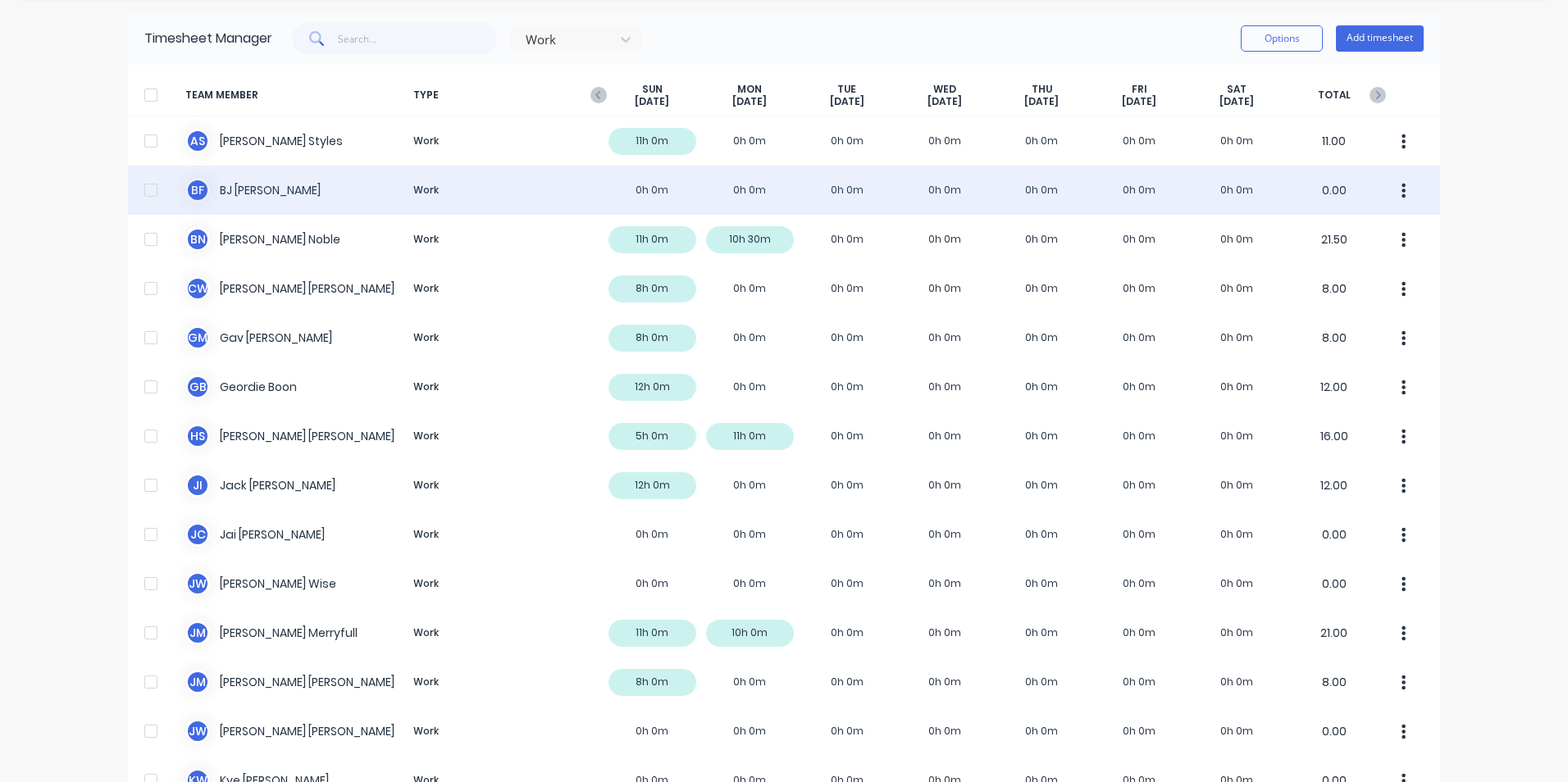
scroll to position [82, 0]
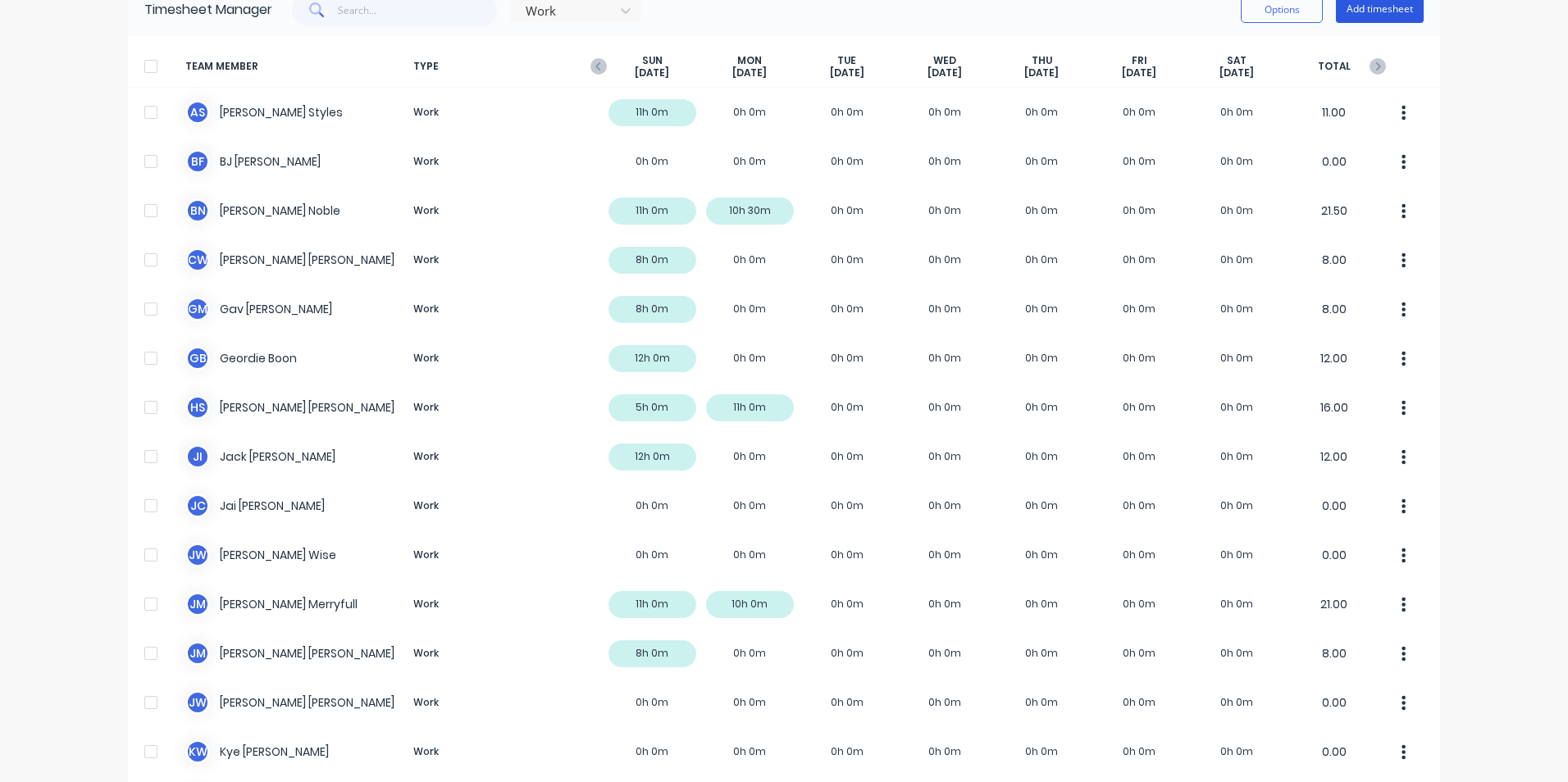
click at [1376, 14] on button "Add timesheet" at bounding box center [1380, 9] width 88 height 26
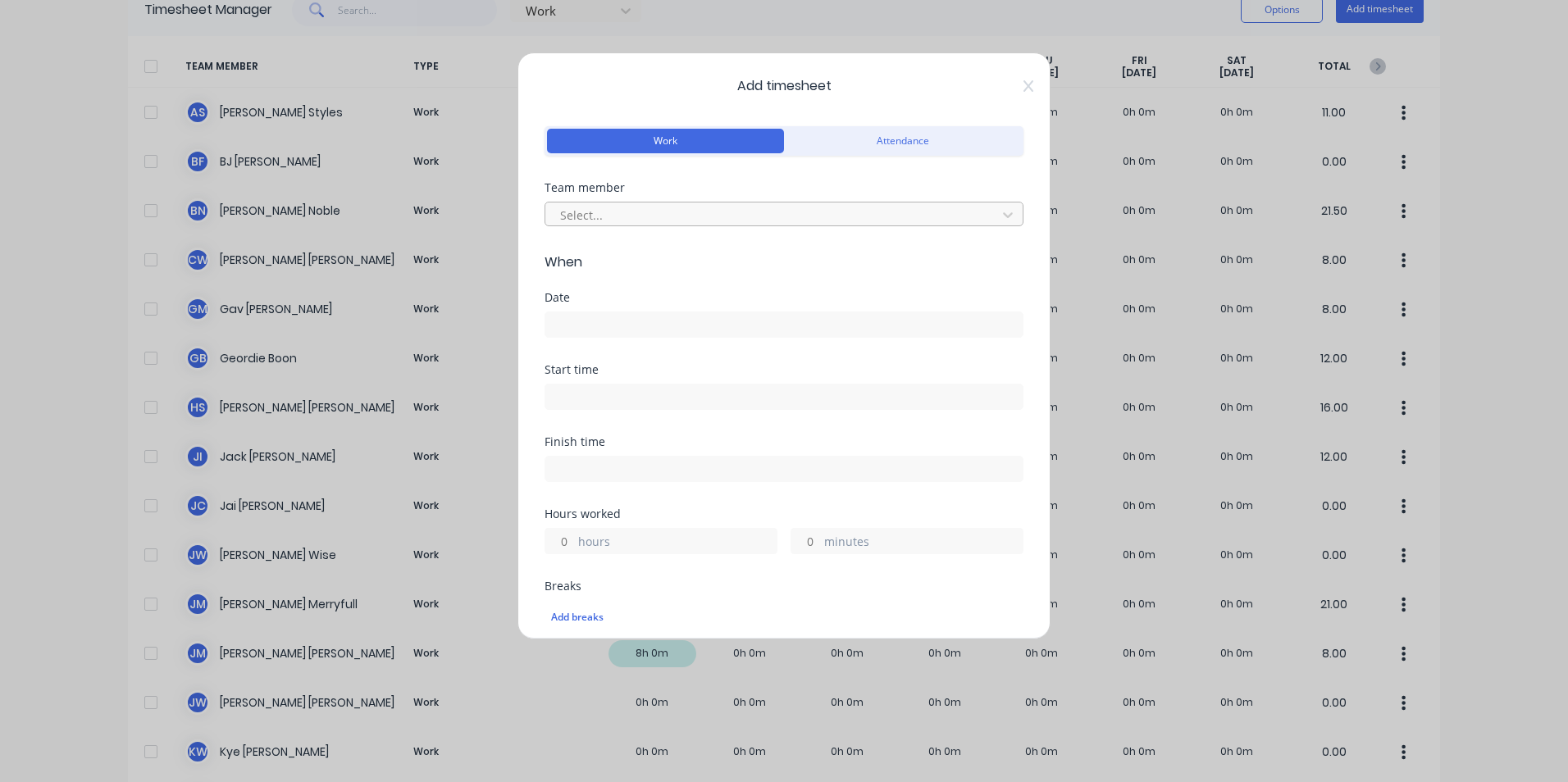
click at [591, 215] on div at bounding box center [773, 215] width 430 height 21
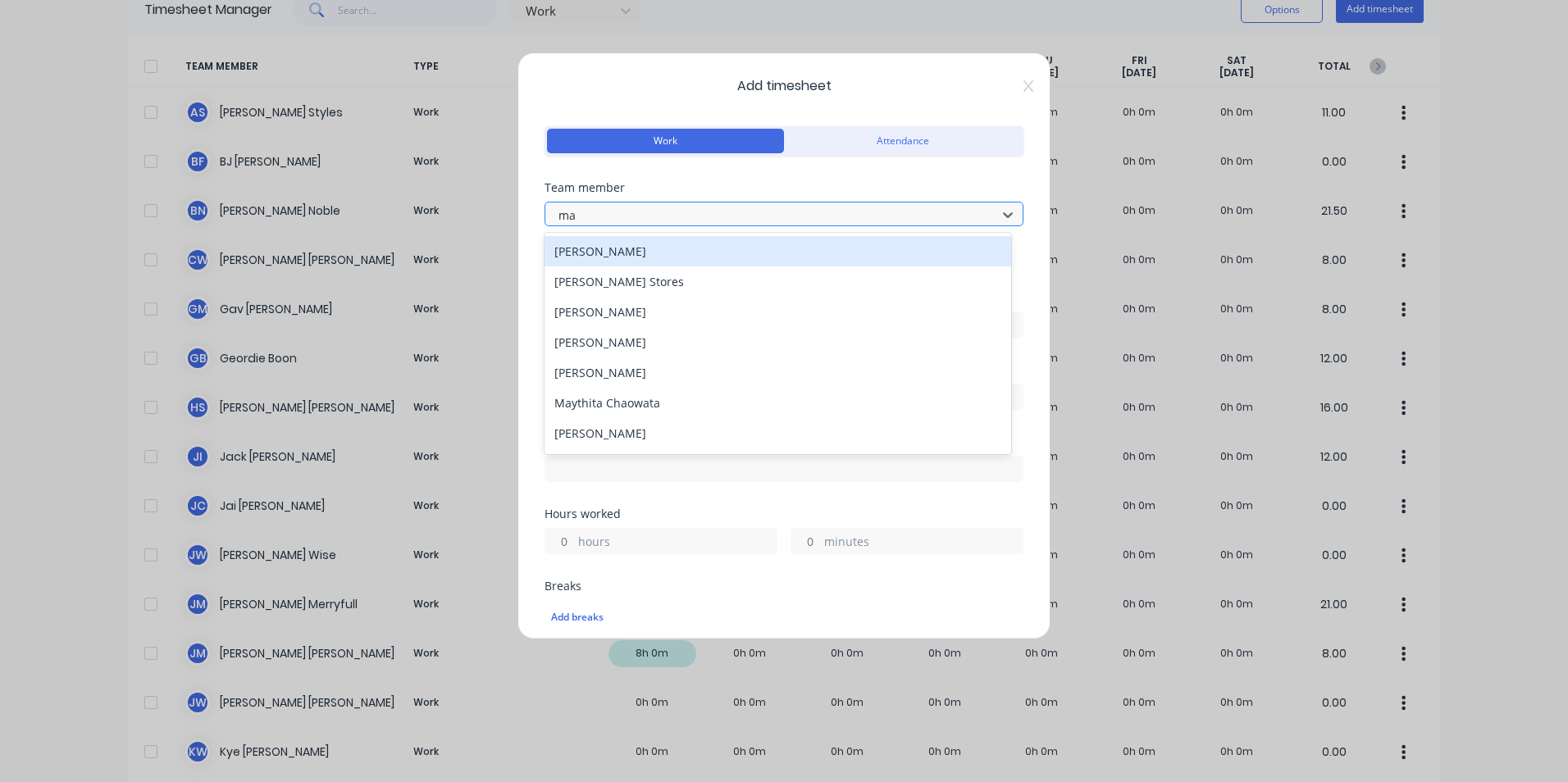
type input "max"
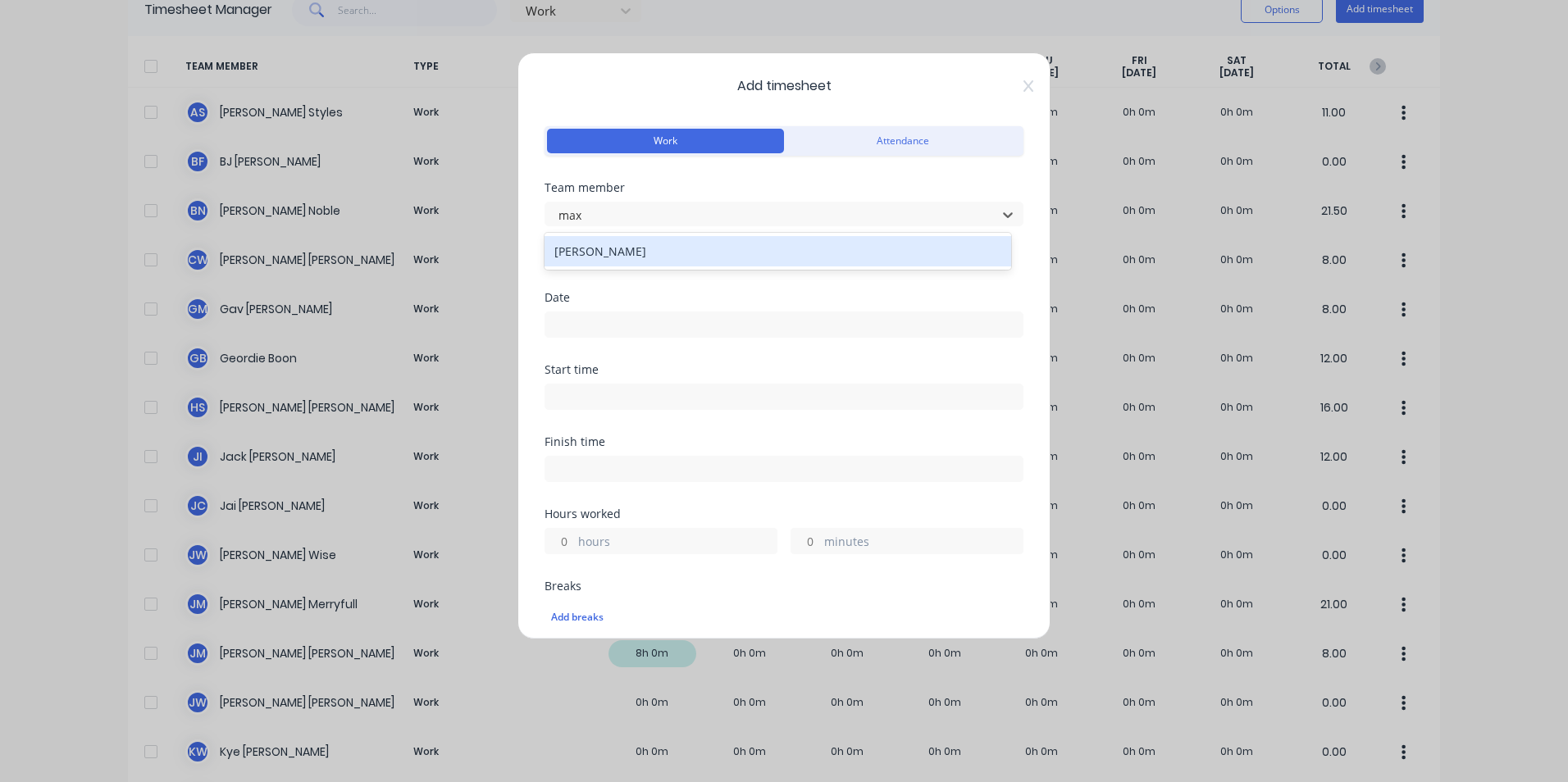
click at [598, 252] on div "Max Drosdeck" at bounding box center [778, 251] width 466 height 30
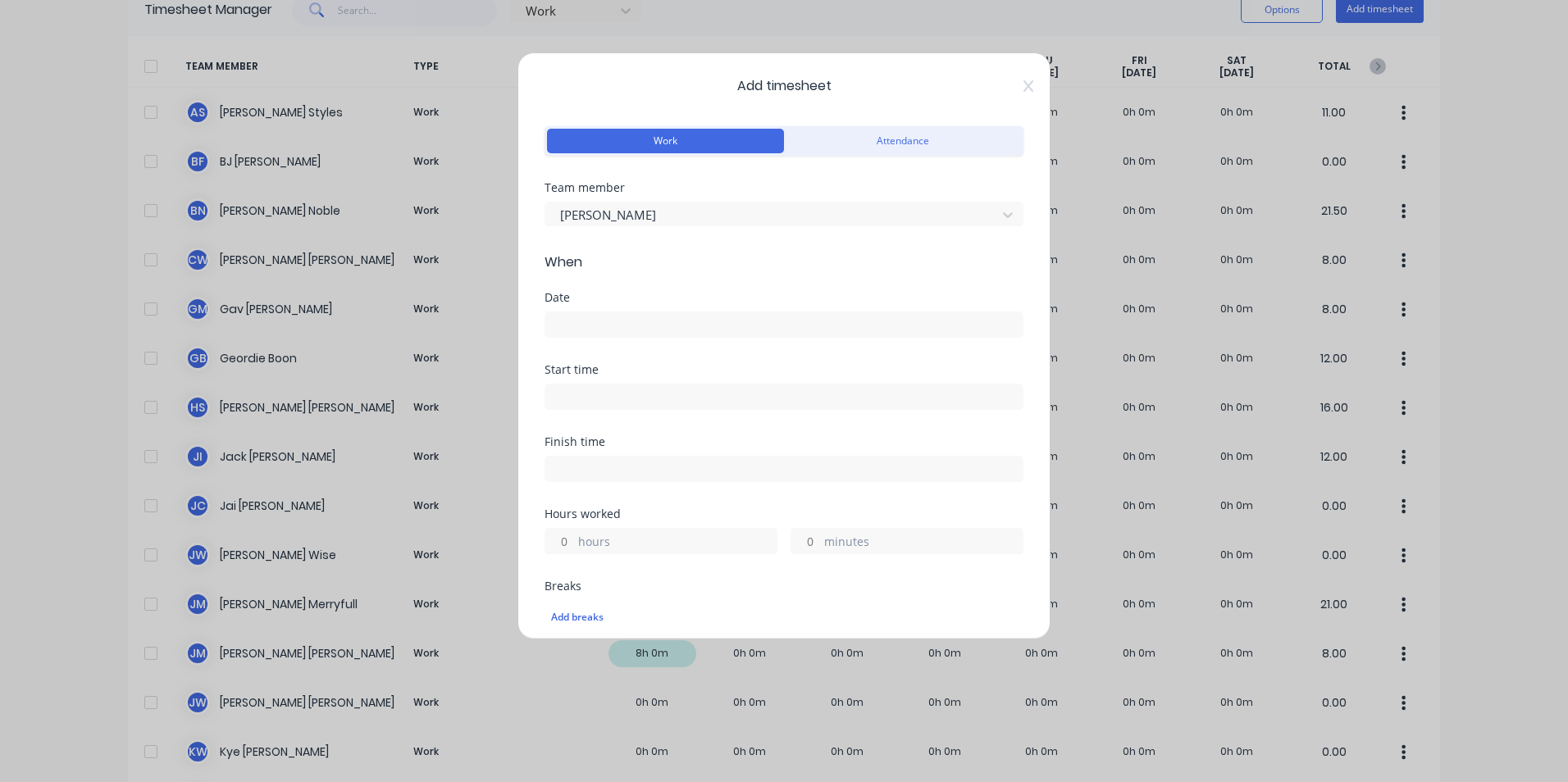
click at [572, 321] on input at bounding box center [784, 324] width 477 height 24
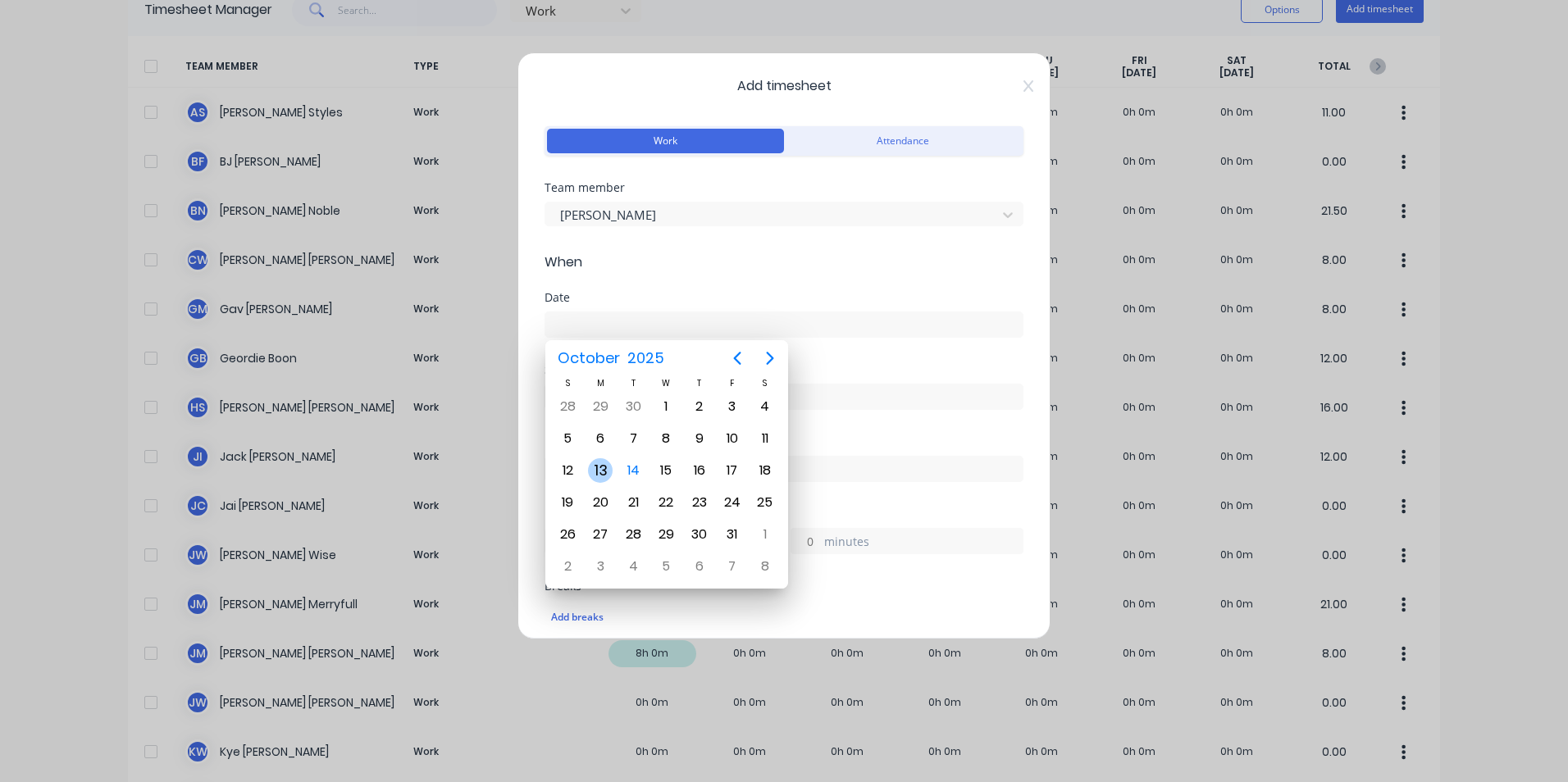
click at [604, 464] on div "13" at bounding box center [600, 470] width 24 height 24
type input "13/10/2025"
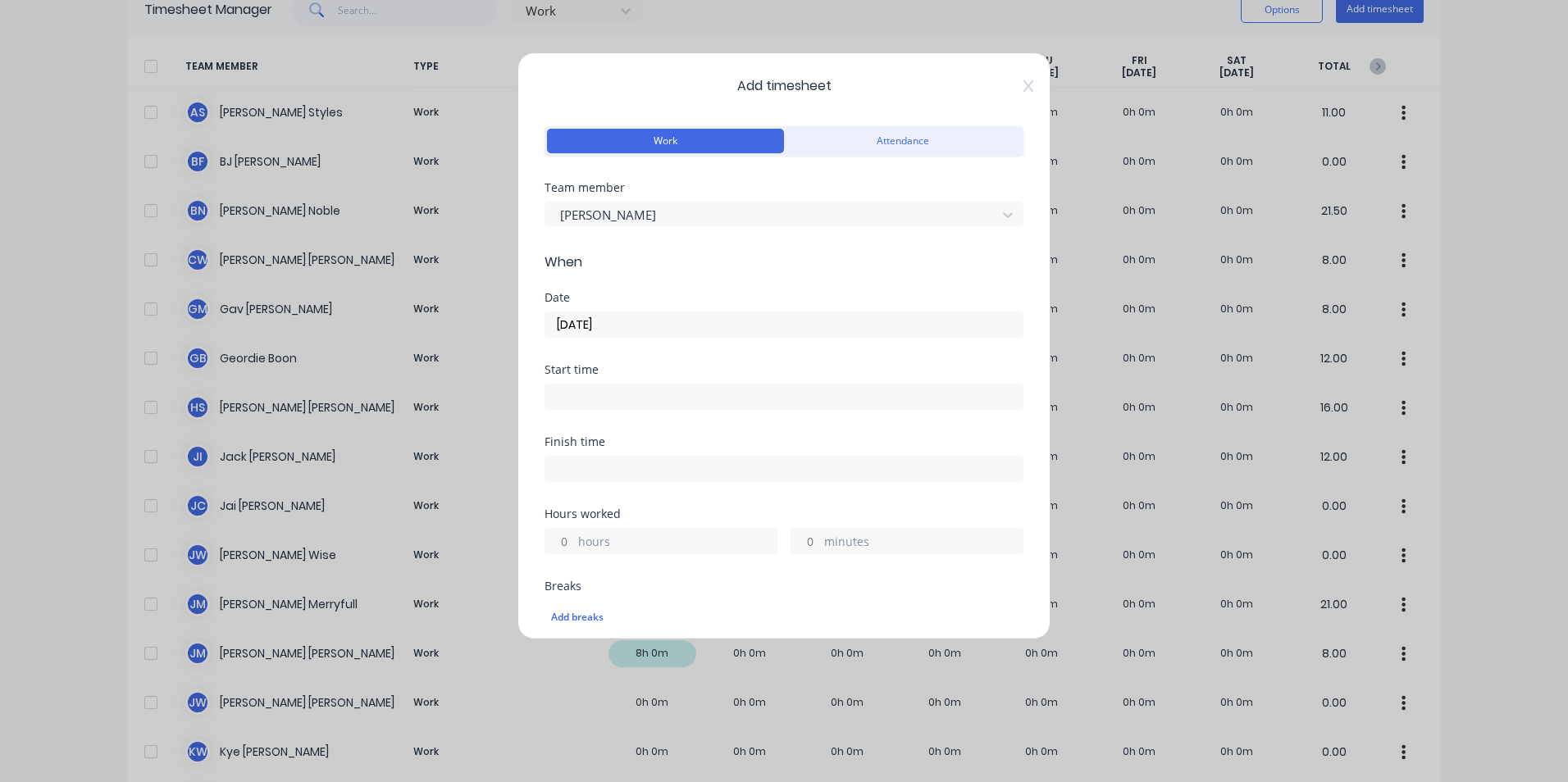
click at [571, 546] on input "hours" at bounding box center [560, 541] width 29 height 24
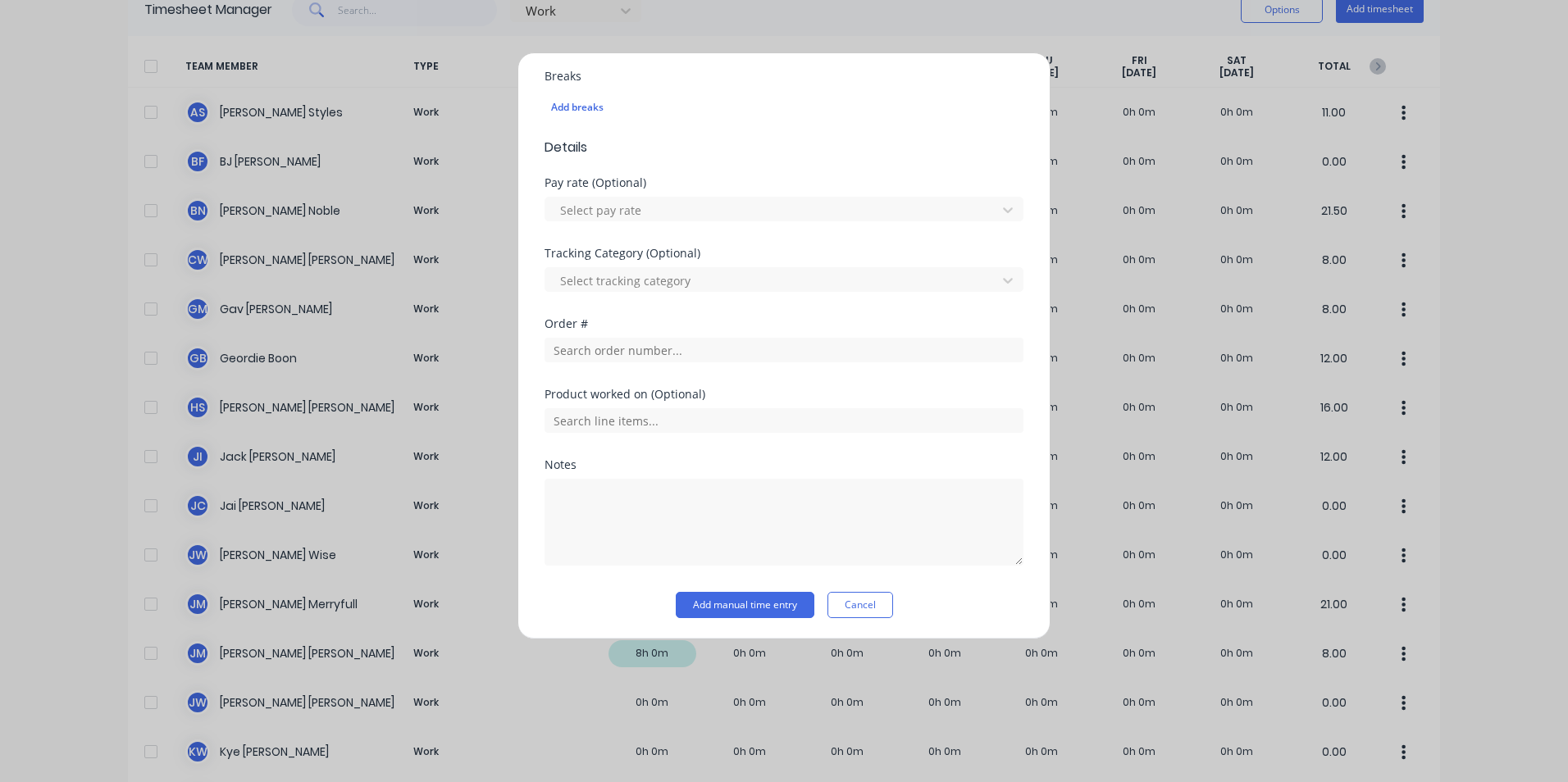
scroll to position [512, 0]
type input "12"
click at [663, 348] on input "text" at bounding box center [784, 347] width 479 height 24
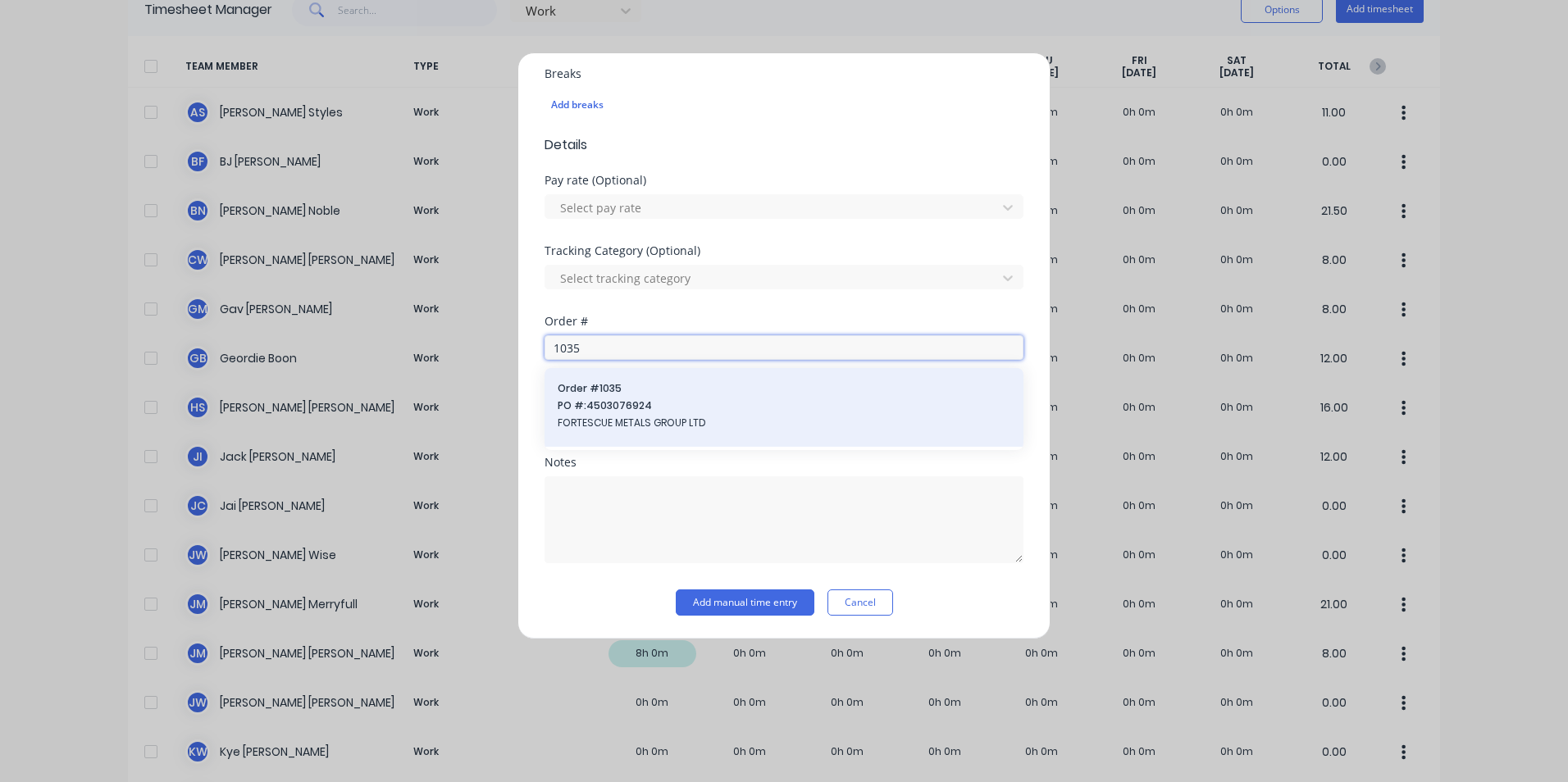
type input "1035"
click at [627, 401] on span "PO #: 4503076924" at bounding box center [784, 405] width 453 height 14
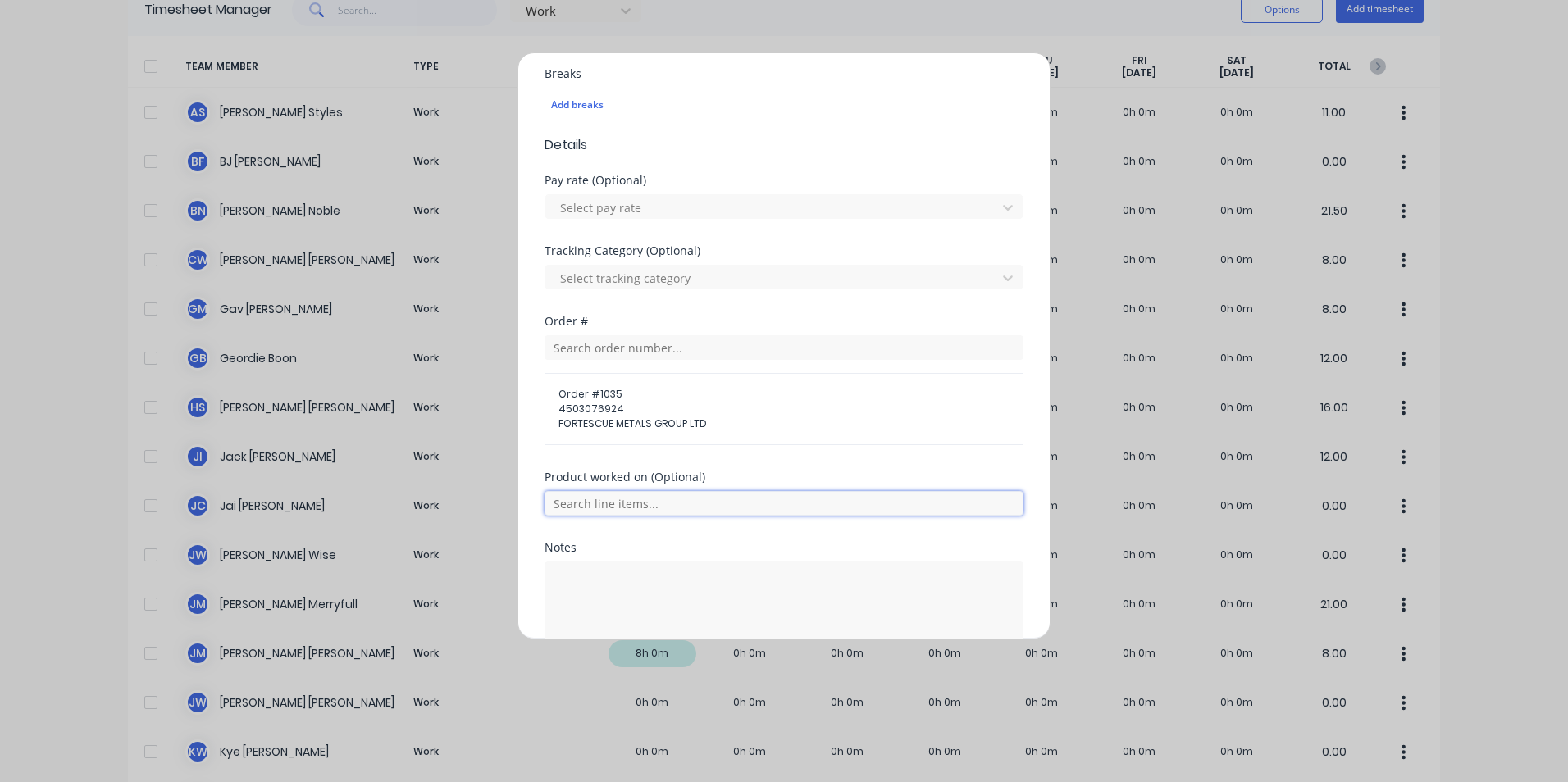
click at [658, 507] on input "text" at bounding box center [784, 503] width 479 height 24
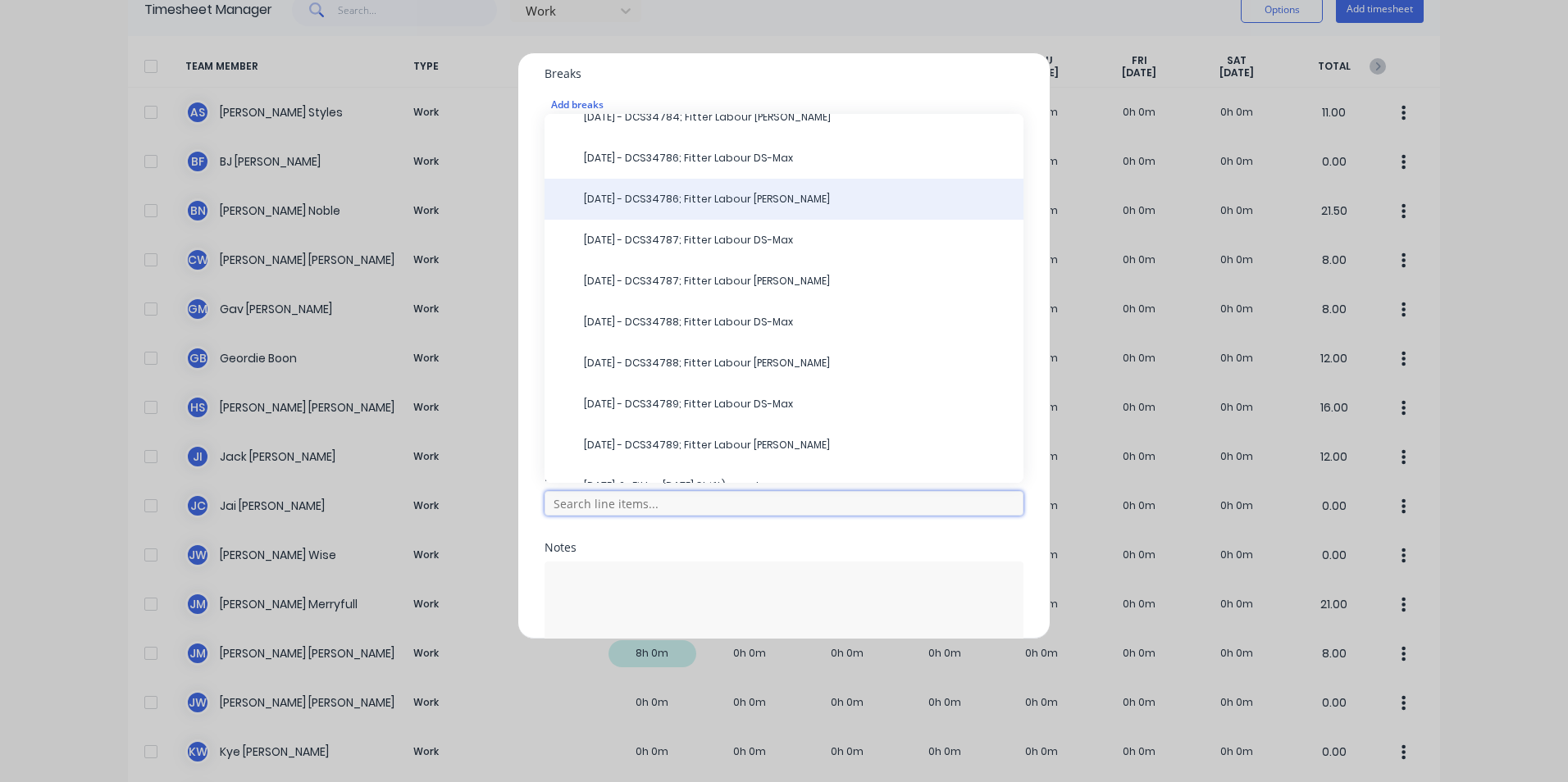
scroll to position [164, 0]
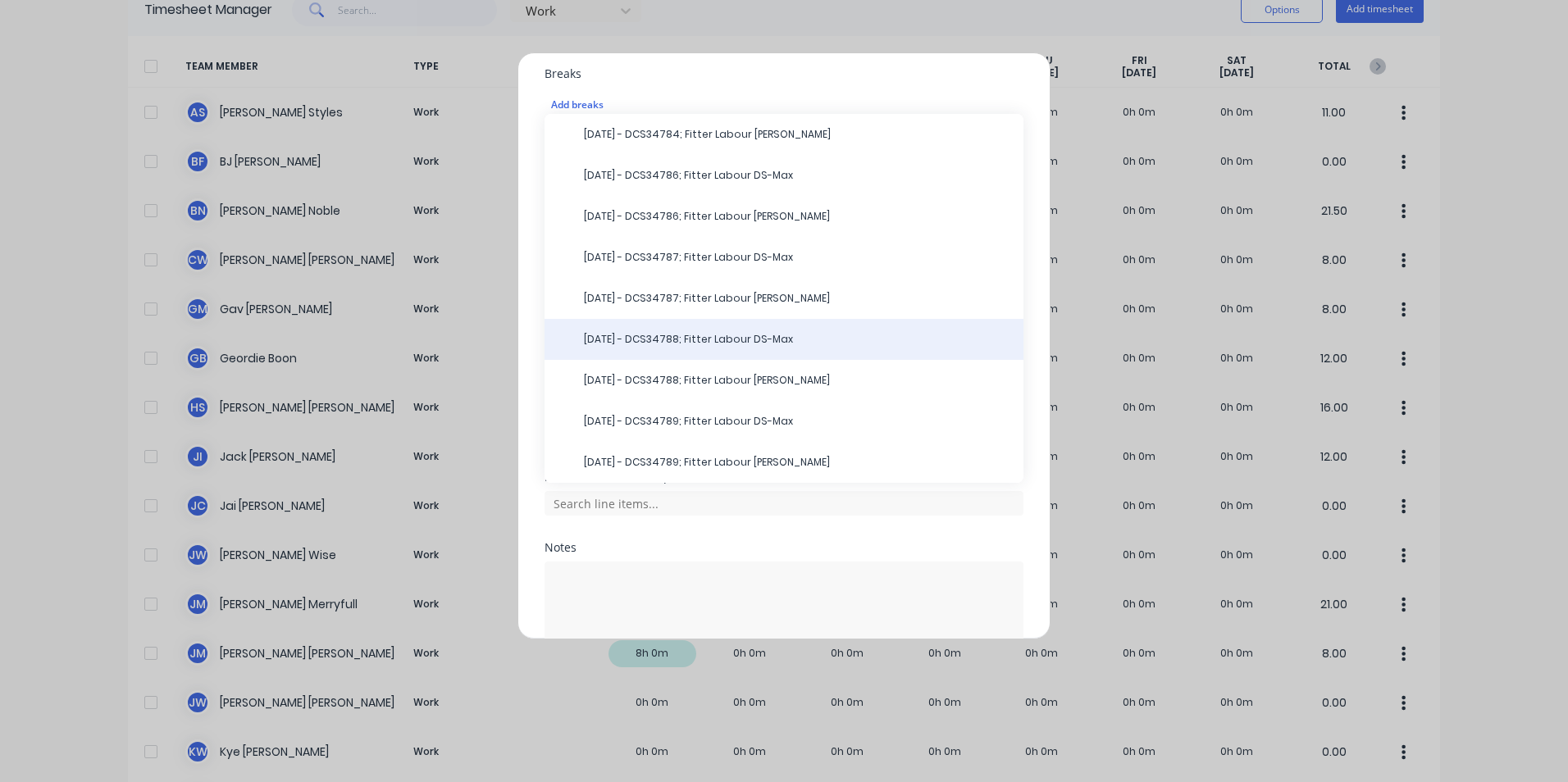
click at [739, 339] on span "08/10/25 - DCS34788; Fitter Labour DS-Max" at bounding box center [797, 339] width 426 height 14
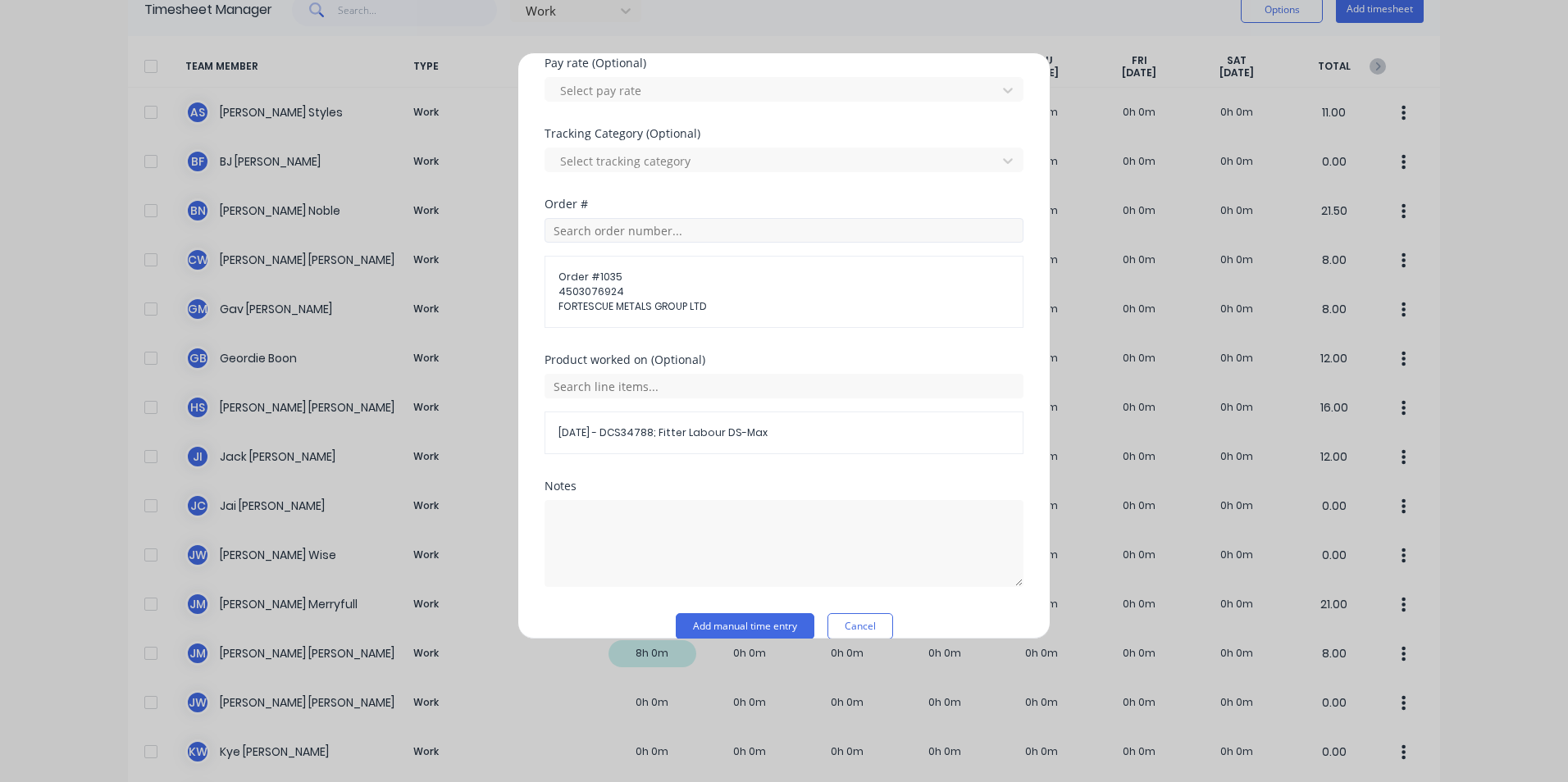
scroll to position [654, 0]
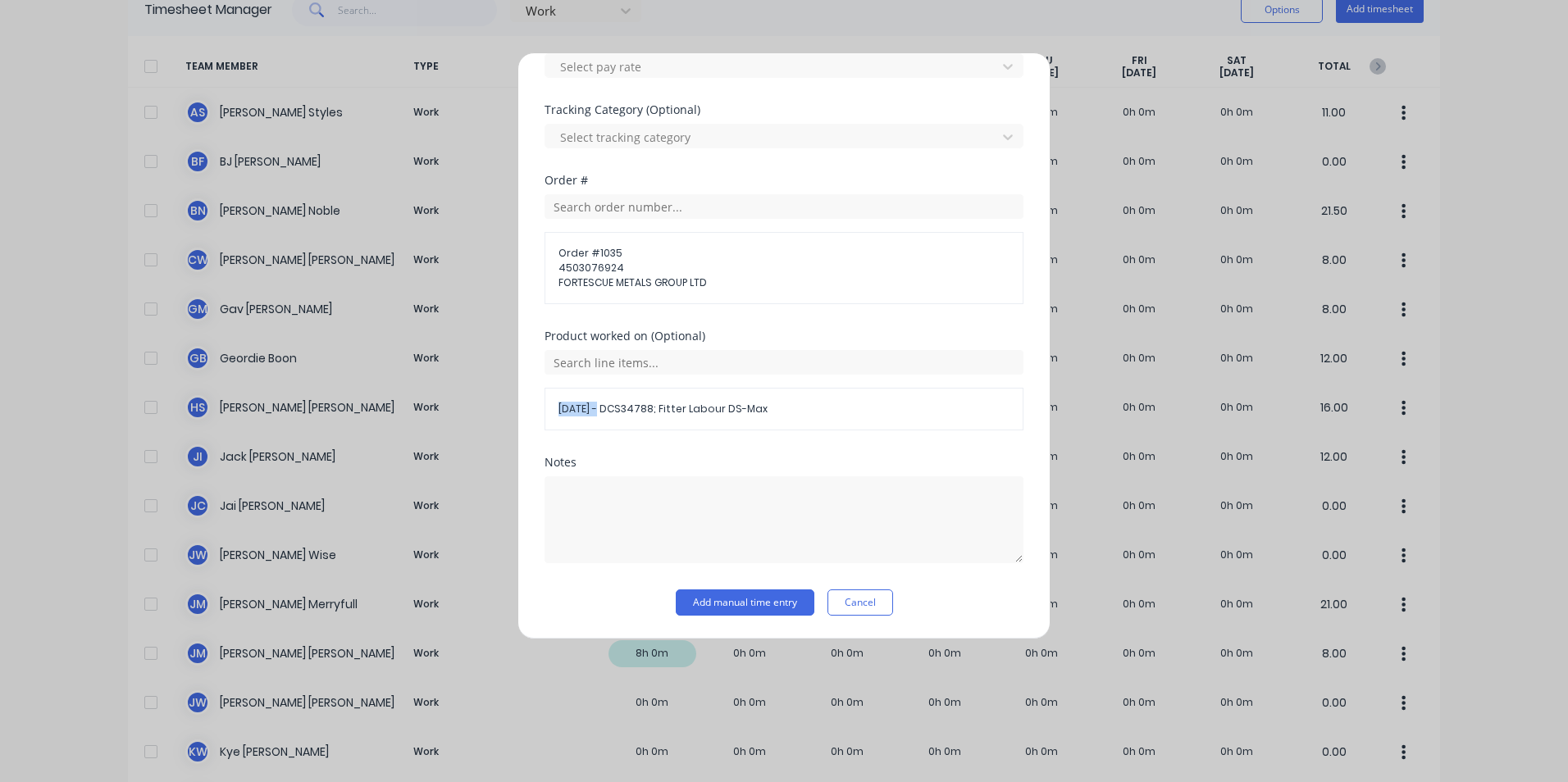
drag, startPoint x: 597, startPoint y: 408, endPoint x: 550, endPoint y: 408, distance: 47.0
click at [550, 408] on div "08/10/25 - DCS34788; Fitter Labour DS-Max" at bounding box center [784, 409] width 479 height 43
click at [790, 397] on div "08/10/25 - DCS34788; Fitter Labour DS-Max" at bounding box center [784, 409] width 479 height 43
click at [737, 362] on input "text" at bounding box center [784, 361] width 479 height 24
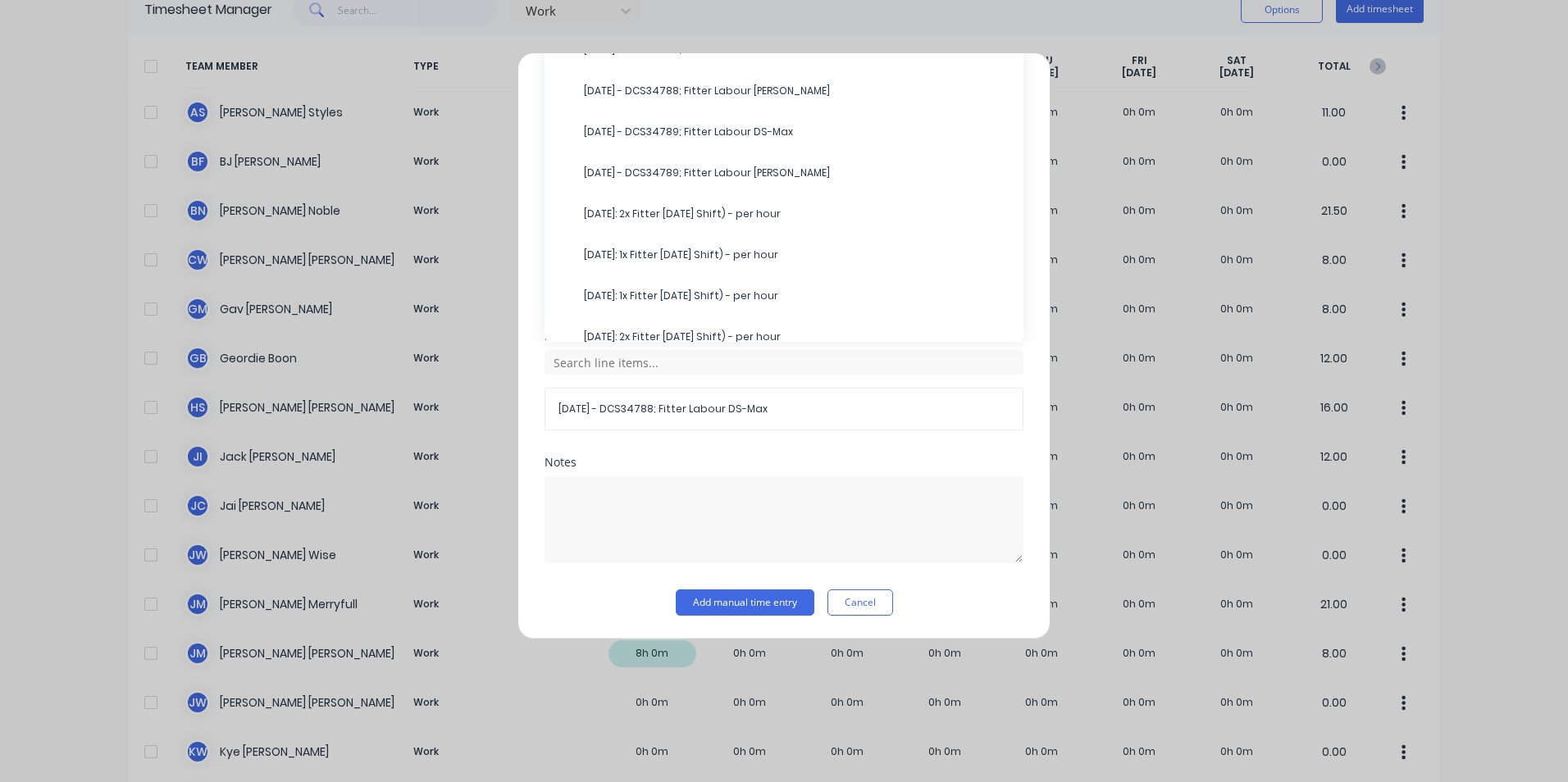
scroll to position [328, 0]
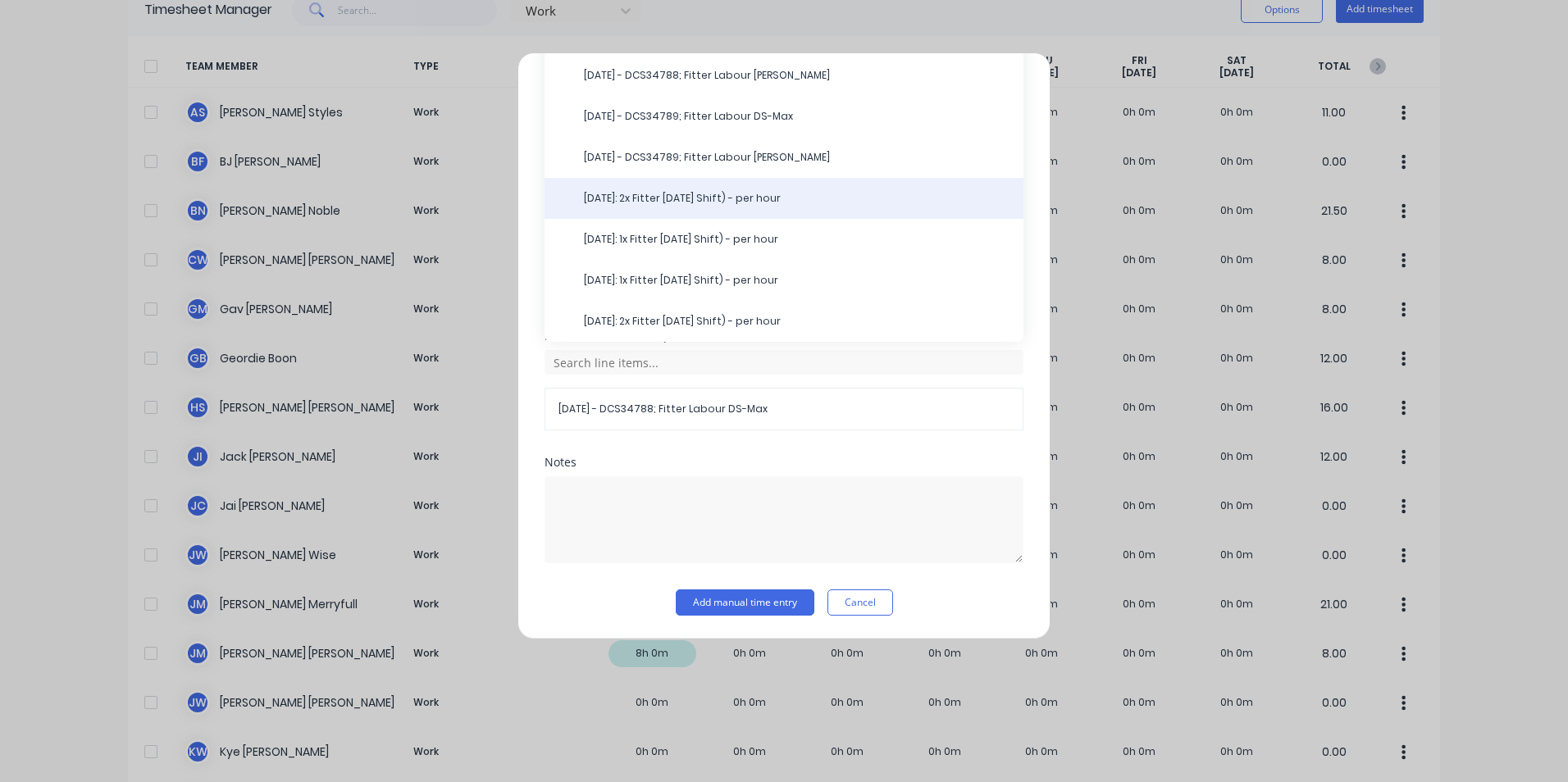
click at [728, 196] on span "13/10/25: 2x Fitter Labour (Day Shift) - per hour" at bounding box center [797, 198] width 426 height 14
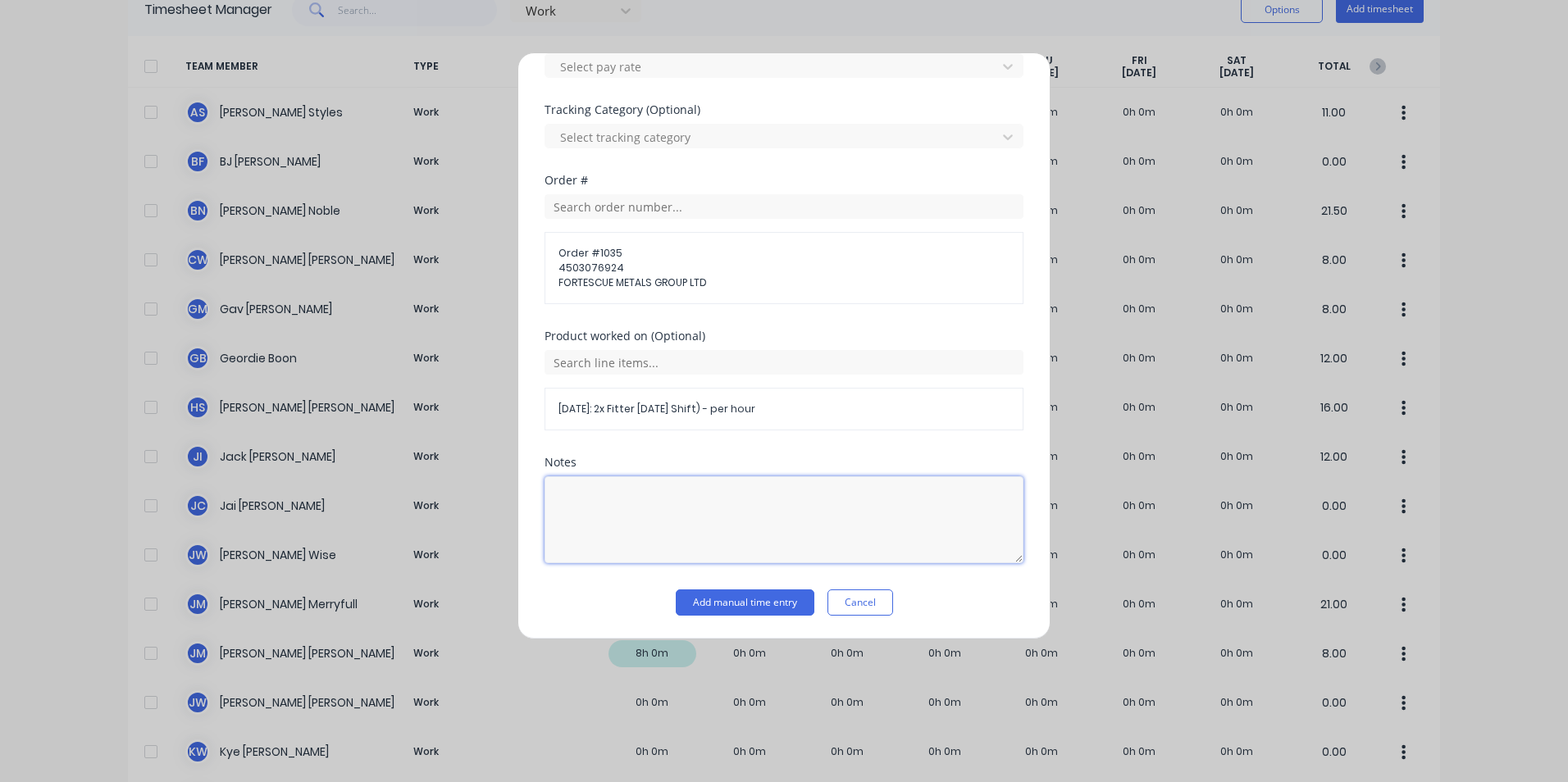
click at [554, 488] on textarea at bounding box center [784, 519] width 479 height 87
type textarea "13/10/25-DCS34790; Fitter Labour DS-Max"
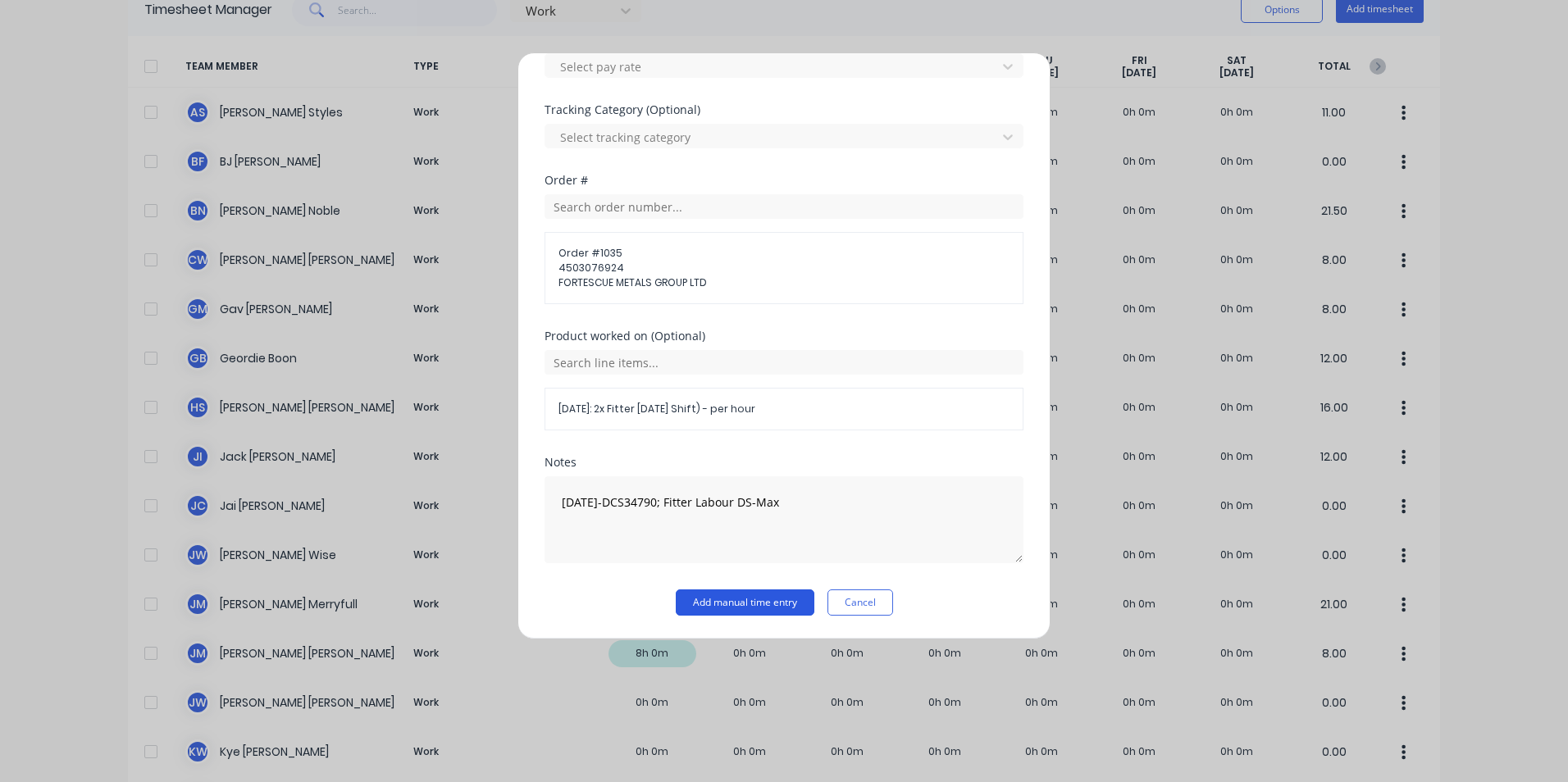
click at [709, 596] on button "Add manual time entry" at bounding box center [745, 602] width 139 height 26
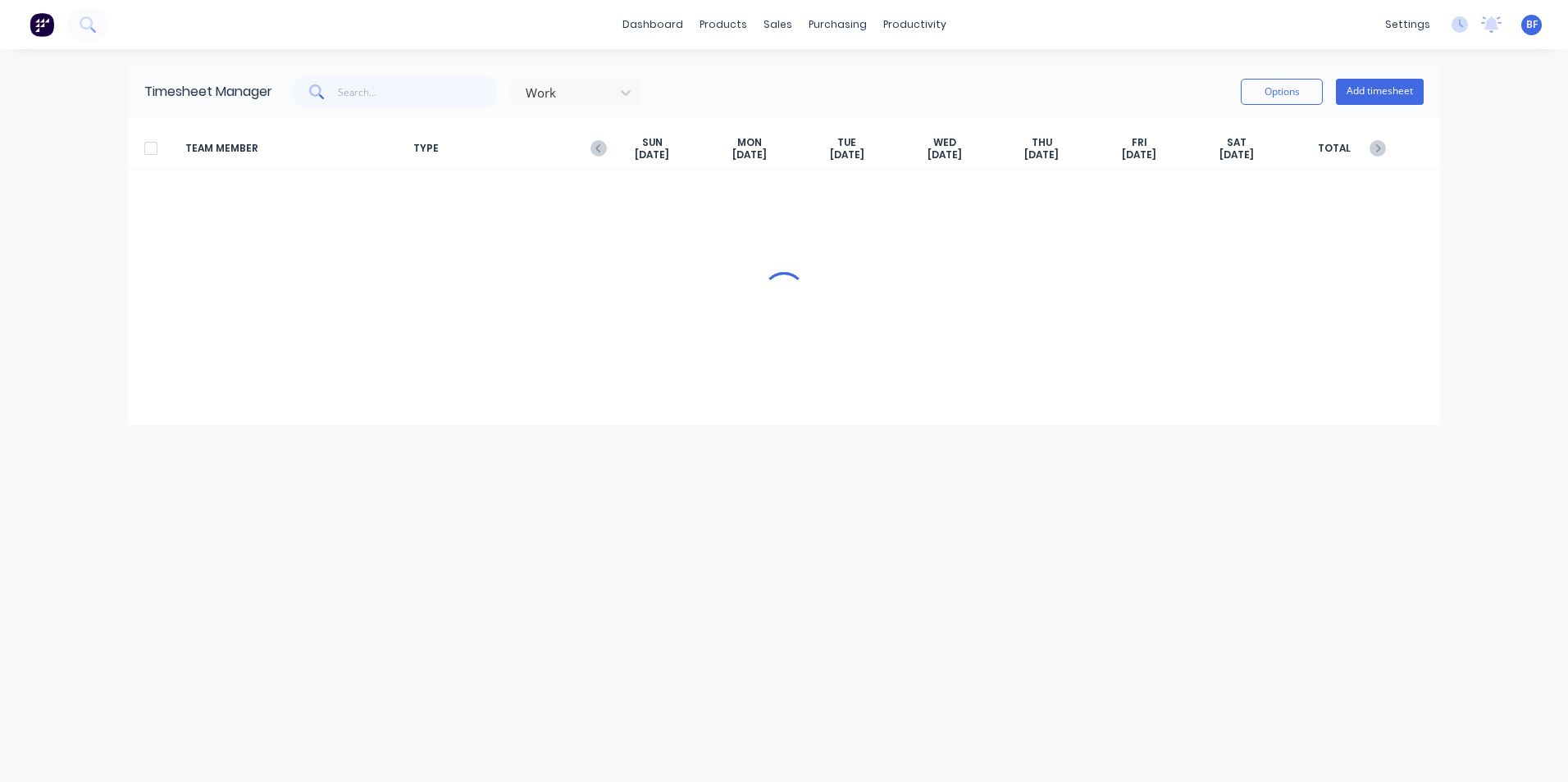
scroll to position [0, 0]
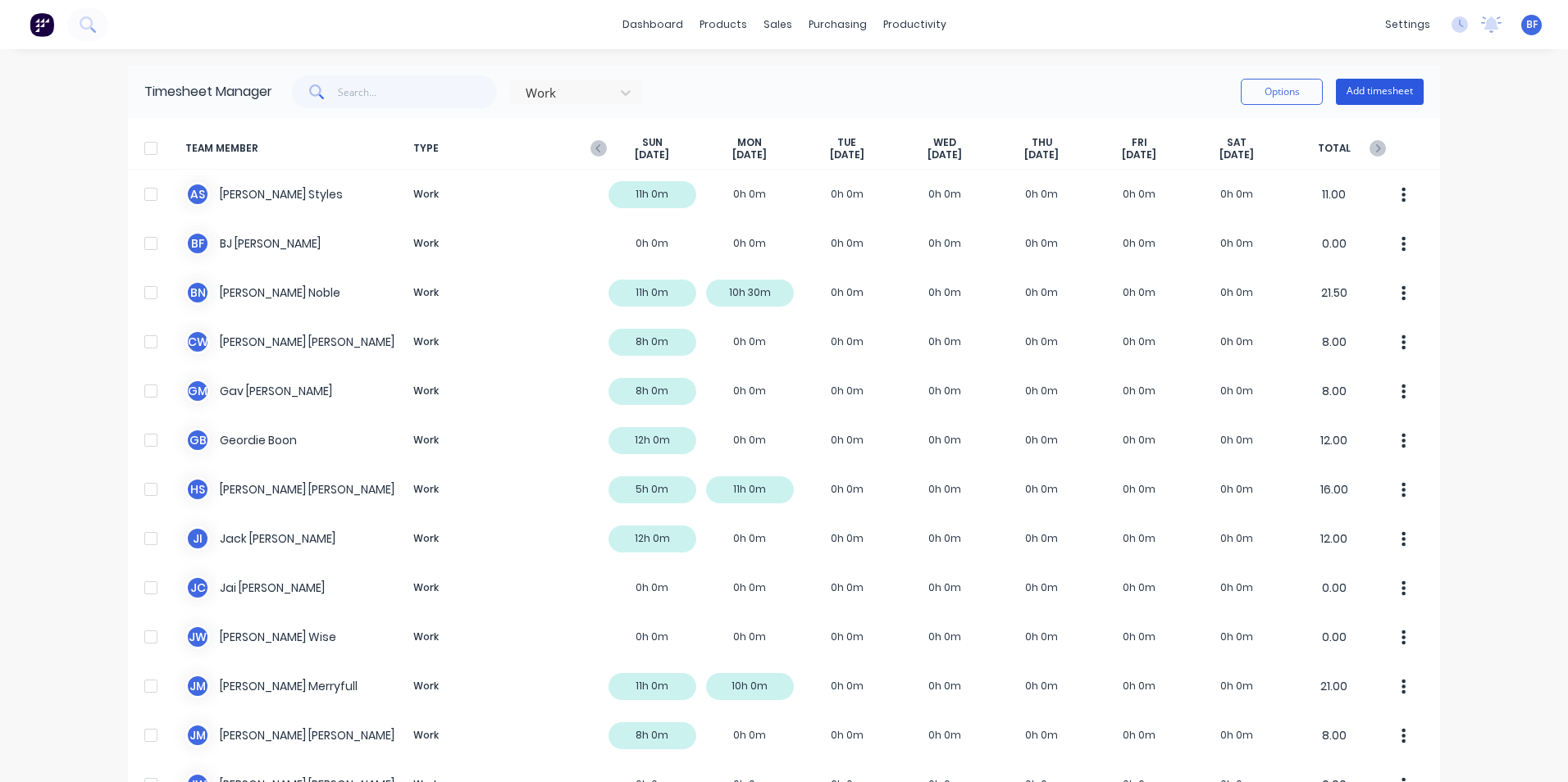
click at [1364, 91] on button "Add timesheet" at bounding box center [1380, 91] width 88 height 26
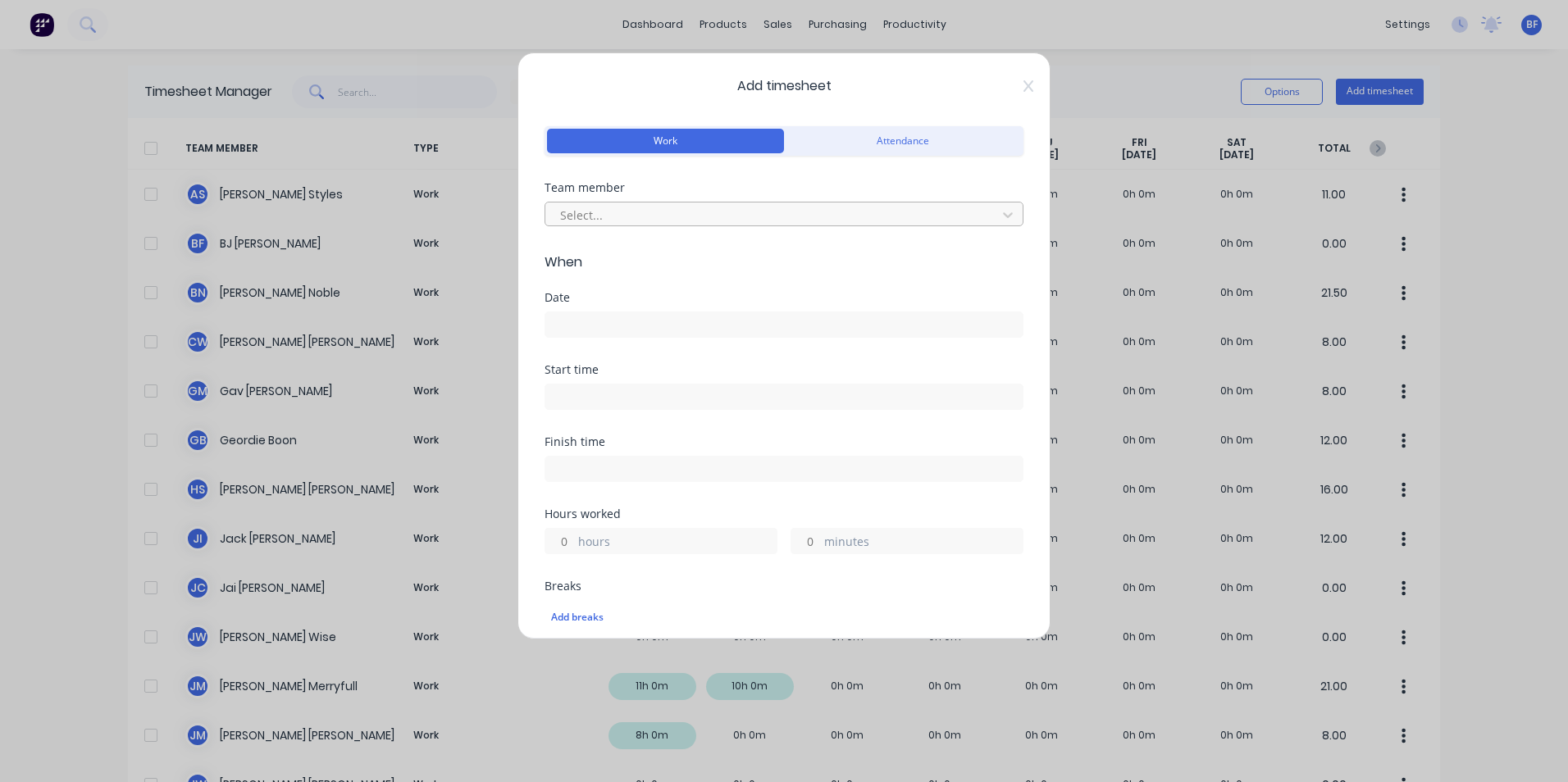
click at [594, 208] on div at bounding box center [773, 215] width 430 height 21
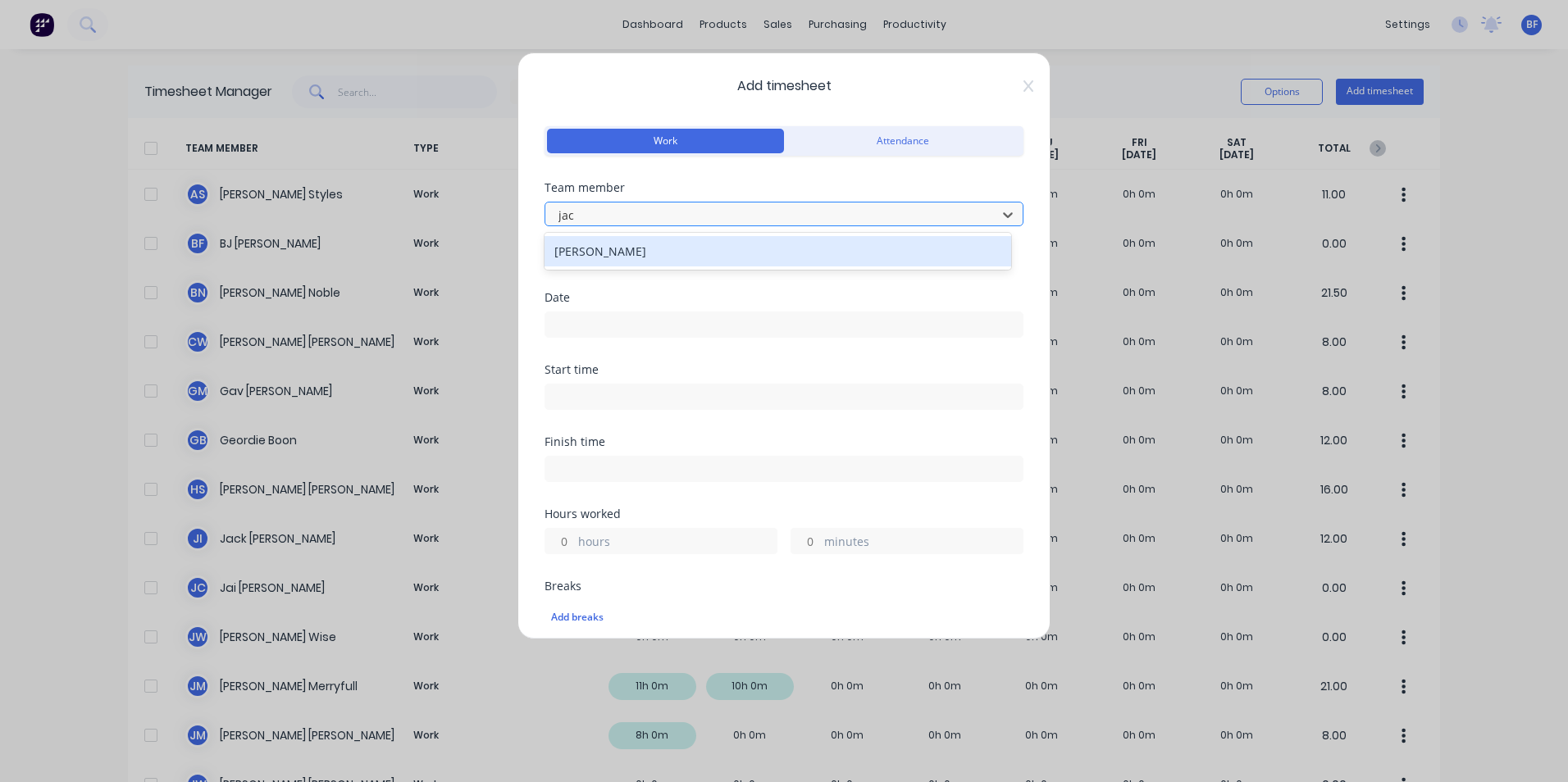
type input "jack"
click at [594, 256] on div "Jack Isherwood" at bounding box center [778, 251] width 466 height 30
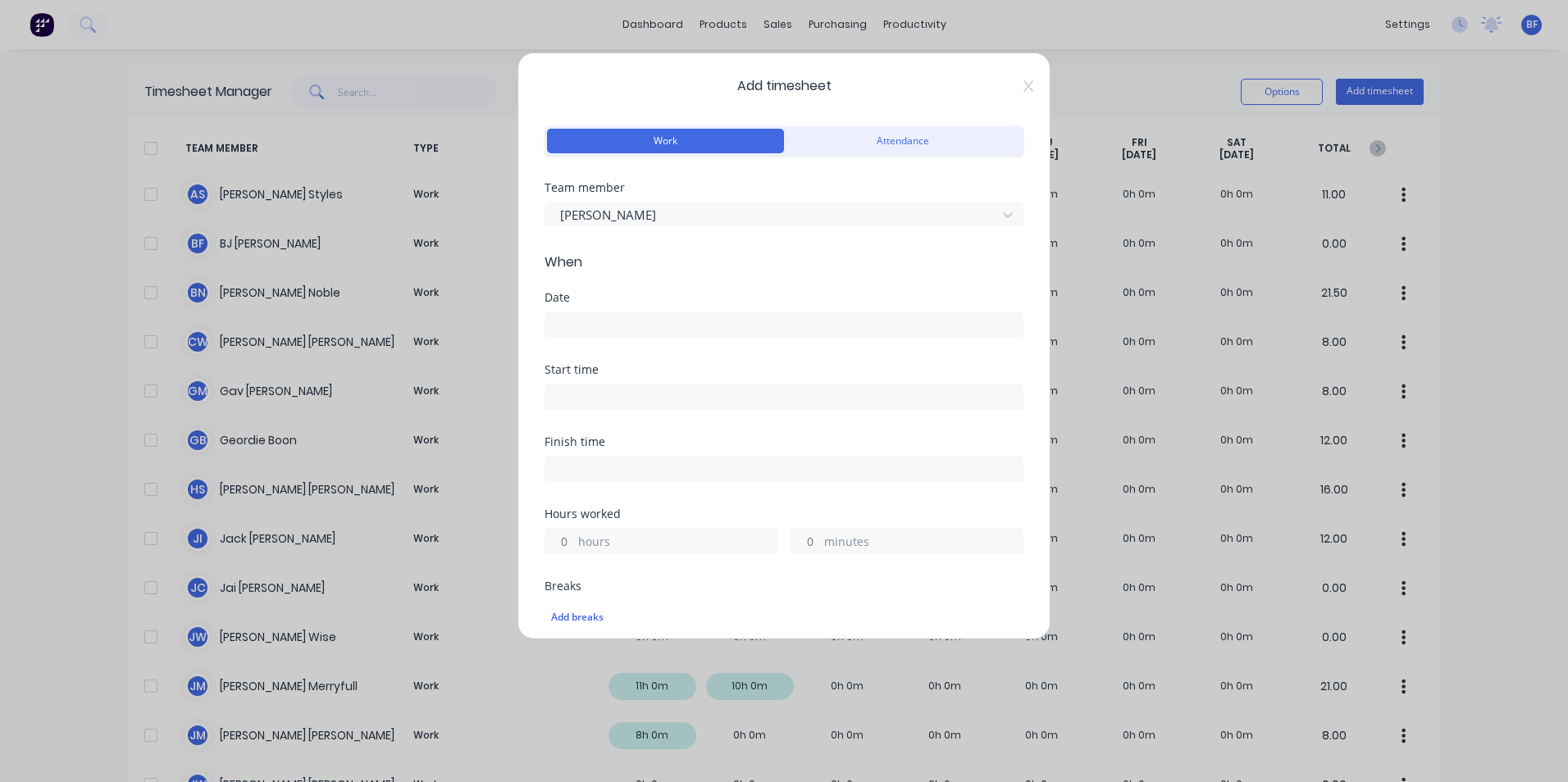
click at [586, 324] on input at bounding box center [784, 324] width 477 height 24
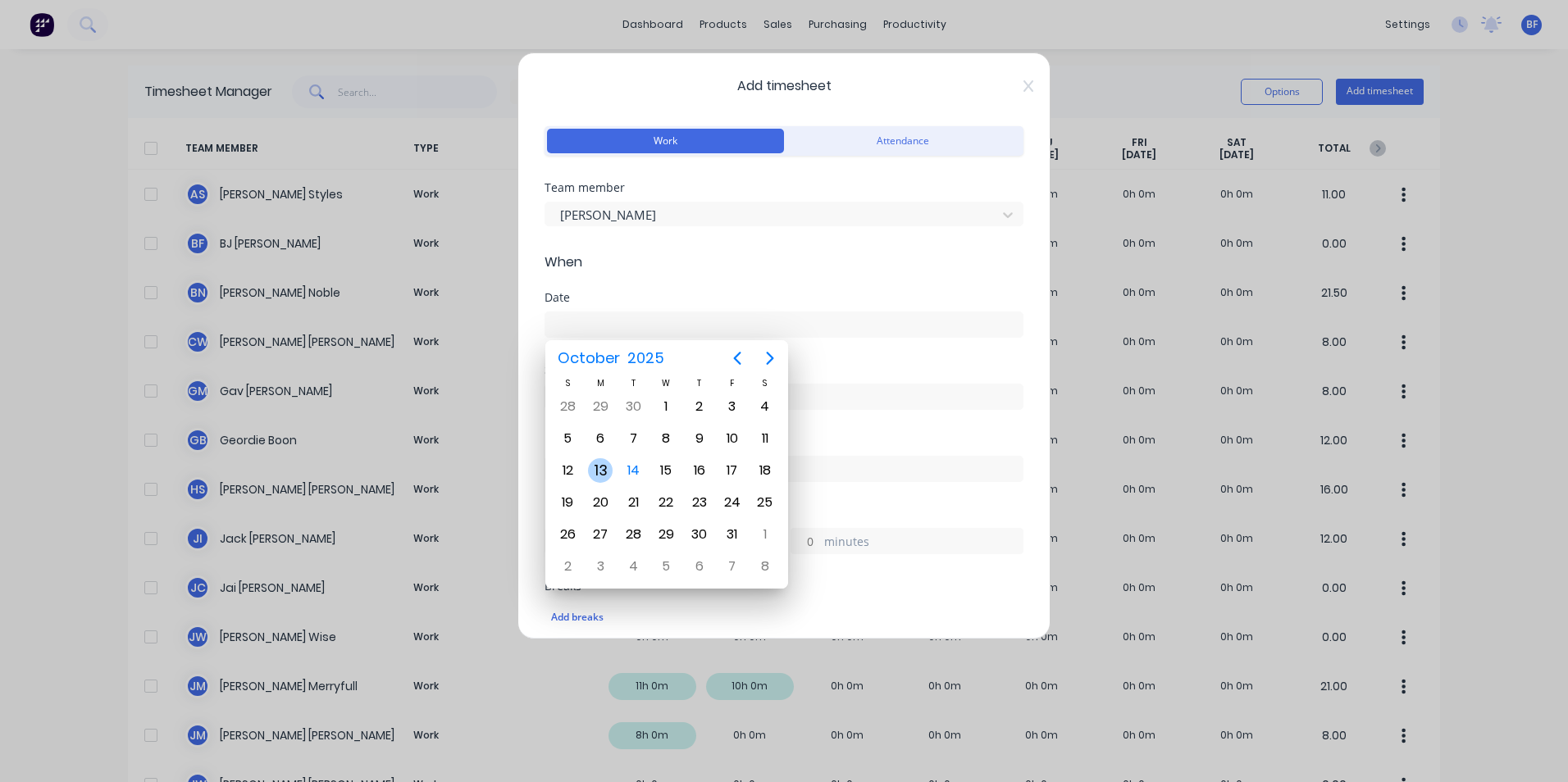
click at [601, 465] on div "13" at bounding box center [600, 470] width 24 height 24
type input "13/10/2025"
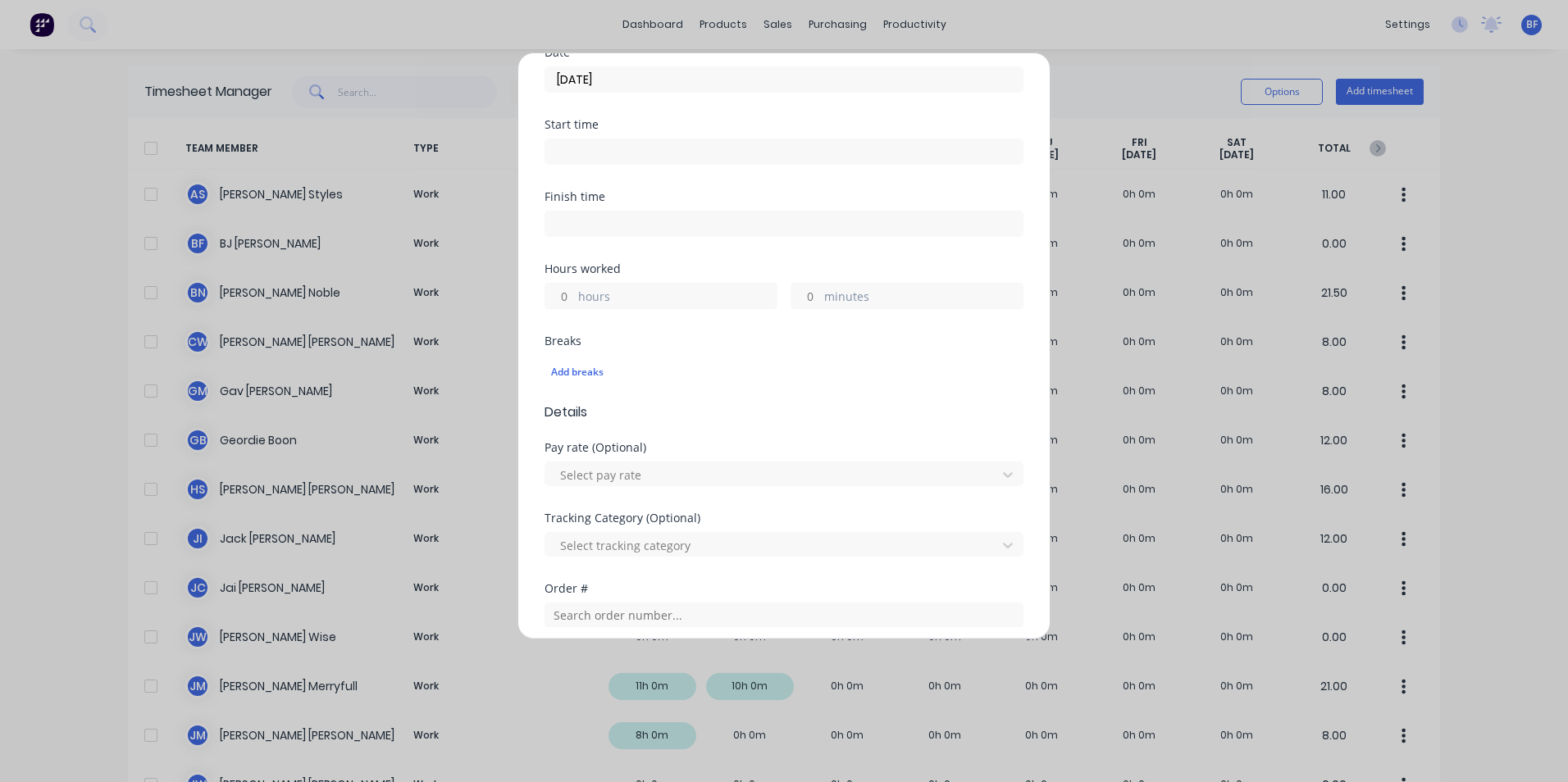
scroll to position [246, 0]
click at [571, 295] on input "hours" at bounding box center [560, 294] width 29 height 24
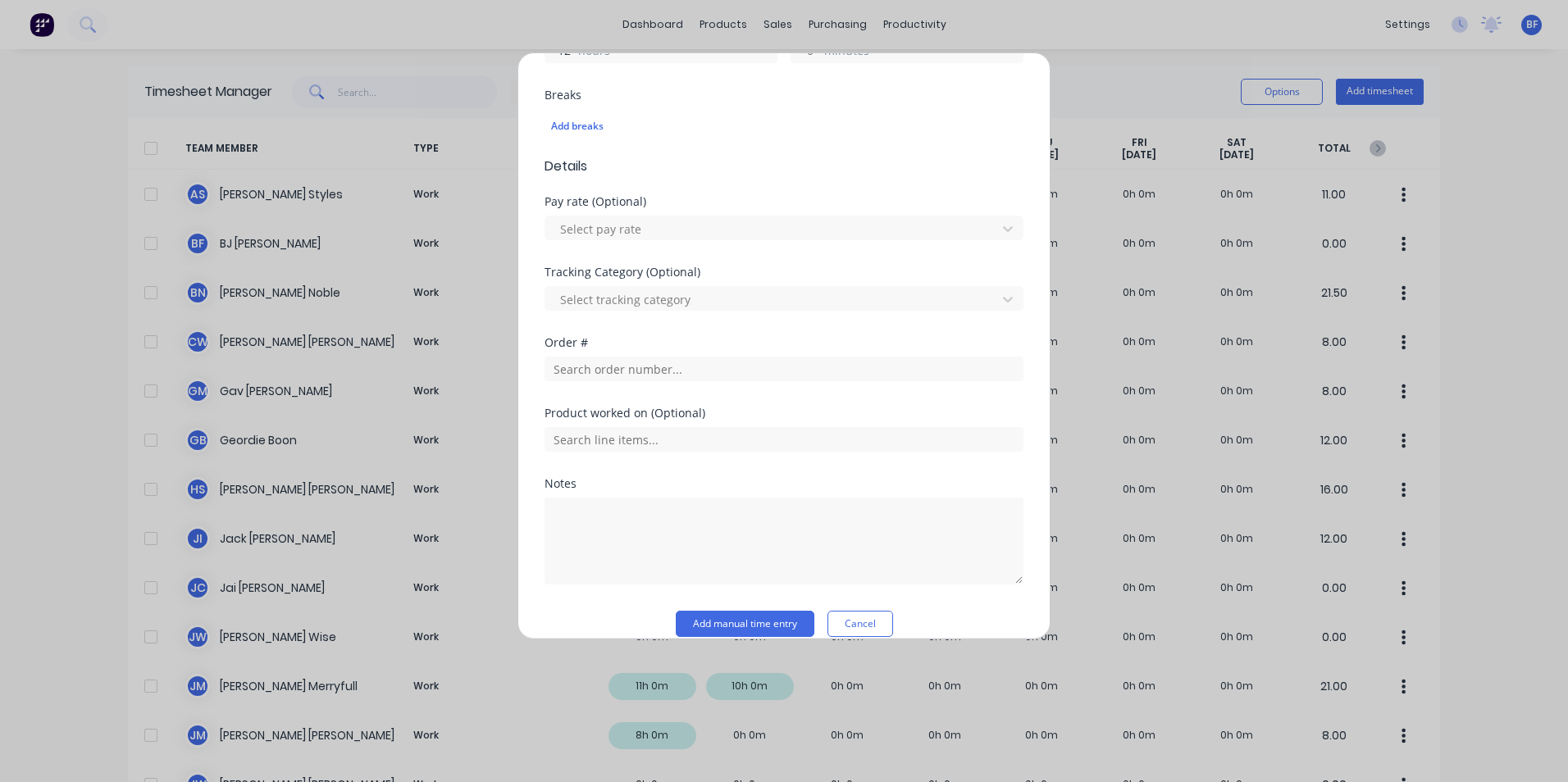
scroll to position [492, 0]
type input "12"
click at [626, 367] on input "text" at bounding box center [784, 368] width 479 height 24
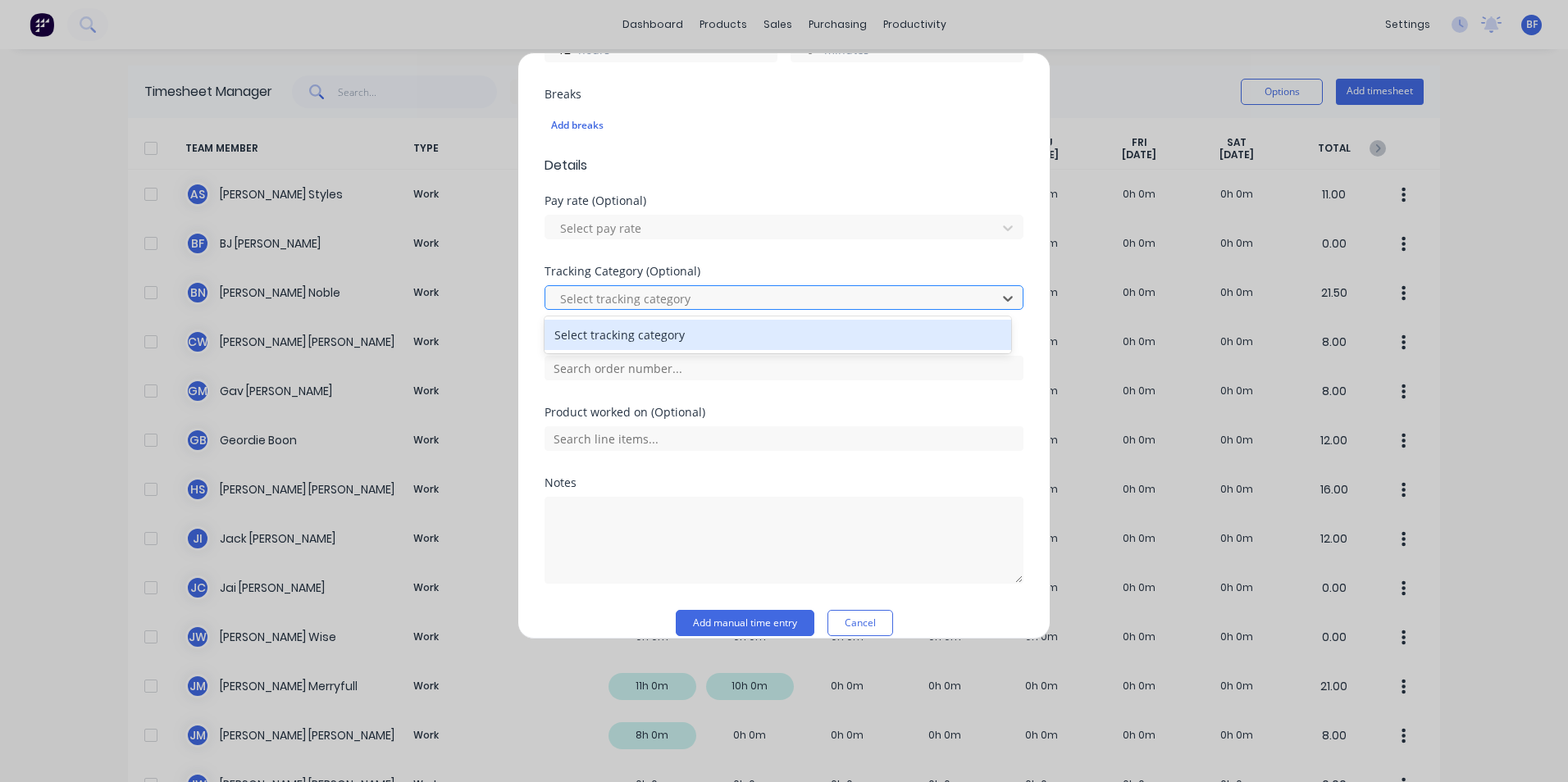
click at [699, 296] on div at bounding box center [773, 299] width 430 height 21
click at [692, 338] on div "Select tracking category" at bounding box center [778, 335] width 466 height 30
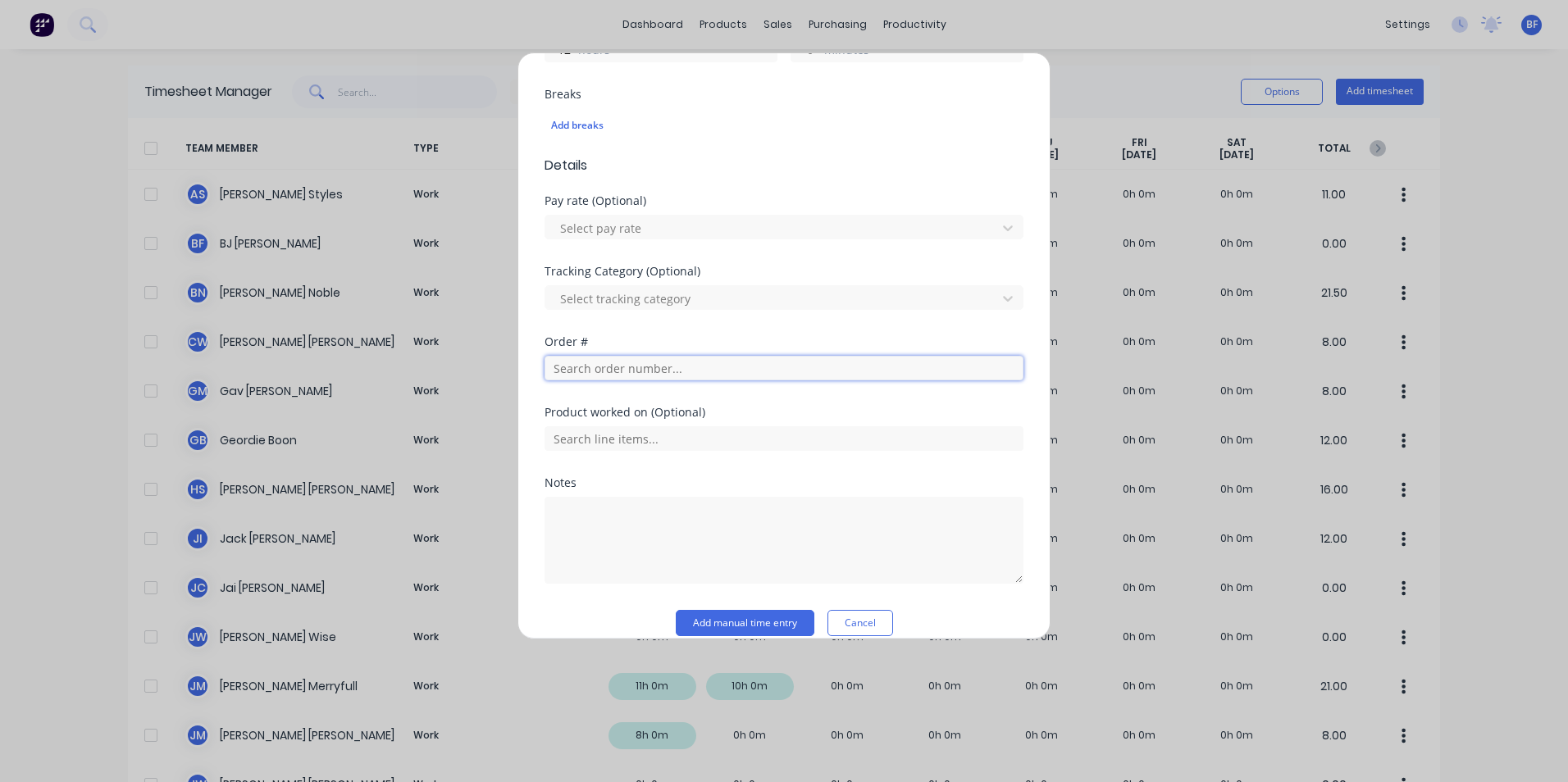
click at [627, 369] on input "text" at bounding box center [784, 368] width 479 height 24
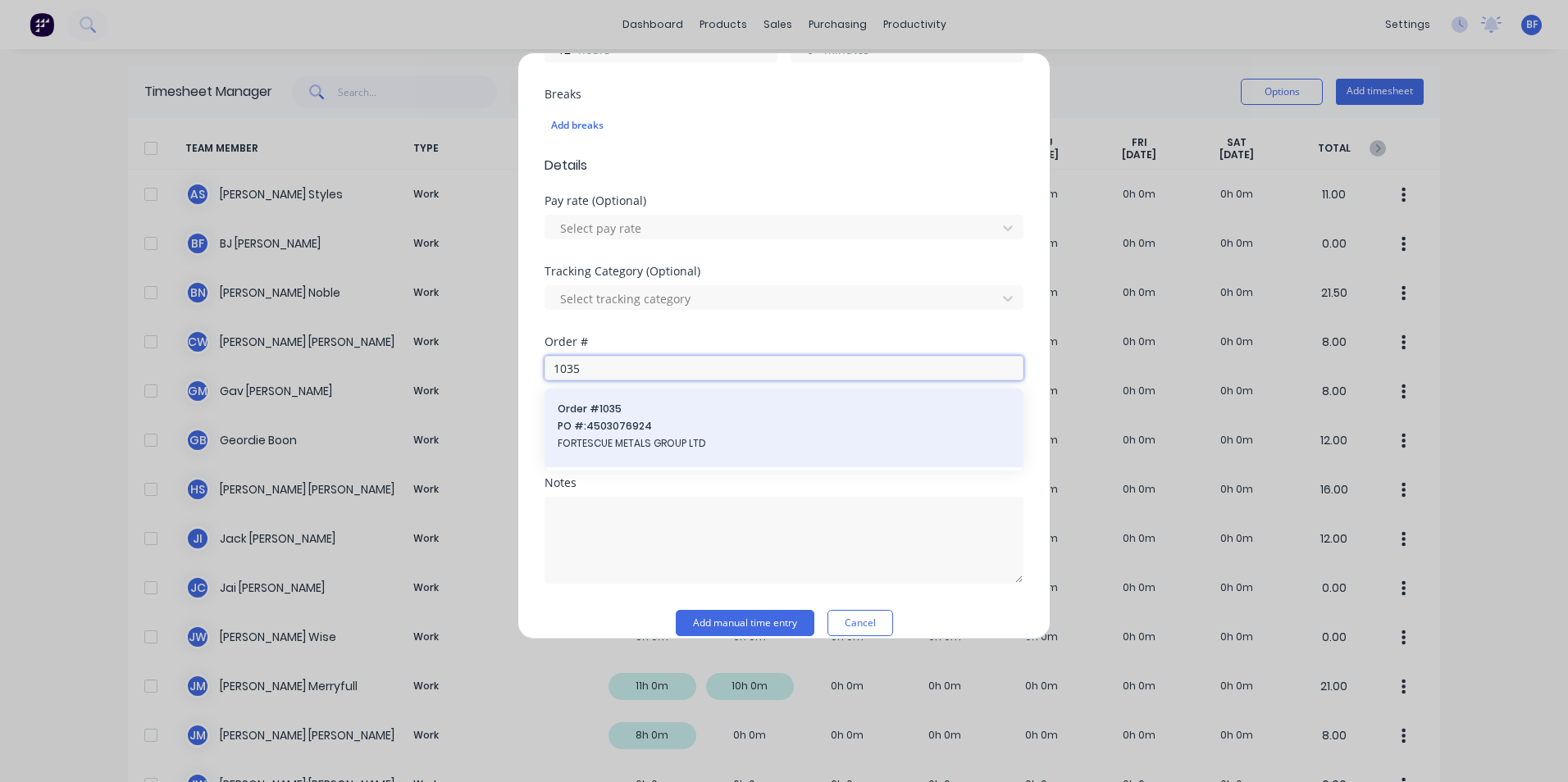
type input "1035"
click at [606, 433] on span "PO #: 4503076924" at bounding box center [784, 426] width 453 height 14
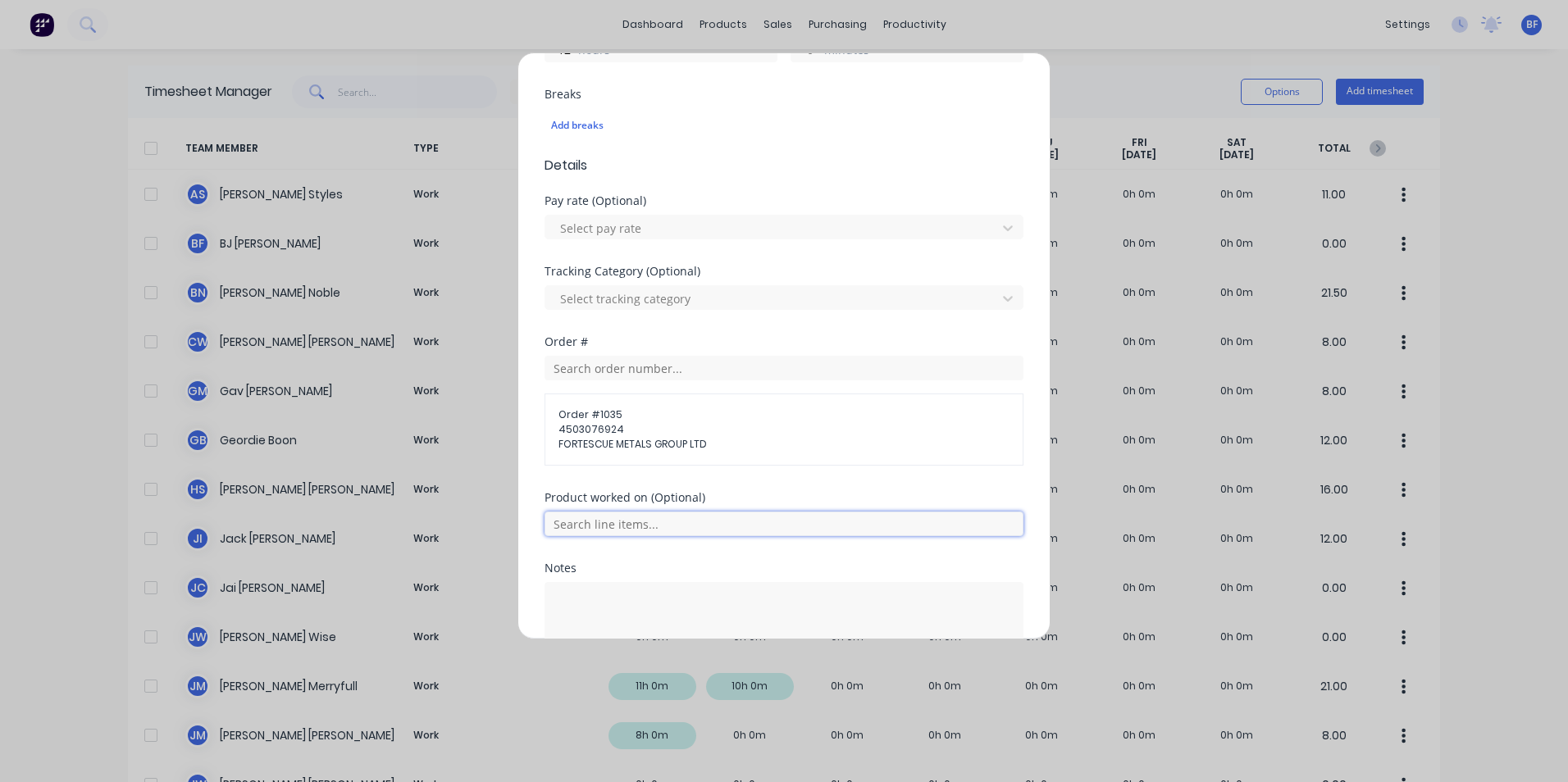
click at [668, 522] on input "text" at bounding box center [784, 524] width 479 height 24
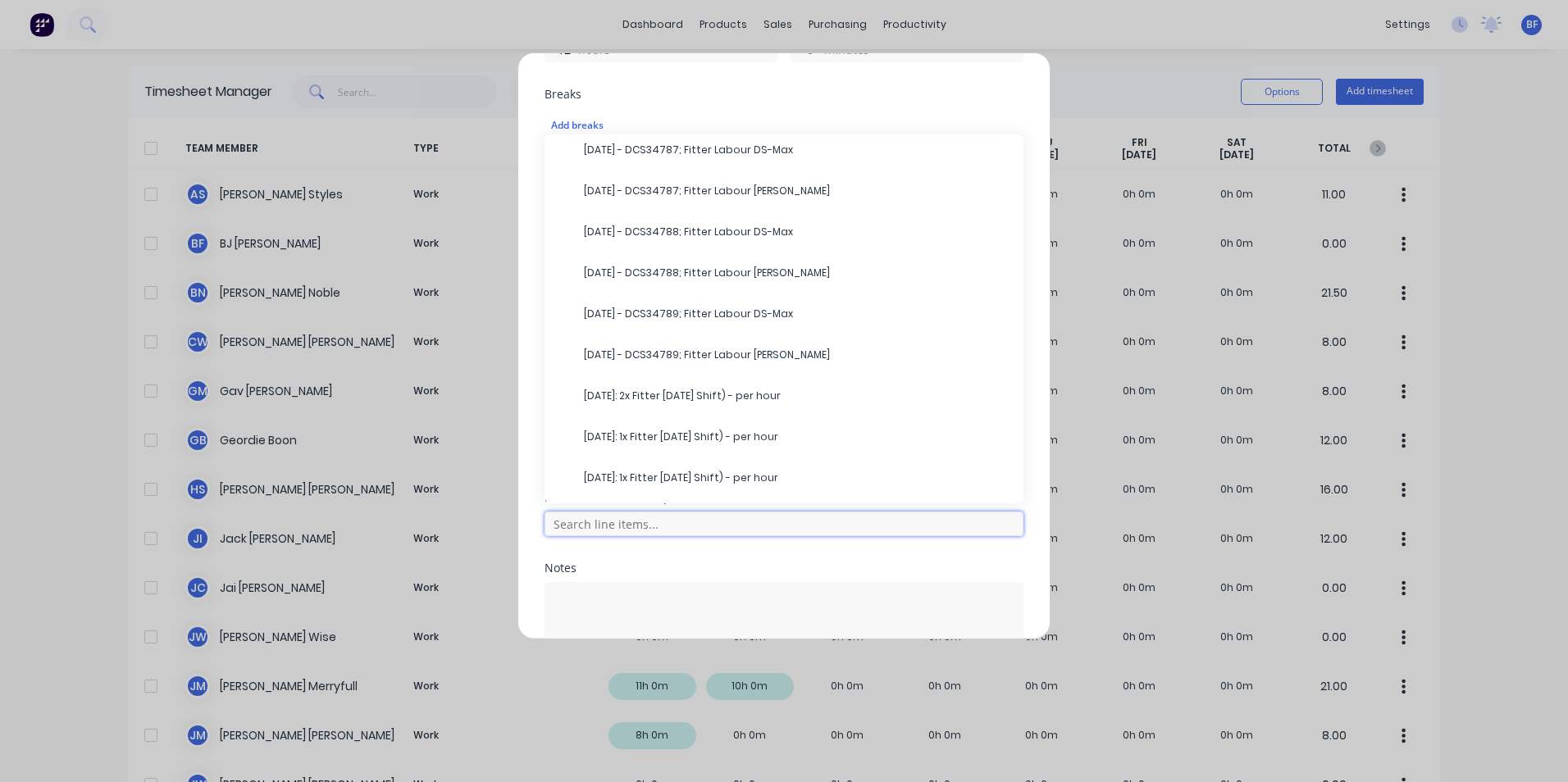
scroll to position [328, 0]
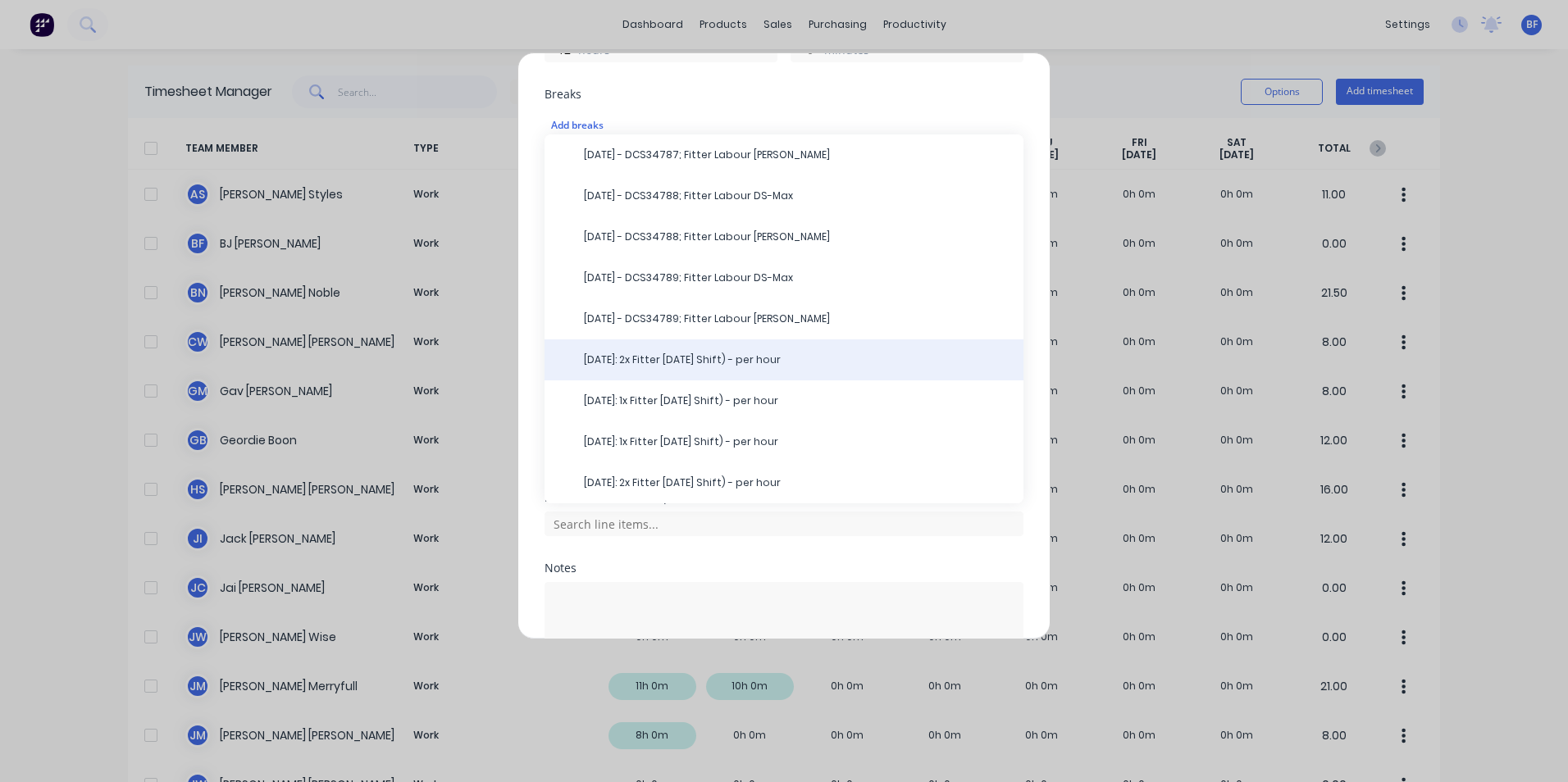
click at [702, 362] on span "13/10/25: 2x Fitter Labour (Day Shift) - per hour" at bounding box center [797, 360] width 426 height 14
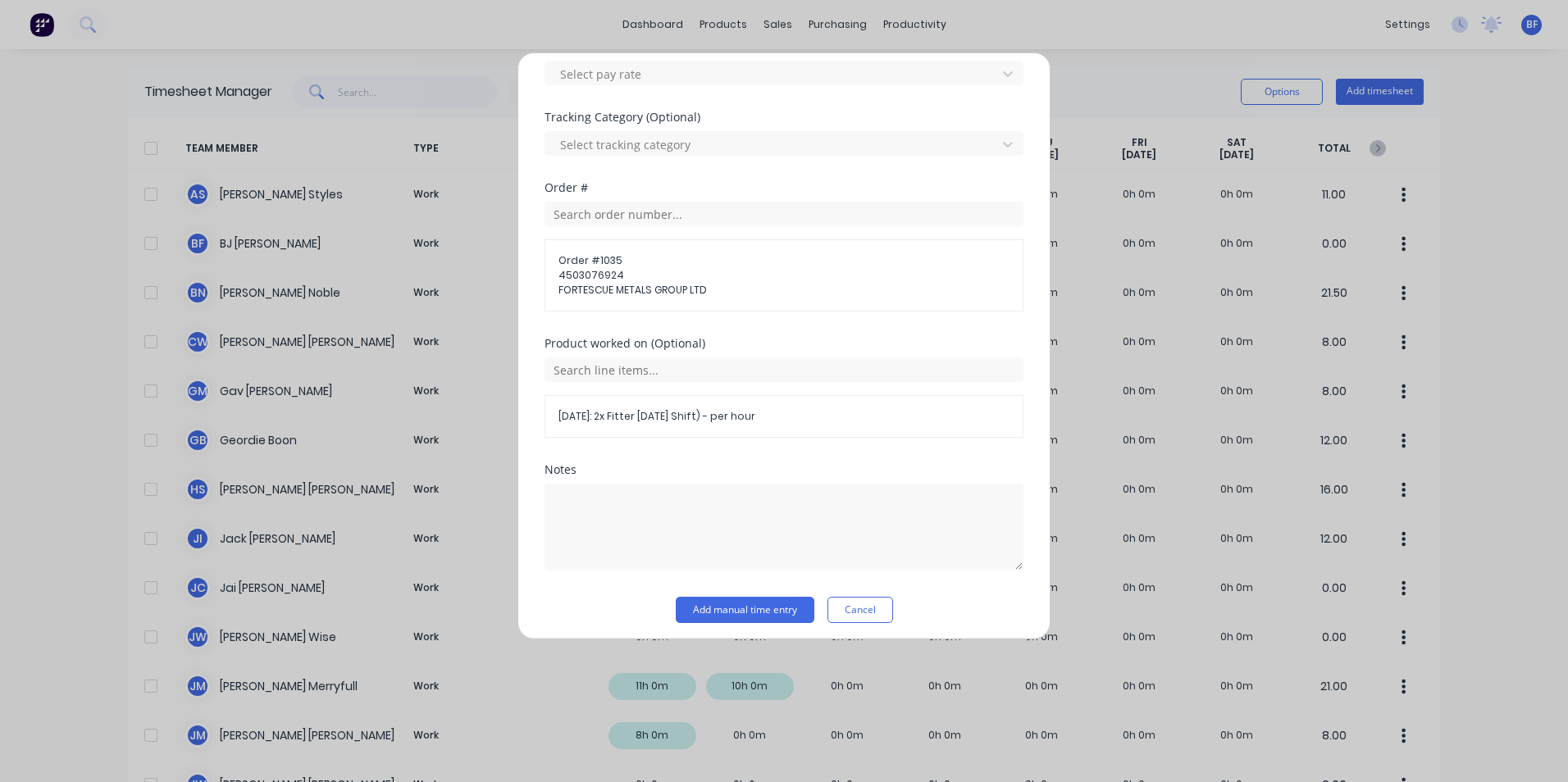
scroll to position [654, 0]
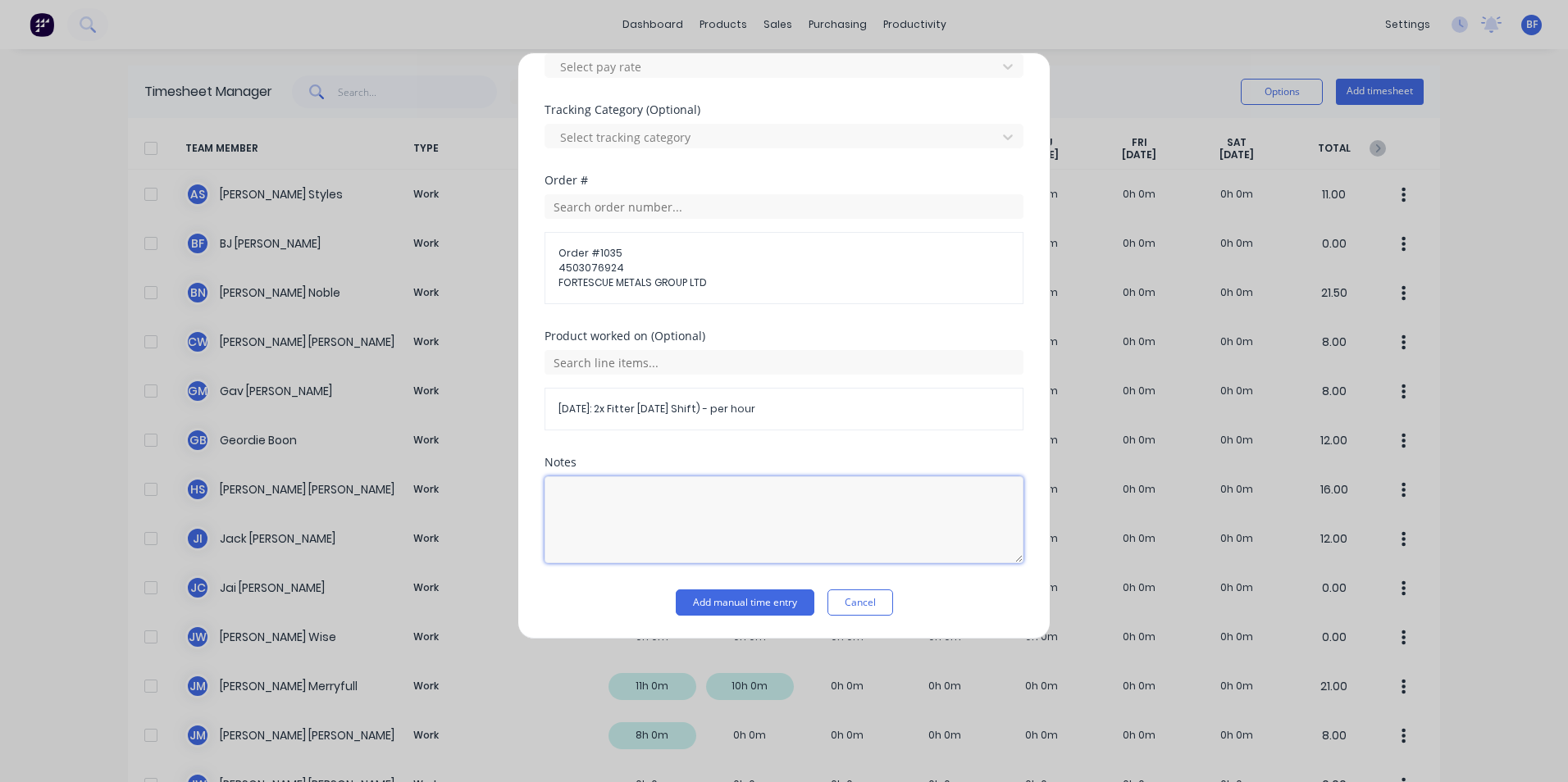
click at [559, 489] on textarea at bounding box center [784, 519] width 479 height 87
paste textarea "Design"
drag, startPoint x: 596, startPoint y: 505, endPoint x: 537, endPoint y: 504, distance: 59.0
click at [537, 504] on div "Add timesheet Work Attendance Team member Jack Isherwood When Date 13/10/2025 S…" at bounding box center [784, 346] width 533 height 587
type textarea "13/10/25-DCS34790; Fitter Labour DS-Jack"
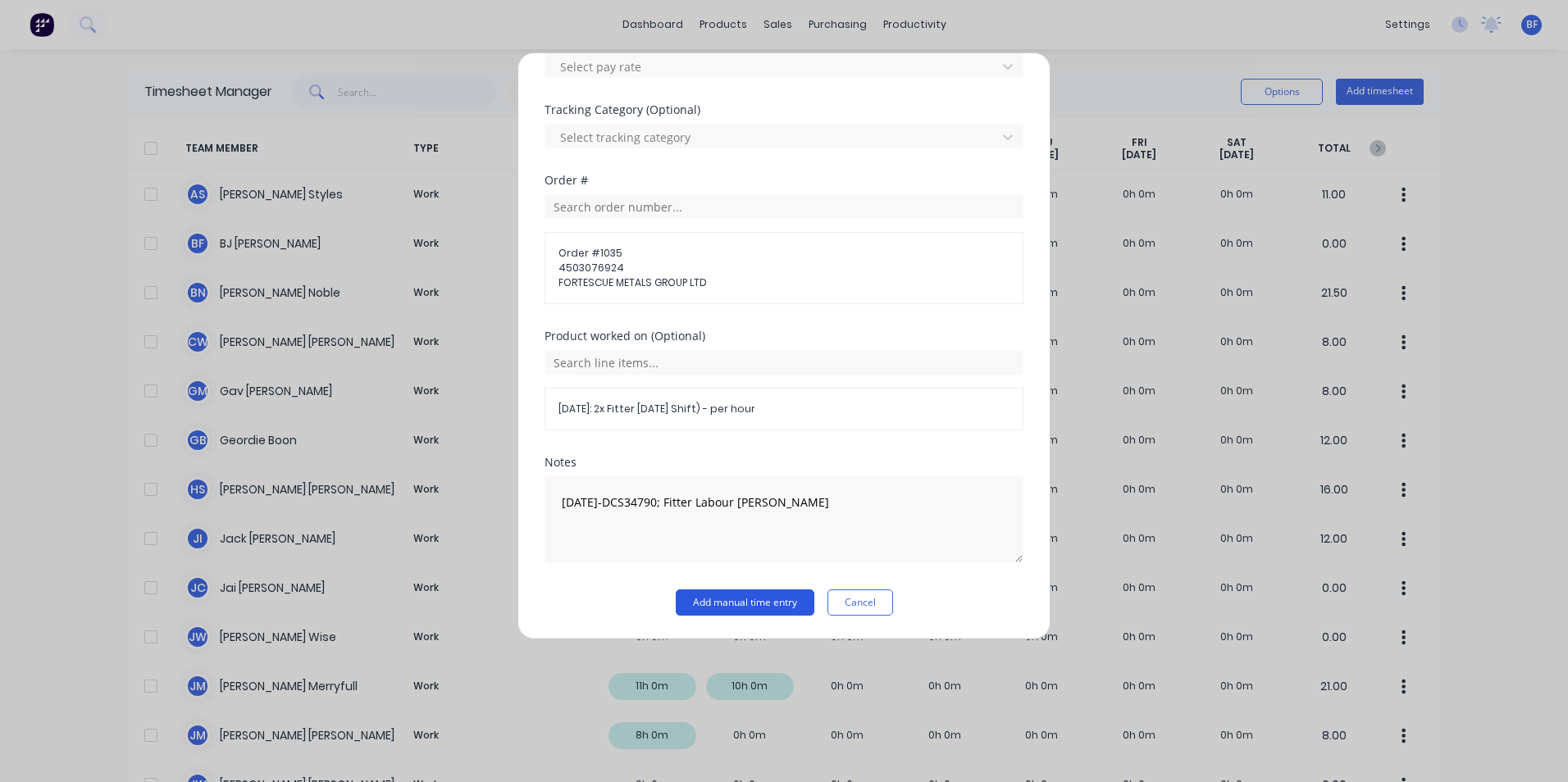
click at [731, 610] on button "Add manual time entry" at bounding box center [745, 602] width 139 height 26
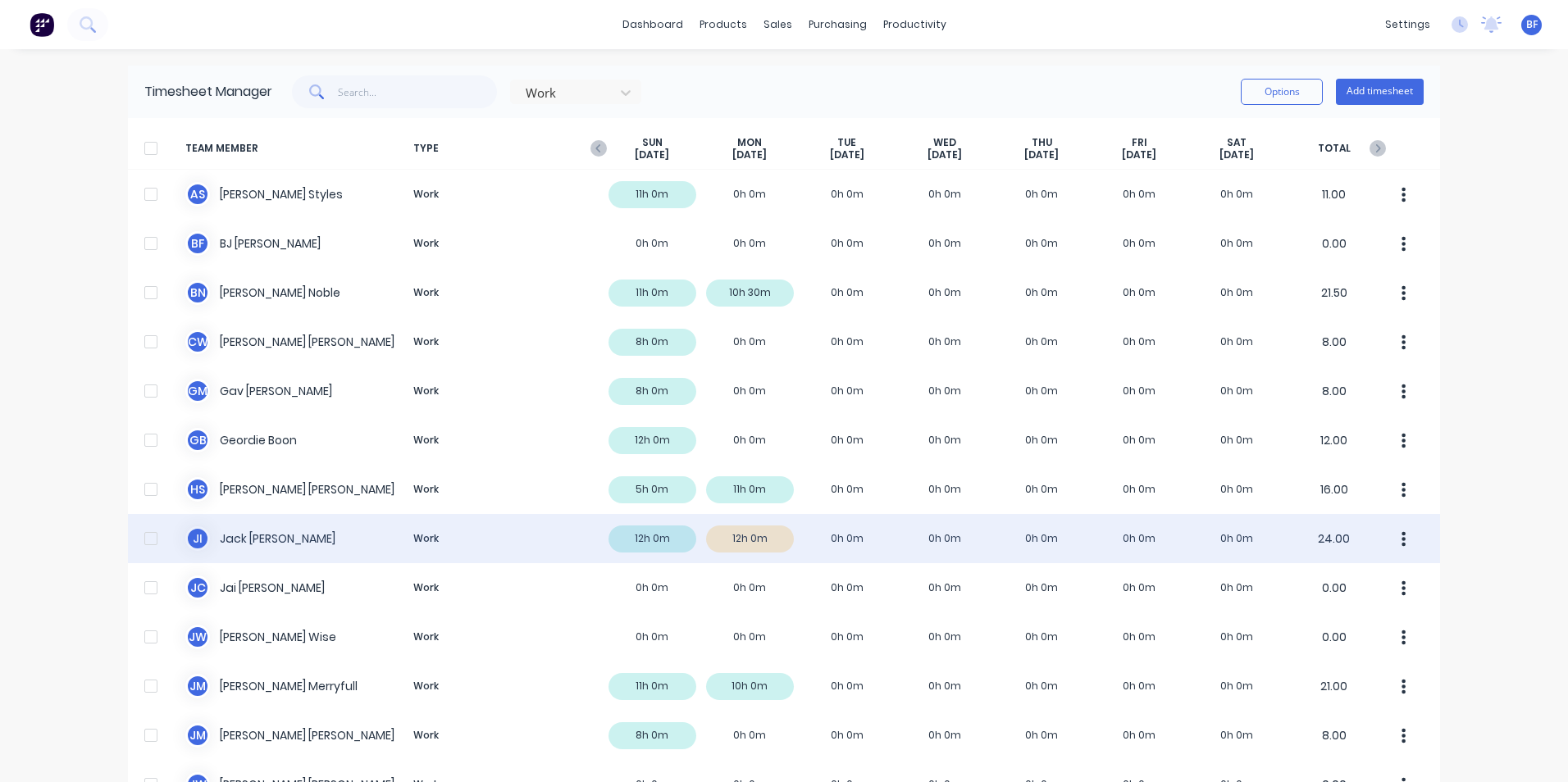
click at [1393, 532] on button "button" at bounding box center [1404, 538] width 34 height 33
click at [1316, 578] on div "Approve" at bounding box center [1341, 584] width 126 height 24
click at [1363, 93] on button "Add timesheet" at bounding box center [1380, 91] width 88 height 26
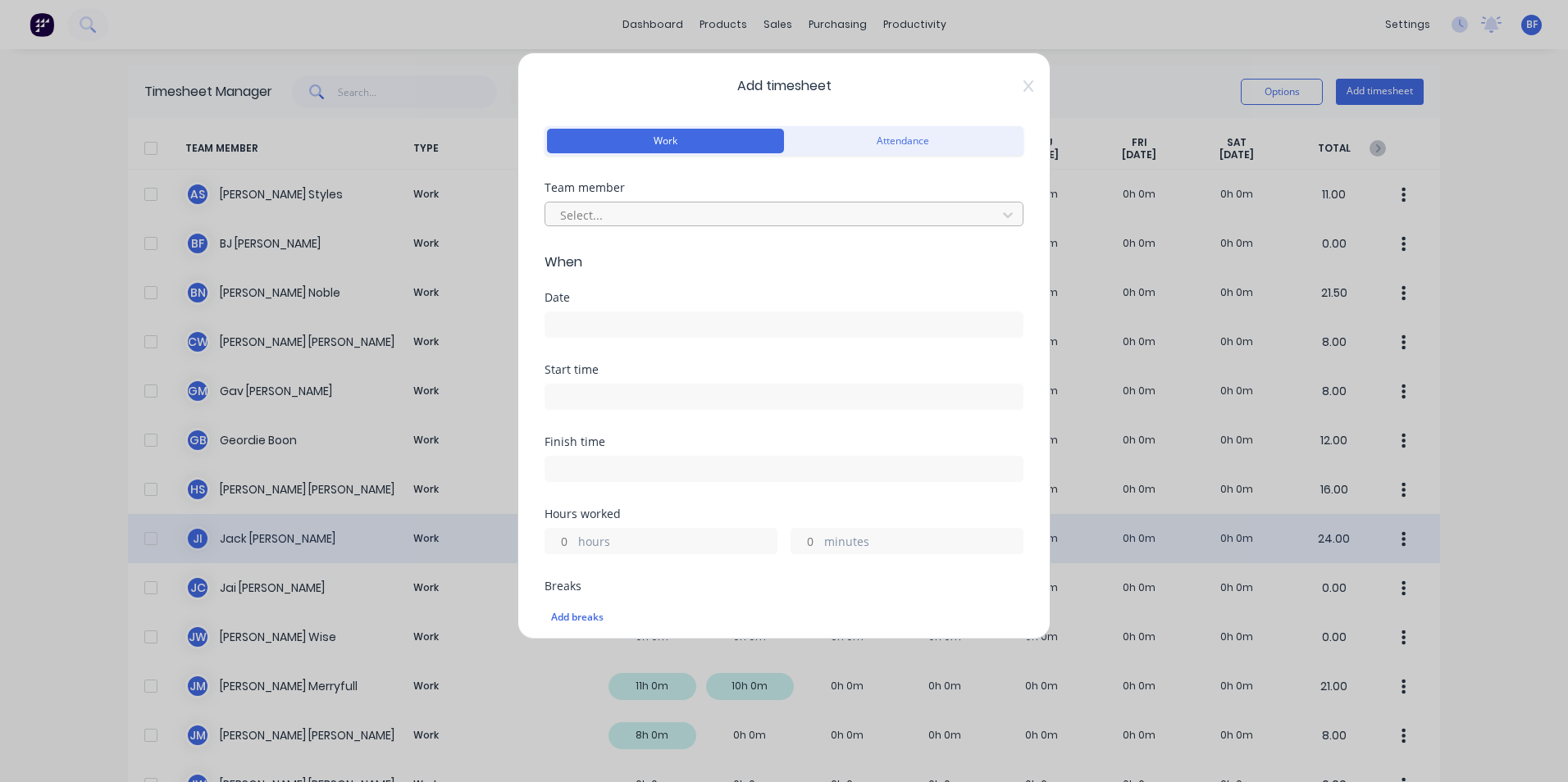
click at [617, 213] on div at bounding box center [773, 215] width 430 height 21
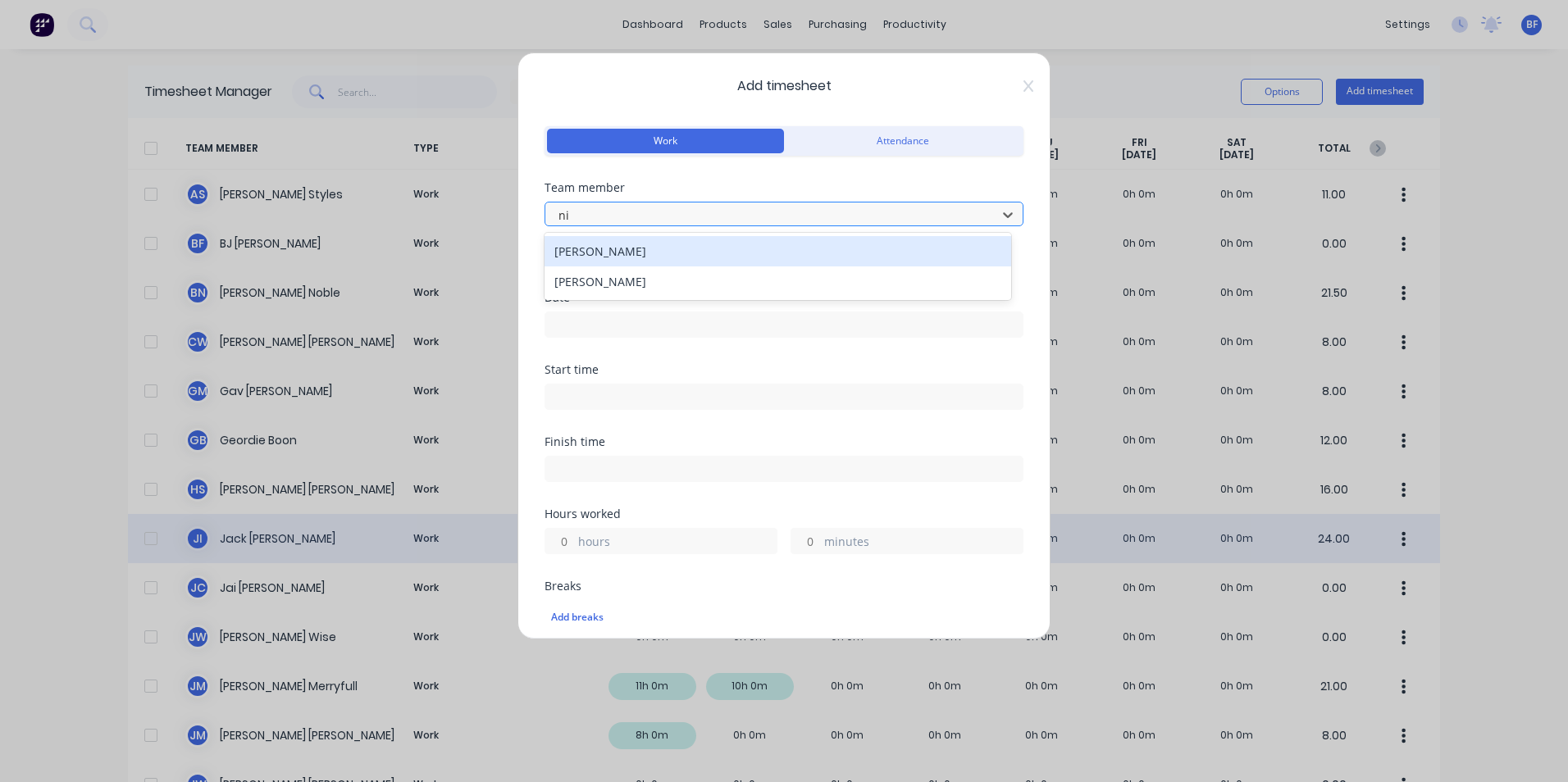
type input "nic"
click at [621, 254] on div "Nicholas Cooper" at bounding box center [778, 251] width 466 height 30
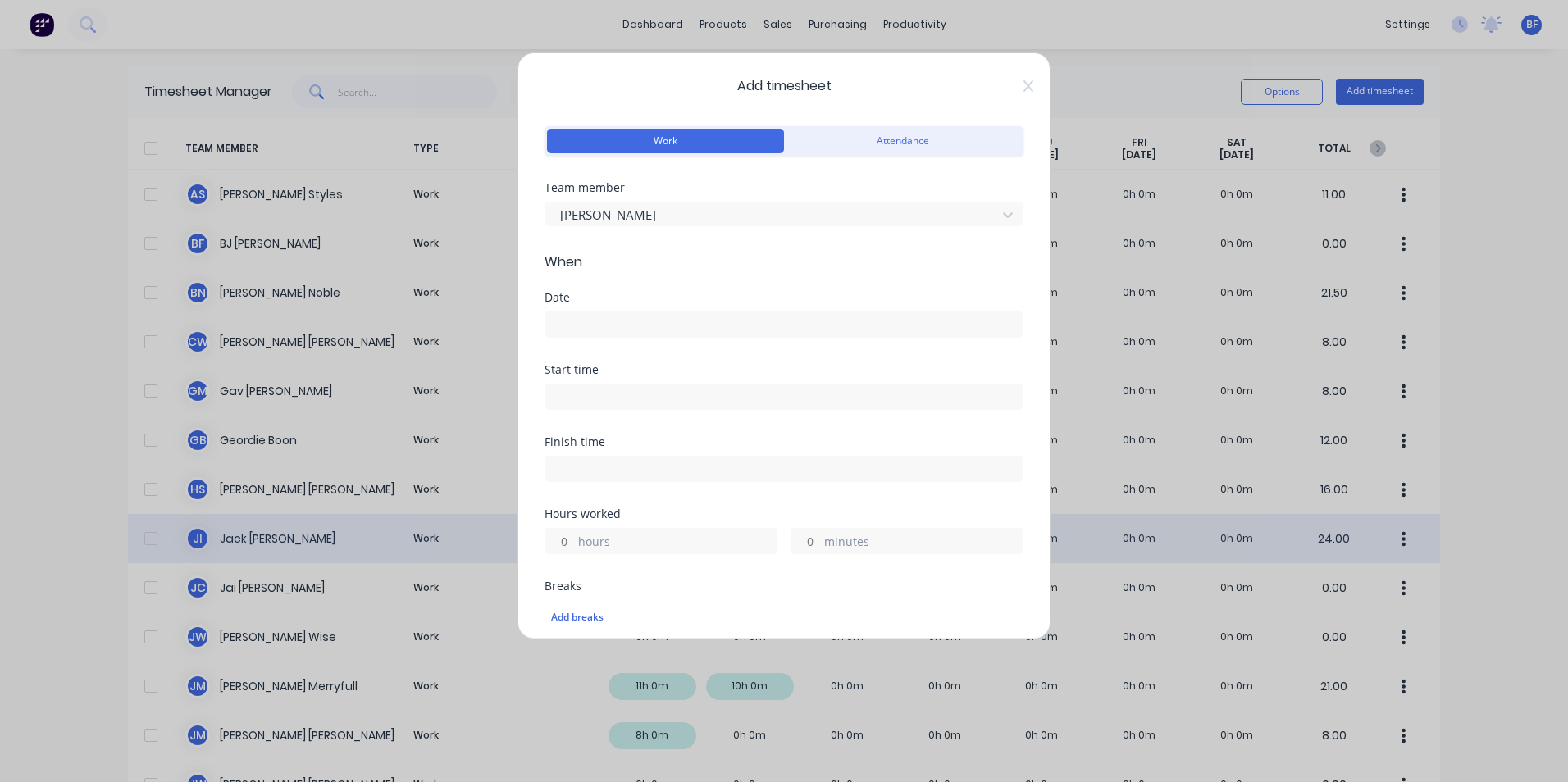
click at [567, 319] on input at bounding box center [784, 324] width 477 height 24
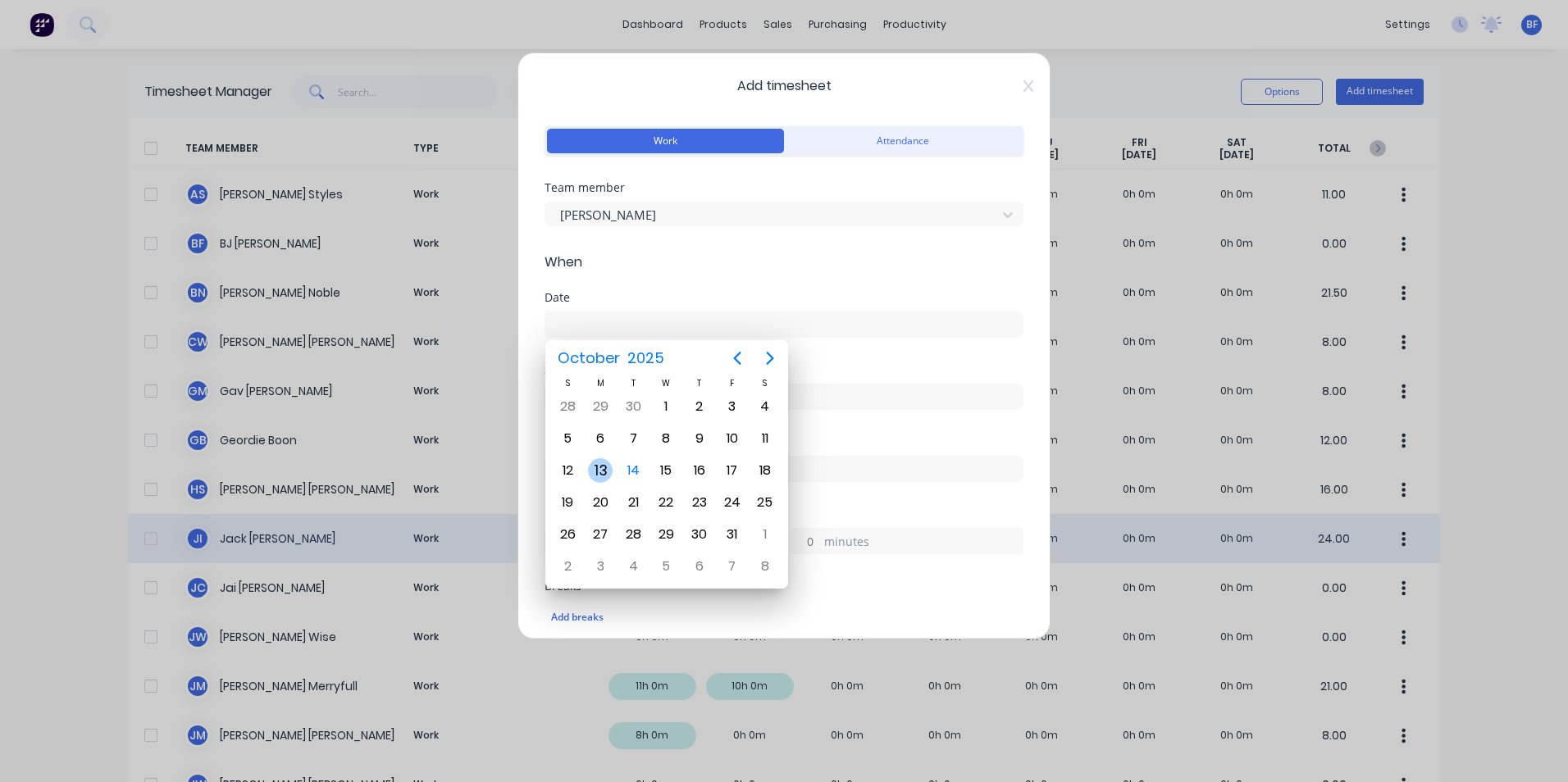
click at [598, 468] on div "13" at bounding box center [600, 470] width 24 height 24
type input "13/10/2025"
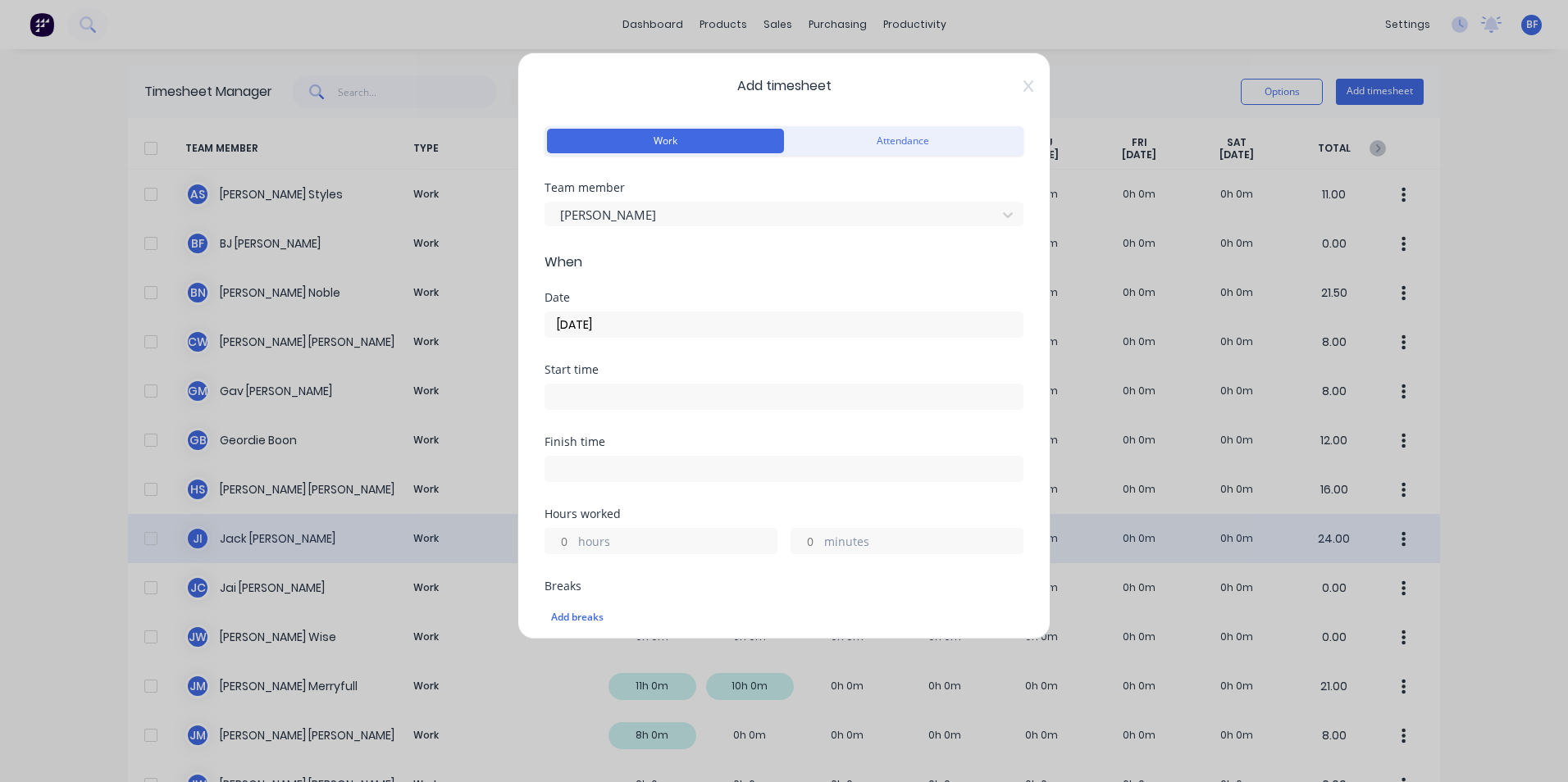
click at [576, 536] on div "hours" at bounding box center [661, 541] width 233 height 26
click at [567, 541] on input "hours" at bounding box center [560, 541] width 29 height 24
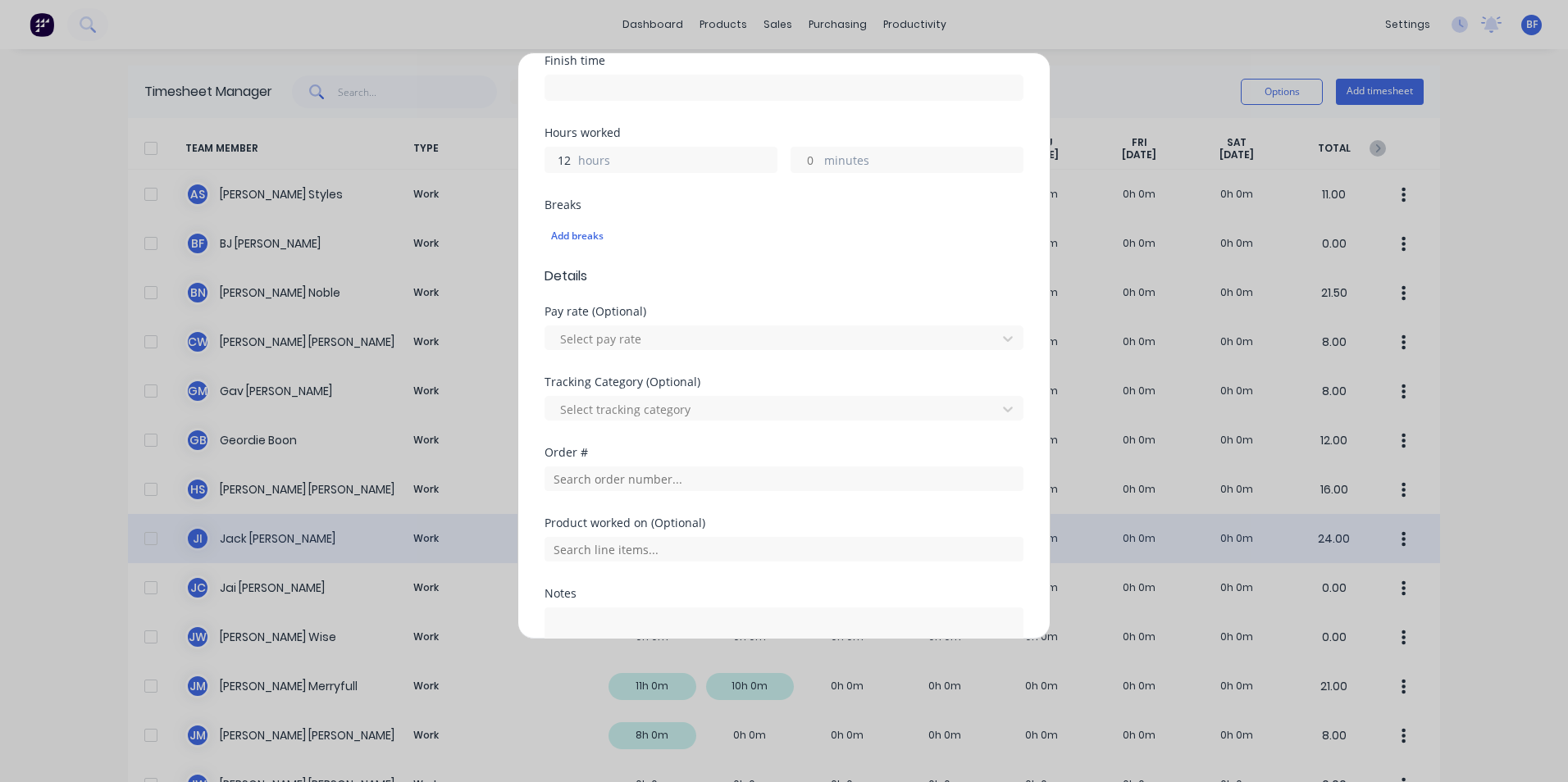
scroll to position [410, 0]
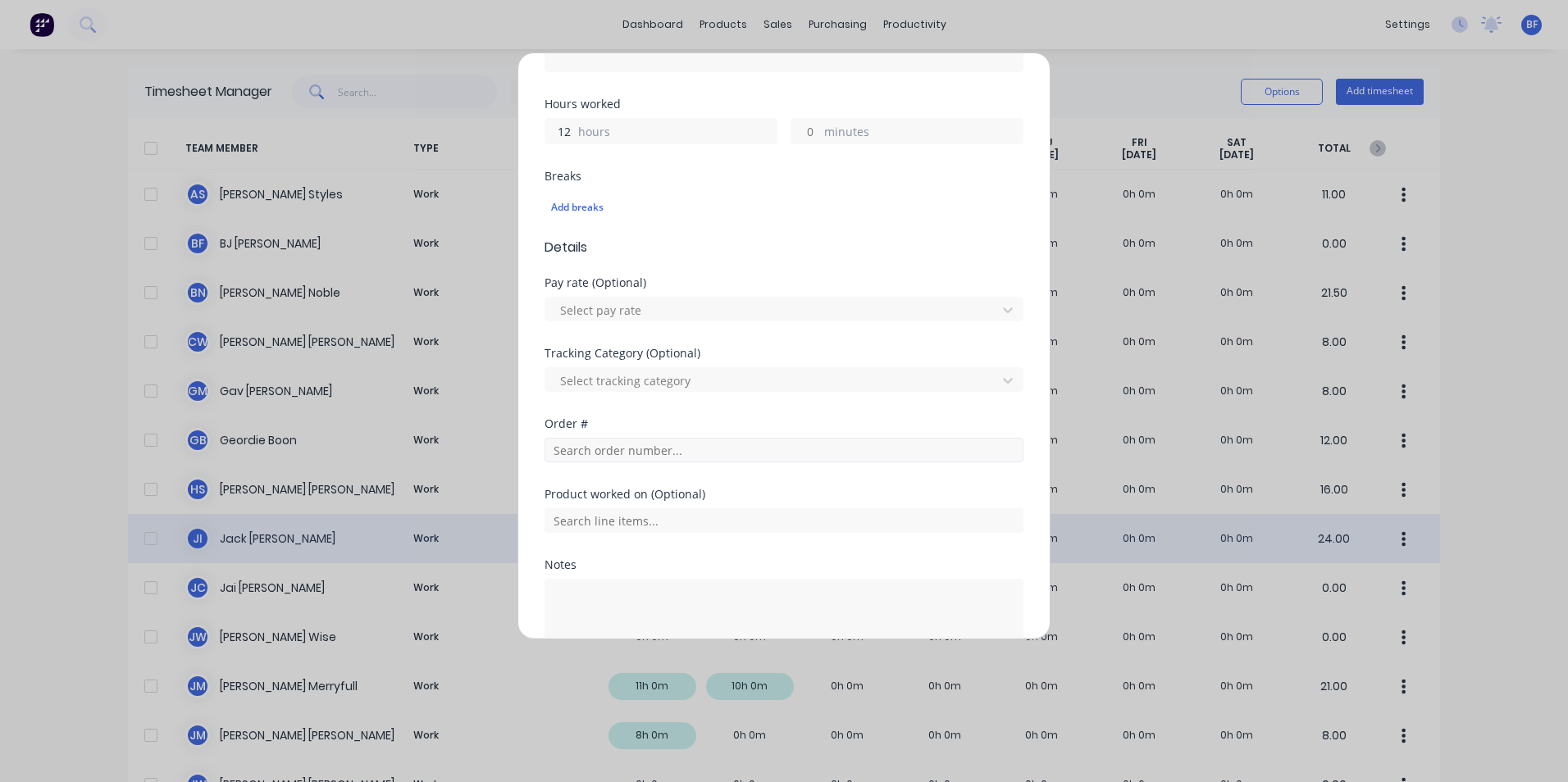
type input "12"
click at [686, 451] on input "text" at bounding box center [784, 449] width 479 height 24
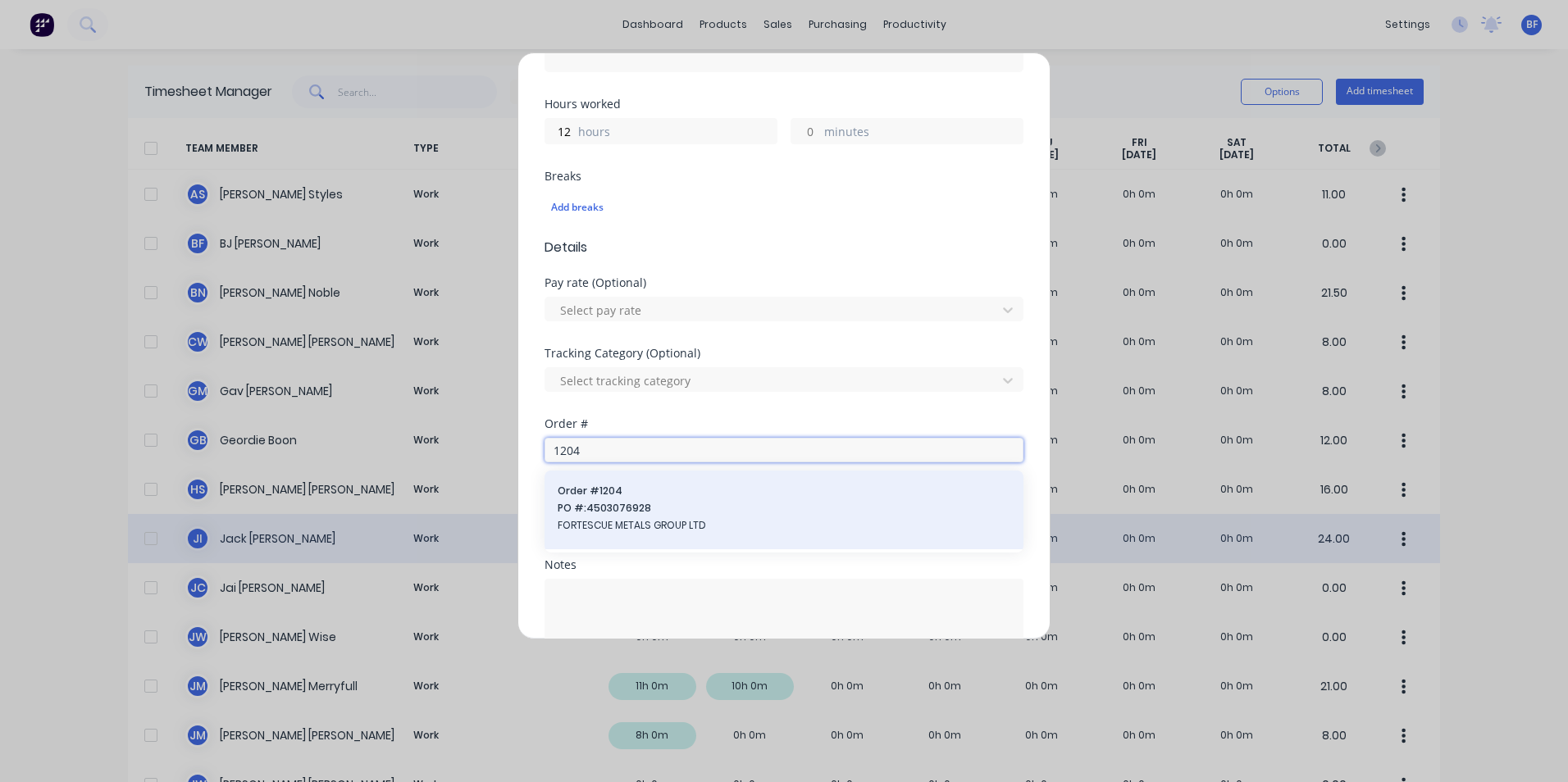
type input "1204"
click at [700, 515] on span "PO #: 4503076928" at bounding box center [784, 508] width 453 height 14
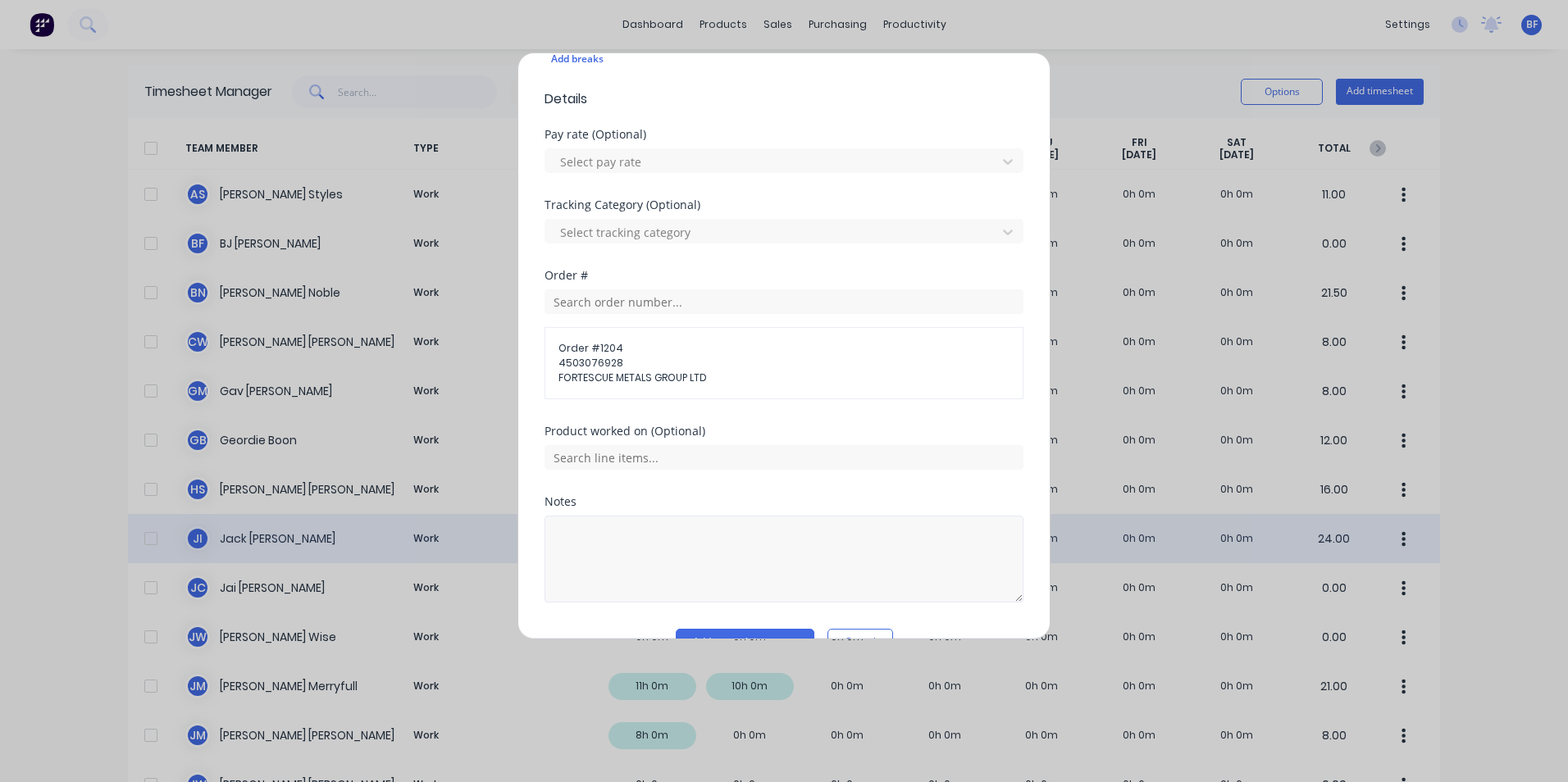
scroll to position [598, 0]
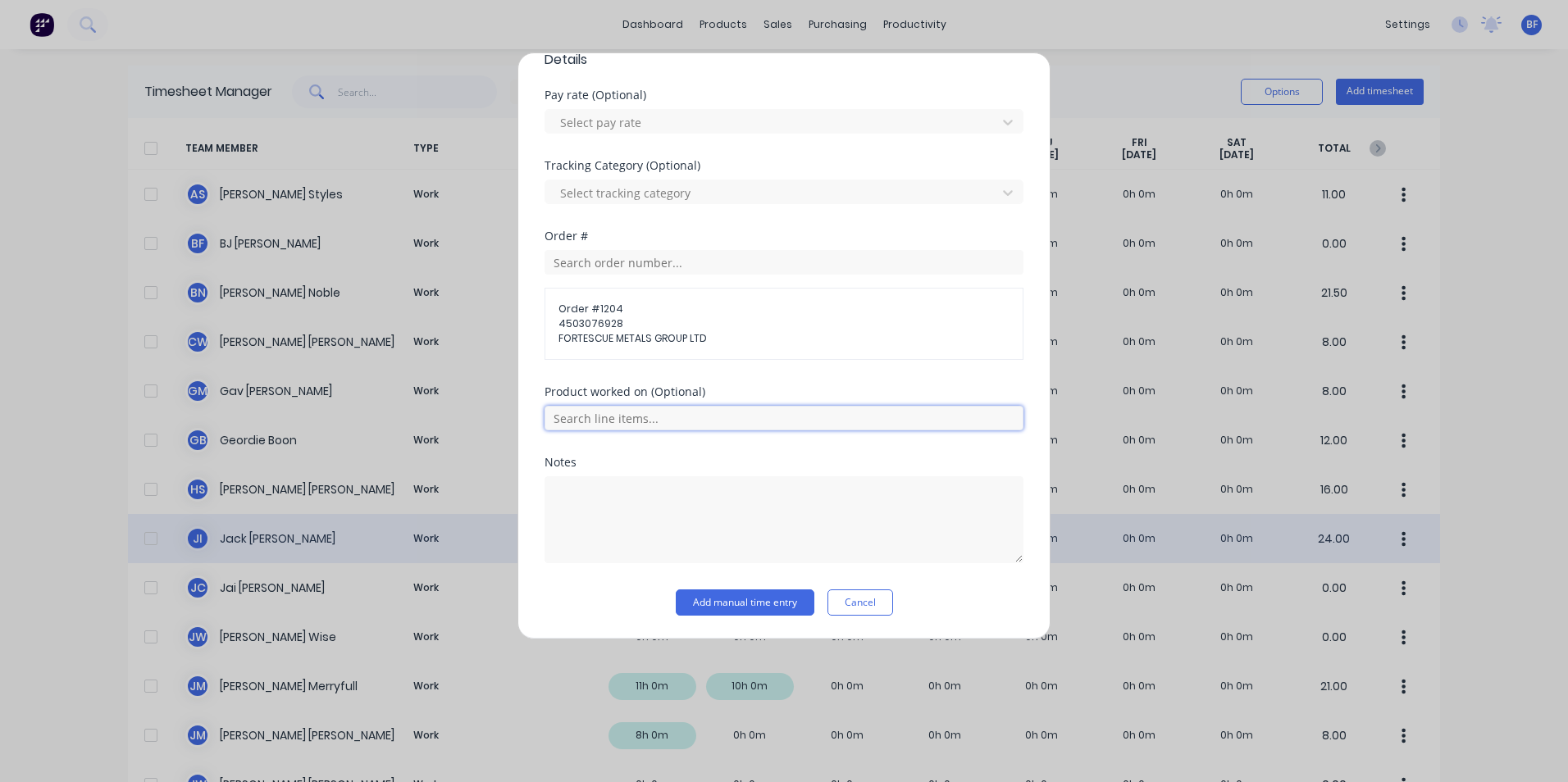
click at [676, 419] on input "text" at bounding box center [784, 418] width 479 height 24
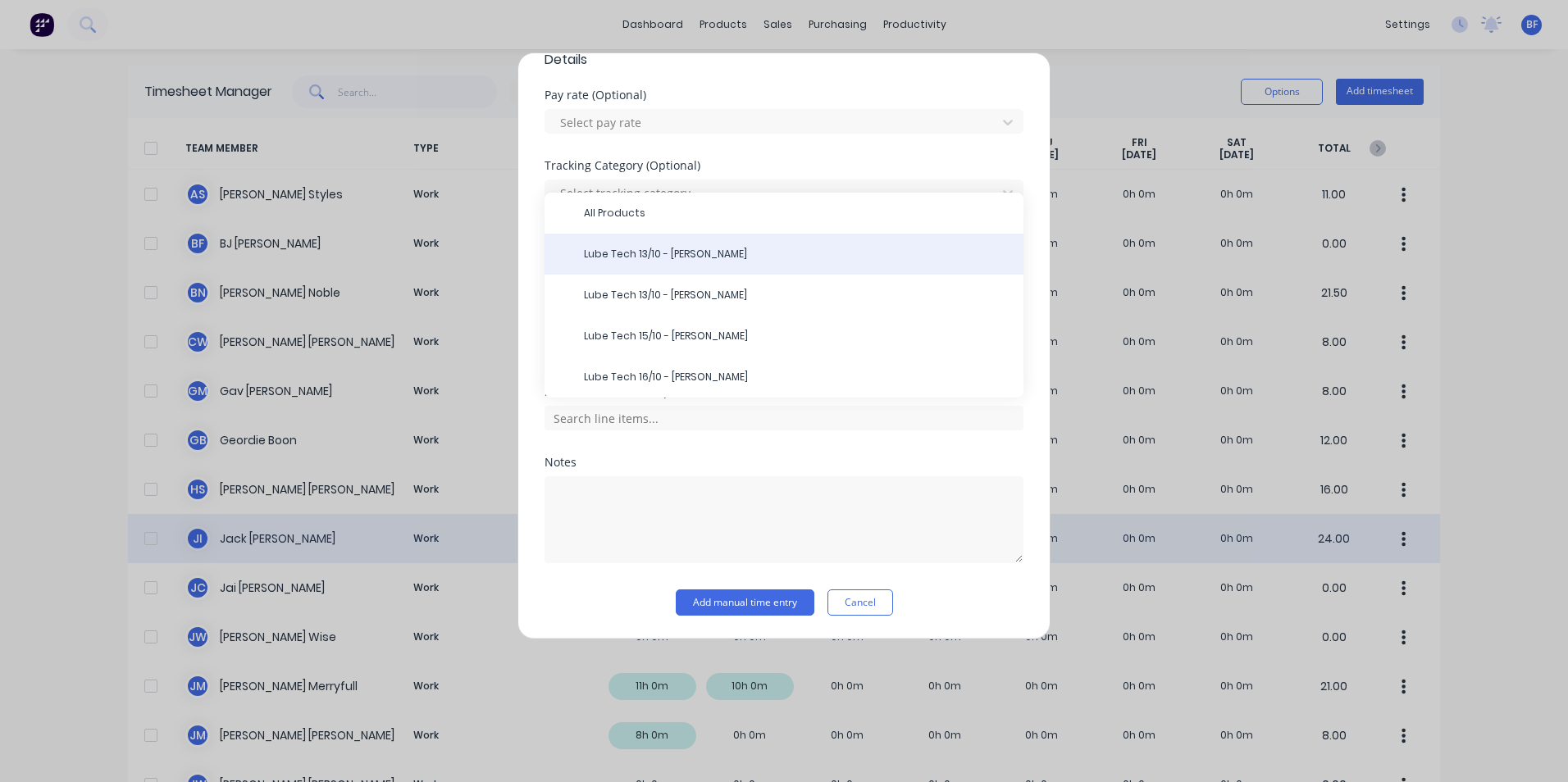
click at [655, 255] on span "Lube Tech 13/10 - Nick" at bounding box center [797, 254] width 426 height 14
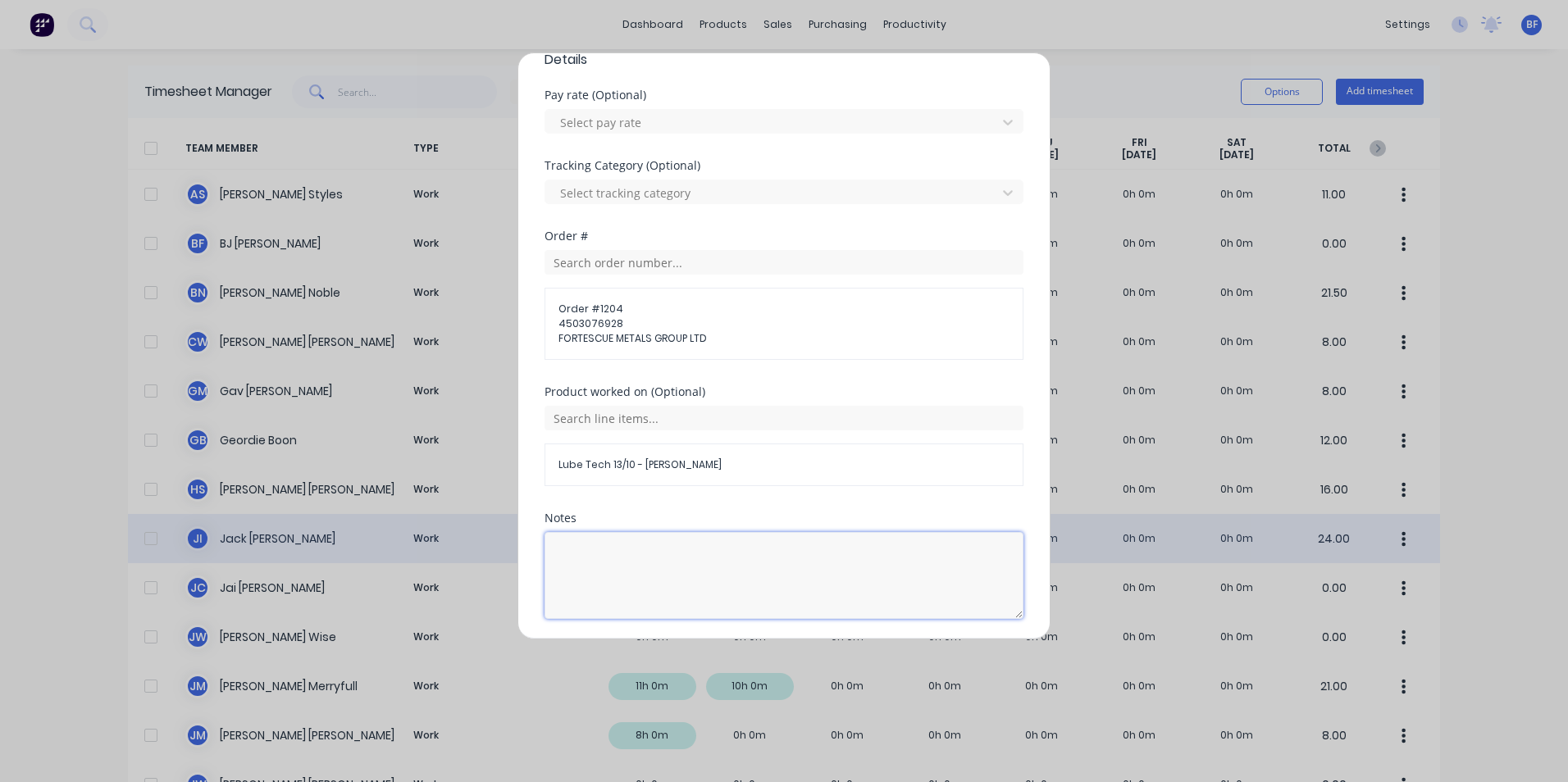
click at [594, 545] on textarea at bounding box center [784, 575] width 479 height 87
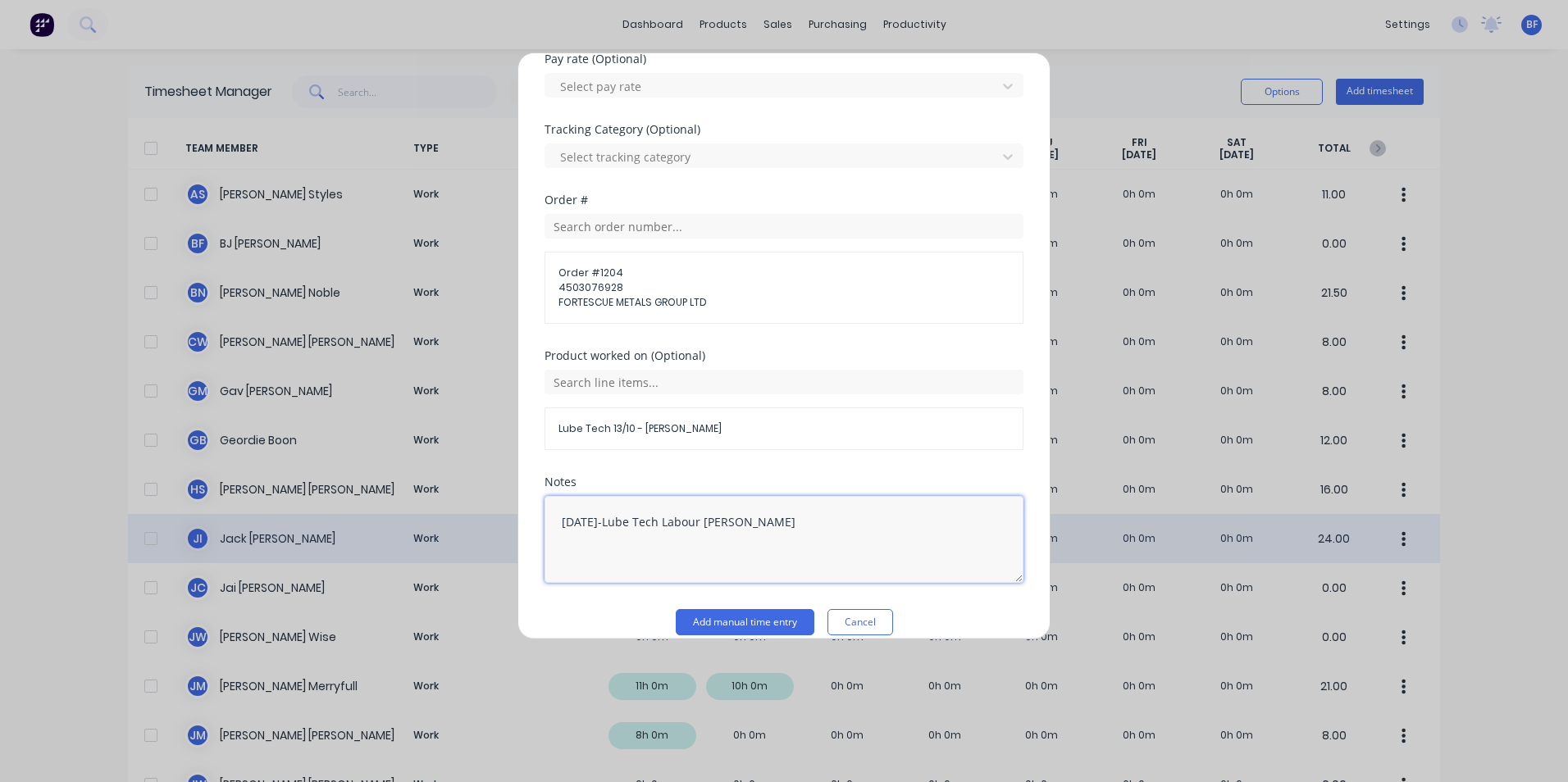
scroll to position [654, 0]
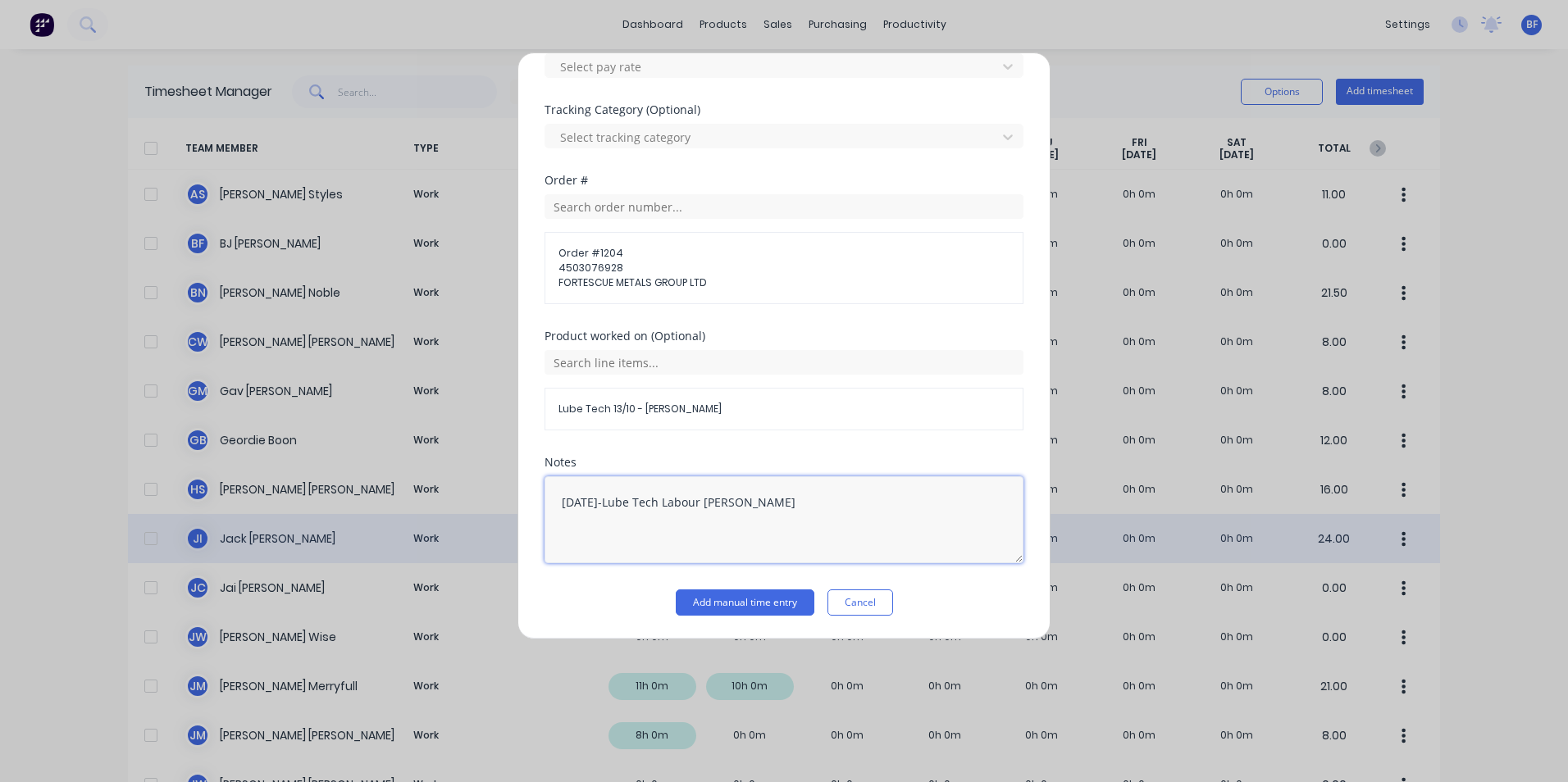
click at [612, 503] on textarea "13/10/25-Lube Tech Labour DS-Nick" at bounding box center [784, 519] width 479 height 87
type textarea "13/10/25-DCS32788; Lube Tech Labour DS-Nick"
click at [736, 596] on button "Add manual time entry" at bounding box center [745, 602] width 139 height 26
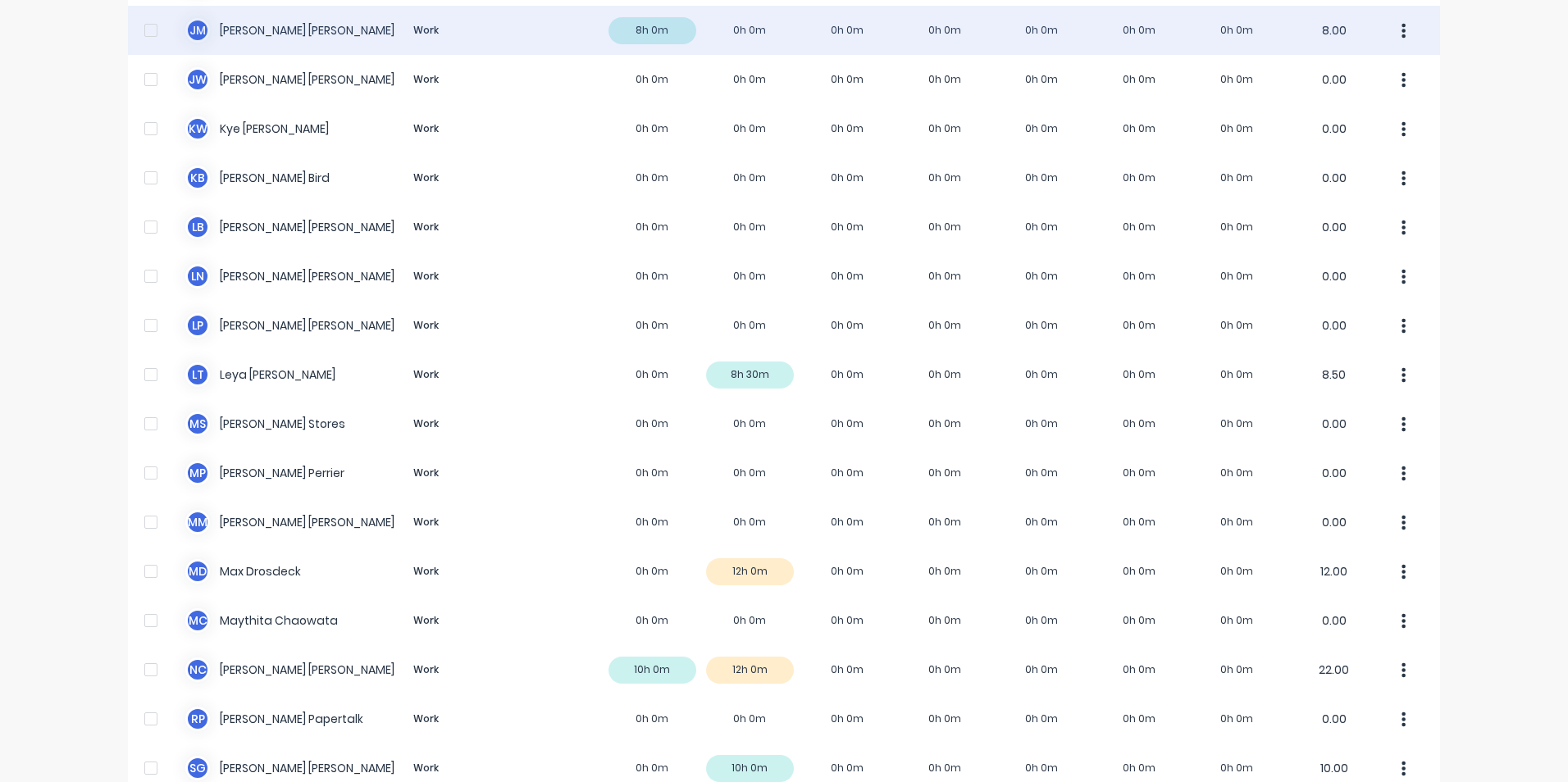
scroll to position [738, 0]
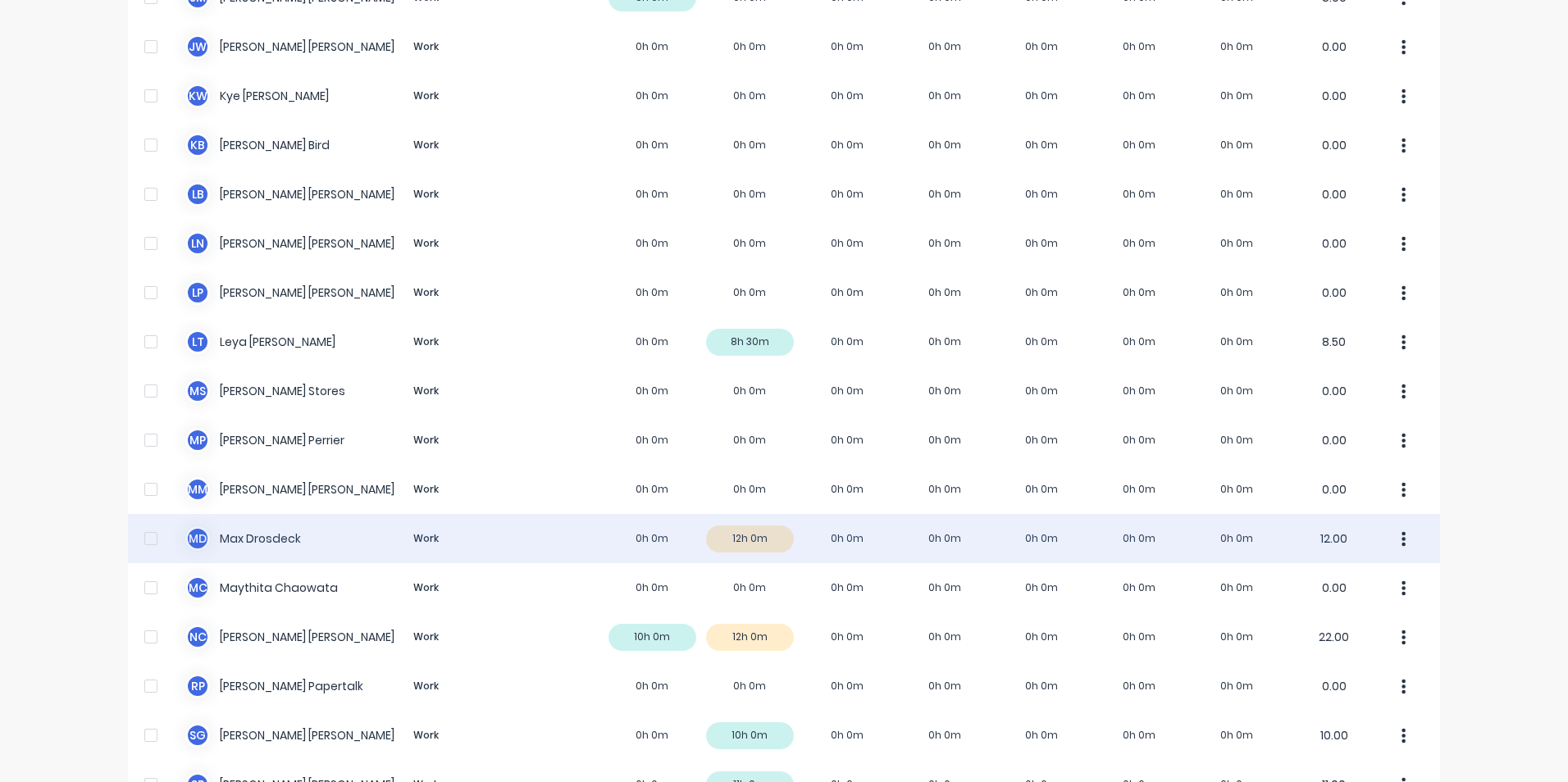
click at [1402, 534] on icon "button" at bounding box center [1404, 538] width 4 height 14
click at [1337, 578] on div "Approve" at bounding box center [1341, 584] width 126 height 24
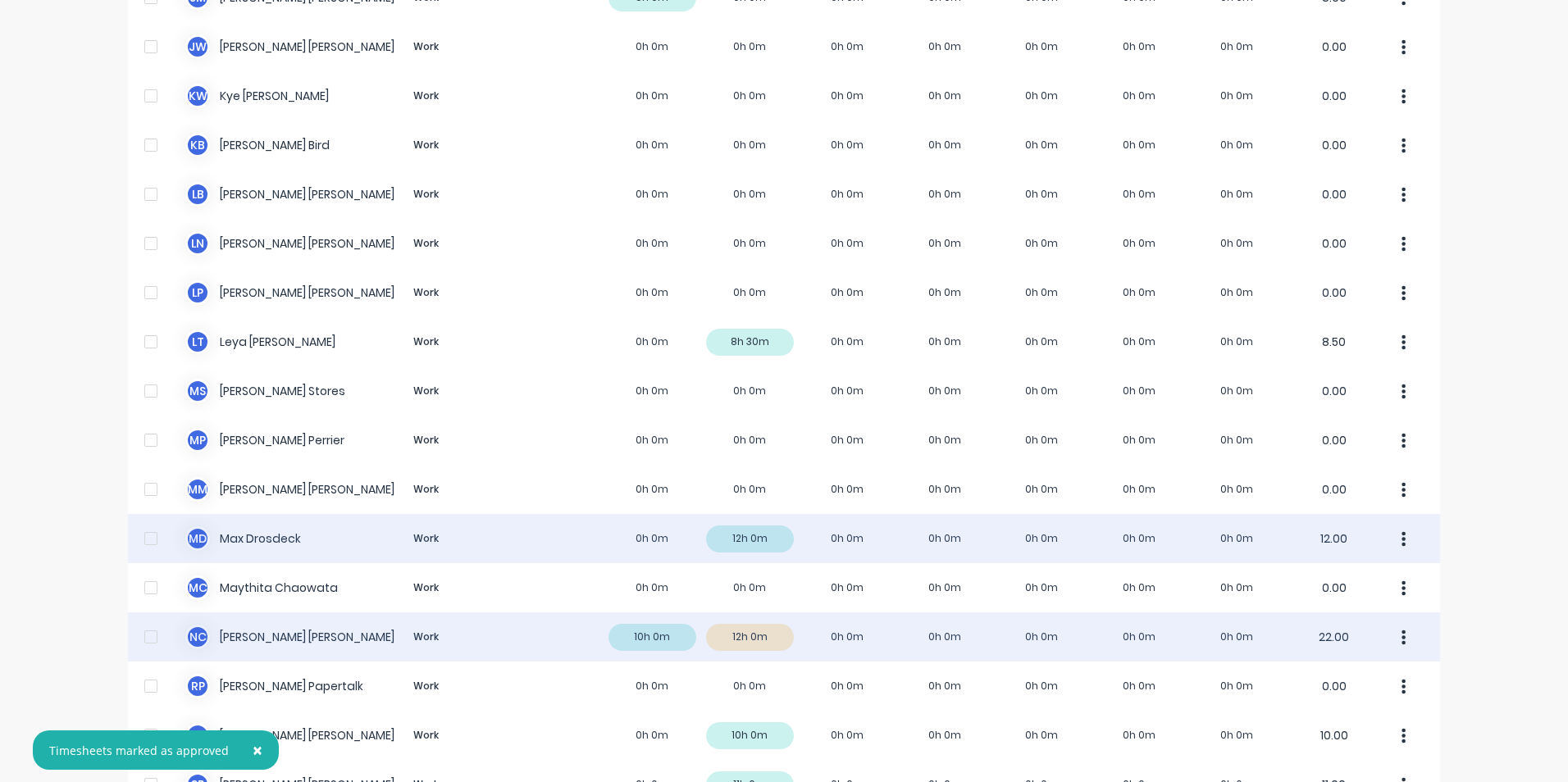
click at [1402, 633] on icon "button" at bounding box center [1404, 637] width 4 height 14
click at [1327, 686] on div "Approve" at bounding box center [1341, 682] width 126 height 24
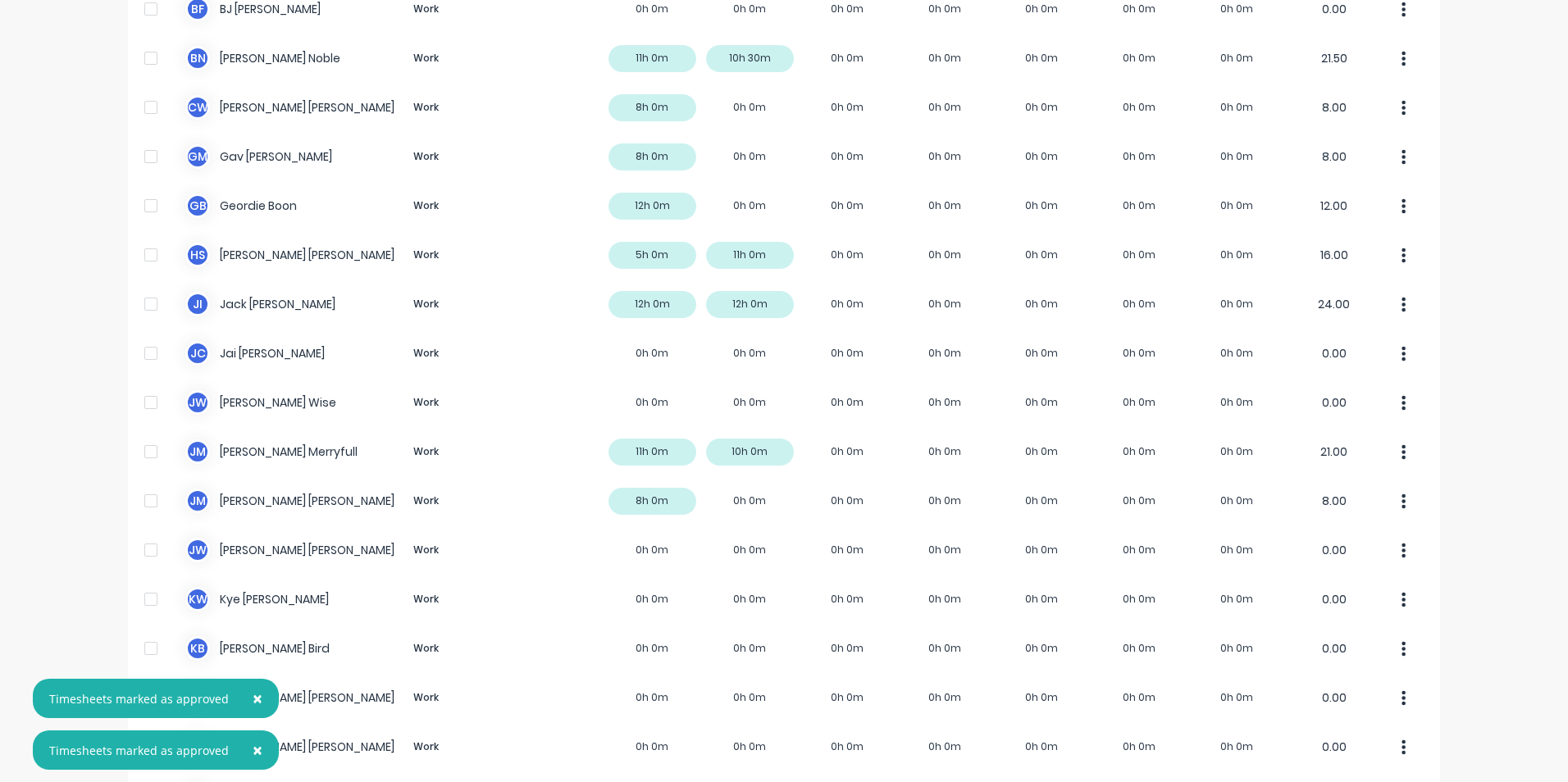
scroll to position [0, 0]
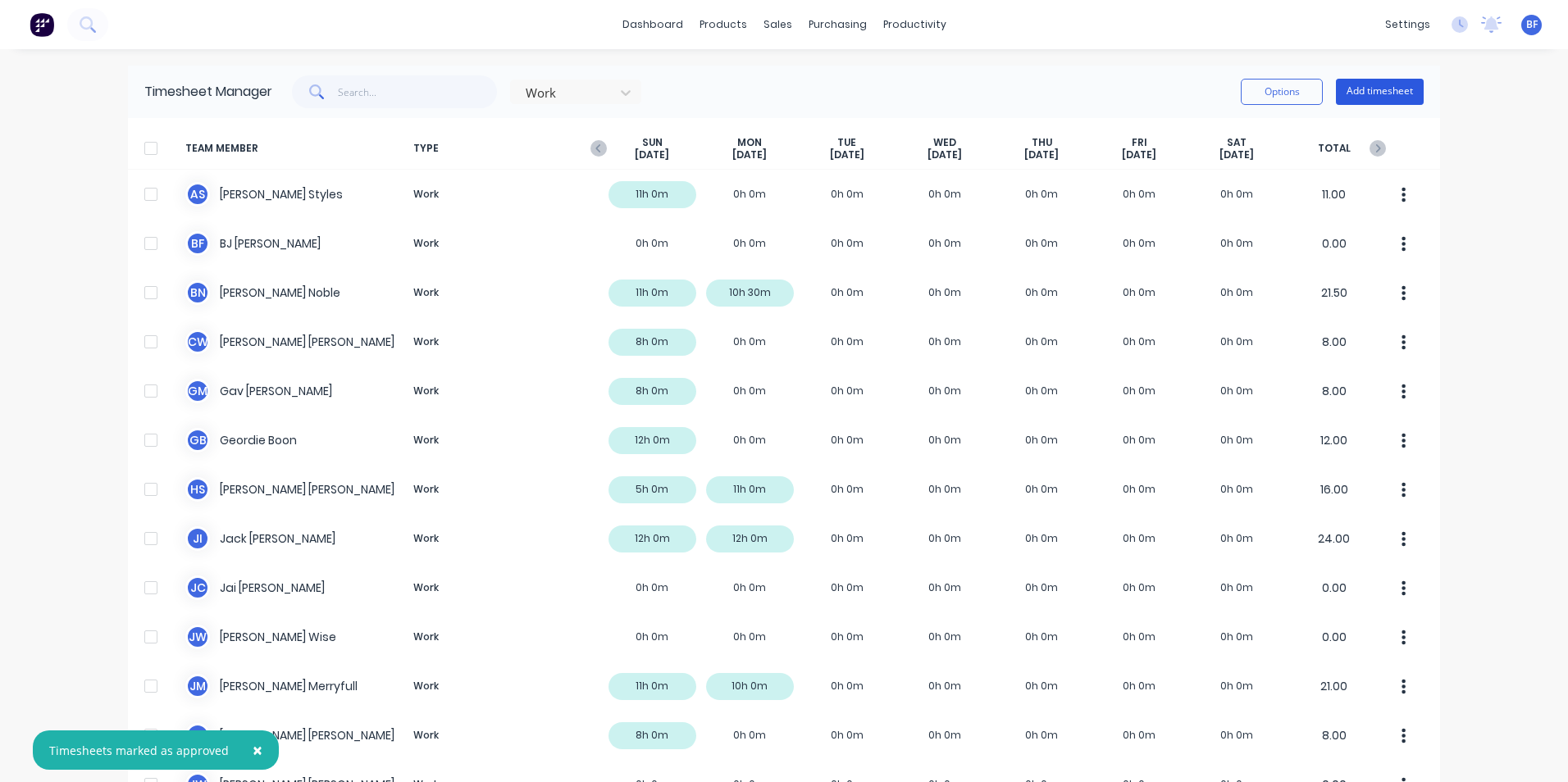
click at [1360, 91] on button "Add timesheet" at bounding box center [1380, 91] width 88 height 26
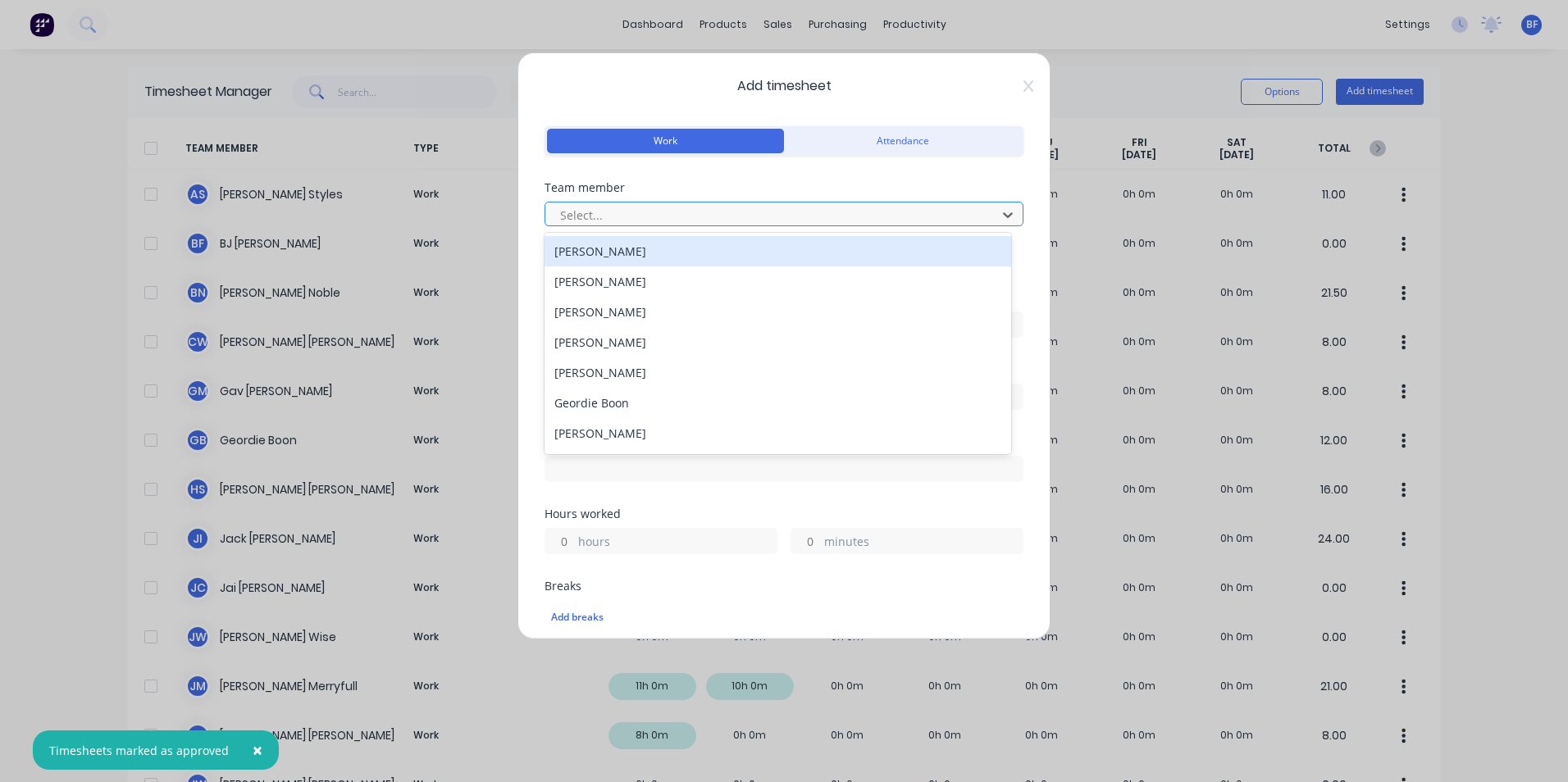
click at [611, 216] on div at bounding box center [773, 215] width 430 height 21
type input "lee"
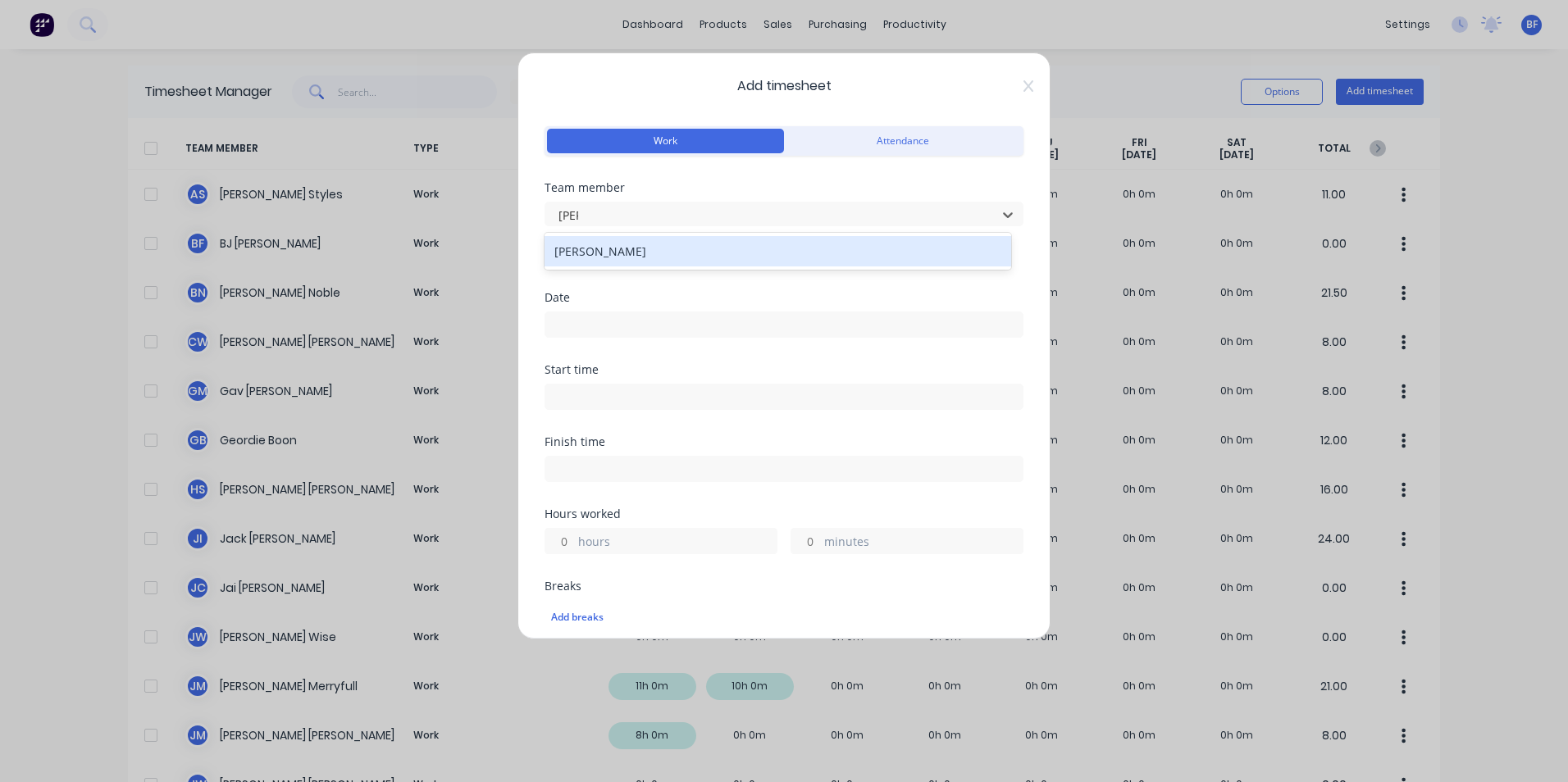
click at [588, 248] on div "Lee Nash" at bounding box center [778, 251] width 466 height 30
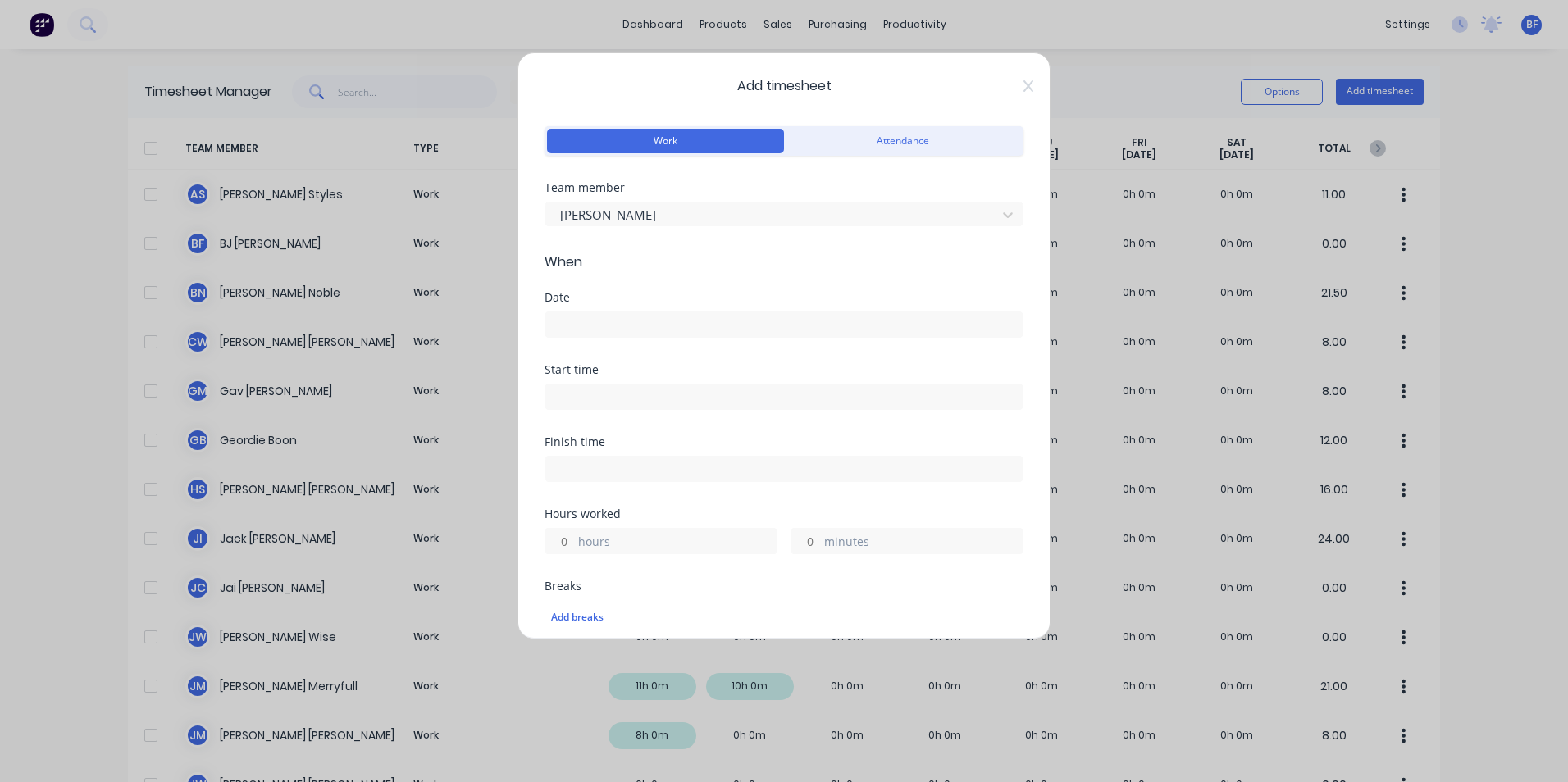
click at [581, 326] on input at bounding box center [784, 324] width 477 height 24
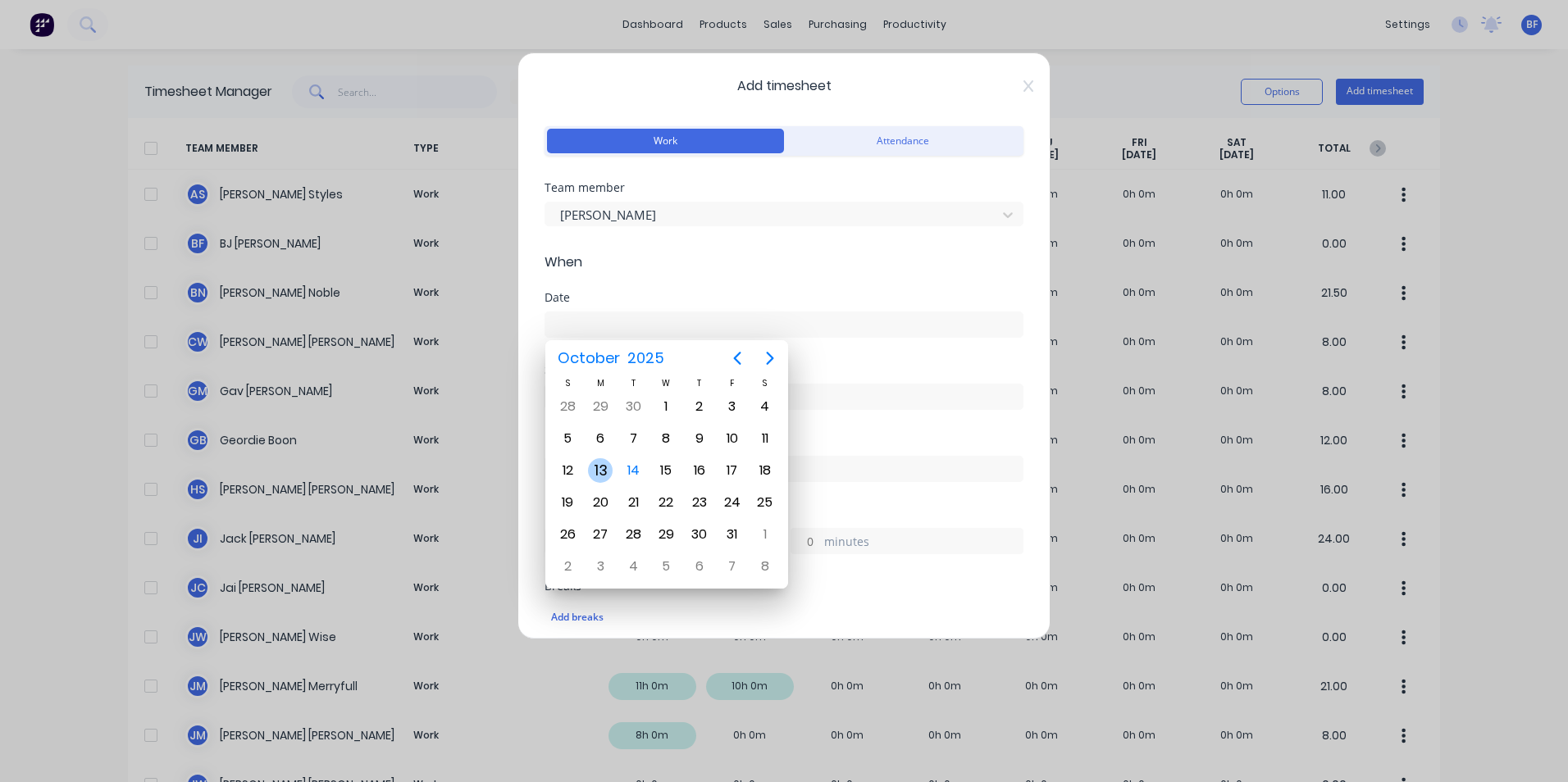
click at [598, 468] on div "13" at bounding box center [600, 470] width 24 height 24
type input "13/10/2025"
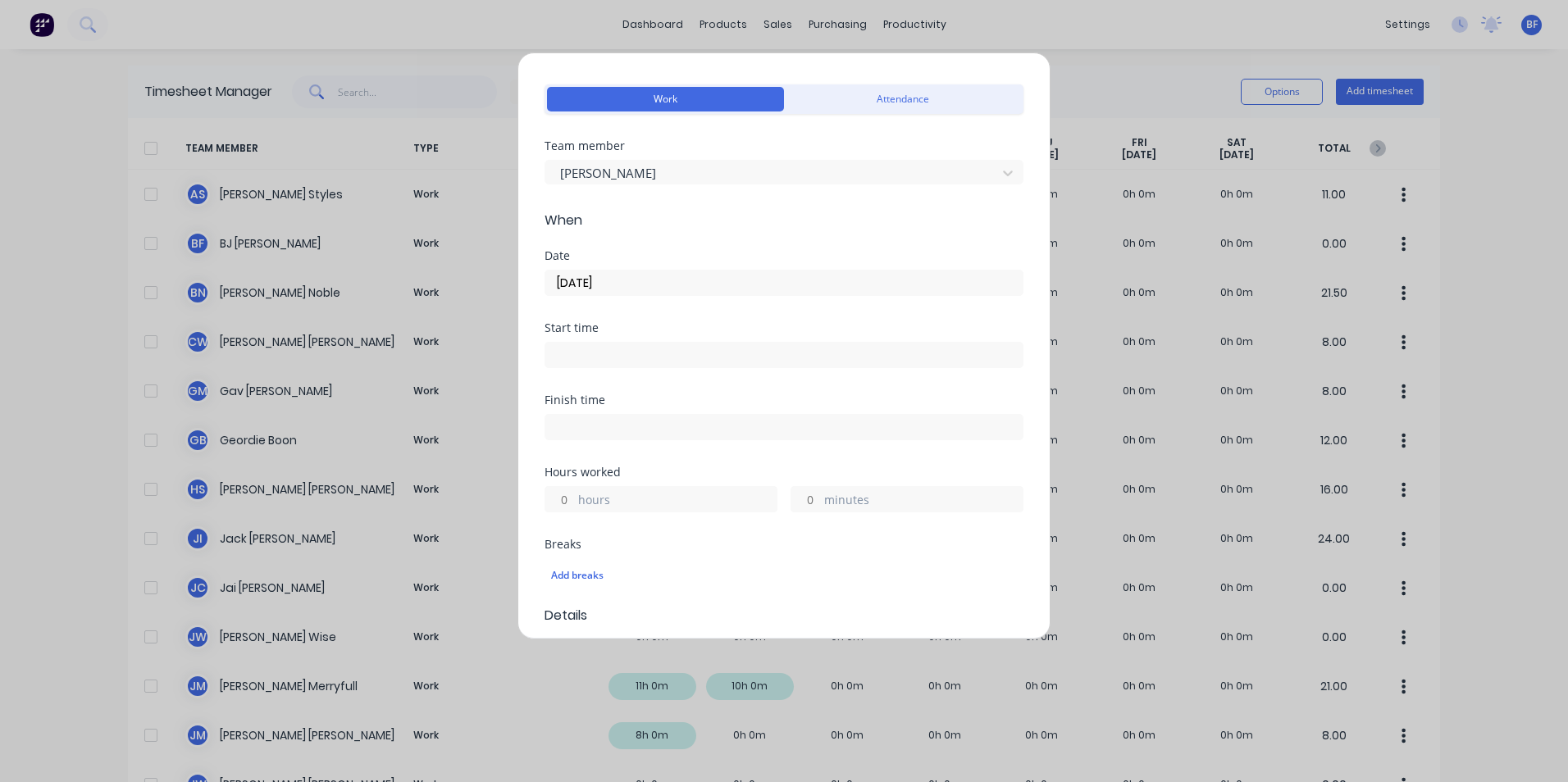
scroll to position [82, 0]
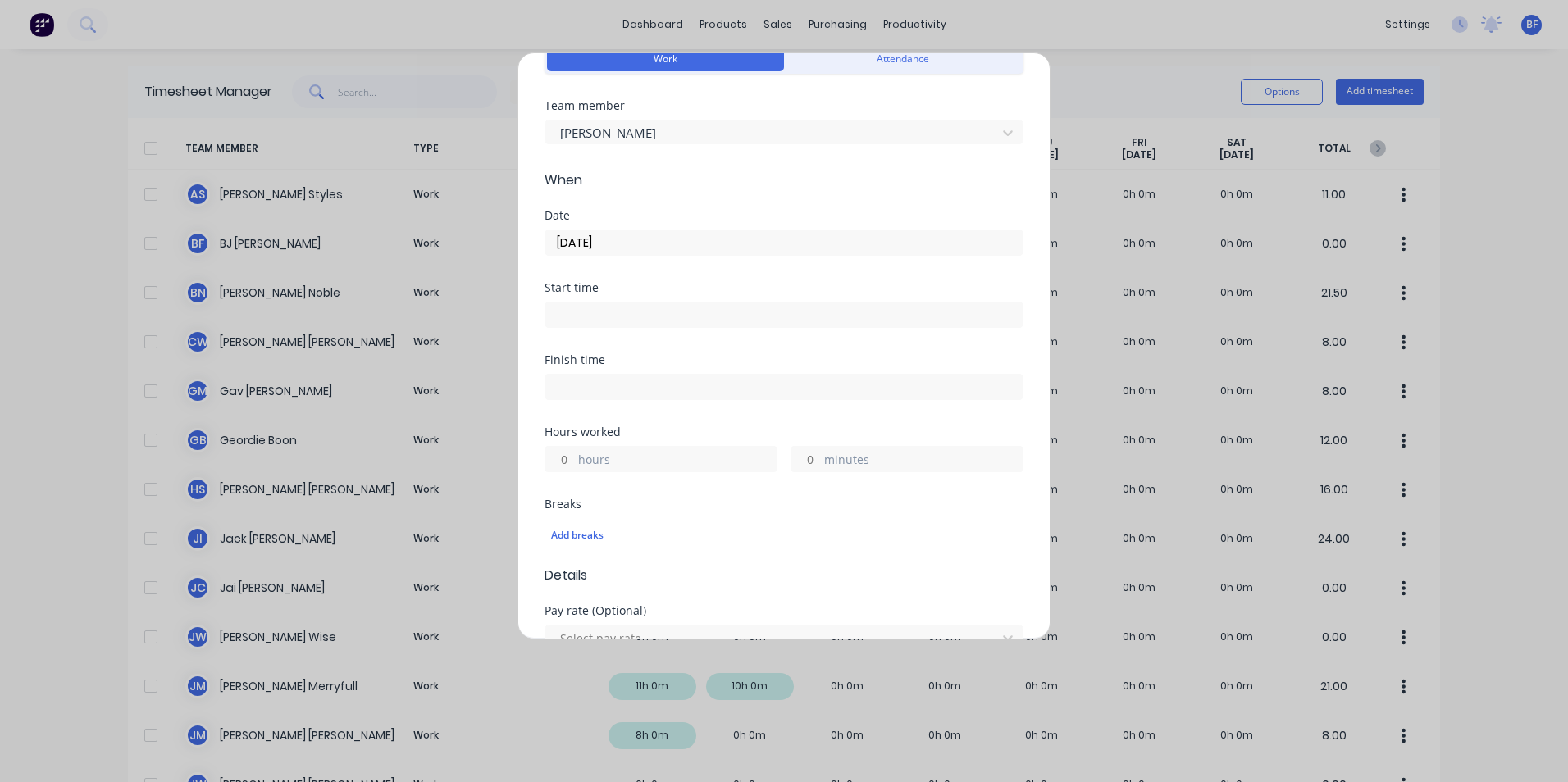
click at [566, 457] on input "hours" at bounding box center [560, 458] width 29 height 24
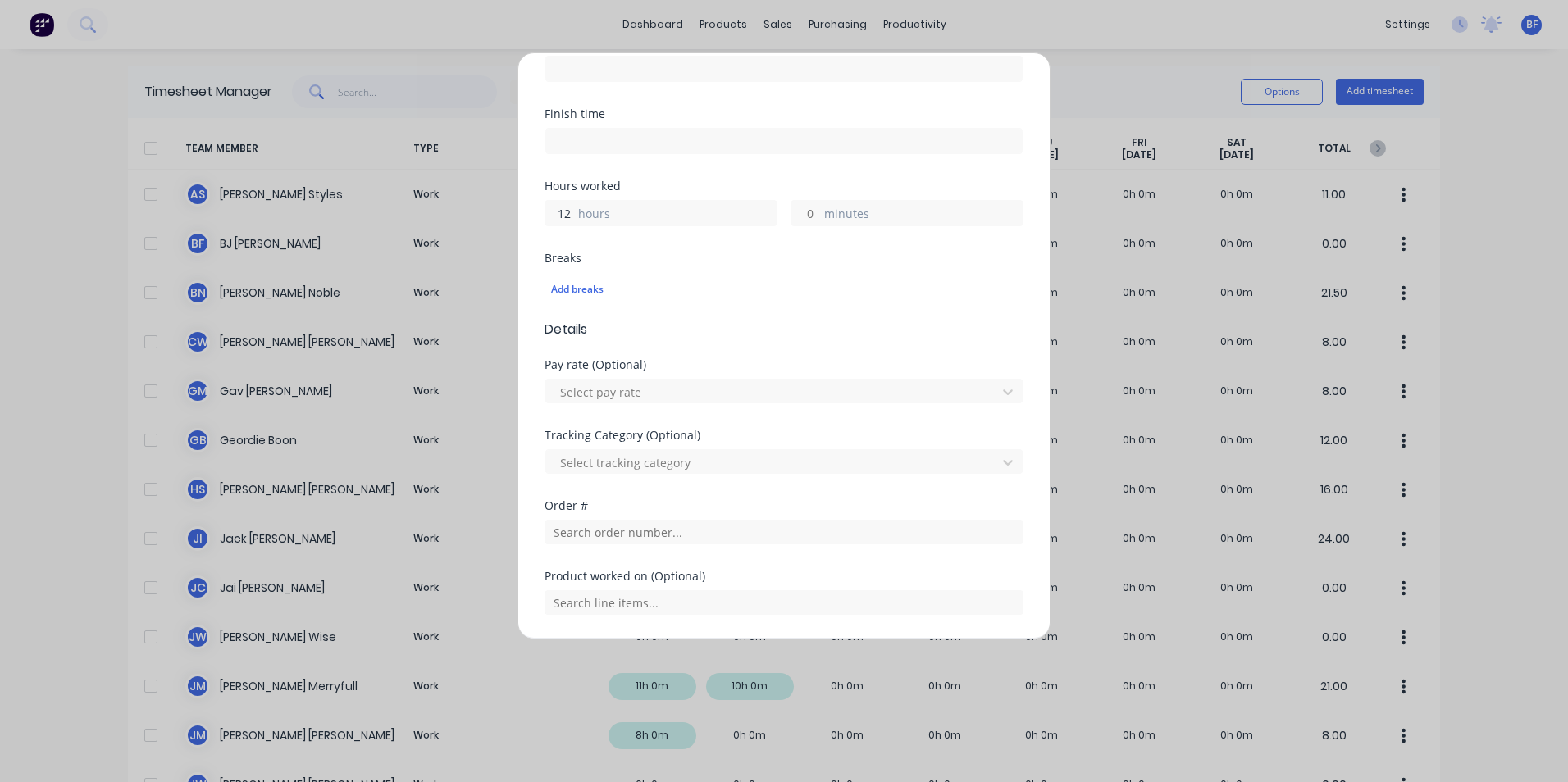
scroll to position [410, 0]
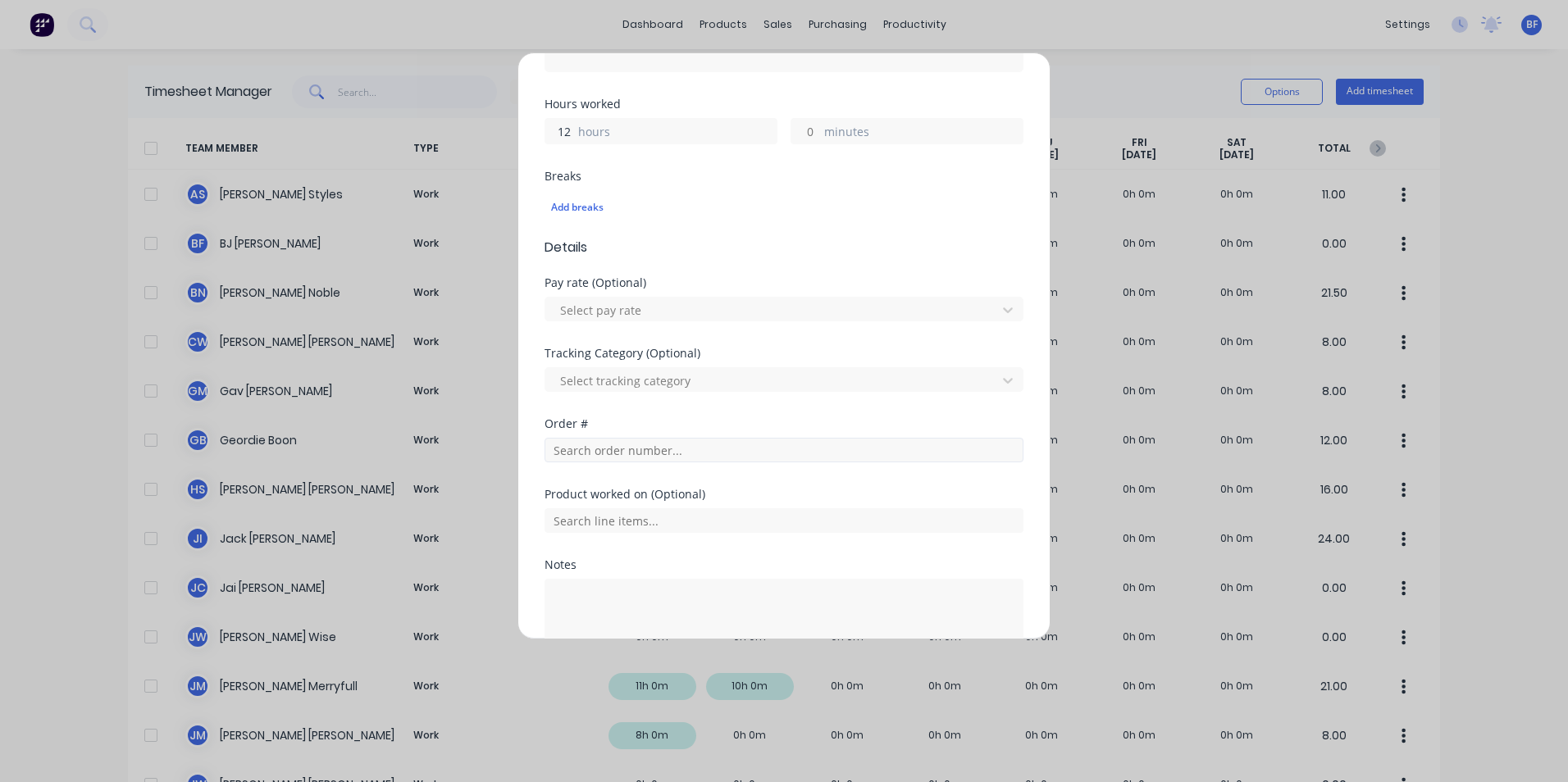
type input "12"
click at [683, 449] on input "text" at bounding box center [784, 449] width 479 height 24
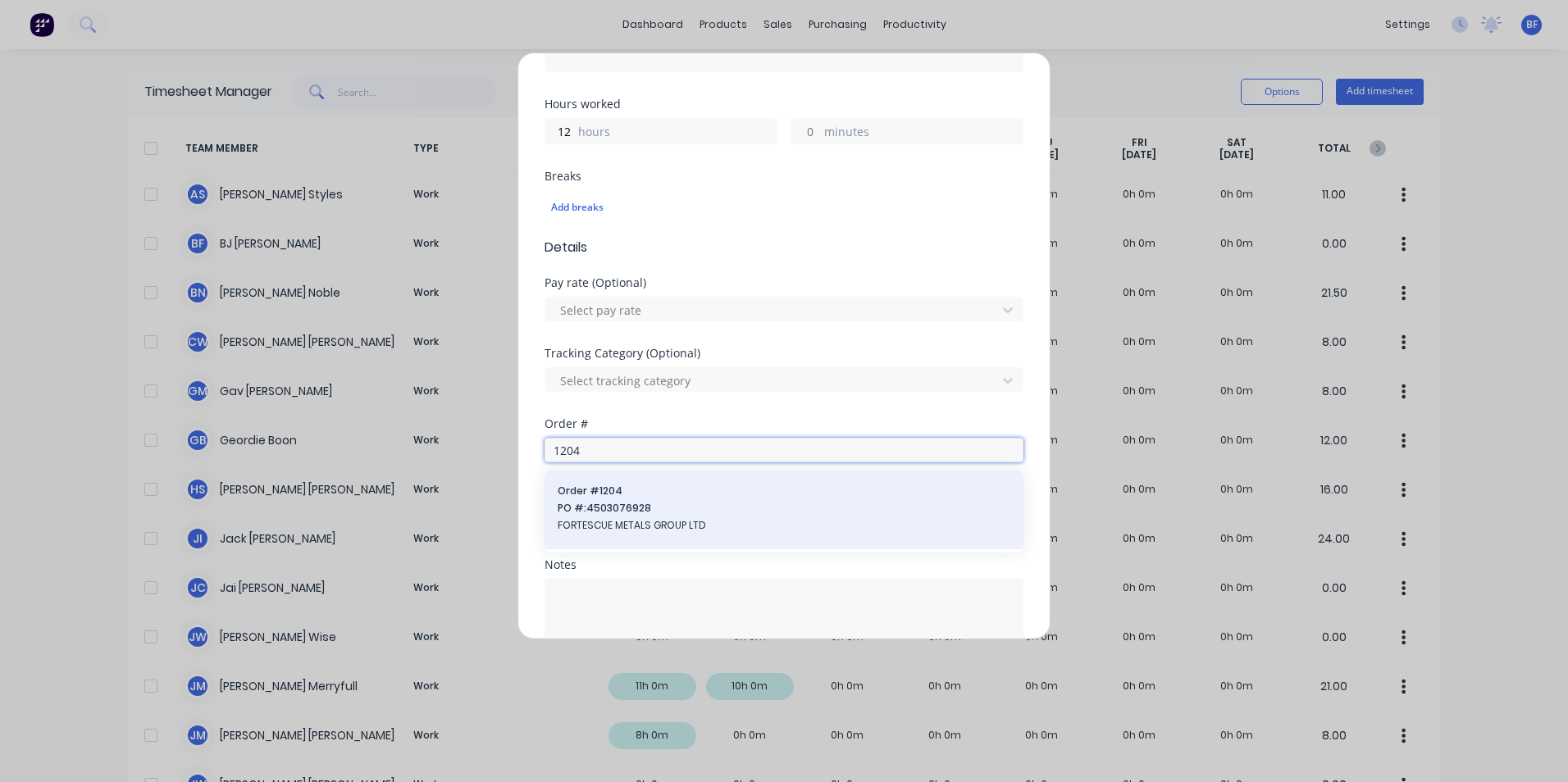
type input "1204"
click at [632, 515] on span "PO #: 4503076928" at bounding box center [784, 508] width 453 height 14
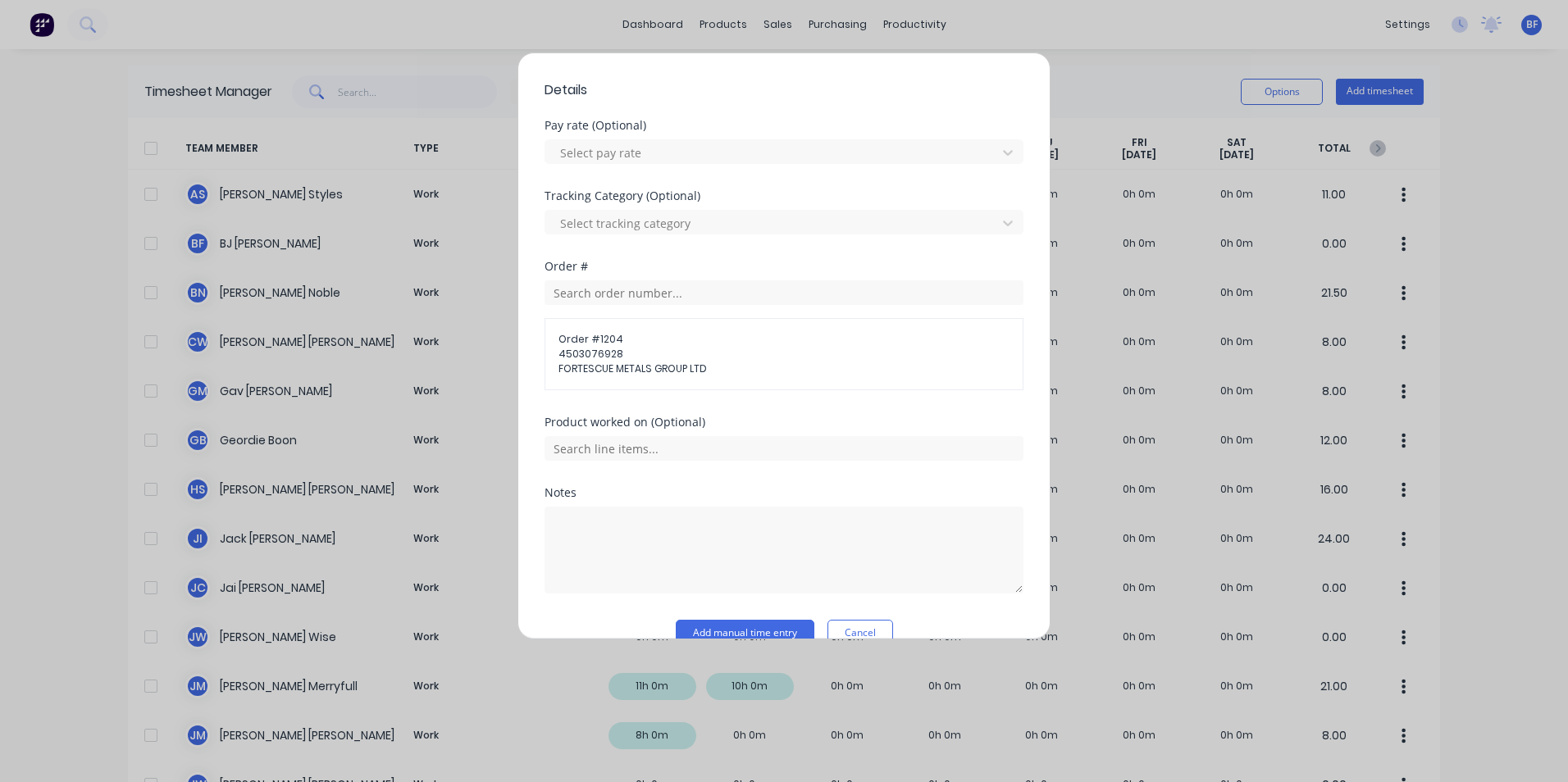
scroll to position [598, 0]
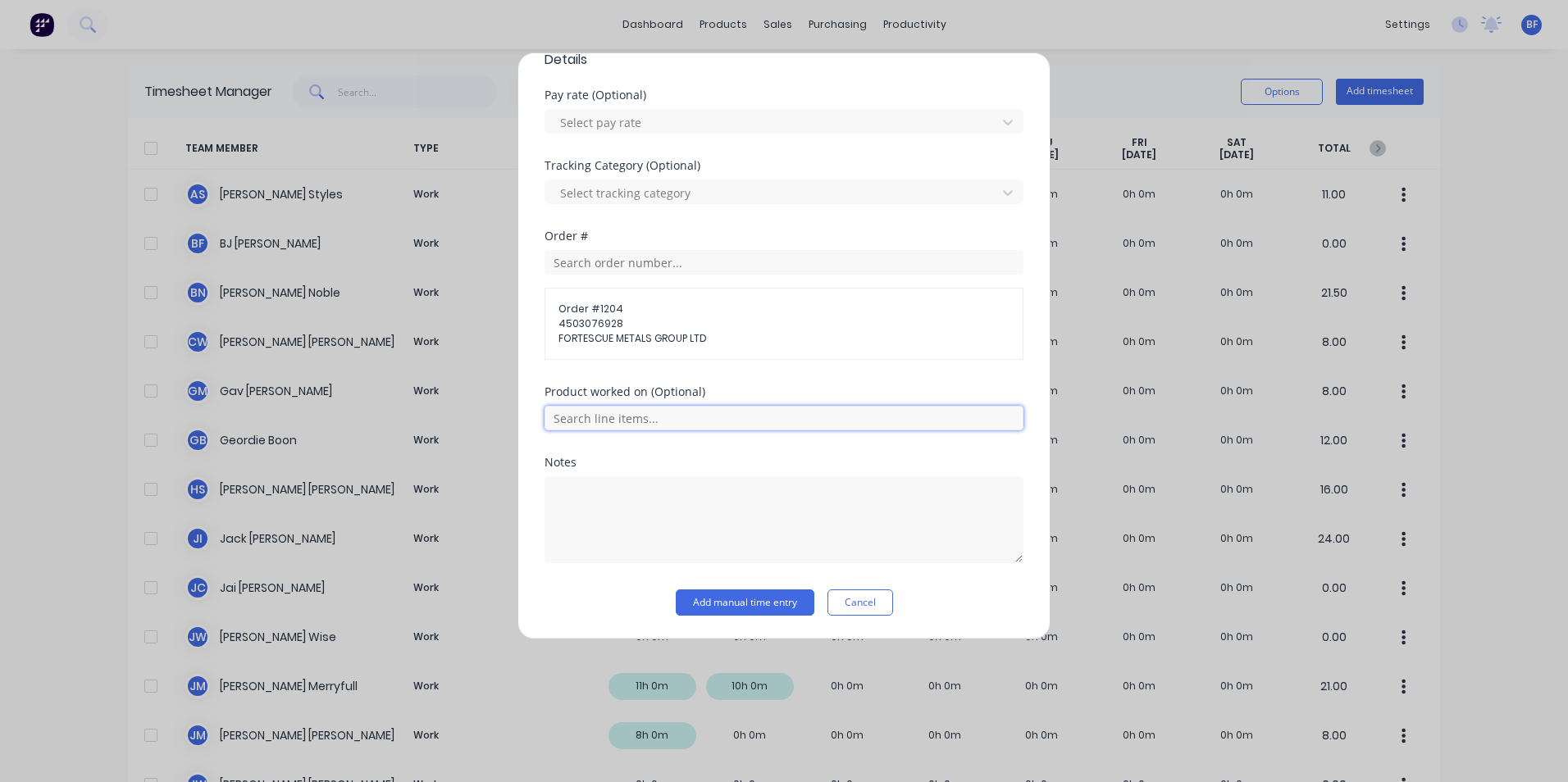
click at [646, 418] on input "text" at bounding box center [784, 418] width 479 height 24
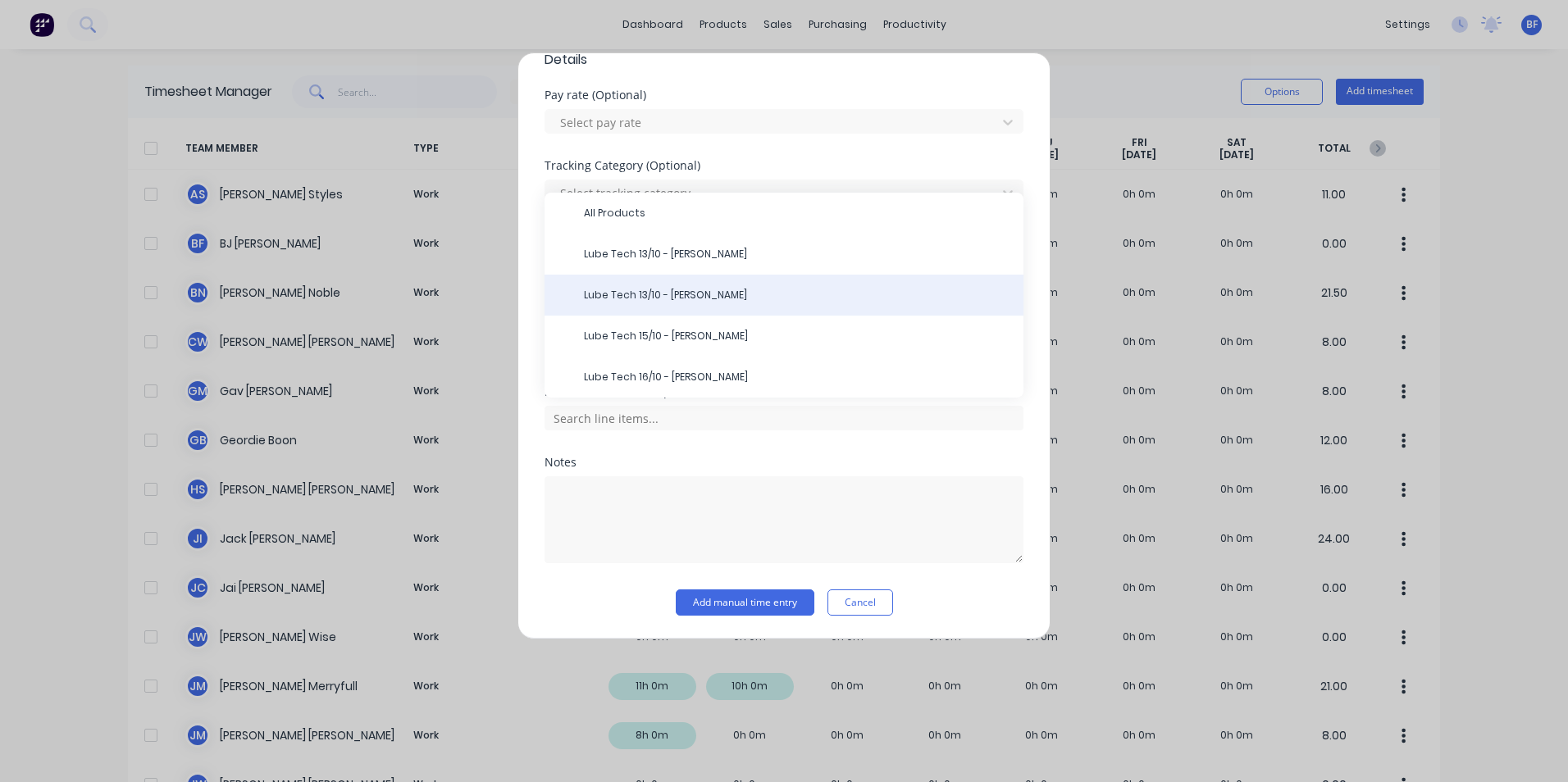
click at [660, 292] on span "Lube Tech 13/10 - Ray" at bounding box center [797, 295] width 426 height 14
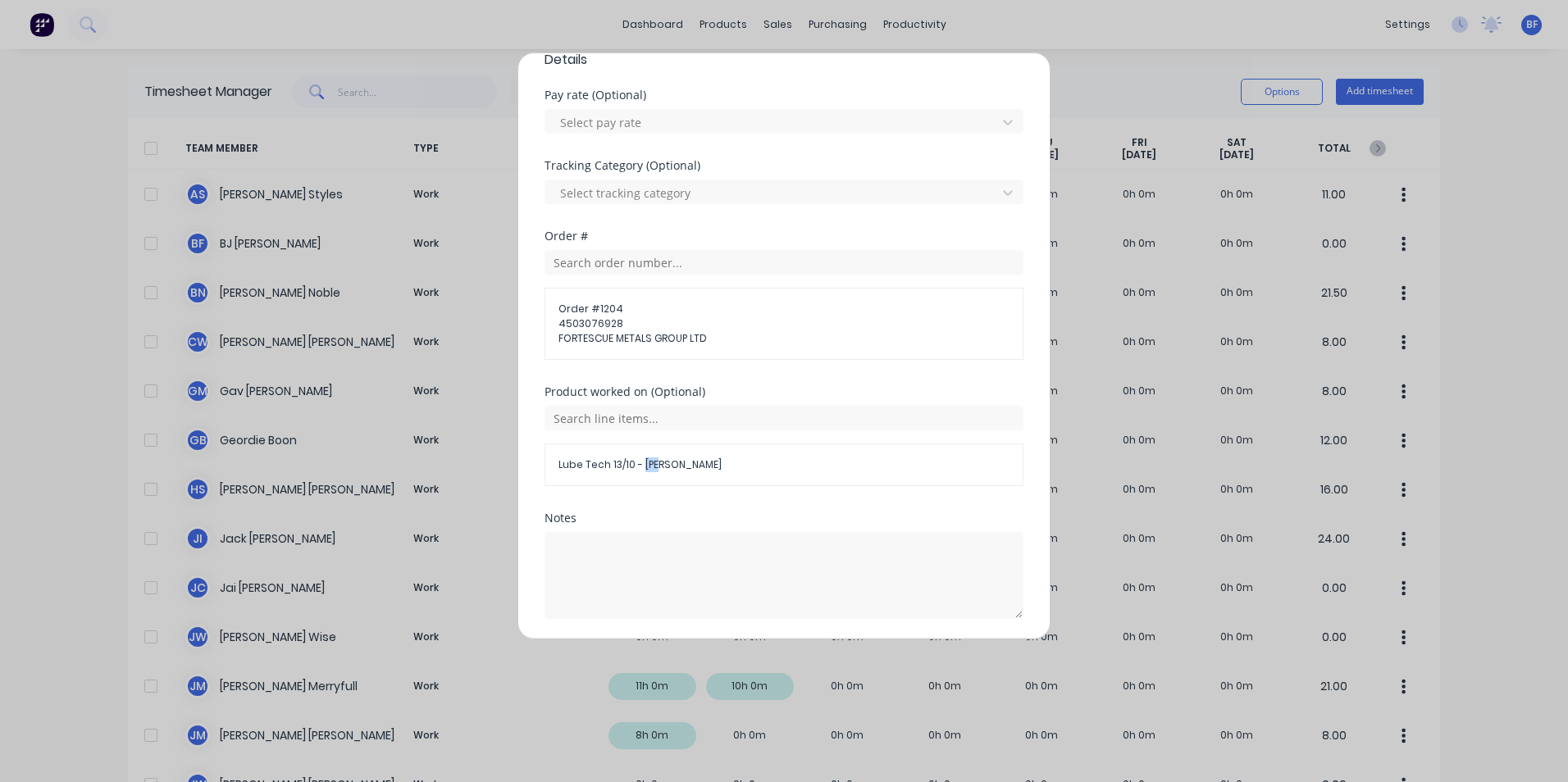
drag, startPoint x: 657, startPoint y: 467, endPoint x: 643, endPoint y: 465, distance: 14.1
click at [643, 465] on span "Lube Tech 13/10 - Ray" at bounding box center [784, 465] width 451 height 14
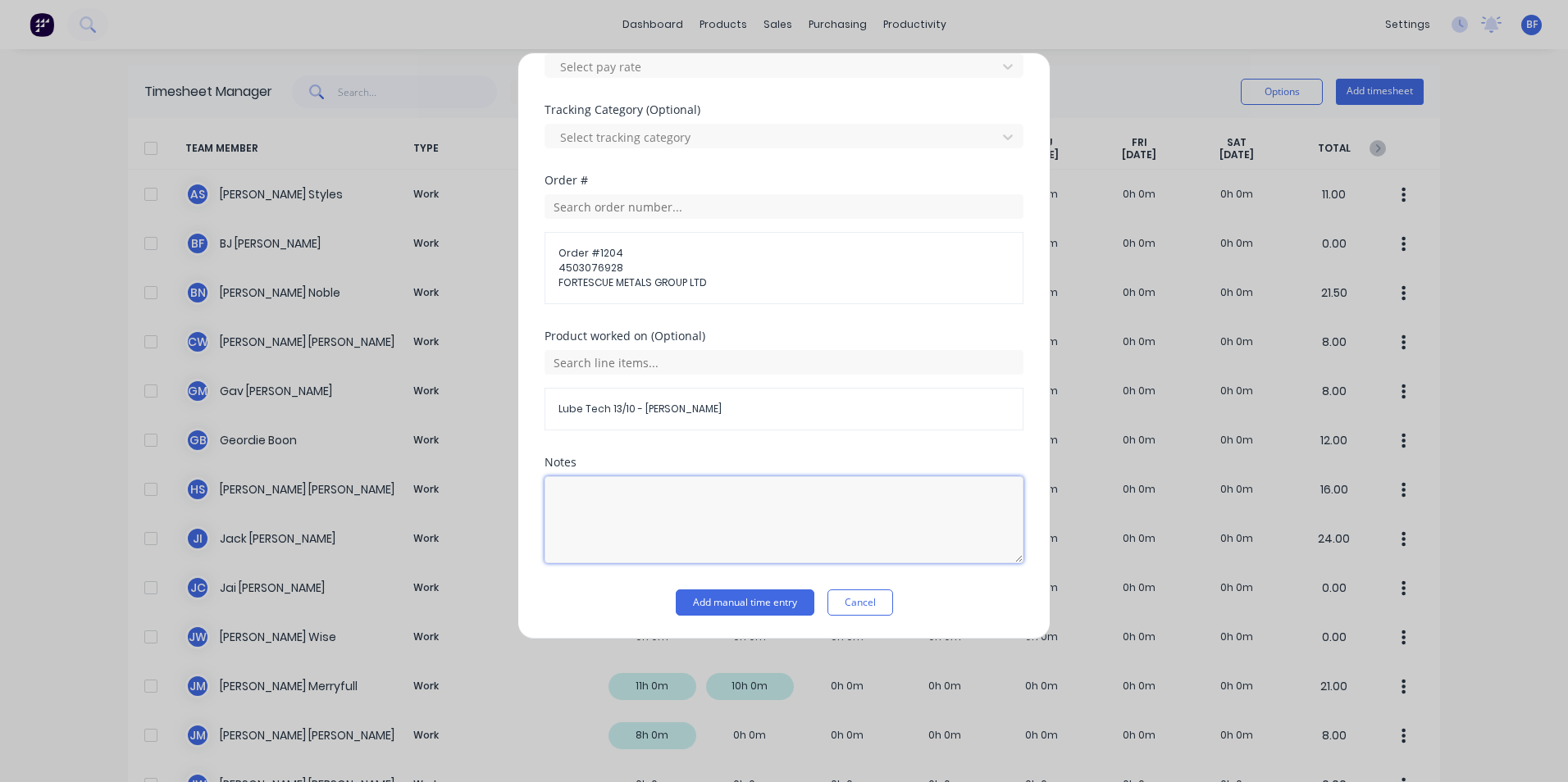
click at [573, 490] on textarea at bounding box center [784, 519] width 479 height 87
type textarea "13/10/25-DCS32788; Lube Tech Labour DS-Lee"
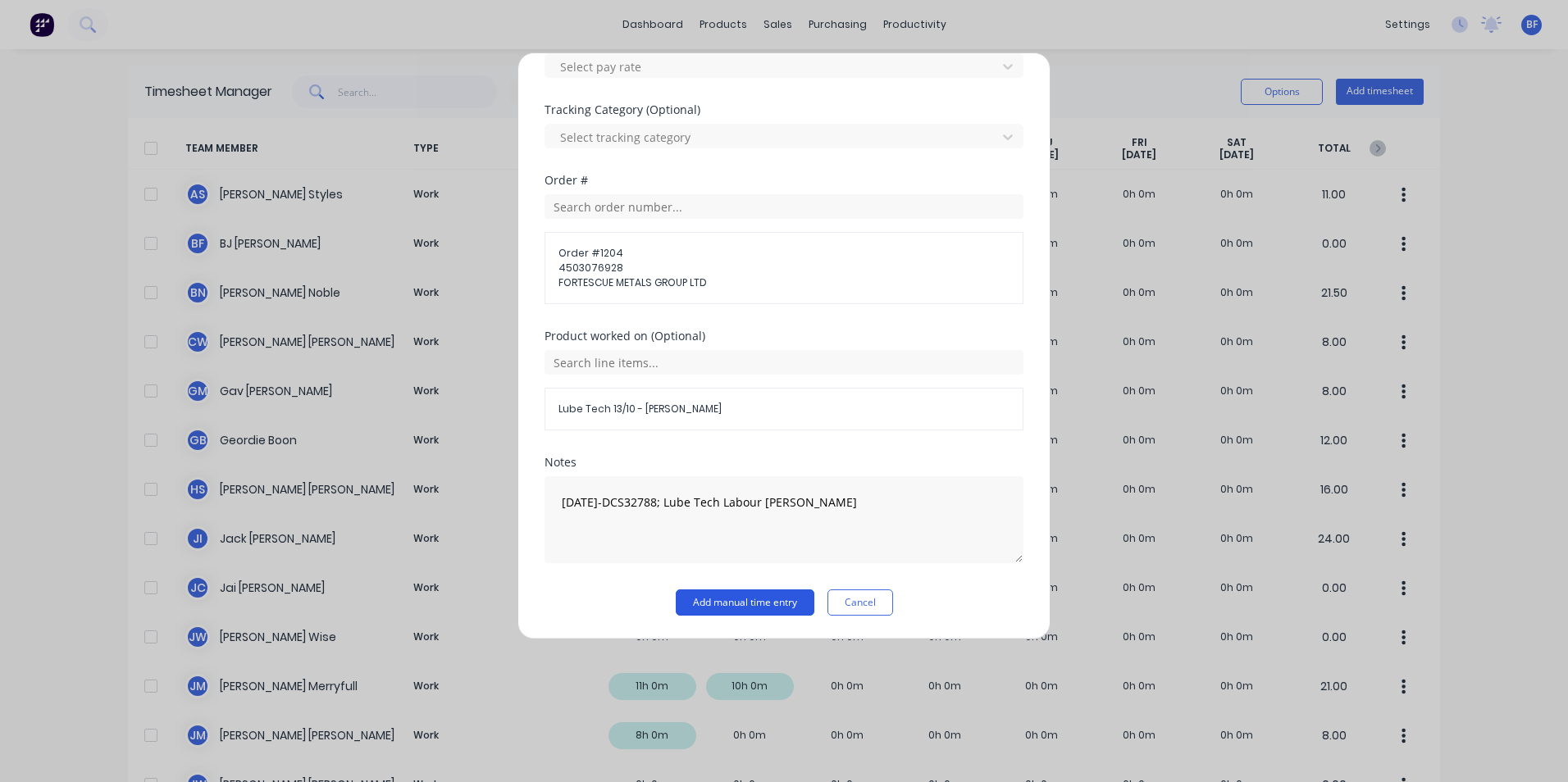
click at [722, 609] on button "Add manual time entry" at bounding box center [745, 602] width 139 height 26
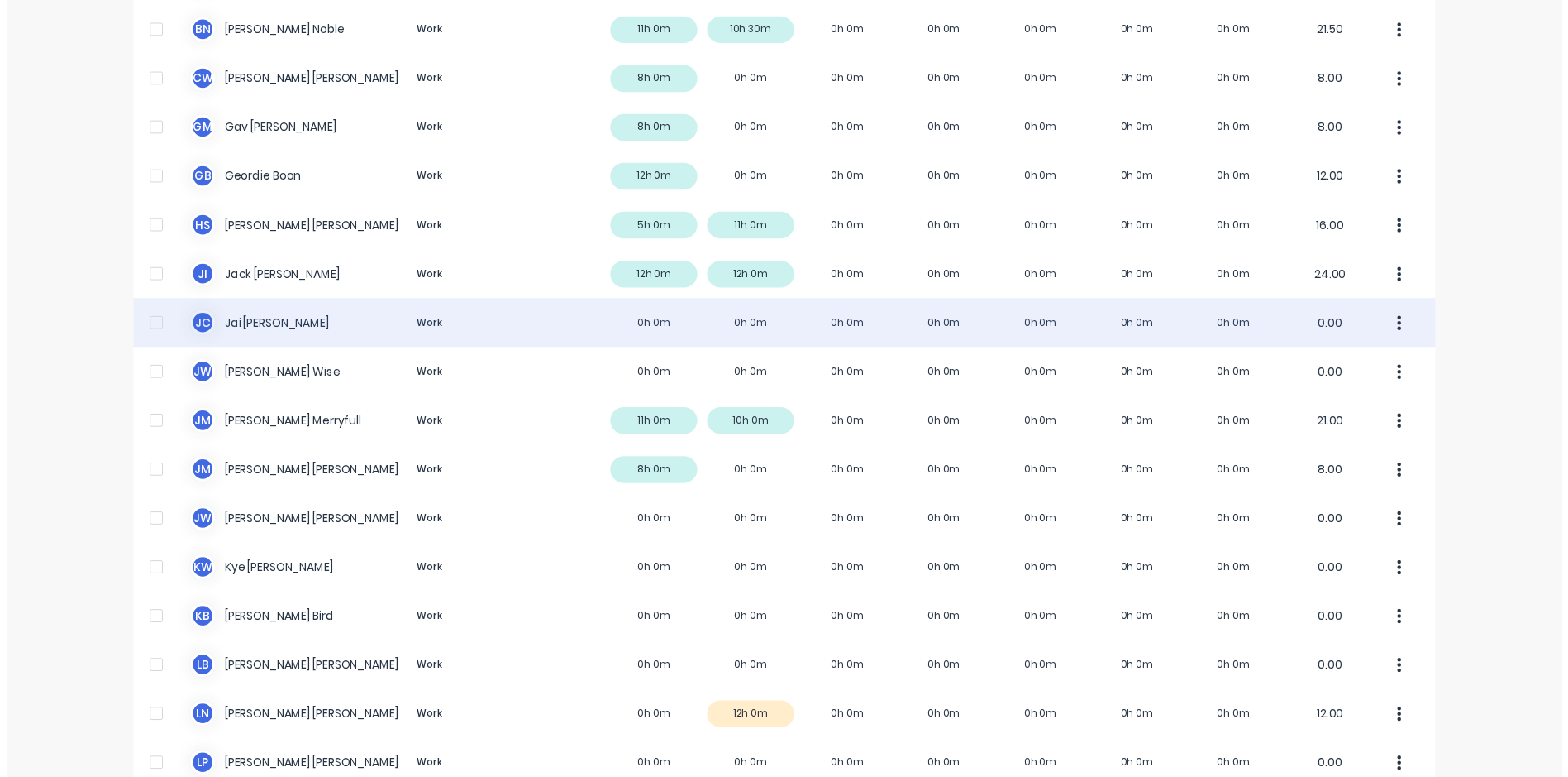
scroll to position [497, 0]
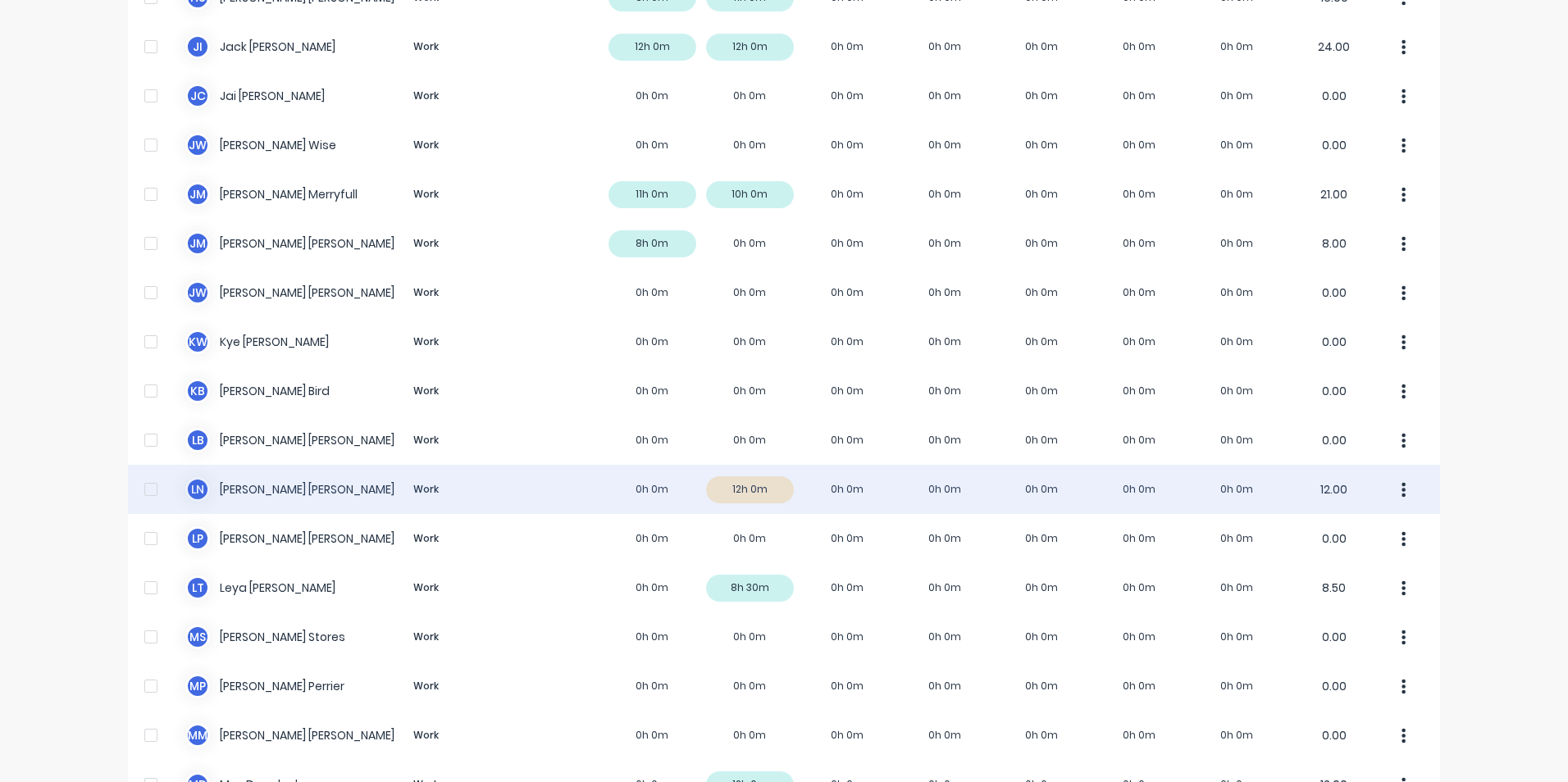
click at [1402, 484] on icon "button" at bounding box center [1404, 491] width 4 height 18
click at [1321, 526] on div "Approve" at bounding box center [1341, 534] width 126 height 24
click at [734, 492] on div "L N Lee Nash Work 0h 0m 12h 0m 0h 0m 0h 0m 0h 0m 0h 0m 0h 0m 12.00" at bounding box center [784, 489] width 1312 height 49
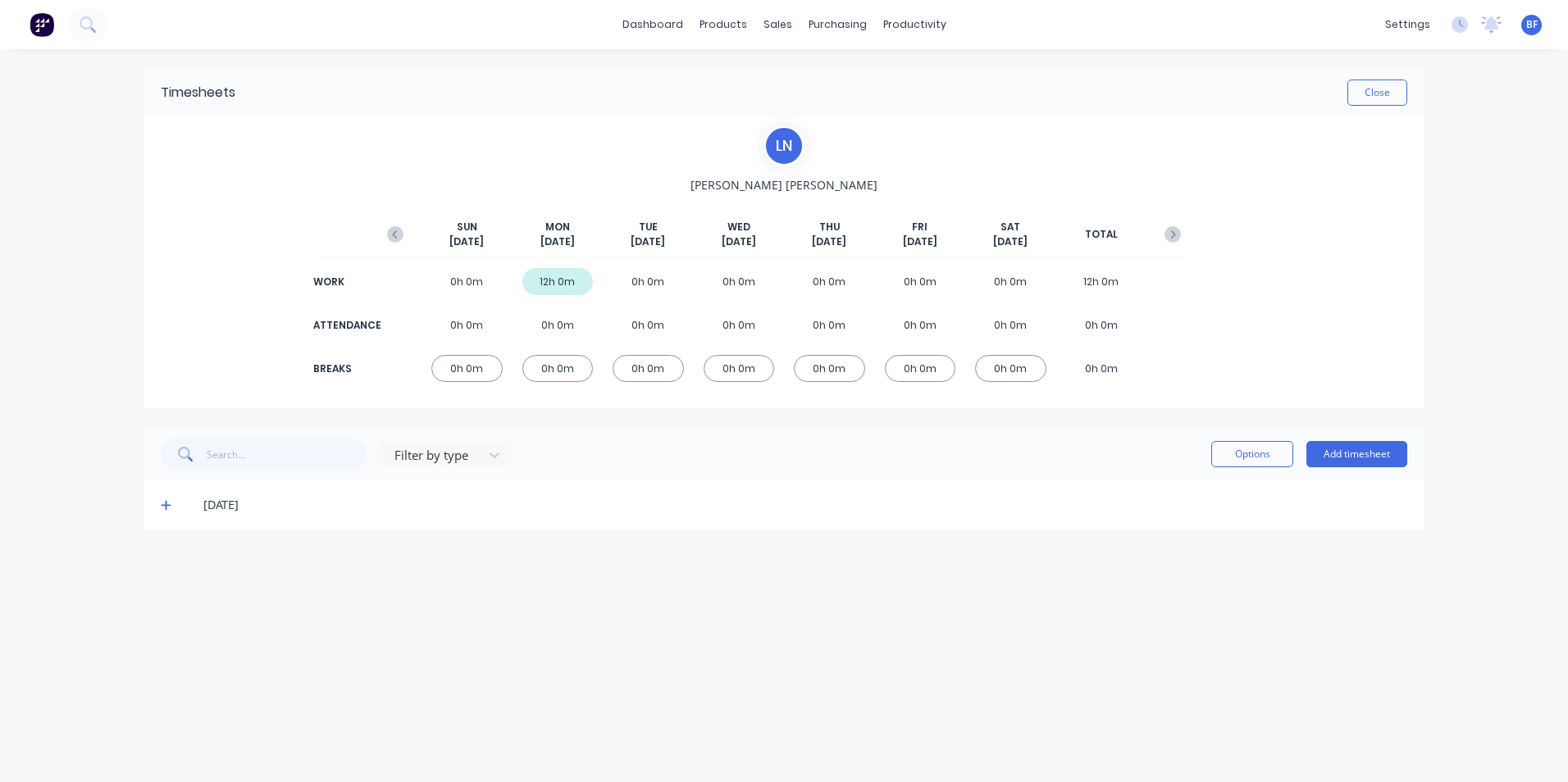
click at [164, 506] on icon at bounding box center [165, 506] width 10 height 10
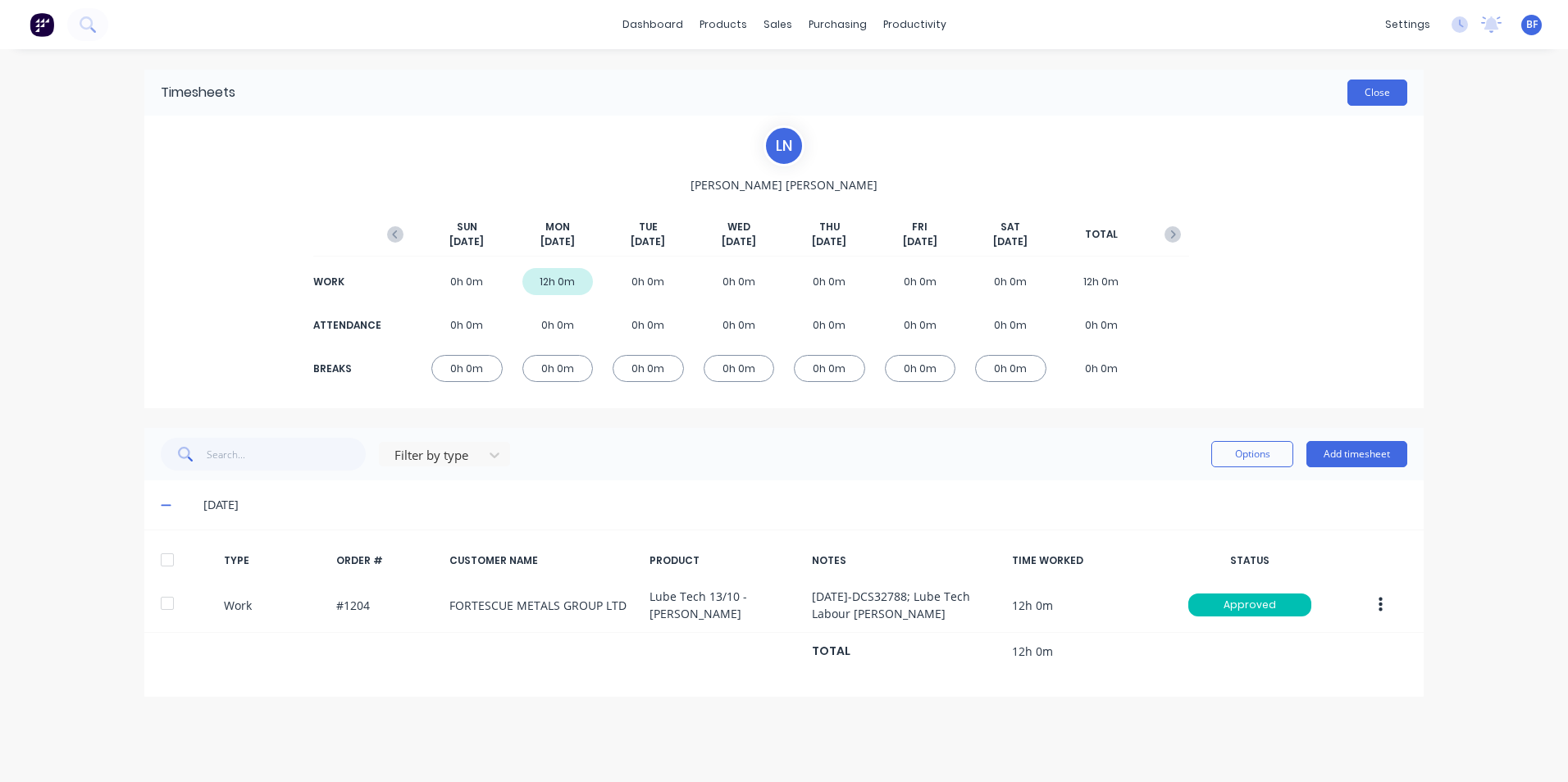
click at [1384, 94] on button "Close" at bounding box center [1377, 92] width 60 height 26
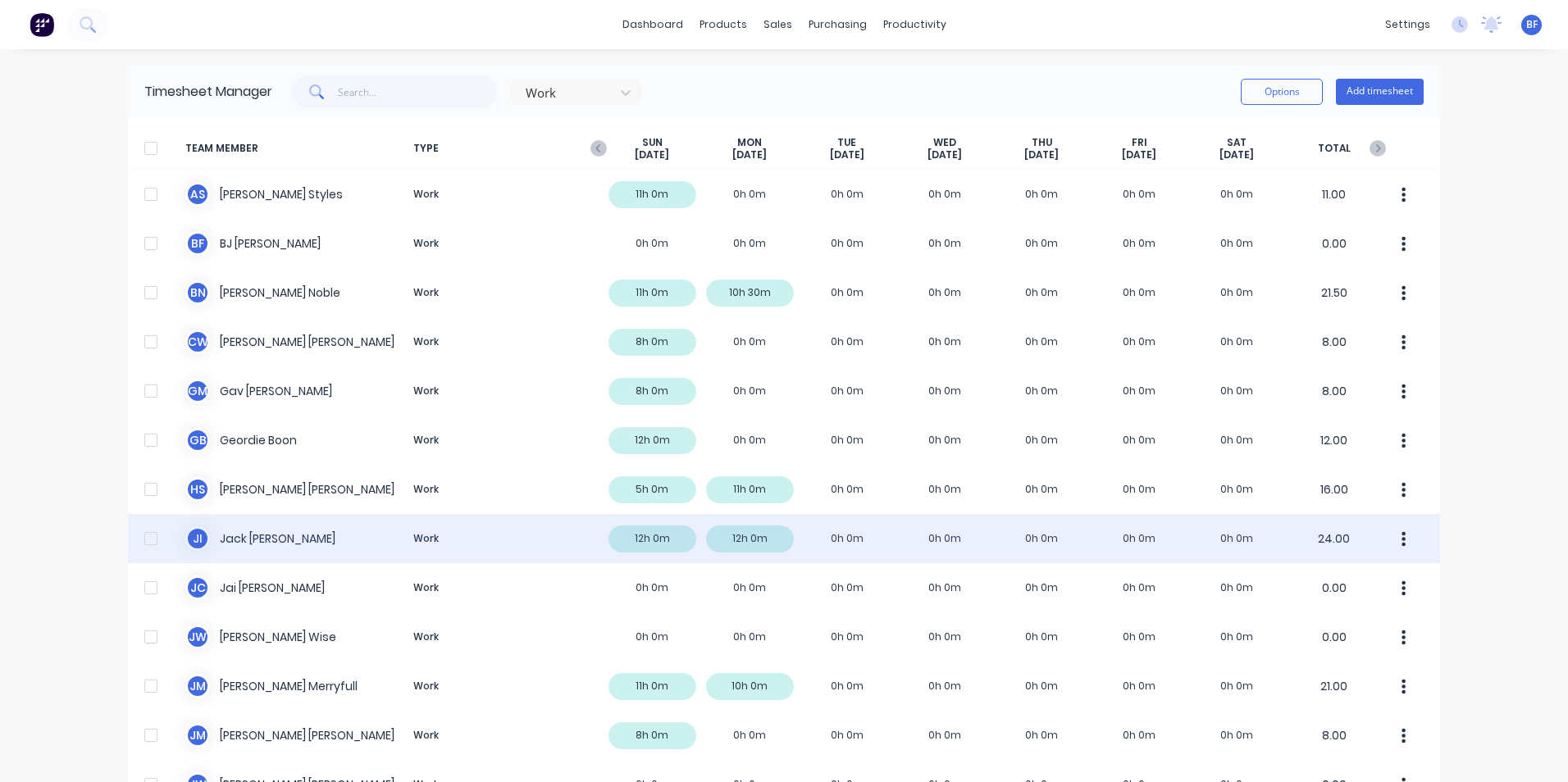
click at [635, 537] on div "J I Jack Isherwood Work 12h 0m 12h 0m 0h 0m 0h 0m 0h 0m 0h 0m 0h 0m 24.00" at bounding box center [784, 538] width 1312 height 49
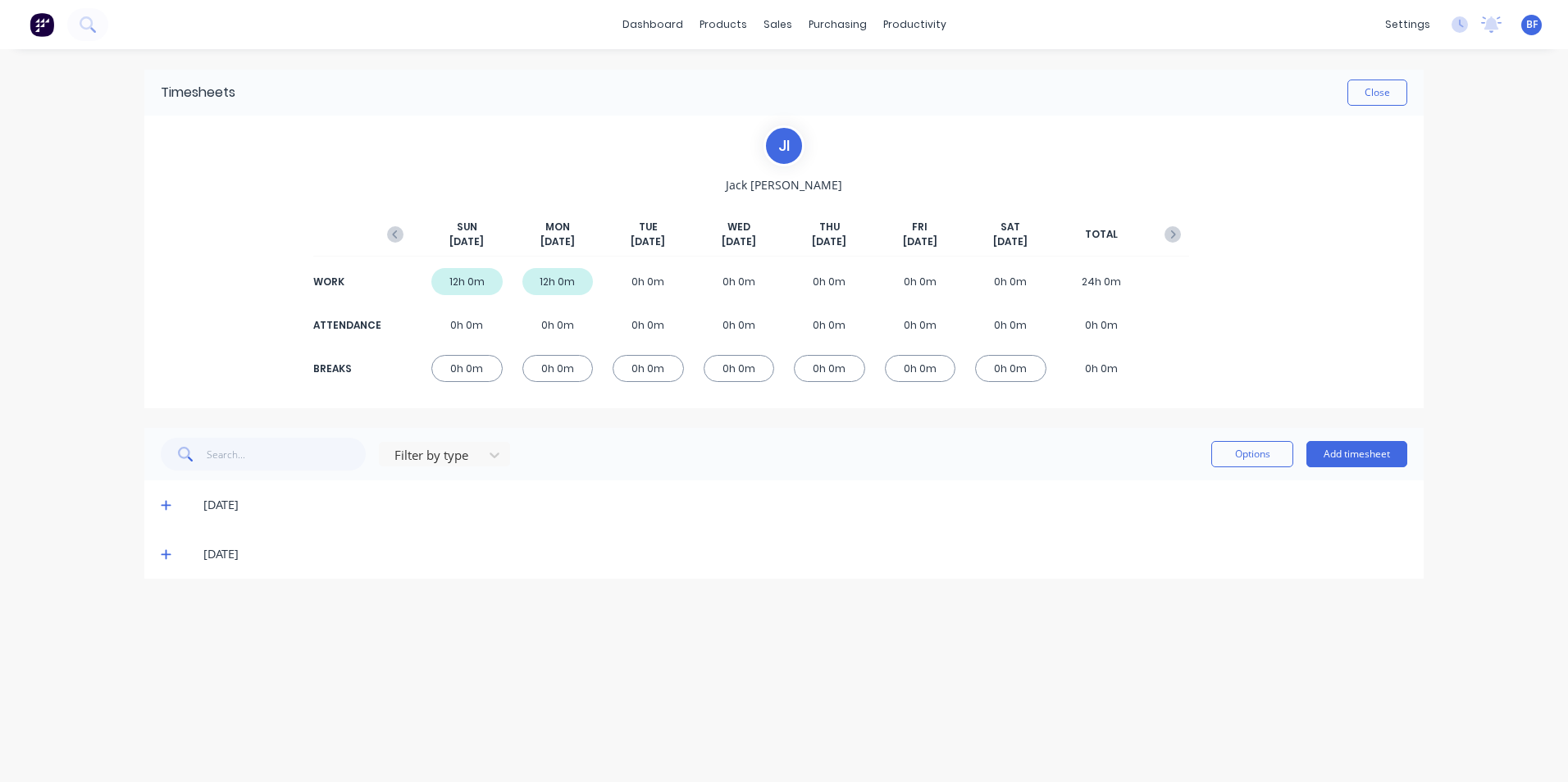
click at [162, 506] on icon at bounding box center [165, 506] width 10 height 10
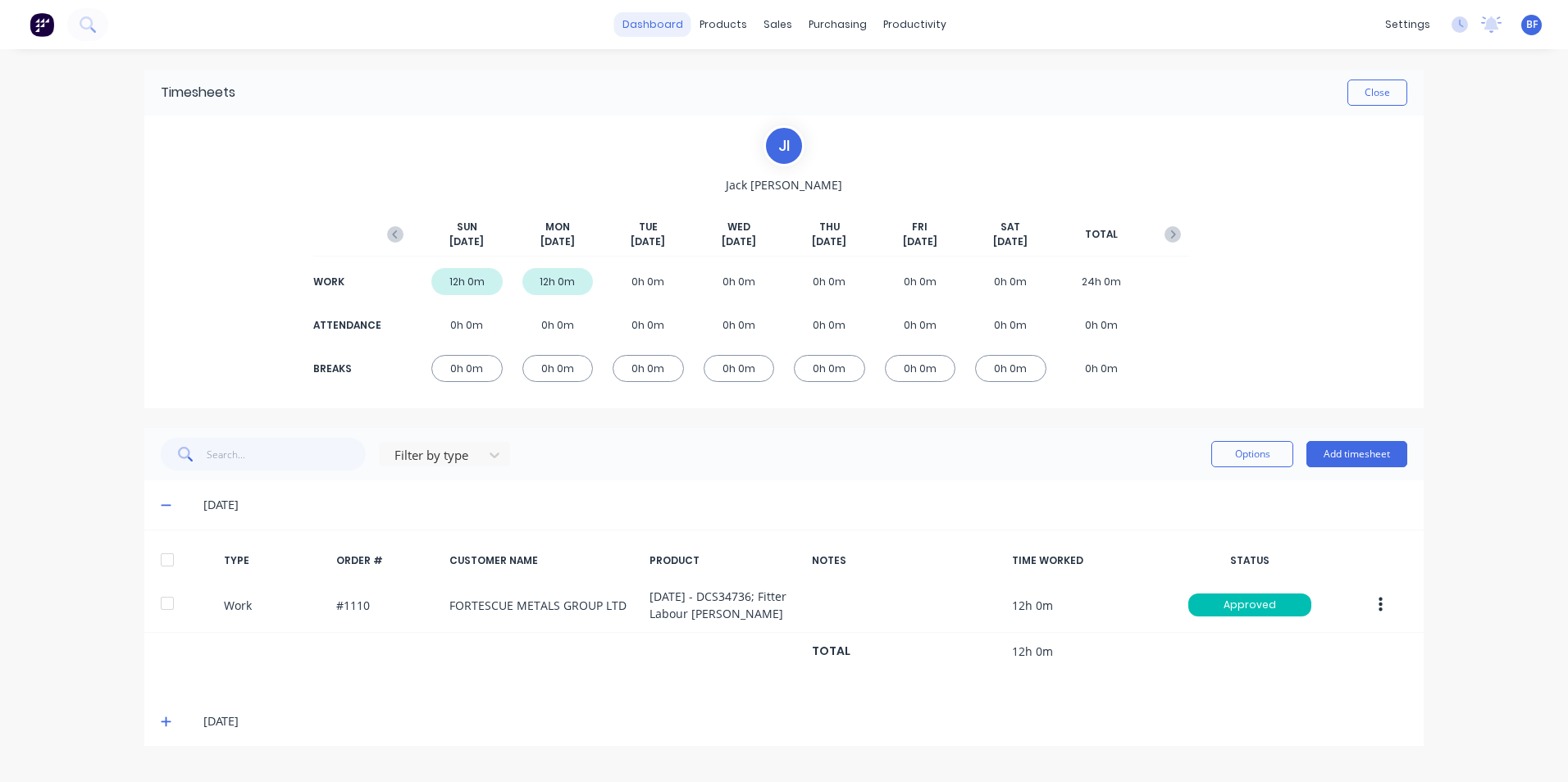
click at [651, 23] on link "dashboard" at bounding box center [653, 24] width 77 height 24
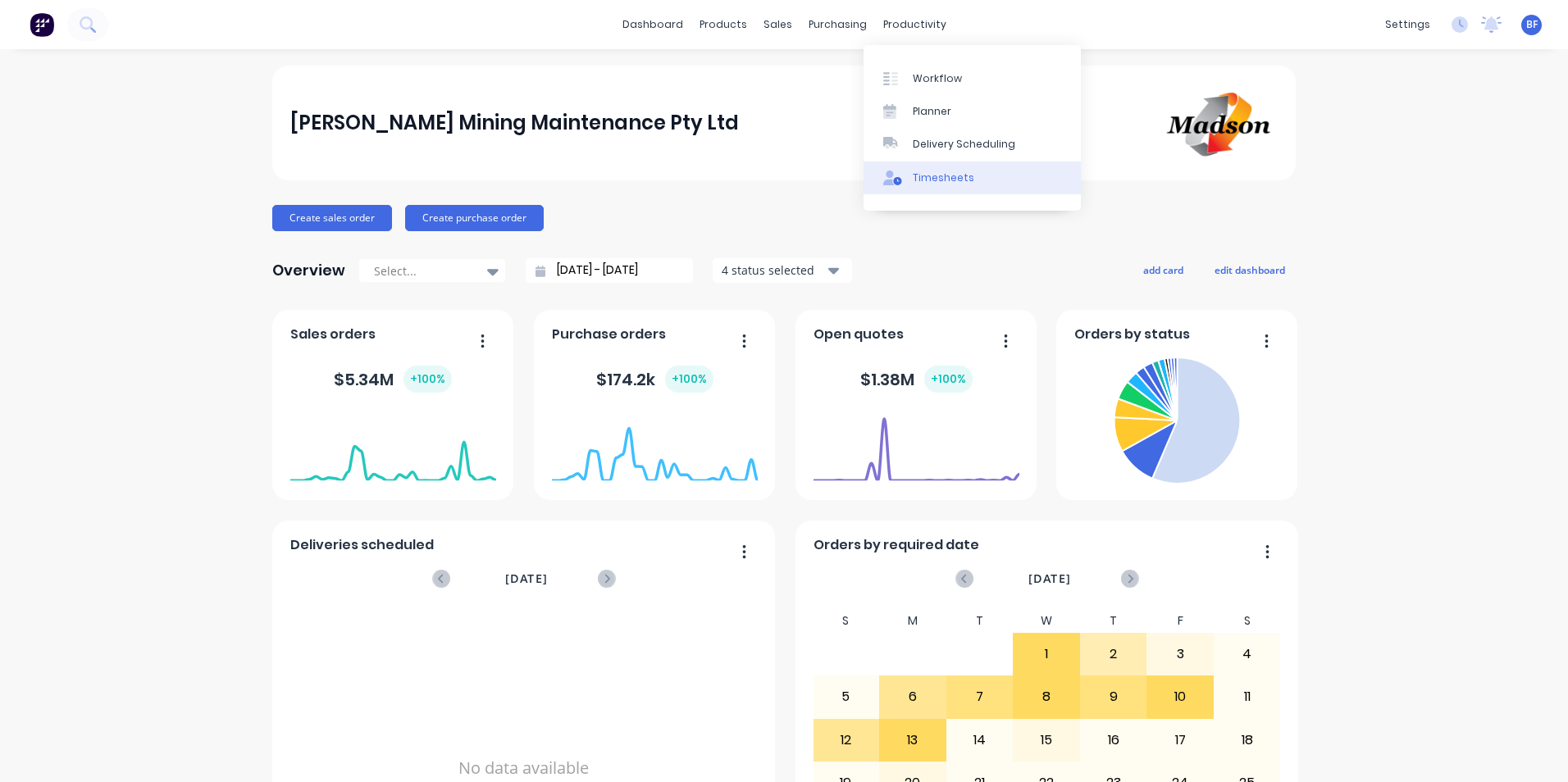
click at [941, 177] on div "Timesheets" at bounding box center [944, 178] width 62 height 14
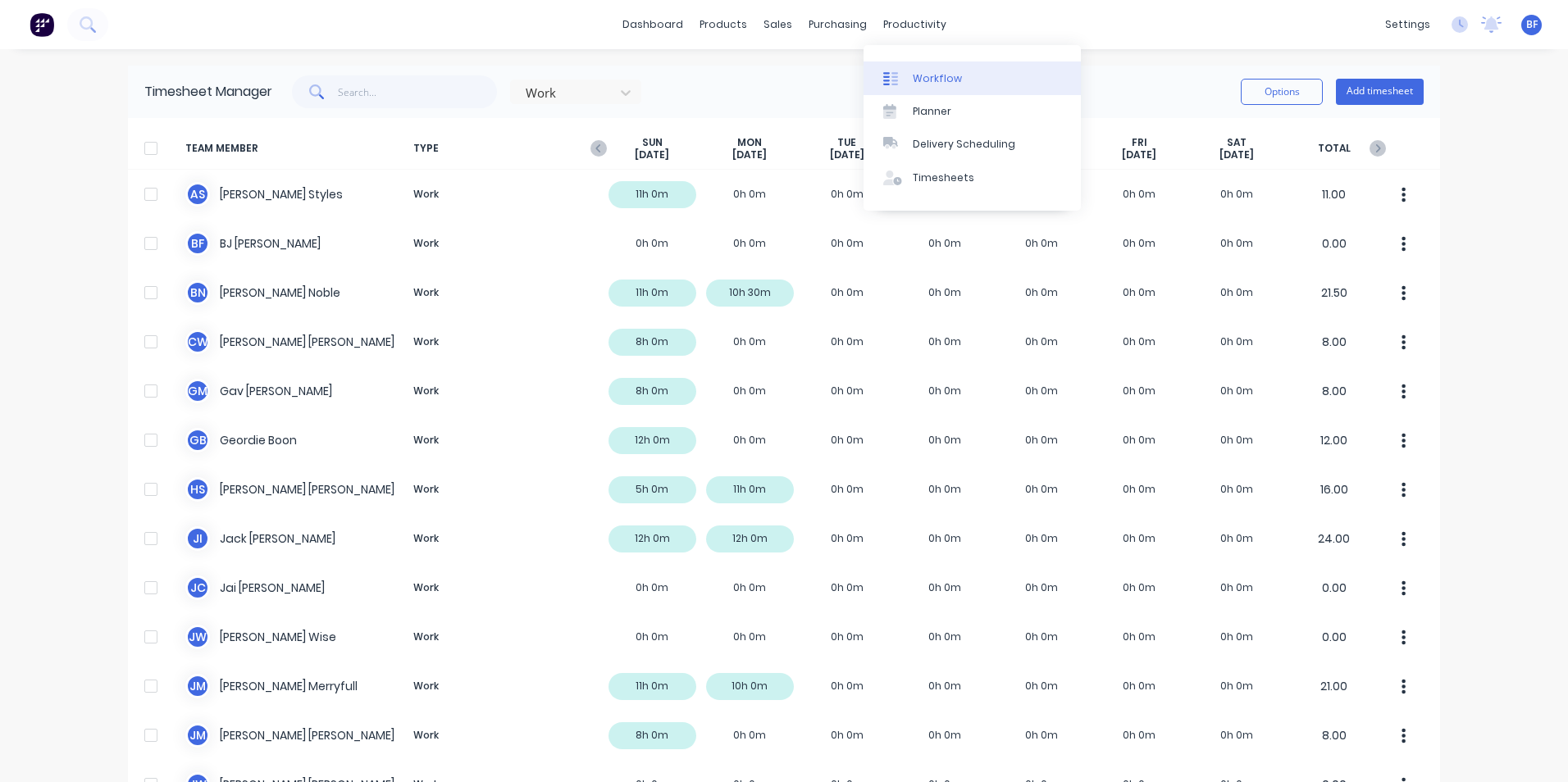
click at [936, 74] on div "Workflow" at bounding box center [937, 79] width 49 height 14
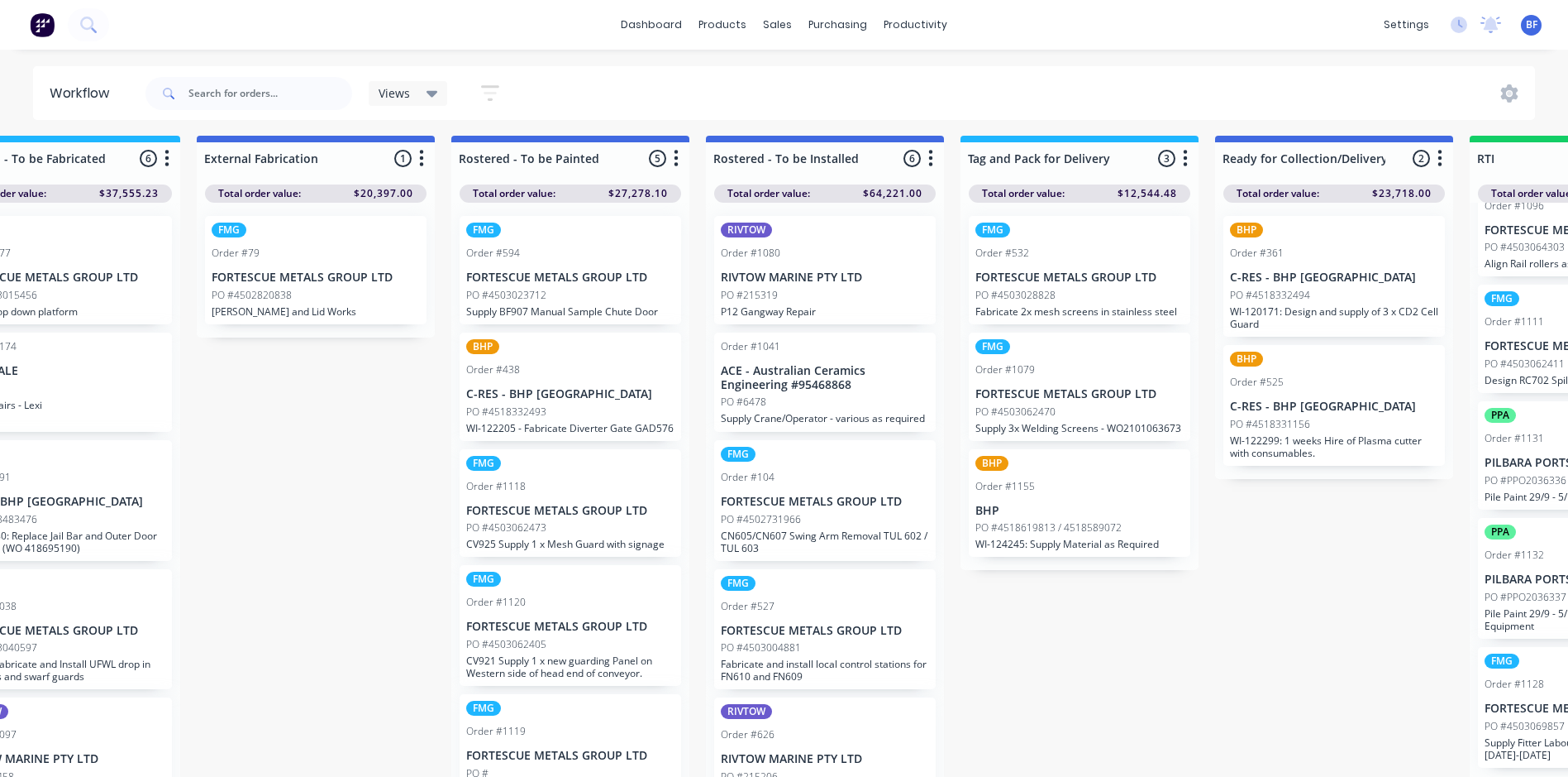
scroll to position [0, 1621]
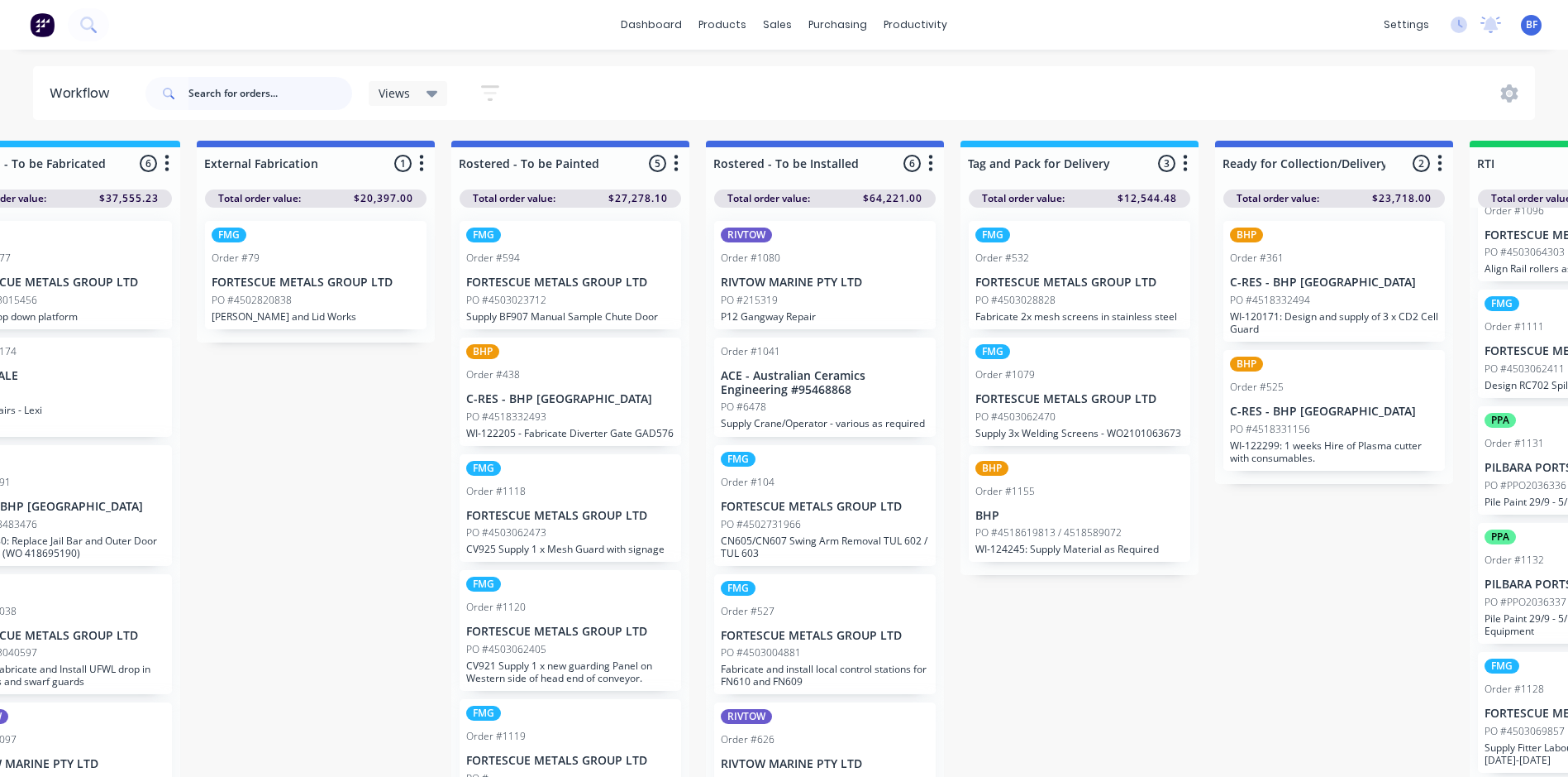
click at [251, 91] on input "text" at bounding box center [269, 93] width 164 height 33
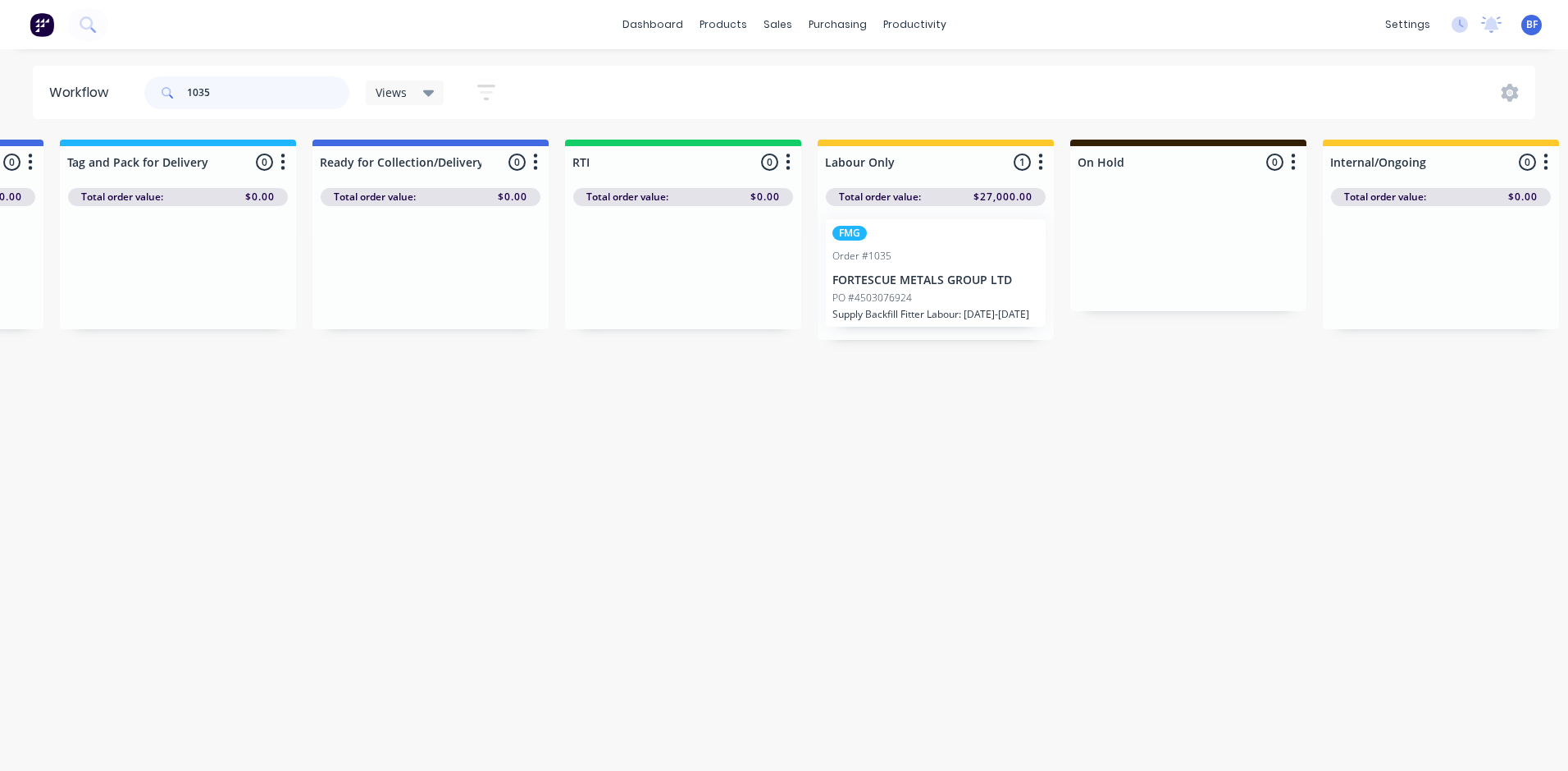
scroll to position [0, 2547]
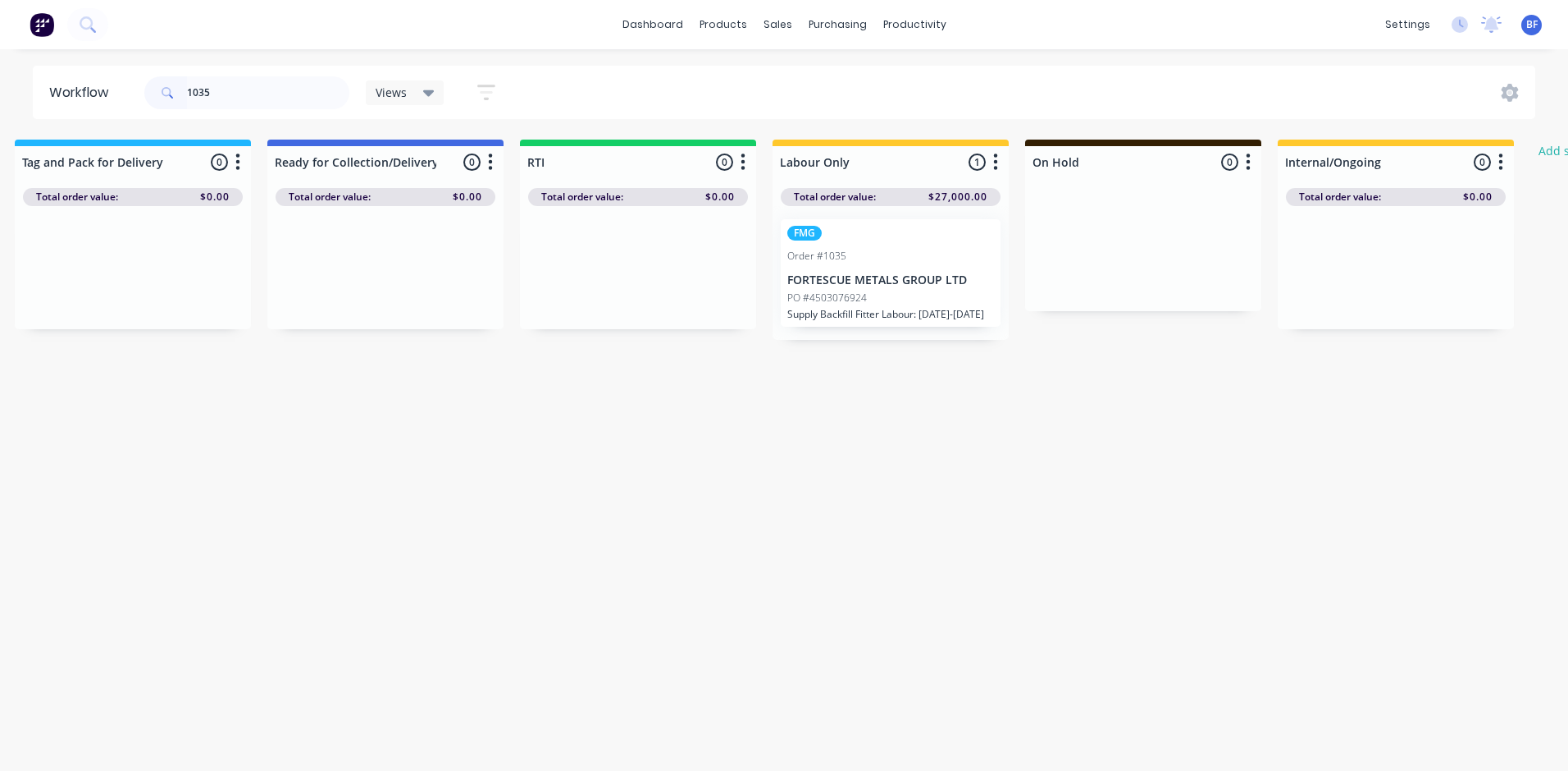
click at [871, 283] on p "FORTESCUE METALS GROUP LTD" at bounding box center [891, 280] width 206 height 14
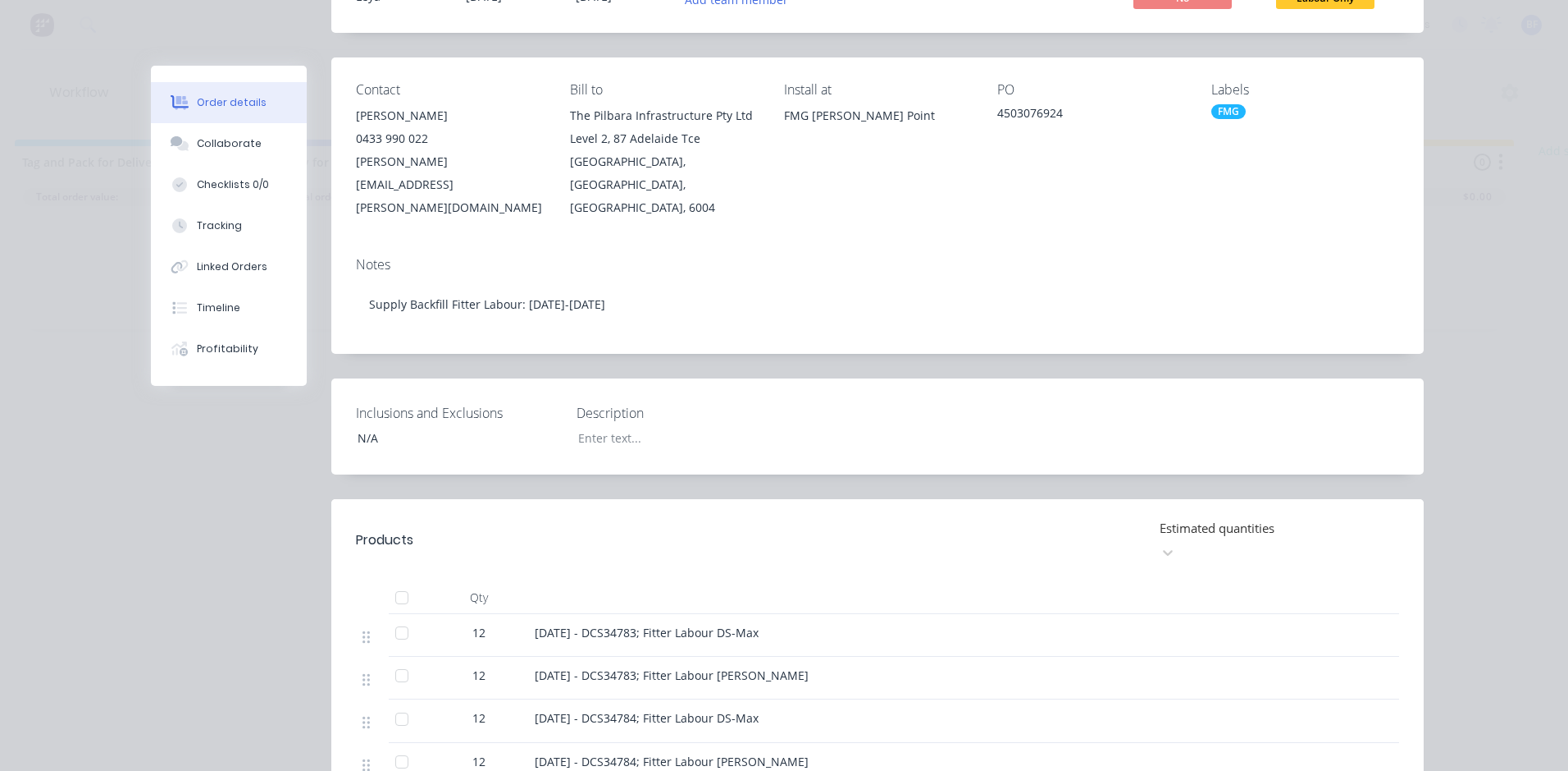
scroll to position [0, 0]
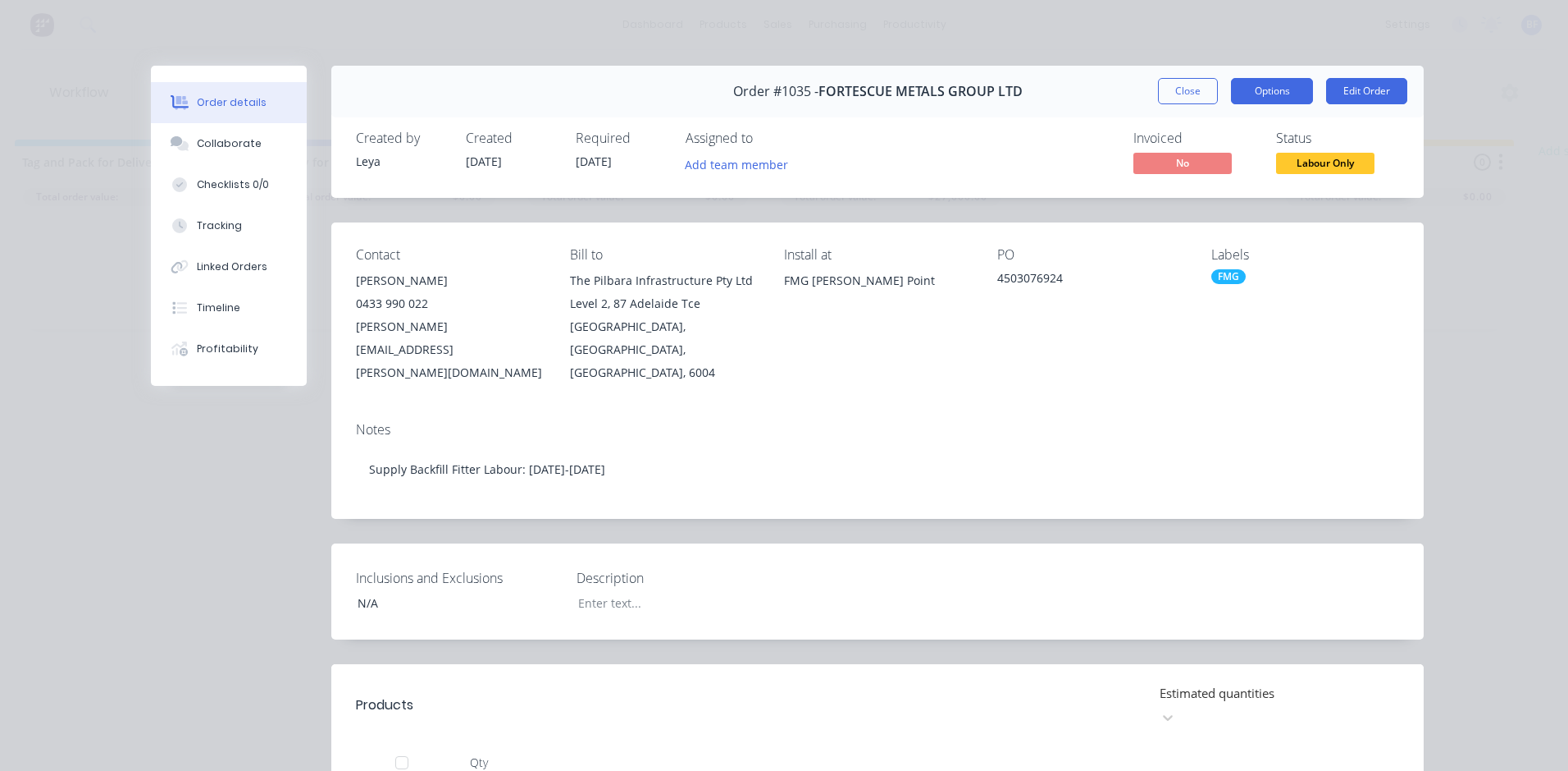
click at [1256, 84] on button "Options" at bounding box center [1271, 91] width 82 height 26
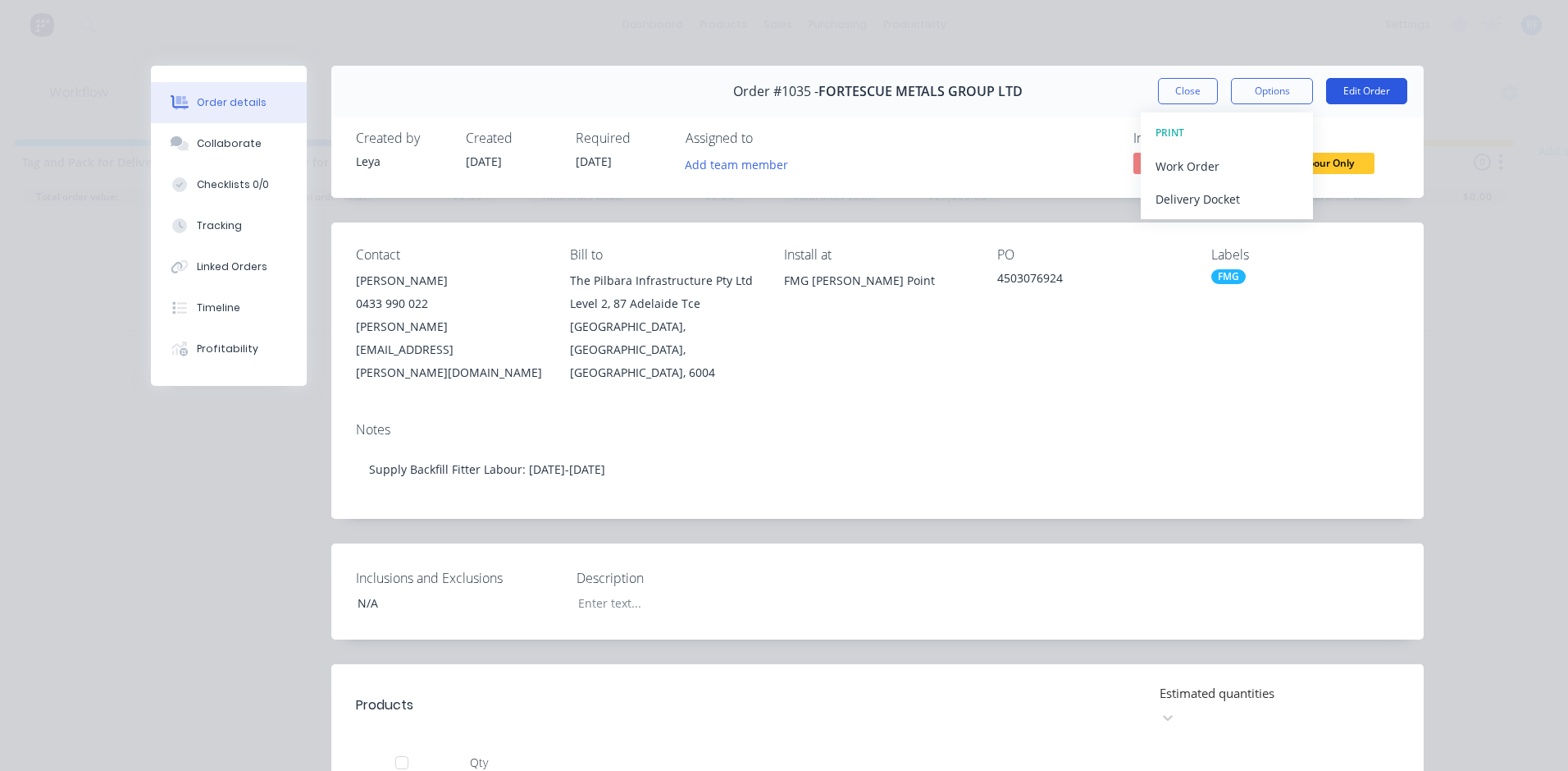
click at [1353, 89] on button "Edit Order" at bounding box center [1366, 91] width 82 height 26
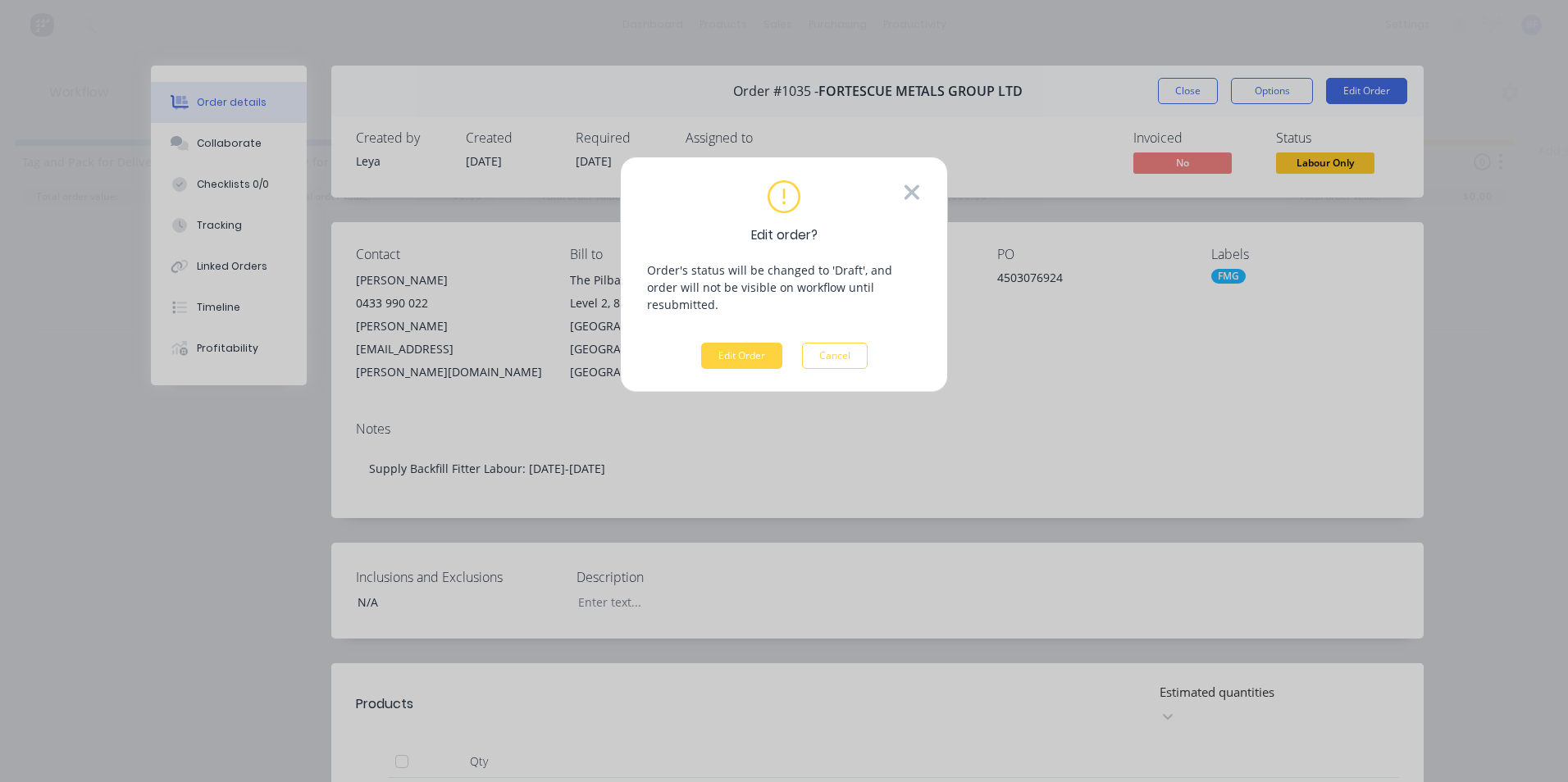
click at [910, 192] on icon at bounding box center [911, 192] width 14 height 14
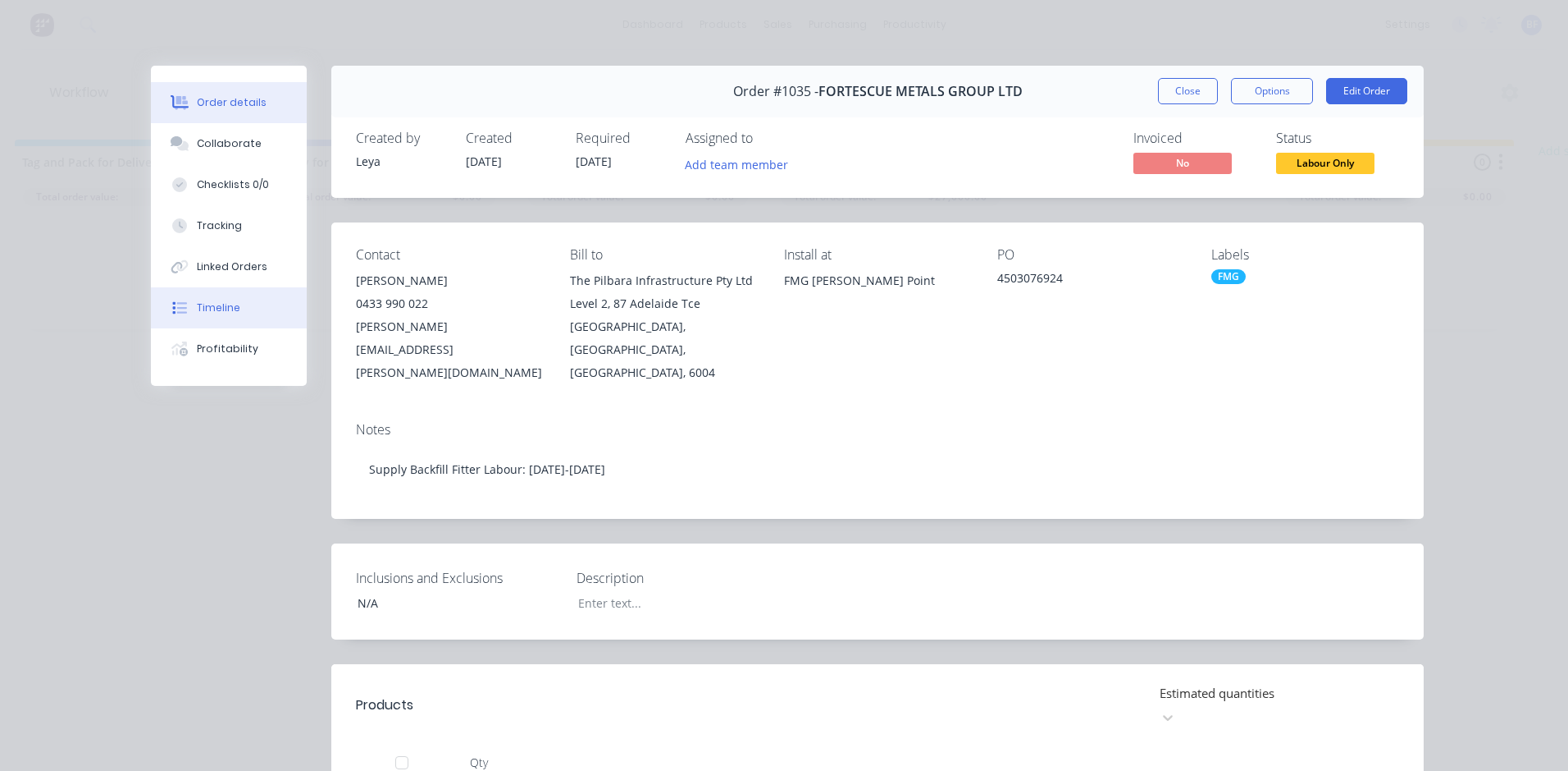
click at [212, 309] on div "Timeline" at bounding box center [218, 308] width 43 height 14
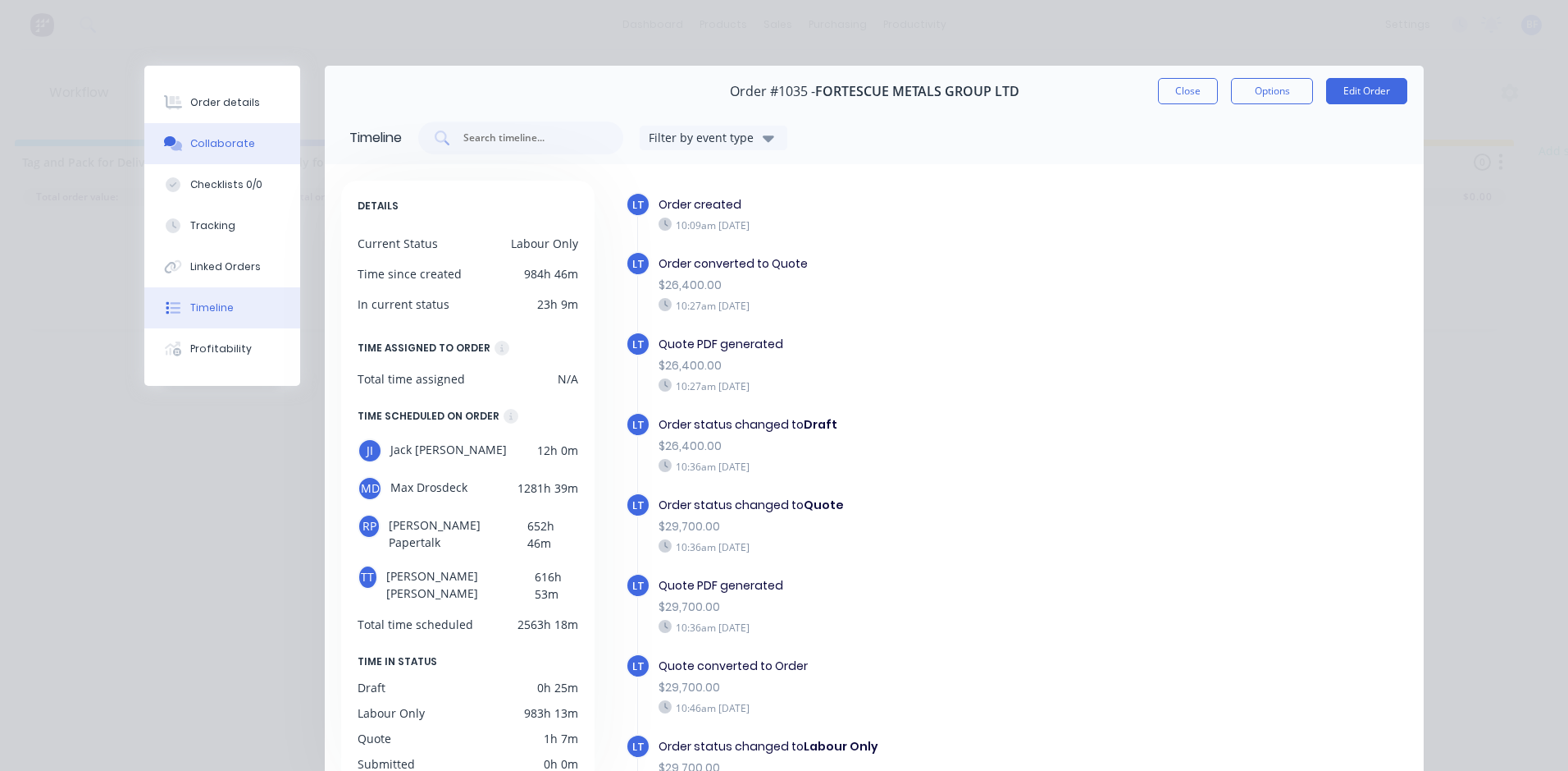
click at [209, 146] on div "Collaborate" at bounding box center [222, 144] width 65 height 14
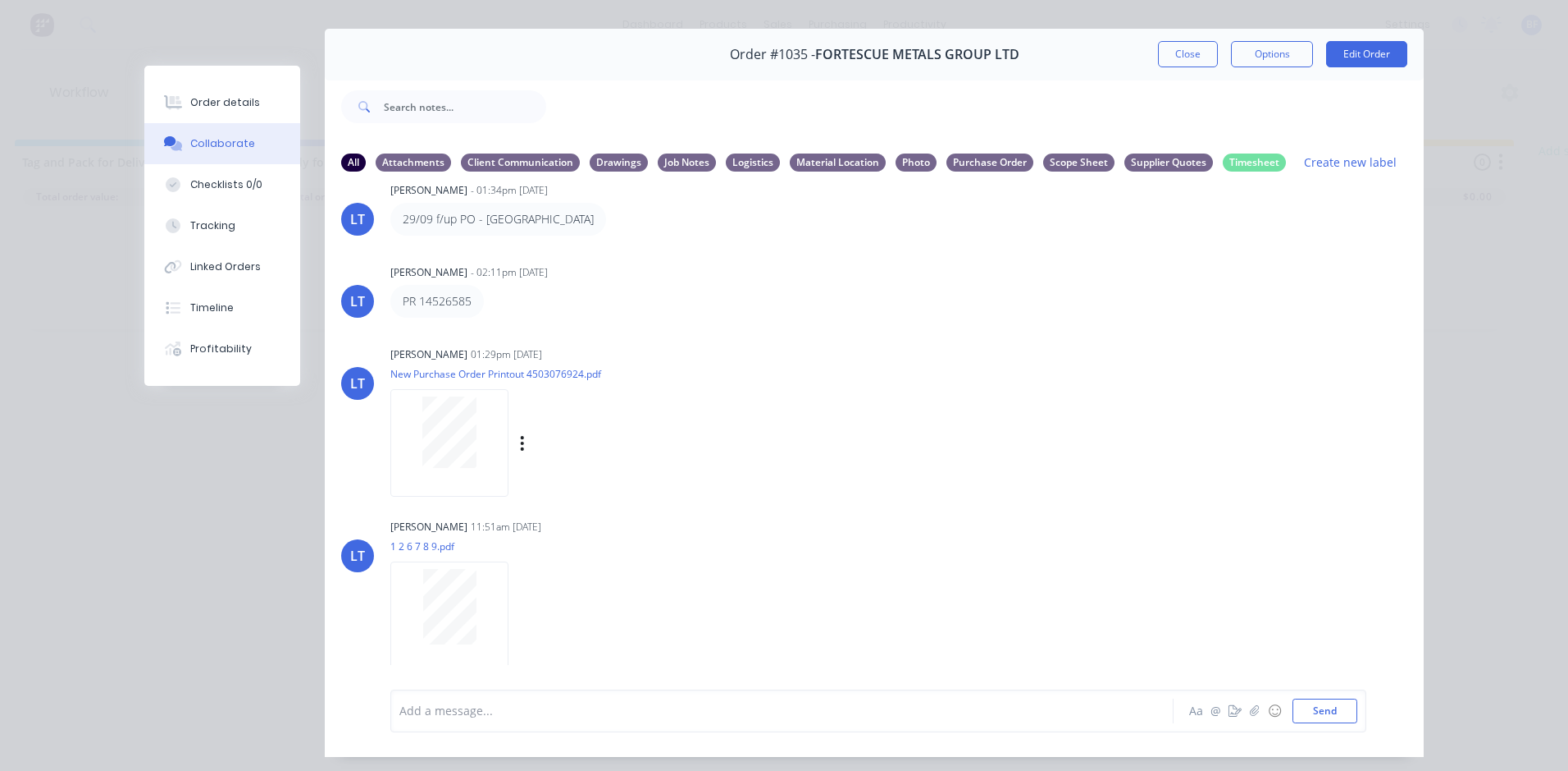
scroll to position [87, 0]
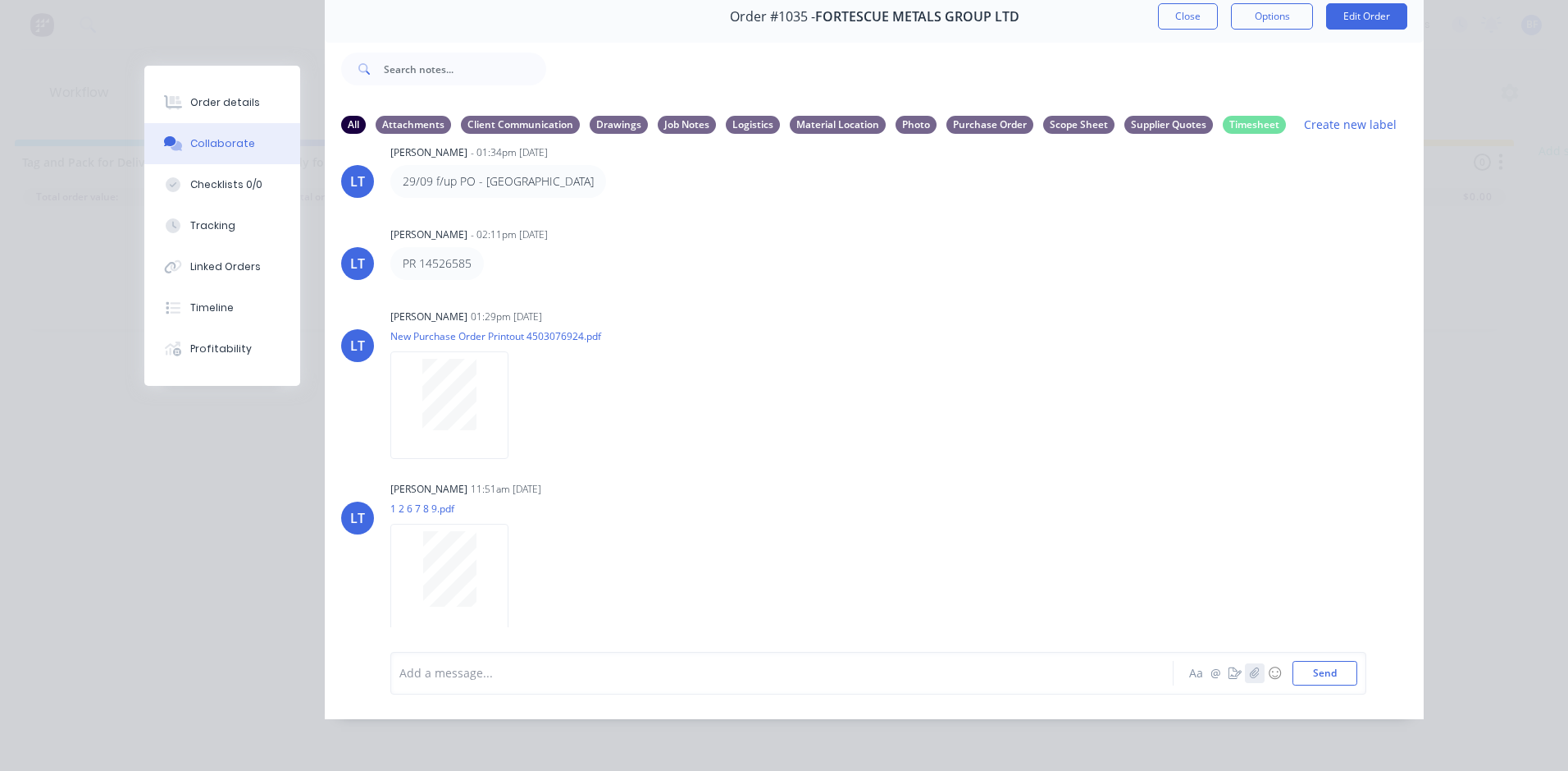
click at [1250, 671] on icon "button" at bounding box center [1254, 672] width 10 height 12
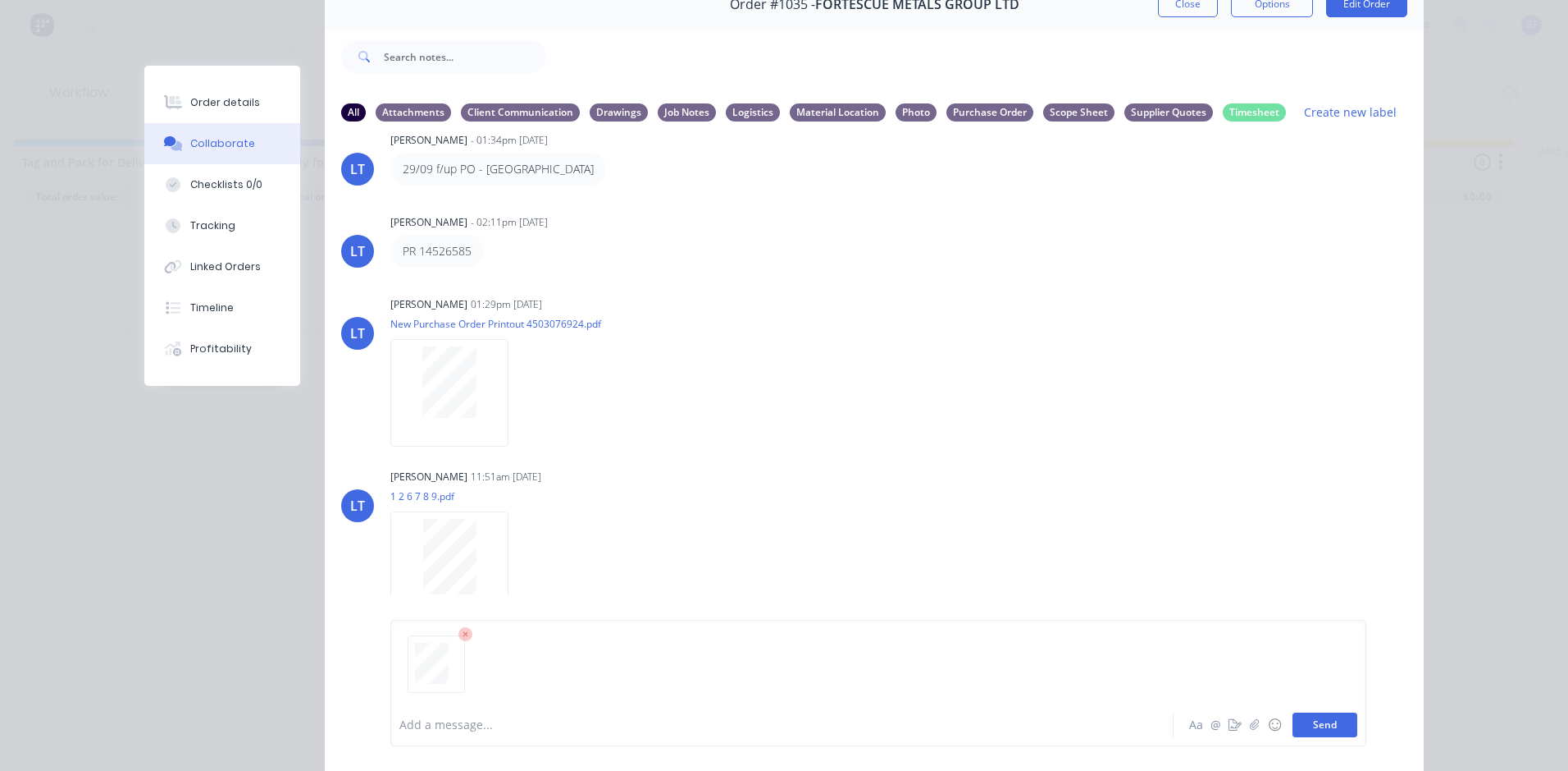
click at [1318, 725] on button "Send" at bounding box center [1325, 724] width 65 height 24
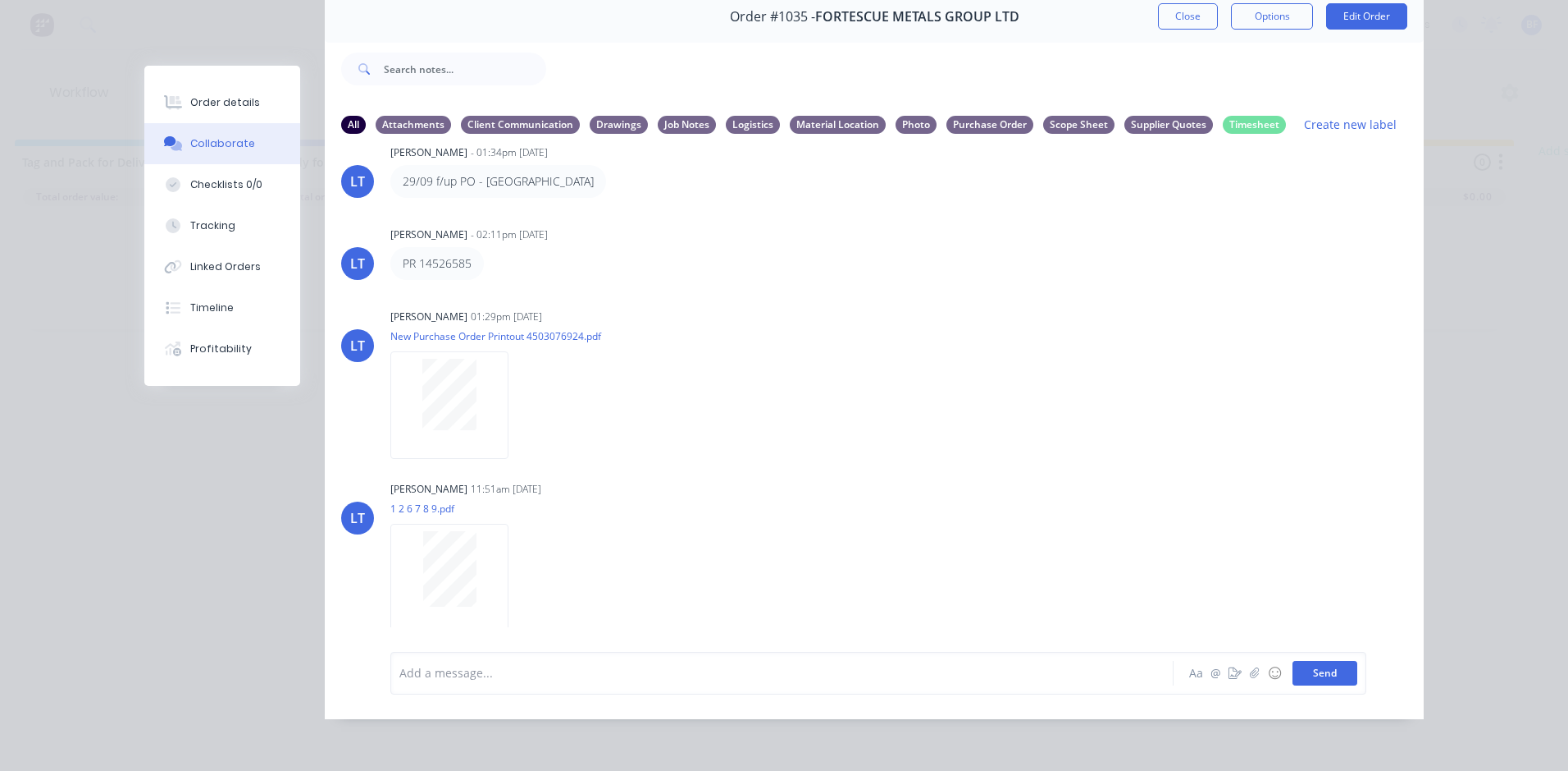
scroll to position [33, 0]
click at [1244, 115] on div "Timesheet" at bounding box center [1254, 124] width 63 height 18
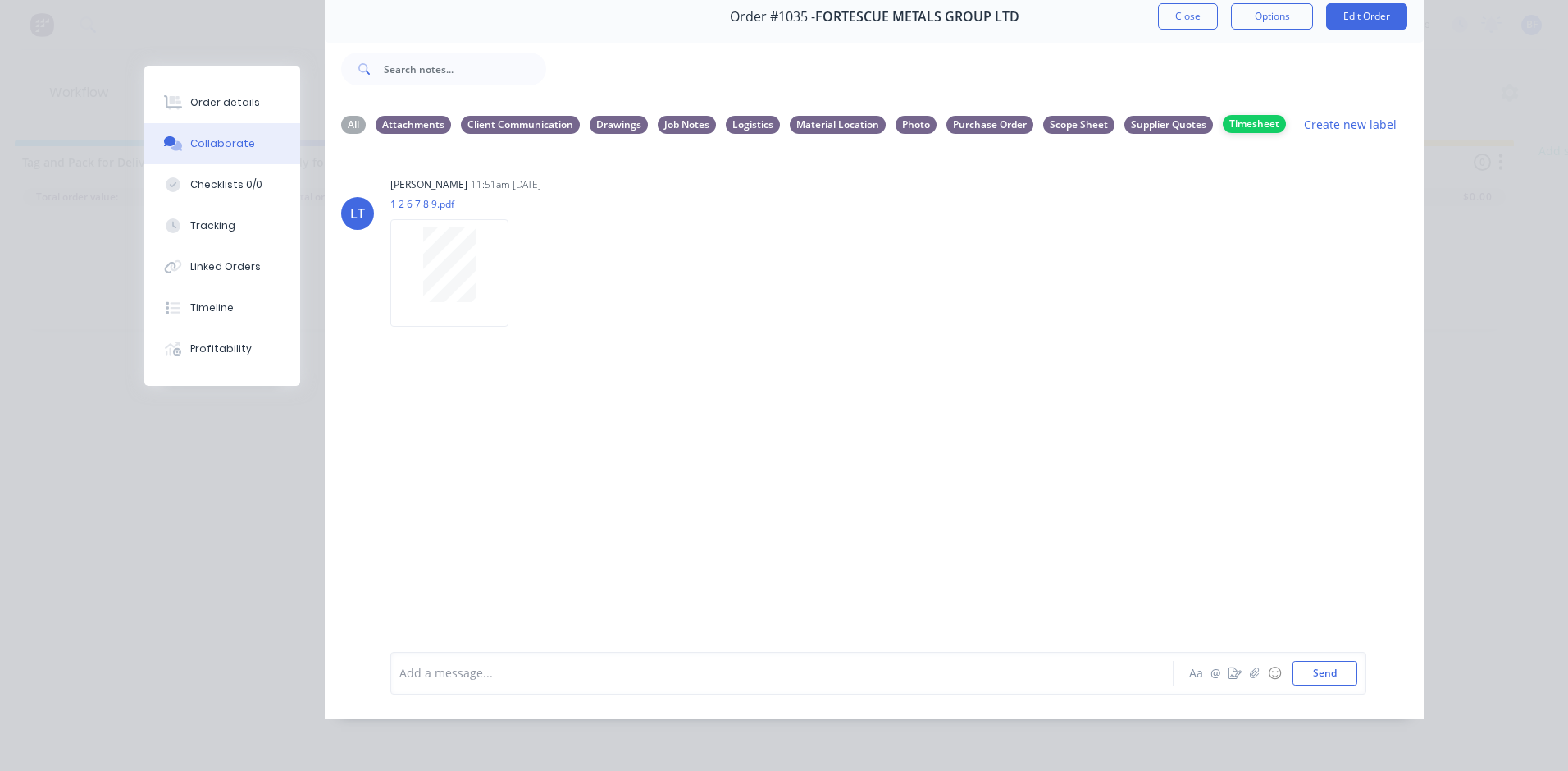
scroll to position [0, 0]
click at [390, 115] on div "Attachments" at bounding box center [414, 124] width 75 height 18
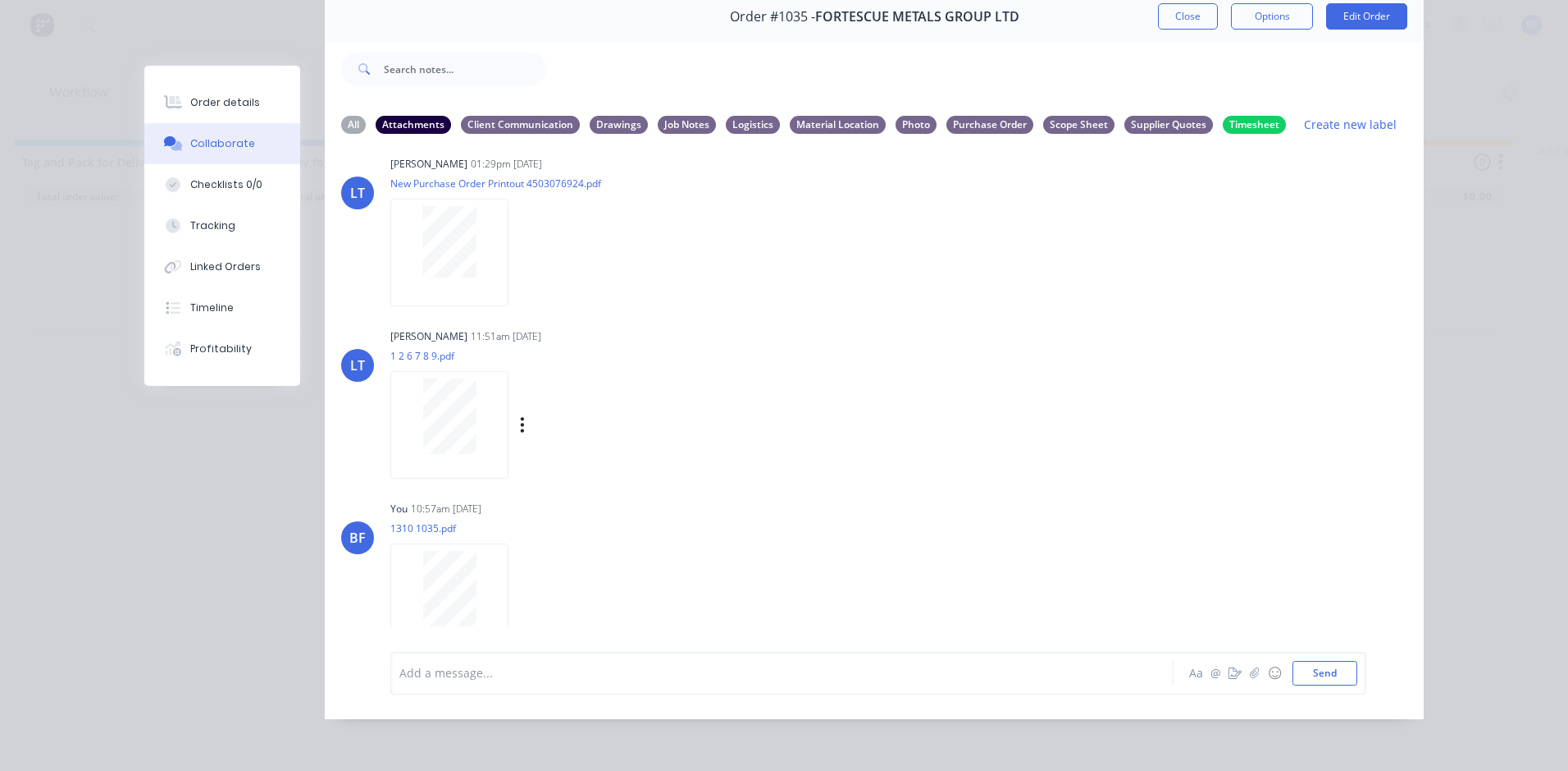
scroll to position [40, 0]
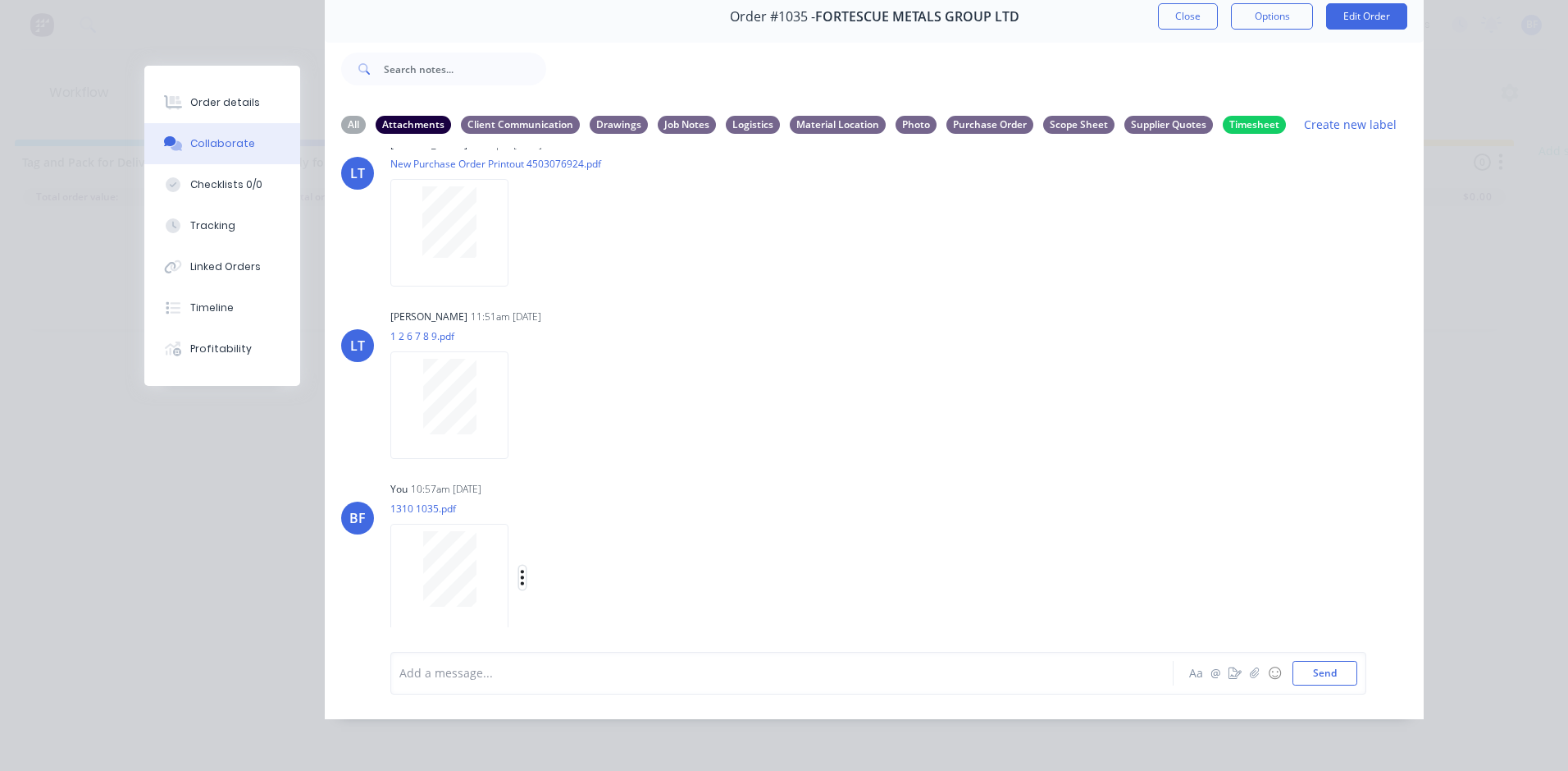
click at [520, 568] on icon "button" at bounding box center [522, 577] width 4 height 19
click at [581, 528] on button "Labels" at bounding box center [631, 542] width 185 height 37
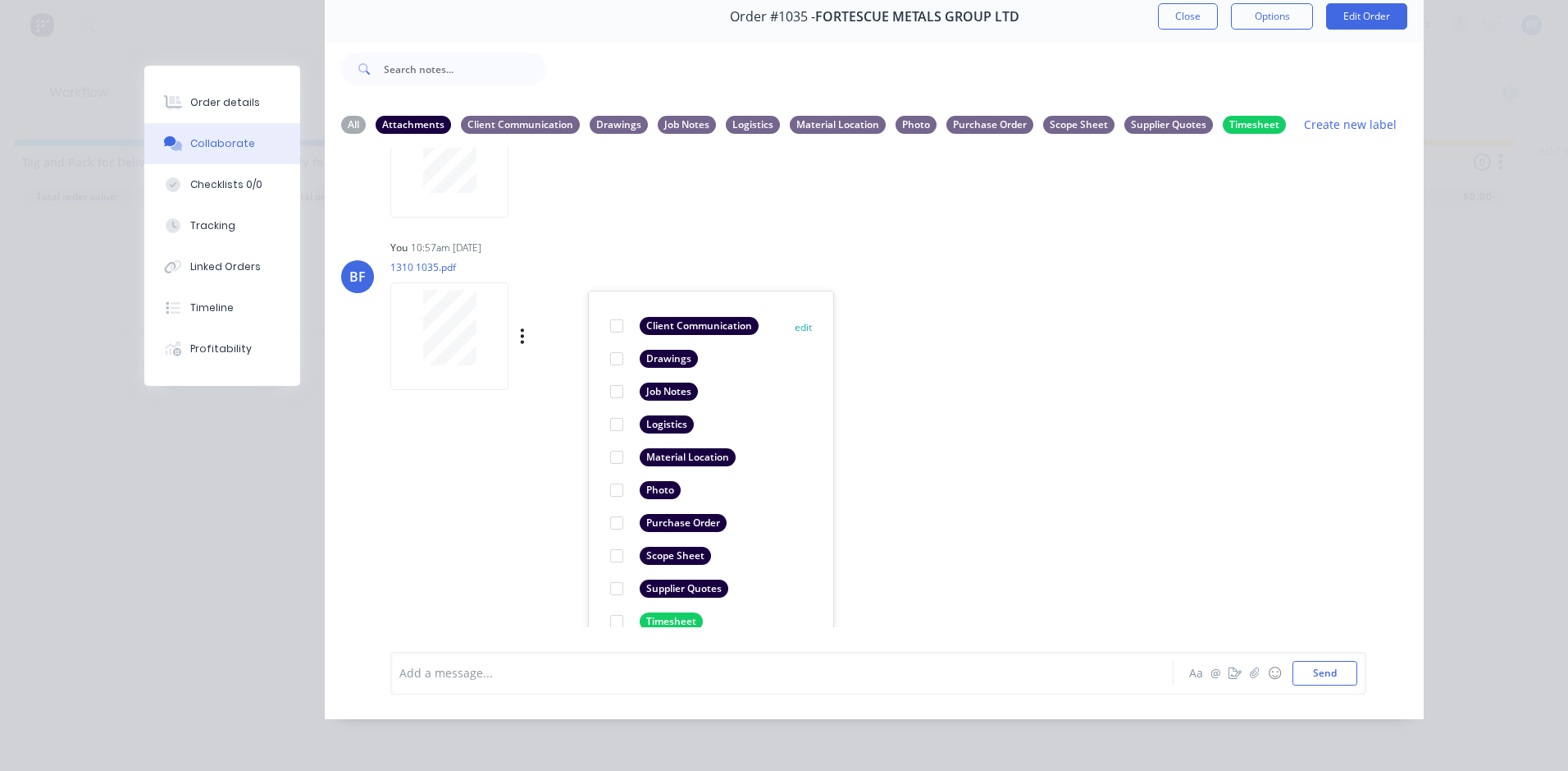
scroll to position [294, 0]
click at [612, 593] on div at bounding box center [616, 609] width 33 height 33
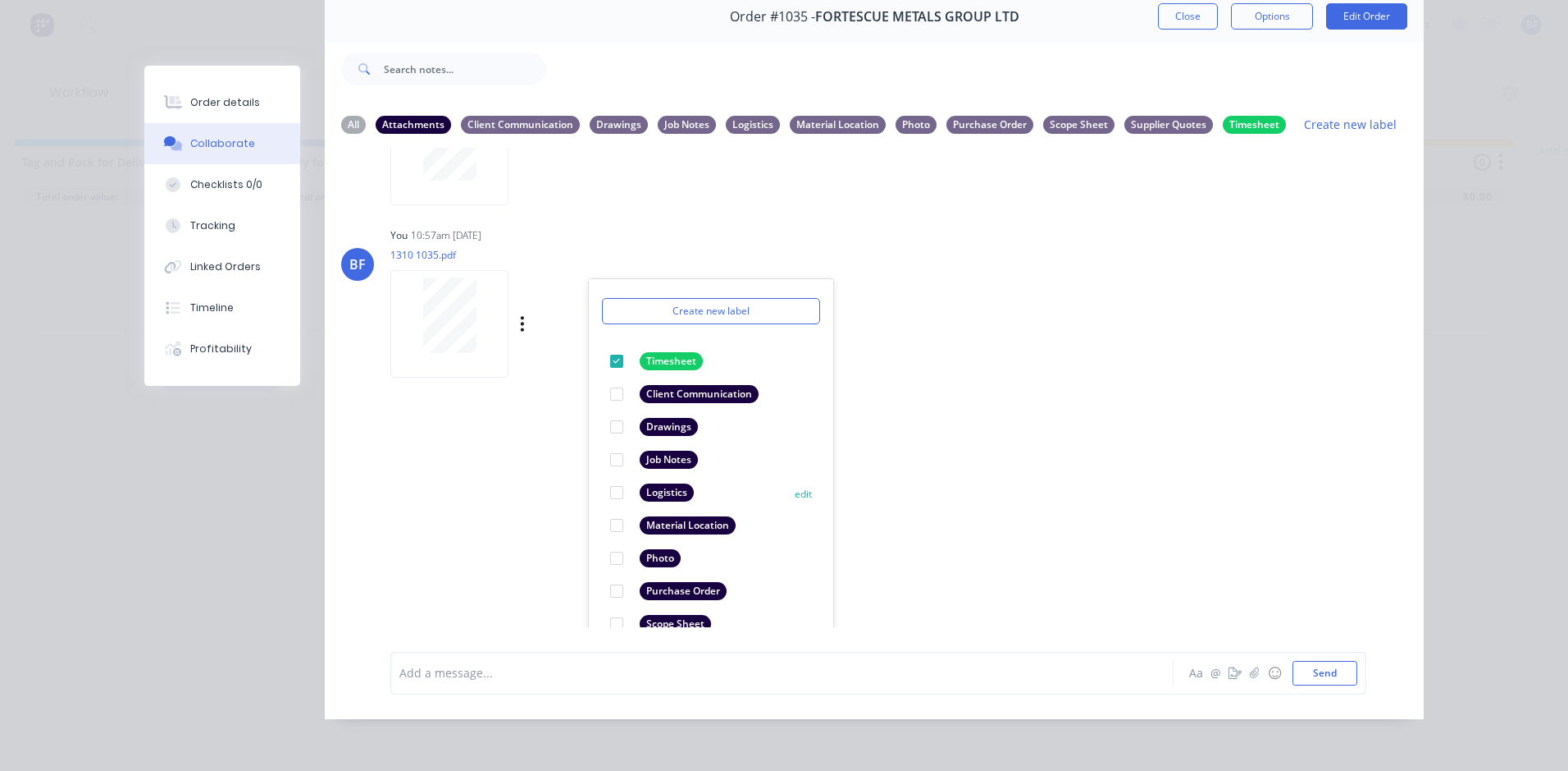
scroll to position [95, 0]
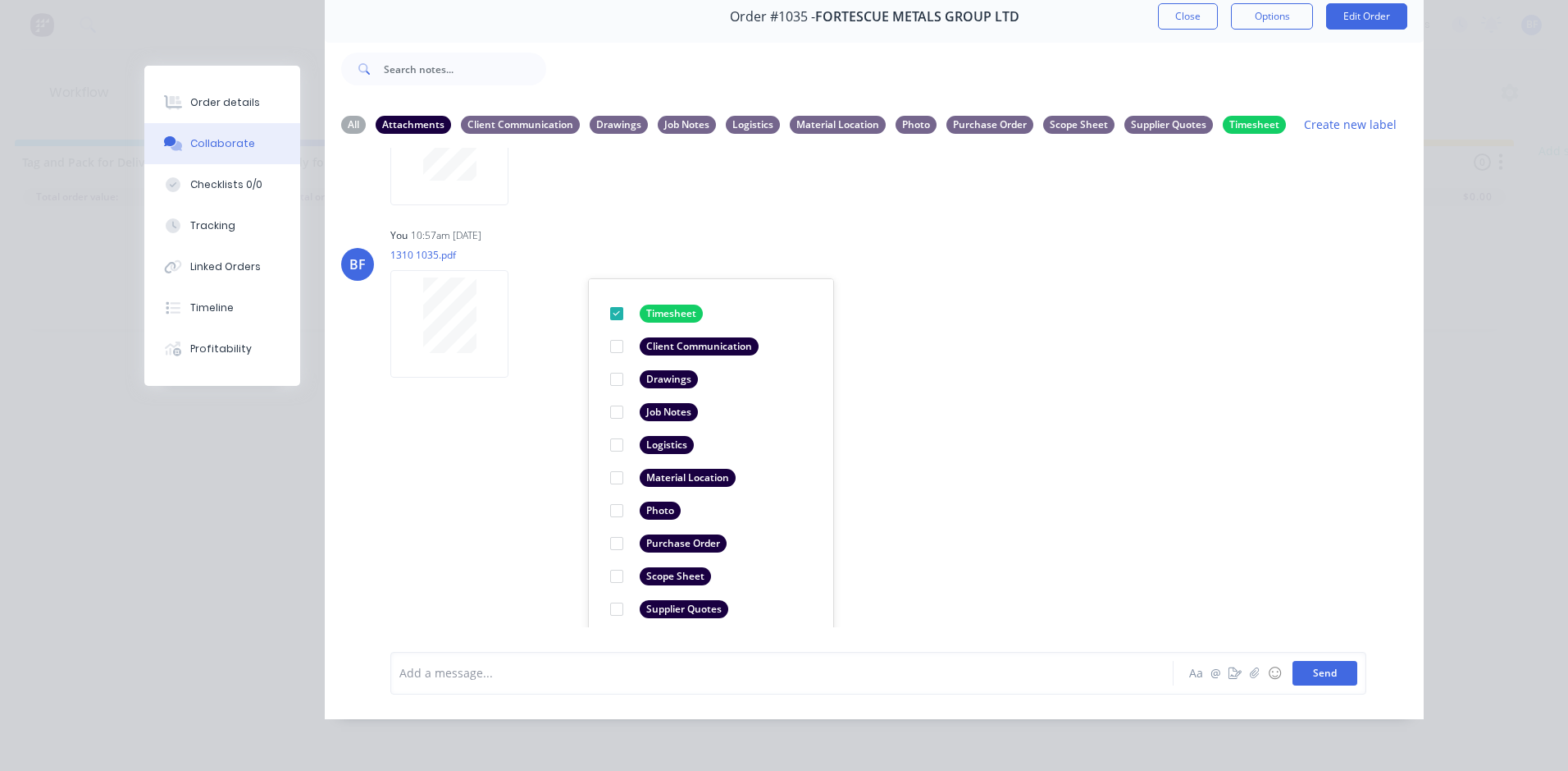
click at [1320, 672] on button "Send" at bounding box center [1325, 672] width 65 height 24
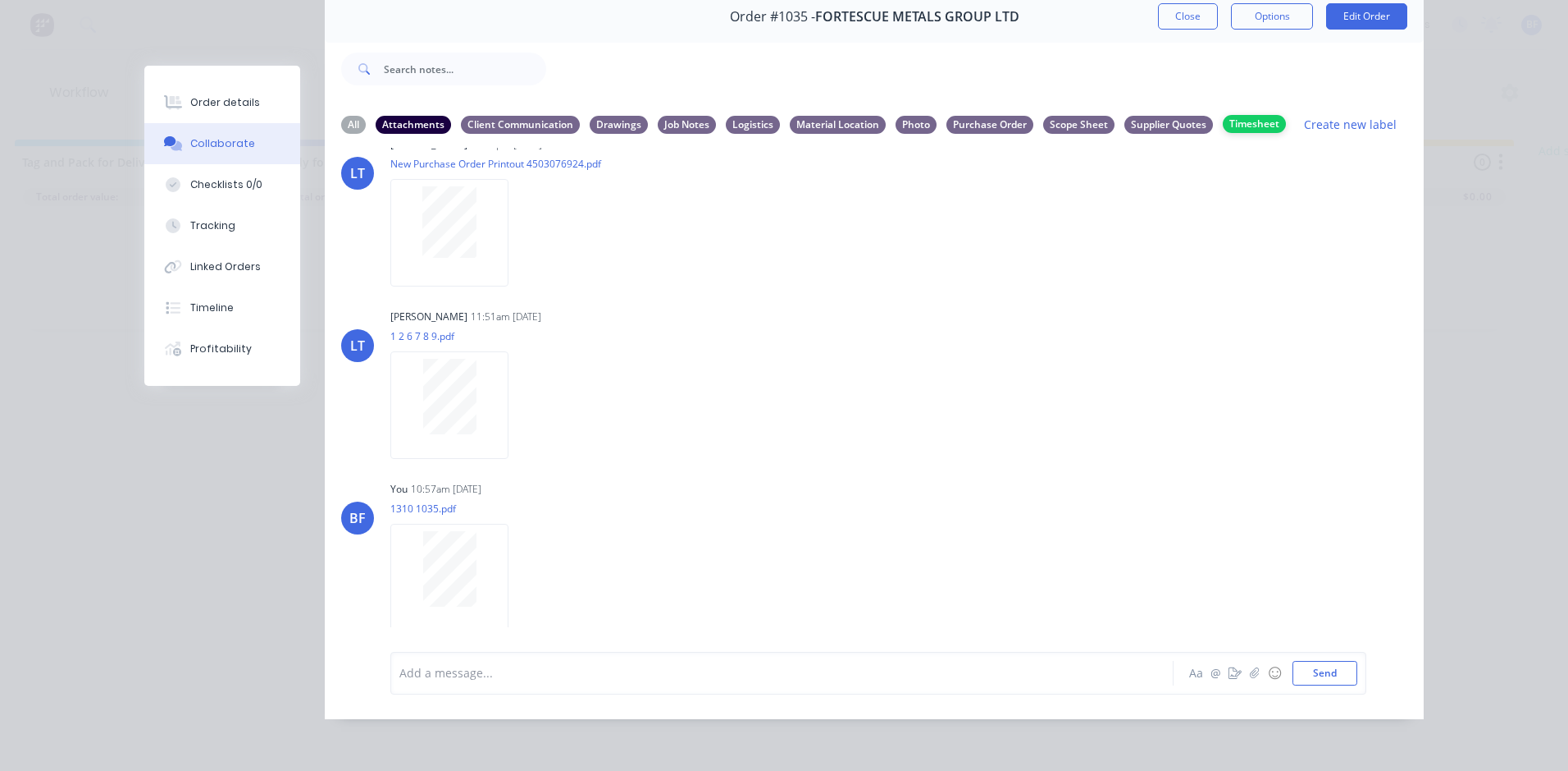
click at [1235, 115] on div "Timesheet" at bounding box center [1254, 124] width 63 height 18
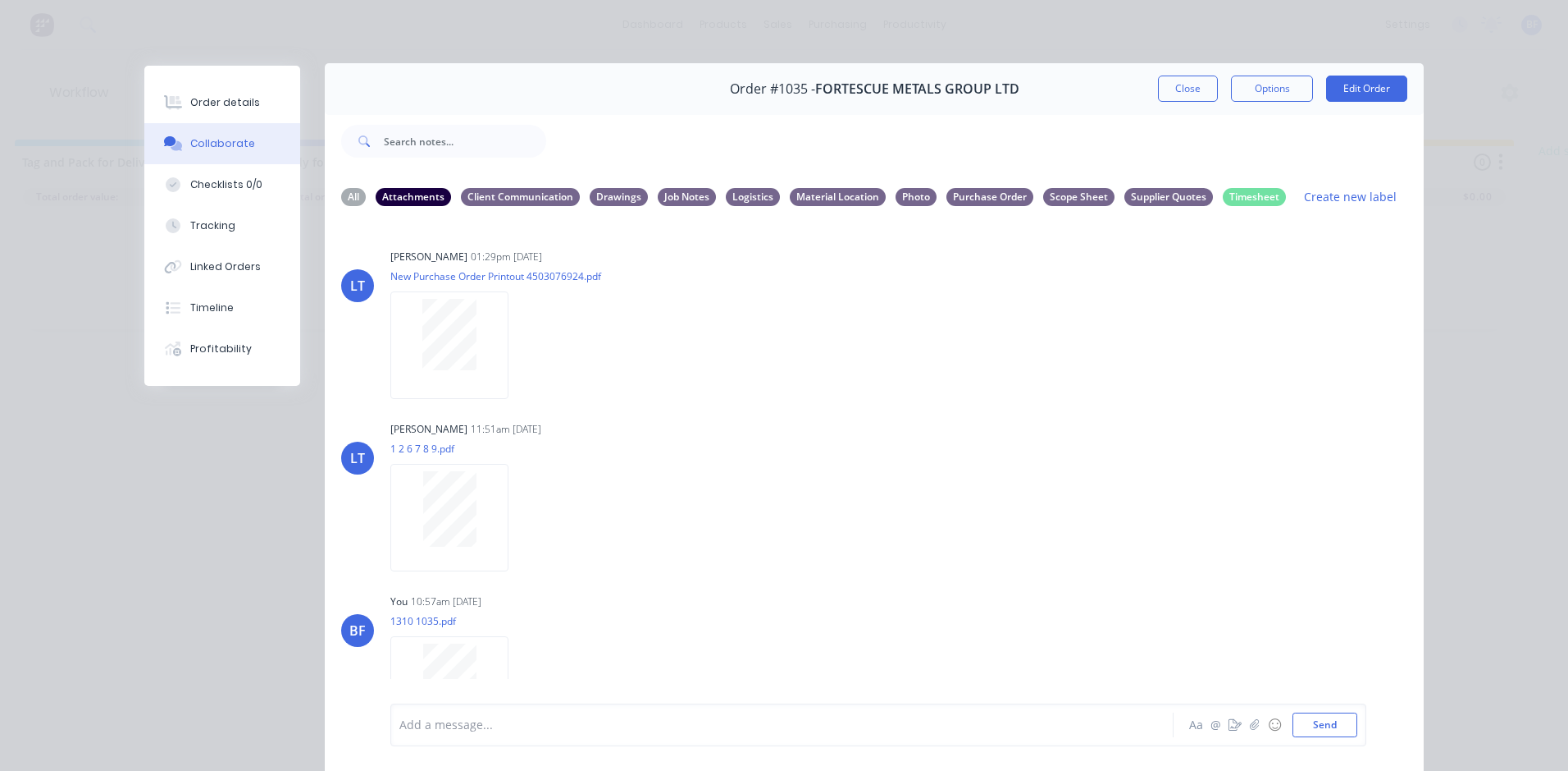
scroll to position [0, 0]
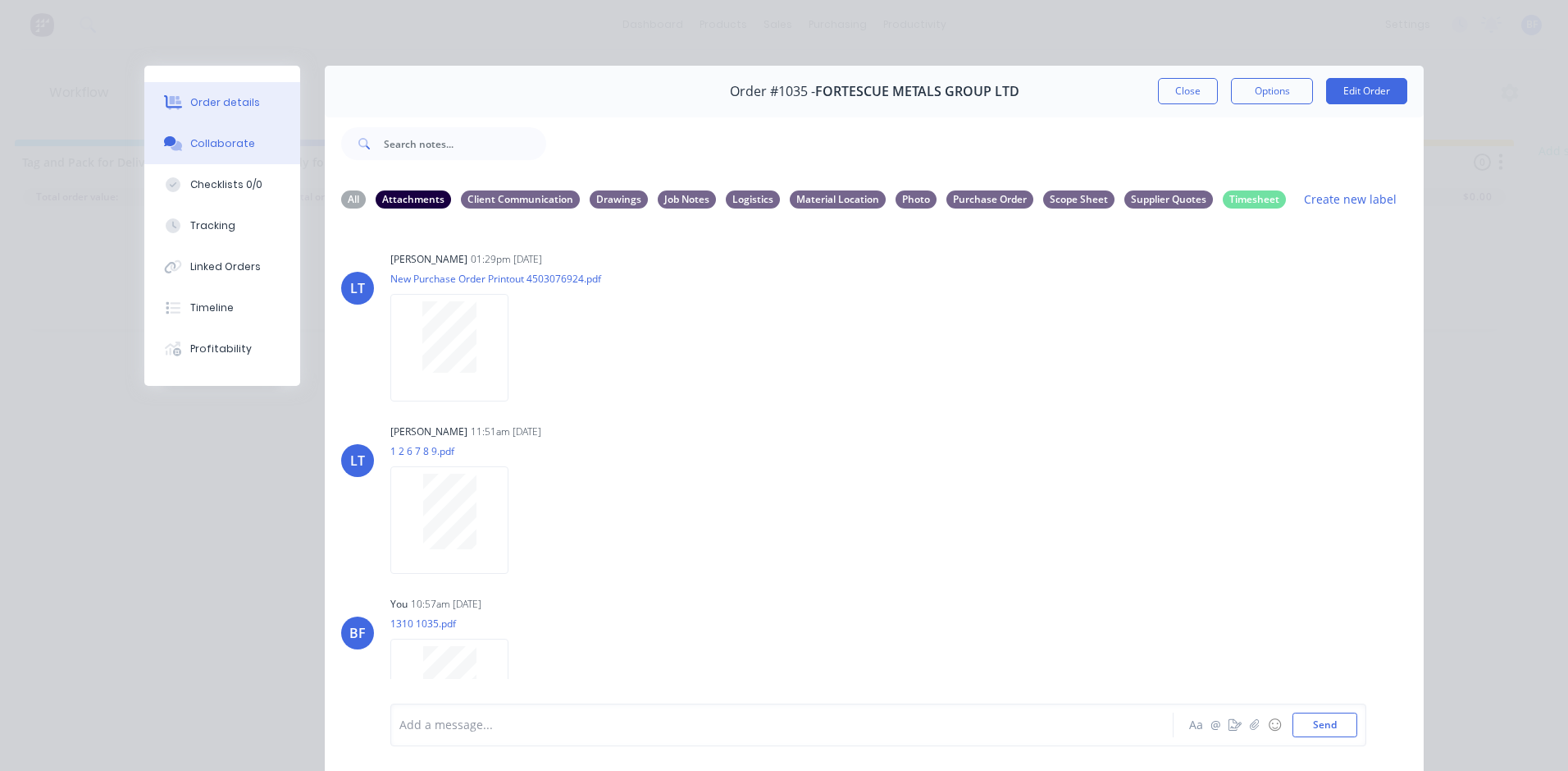
click at [206, 101] on div "Order details" at bounding box center [225, 102] width 70 height 14
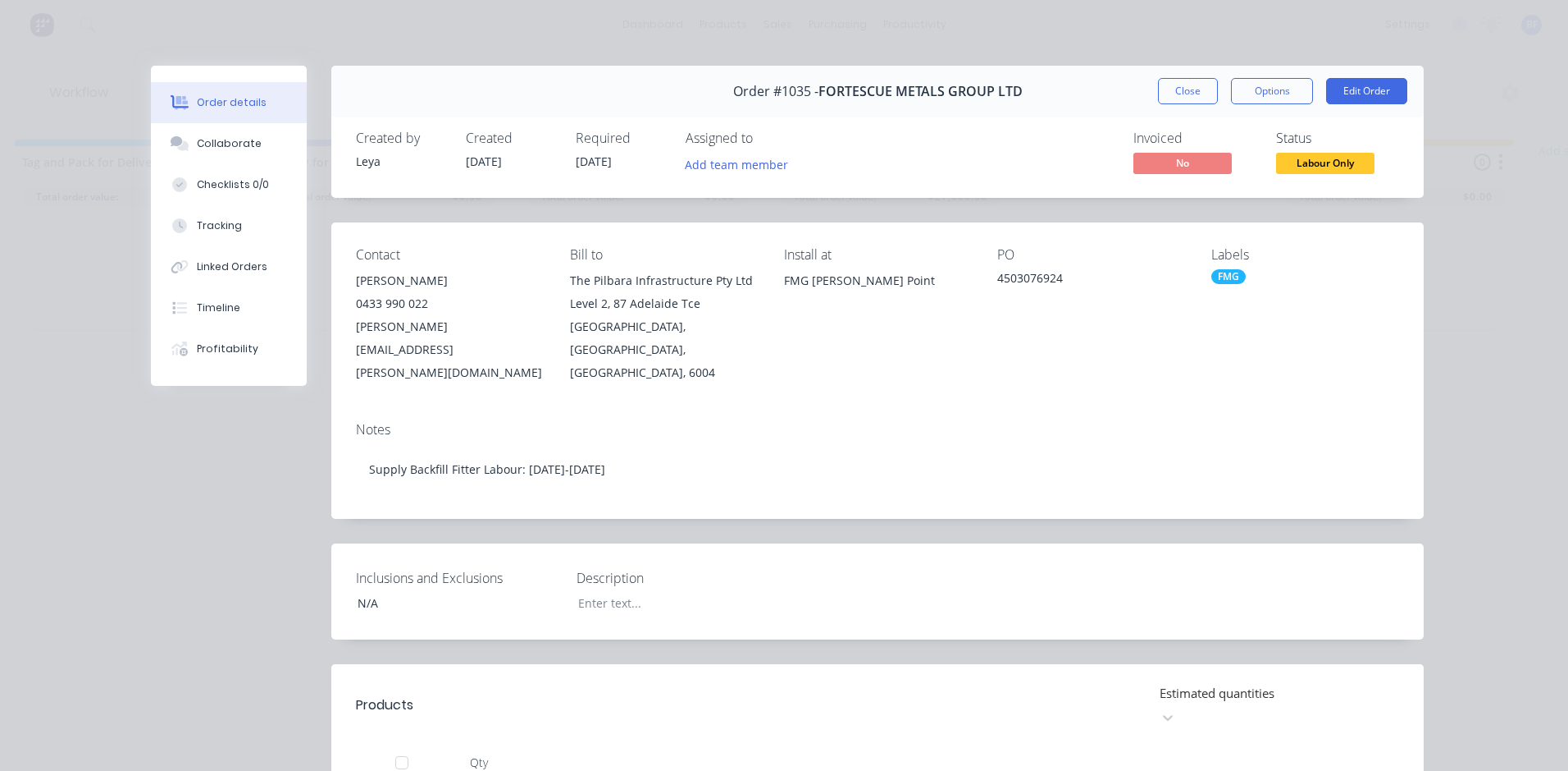
click at [1205, 85] on button "Close" at bounding box center [1188, 91] width 60 height 26
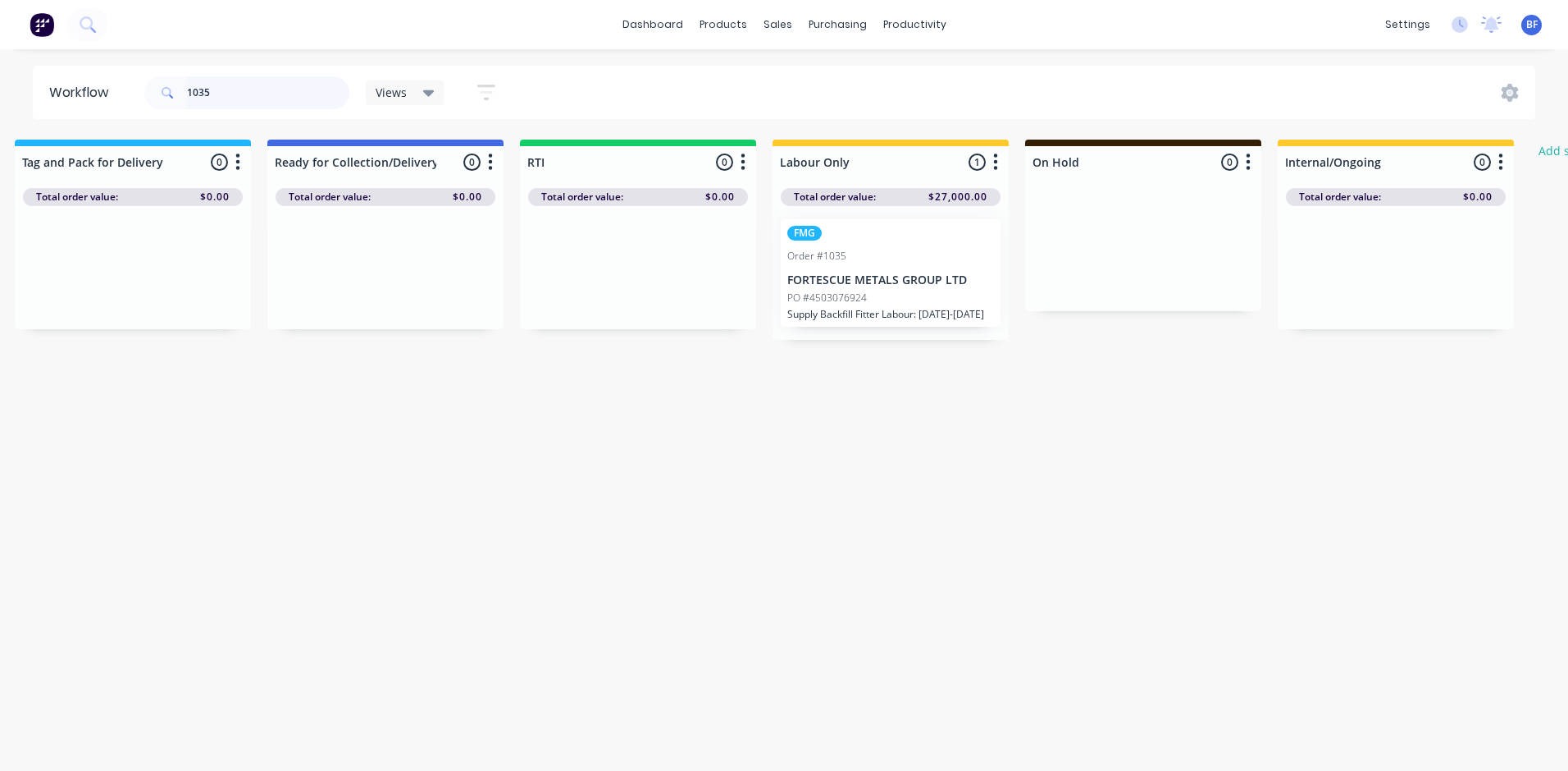
drag, startPoint x: 227, startPoint y: 89, endPoint x: 112, endPoint y: 92, distance: 115.0
click at [112, 92] on header "Workflow 1035 Views Save new view None (Default) edit Labour Only edit VIEW ALL…" at bounding box center [785, 92] width 1503 height 53
type input "1204"
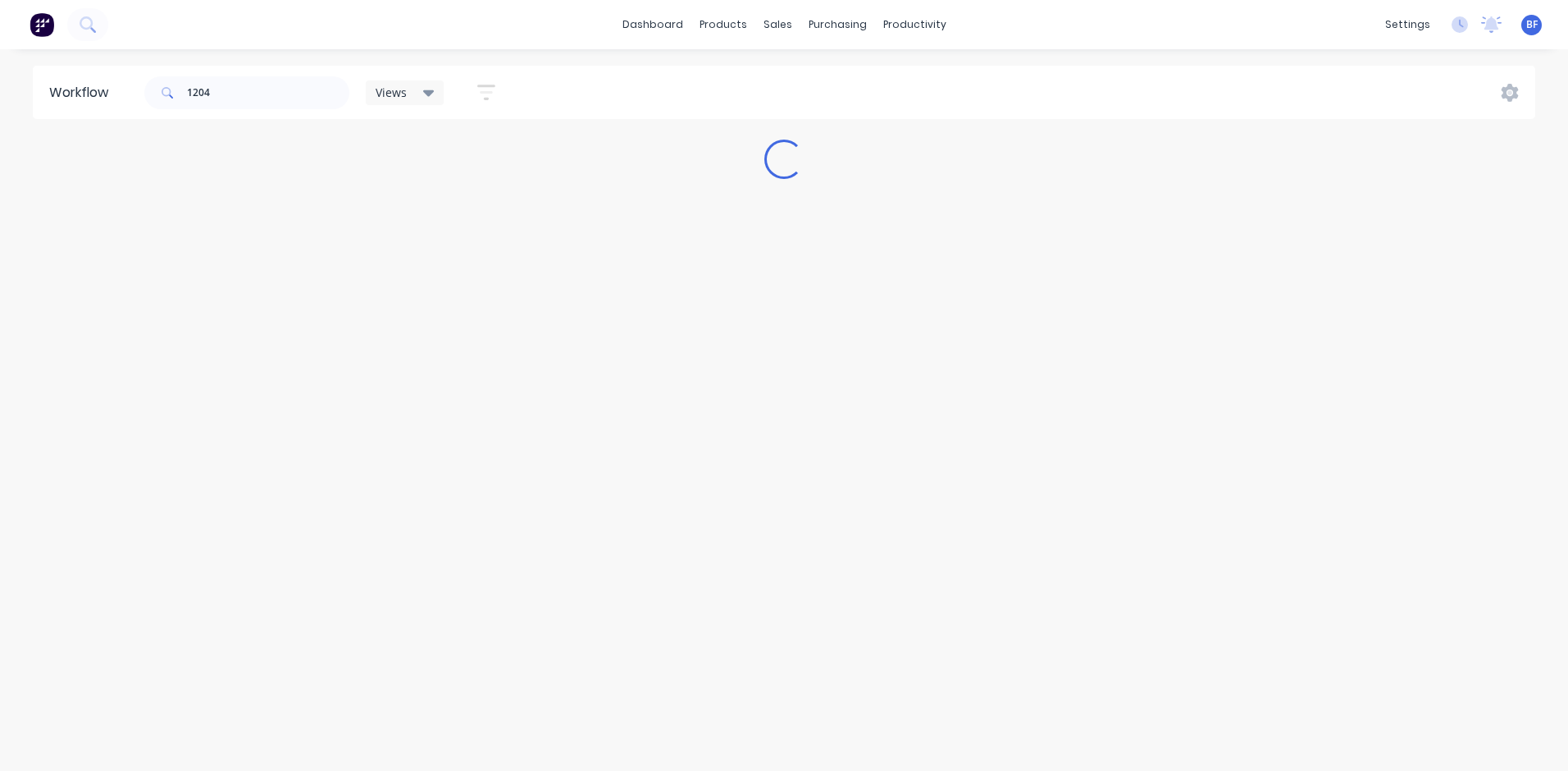
click at [173, 92] on icon at bounding box center [167, 92] width 12 height 12
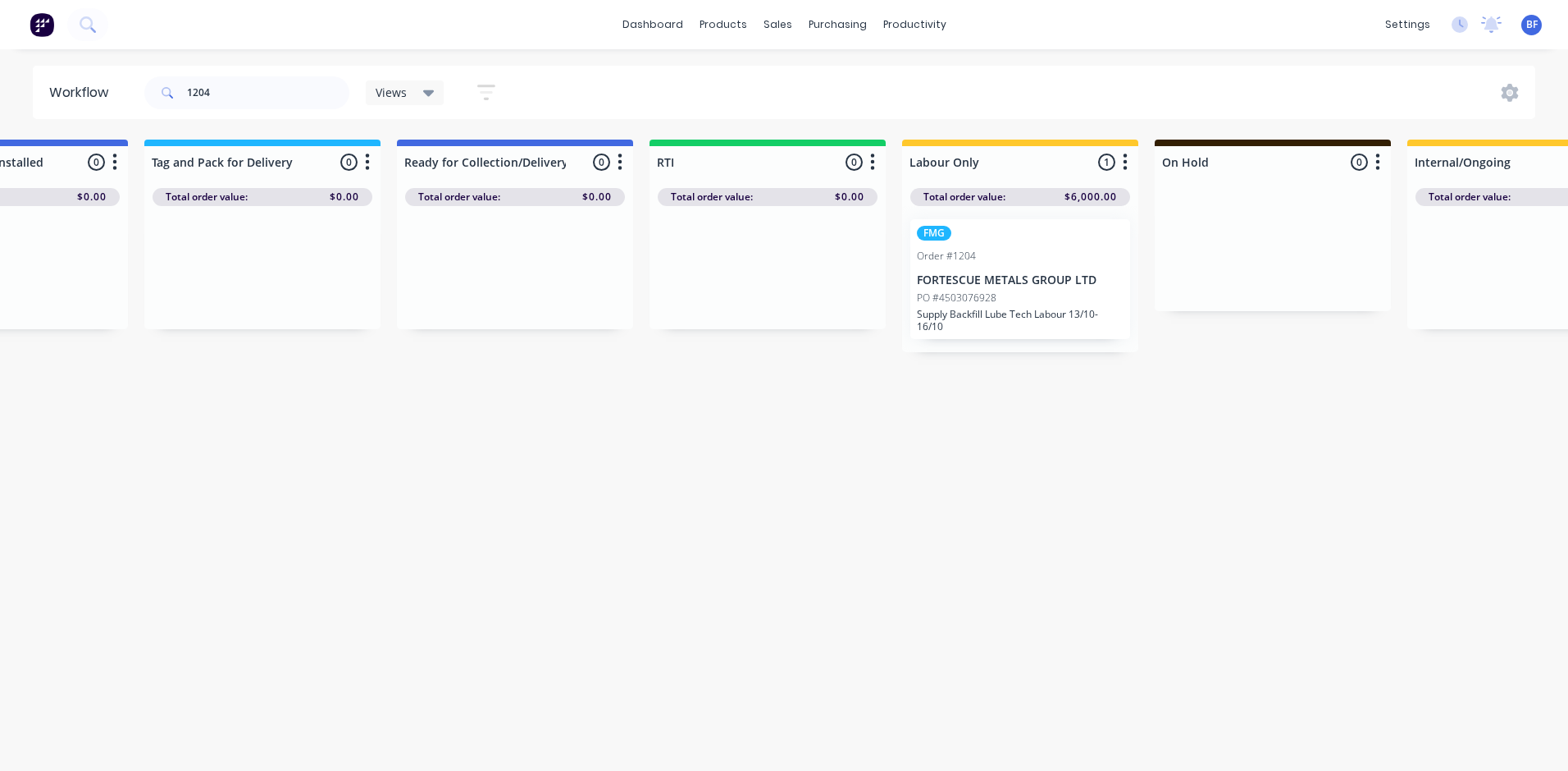
scroll to position [0, 2419]
click at [986, 292] on p "PO #4503076928" at bounding box center [954, 298] width 80 height 14
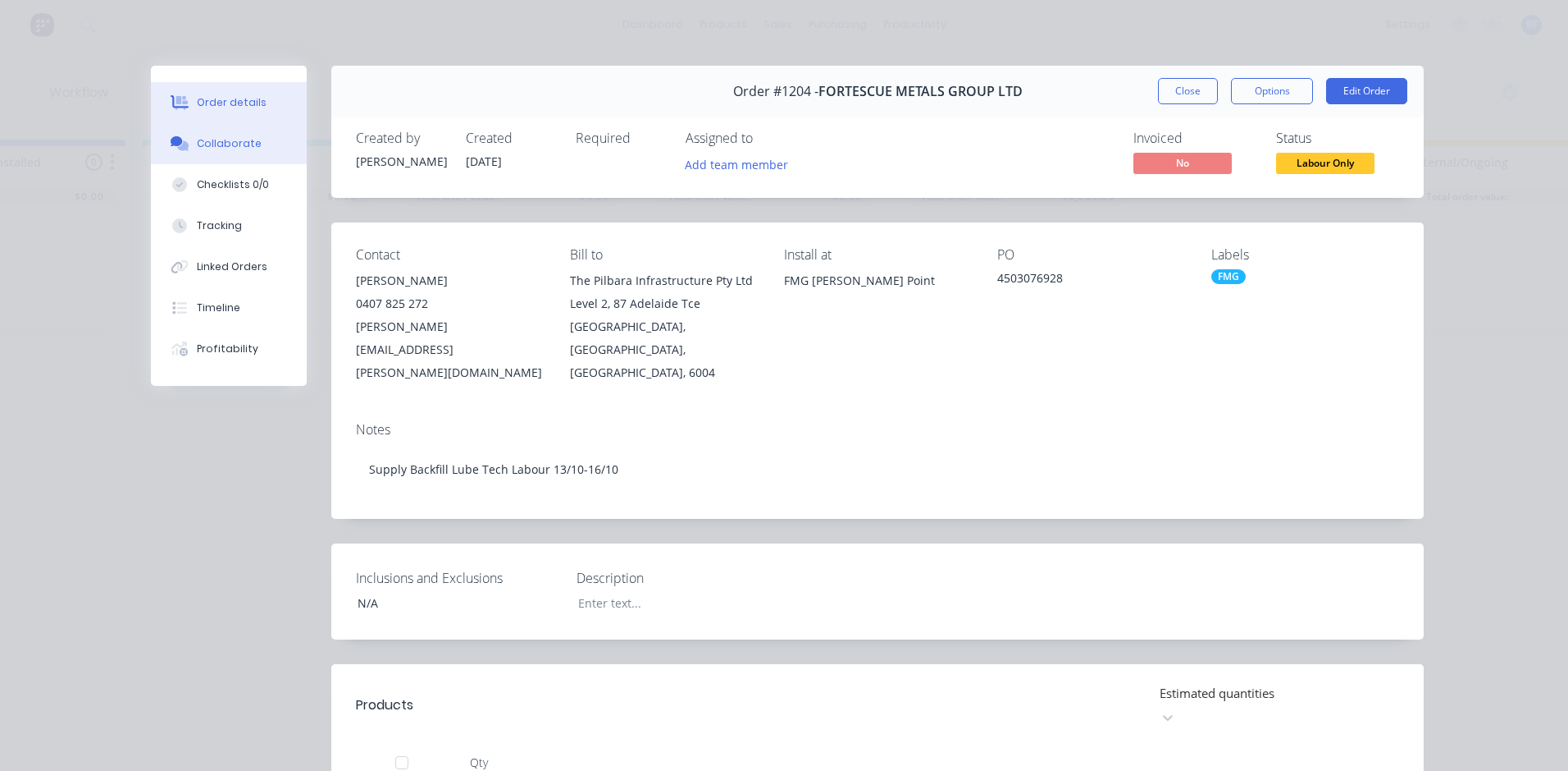
click at [246, 139] on div "Collaborate" at bounding box center [229, 144] width 65 height 14
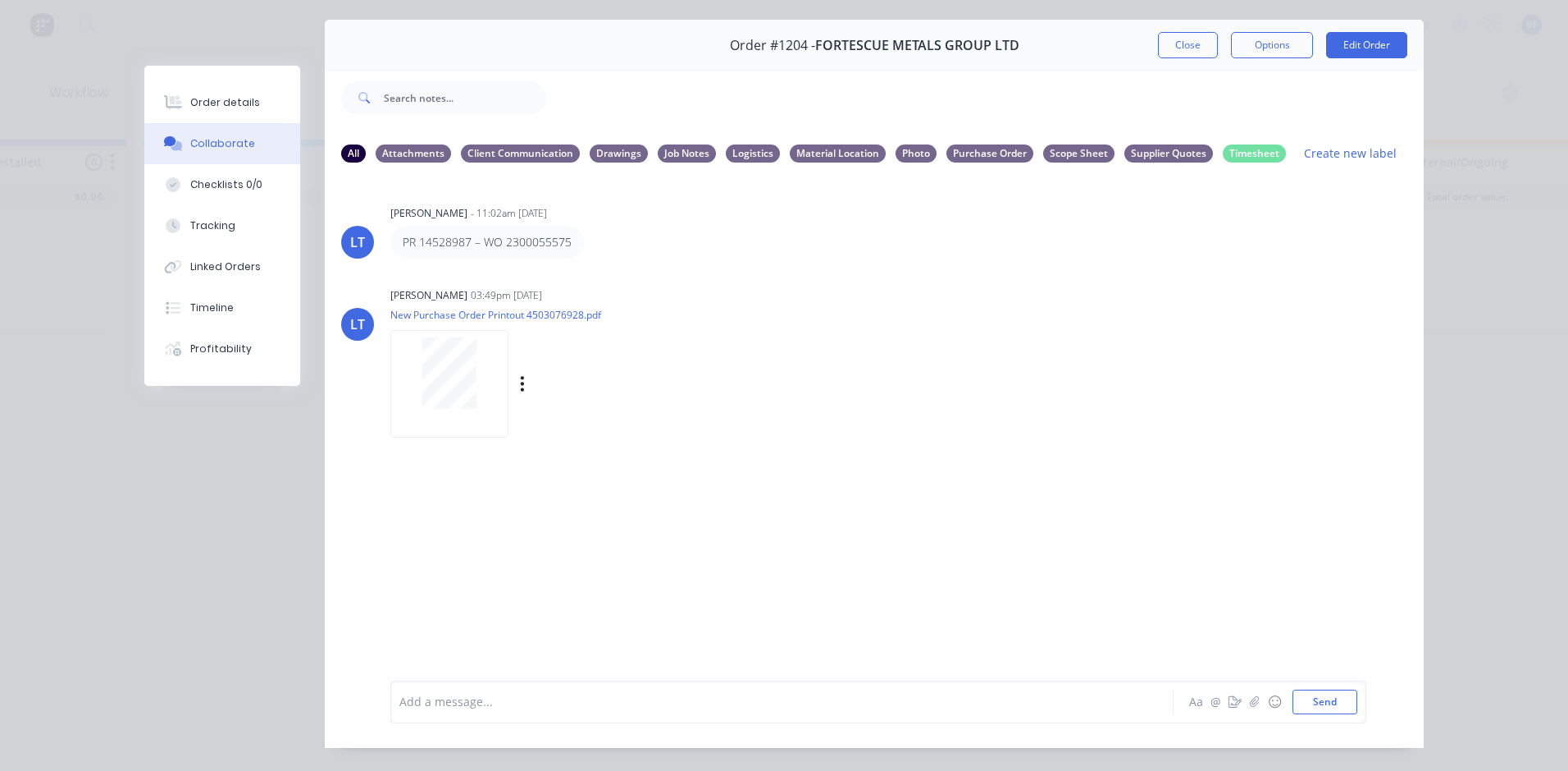
scroll to position [87, 0]
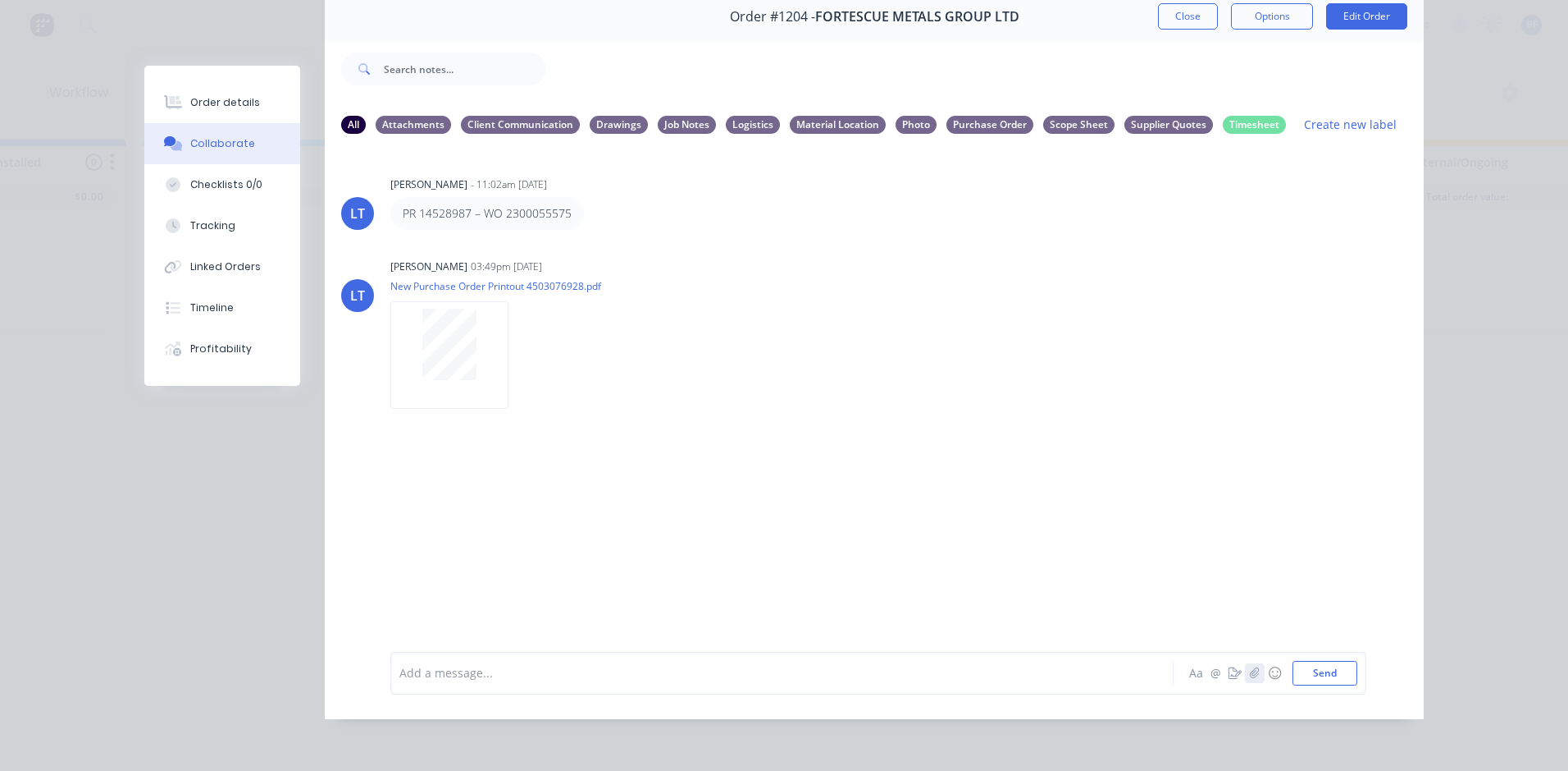
click at [1249, 679] on button "button" at bounding box center [1255, 673] width 20 height 20
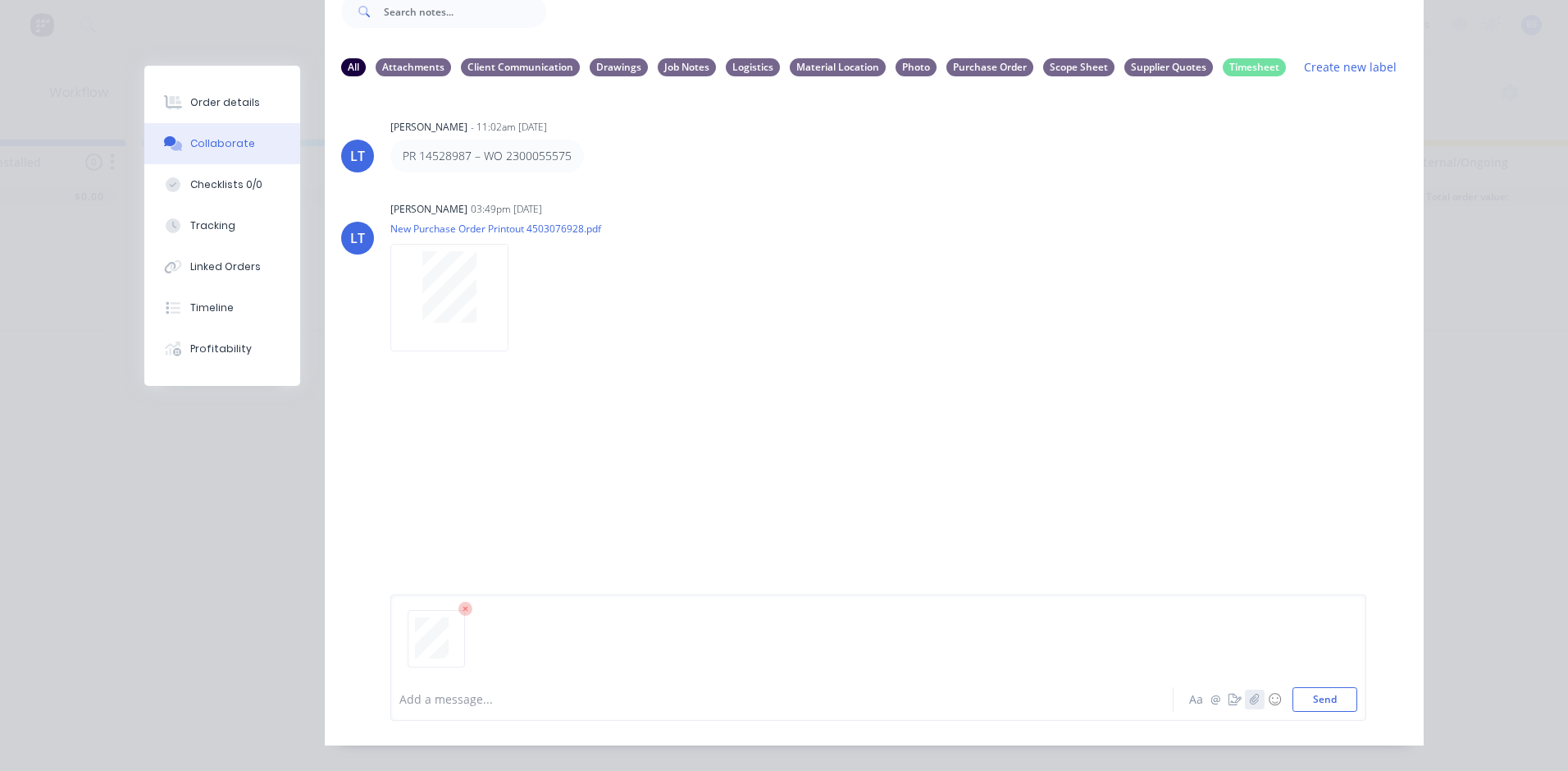
scroll to position [171, 0]
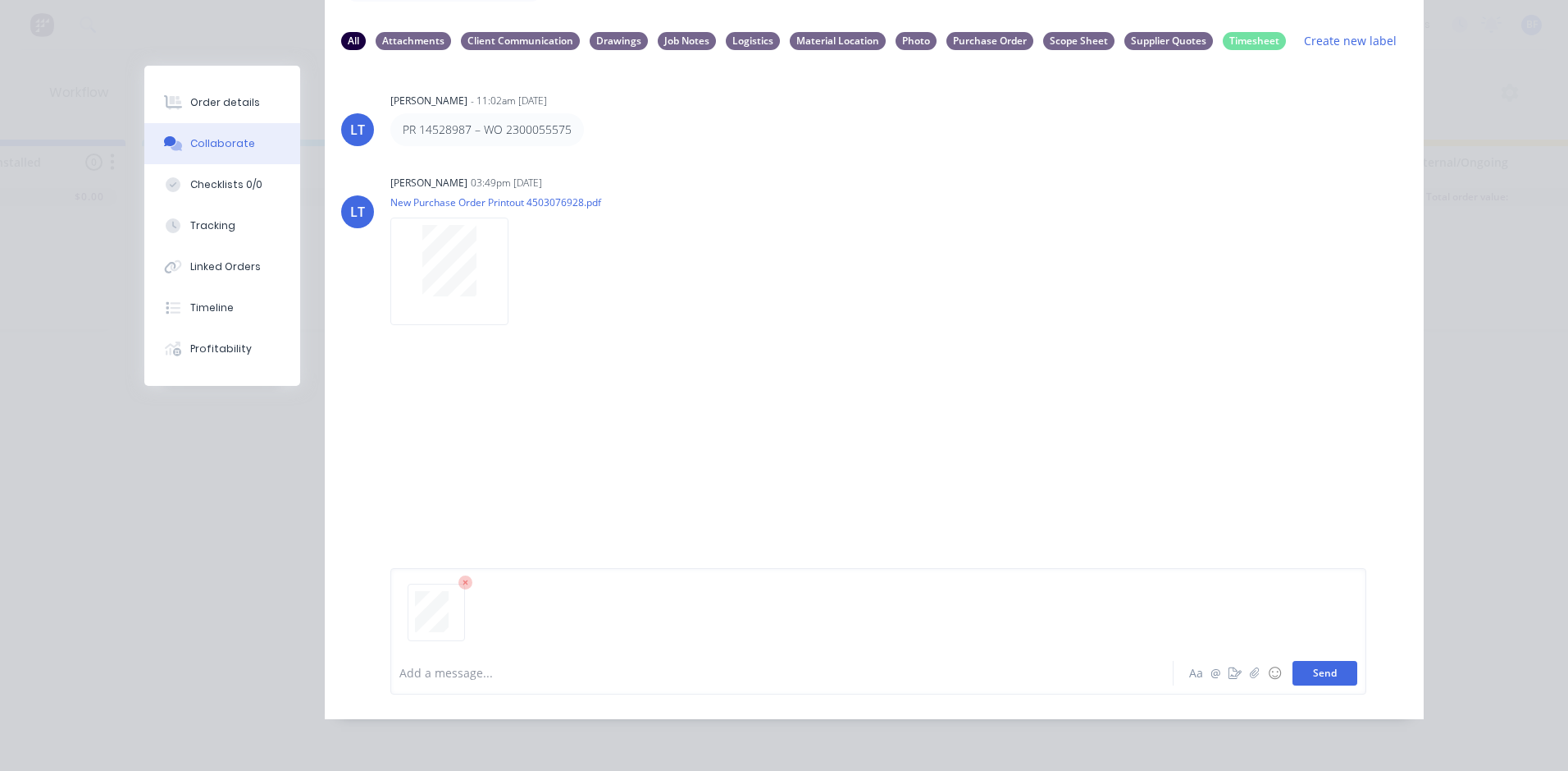
click at [1314, 675] on button "Send" at bounding box center [1325, 672] width 65 height 24
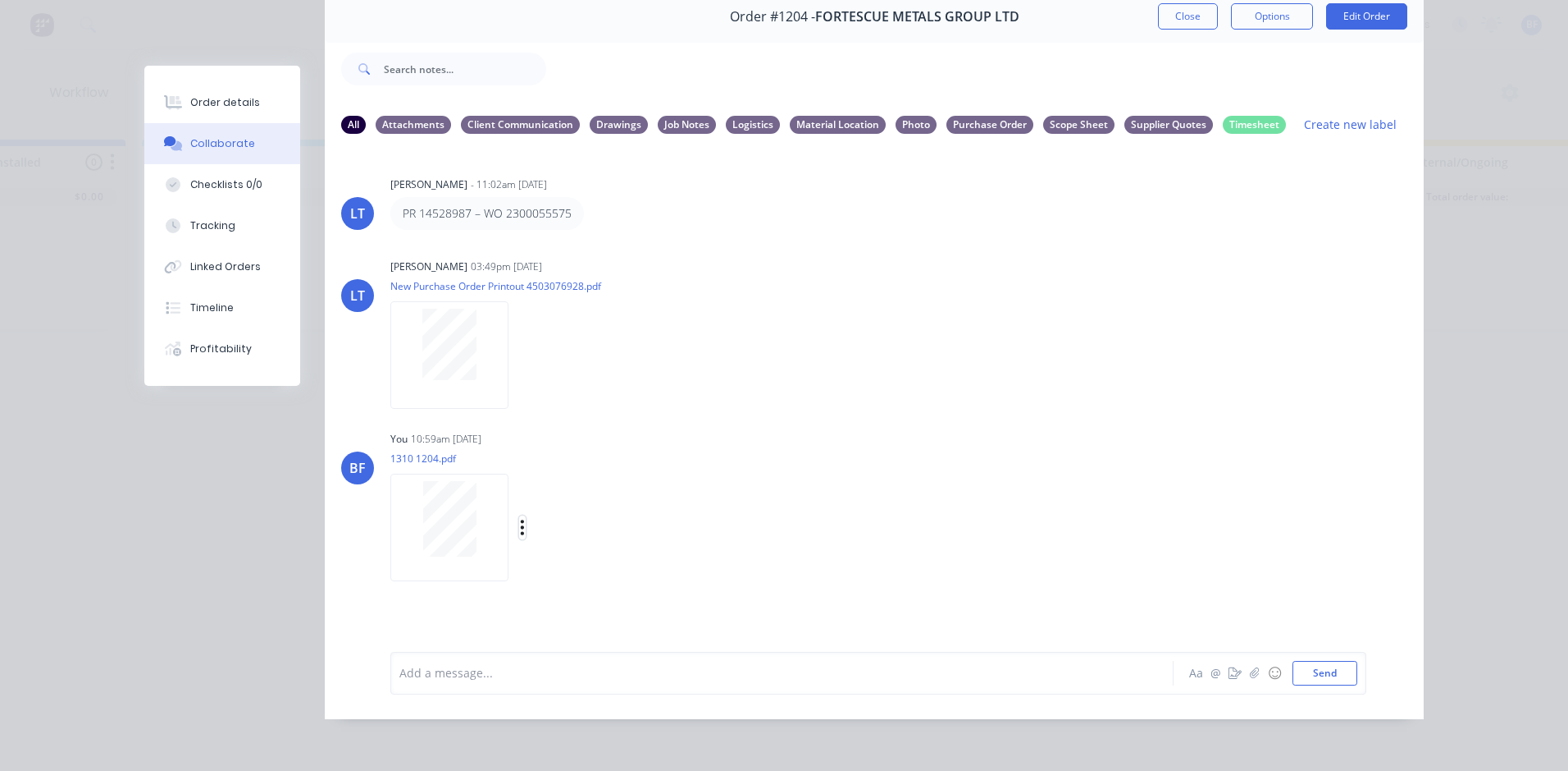
click at [520, 518] on icon "button" at bounding box center [522, 527] width 4 height 19
click at [573, 530] on button "Labels" at bounding box center [631, 533] width 185 height 37
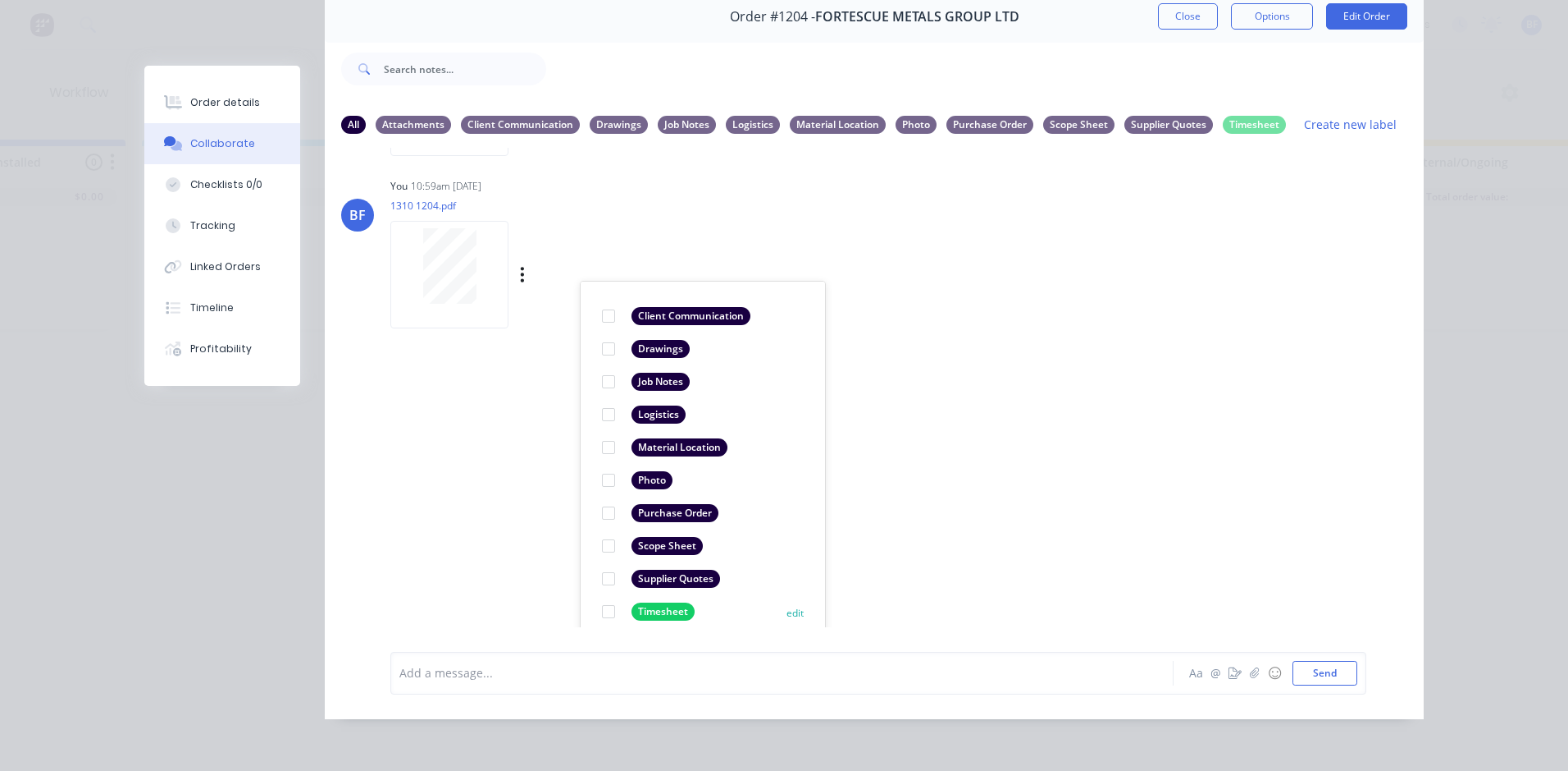
scroll to position [255, 0]
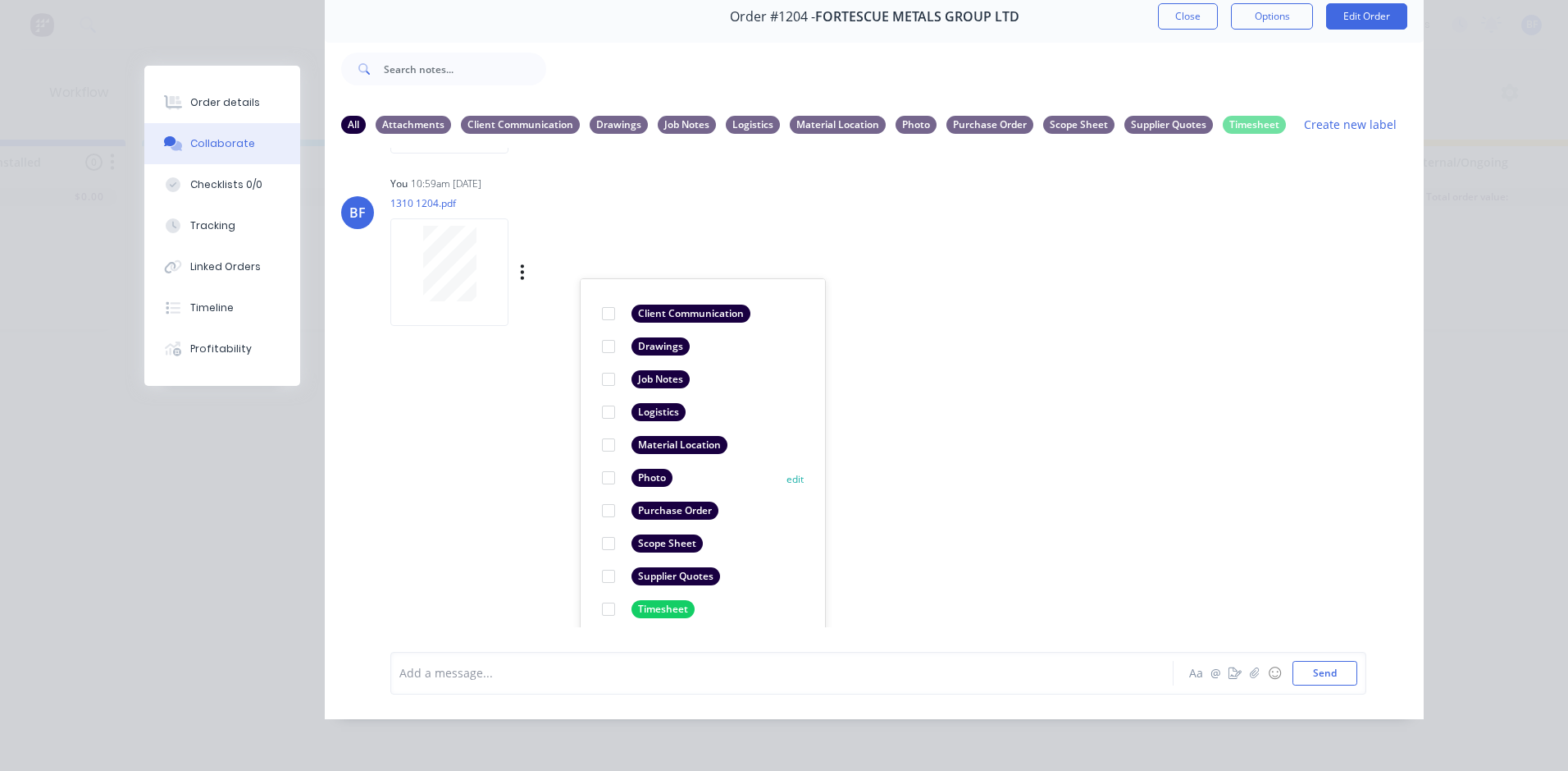
click at [599, 595] on div at bounding box center [608, 609] width 33 height 33
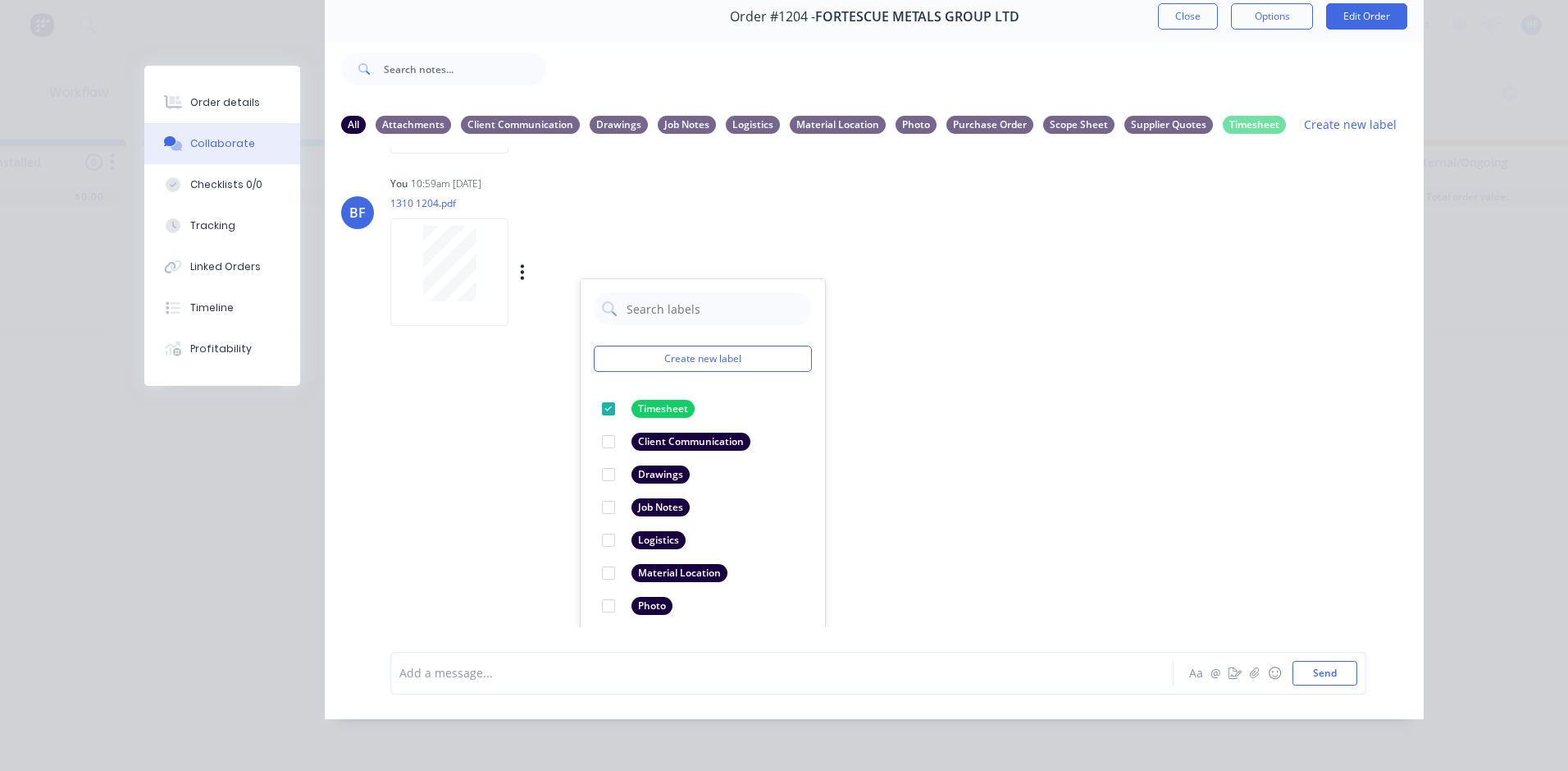
scroll to position [95, 0]
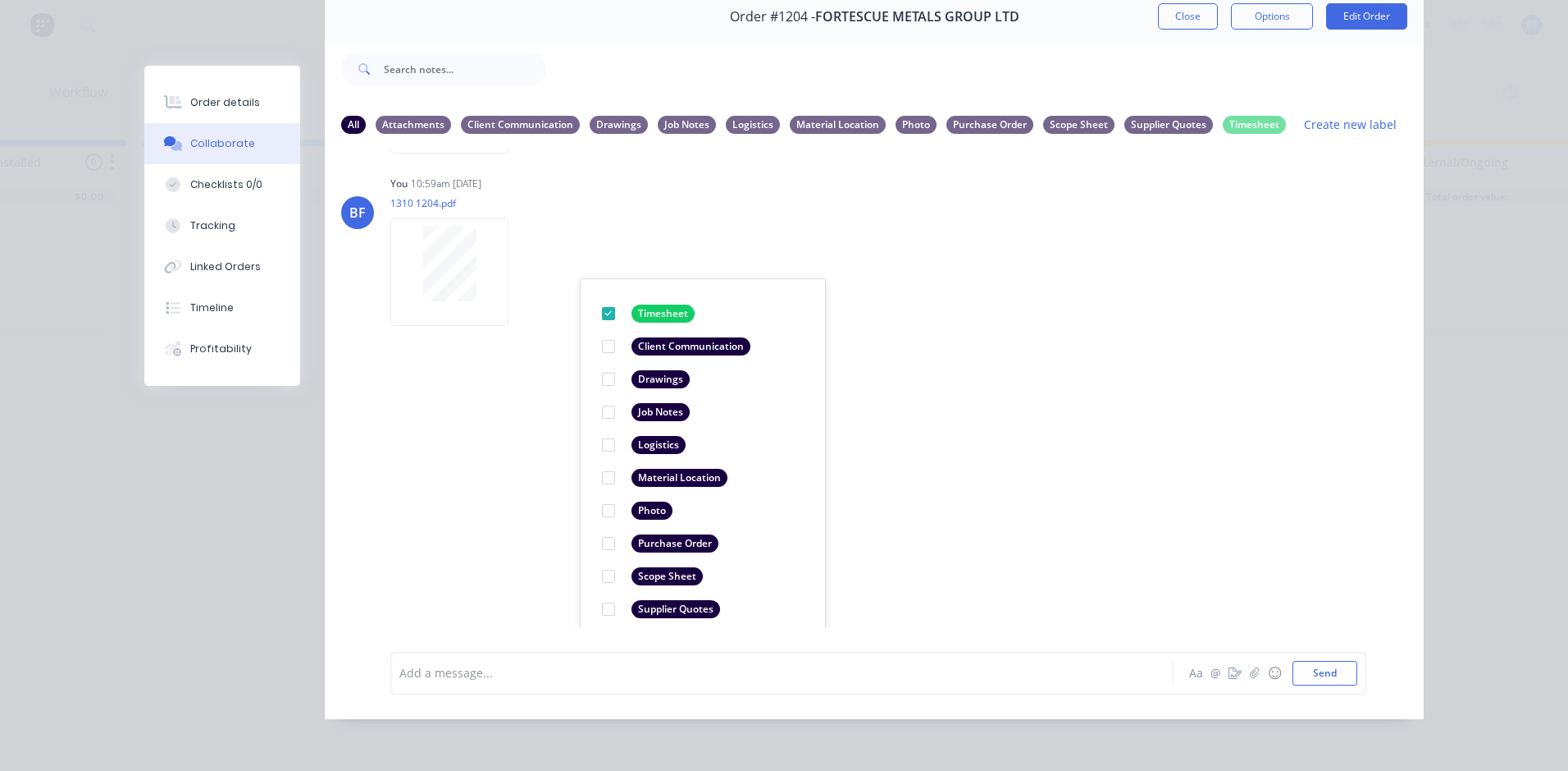
click at [938, 571] on div "LT Leya Thompson - 11:02am 09/10/25 PR 14528987 – WO 2300055575 Labels Edit Del…" at bounding box center [874, 388] width 1099 height 479
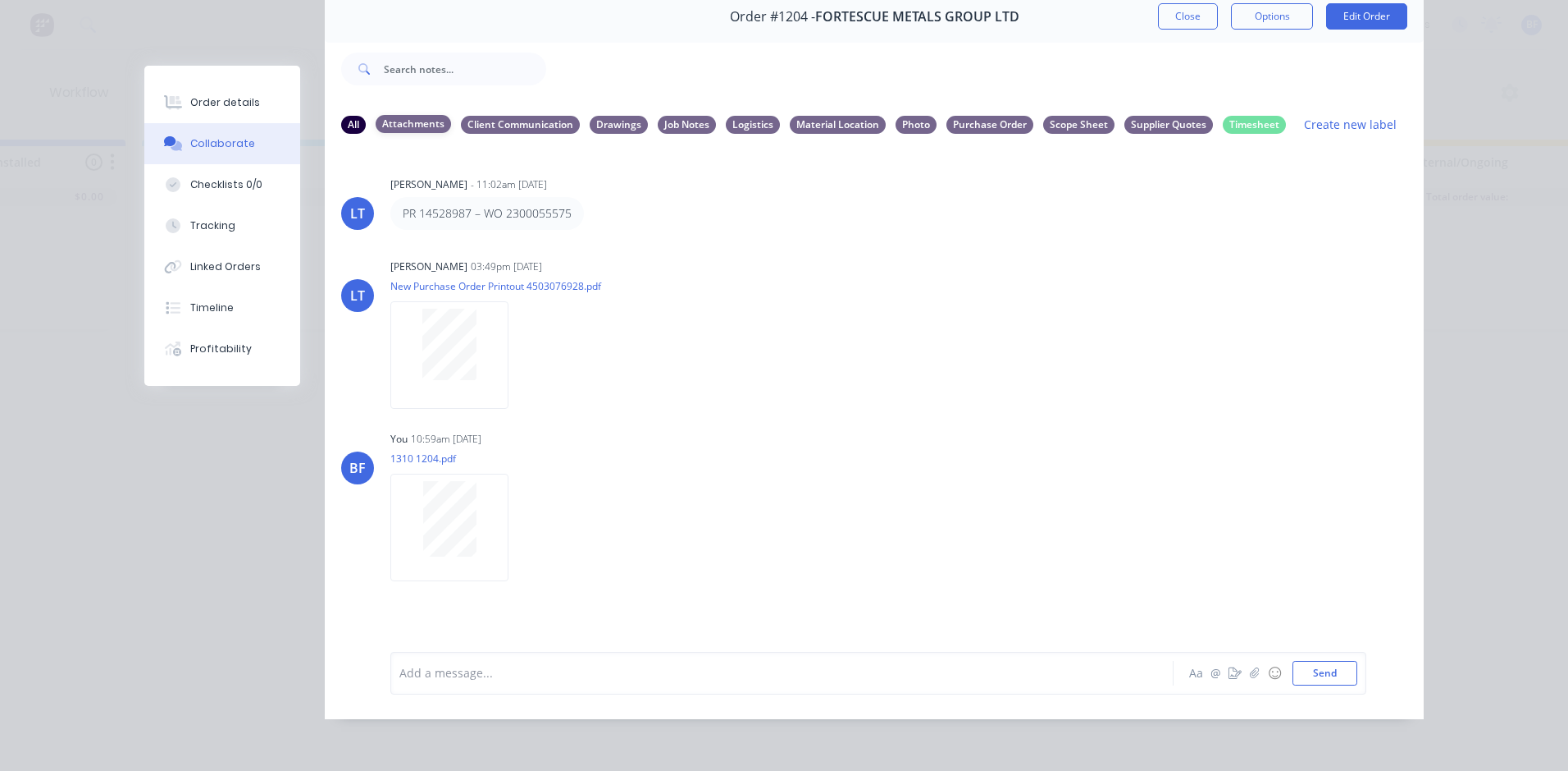
click at [392, 115] on div "Attachments" at bounding box center [414, 124] width 75 height 18
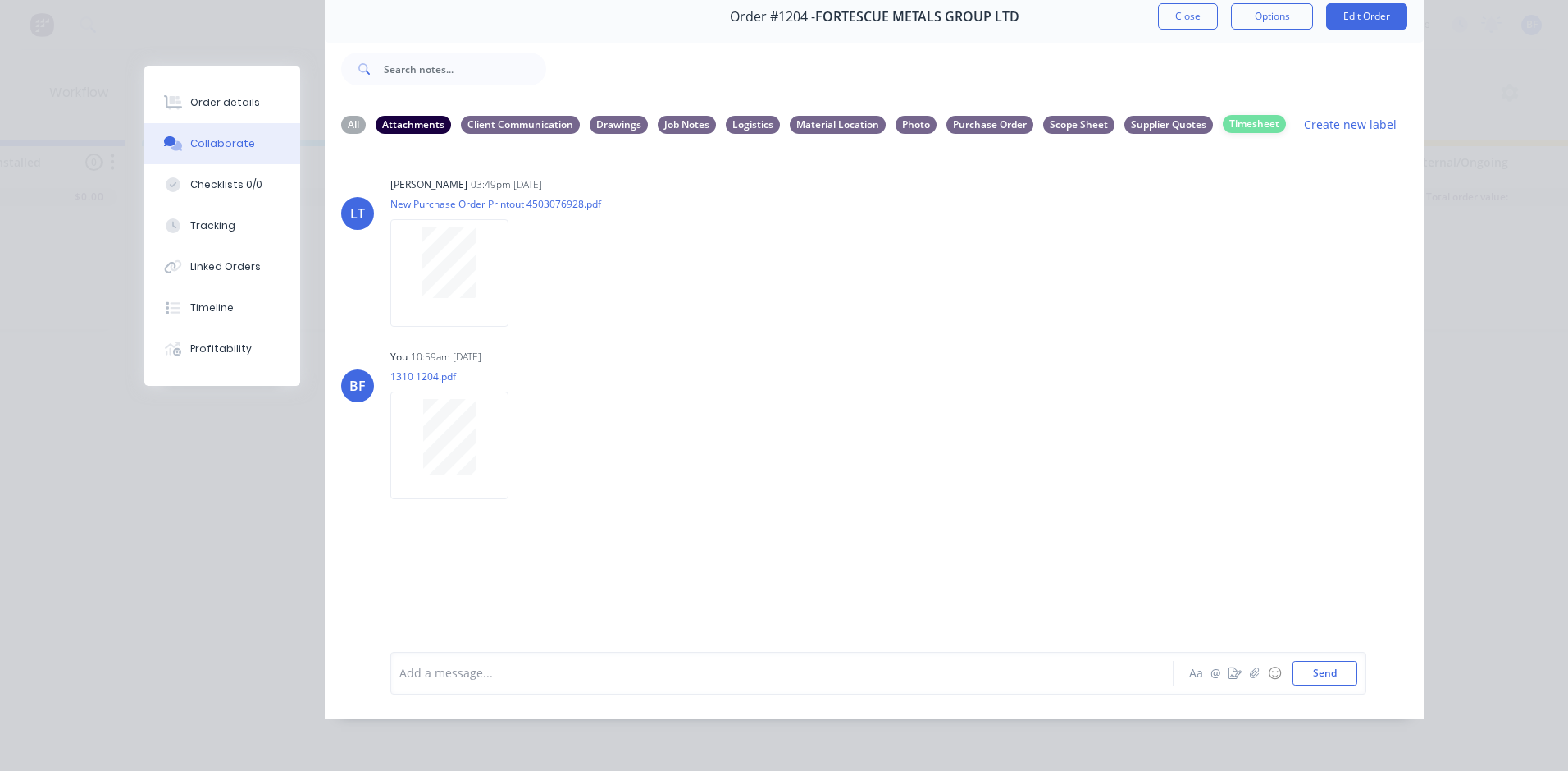
click at [1239, 115] on div "Timesheet" at bounding box center [1254, 124] width 63 height 18
click at [1093, 115] on div "Scope Sheet" at bounding box center [1079, 124] width 72 height 18
click at [345, 115] on div "All" at bounding box center [353, 124] width 24 height 18
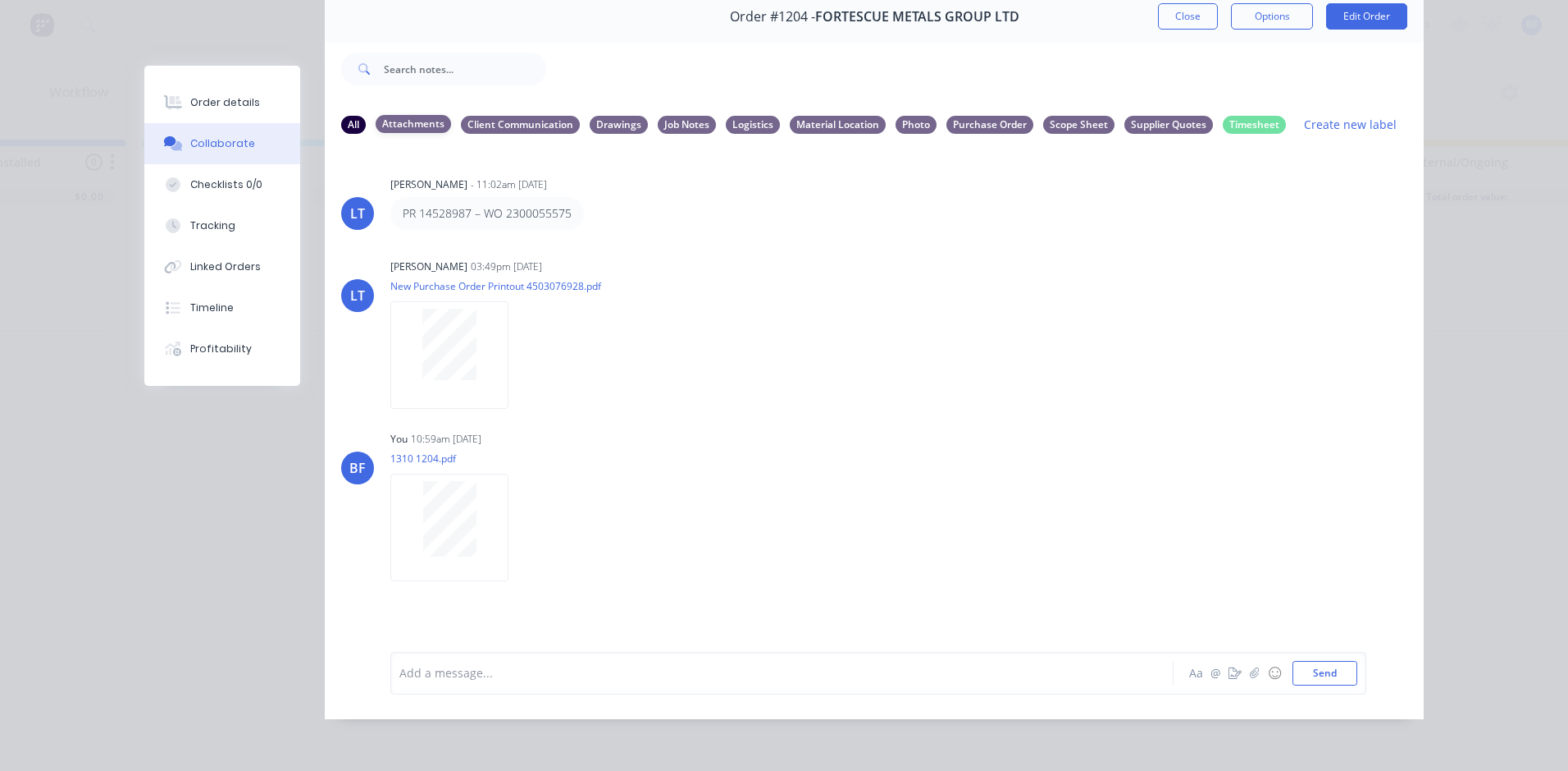
click at [406, 115] on div "Attachments" at bounding box center [414, 124] width 75 height 18
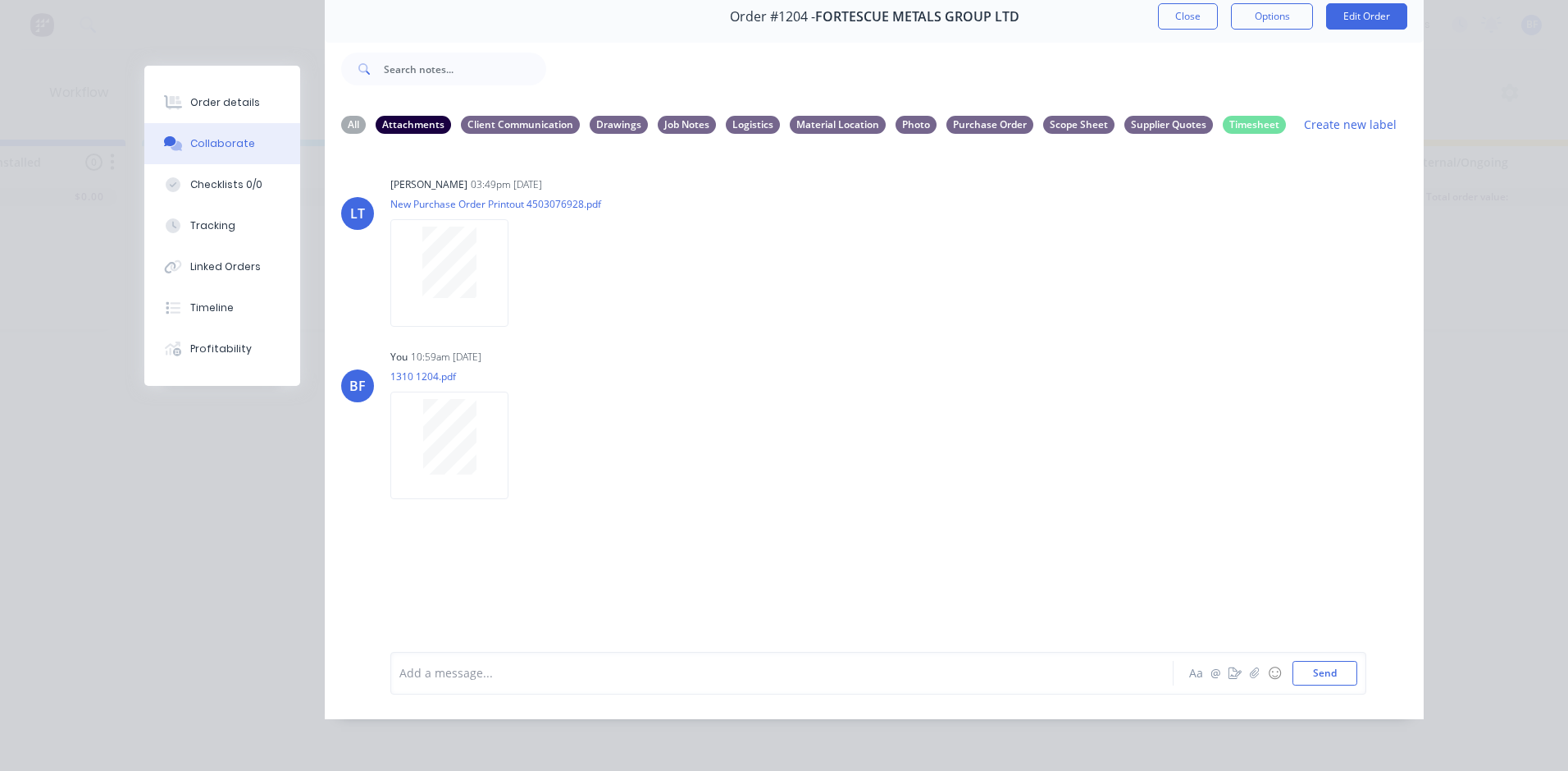
click at [0, 0] on icon "button" at bounding box center [0, 0] width 0 height 0
click at [0, 0] on button "Labels" at bounding box center [0, 0] width 0 height 0
click at [1058, 422] on div "BF You 10:59am 14/10/25 1310 1204.pdf Labels Download Delete Create new label T…" at bounding box center [874, 418] width 1099 height 148
click at [1151, 115] on div "Supplier Quotes" at bounding box center [1168, 124] width 89 height 18
click at [1251, 115] on div "Timesheet" at bounding box center [1254, 124] width 63 height 18
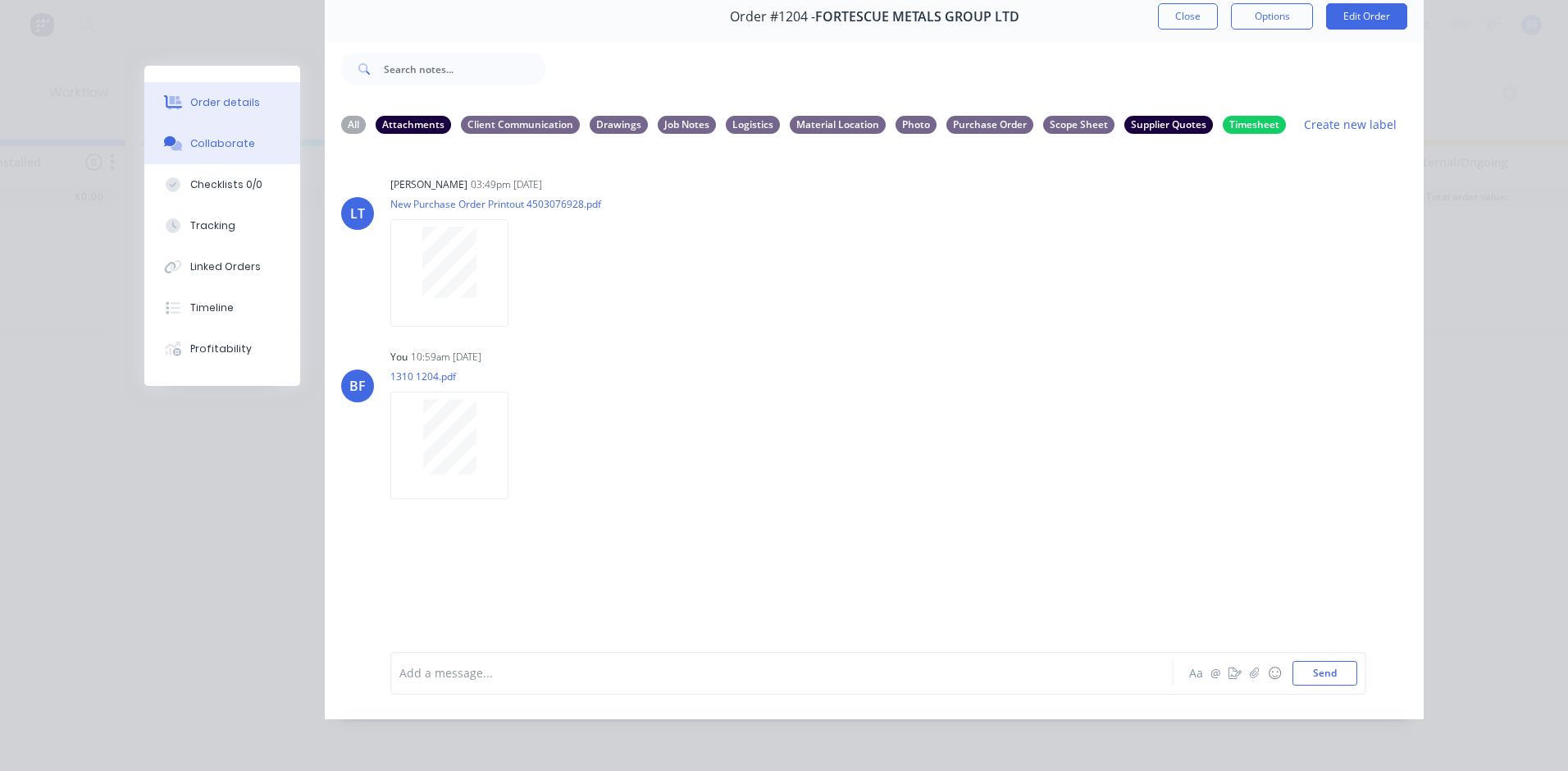
click at [216, 101] on div "Order details" at bounding box center [225, 102] width 70 height 14
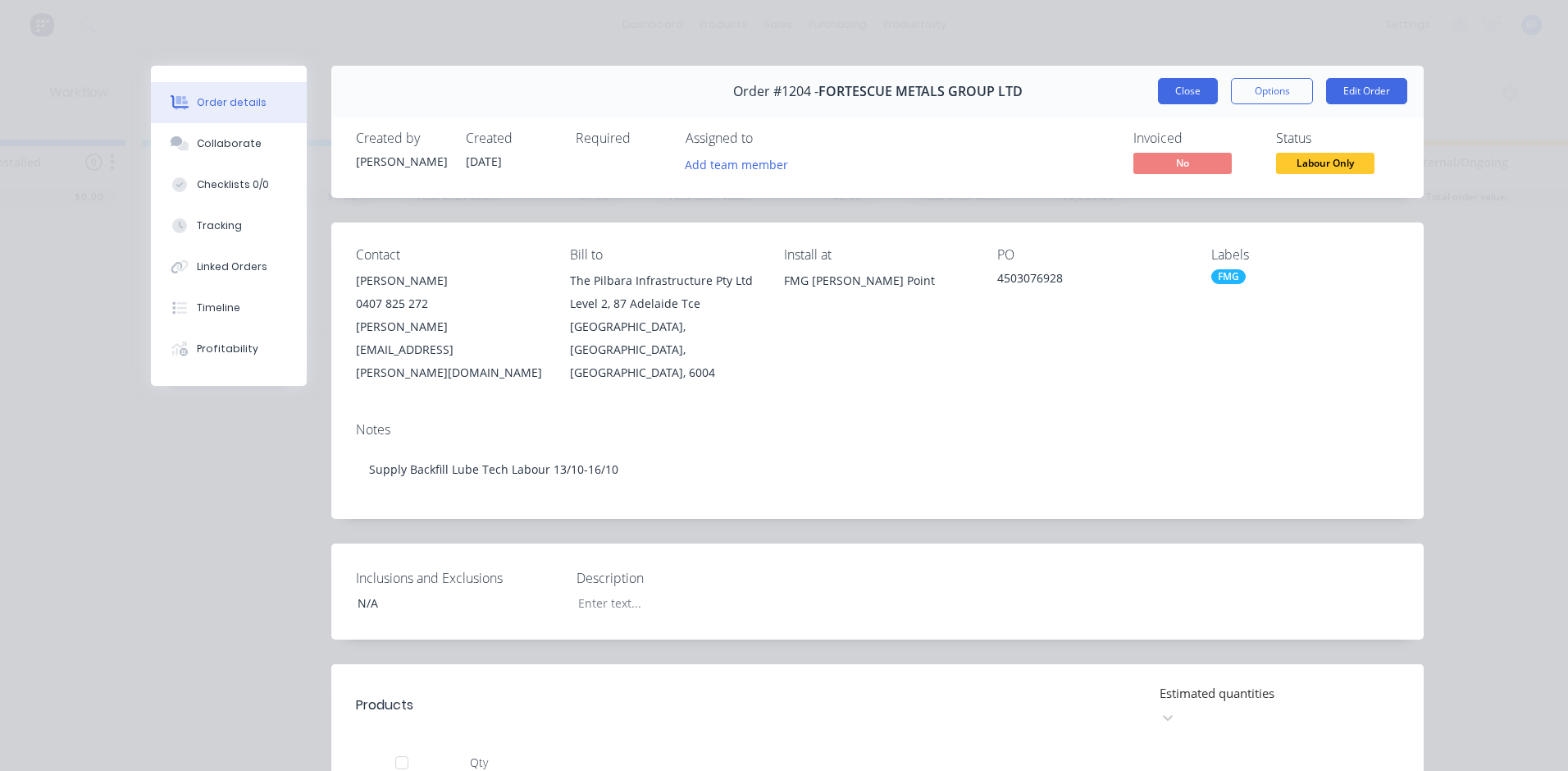
click at [1172, 88] on button "Close" at bounding box center [1188, 91] width 60 height 26
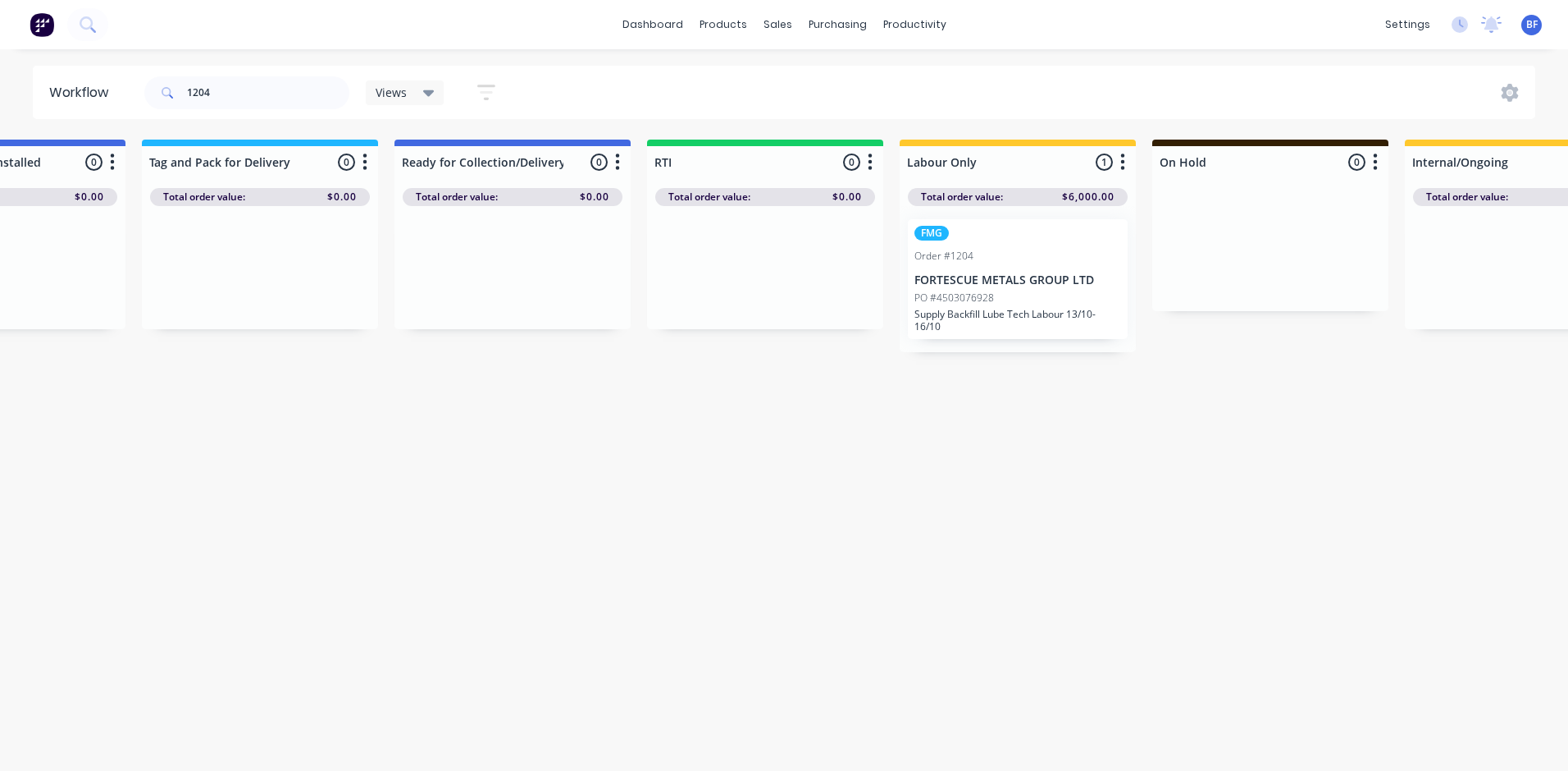
click at [968, 311] on p "Supply Backfill Lube Tech Labour 13/10-16/10" at bounding box center [1017, 320] width 206 height 24
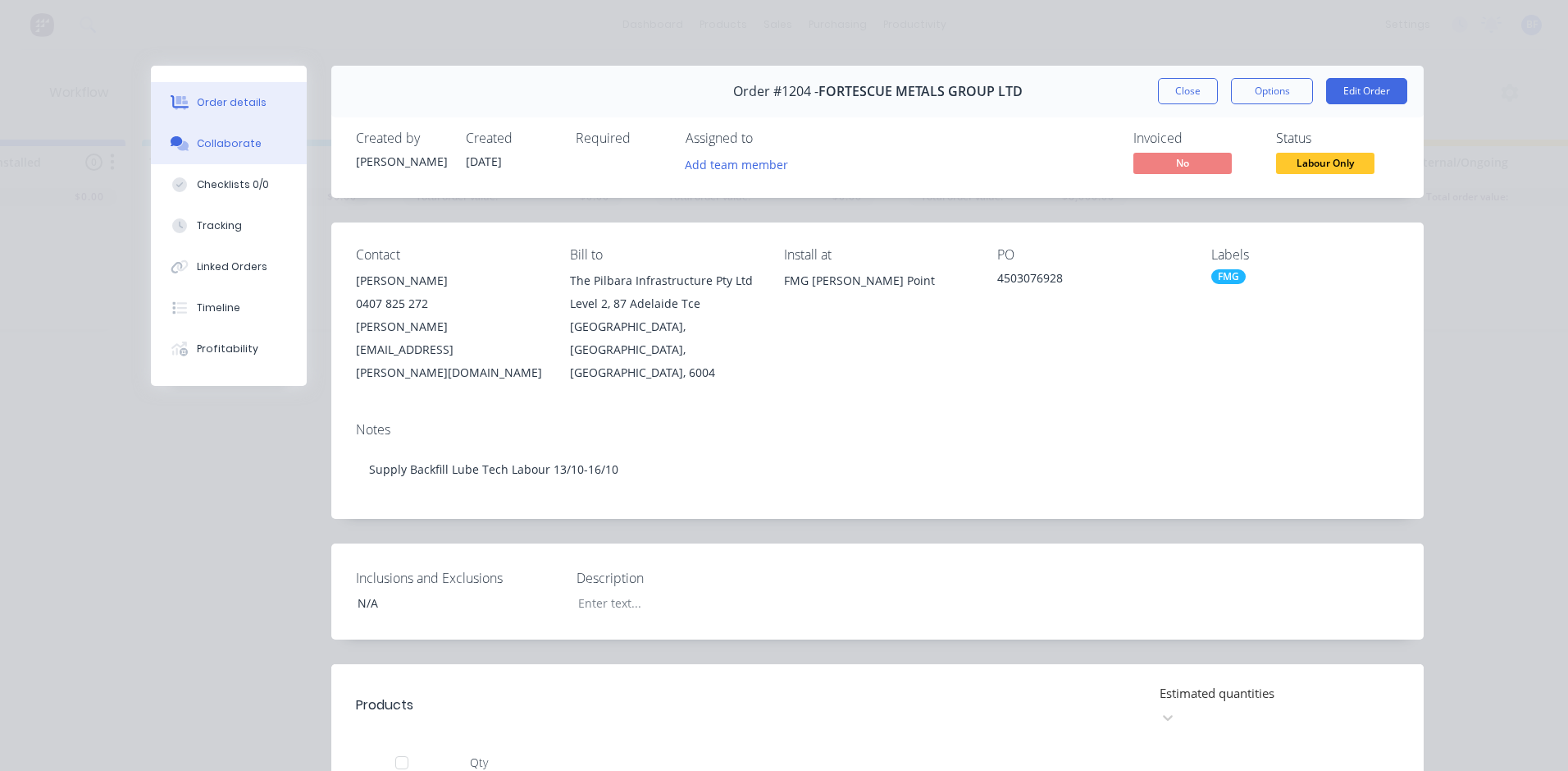
click at [202, 146] on div "Collaborate" at bounding box center [229, 144] width 65 height 14
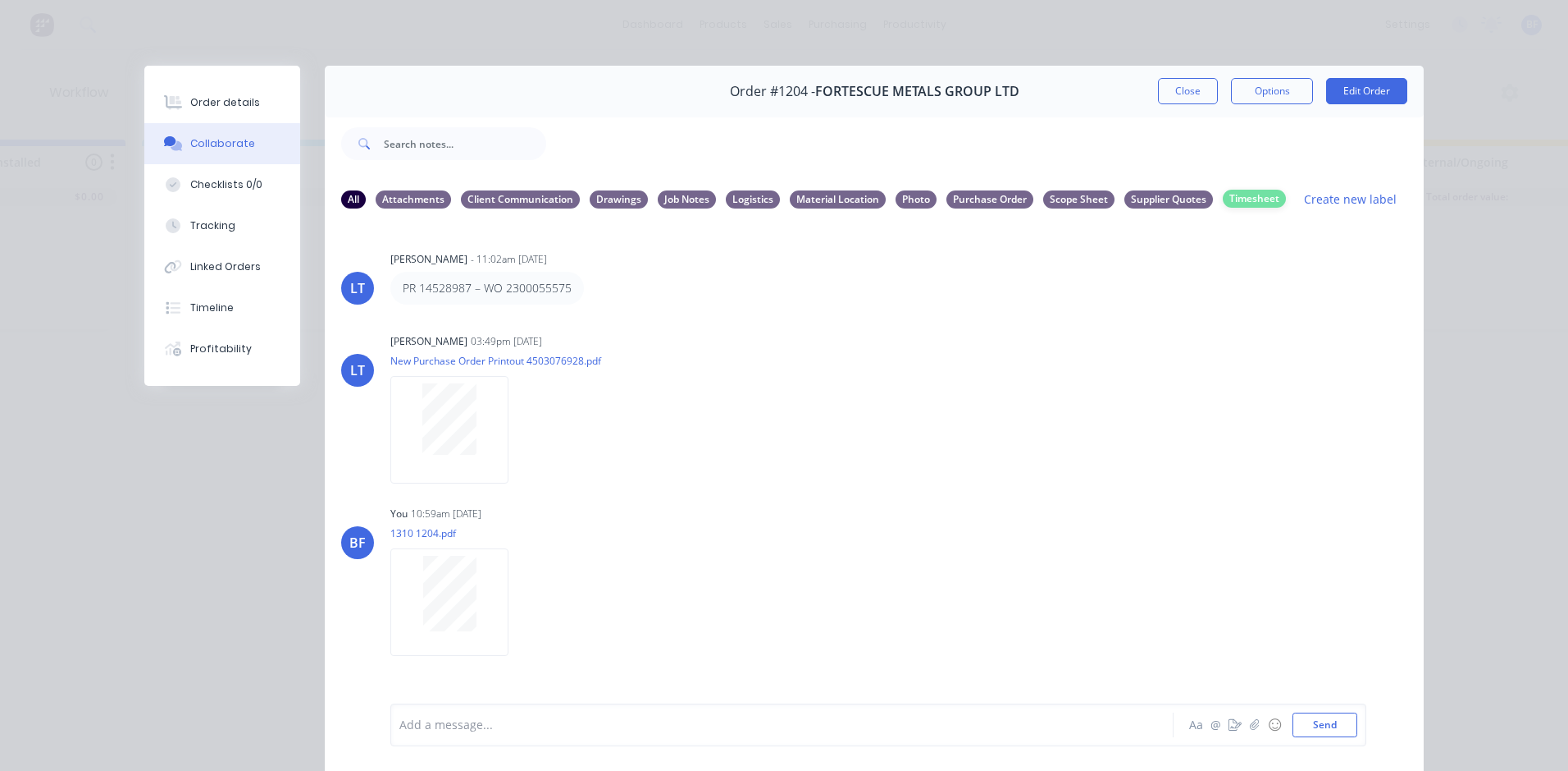
click at [1235, 197] on div "Timesheet" at bounding box center [1254, 198] width 63 height 18
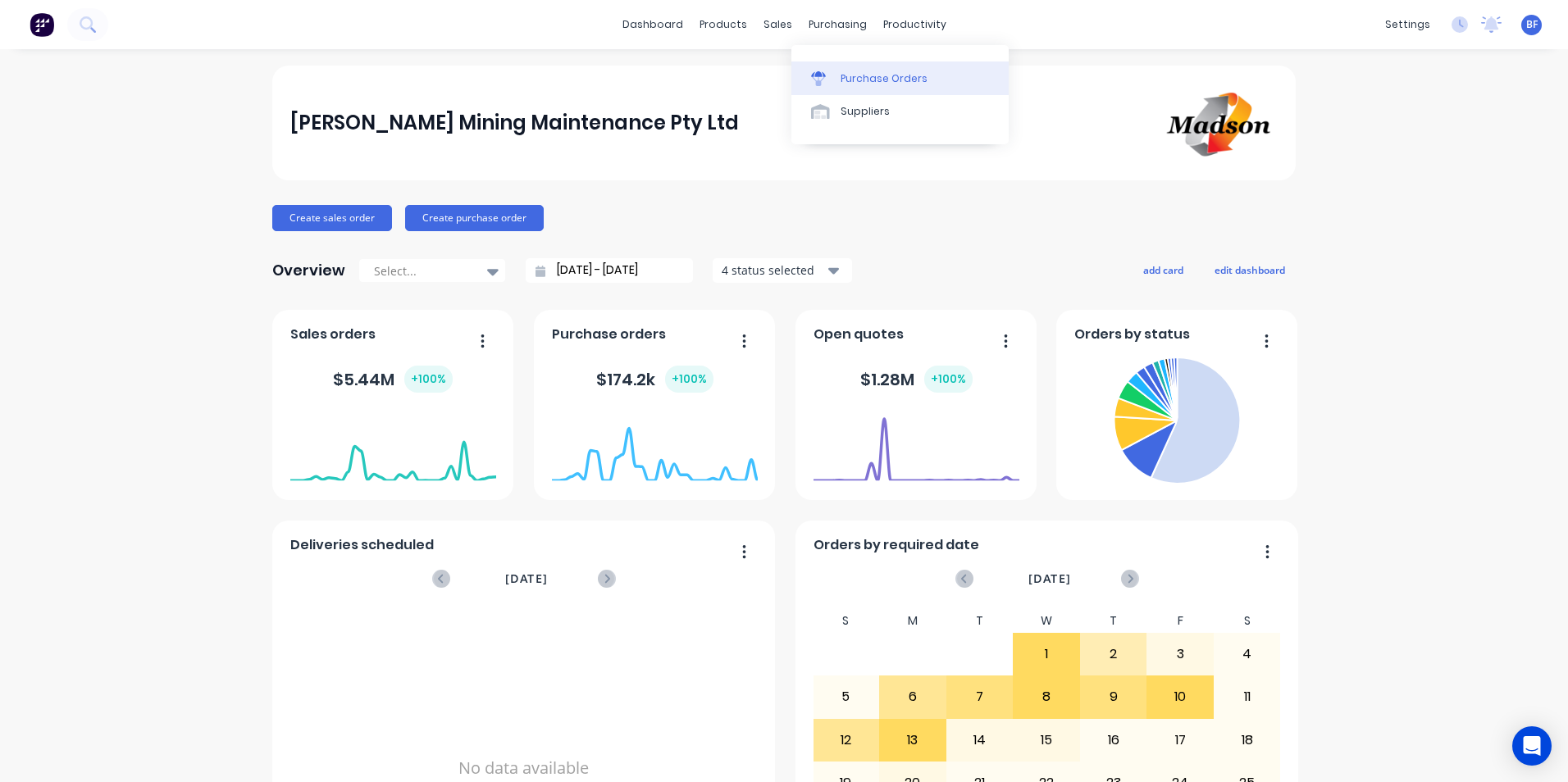
click at [853, 82] on div "Purchase Orders" at bounding box center [884, 79] width 87 height 14
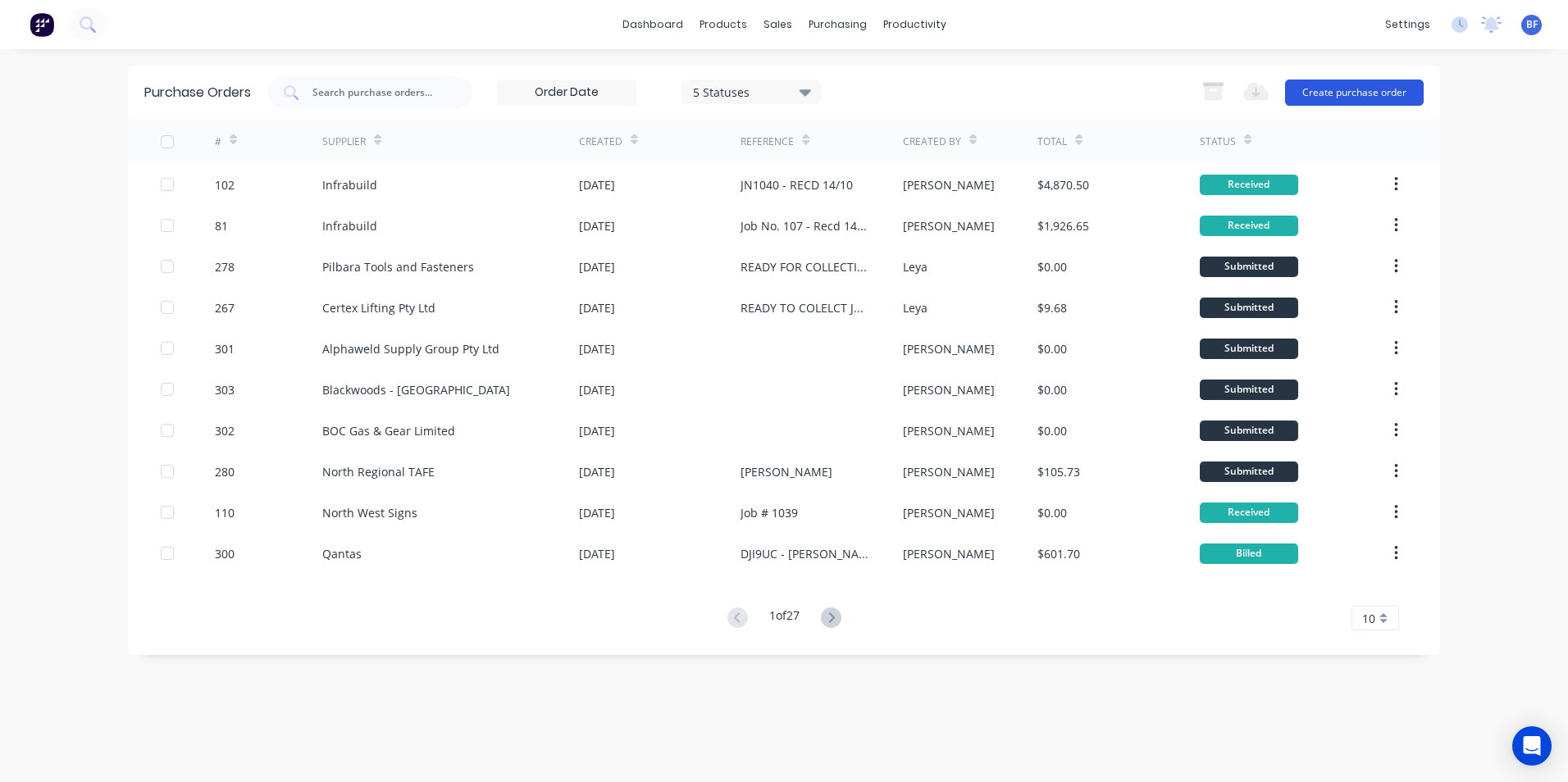
click at [1345, 90] on button "Create purchase order" at bounding box center [1355, 92] width 139 height 26
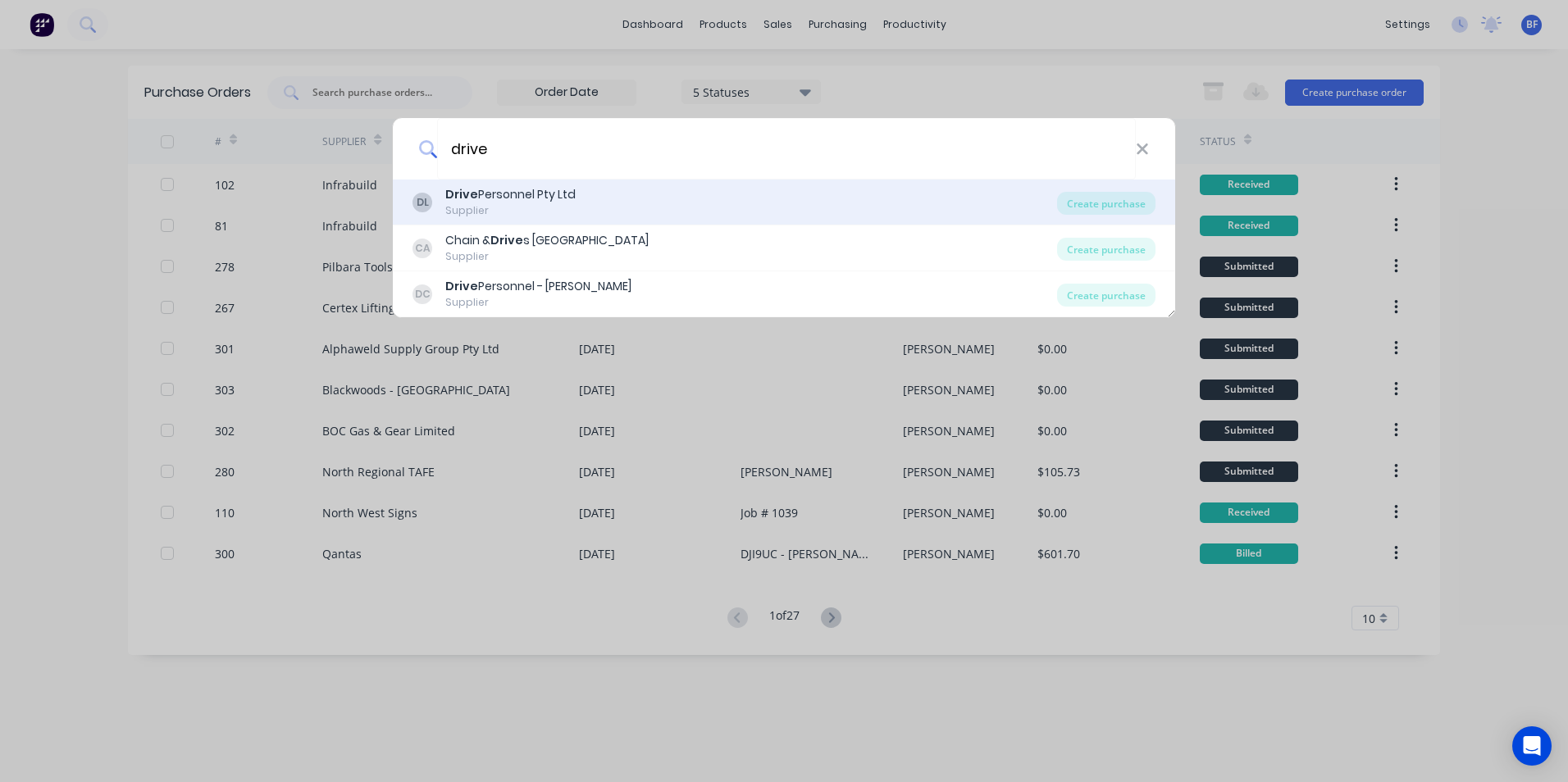
type input "drive"
click at [563, 208] on div "Supplier" at bounding box center [510, 211] width 130 height 14
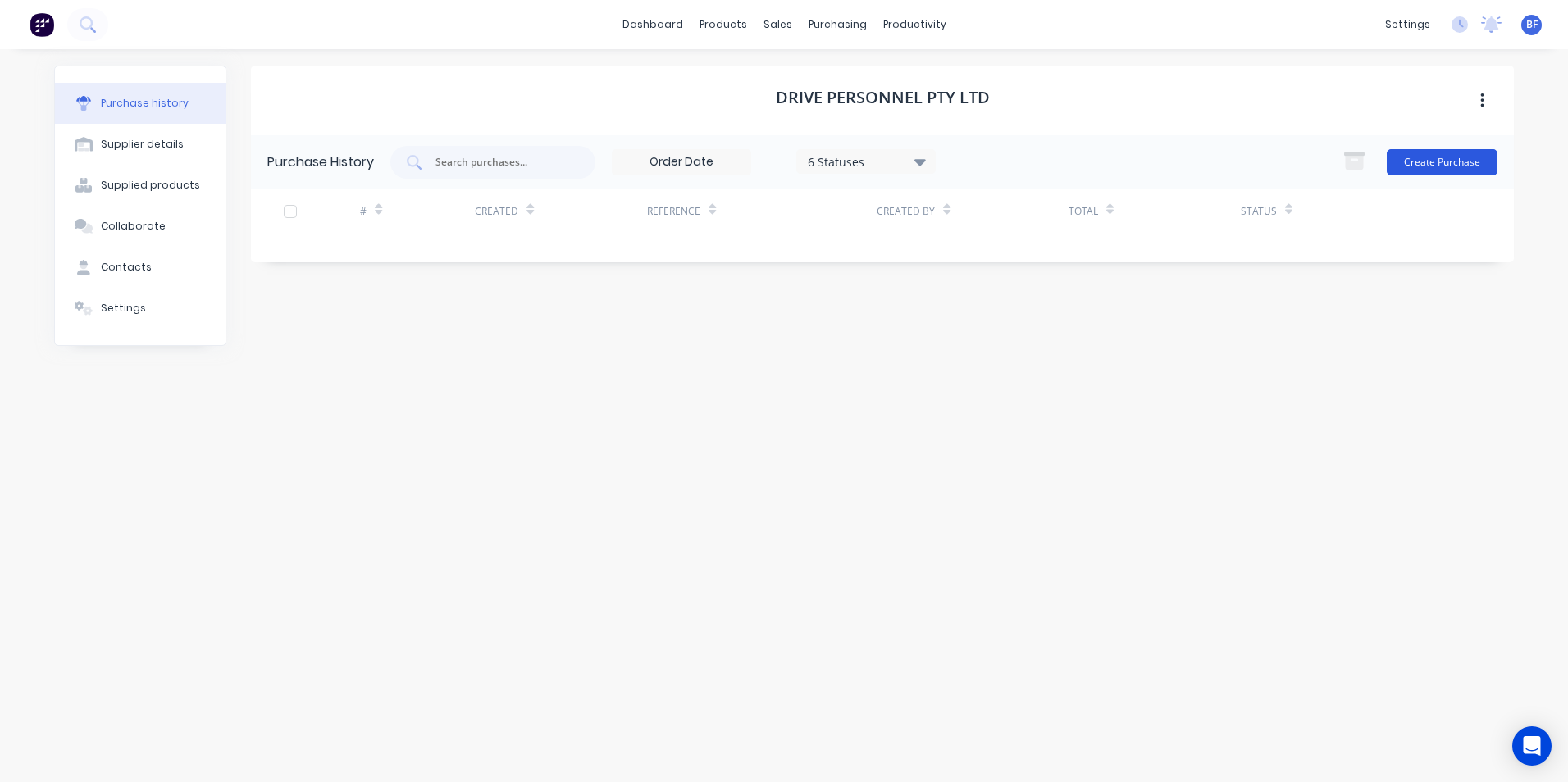
click at [1424, 167] on button "Create Purchase" at bounding box center [1442, 161] width 110 height 26
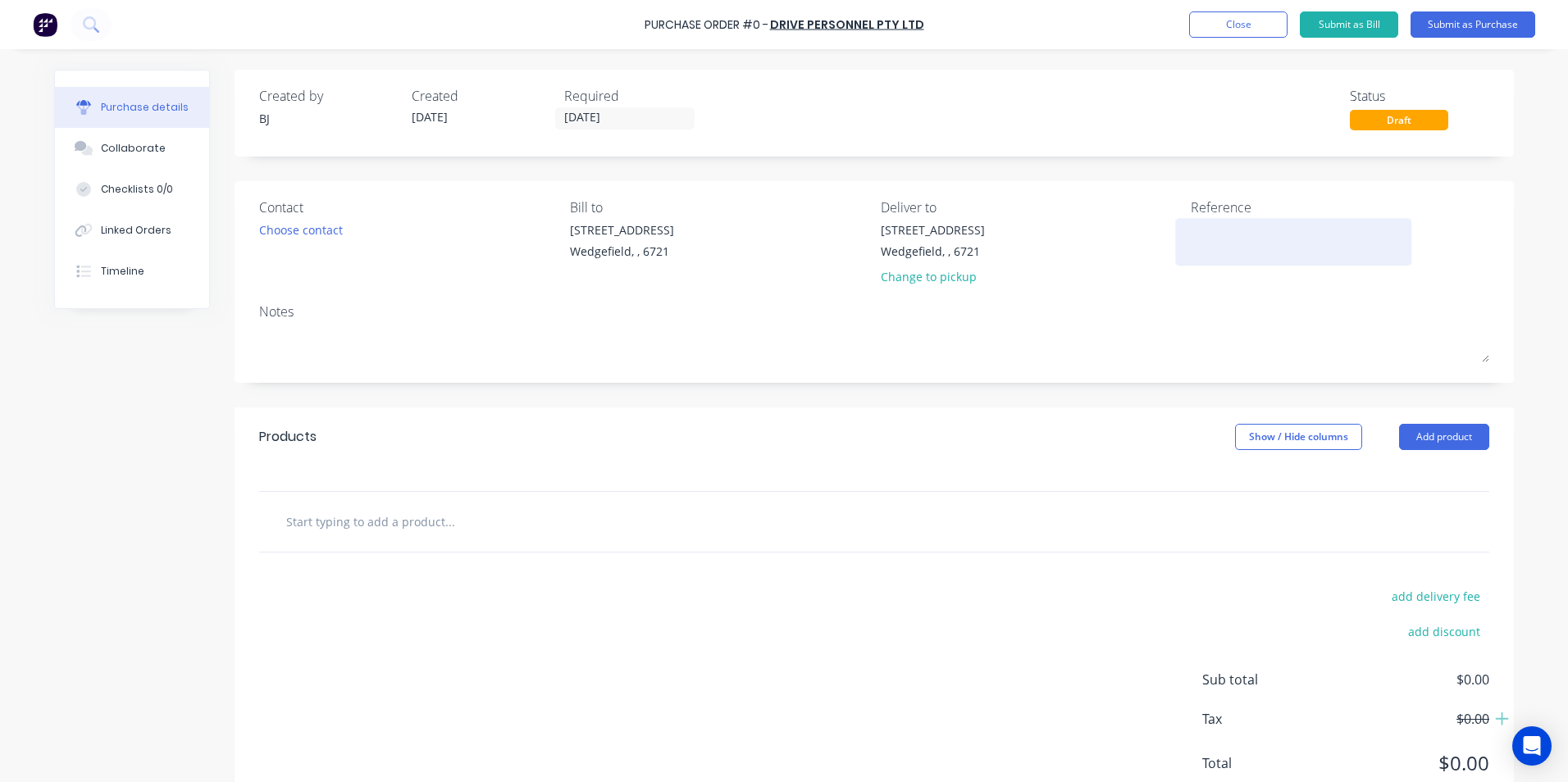
click at [1191, 244] on textarea at bounding box center [1294, 239] width 205 height 37
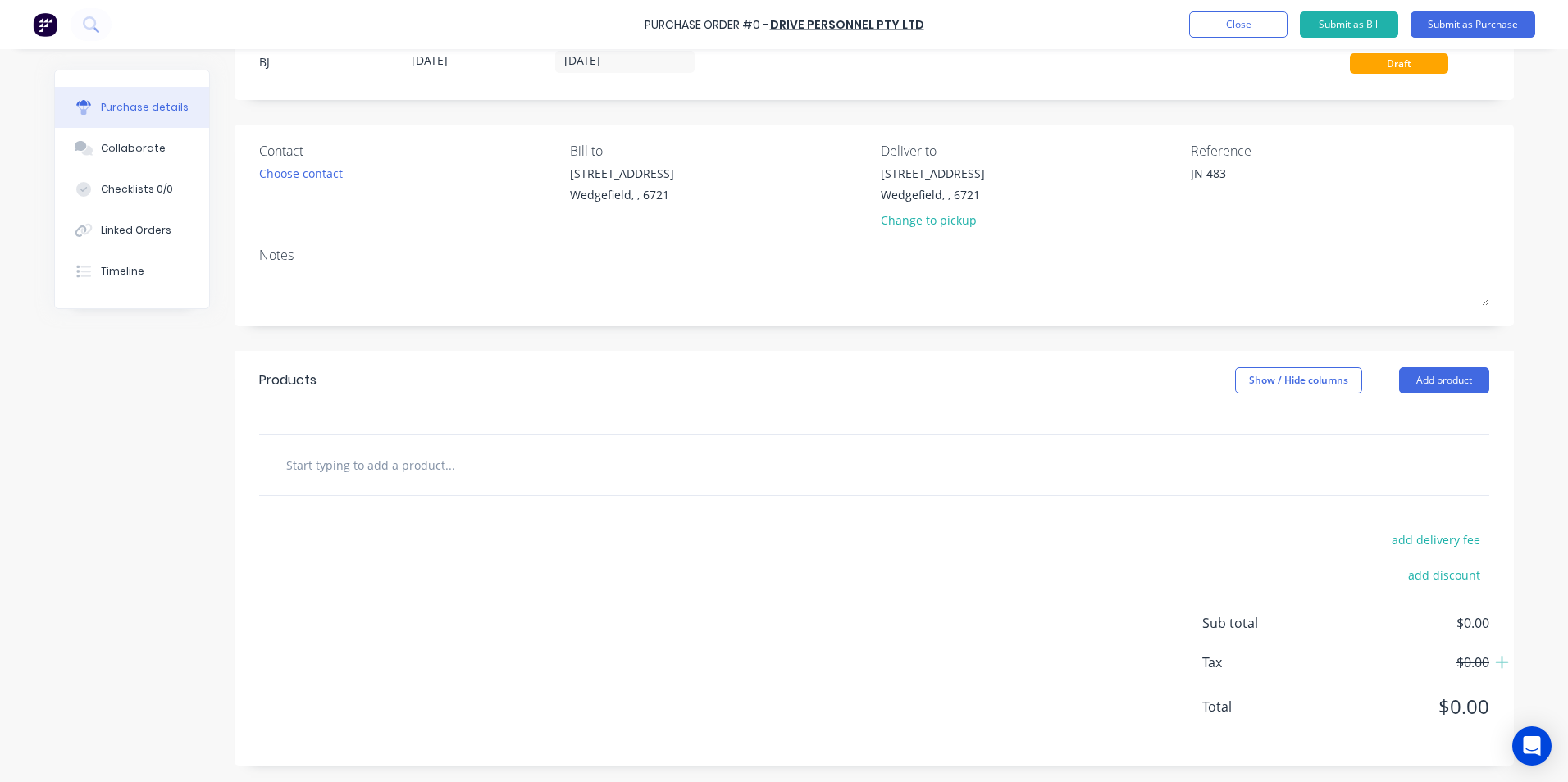
type textarea "JN 483"
type textarea "x"
type textarea "JN 483"
click at [335, 467] on input "text" at bounding box center [449, 465] width 328 height 33
type textarea "x"
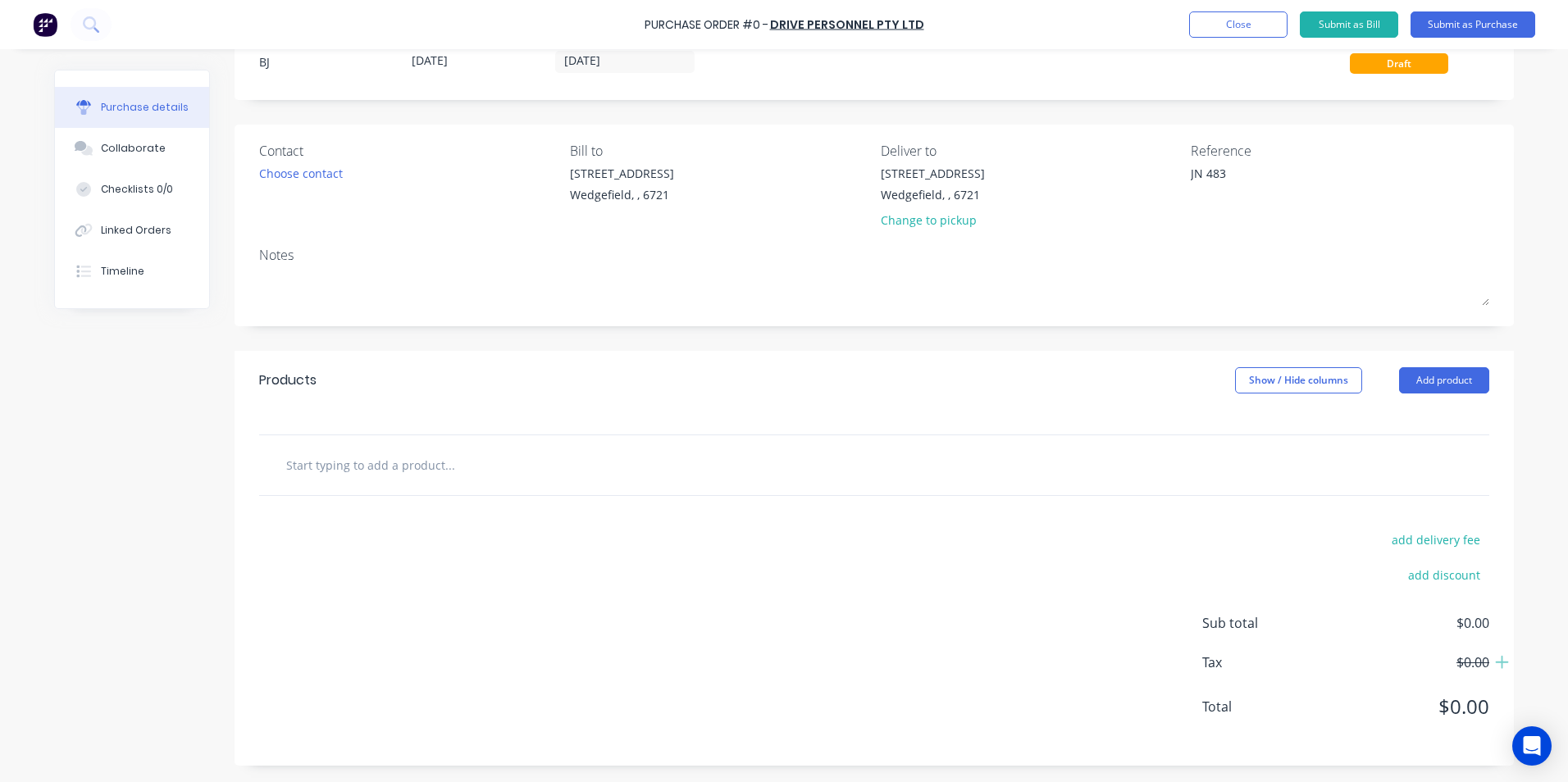
type input "S"
type textarea "x"
type input "S"
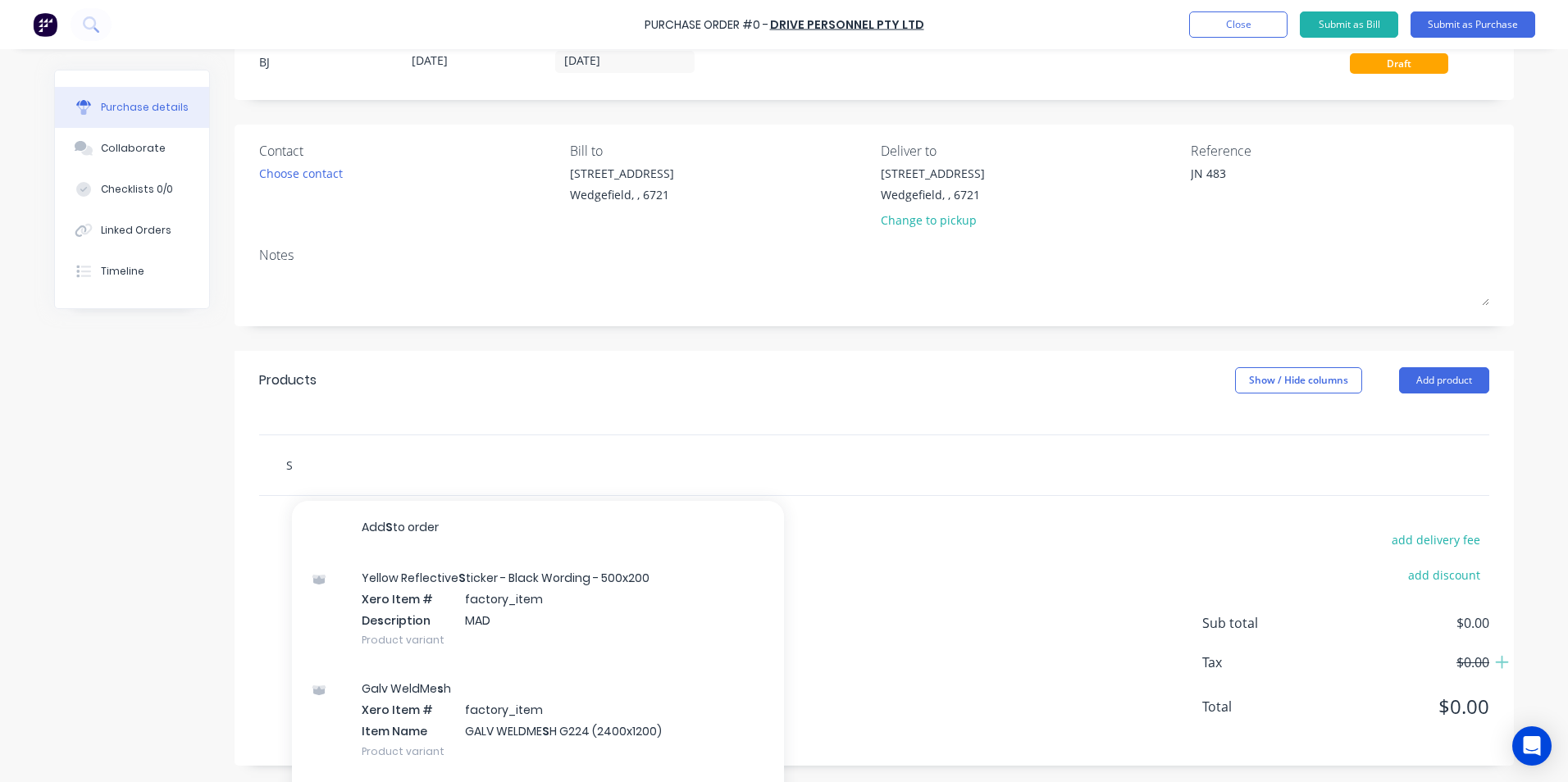
drag, startPoint x: 303, startPoint y: 470, endPoint x: 274, endPoint y: 468, distance: 29.1
click at [274, 468] on div "S Add S to order Yellow Reflective S ticker - Black Wording - 500x200 Xero Item…" at bounding box center [518, 465] width 492 height 33
paste input "[PERSON_NAME] [PERSON_NAME] additiona hours | [DATE]"
type textarea "x"
type input "[PERSON_NAME] [PERSON_NAME] additiona hours | [DATE]"
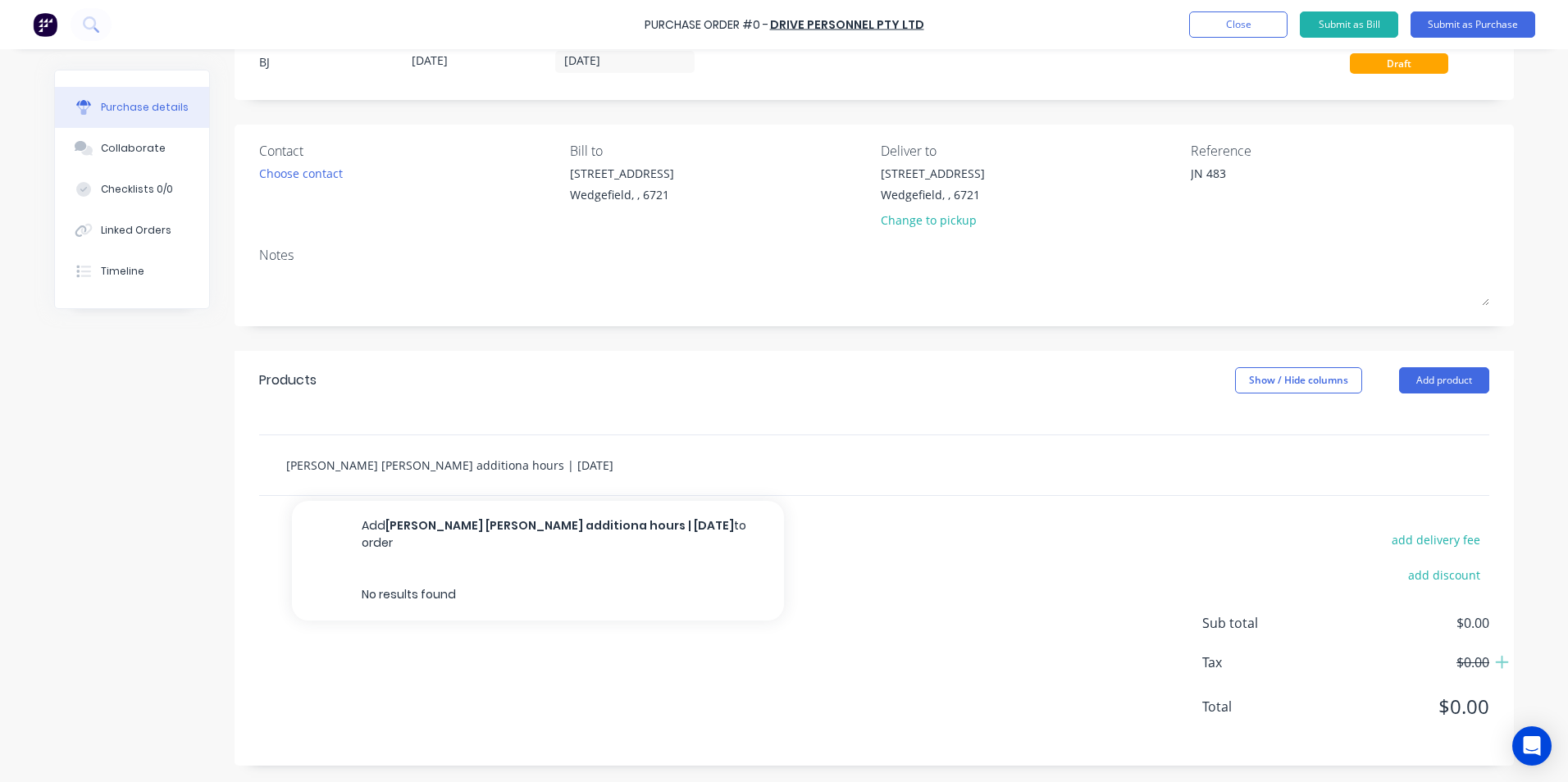
type textarea "x"
type input "[PERSON_NAME] [PERSON_NAME] additional hours | [DATE]"
type textarea "x"
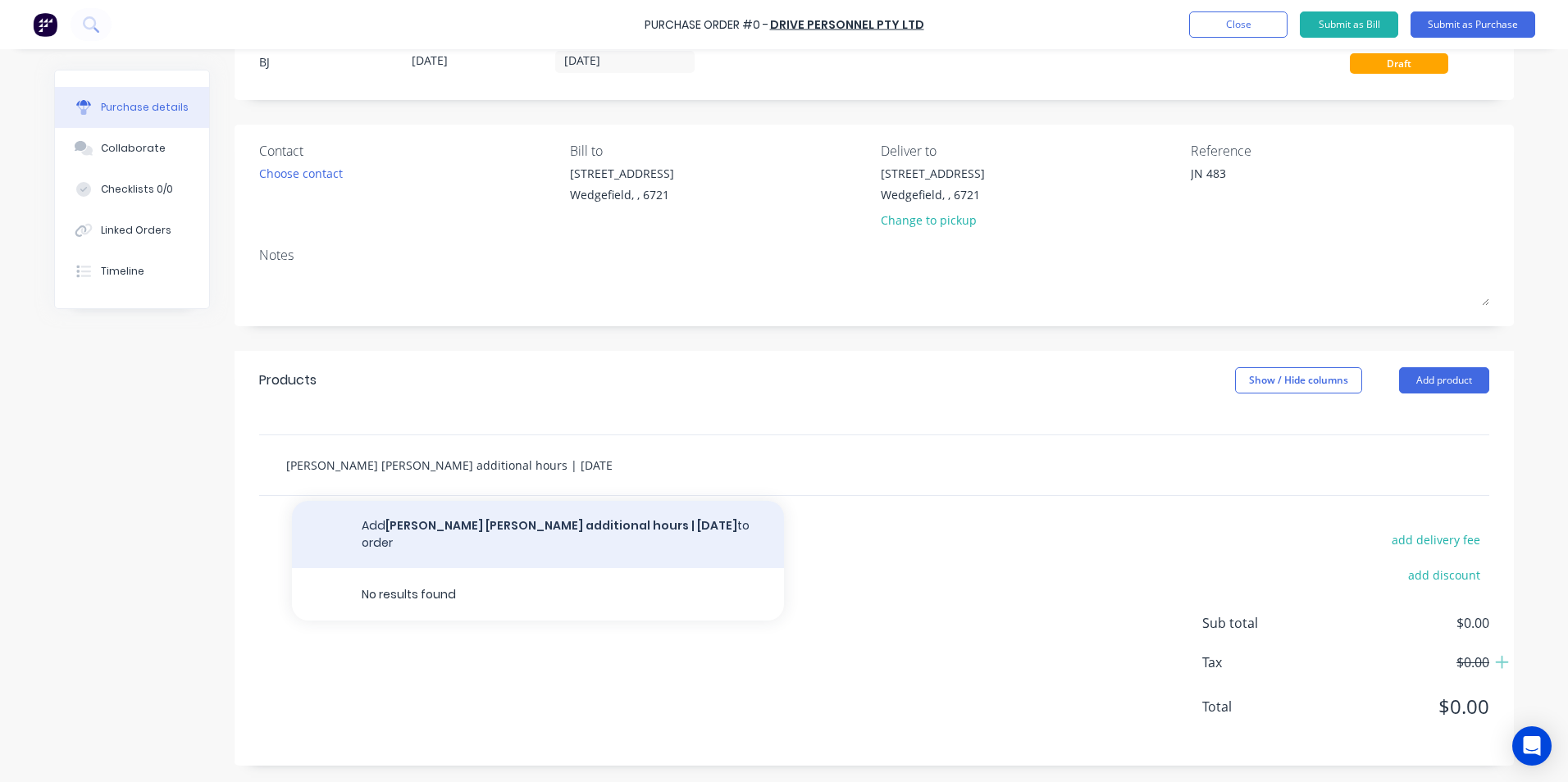
type input "[PERSON_NAME] [PERSON_NAME] additional hours | [DATE]"
click at [704, 533] on button "Add [PERSON_NAME] [PERSON_NAME] additional hours | [DATE] to order" at bounding box center [537, 534] width 492 height 67
type textarea "x"
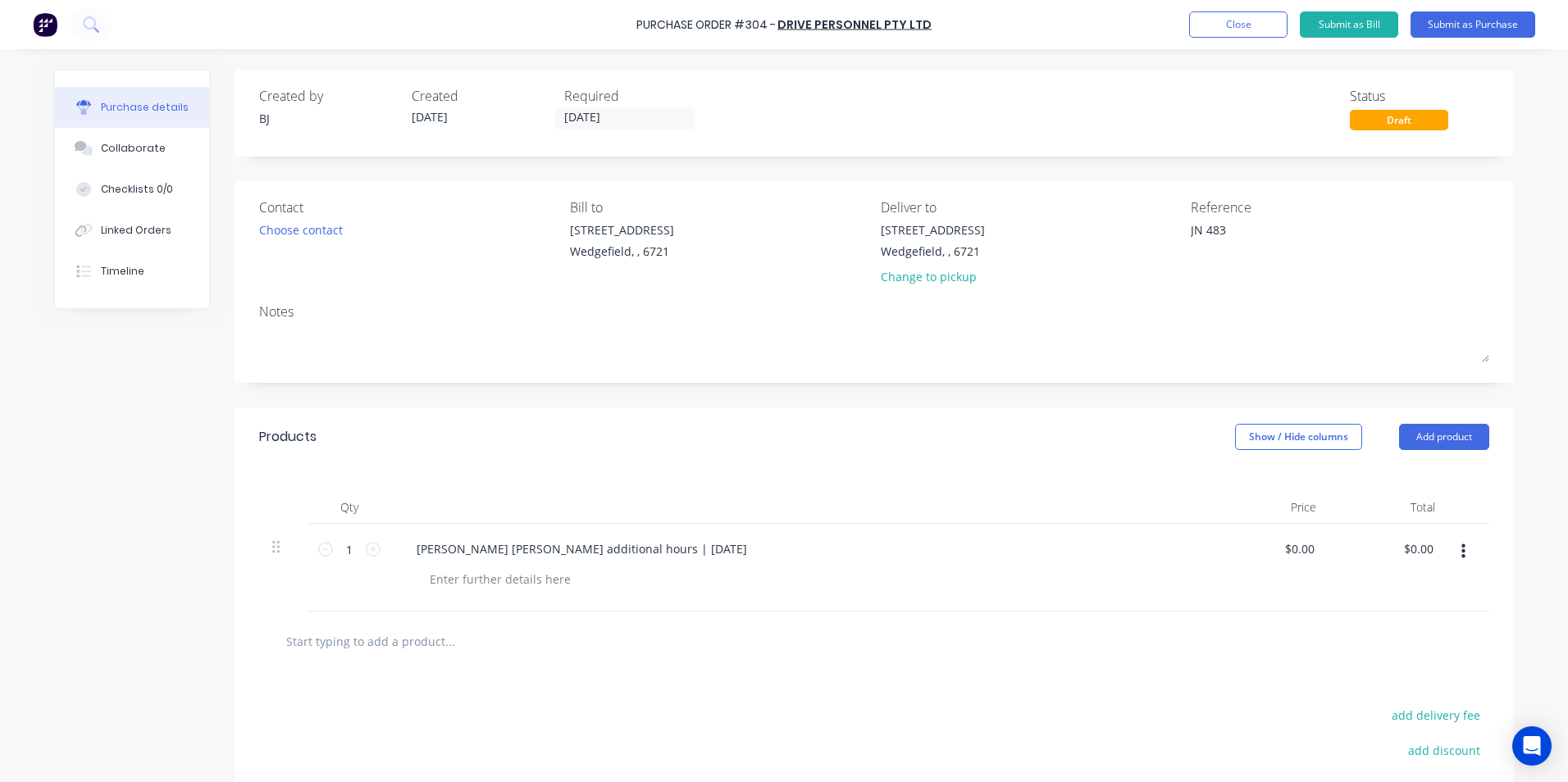
type textarea "x"
click at [366, 551] on icon at bounding box center [373, 549] width 14 height 14
type textarea "x"
type input "2"
type textarea "x"
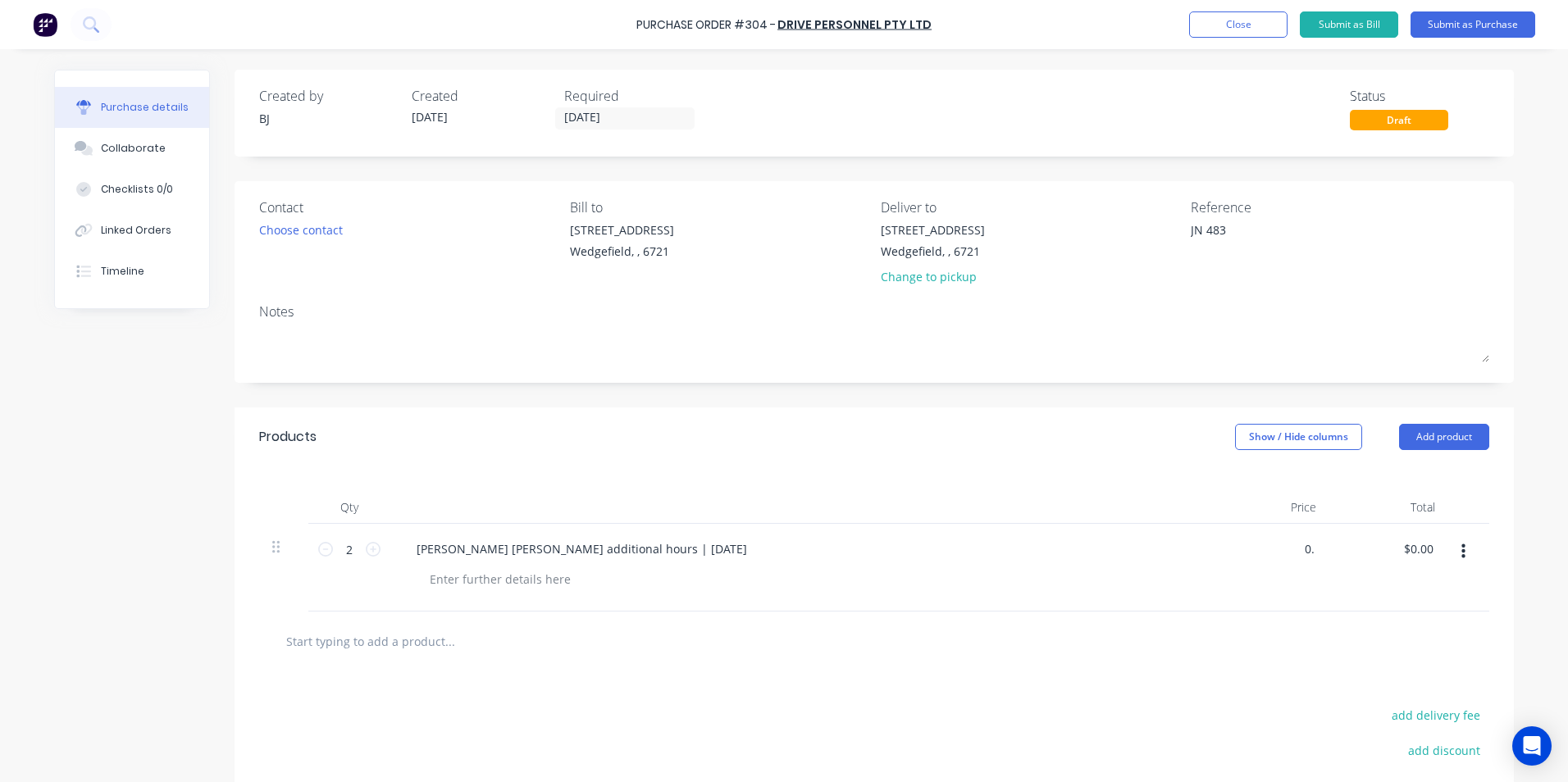
type input "0"
type input "98.64"
type textarea "x"
type input "$98.64"
type input "197.28"
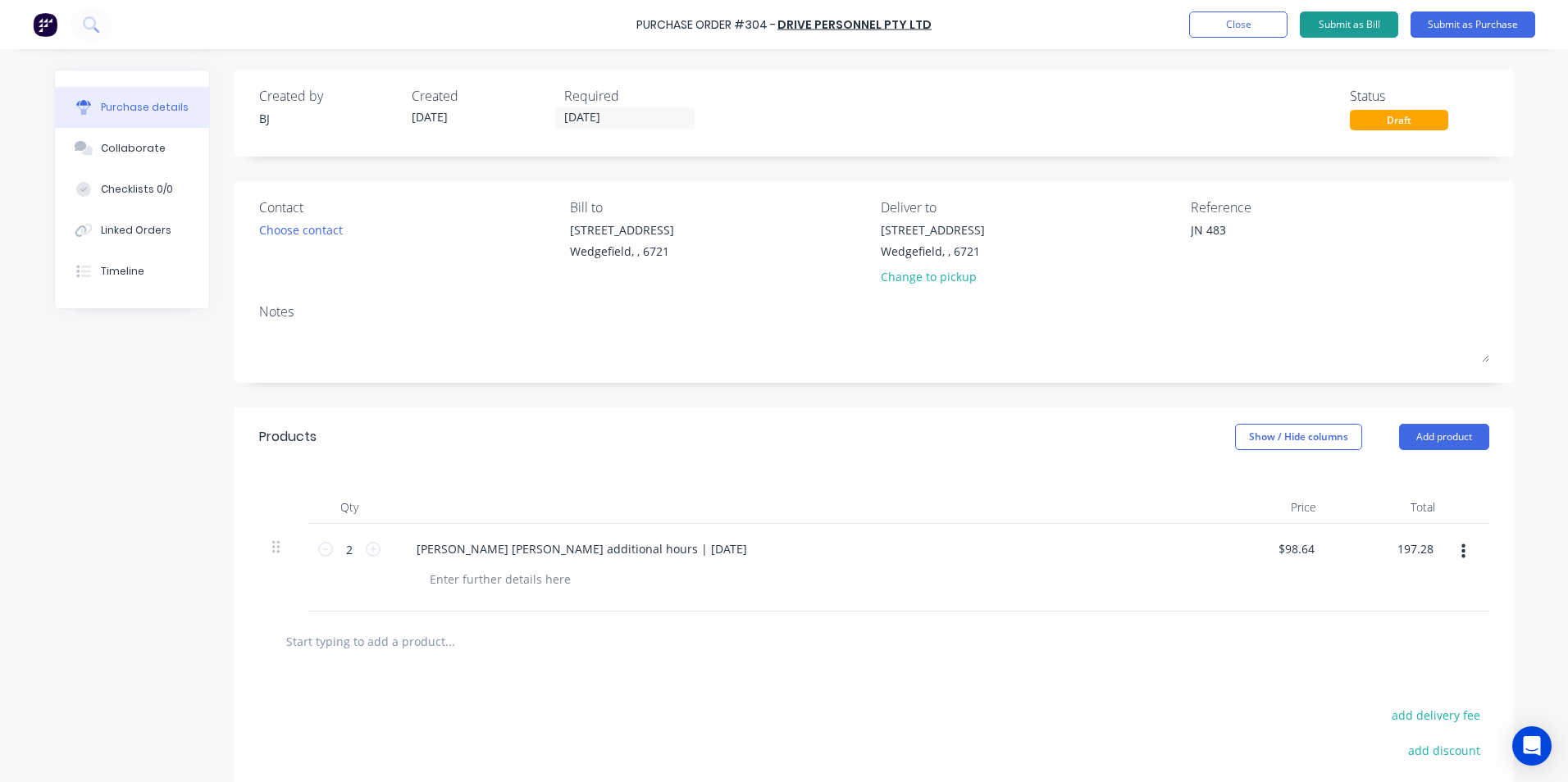
type textarea "x"
type input "$197.28"
click at [1348, 25] on button "Submit as Bill" at bounding box center [1349, 24] width 99 height 26
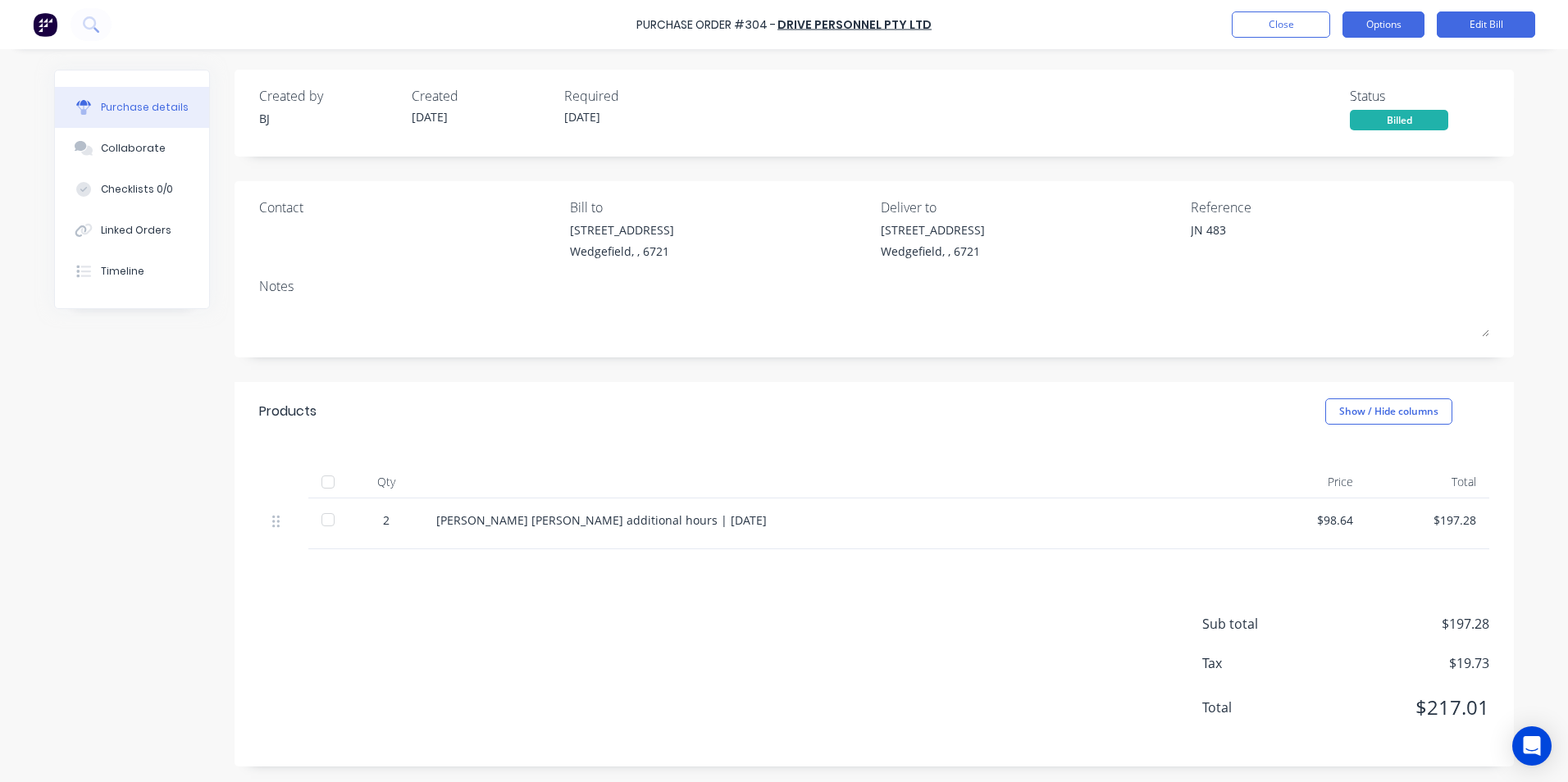
click at [1389, 28] on button "Options" at bounding box center [1383, 24] width 82 height 26
click at [1151, 414] on div "Products Show / Hide columns" at bounding box center [874, 412] width 1279 height 59
click at [109, 231] on div "Linked Orders" at bounding box center [135, 230] width 71 height 14
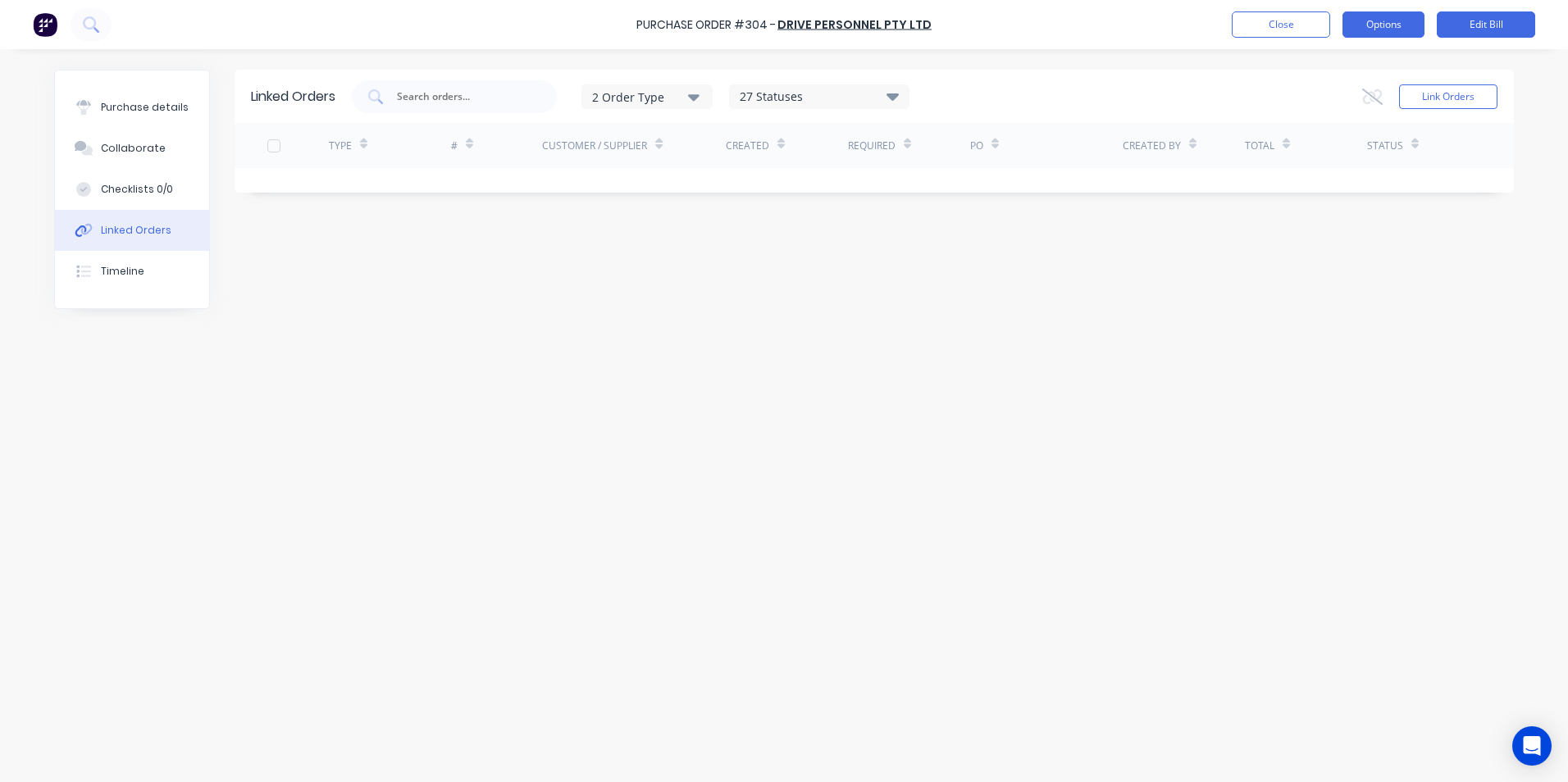
click at [1376, 31] on button "Options" at bounding box center [1383, 24] width 82 height 26
click at [119, 265] on div "Timeline" at bounding box center [122, 271] width 43 height 14
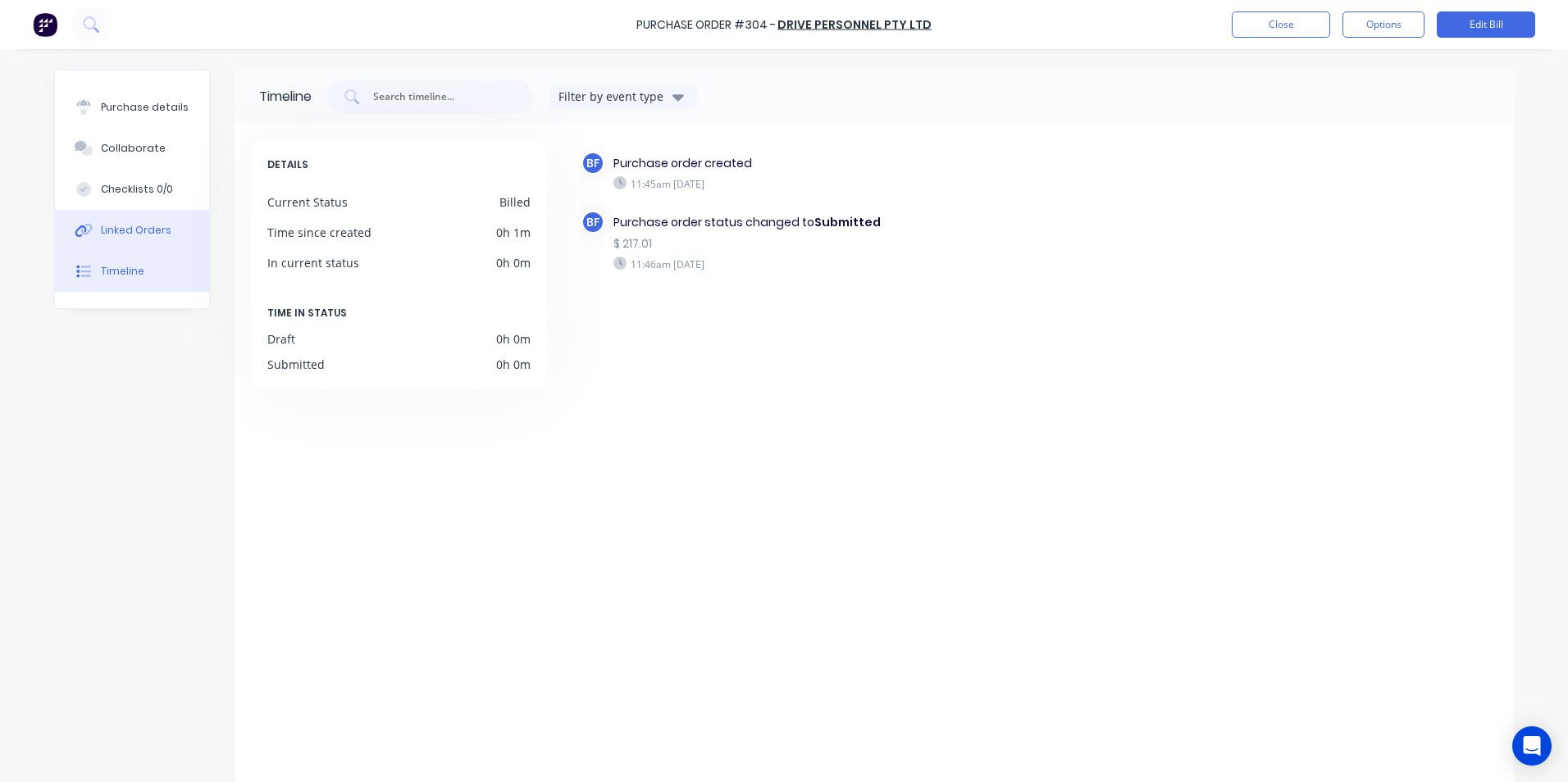
click at [124, 230] on div "Linked Orders" at bounding box center [135, 230] width 71 height 14
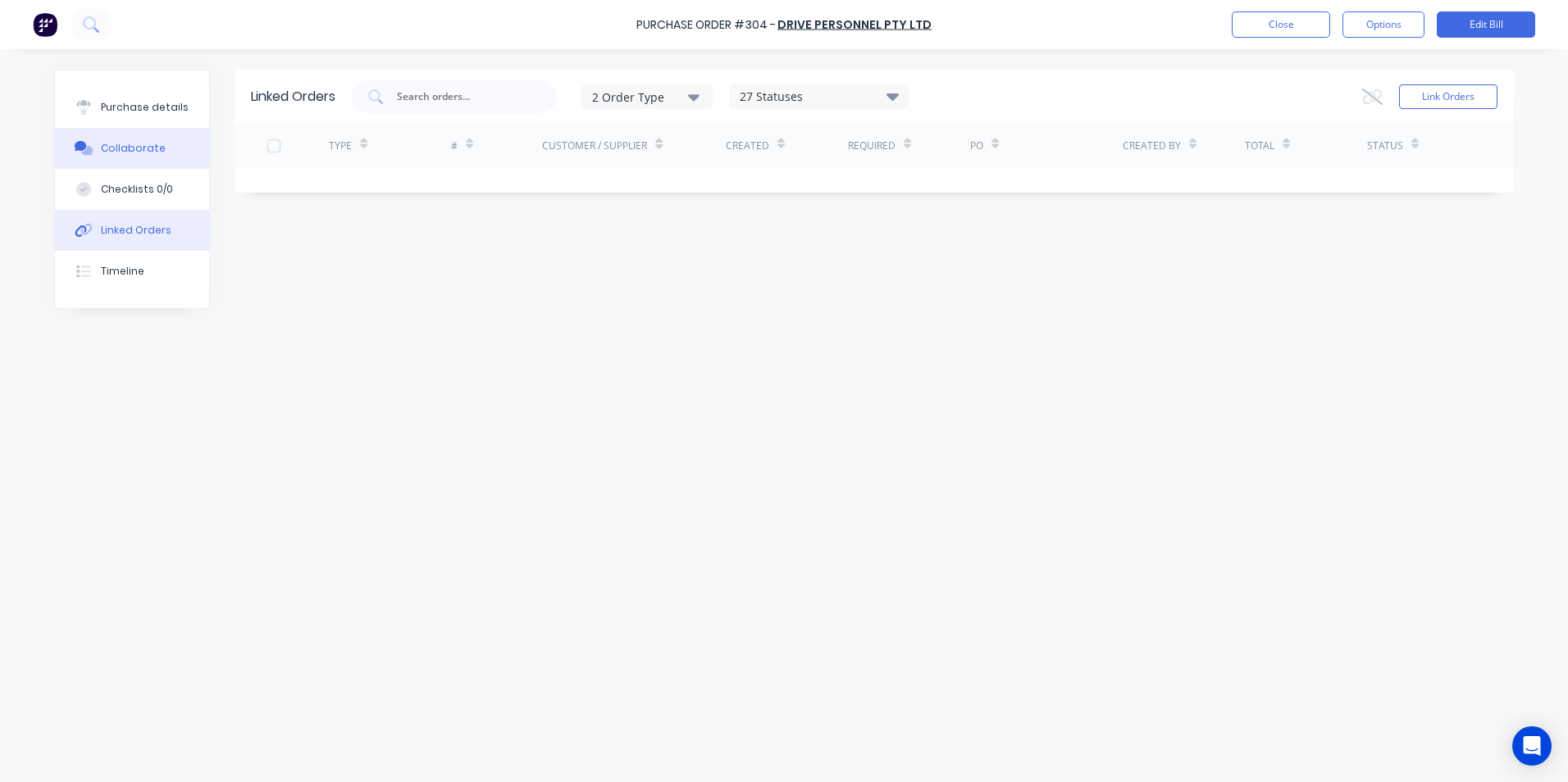
click at [119, 143] on div "Collaborate" at bounding box center [133, 148] width 65 height 14
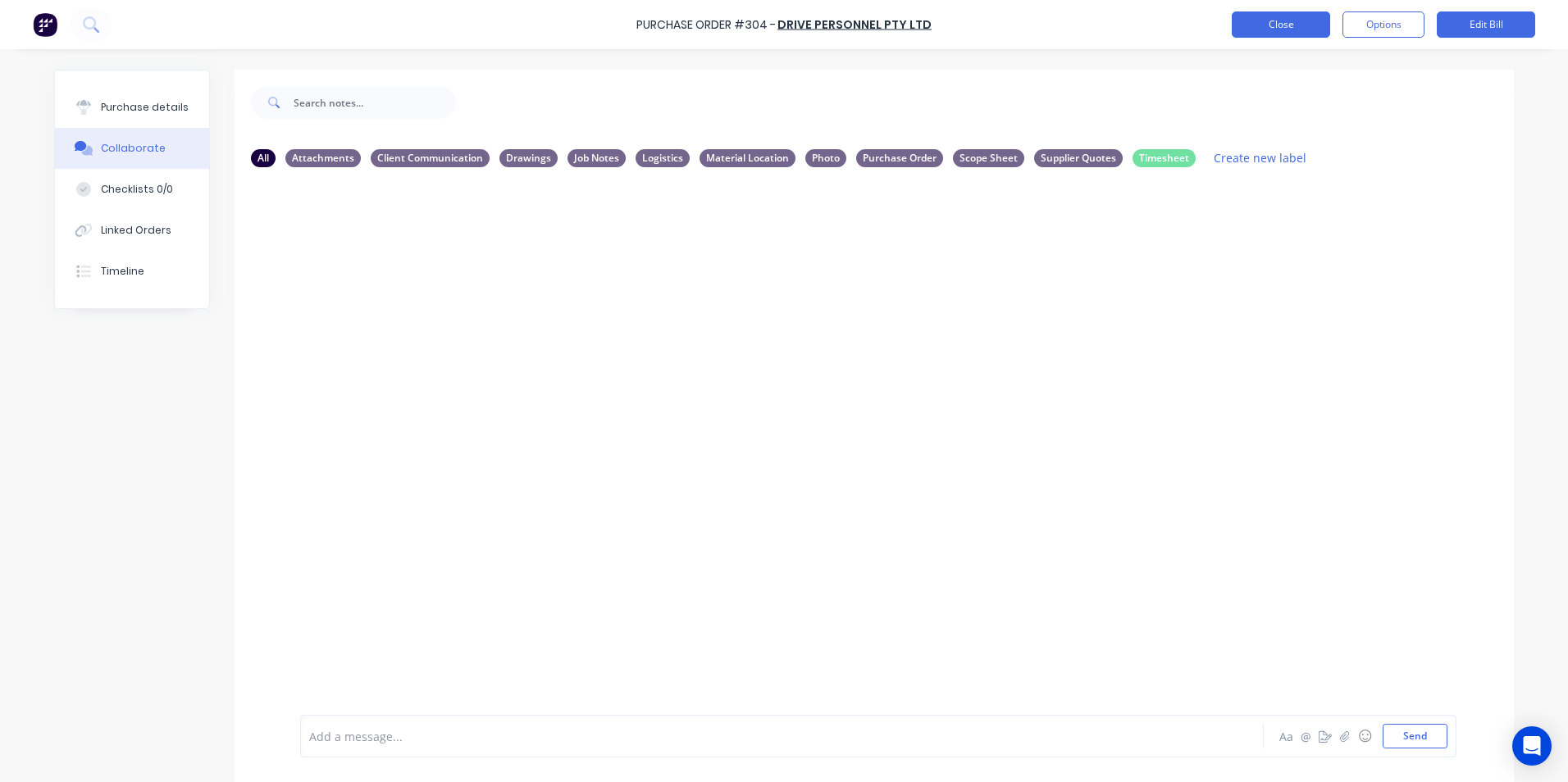
click at [1274, 27] on button "Close" at bounding box center [1281, 24] width 99 height 26
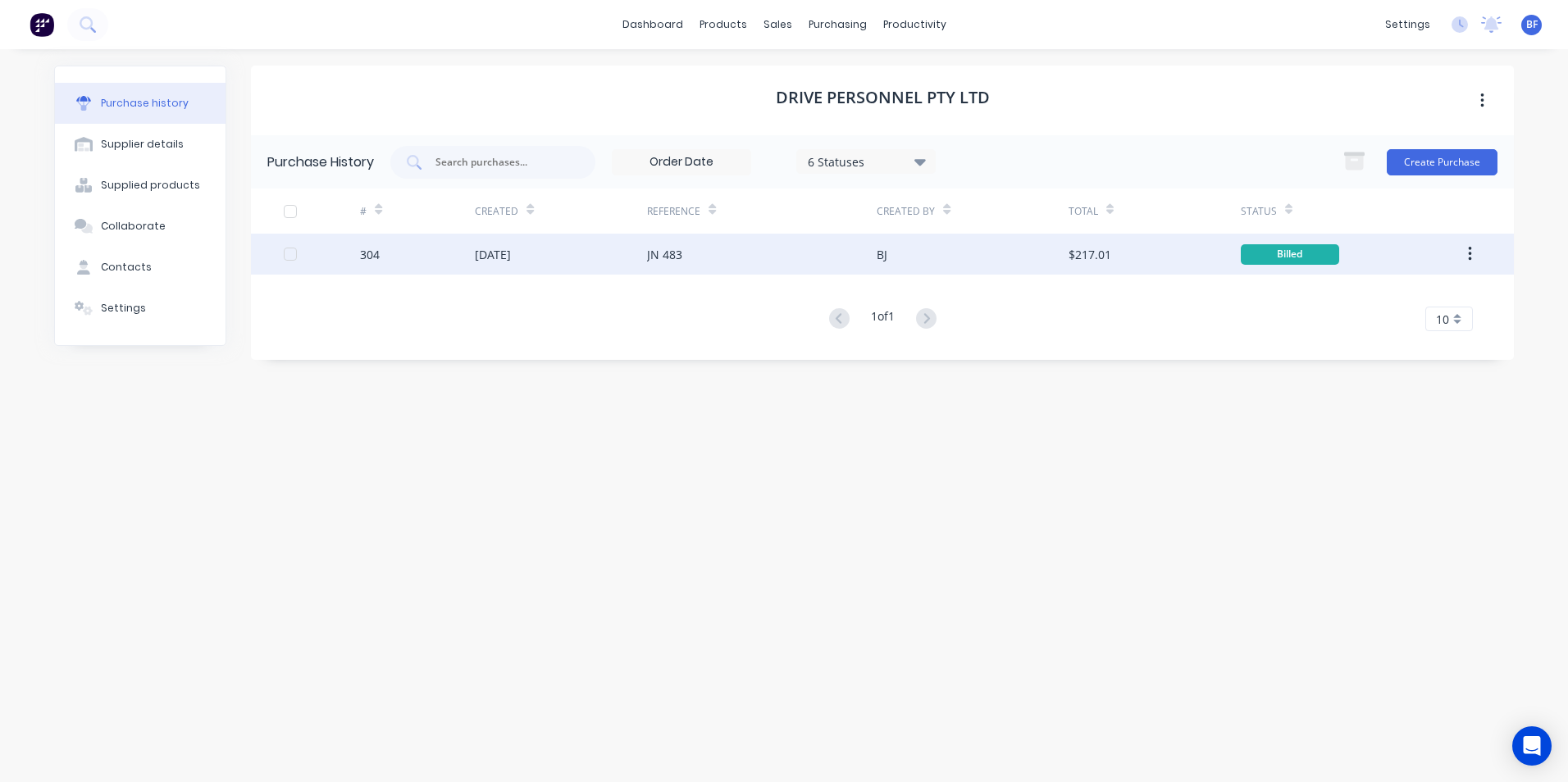
click at [292, 254] on div at bounding box center [290, 254] width 33 height 33
click at [1485, 96] on button "button" at bounding box center [1482, 100] width 39 height 30
click at [1296, 354] on div "Purchase History 6 Statuses 6 Statuses Create Purchase # Created Reference Crea…" at bounding box center [883, 248] width 1263 height 225
click at [1468, 252] on icon "button" at bounding box center [1470, 254] width 4 height 18
click at [1216, 420] on div "Drive Personnel Pty Ltd Purchase History 6 Statuses 6 Statuses Create Purchase …" at bounding box center [883, 407] width 1263 height 684
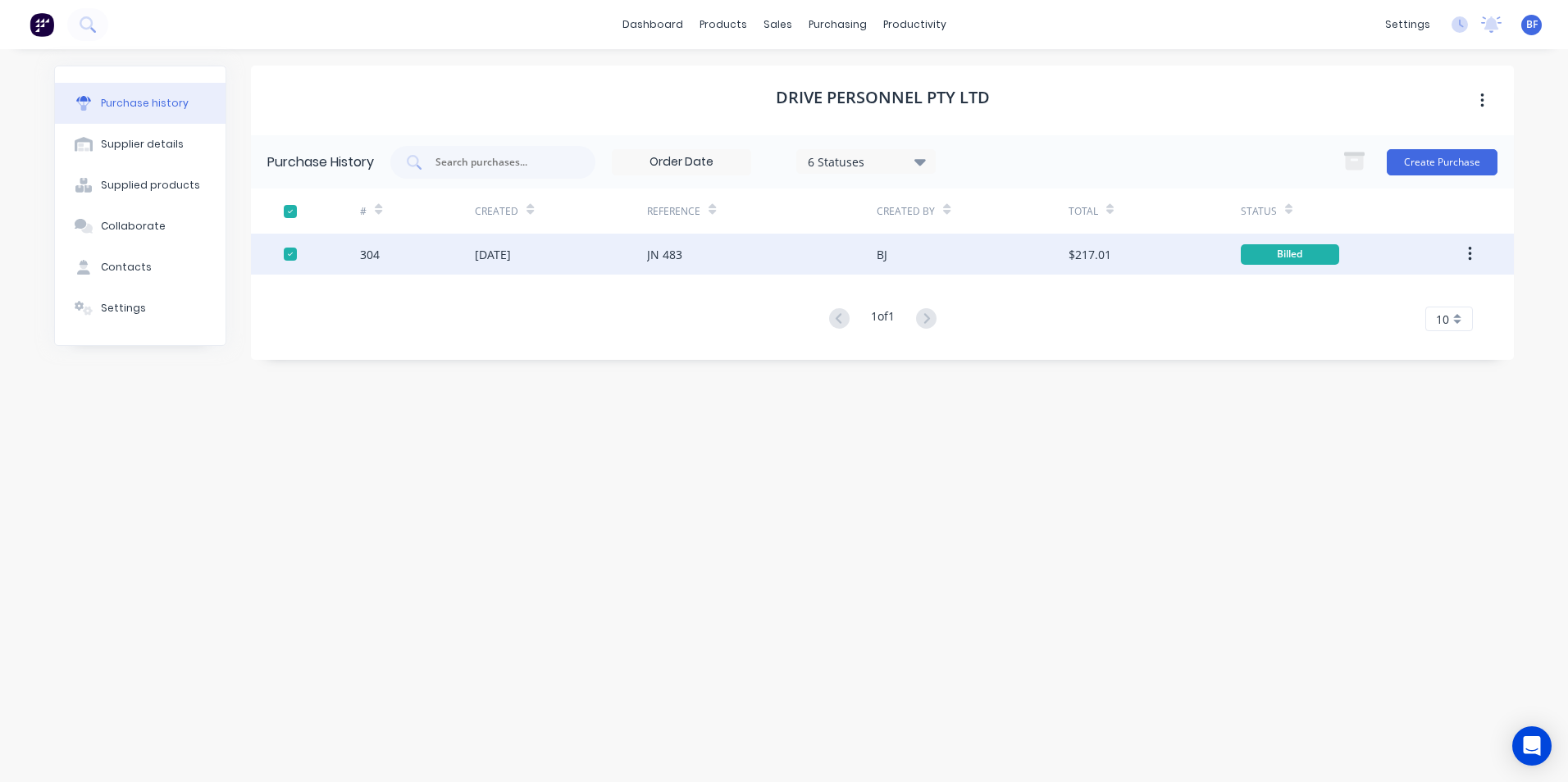
click at [914, 536] on div "Drive Personnel Pty Ltd Purchase History 6 Statuses 6 Statuses Create Purchase …" at bounding box center [883, 407] width 1263 height 684
click at [1277, 255] on div "Billed" at bounding box center [1290, 254] width 99 height 21
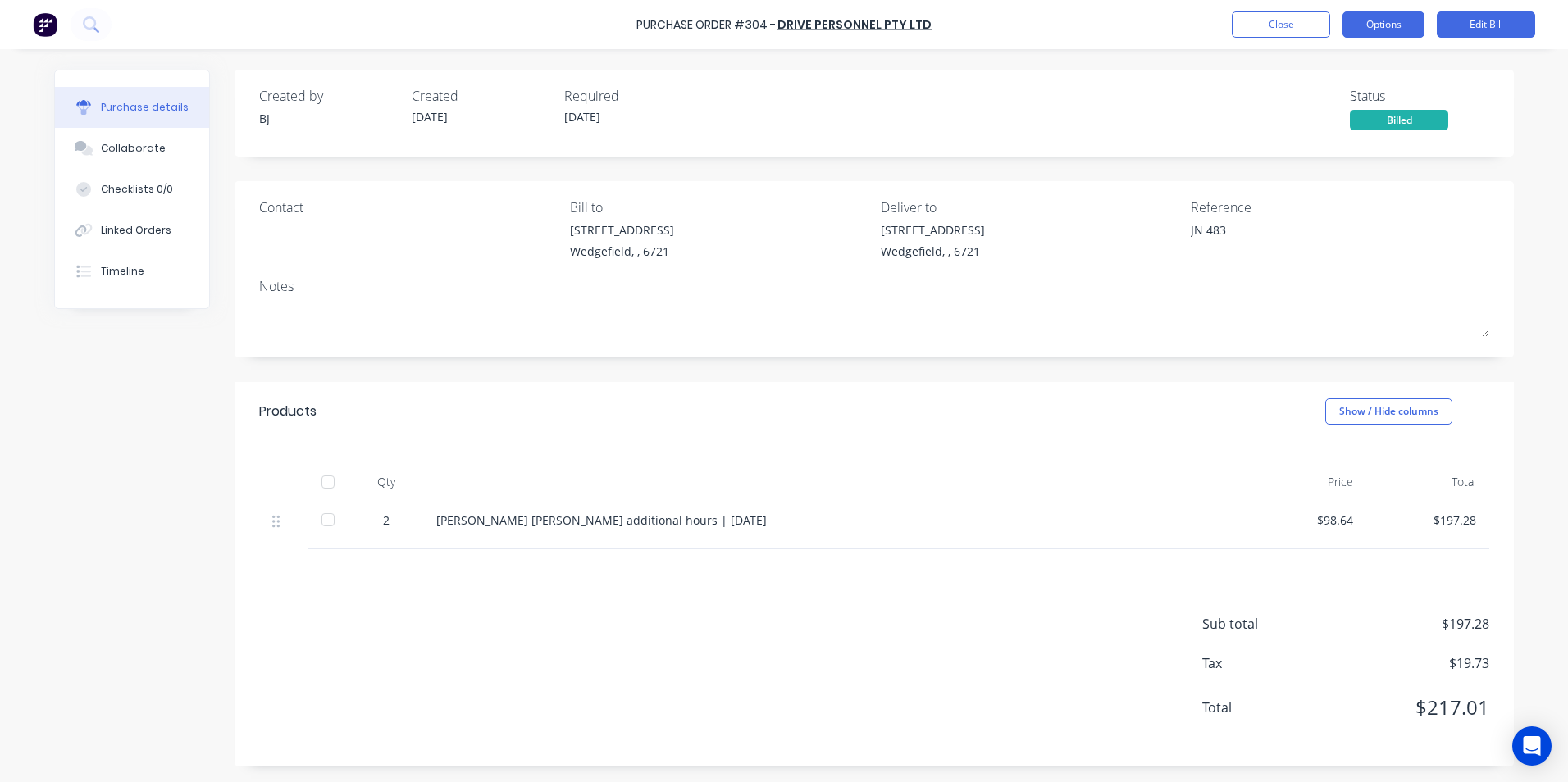
click at [1375, 23] on button "Options" at bounding box center [1383, 24] width 82 height 26
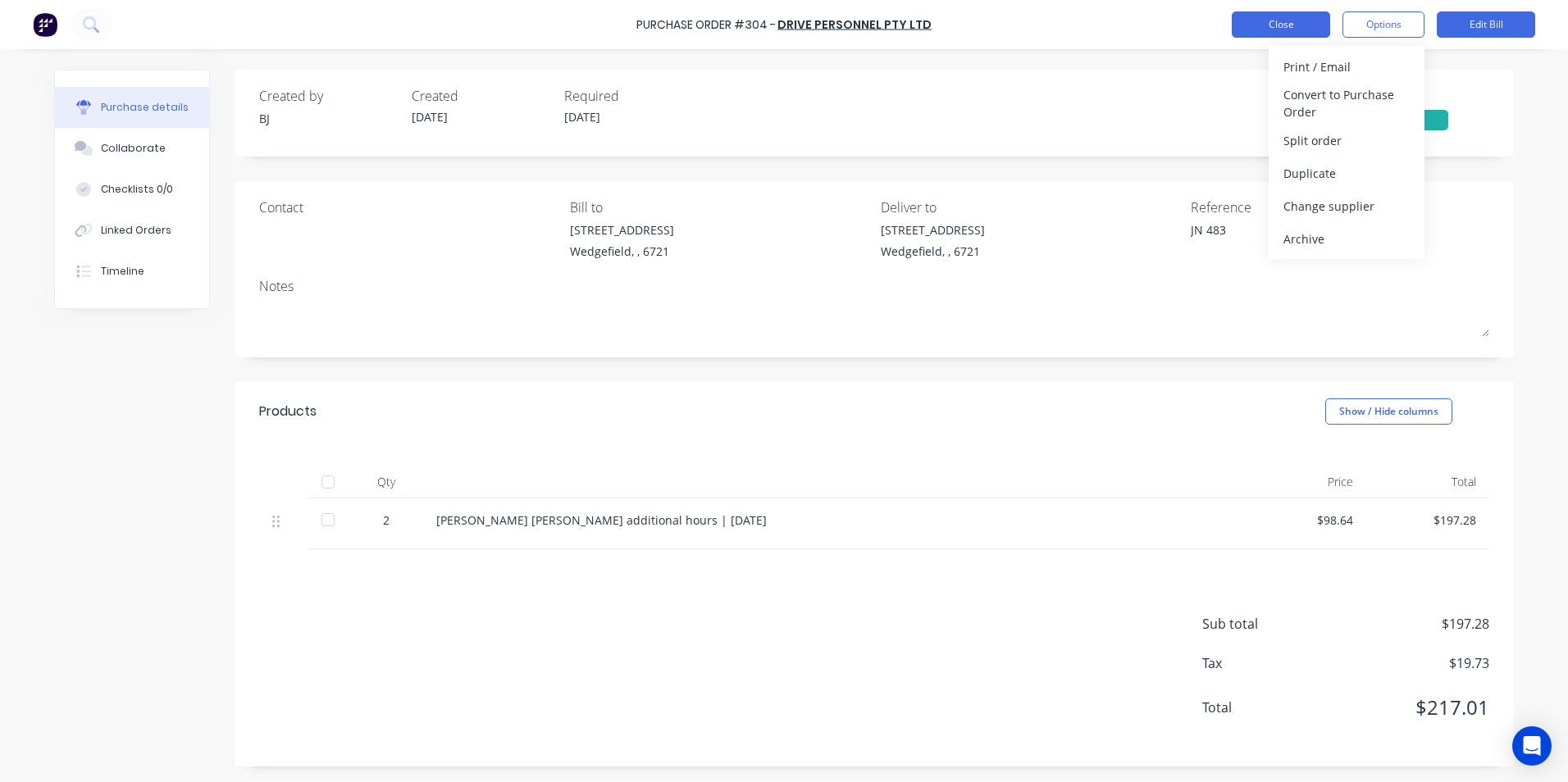
click at [1271, 27] on button "Close" at bounding box center [1281, 24] width 99 height 26
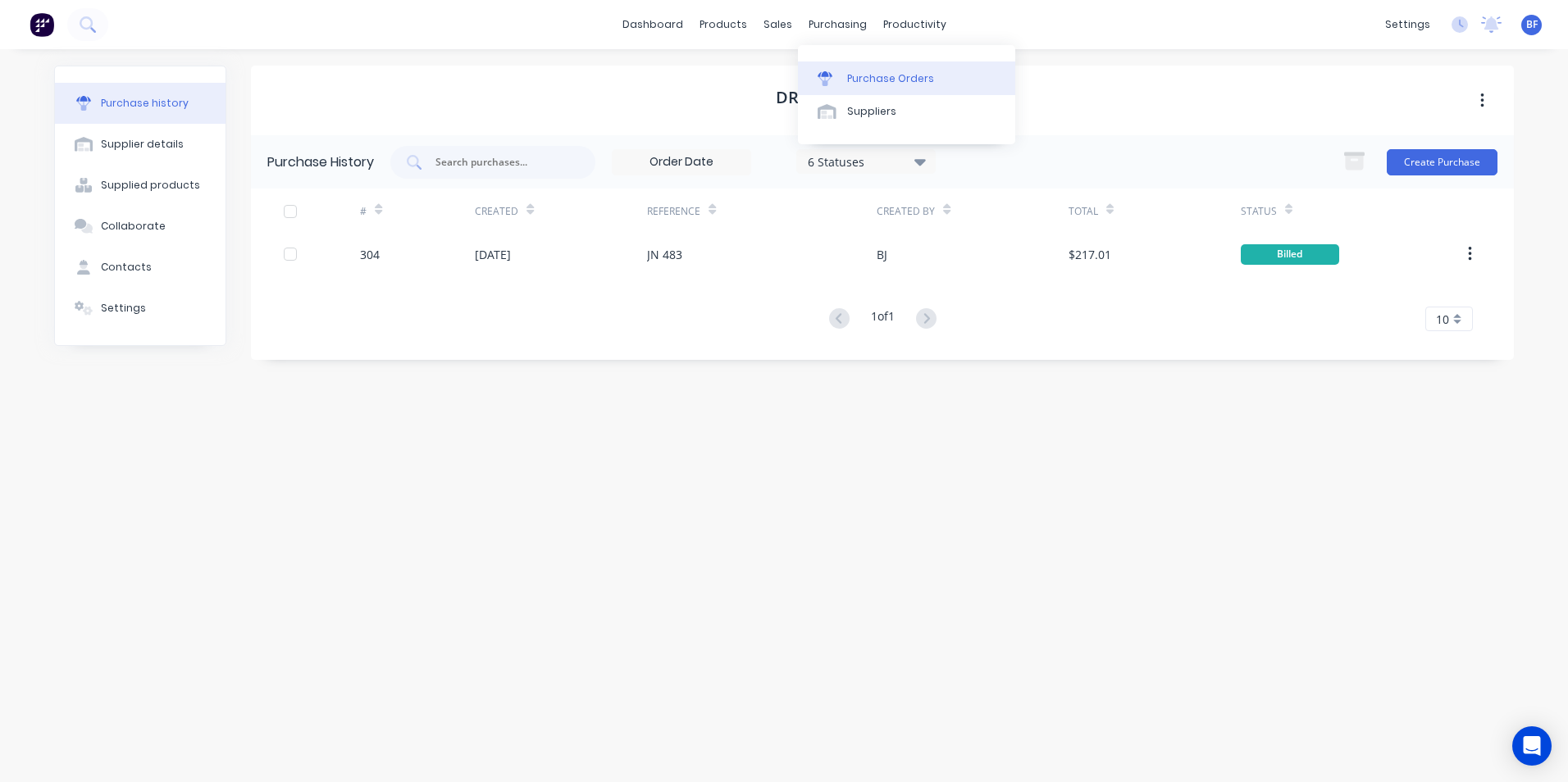
click at [870, 83] on div "Purchase Orders" at bounding box center [890, 79] width 87 height 14
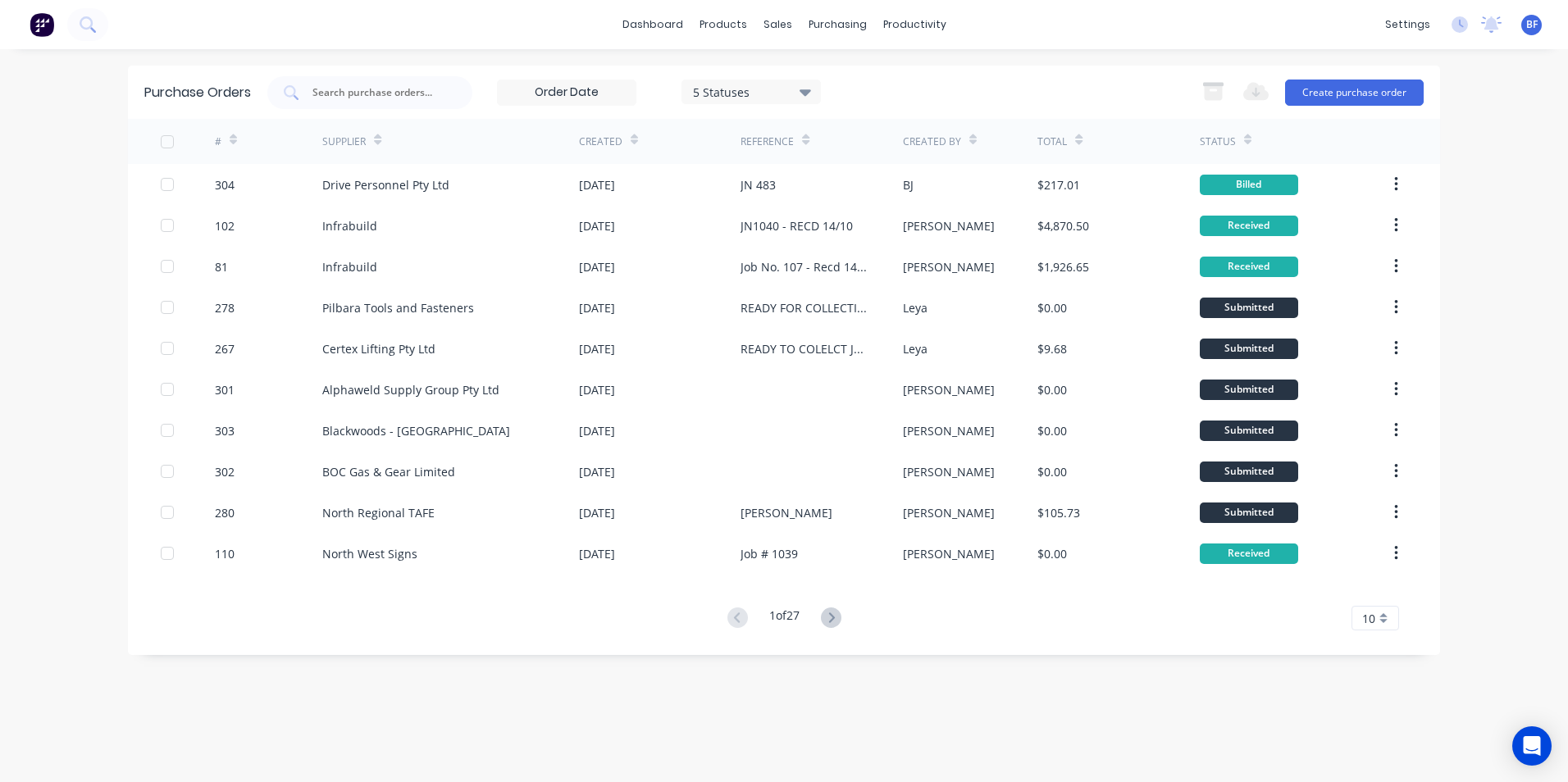
click at [1385, 623] on div "10" at bounding box center [1375, 618] width 48 height 24
click at [1379, 592] on div "35" at bounding box center [1375, 591] width 46 height 29
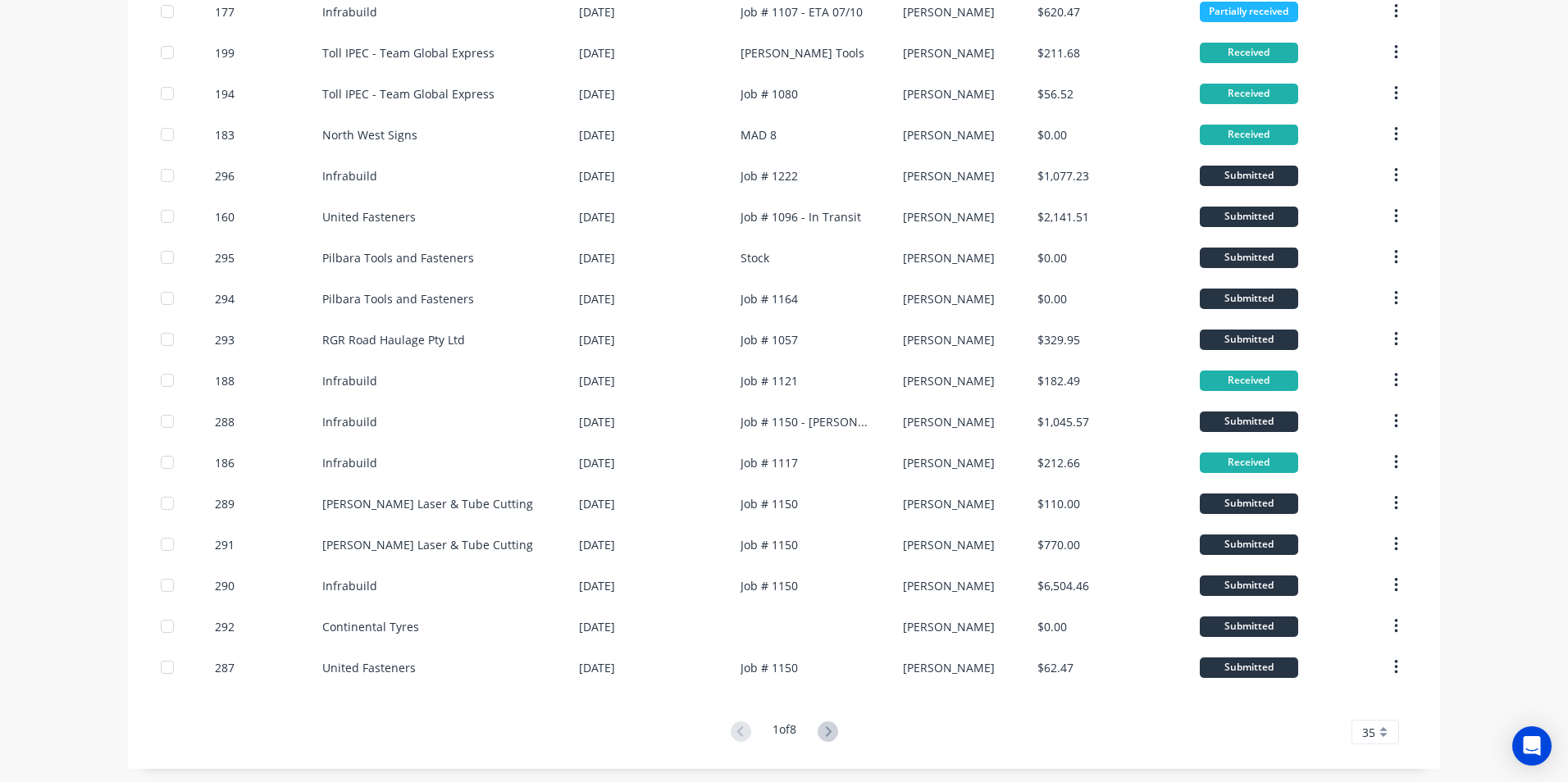
scroll to position [914, 0]
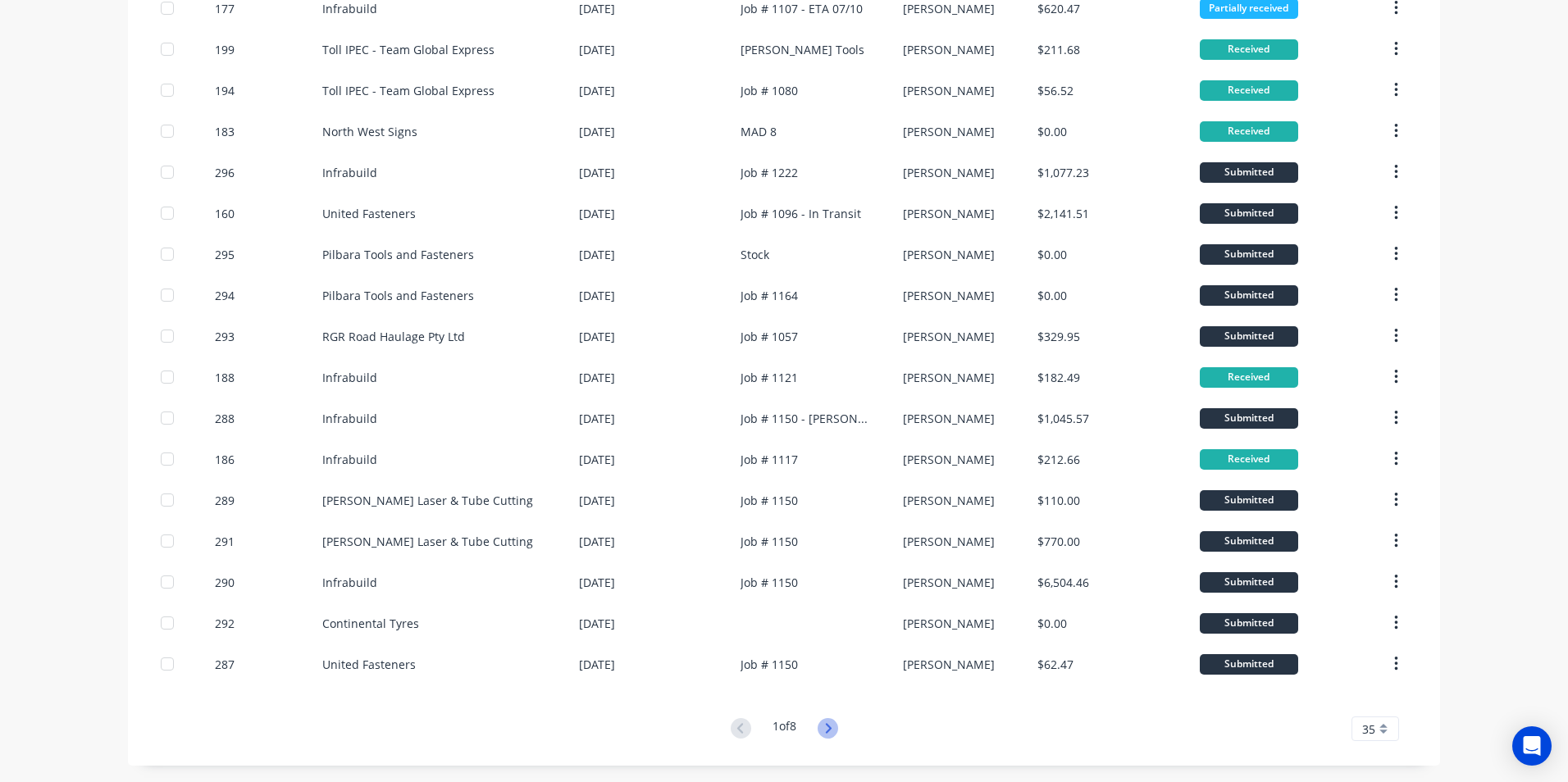
click at [828, 727] on icon at bounding box center [828, 728] width 21 height 21
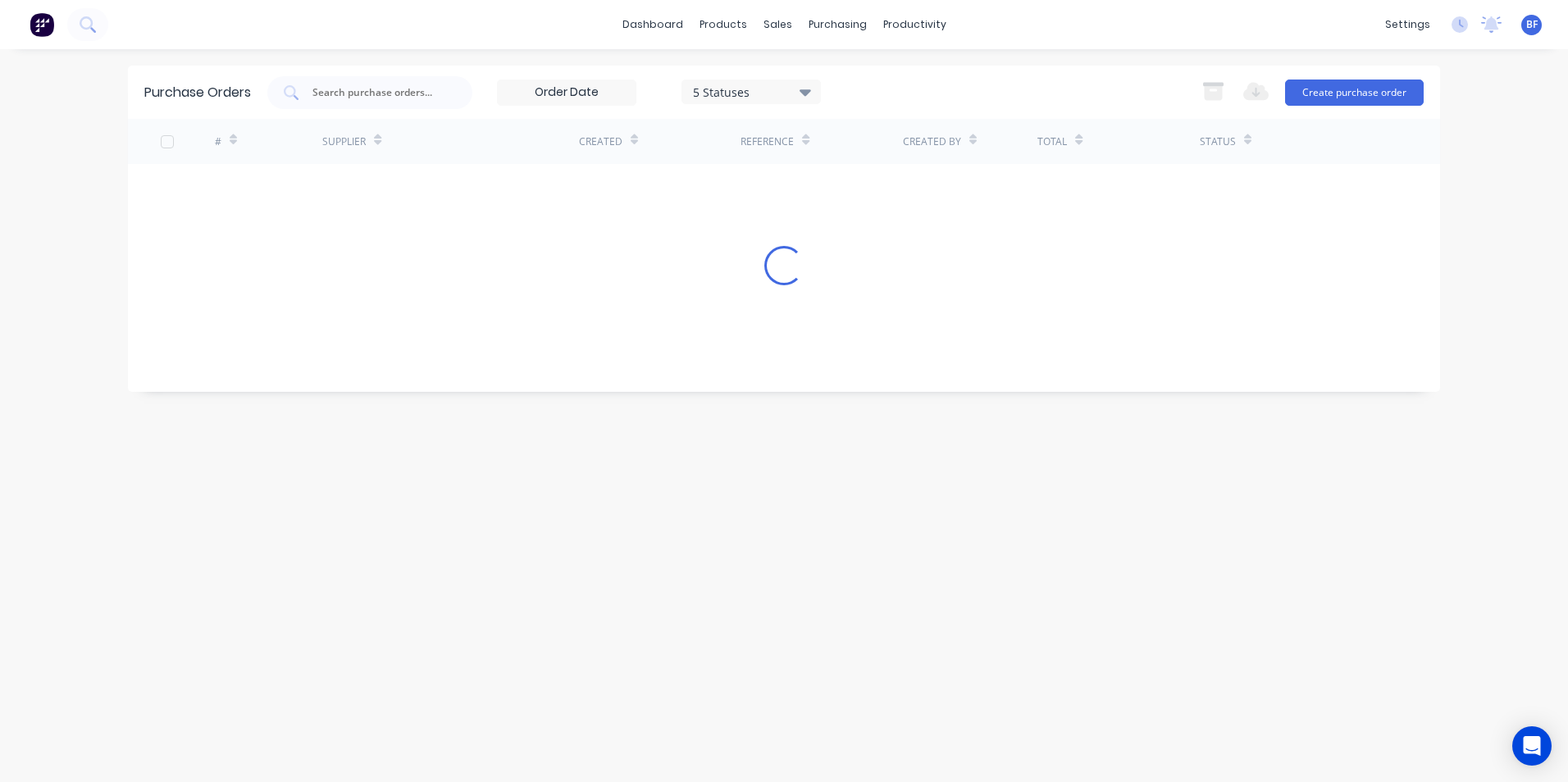
scroll to position [0, 0]
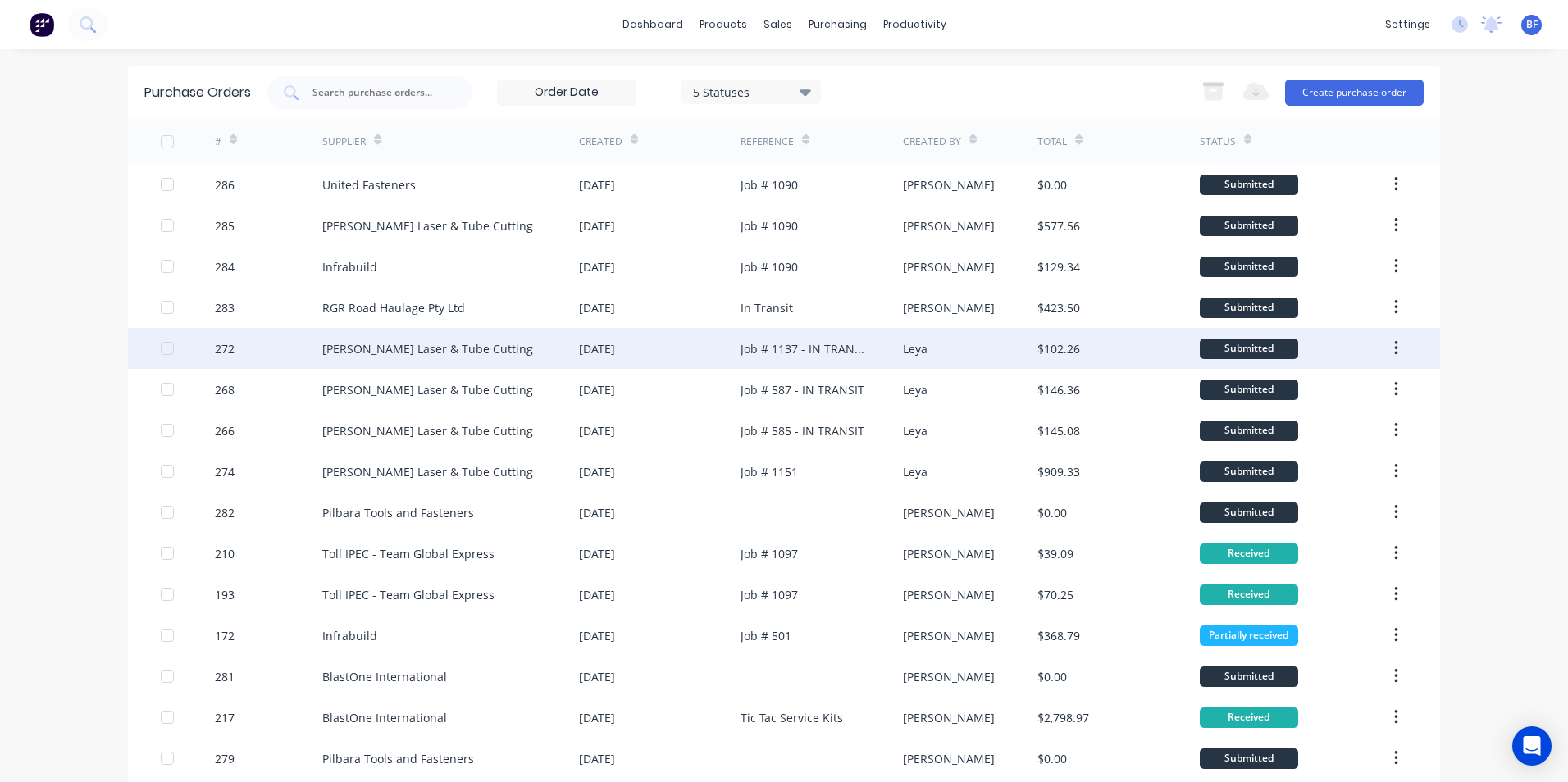
click at [1386, 343] on button "button" at bounding box center [1396, 348] width 39 height 30
click at [1043, 347] on div "$102.26" at bounding box center [1059, 348] width 43 height 17
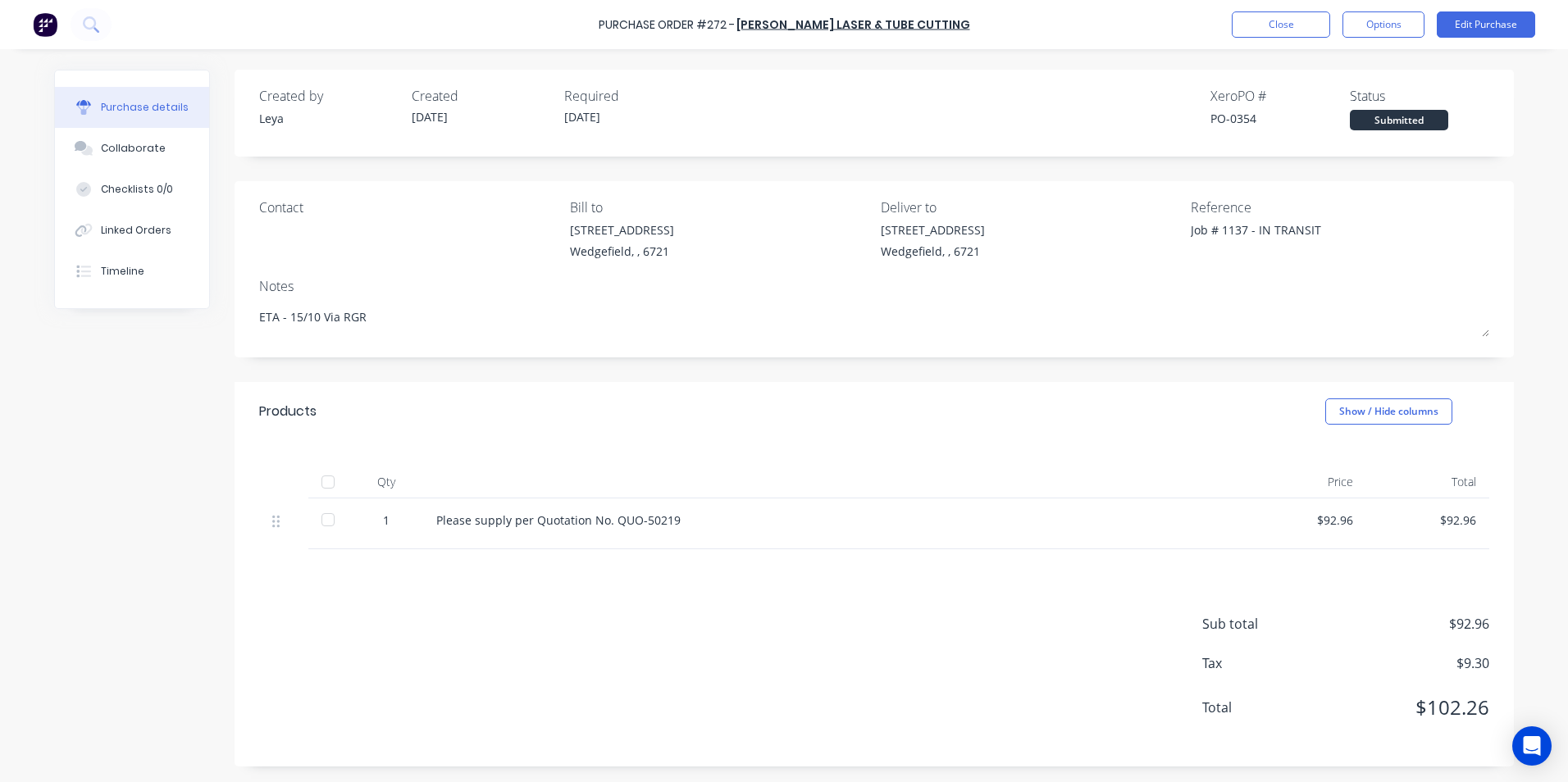
scroll to position [1, 0]
click at [1292, 32] on button "Close" at bounding box center [1281, 24] width 99 height 26
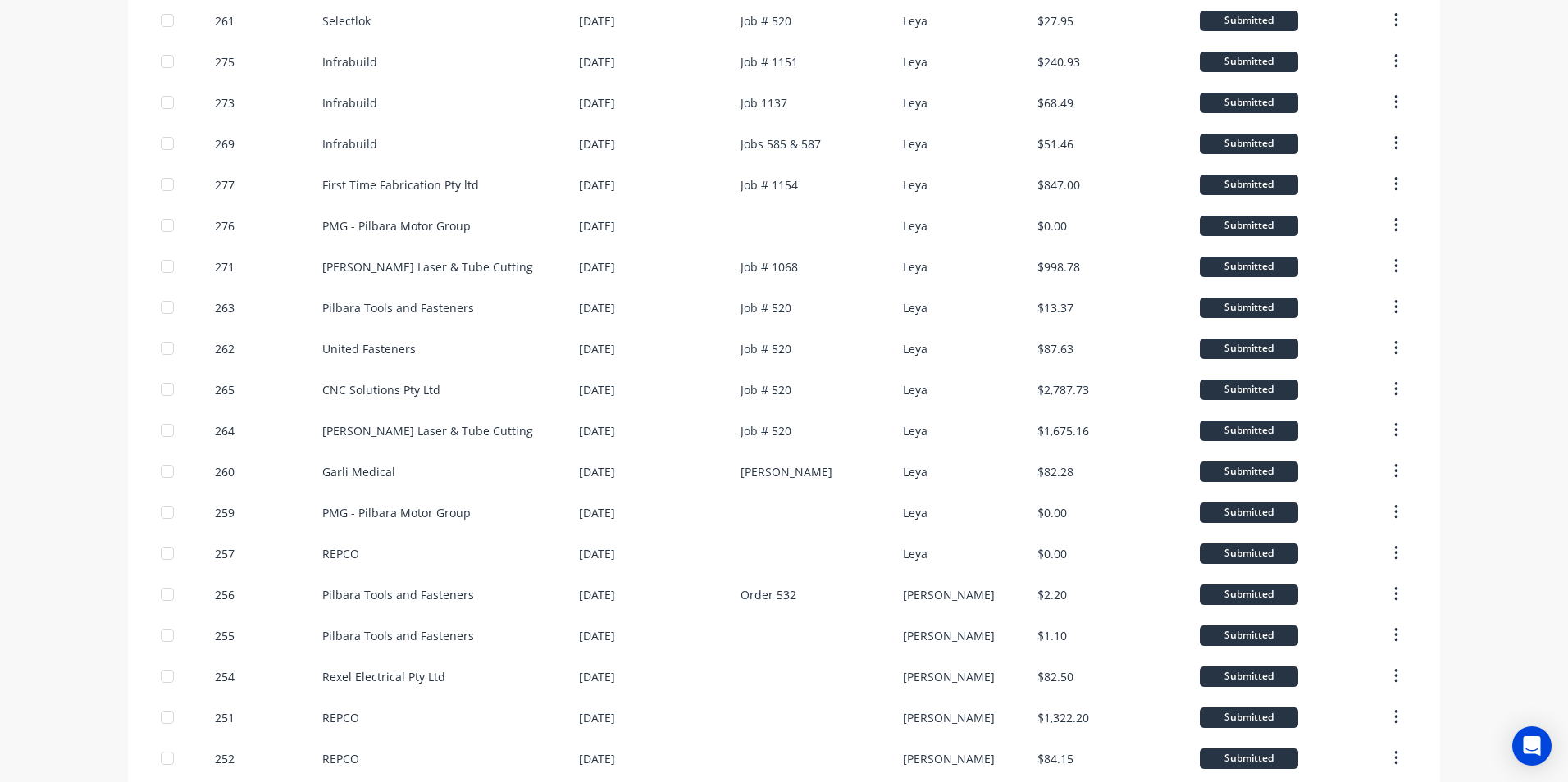
scroll to position [914, 0]
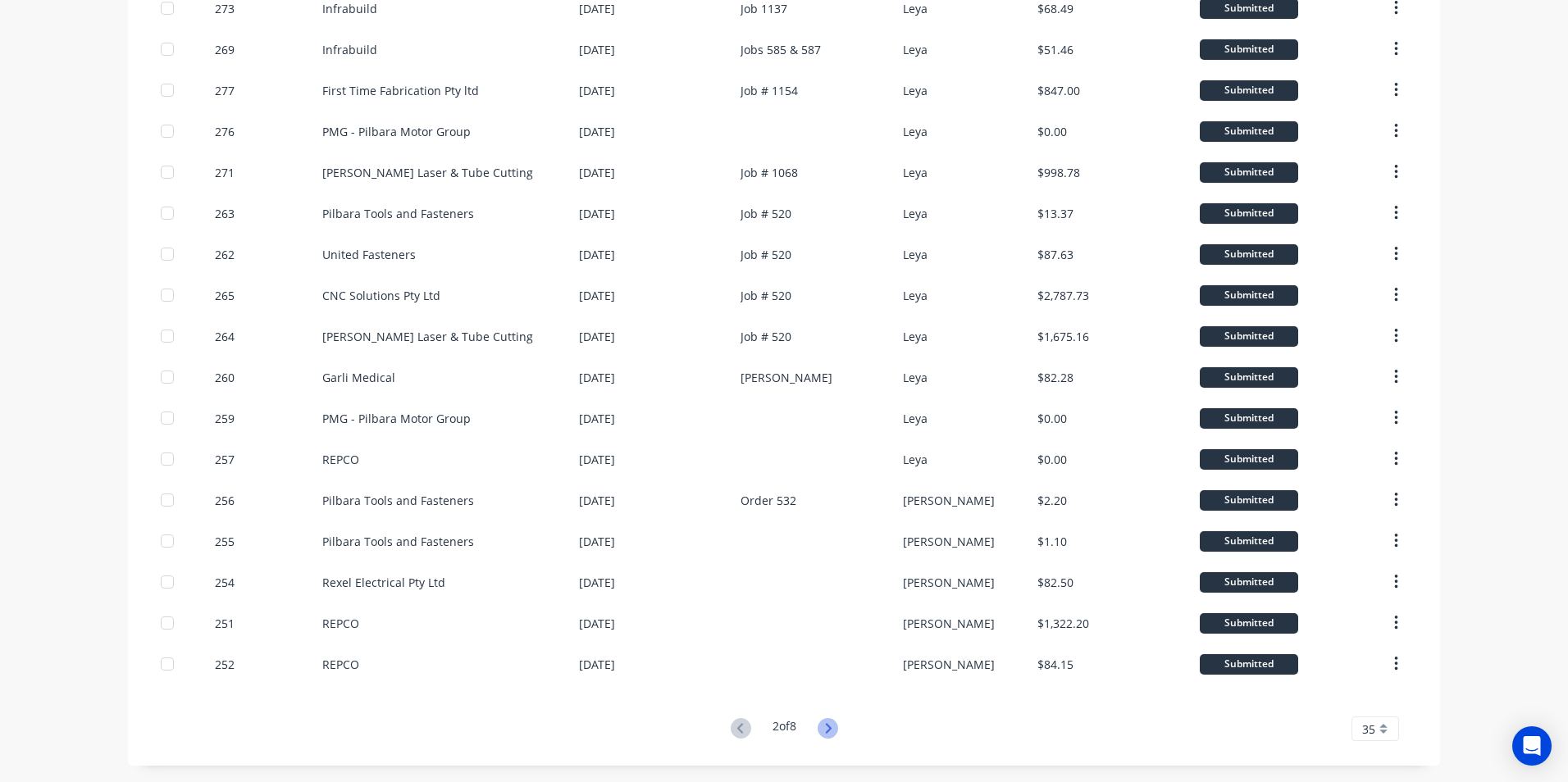
click at [824, 727] on icon at bounding box center [828, 728] width 21 height 21
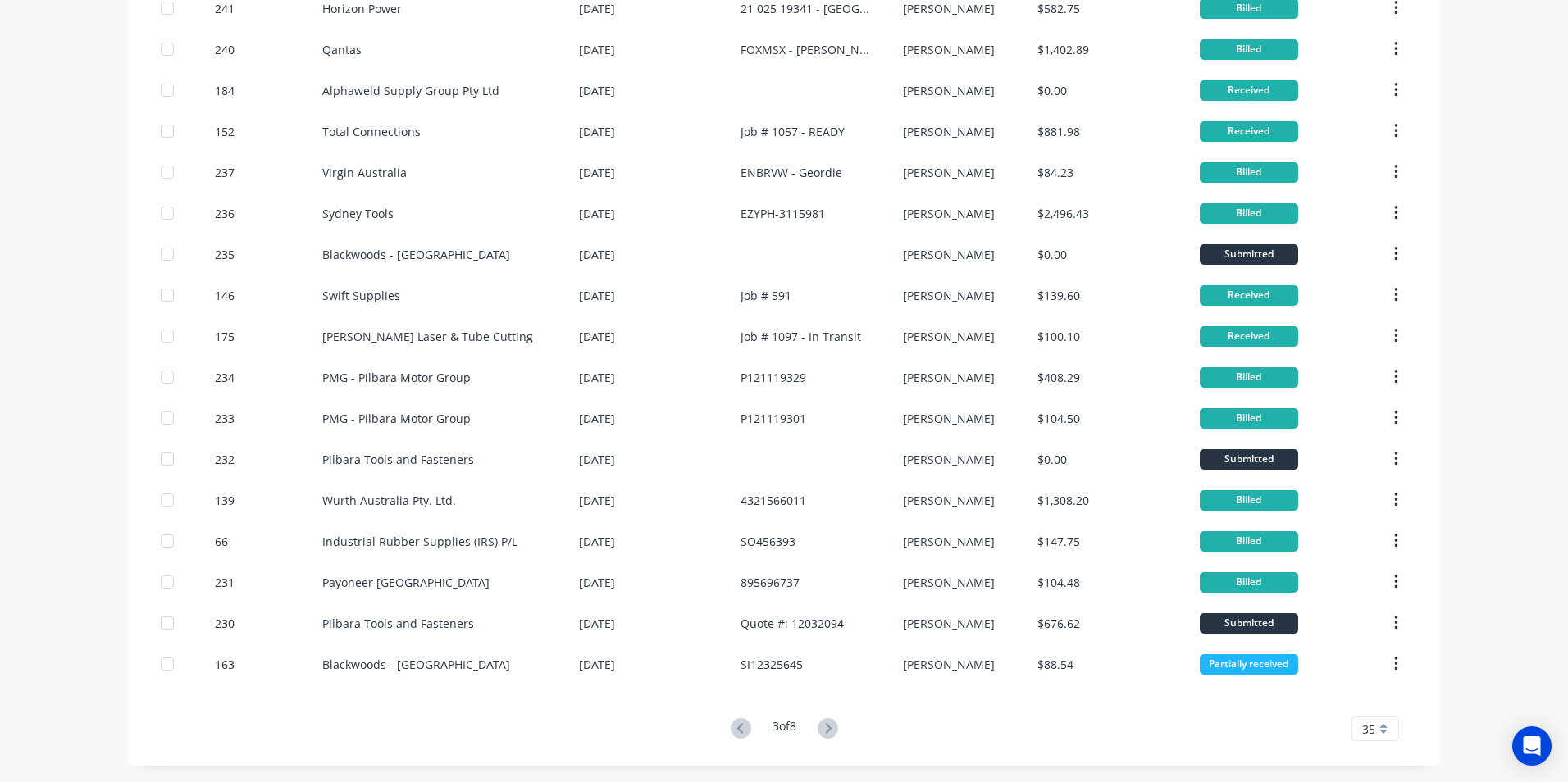
click at [809, 741] on div "3 of 8" at bounding box center [784, 729] width 118 height 24
click at [822, 730] on icon at bounding box center [828, 728] width 21 height 21
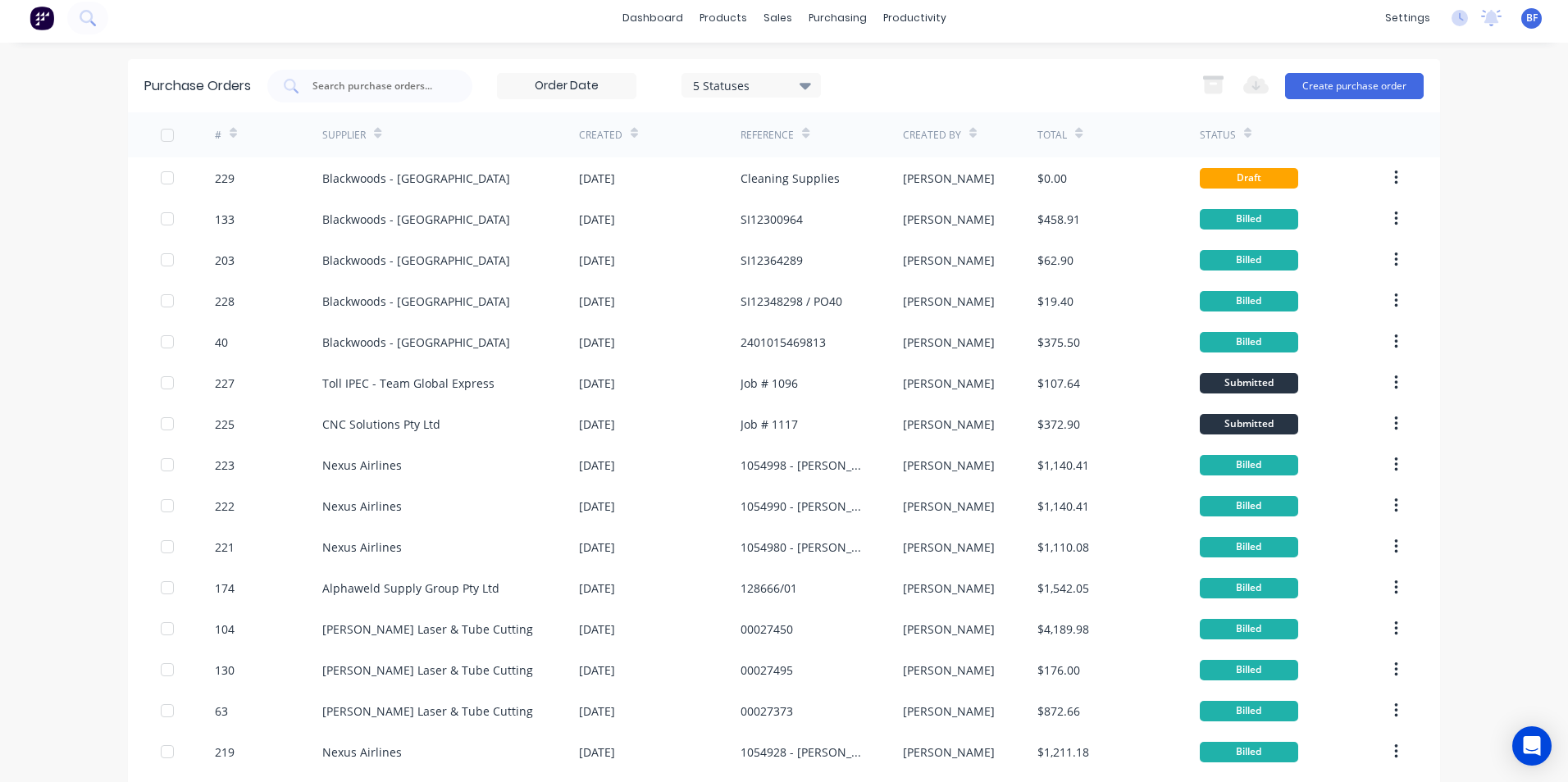
scroll to position [0, 0]
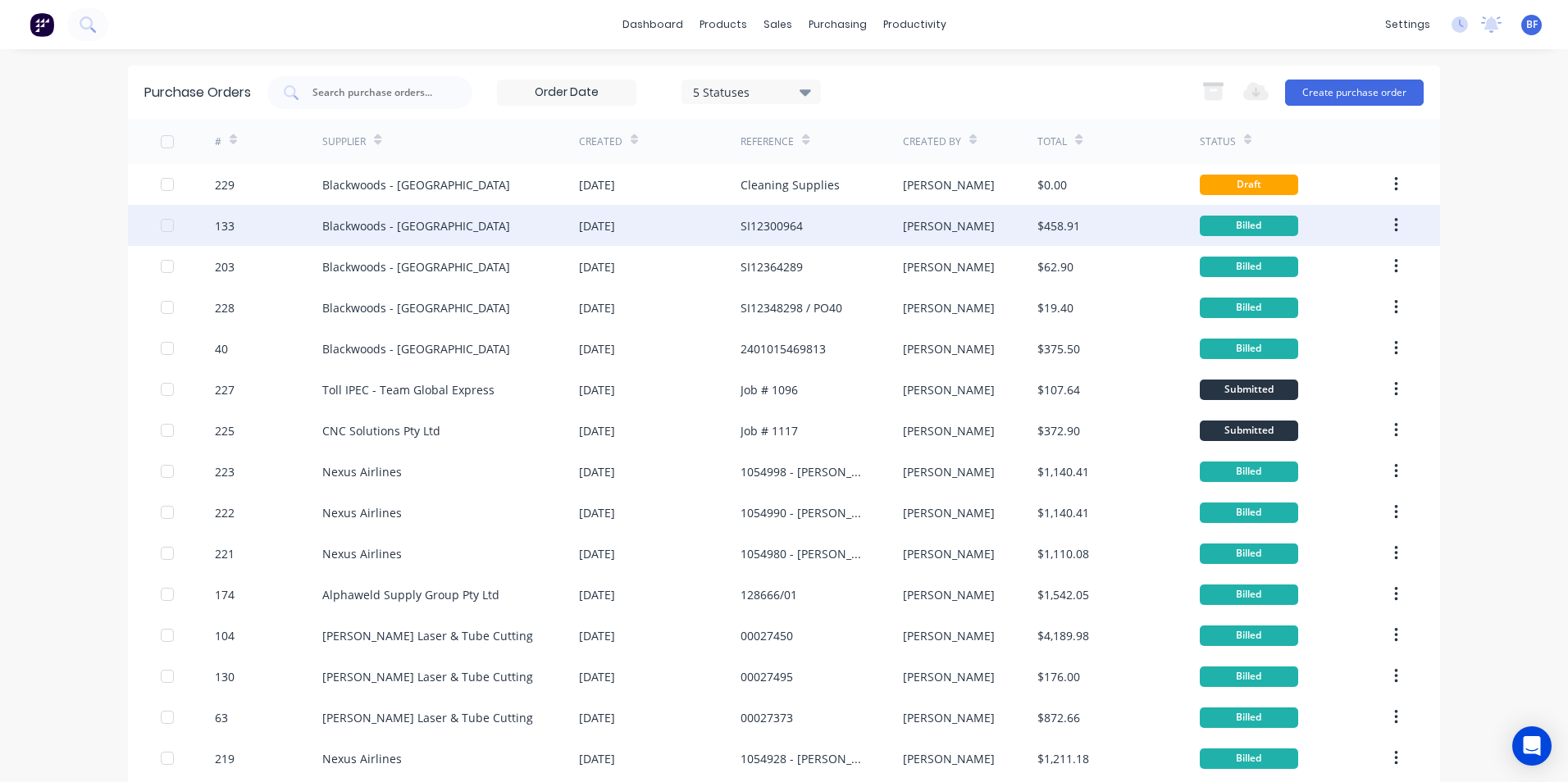
click at [1201, 217] on div "Billed" at bounding box center [1250, 225] width 99 height 21
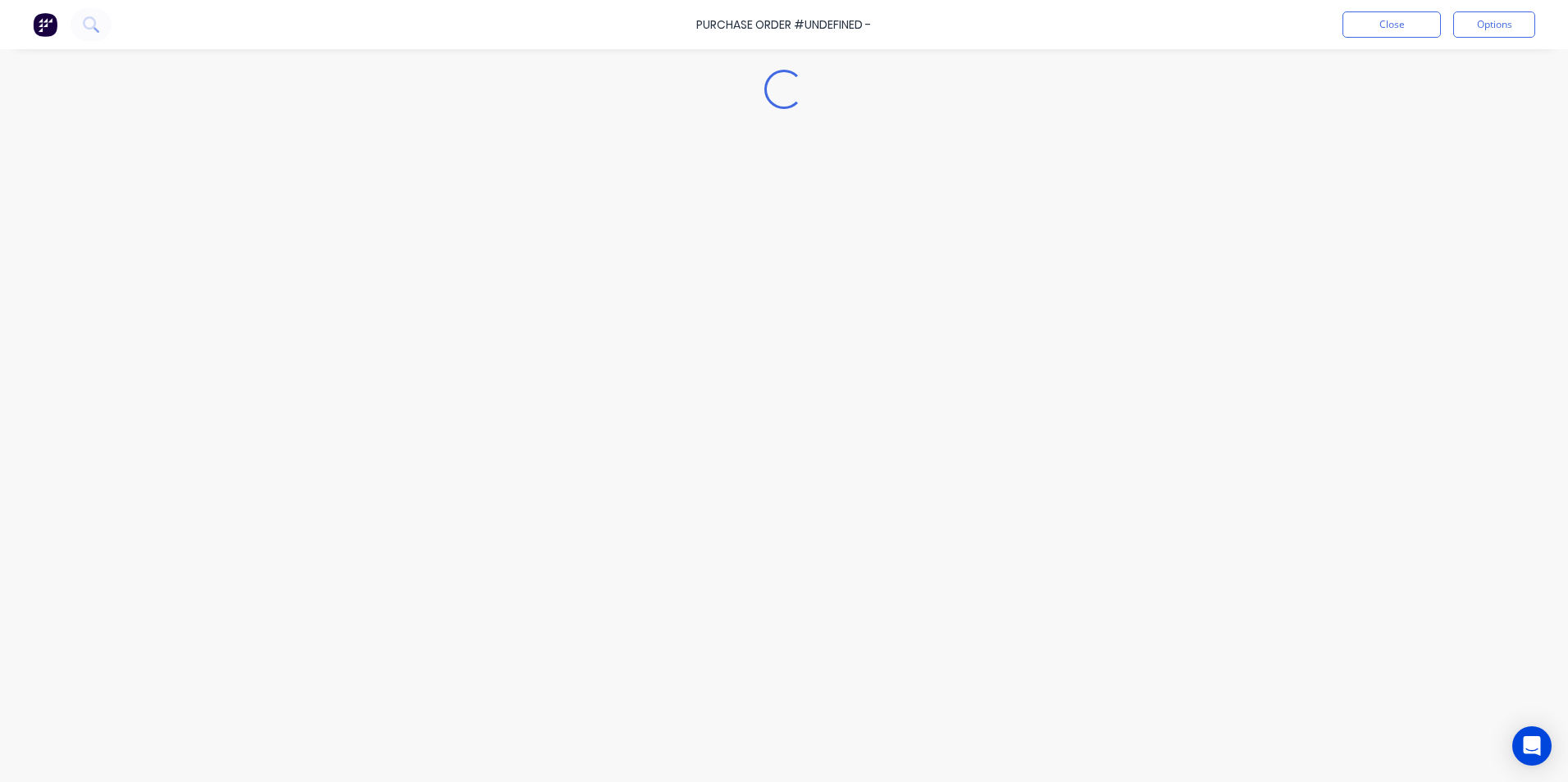
type textarea "x"
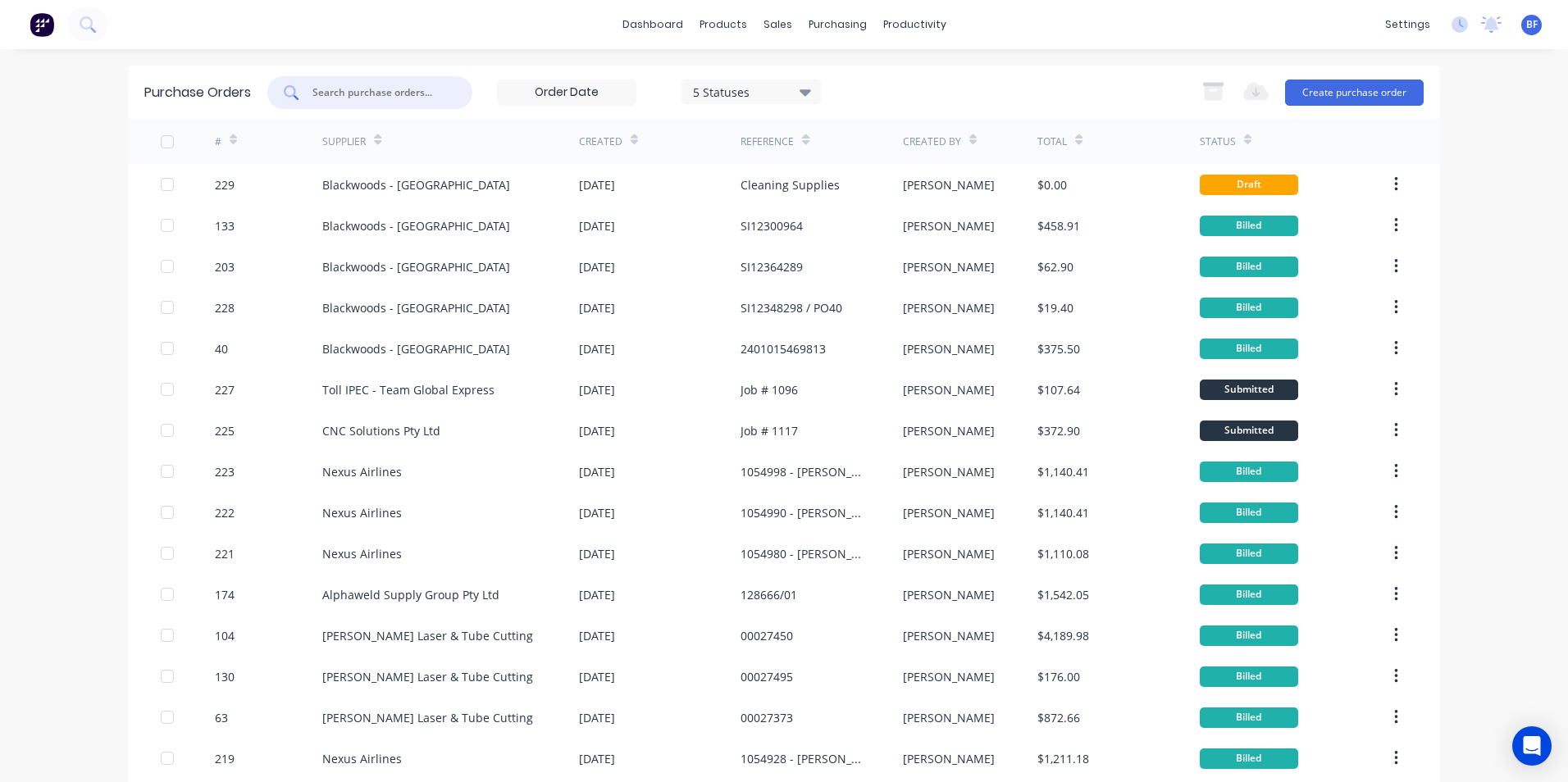
click at [348, 91] on input "text" at bounding box center [379, 92] width 136 height 16
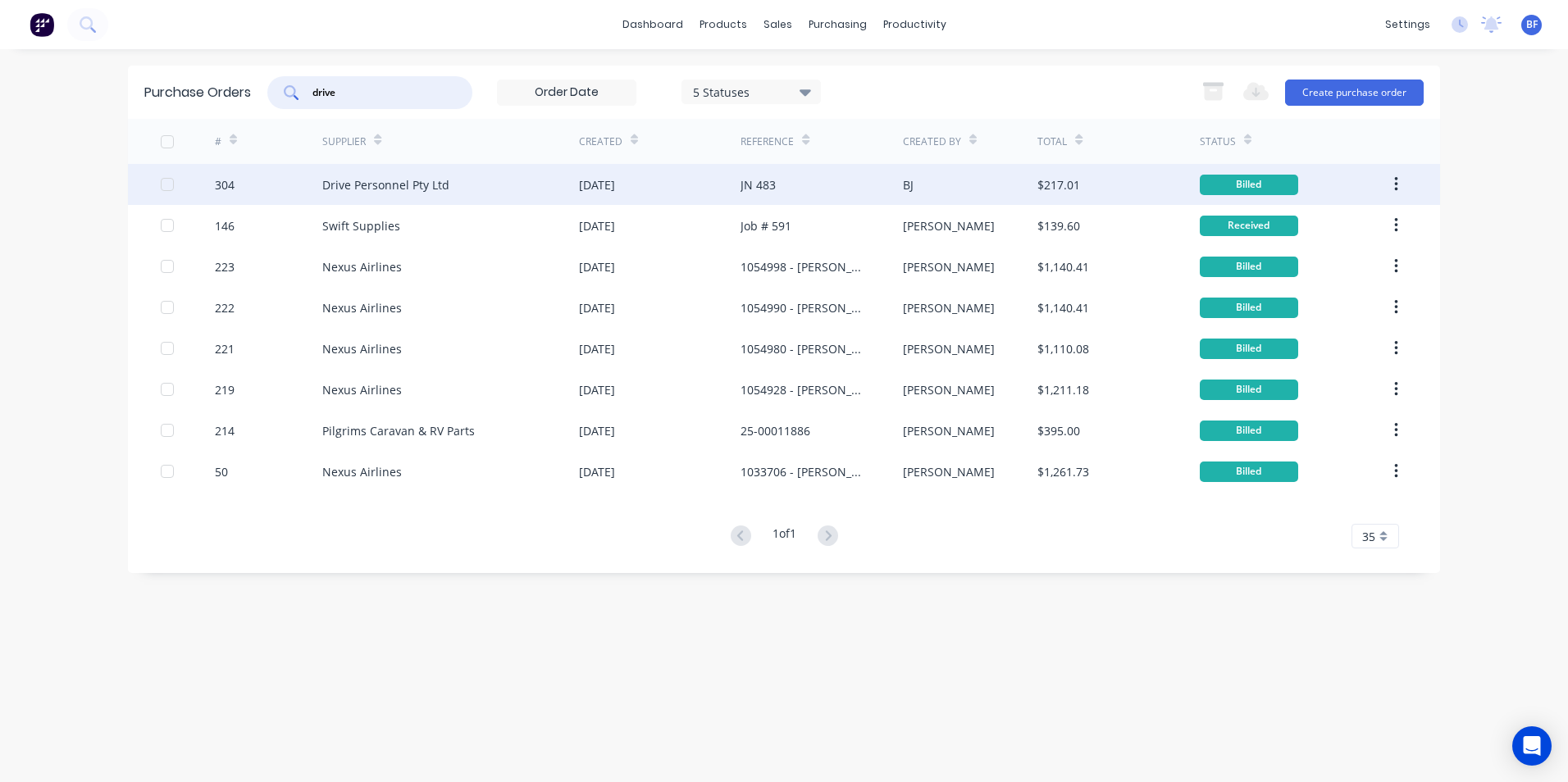
type input "drive"
click at [1299, 186] on div "Billed" at bounding box center [1294, 185] width 188 height 41
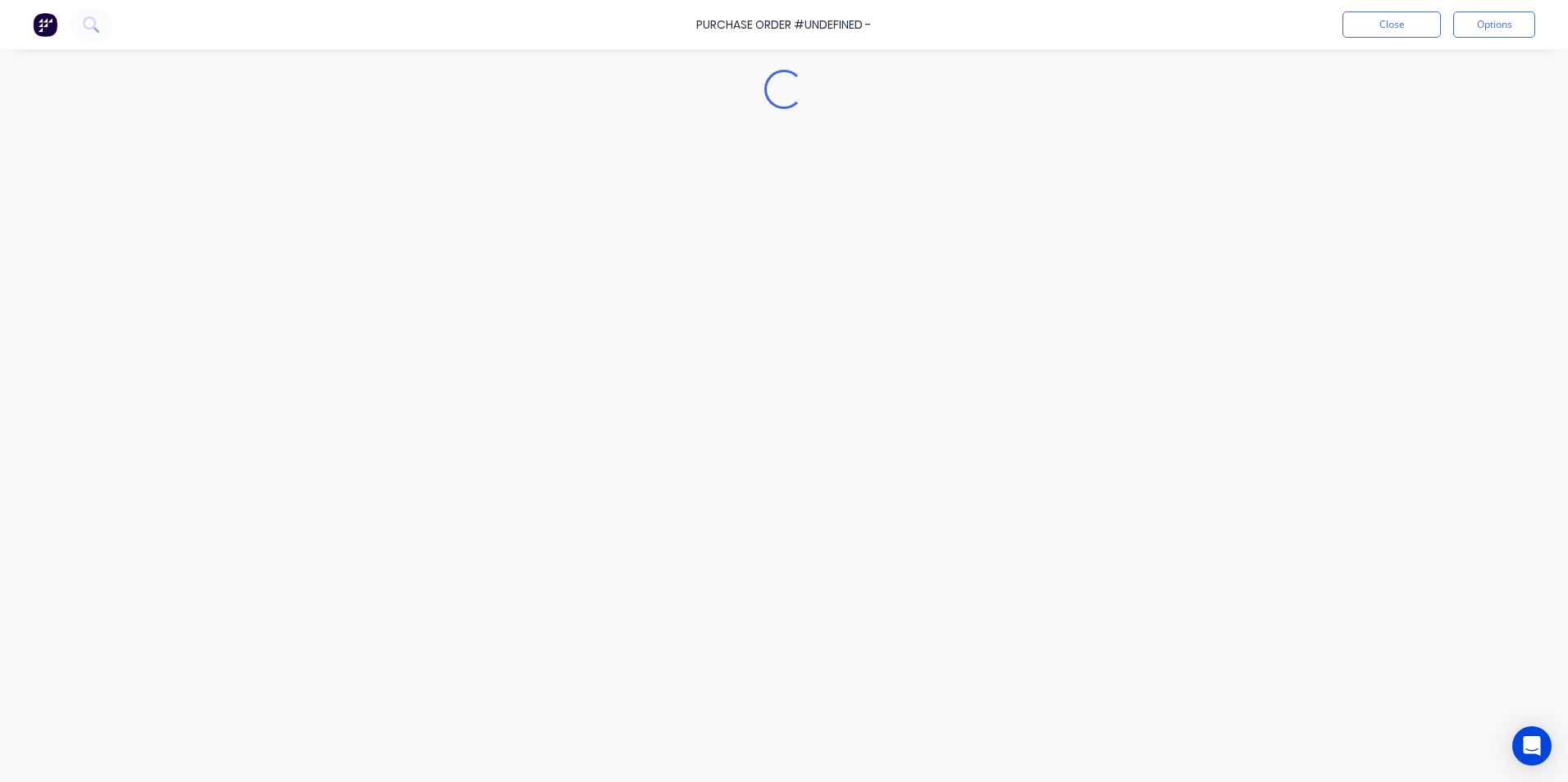
type textarea "x"
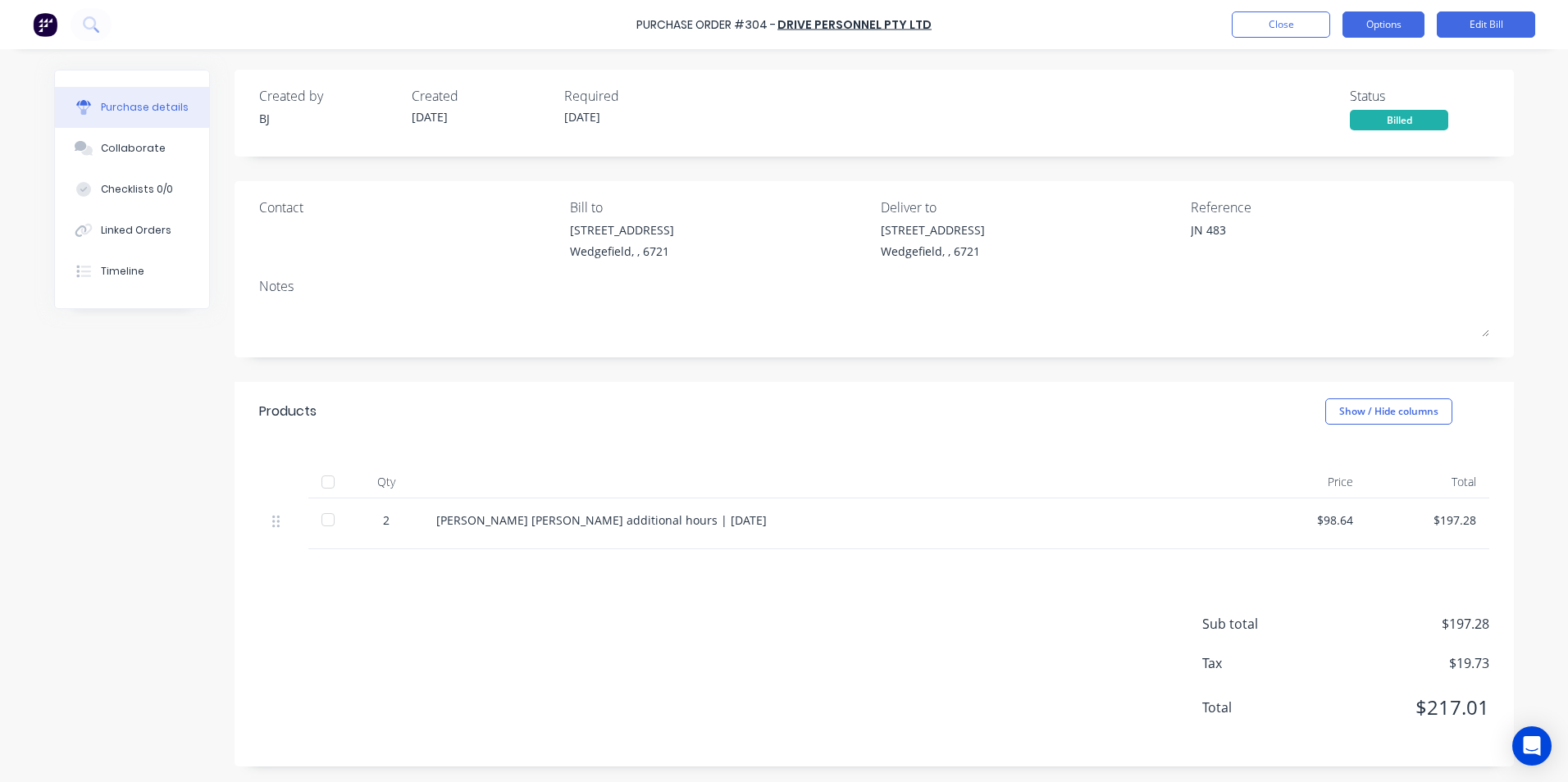
click at [1377, 27] on button "Options" at bounding box center [1383, 24] width 82 height 26
click at [1532, 155] on div "Purchase Order #304 - Drive Personnel Pty Ltd Close Options Print / Email Conve…" at bounding box center [784, 391] width 1568 height 782
click at [1267, 20] on button "Close" at bounding box center [1281, 24] width 99 height 26
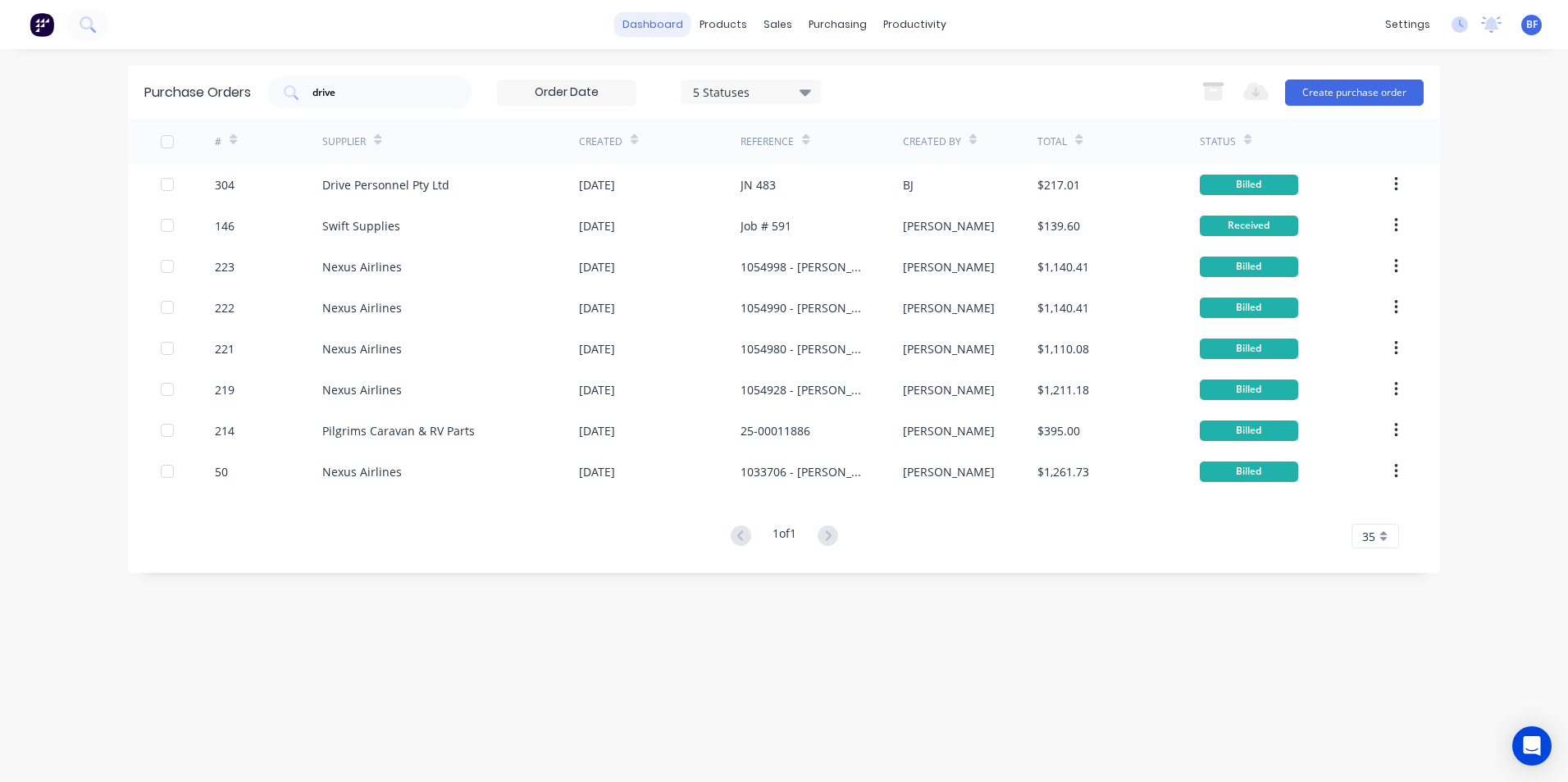
click at [654, 29] on link "dashboard" at bounding box center [653, 24] width 77 height 24
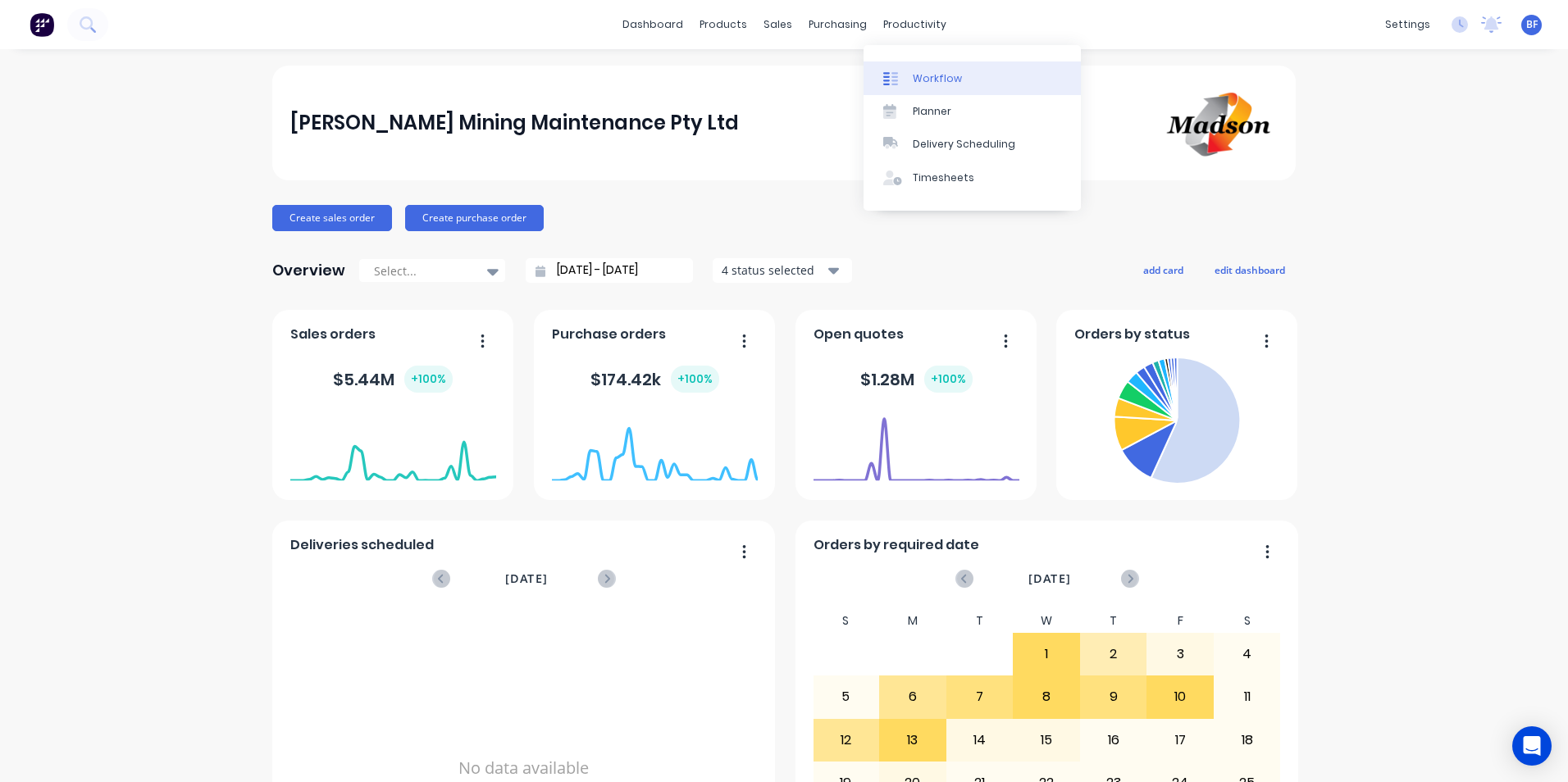
click at [922, 81] on div "Workflow" at bounding box center [937, 79] width 49 height 14
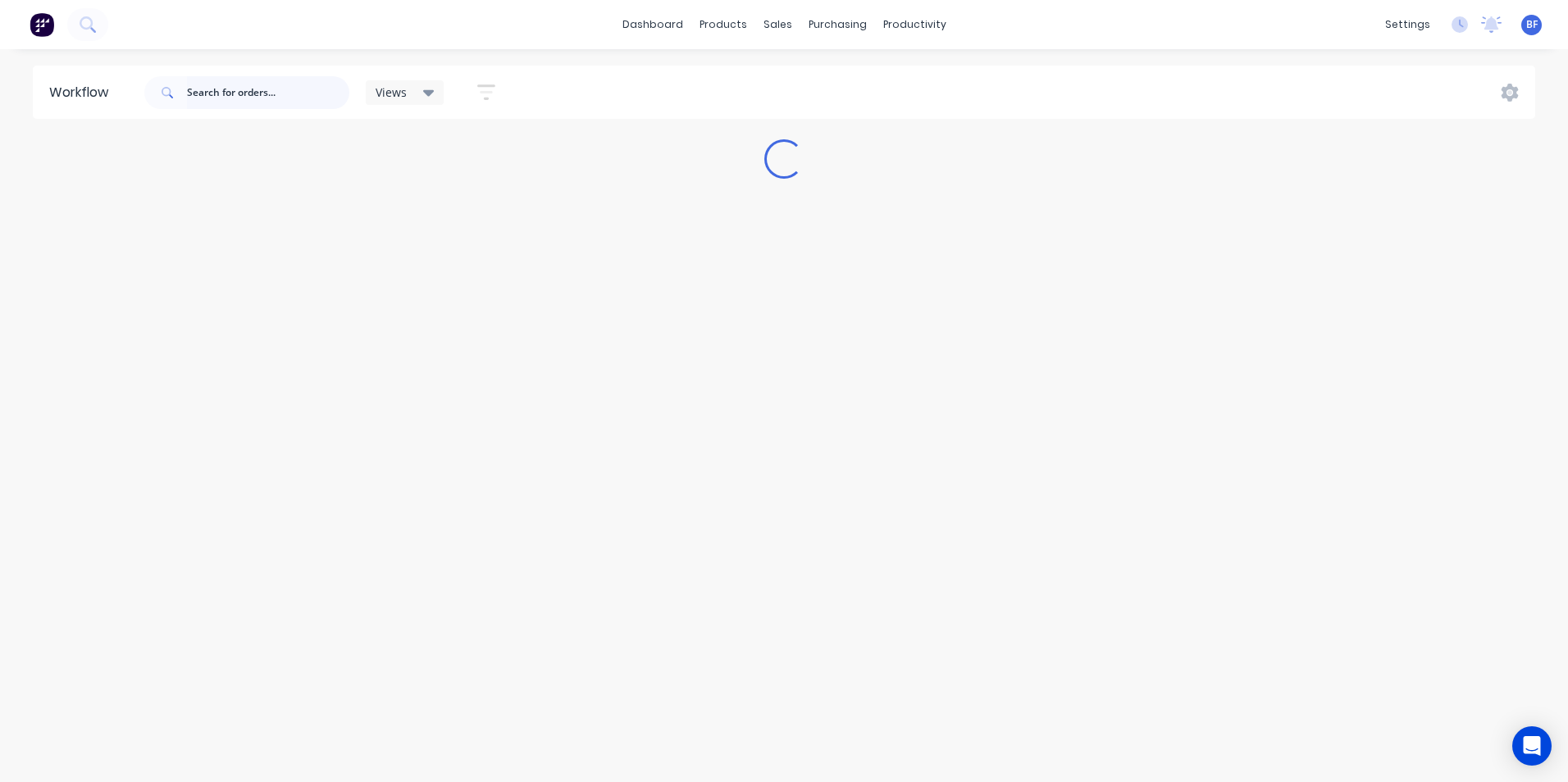
click at [217, 91] on input "text" at bounding box center [267, 92] width 162 height 33
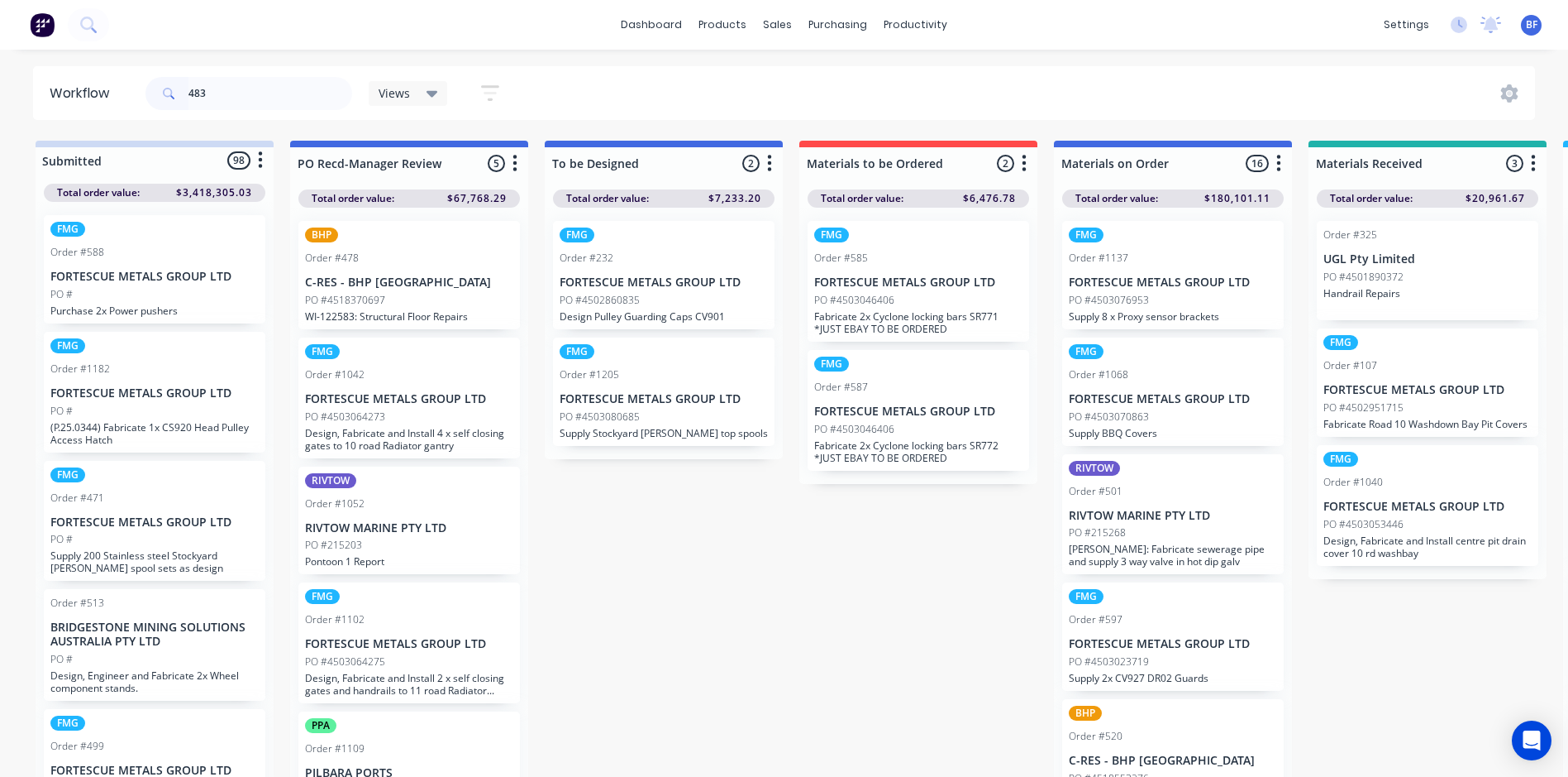
click at [169, 91] on icon at bounding box center [168, 93] width 12 height 12
drag, startPoint x: 220, startPoint y: 91, endPoint x: 141, endPoint y: 83, distance: 79.4
click at [141, 83] on header "Workflow 483 Views Save new view None (Default) edit Labour Only edit VIEW ALL …" at bounding box center [785, 92] width 1503 height 53
type input "483"
